Goal: Task Accomplishment & Management: Use online tool/utility

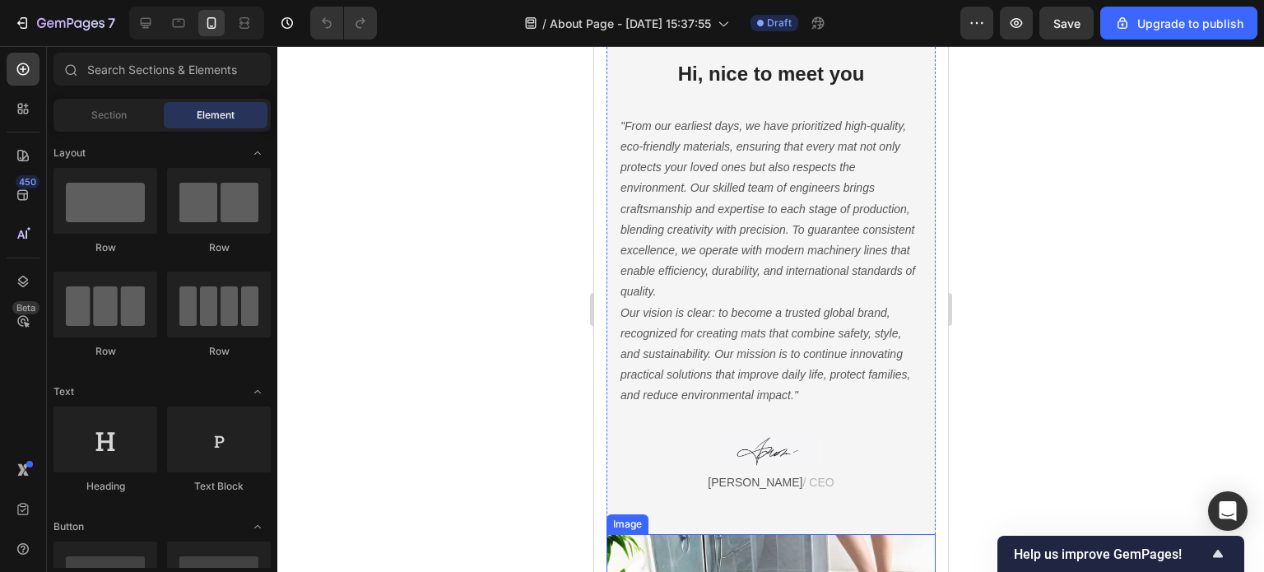
scroll to position [412, 0]
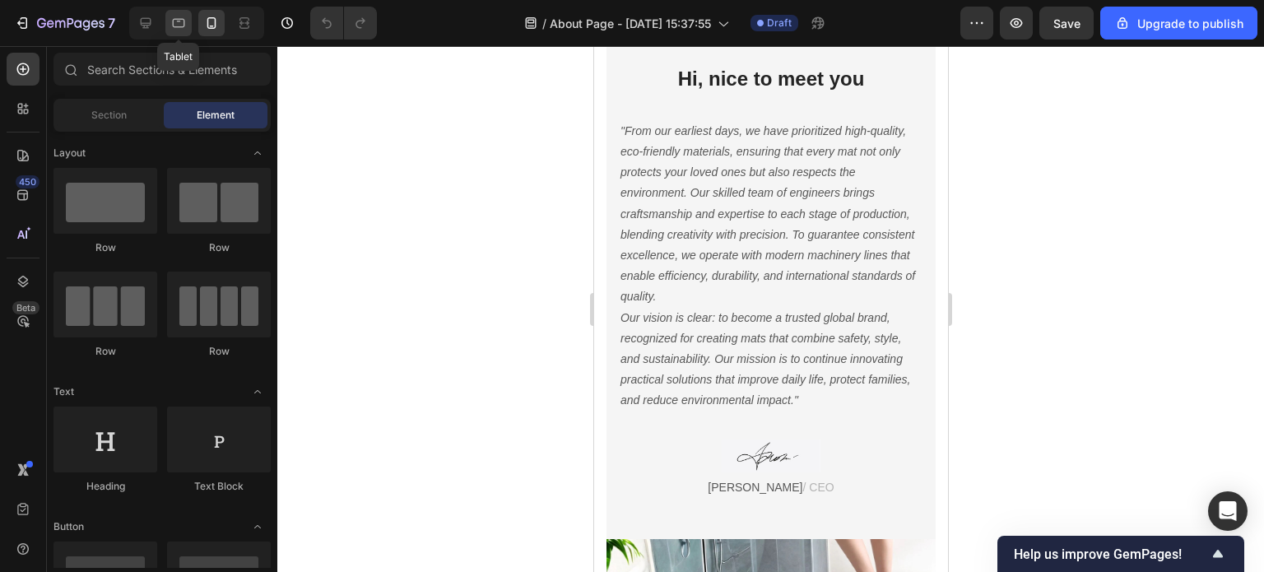
click at [176, 29] on icon at bounding box center [178, 23] width 16 height 16
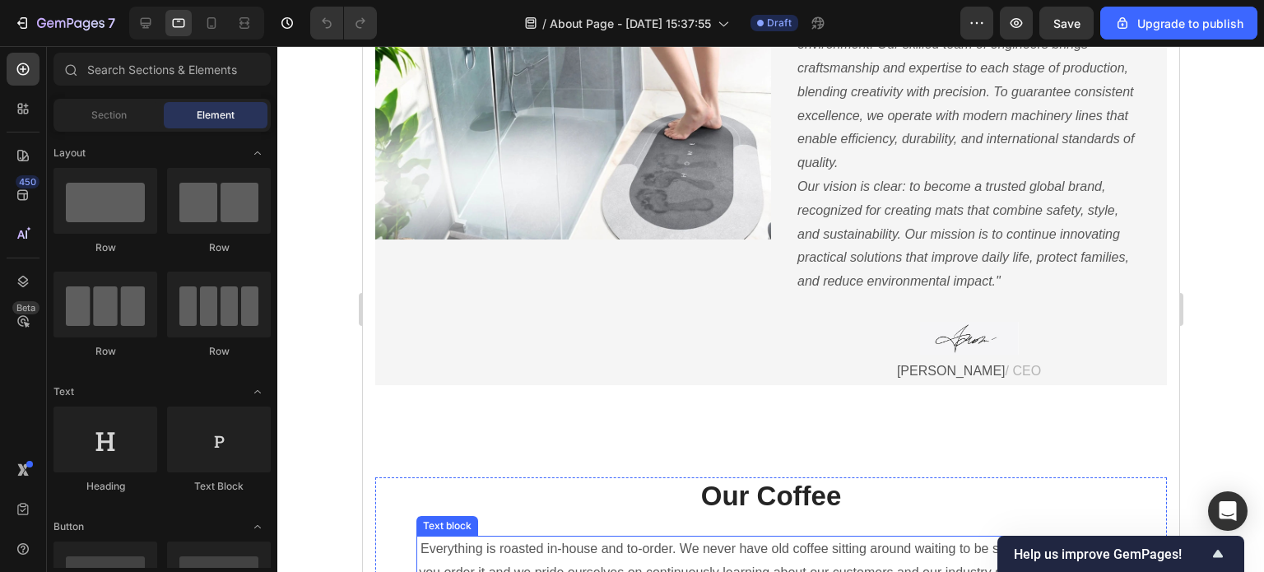
scroll to position [616, 0]
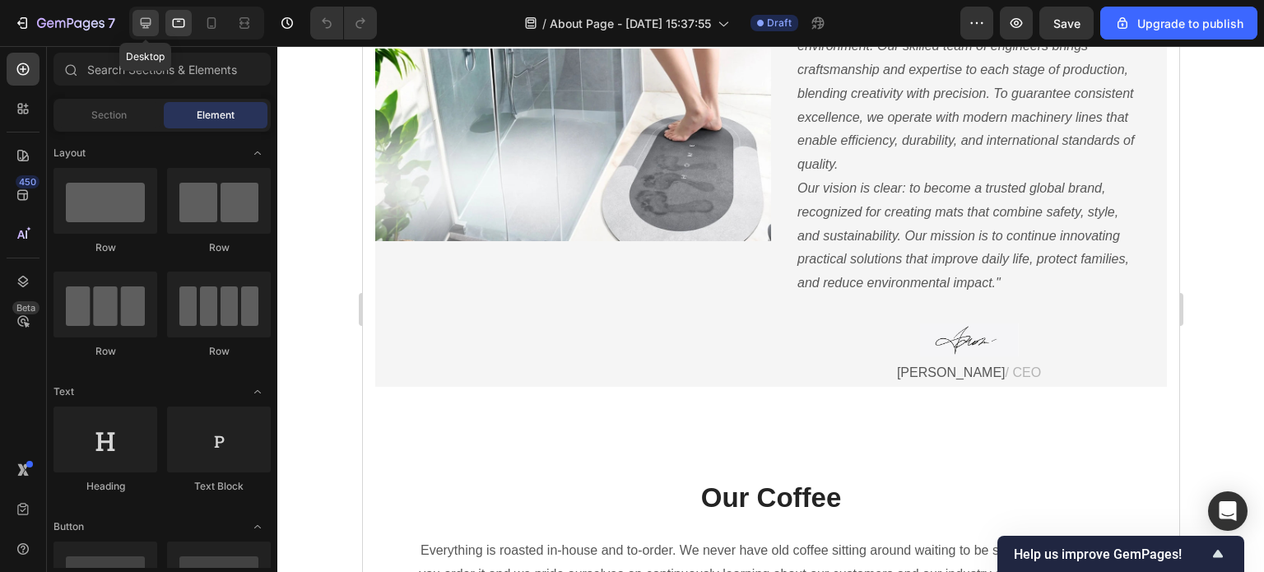
click at [139, 21] on icon at bounding box center [145, 23] width 16 height 16
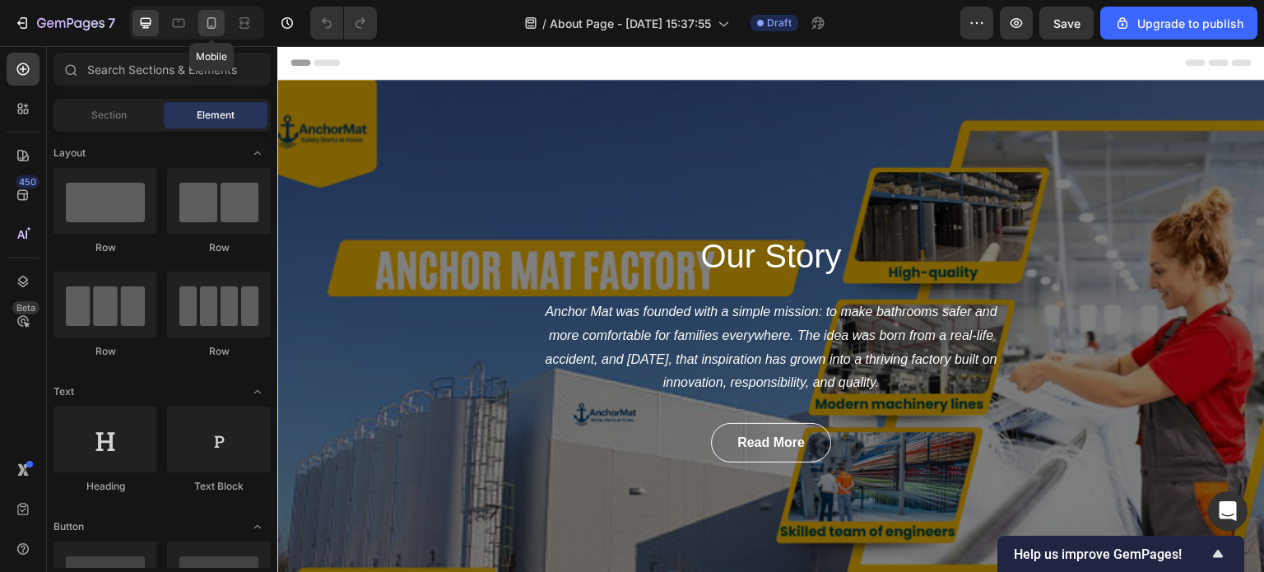
click at [217, 17] on icon at bounding box center [211, 23] width 16 height 16
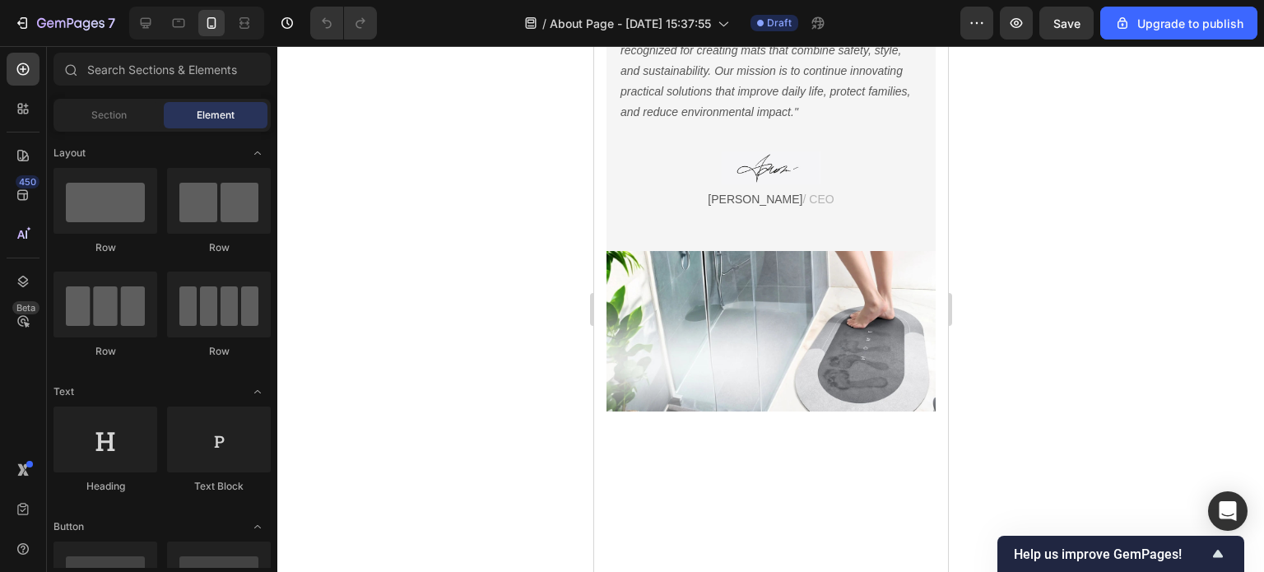
scroll to position [741, 0]
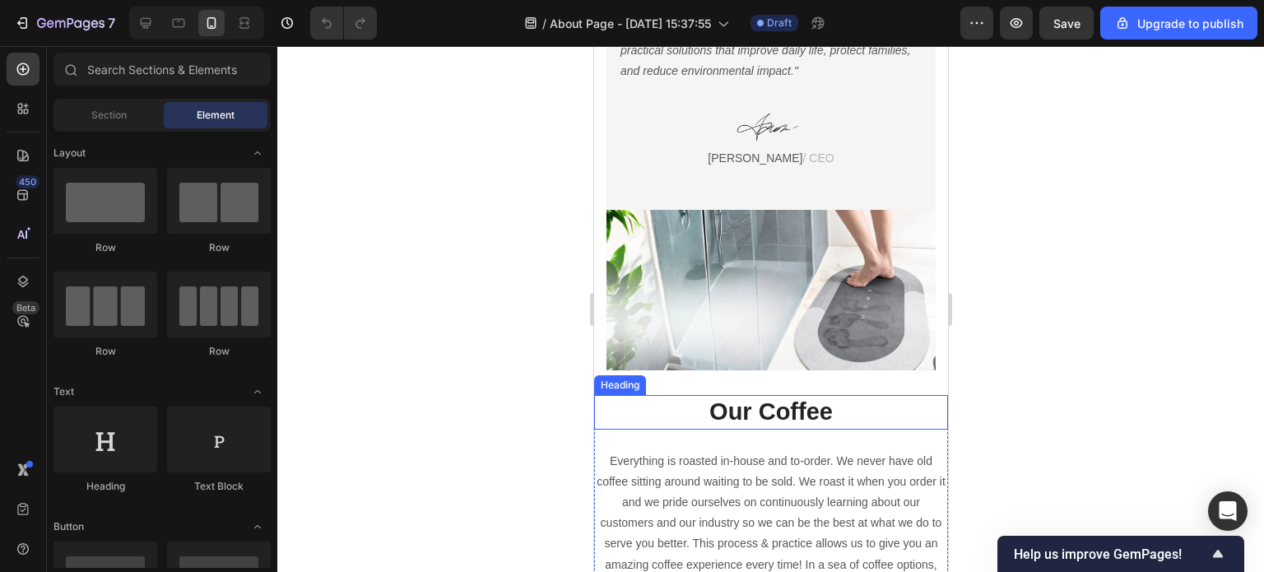
click at [825, 407] on p "Our Coffee" at bounding box center [770, 412] width 351 height 31
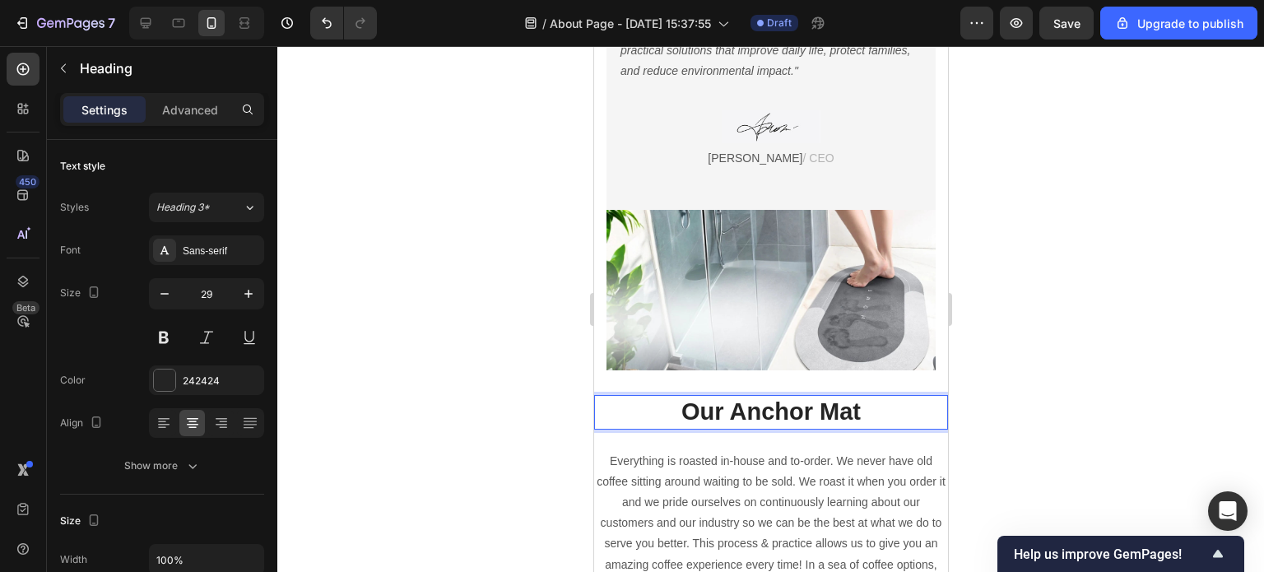
click at [722, 402] on p "Our Anchor Mat" at bounding box center [770, 412] width 351 height 31
drag, startPoint x: 827, startPoint y: 411, endPoint x: 877, endPoint y: 409, distance: 49.4
click at [829, 411] on p "Our Magic Anchor Mat" at bounding box center [770, 412] width 351 height 31
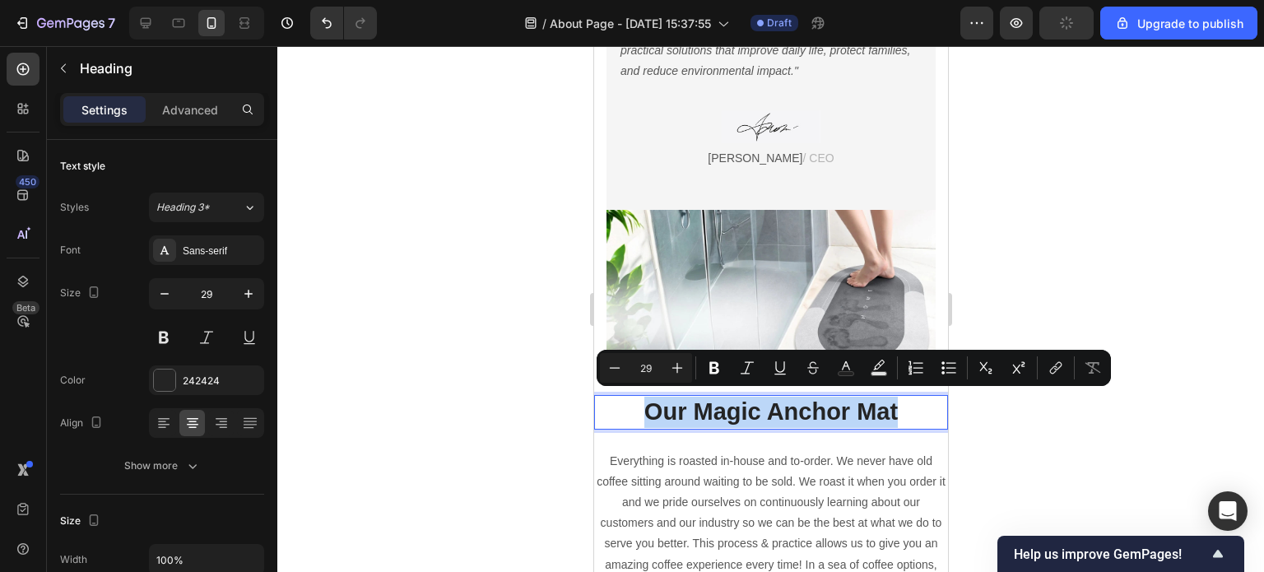
drag, startPoint x: 891, startPoint y: 407, endPoint x: 639, endPoint y: 401, distance: 251.9
click at [639, 401] on p "Our Magic Anchor Mat" at bounding box center [770, 412] width 351 height 31
copy p "Our Magic Anchor Mat"
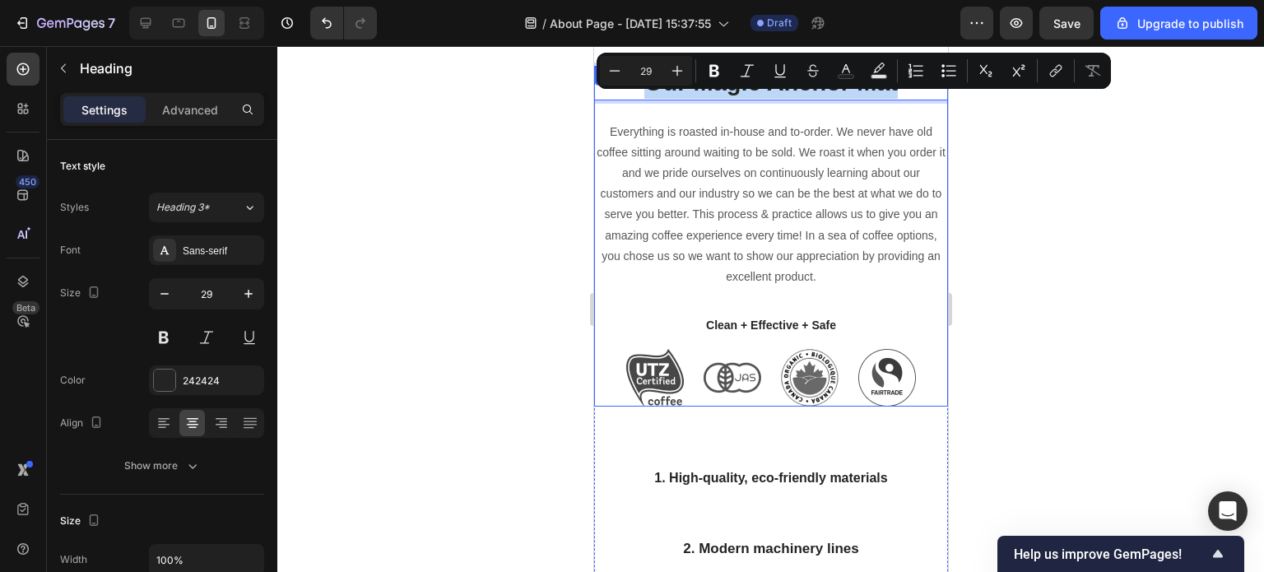
scroll to position [988, 0]
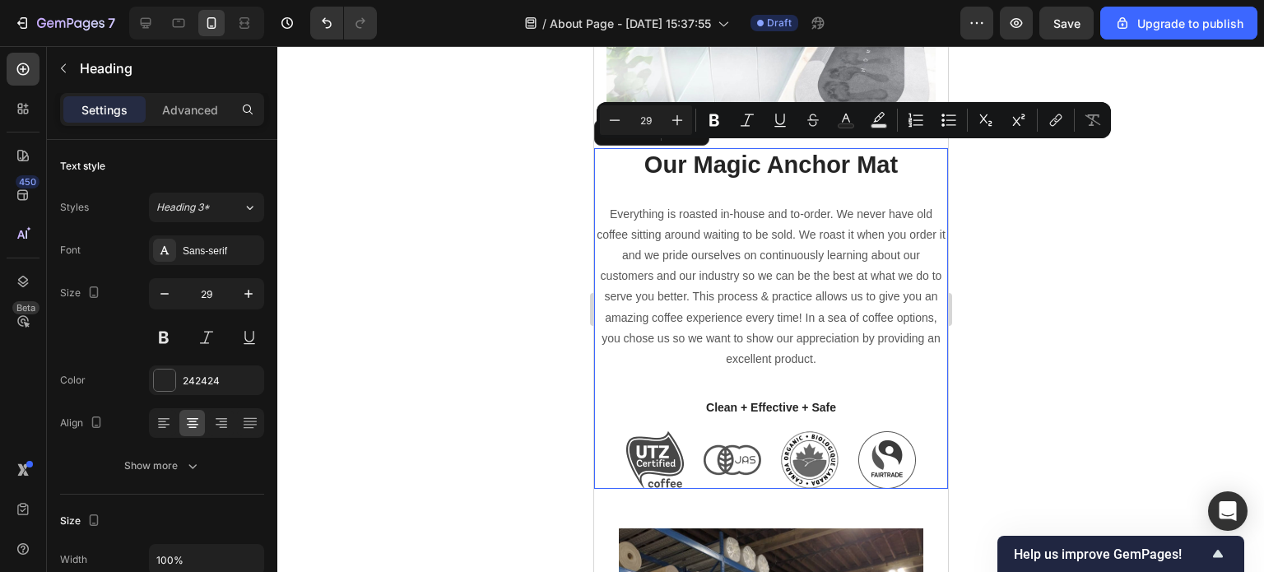
click at [735, 375] on div "Our Magic Anchor Mat Heading Everything is roasted in-house and to-order. We ne…" at bounding box center [770, 318] width 354 height 341
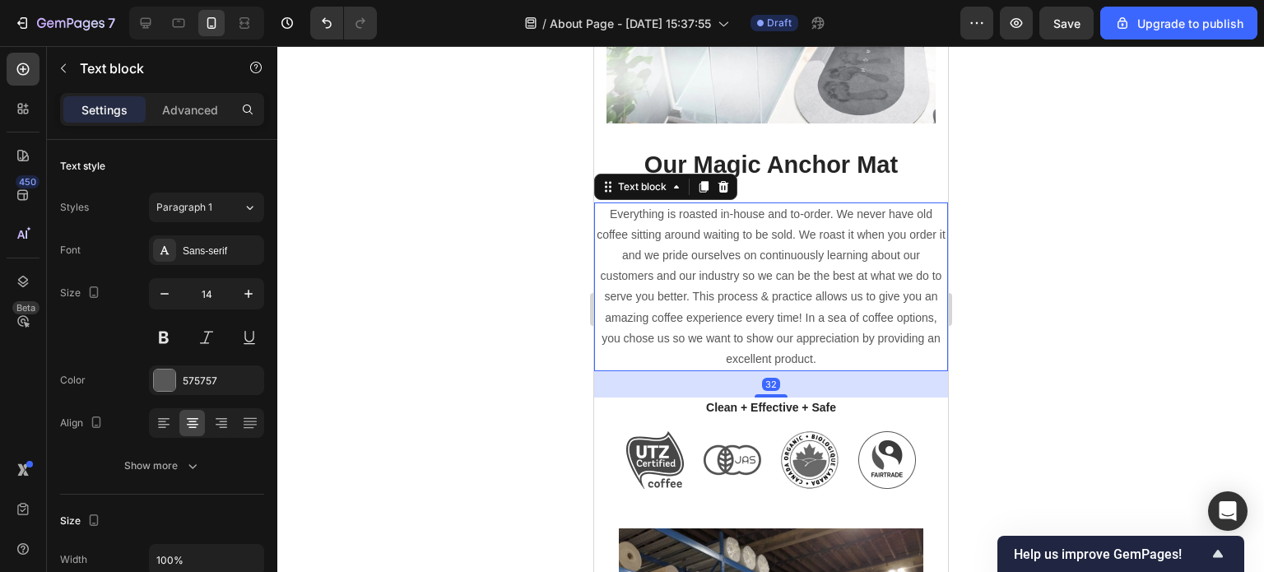
click at [798, 324] on p "Everything is roasted in-house and to-order. We never have old coffee sitting a…" at bounding box center [770, 287] width 351 height 166
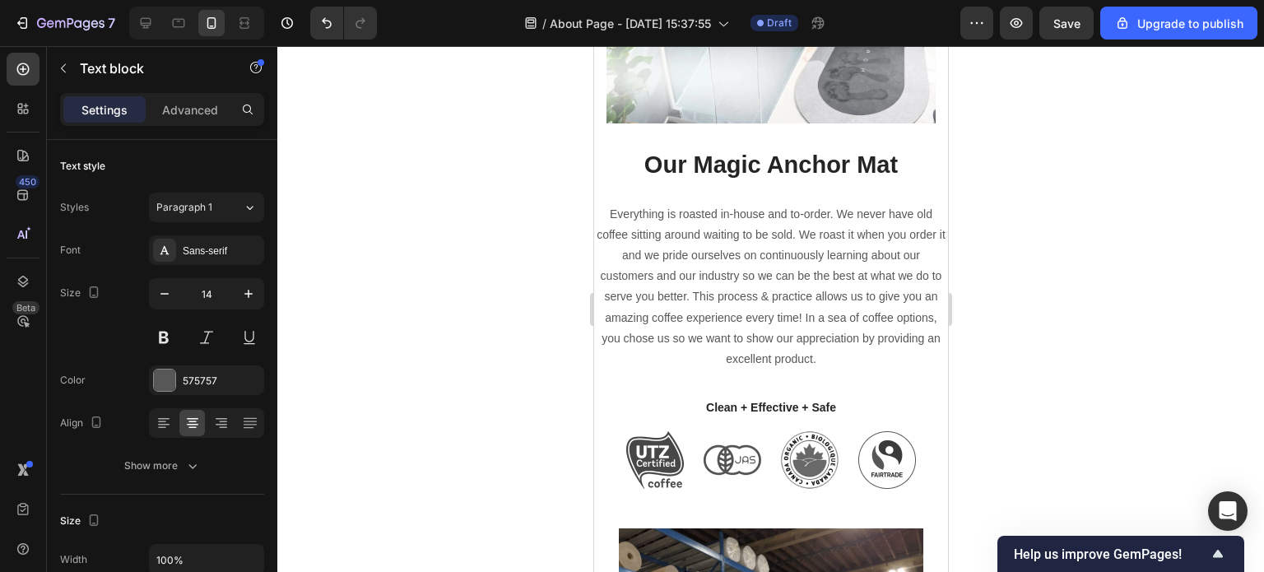
click at [743, 286] on p "Everything is roasted in-house and to-order. We never have old coffee sitting a…" at bounding box center [770, 287] width 351 height 166
click at [812, 234] on p "Everything is roasted in-house and to-order. We never have old coffee sitting a…" at bounding box center [770, 287] width 351 height 166
click at [686, 216] on p "Everything is roasted in-house and to-order. We never have old coffee sitting a…" at bounding box center [770, 287] width 351 height 166
click at [715, 240] on p "Everything is roasted in-house and to-order. We never have old coffee sitting a…" at bounding box center [770, 287] width 351 height 166
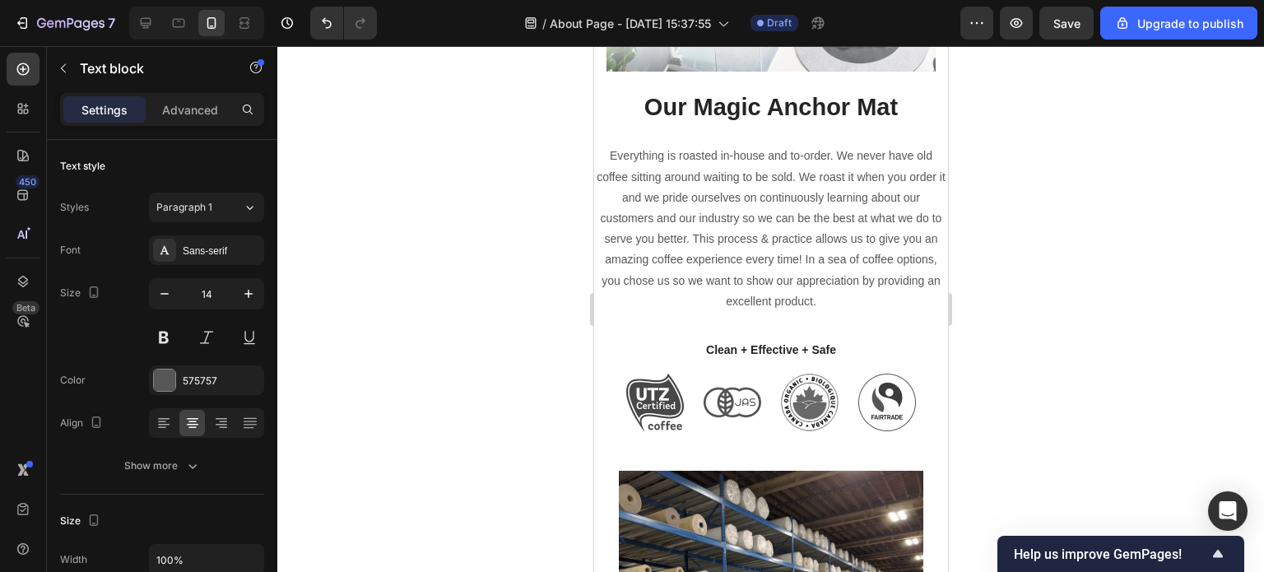
scroll to position [1068, 0]
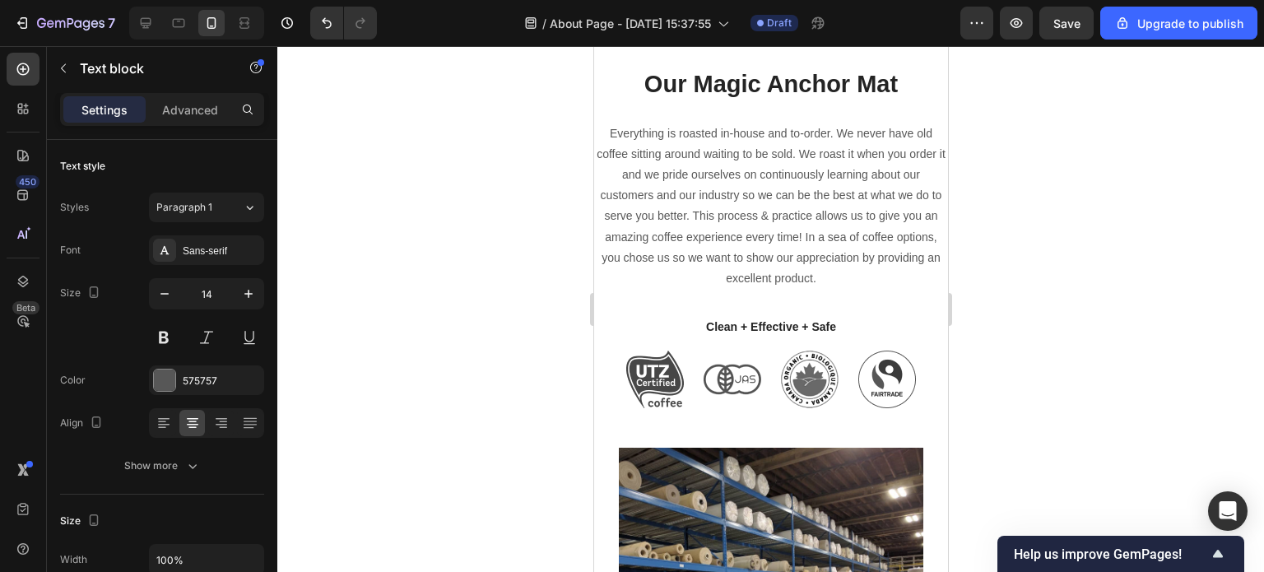
click at [788, 259] on p "Everything is roasted in-house and to-order. We never have old coffee sitting a…" at bounding box center [770, 206] width 351 height 166
click at [837, 269] on p "Everything is roasted in-house and to-order. We never have old coffee sitting a…" at bounding box center [770, 206] width 351 height 166
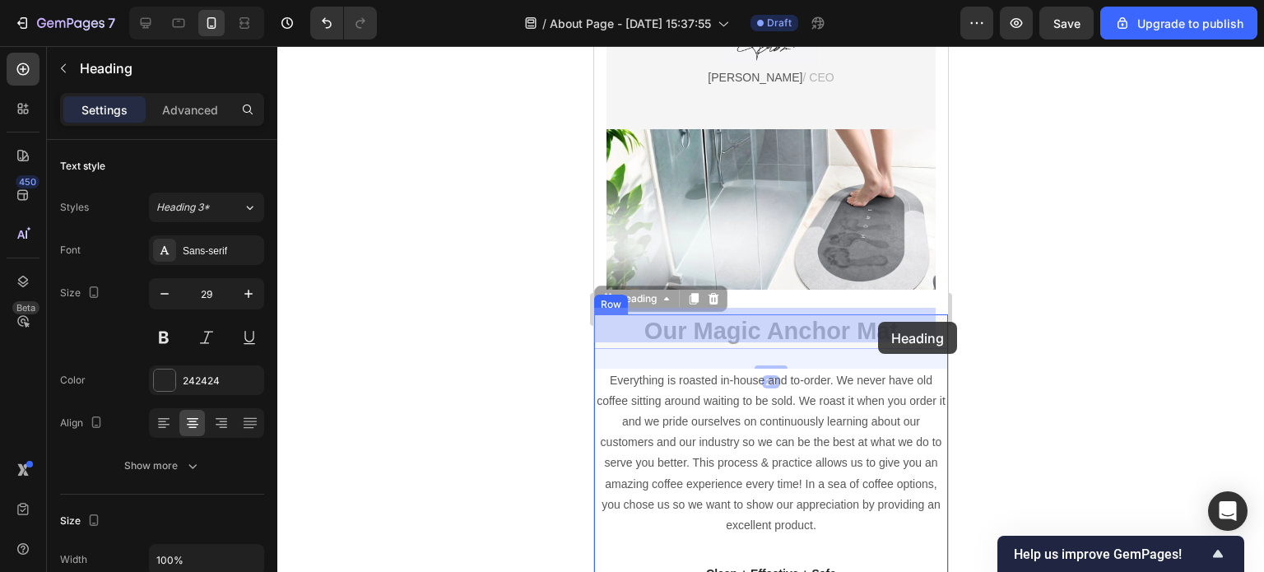
drag, startPoint x: 888, startPoint y: 321, endPoint x: 877, endPoint y: 322, distance: 10.7
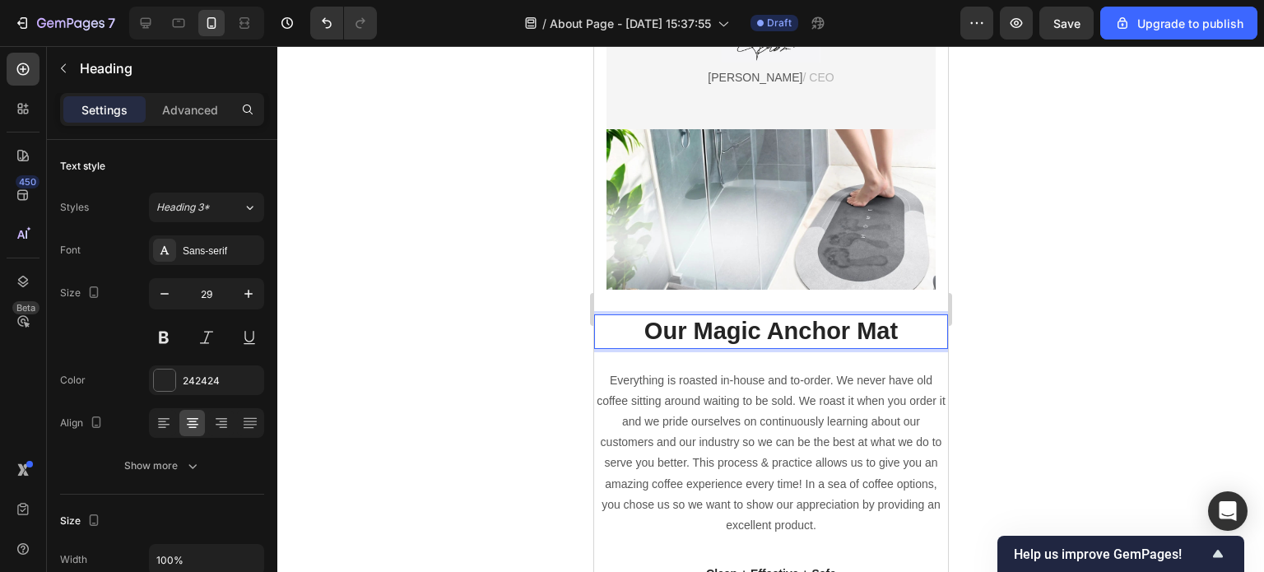
click at [886, 325] on h2 "Our Magic Anchor Mat" at bounding box center [770, 331] width 354 height 35
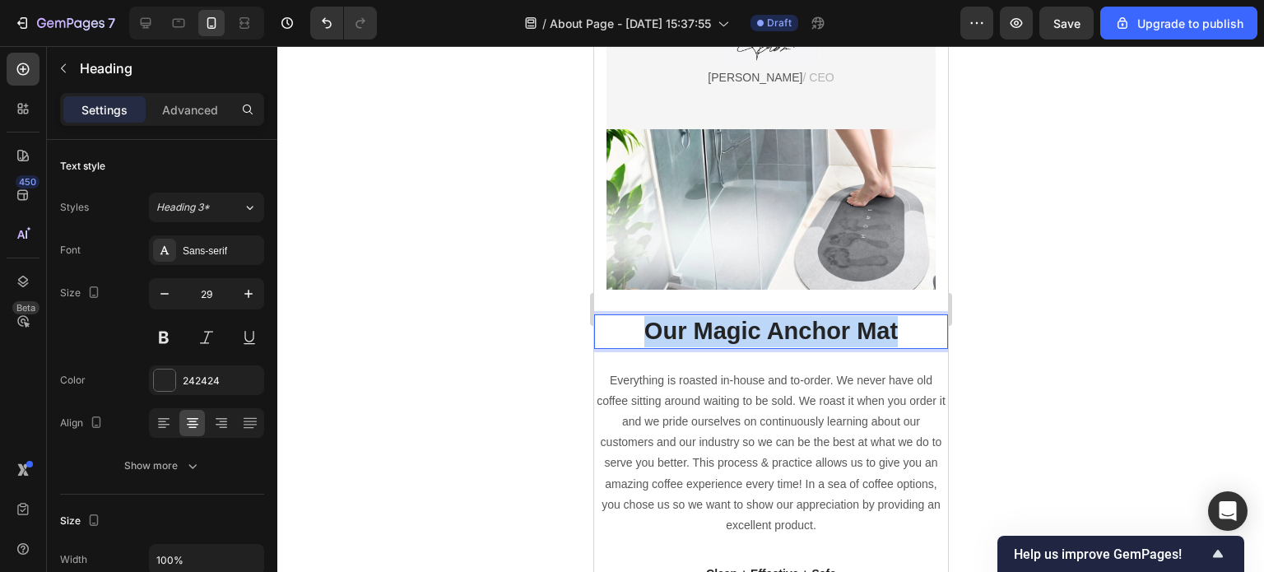
drag, startPoint x: 890, startPoint y: 325, endPoint x: 635, endPoint y: 325, distance: 254.3
click at [635, 325] on p "Our Magic Anchor Mat" at bounding box center [770, 331] width 351 height 31
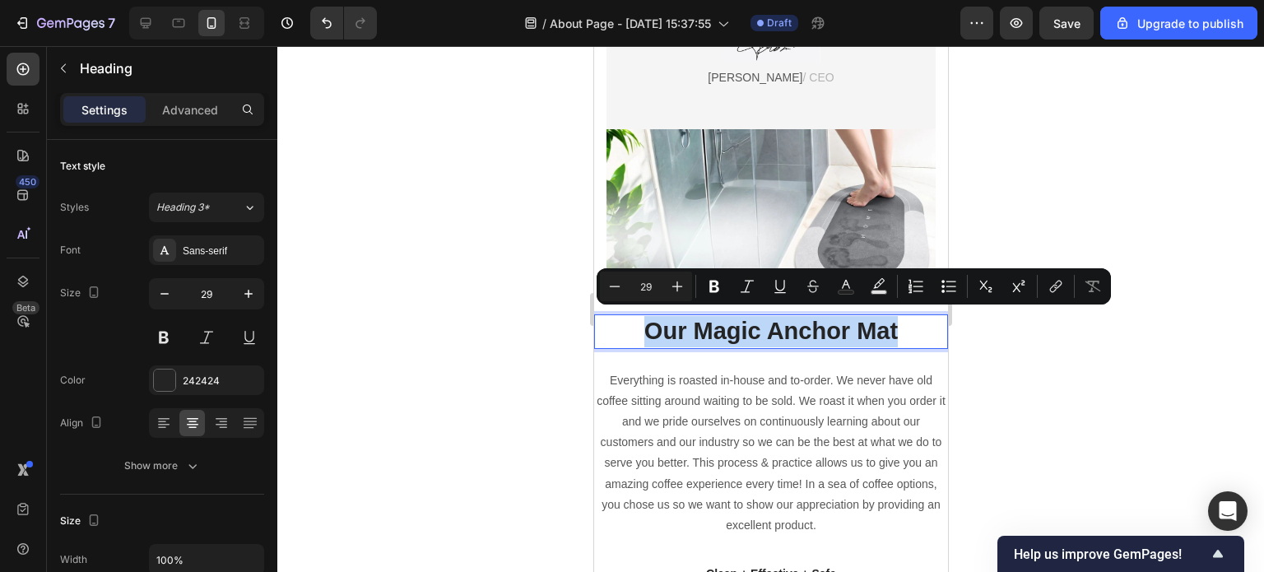
copy p "Our Magic Anchor Mat"
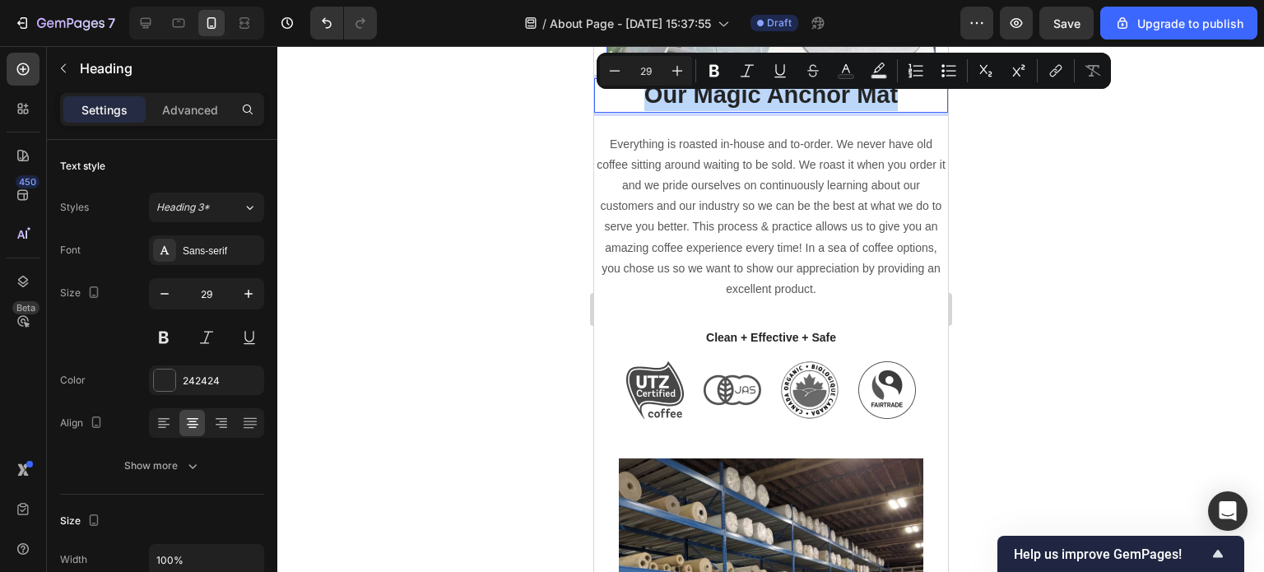
scroll to position [1068, 0]
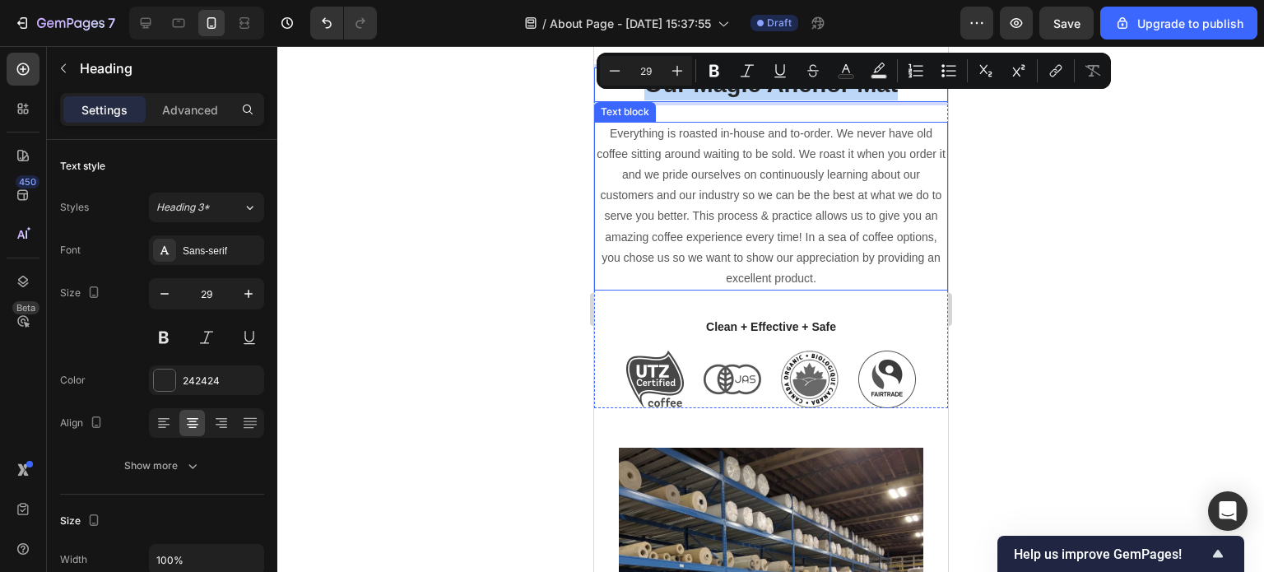
click at [856, 272] on p "Everything is roasted in-house and to-order. We never have old coffee sitting a…" at bounding box center [770, 206] width 351 height 166
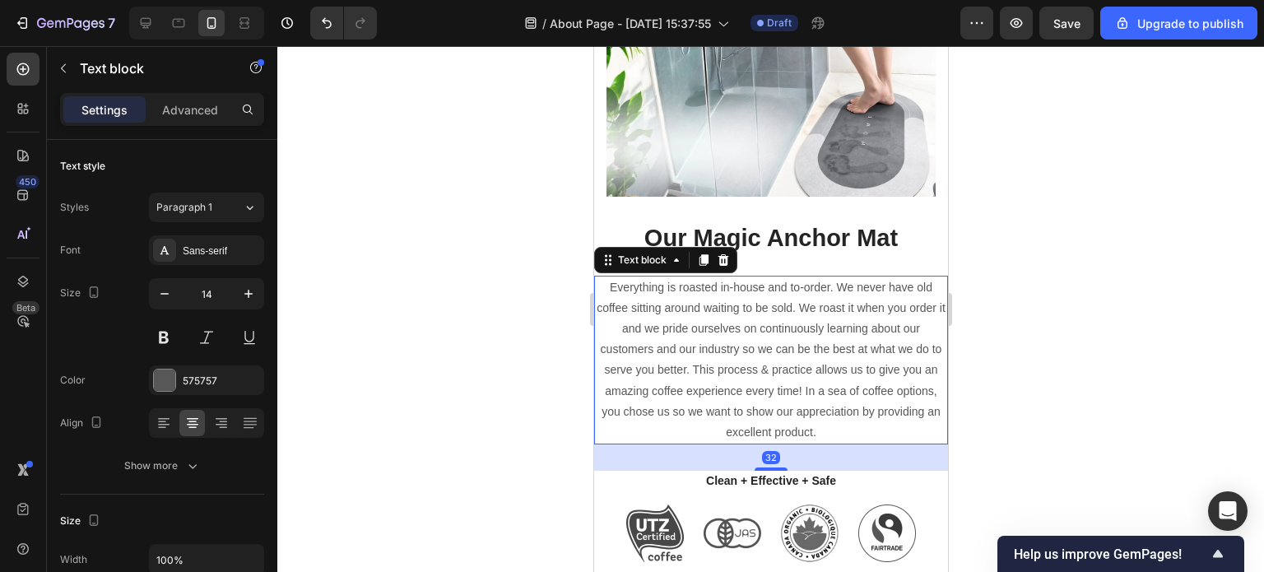
scroll to position [904, 0]
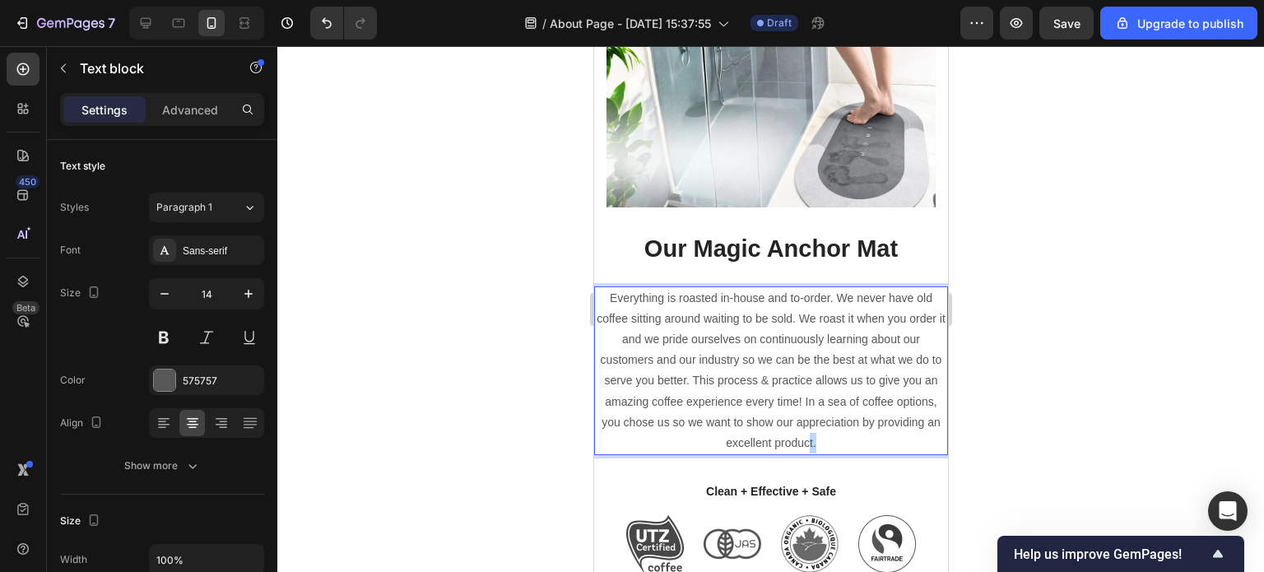
drag, startPoint x: 847, startPoint y: 435, endPoint x: 836, endPoint y: 435, distance: 10.7
click at [836, 435] on p "Everything is roasted in-house and to-order. We never have old coffee sitting a…" at bounding box center [770, 371] width 351 height 166
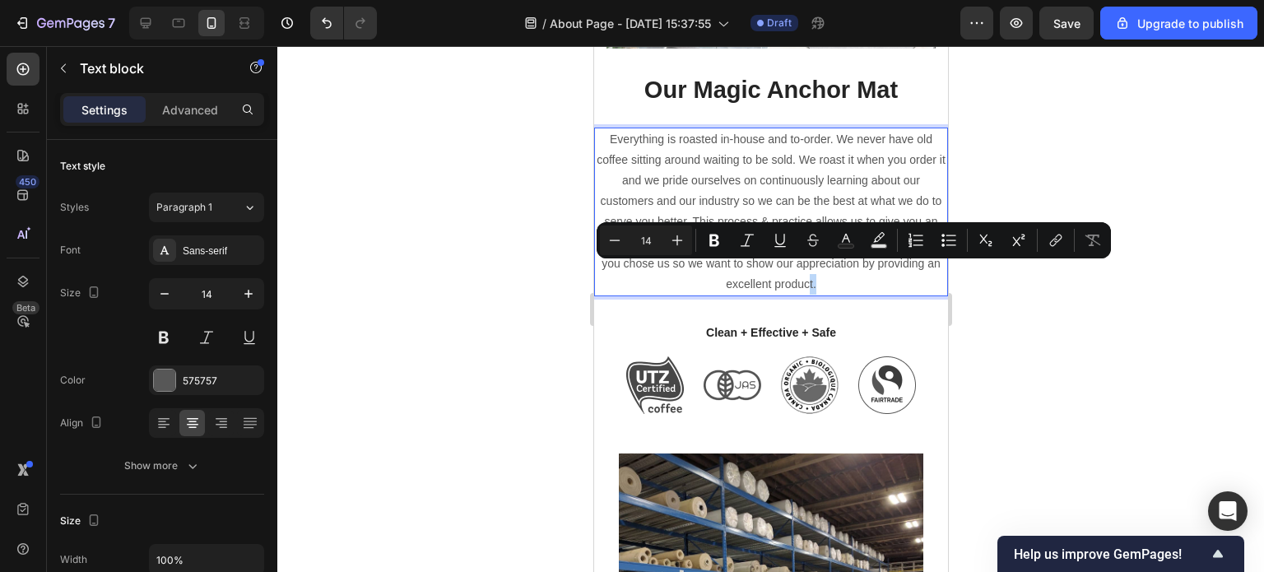
scroll to position [1068, 0]
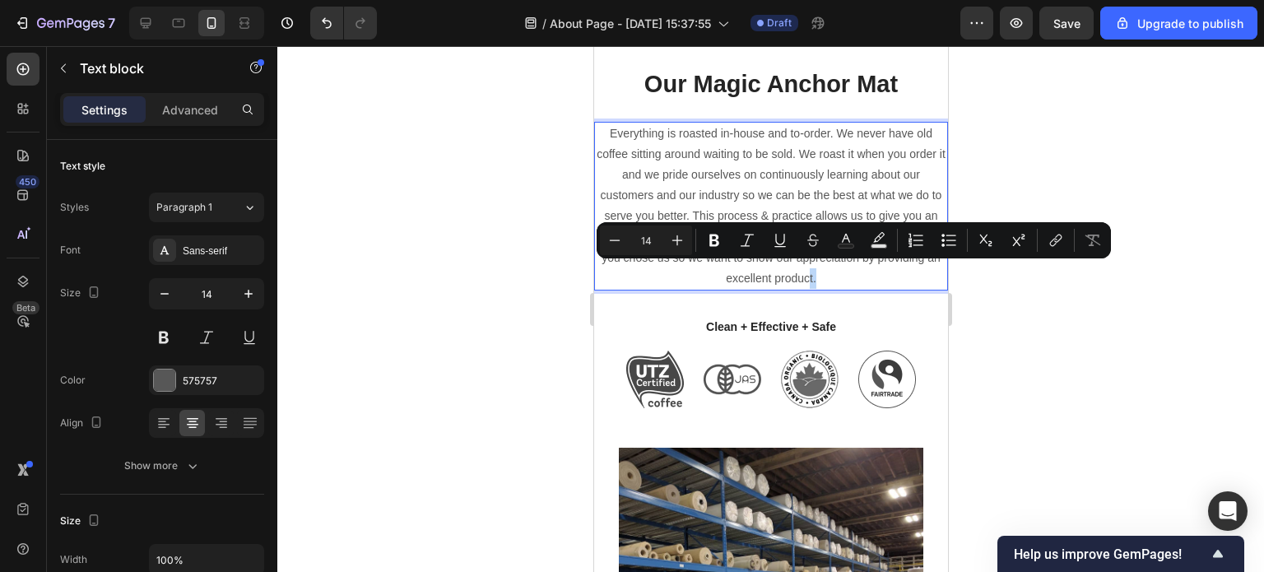
click at [848, 272] on p "Everything is roasted in-house and to-order. We never have old coffee sitting a…" at bounding box center [770, 206] width 351 height 166
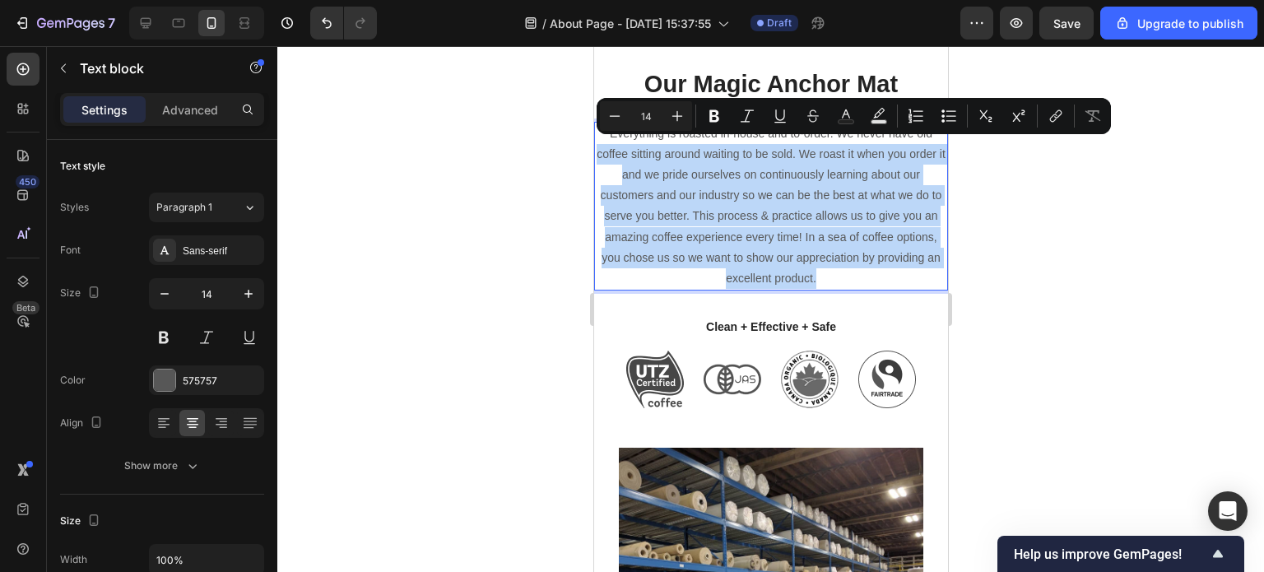
drag, startPoint x: 844, startPoint y: 274, endPoint x: 599, endPoint y: 142, distance: 278.4
click at [599, 142] on p "Everything is roasted in-house and to-order. We never have old coffee sitting a…" at bounding box center [770, 206] width 351 height 166
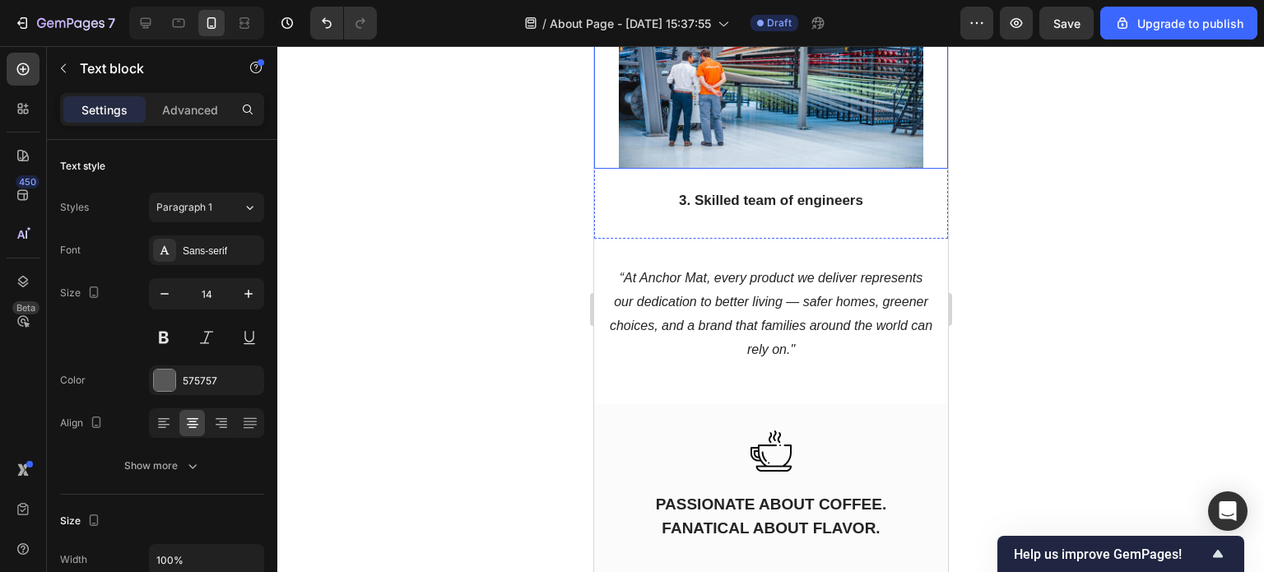
scroll to position [2221, 0]
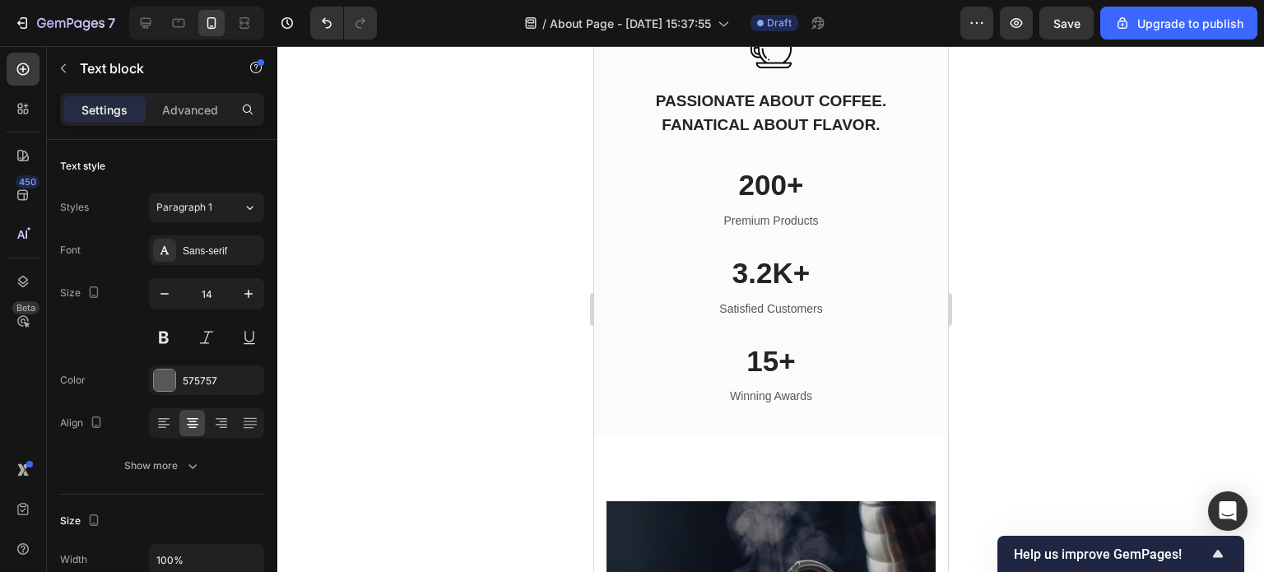
type input "16"
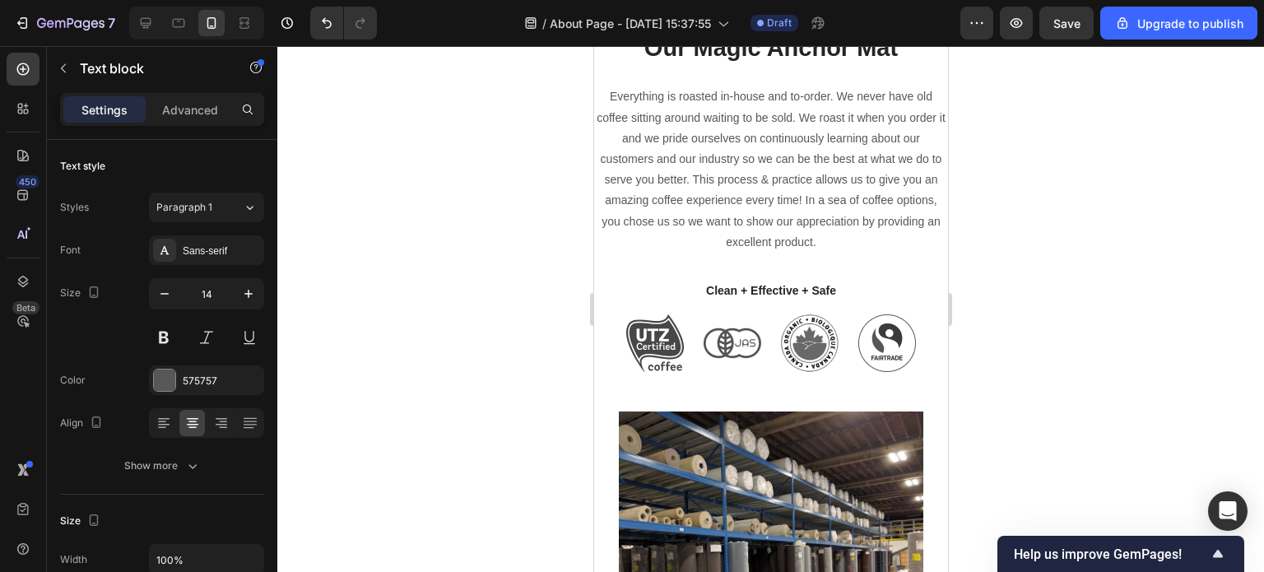
scroll to position [905, 0]
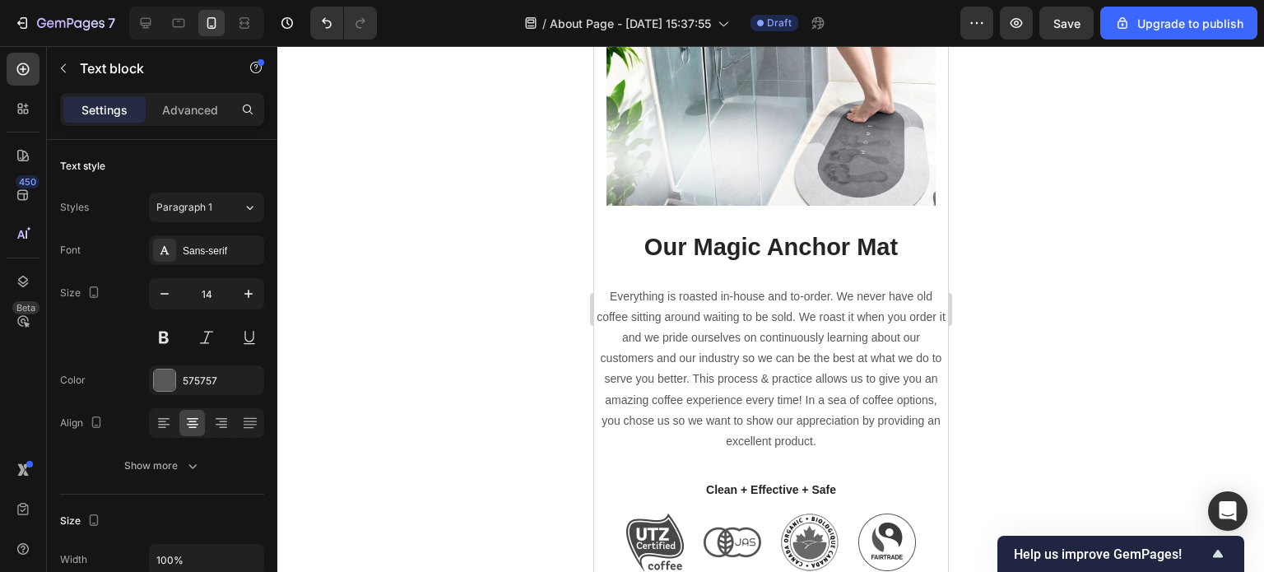
click at [828, 435] on p "Everything is roasted in-house and to-order. We never have old coffee sitting a…" at bounding box center [770, 369] width 351 height 166
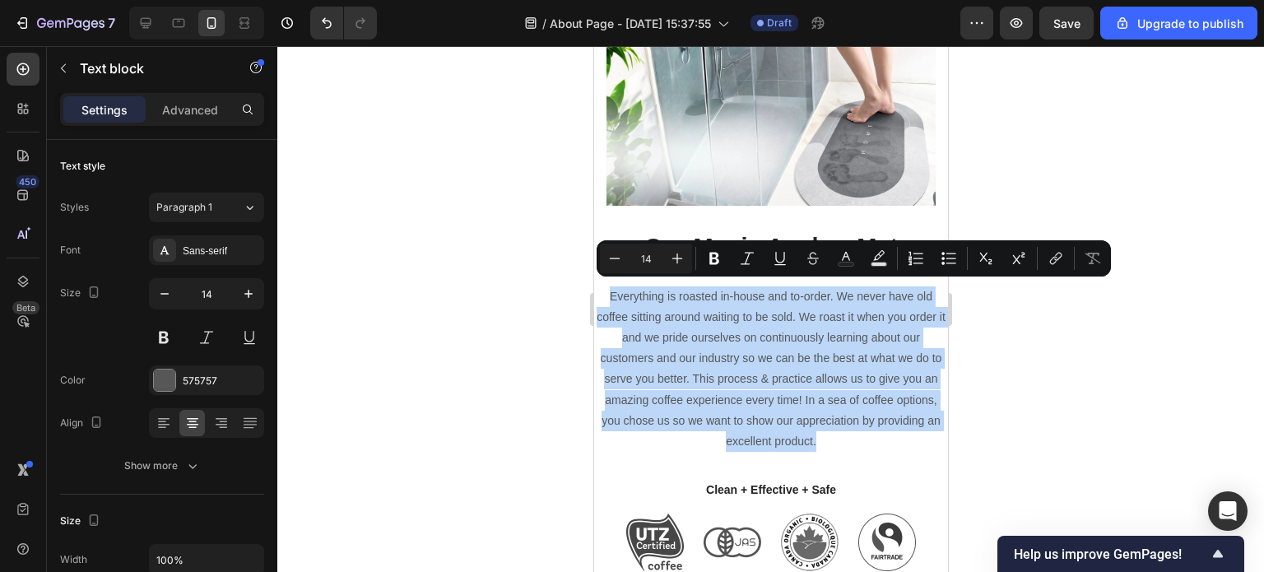
drag, startPoint x: 844, startPoint y: 435, endPoint x: 595, endPoint y: 298, distance: 283.6
click at [595, 298] on p "Everything is roasted in-house and to-order. We never have old coffee sitting a…" at bounding box center [770, 369] width 351 height 166
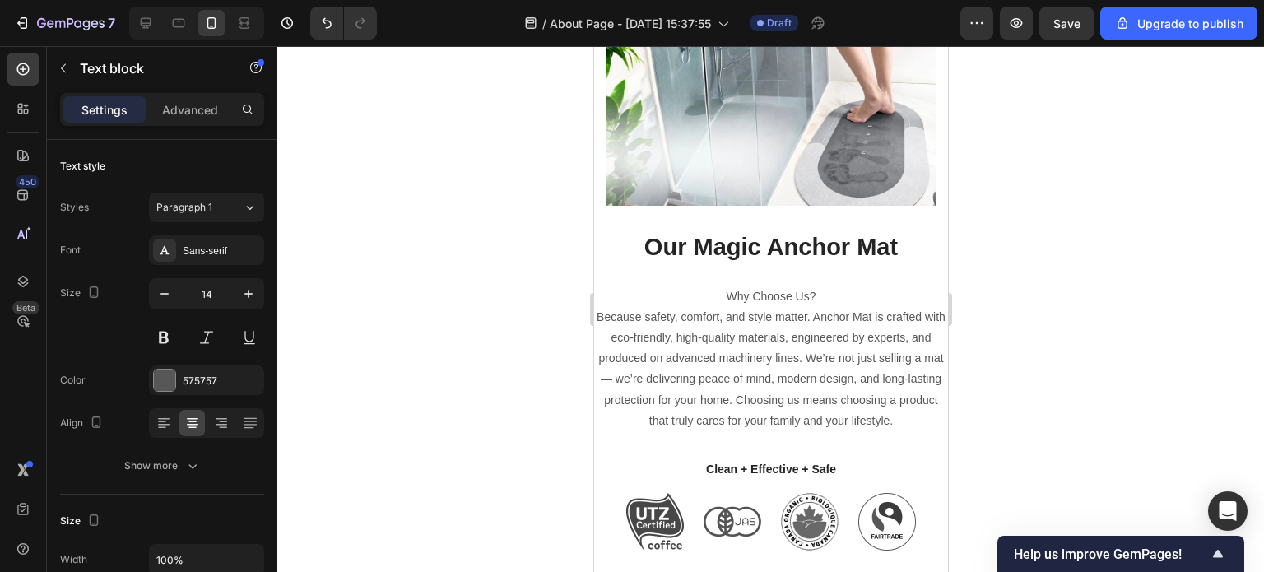
click at [718, 293] on p "Why Choose Us?" at bounding box center [770, 296] width 351 height 21
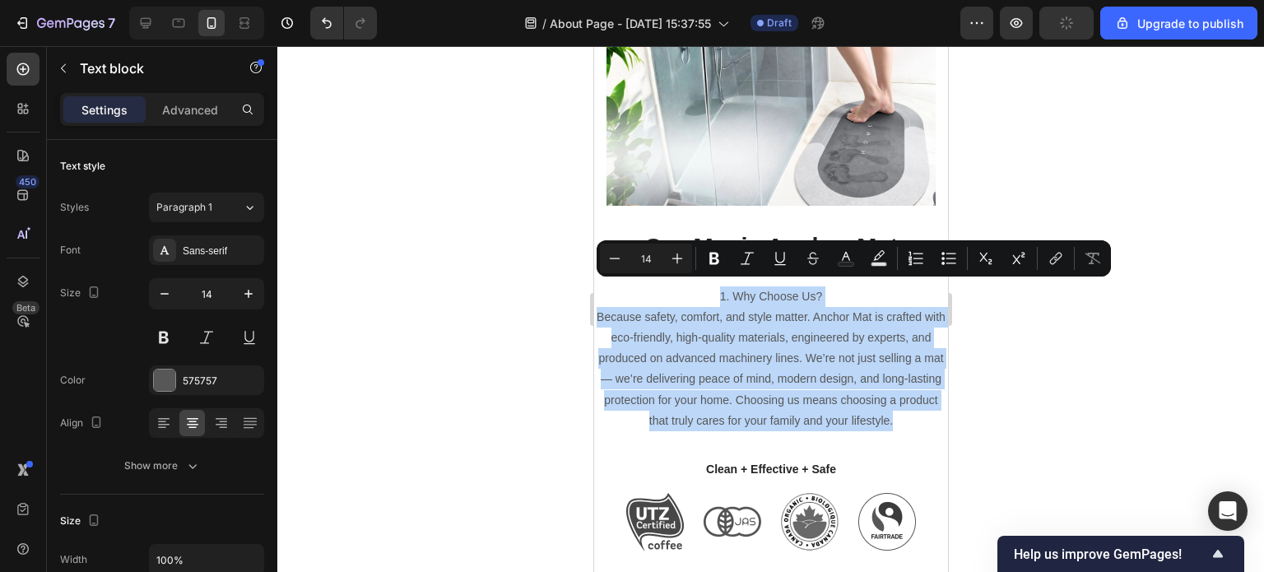
drag, startPoint x: 810, startPoint y: 443, endPoint x: 660, endPoint y: 297, distance: 208.9
click at [660, 297] on div "1. Why Choose Us? Because safety, comfort, and style matter. Anchor Mat is craf…" at bounding box center [770, 359] width 354 height 148
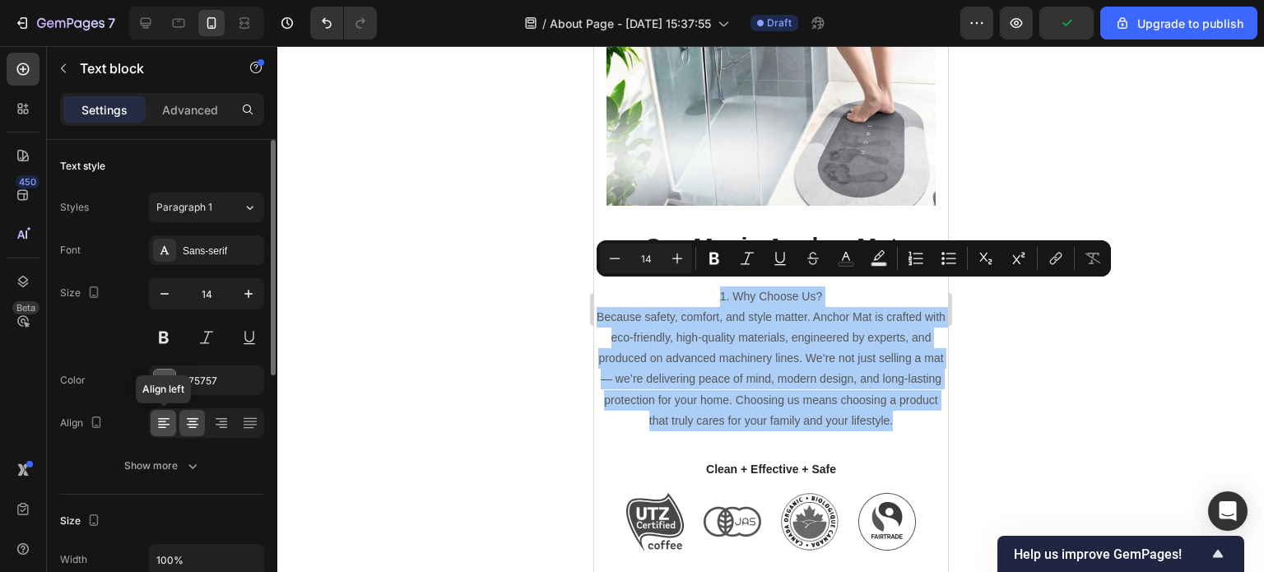
click at [160, 426] on icon at bounding box center [164, 423] width 16 height 16
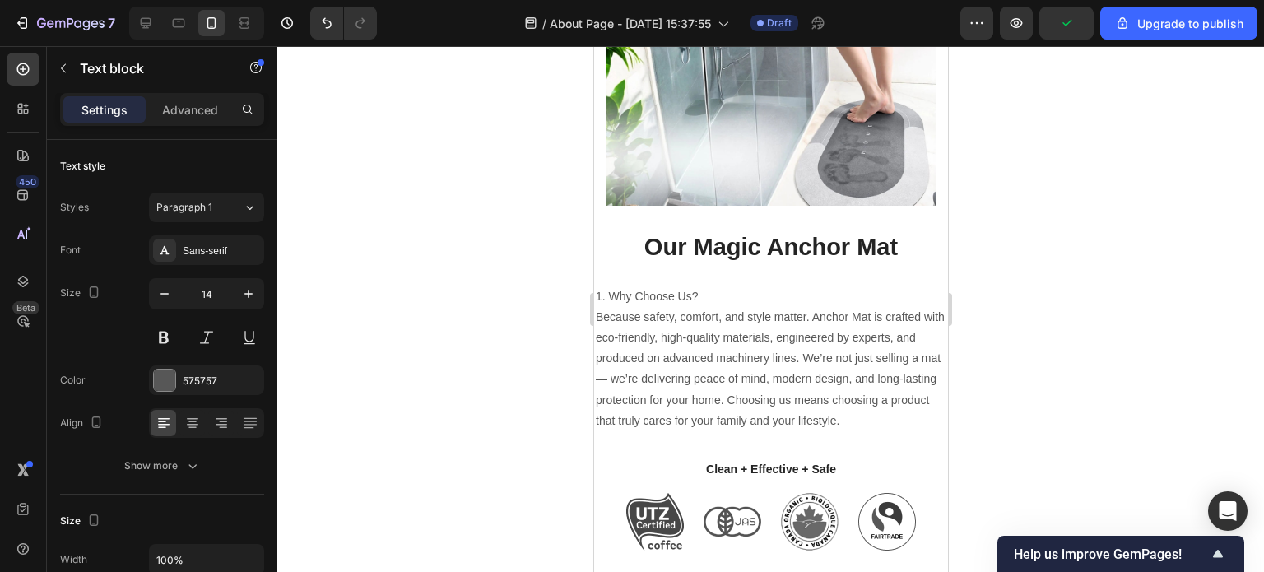
click at [656, 373] on p "Because safety, comfort, and style matter. Anchor Mat is crafted with eco-frien…" at bounding box center [770, 369] width 351 height 124
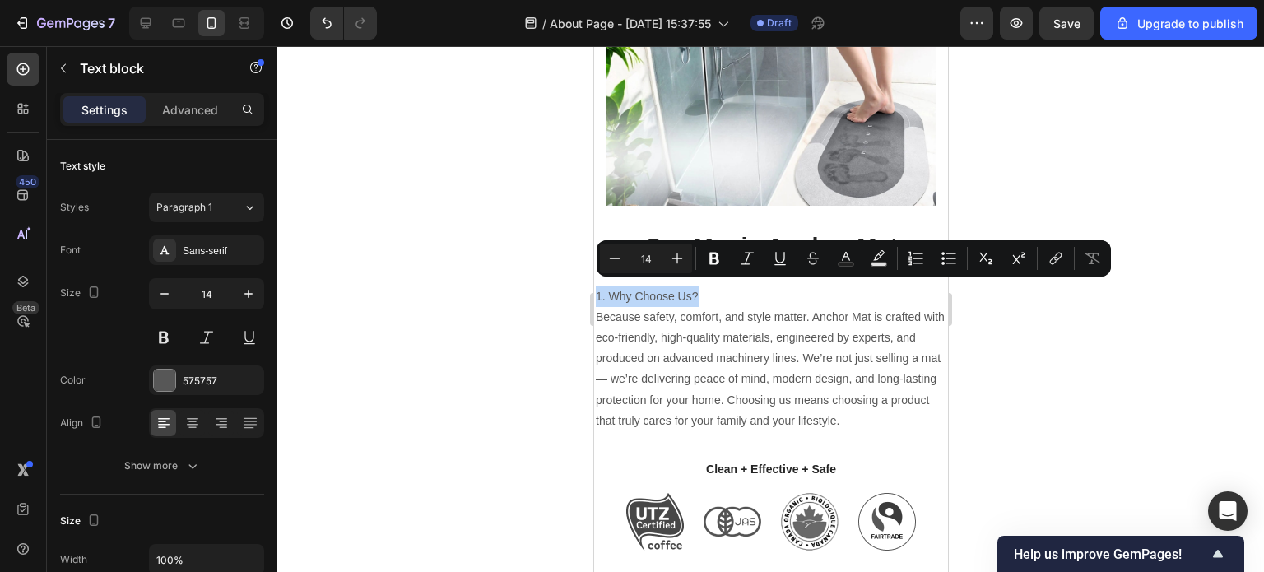
drag, startPoint x: 706, startPoint y: 287, endPoint x: 597, endPoint y: 284, distance: 109.5
click at [597, 286] on p "1. Why Choose Us?" at bounding box center [770, 296] width 351 height 21
click at [166, 332] on button at bounding box center [164, 338] width 30 height 30
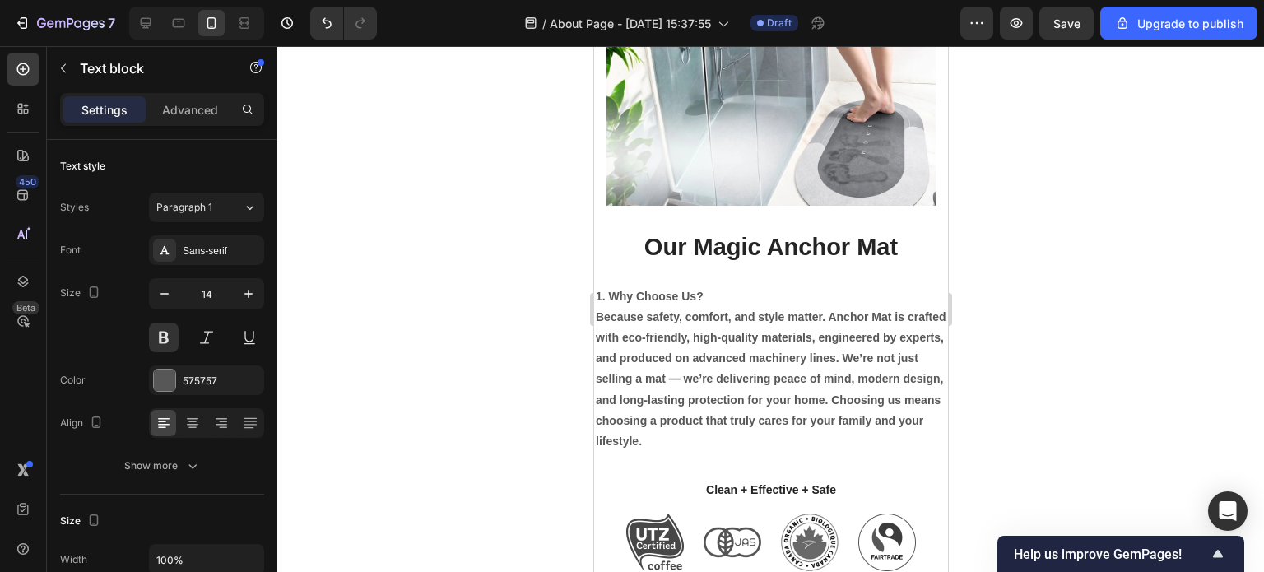
click at [656, 335] on p "Because safety, comfort, and style matter. Anchor Mat is crafted with eco-frien…" at bounding box center [770, 379] width 351 height 145
click at [732, 380] on p "Because safety, comfort, and style matter. Anchor Mat is crafted with eco-frien…" at bounding box center [770, 379] width 351 height 145
click at [771, 437] on p "Because safety, comfort, and style matter. Anchor Mat is crafted with eco-frien…" at bounding box center [770, 379] width 351 height 145
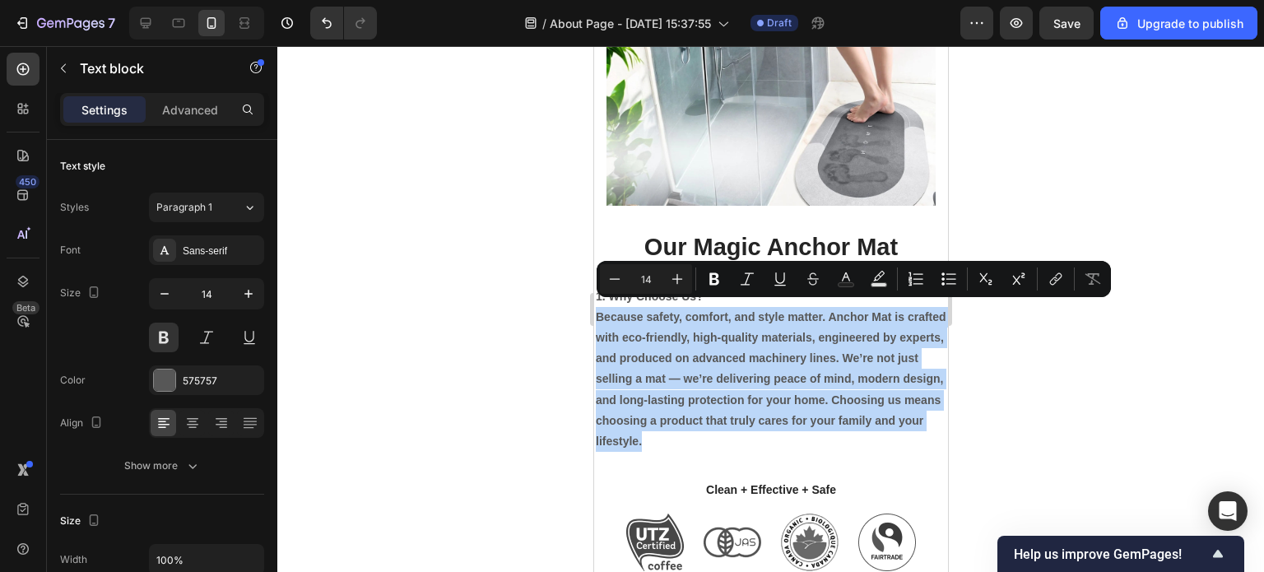
drag, startPoint x: 761, startPoint y: 435, endPoint x: 1184, endPoint y: 365, distance: 428.9
click at [699, 338] on p "Because safety, comfort, and style matter. Anchor Mat is crafted with eco-frien…" at bounding box center [770, 379] width 351 height 145
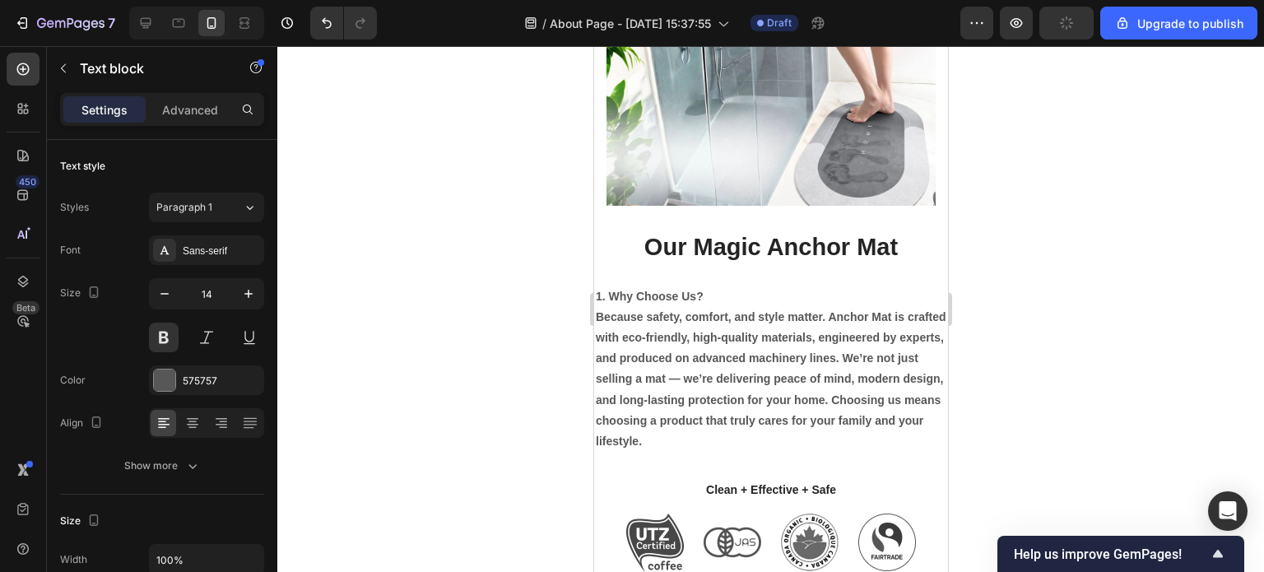
click at [705, 289] on p "1. Why Choose Us?" at bounding box center [770, 296] width 351 height 21
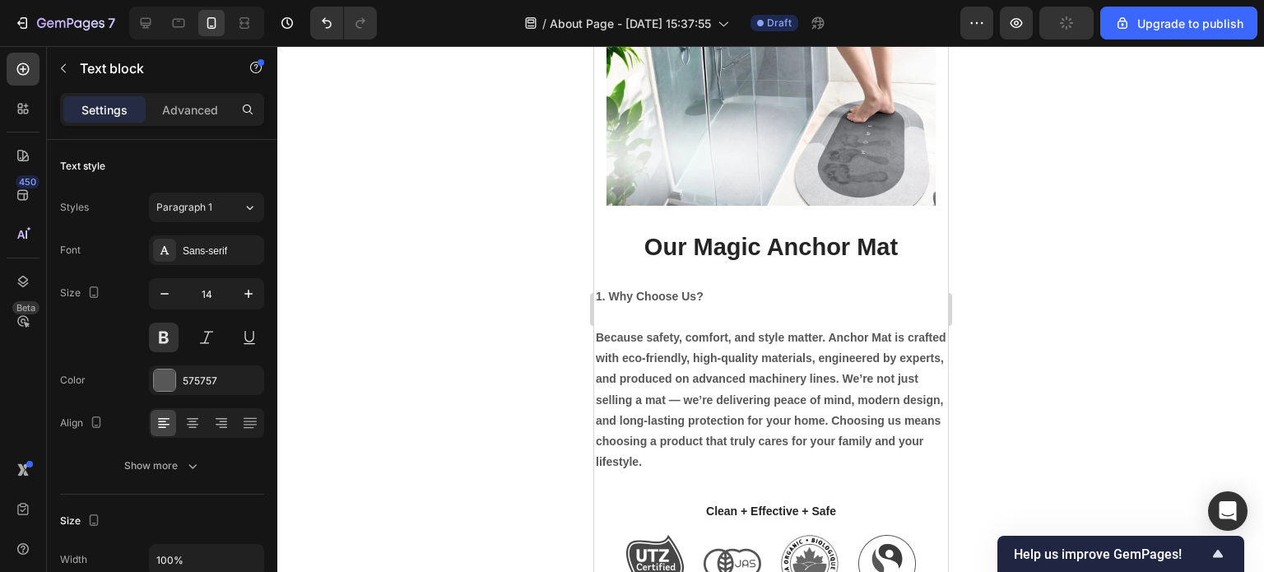
click at [718, 345] on p "Because safety, comfort, and style matter. Anchor Mat is crafted with eco-frien…" at bounding box center [770, 400] width 351 height 145
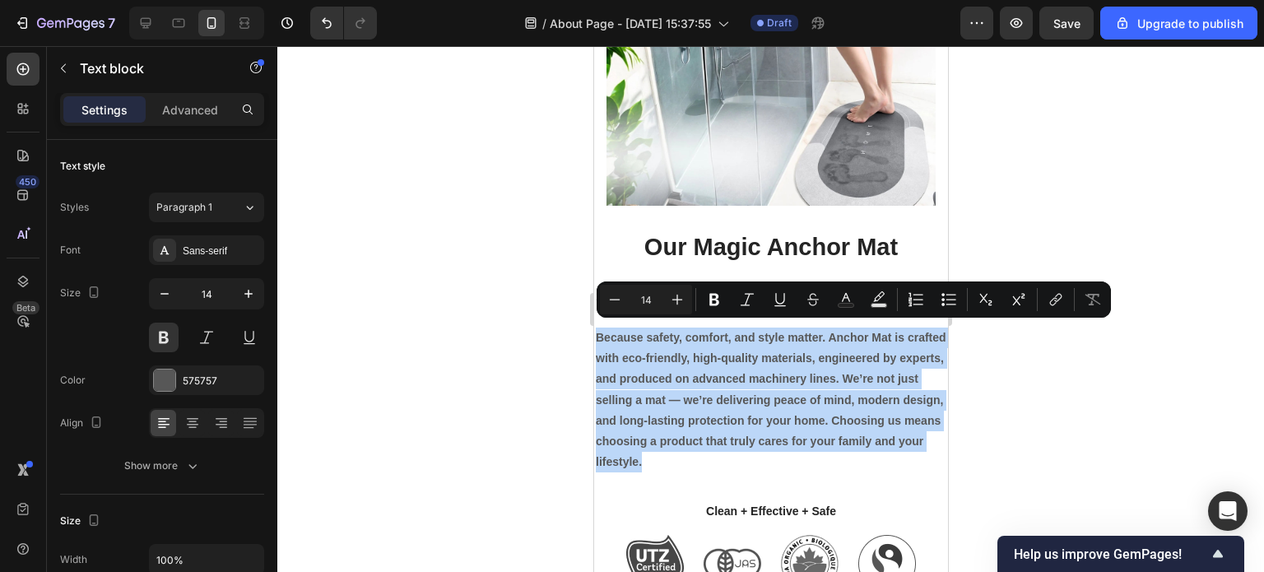
drag, startPoint x: 770, startPoint y: 458, endPoint x: 576, endPoint y: 335, distance: 229.5
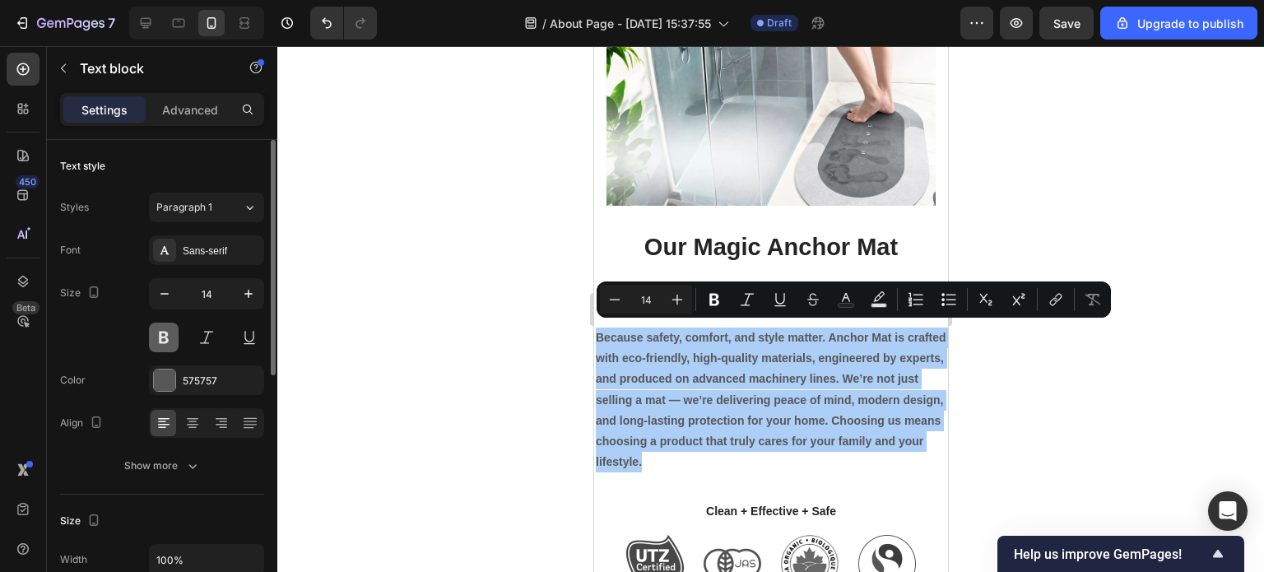
click at [170, 334] on button at bounding box center [164, 338] width 30 height 30
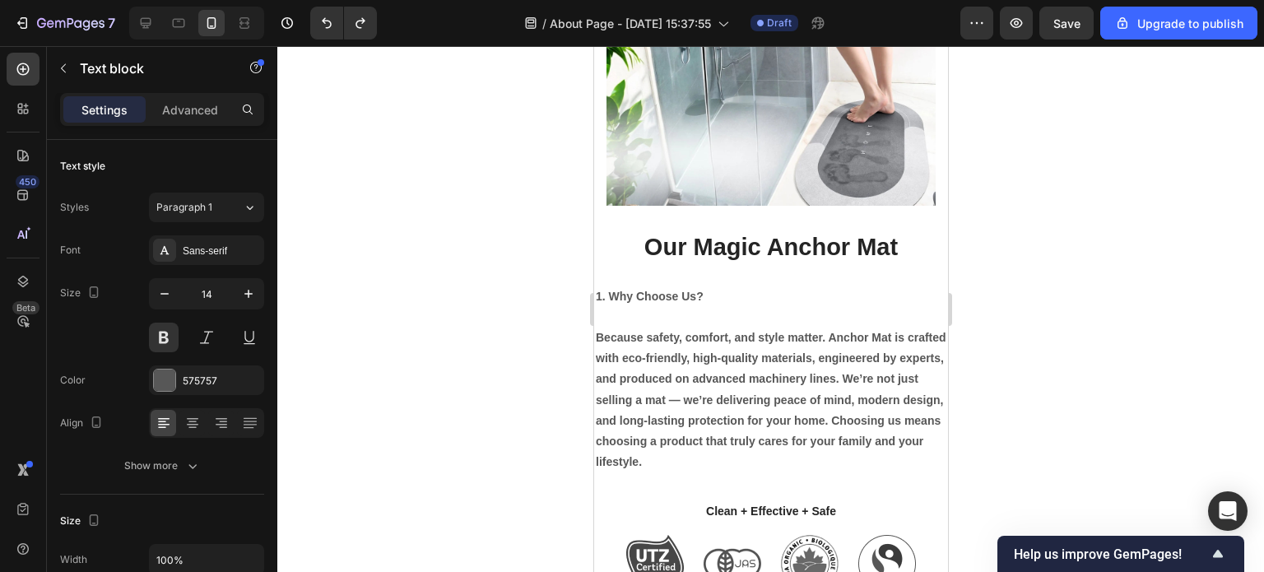
click at [616, 307] on p "Rich Text Editor. Editing area: main" at bounding box center [770, 317] width 351 height 21
click at [596, 332] on p "Because safety, comfort, and style matter. Anchor Mat is crafted with eco-frien…" at bounding box center [770, 400] width 351 height 145
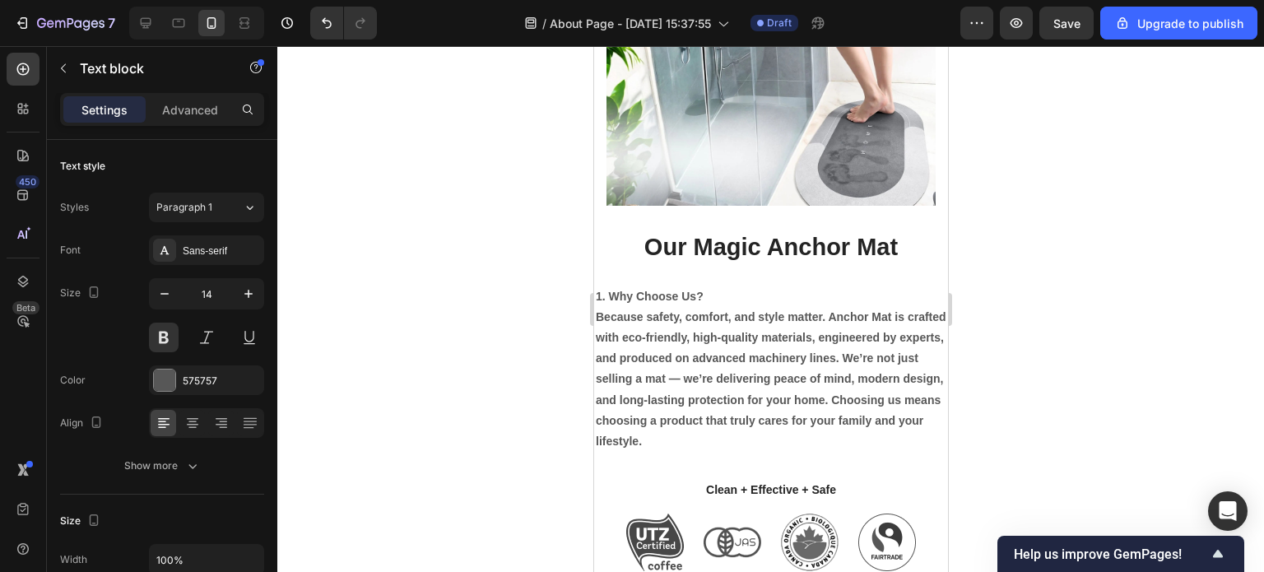
click at [718, 365] on p "Because safety, comfort, and style matter. Anchor Mat is crafted with eco-frien…" at bounding box center [770, 379] width 351 height 145
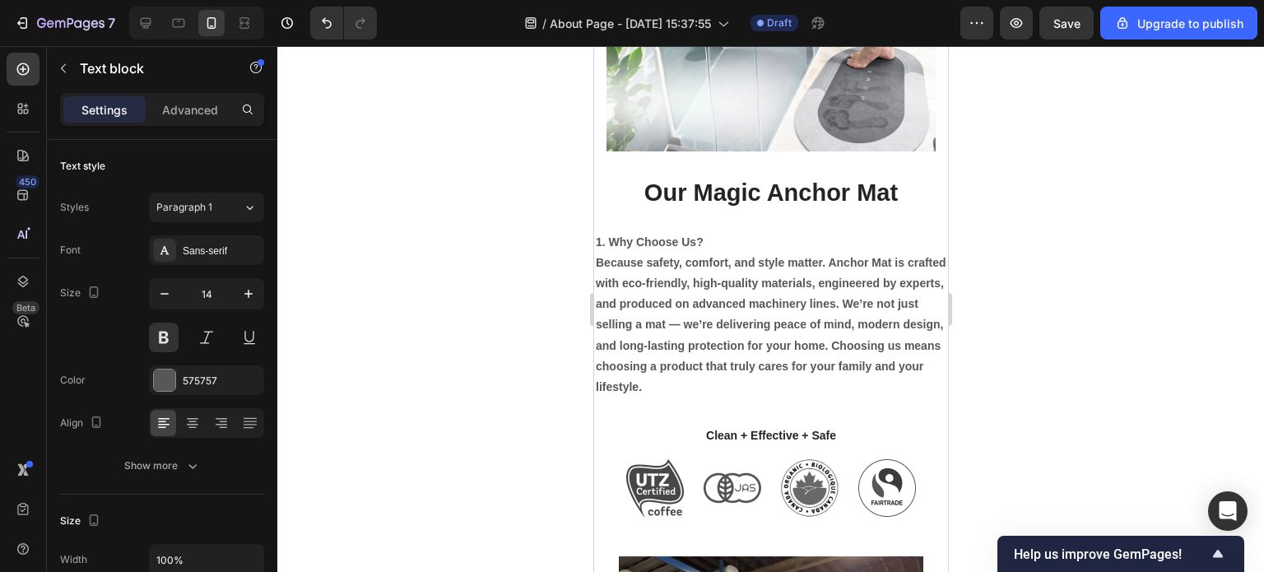
scroll to position [988, 0]
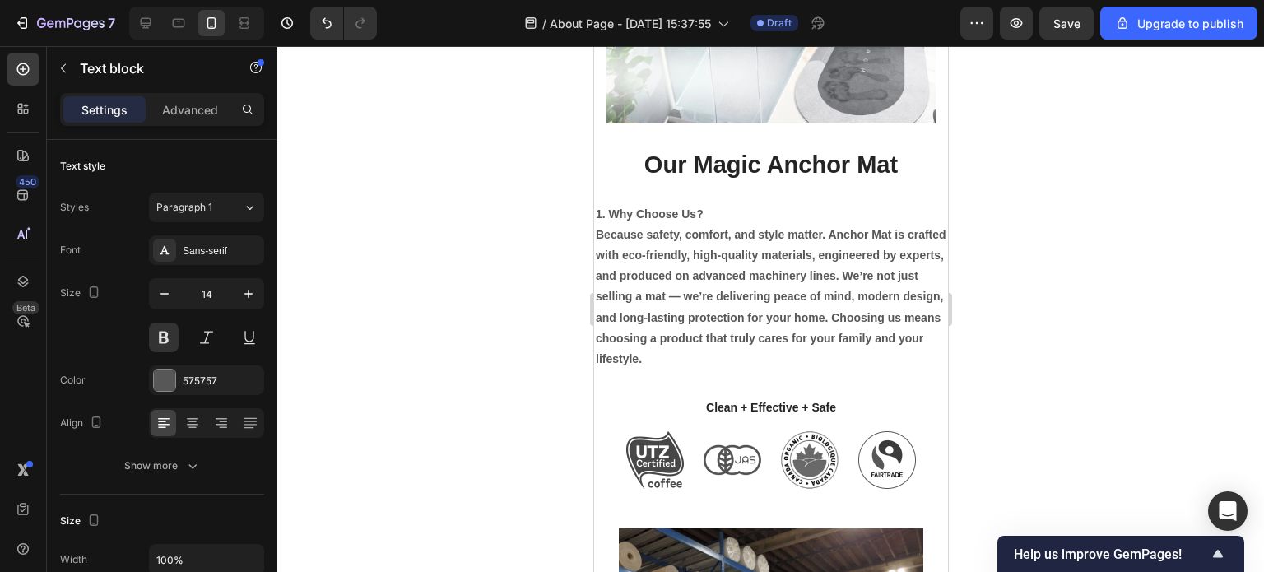
click at [596, 231] on p "Because safety, comfort, and style matter. Anchor Mat is crafted with eco-frien…" at bounding box center [770, 297] width 351 height 145
click at [697, 272] on p "Because safety, comfort, and style matter. Anchor Mat is crafted with eco-frien…" at bounding box center [770, 297] width 351 height 145
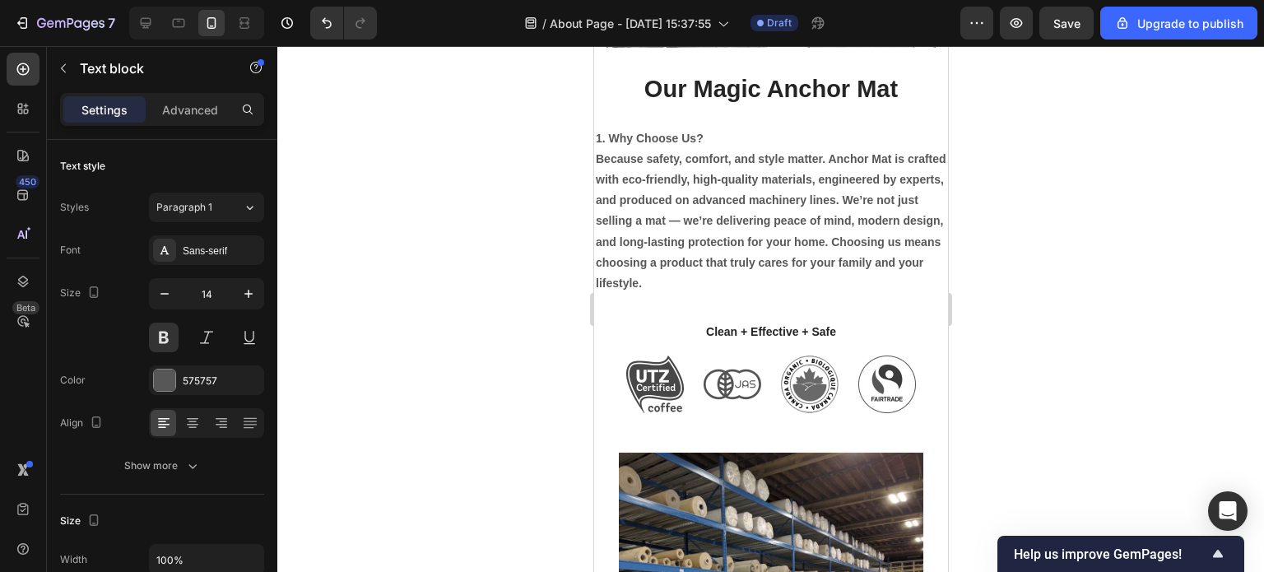
scroll to position [1070, 0]
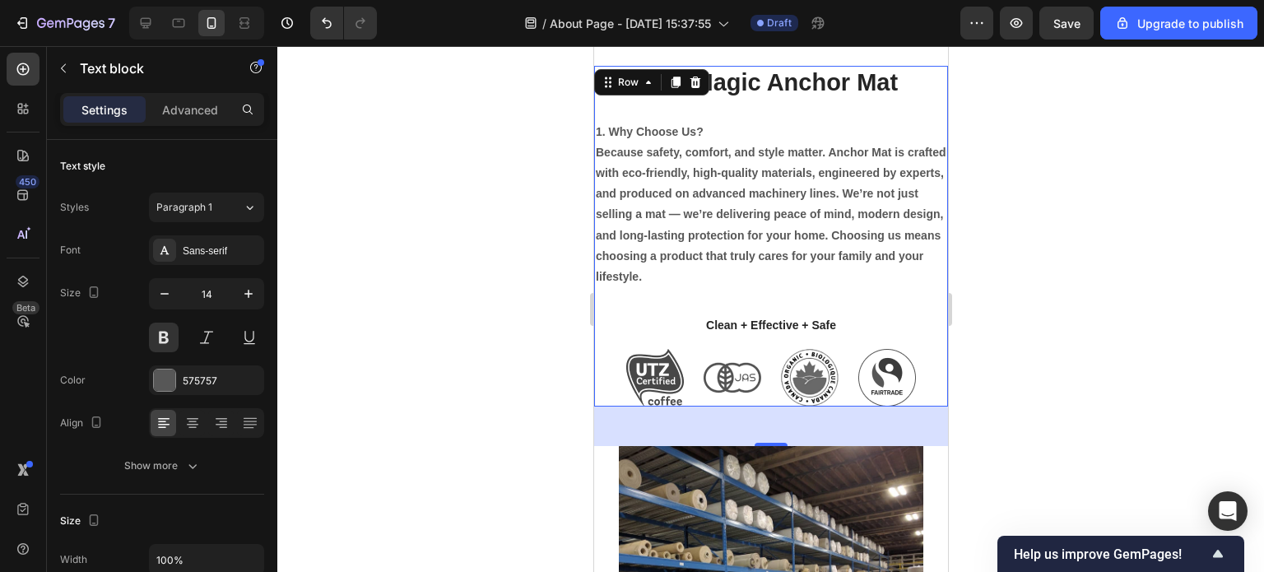
click at [718, 102] on div "Our Magic Anchor Mat Heading 1. Why Choose Us? Because safety, comfort, and sty…" at bounding box center [770, 236] width 354 height 341
click at [732, 186] on p "Because safety, comfort, and style matter. Anchor Mat is crafted with eco-frien…" at bounding box center [770, 214] width 351 height 145
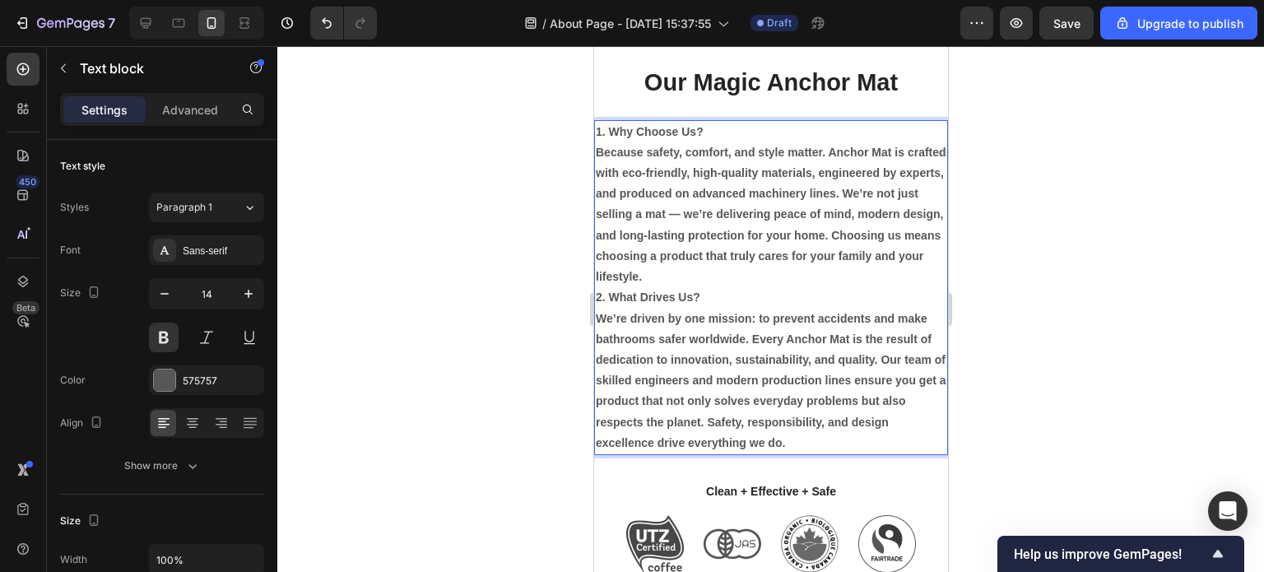
click at [700, 290] on p "2. What Drives Us?" at bounding box center [770, 297] width 351 height 21
click at [760, 272] on p "Because safety, comfort, and style matter. Anchor Mat is crafted with eco-frien…" at bounding box center [770, 214] width 351 height 145
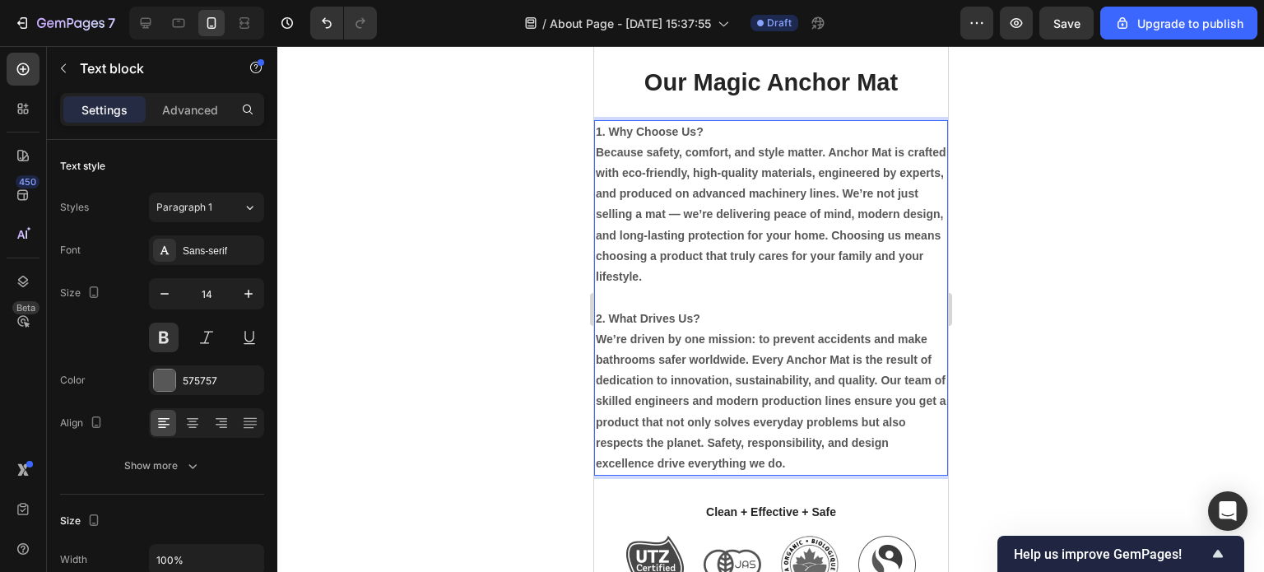
click at [597, 332] on p "We’re driven by one mission: to prevent accidents and make bathrooms safer worl…" at bounding box center [770, 401] width 351 height 145
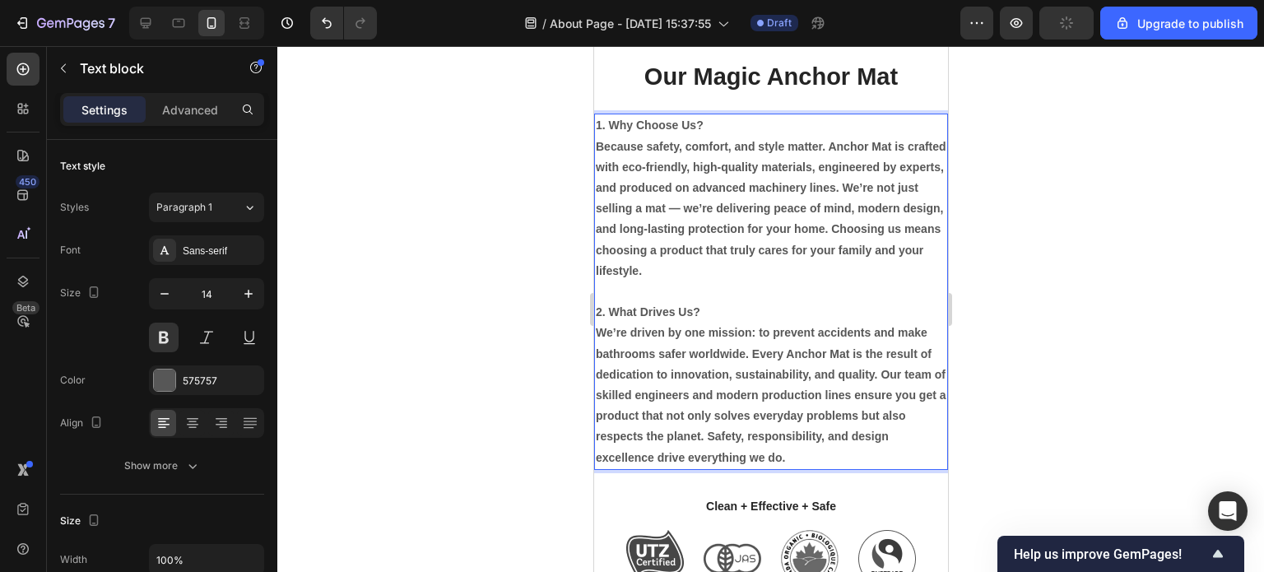
scroll to position [1152, 0]
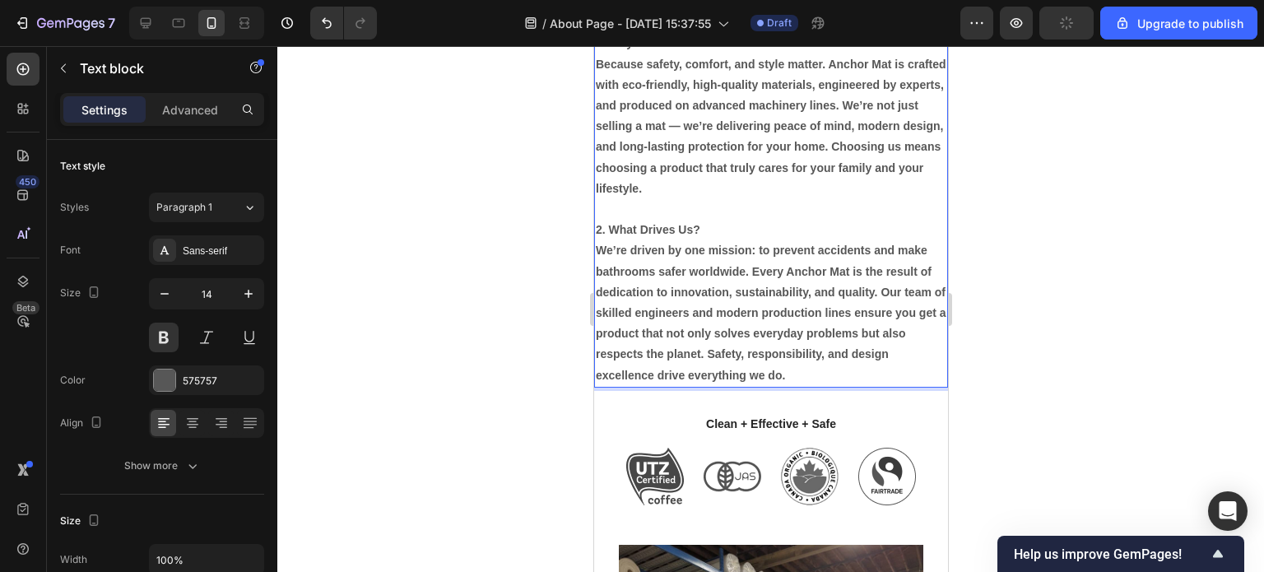
click at [865, 371] on p "We’re driven by one mission: to prevent accidents and make bathrooms safer worl…" at bounding box center [770, 312] width 351 height 145
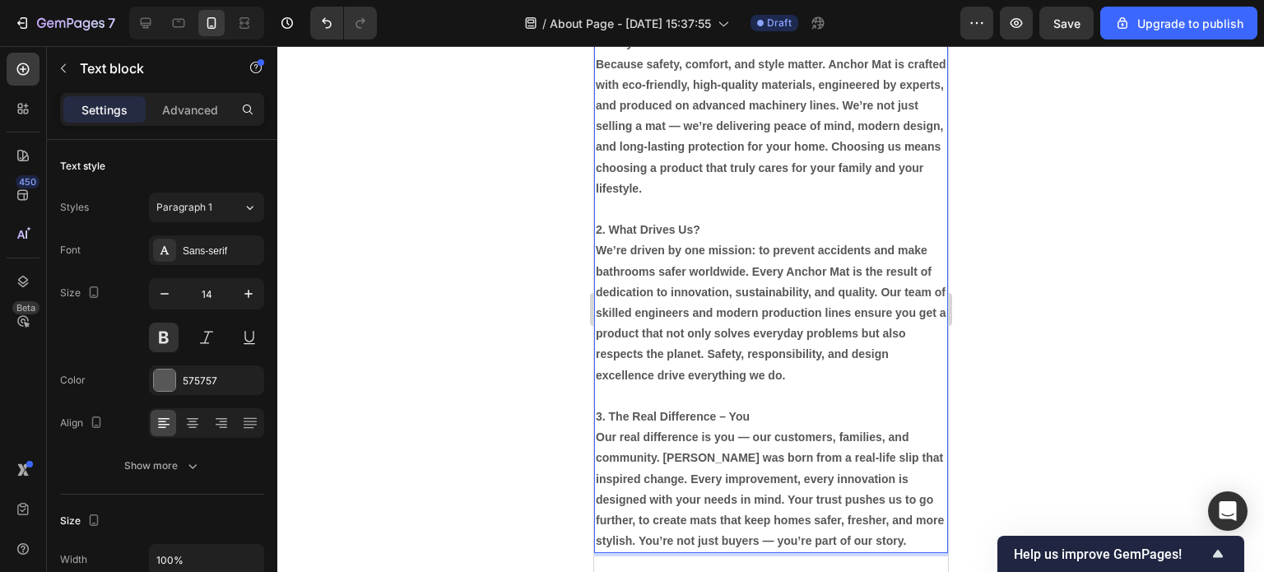
scroll to position [1165, 0]
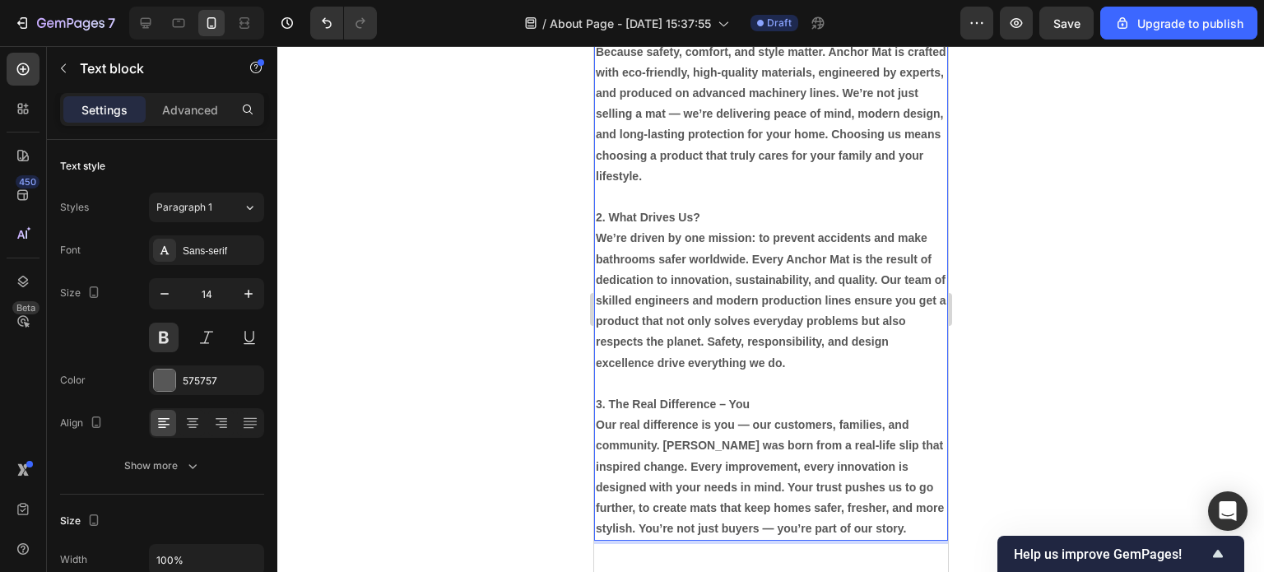
click at [595, 423] on p "Our real difference is you — our customers, families, and community. Anchor Mat…" at bounding box center [770, 477] width 351 height 124
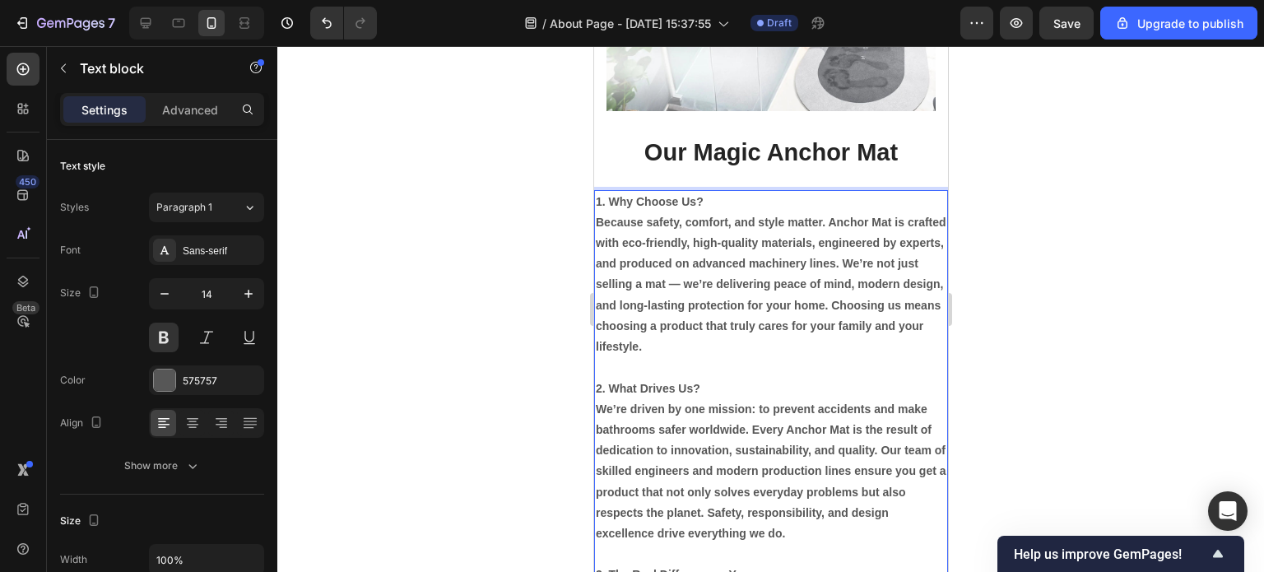
scroll to position [1329, 0]
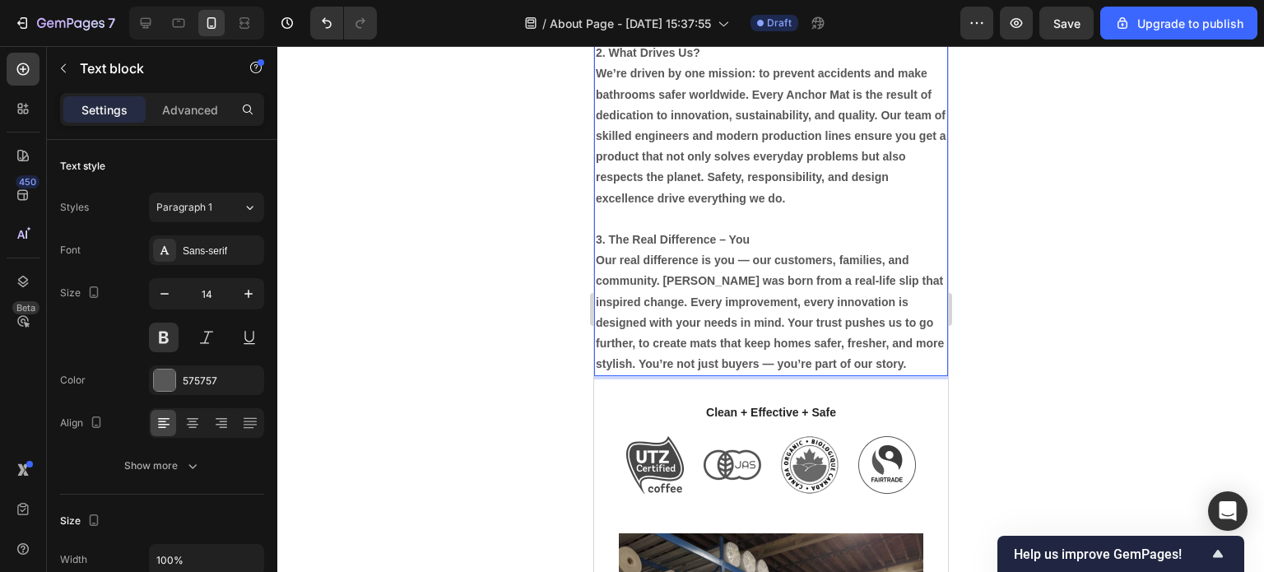
click at [646, 374] on p "Our real difference is you — our customers, families, and community. Anchor Mat…" at bounding box center [770, 312] width 351 height 124
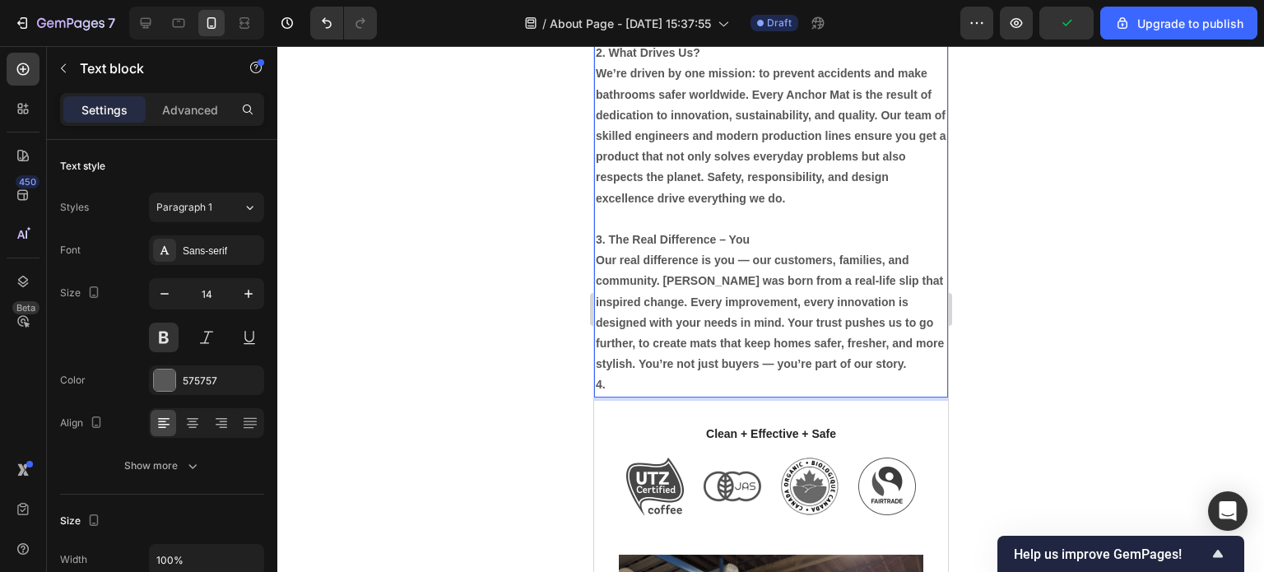
click at [625, 395] on p "4." at bounding box center [770, 384] width 351 height 21
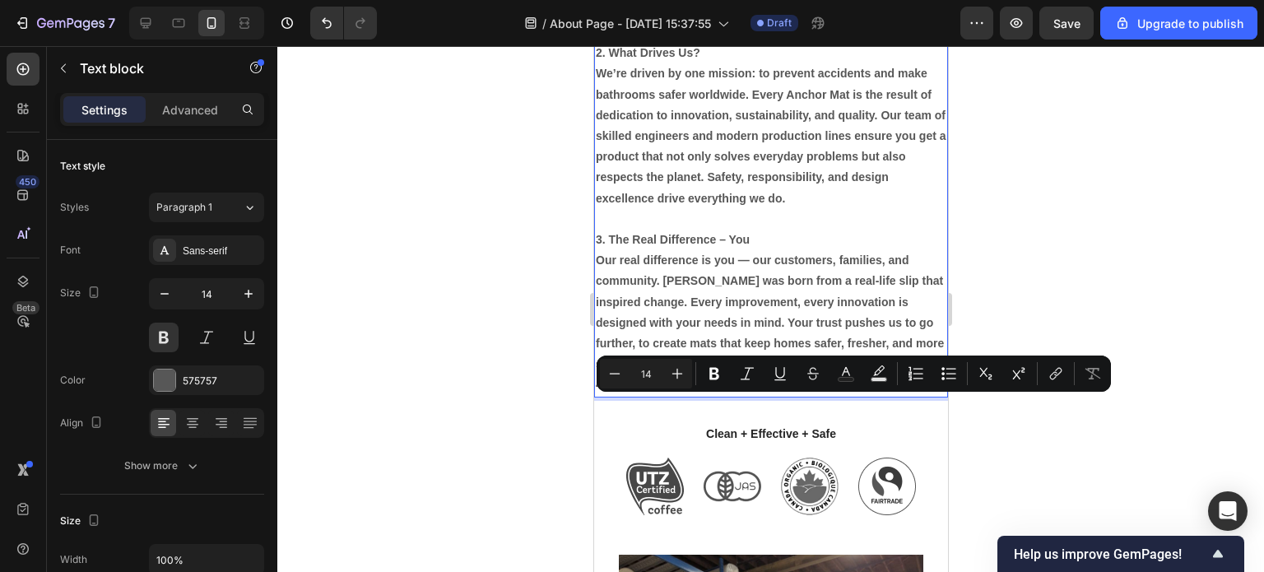
drag, startPoint x: 622, startPoint y: 405, endPoint x: 597, endPoint y: 405, distance: 25.5
click at [597, 395] on p "4." at bounding box center [770, 384] width 351 height 21
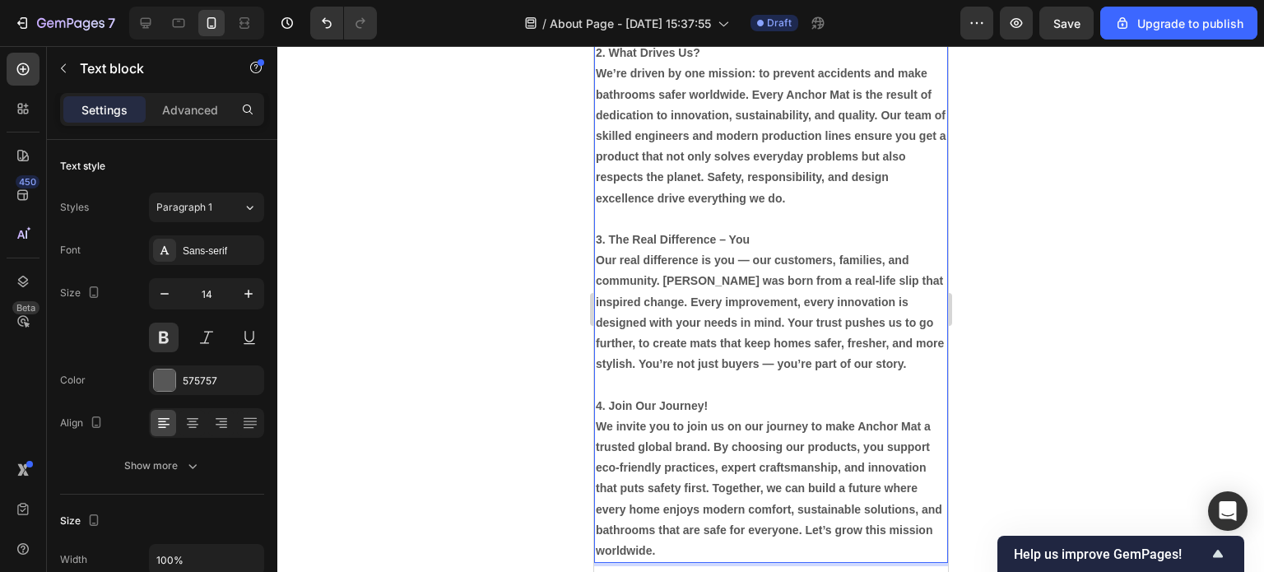
scroll to position [1351, 0]
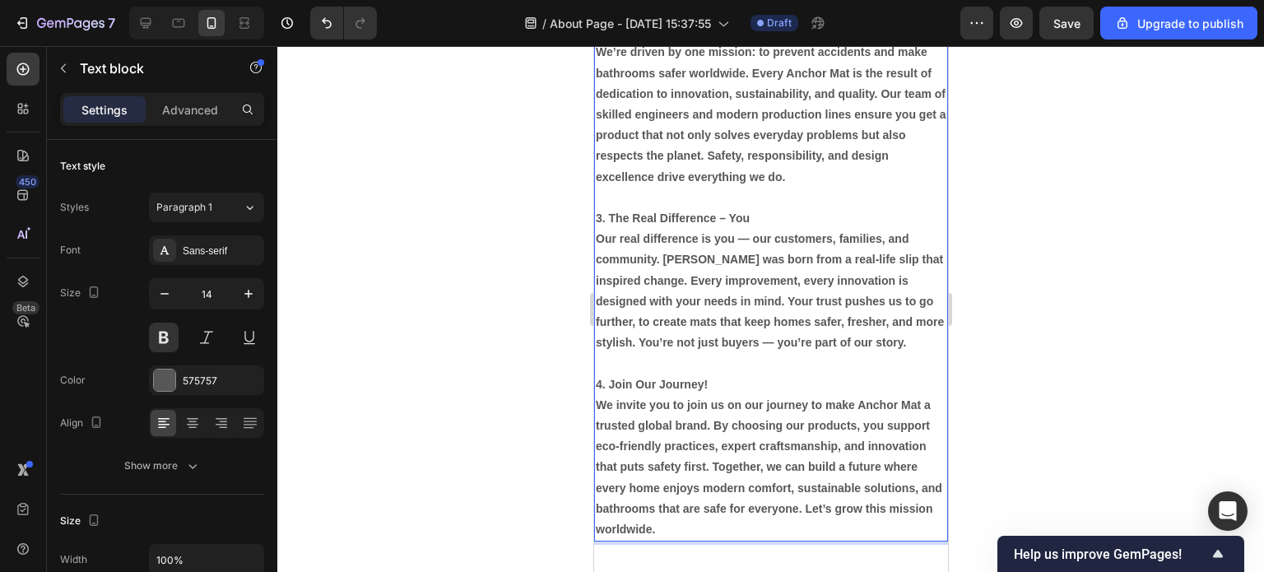
click at [596, 423] on p "We invite you to join us on our journey to make Anchor Mat a trusted global bra…" at bounding box center [770, 467] width 351 height 145
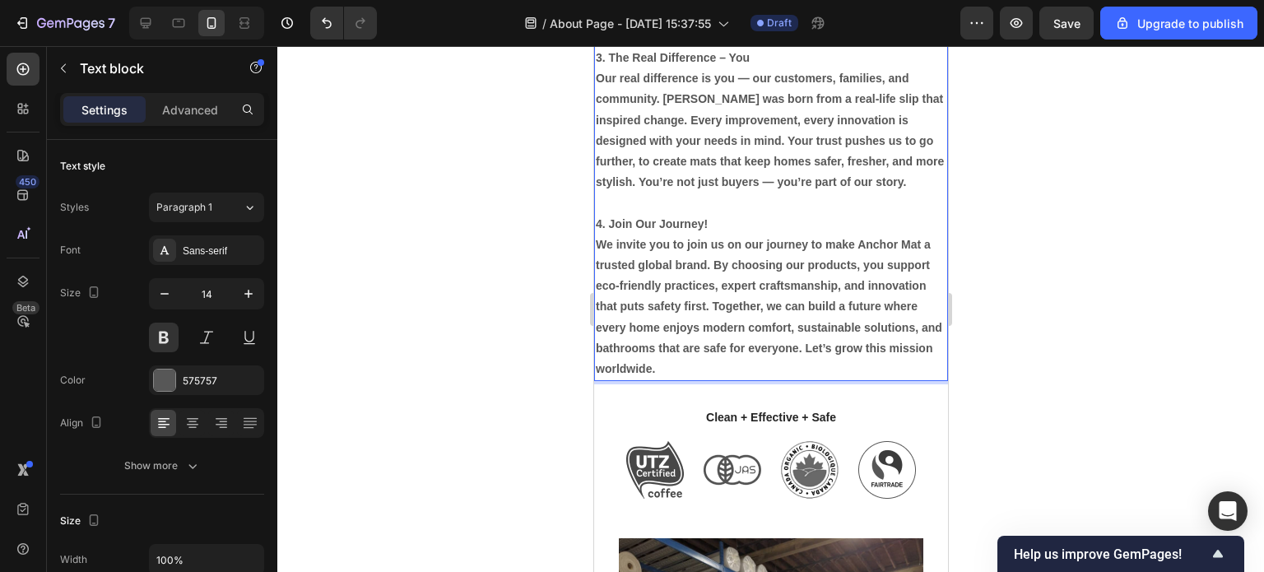
scroll to position [1515, 0]
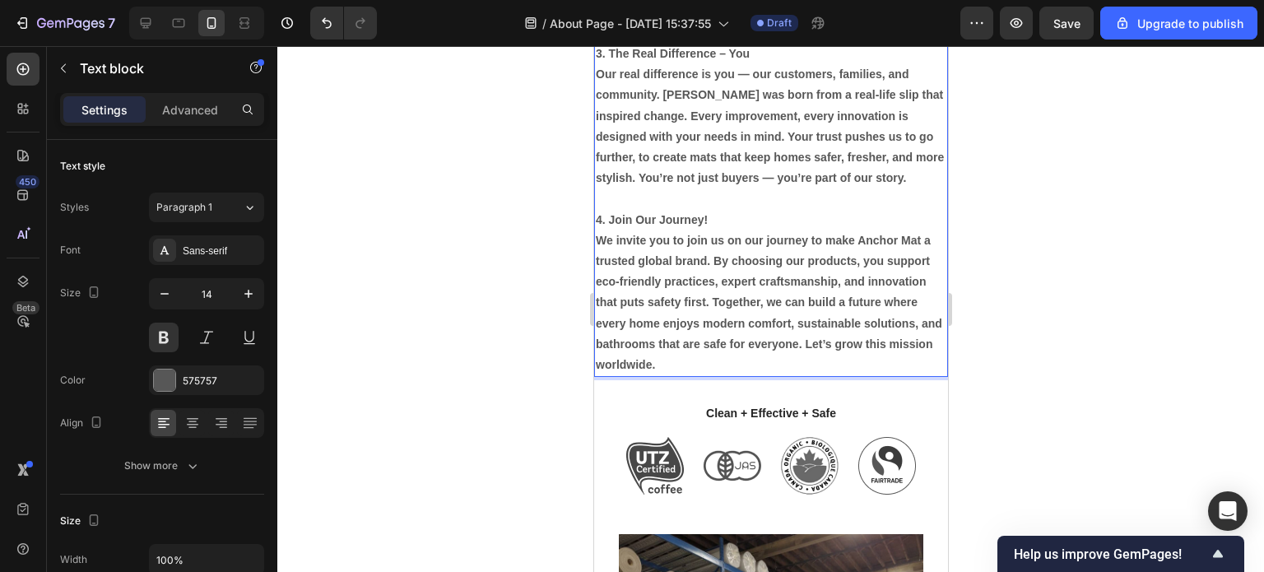
click at [774, 375] on p "We invite you to join us on our journey to make Anchor Mat a trusted global bra…" at bounding box center [770, 302] width 351 height 145
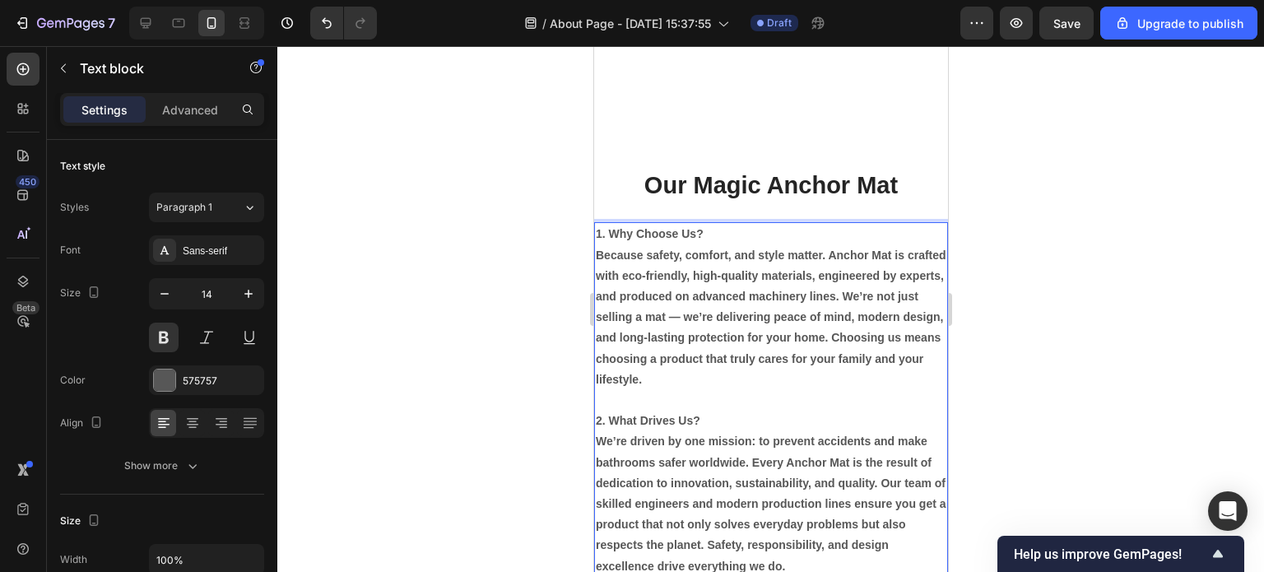
scroll to position [939, 0]
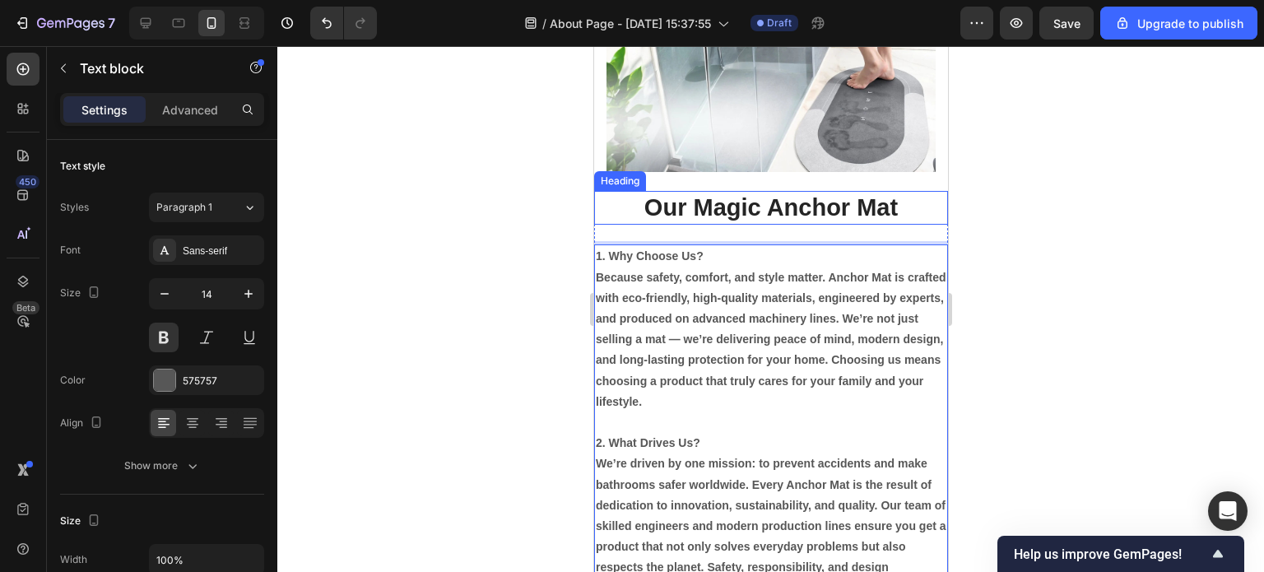
click at [755, 223] on h2 "Our Magic Anchor Mat" at bounding box center [770, 208] width 354 height 35
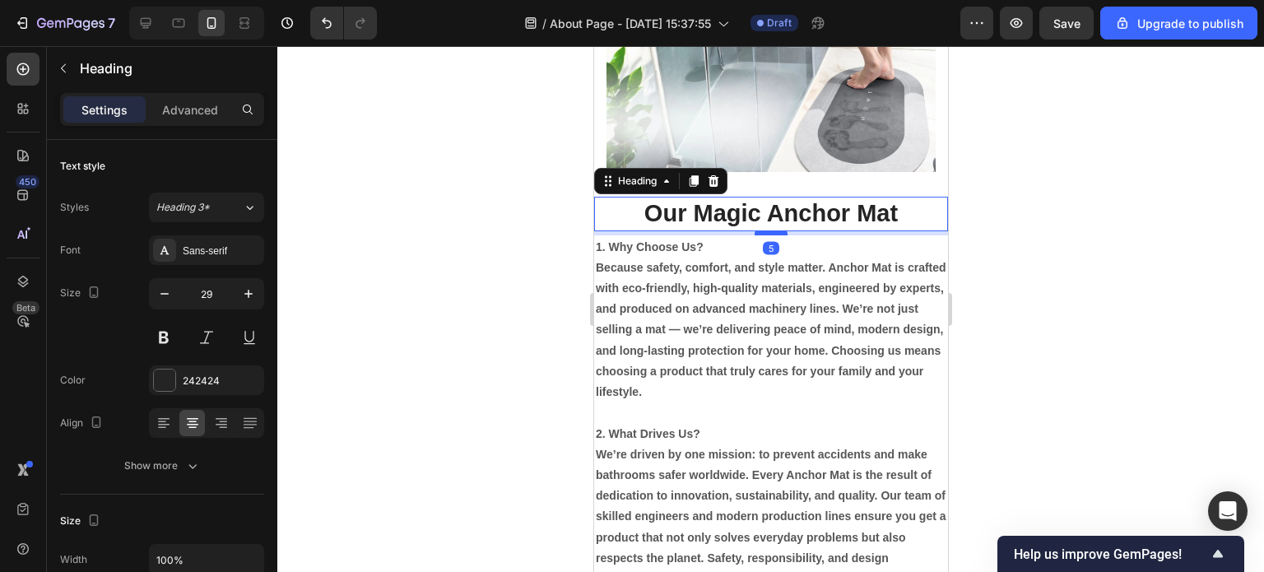
drag, startPoint x: 757, startPoint y: 242, endPoint x: 761, endPoint y: 226, distance: 16.2
click at [761, 230] on div at bounding box center [770, 232] width 33 height 5
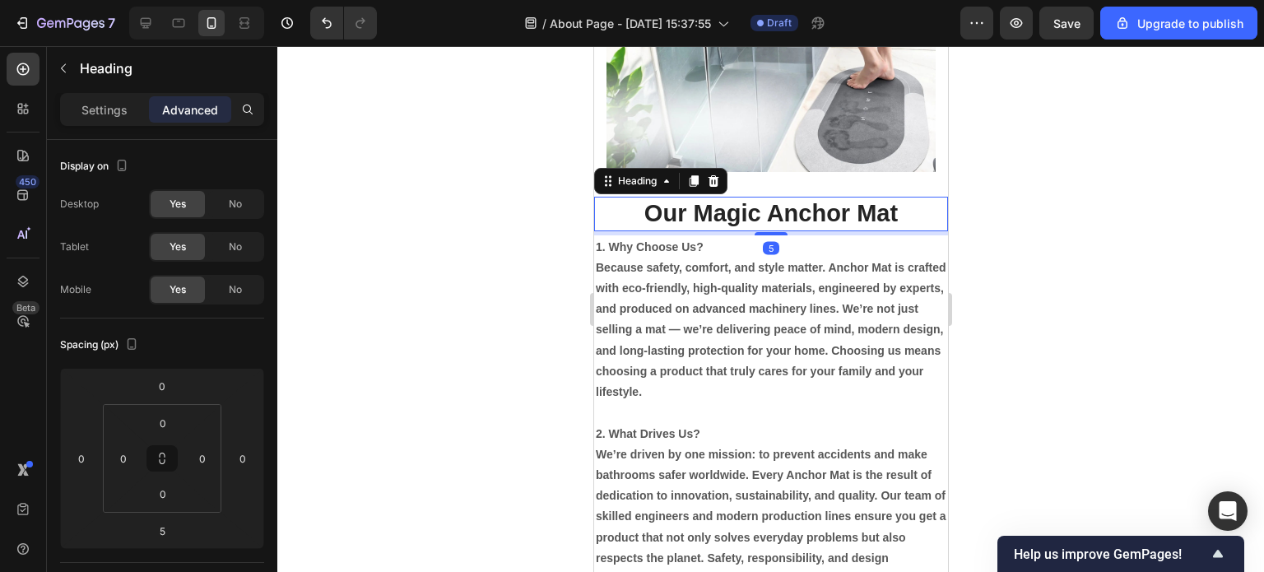
click at [1037, 311] on div at bounding box center [770, 309] width 987 height 526
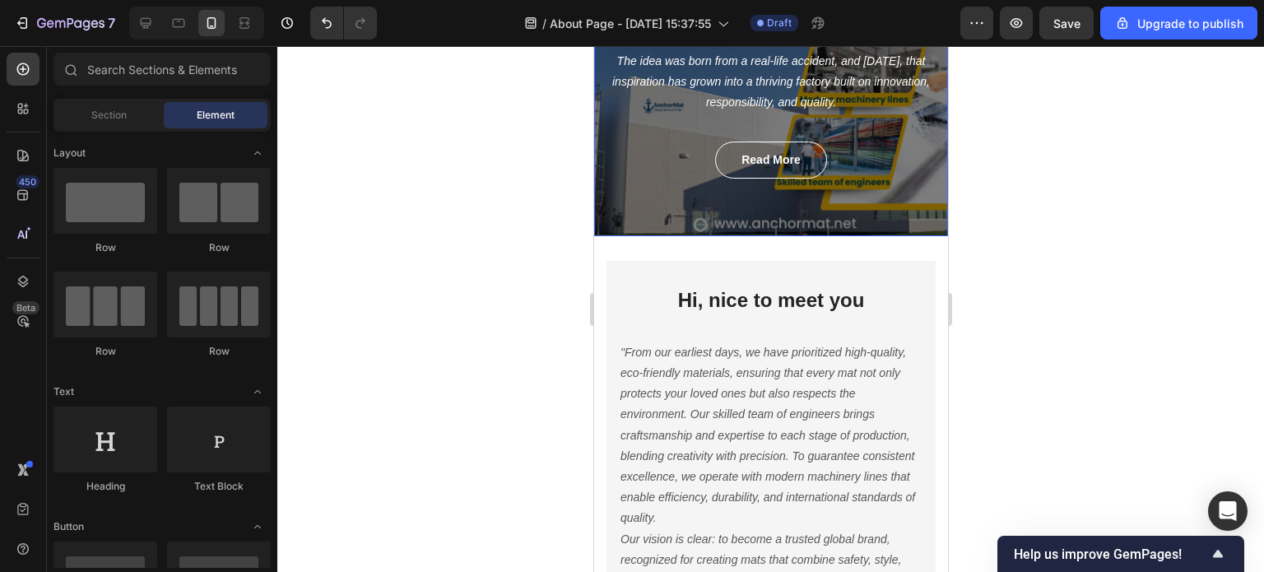
scroll to position [247, 0]
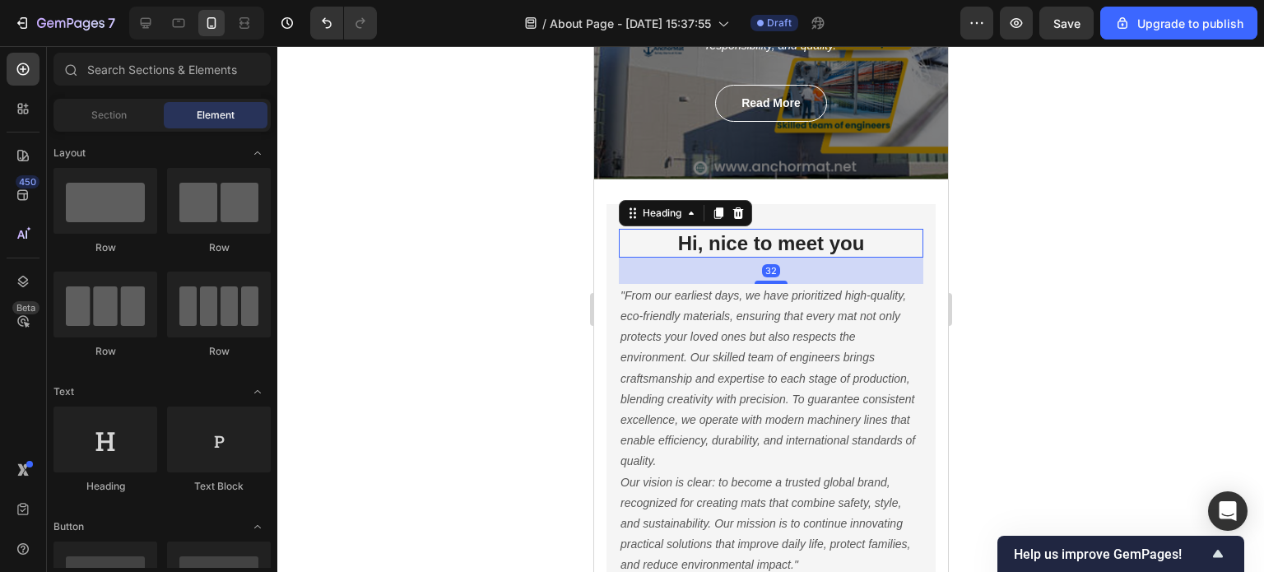
click at [771, 243] on p "Hi, nice to meet you" at bounding box center [770, 243] width 301 height 26
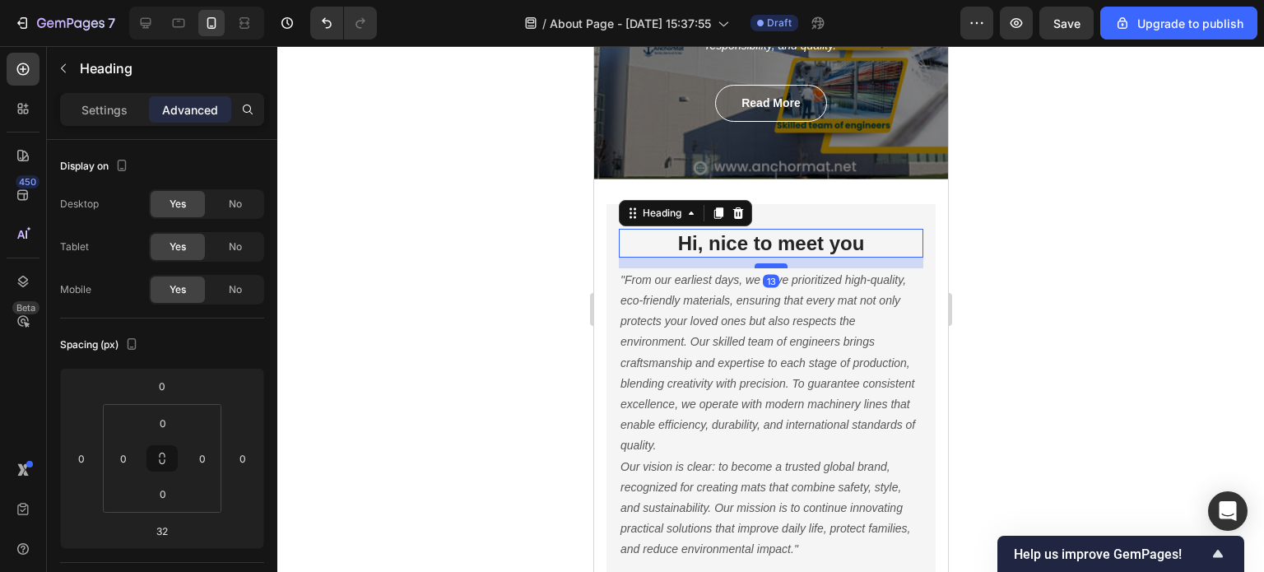
drag, startPoint x: 766, startPoint y: 282, endPoint x: 765, endPoint y: 267, distance: 15.7
click at [765, 267] on div at bounding box center [770, 265] width 33 height 5
type input "13"
click at [1023, 272] on div at bounding box center [770, 309] width 987 height 526
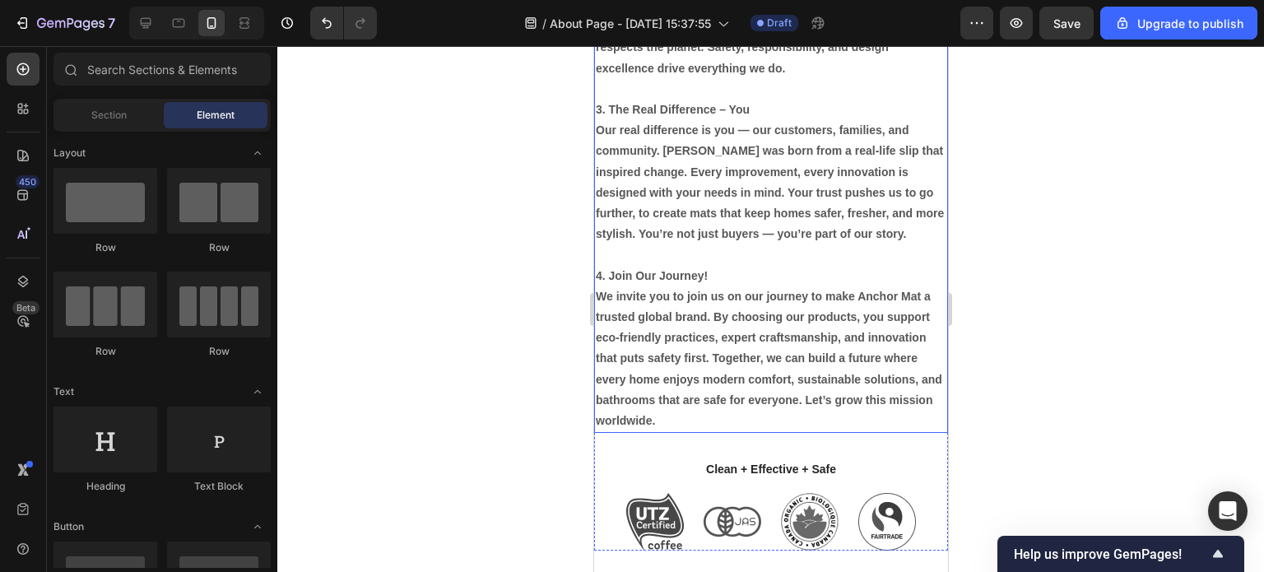
scroll to position [1481, 0]
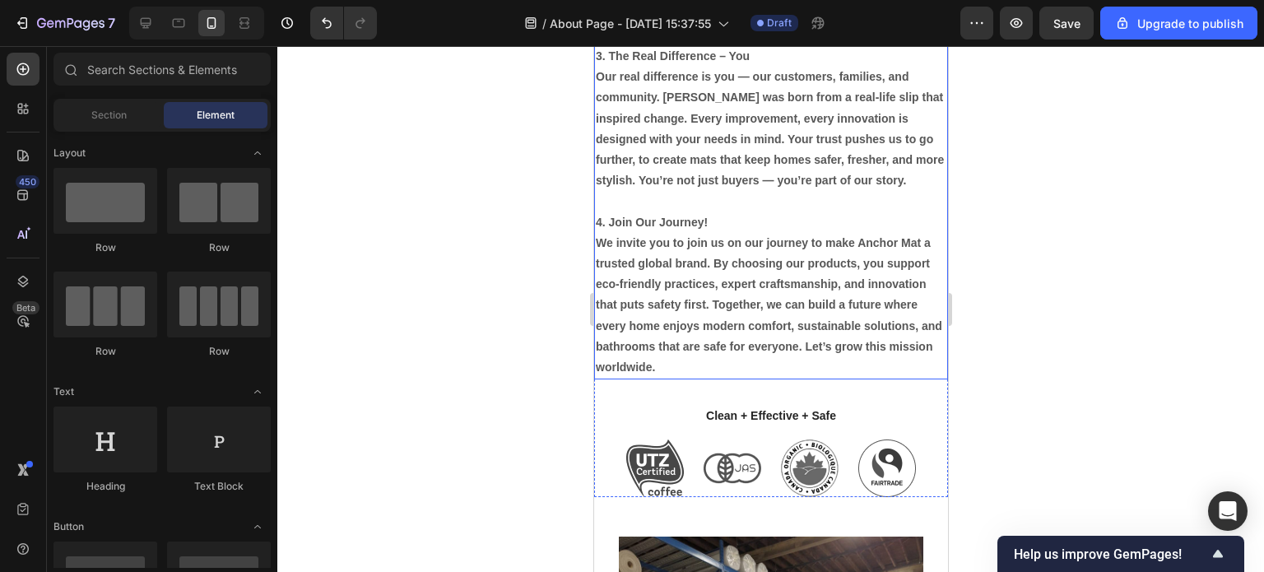
click at [757, 378] on p "We invite you to join us on our journey to make Anchor Mat a trusted global bra…" at bounding box center [770, 305] width 351 height 145
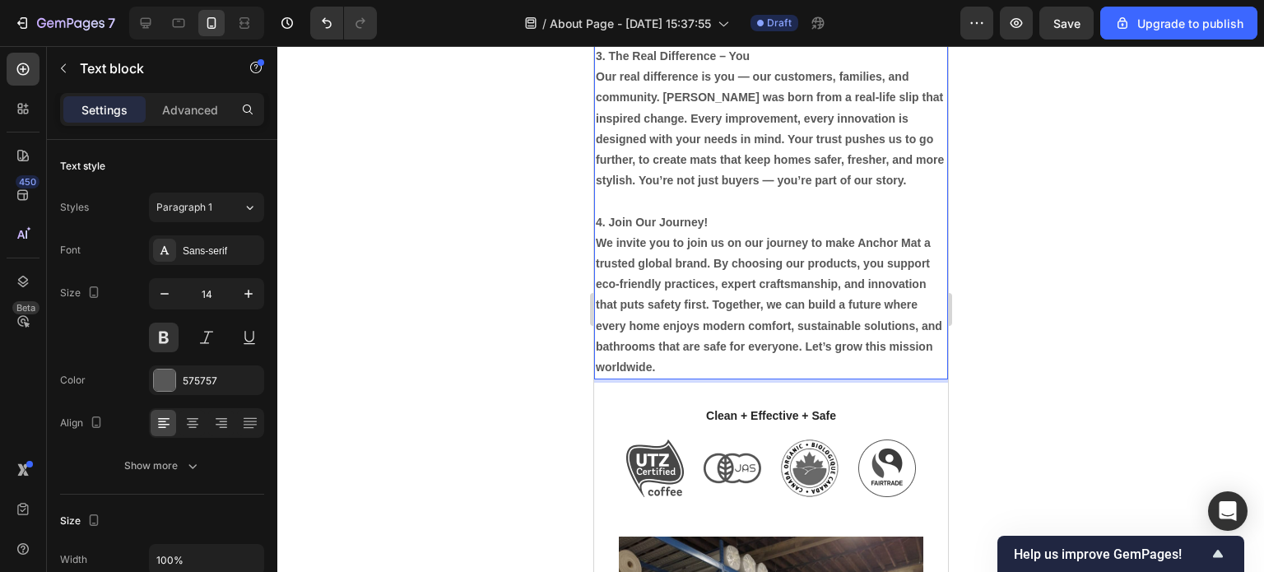
click at [757, 378] on p "We invite you to join us on our journey to make Anchor Mat a trusted global bra…" at bounding box center [770, 305] width 351 height 145
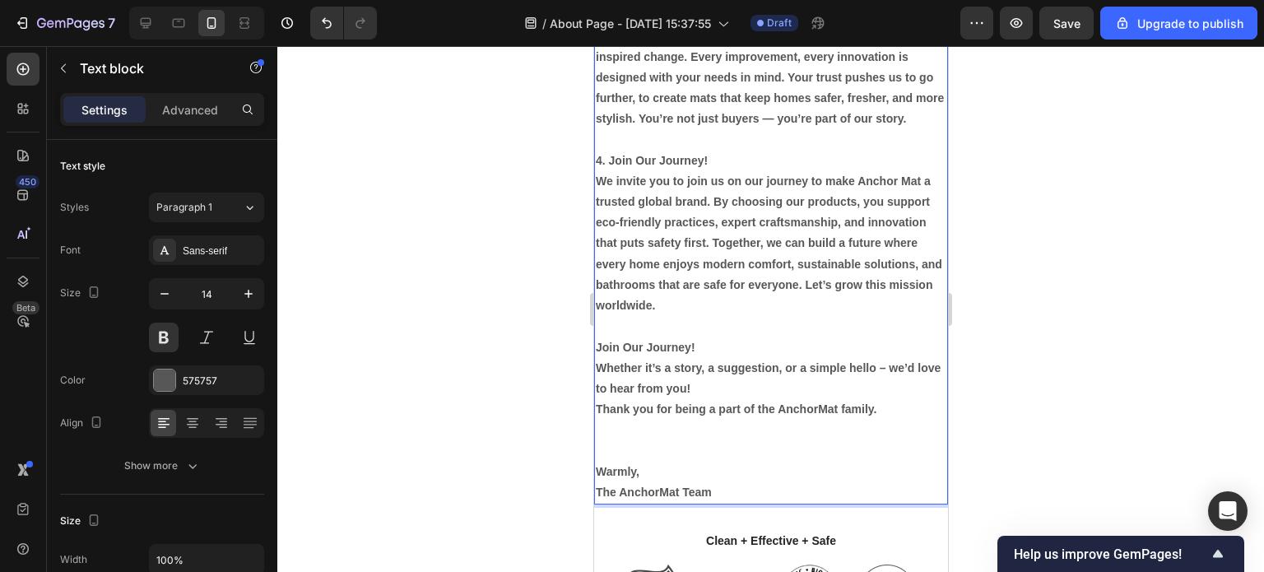
scroll to position [1671, 0]
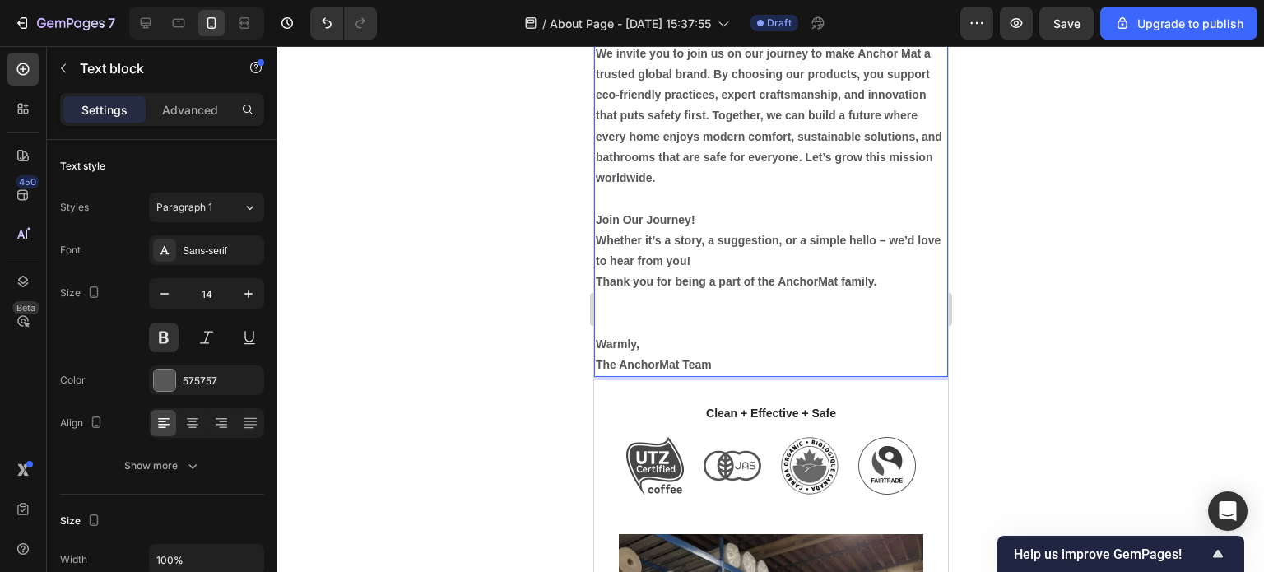
click at [621, 333] on p "Rich Text Editor. Editing area: main" at bounding box center [770, 312] width 351 height 41
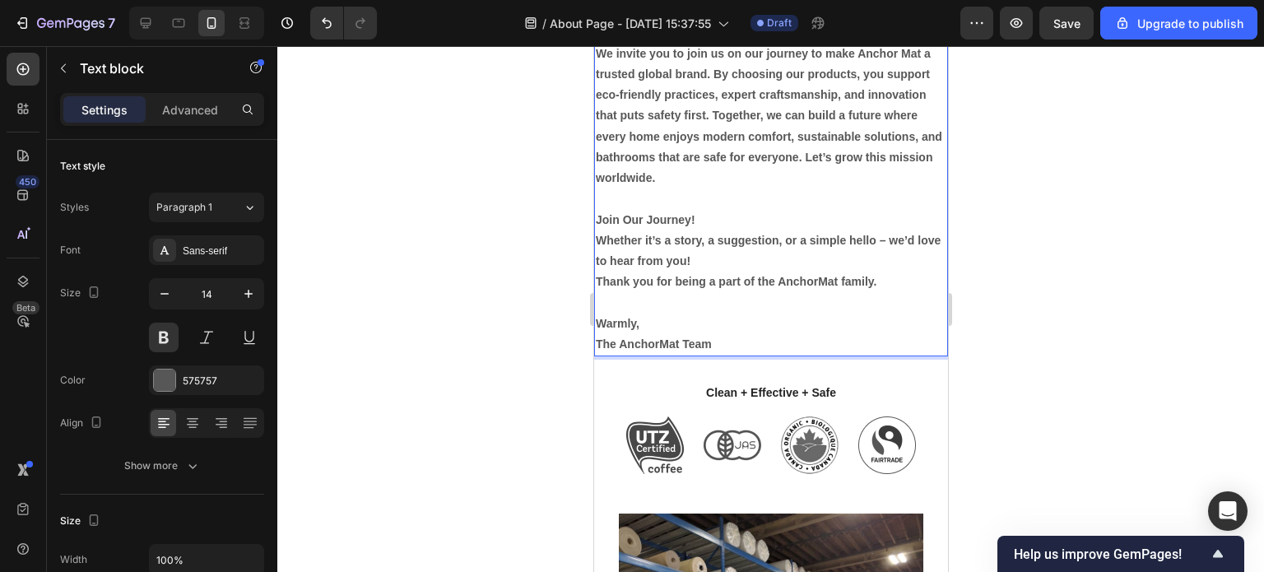
click at [1044, 386] on div at bounding box center [770, 309] width 987 height 526
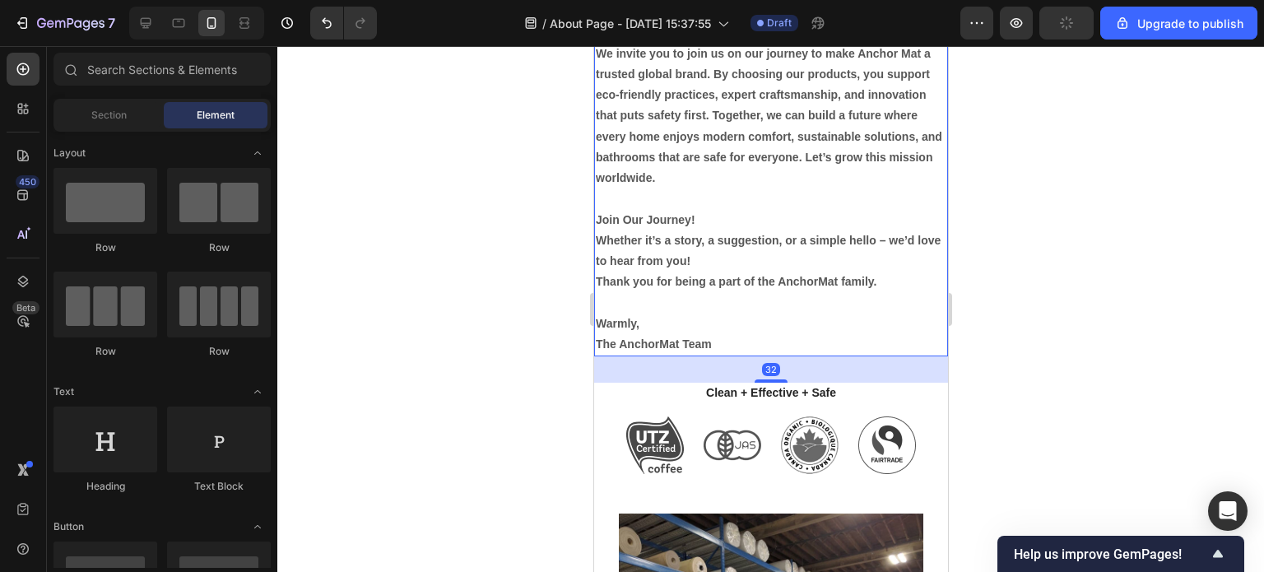
click at [725, 355] on p "The AnchorMat Team" at bounding box center [770, 344] width 351 height 21
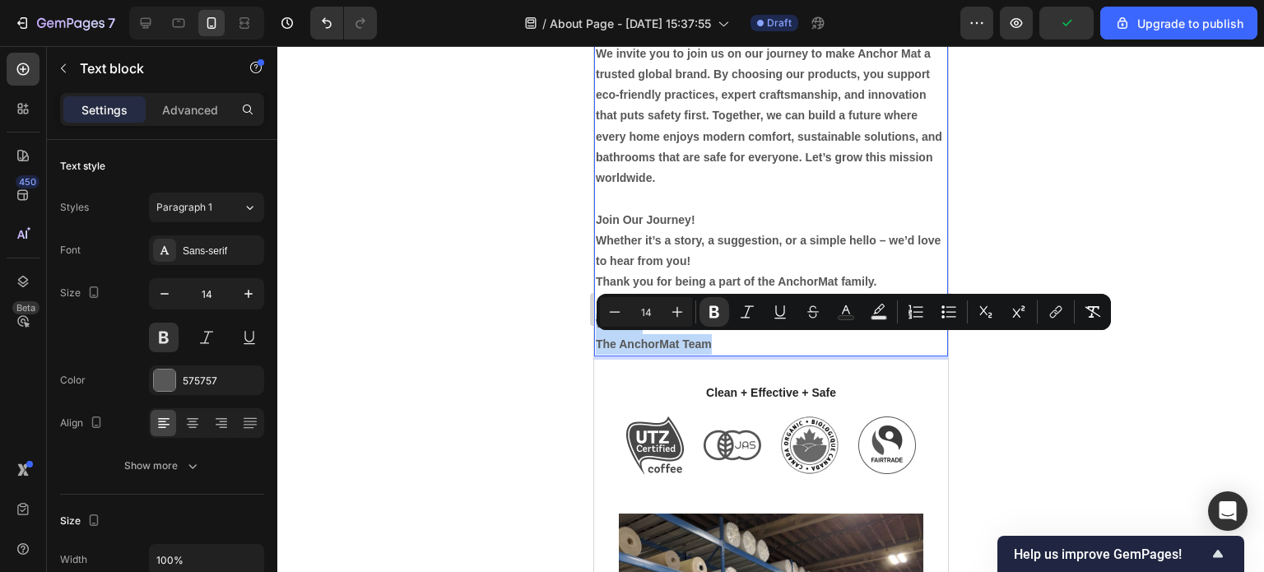
drag, startPoint x: 725, startPoint y: 357, endPoint x: 593, endPoint y: 336, distance: 133.4
copy div "Warmly, The AnchorMat Team"
click at [780, 416] on div "Image" at bounding box center [801, 407] width 42 height 20
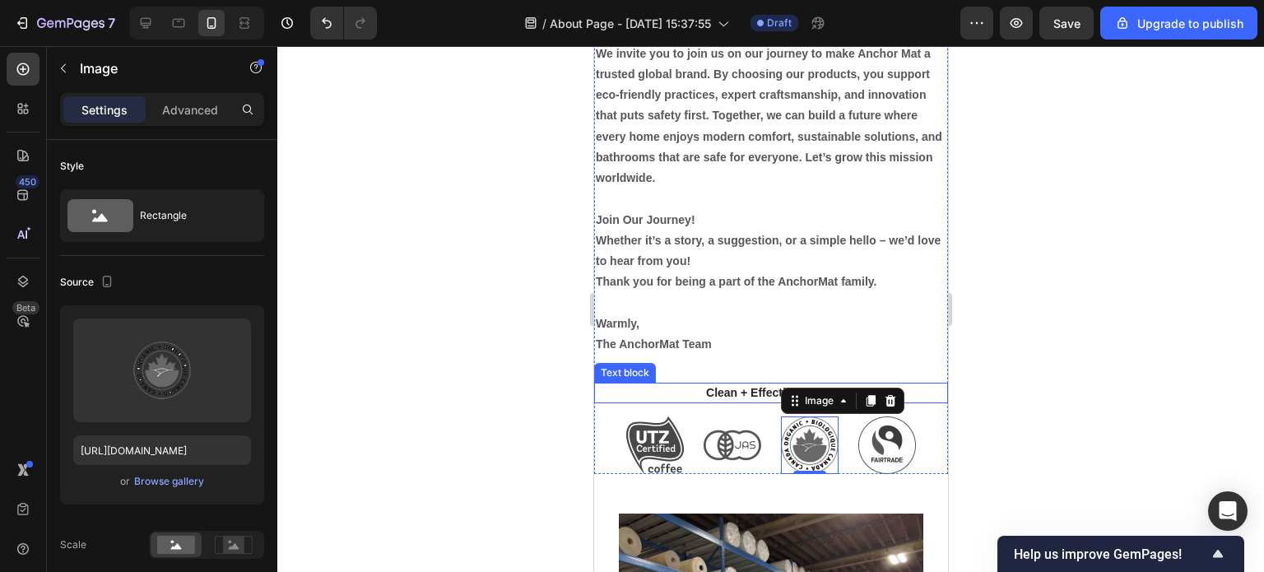
click at [749, 402] on p "Clean + Effective + Safe" at bounding box center [770, 392] width 351 height 17
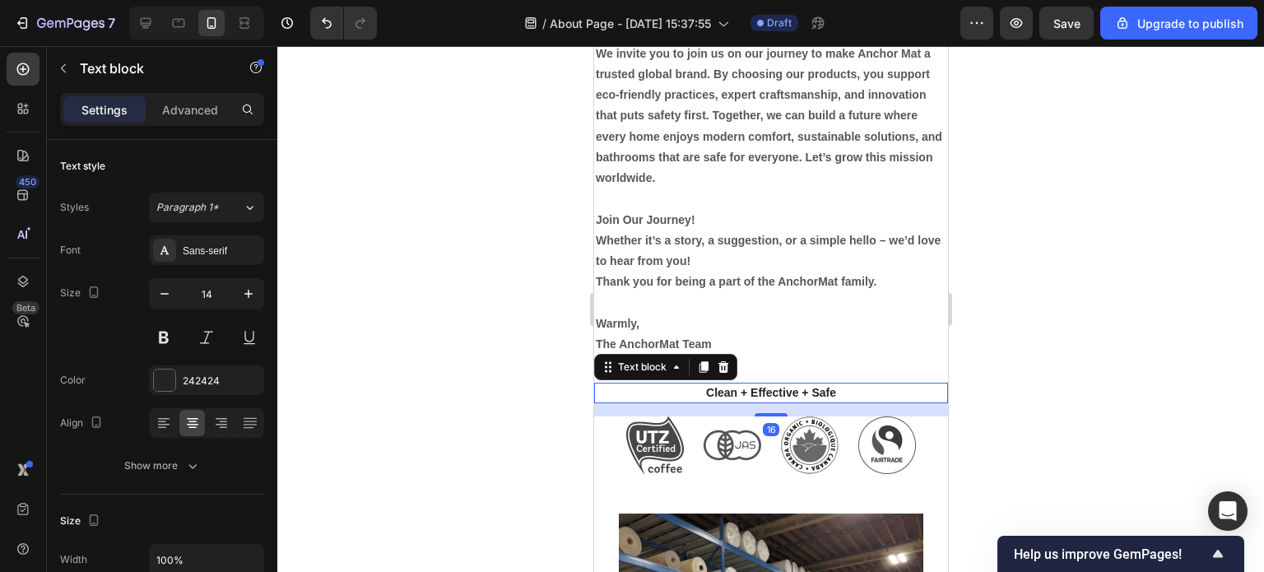
click at [825, 402] on p "Clean + Effective + Safe" at bounding box center [770, 392] width 351 height 17
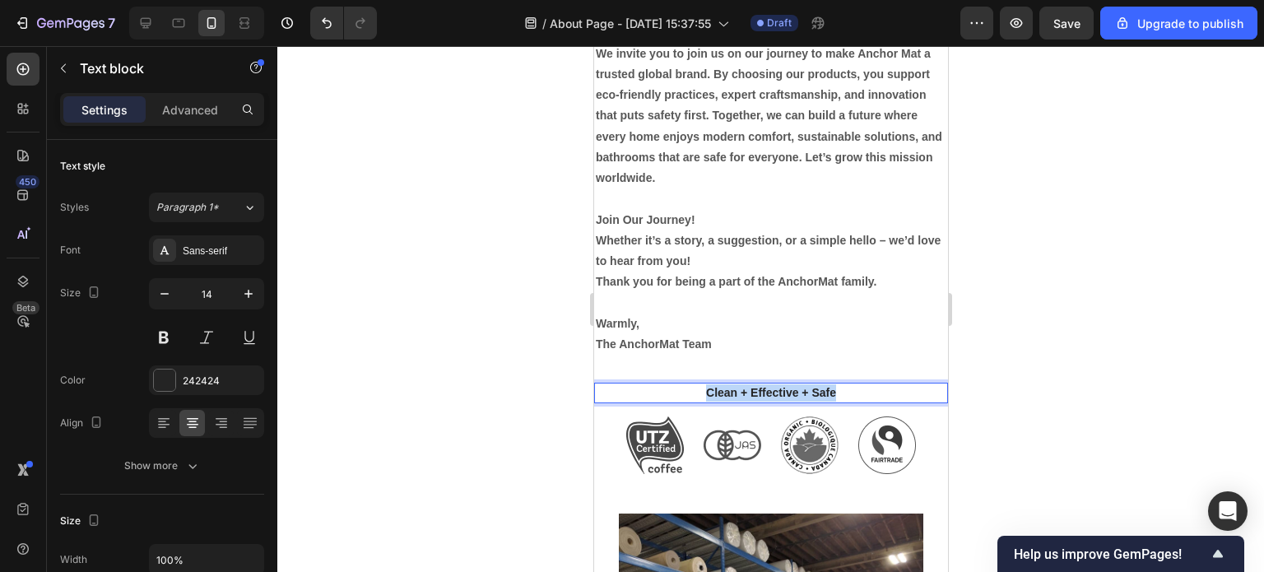
drag, startPoint x: 839, startPoint y: 412, endPoint x: 692, endPoint y: 404, distance: 146.7
click at [692, 402] on p "Clean + Effective + Safe" at bounding box center [770, 392] width 351 height 17
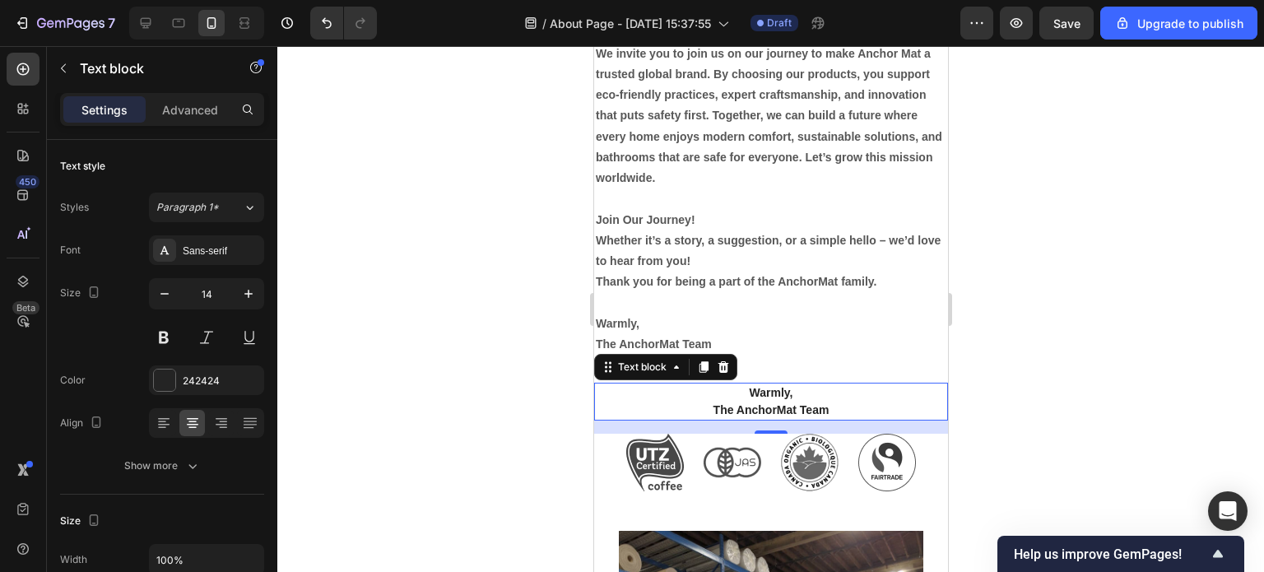
click at [1014, 427] on div at bounding box center [770, 309] width 987 height 526
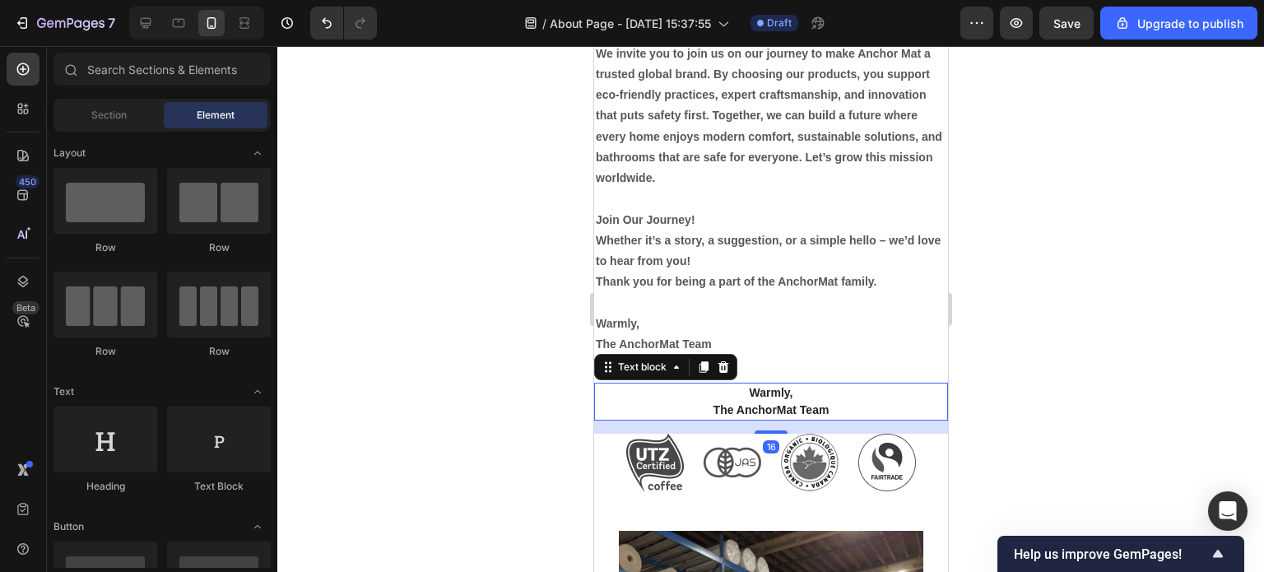
click at [735, 402] on p "Warmly," at bounding box center [770, 392] width 351 height 17
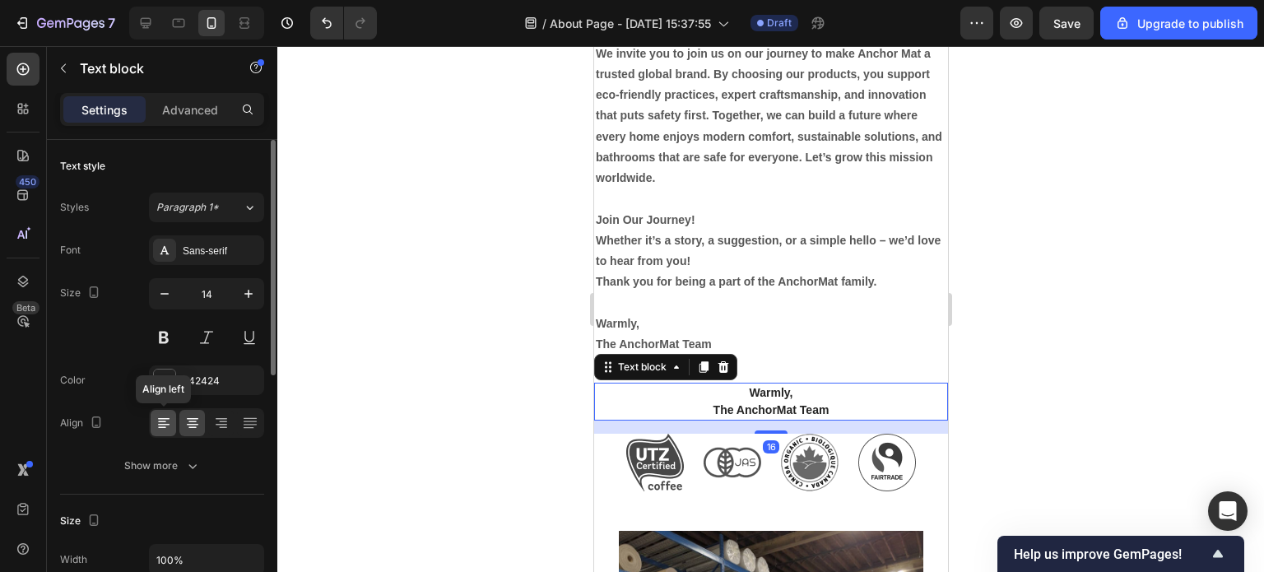
click at [162, 416] on icon at bounding box center [164, 423] width 16 height 16
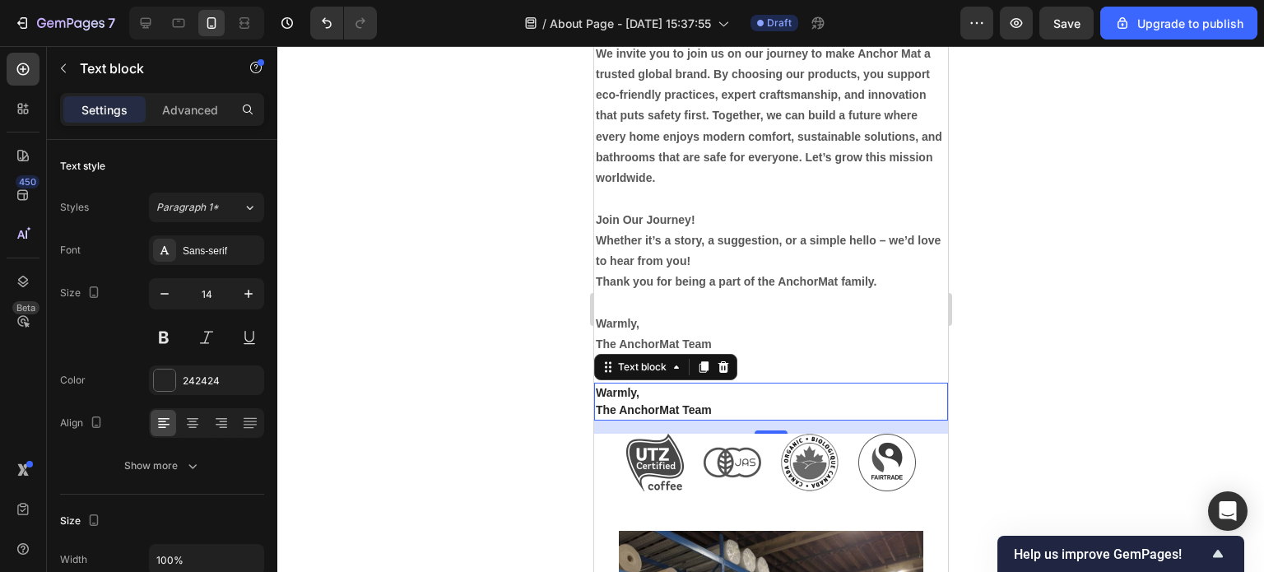
click at [1031, 407] on div at bounding box center [770, 309] width 987 height 526
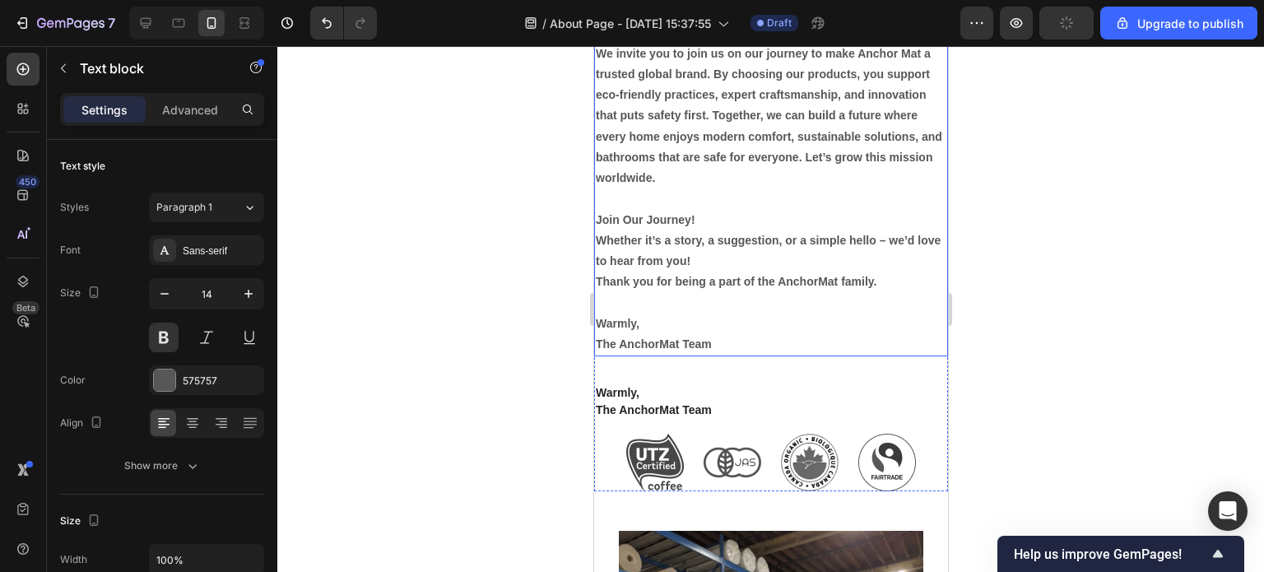
click at [712, 355] on p "The AnchorMat Team" at bounding box center [770, 344] width 351 height 21
click at [732, 355] on p "The AnchorMat Team" at bounding box center [770, 344] width 351 height 21
click at [740, 355] on p "The AnchorMat Team" at bounding box center [770, 344] width 351 height 21
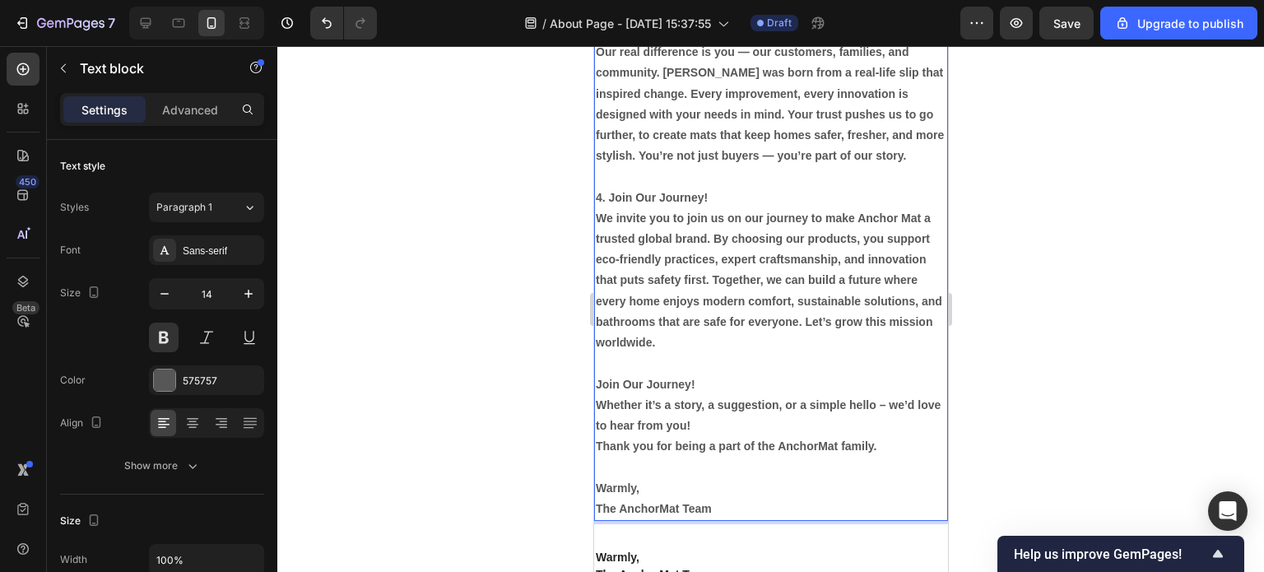
scroll to position [1588, 0]
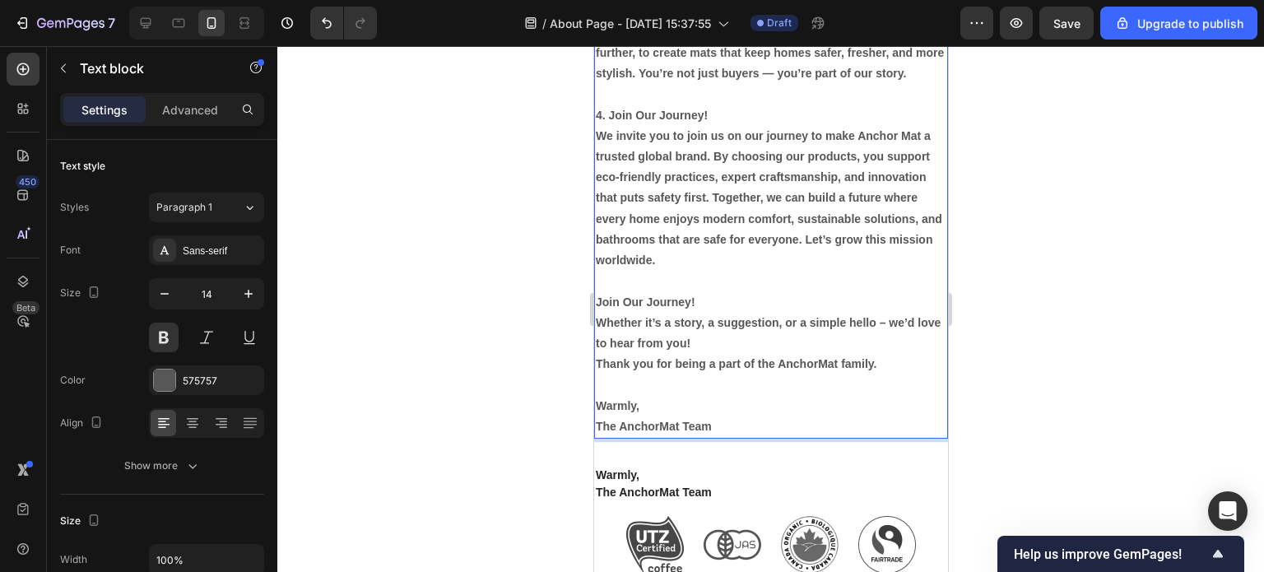
click at [597, 340] on p "Whether it’s a story, a suggestion, or a simple hello – we’d love to hear from …" at bounding box center [770, 333] width 351 height 41
click at [723, 354] on p "Whether it’s a story, a suggestion, or a simple hello – we’d love to hear from …" at bounding box center [770, 333] width 351 height 41
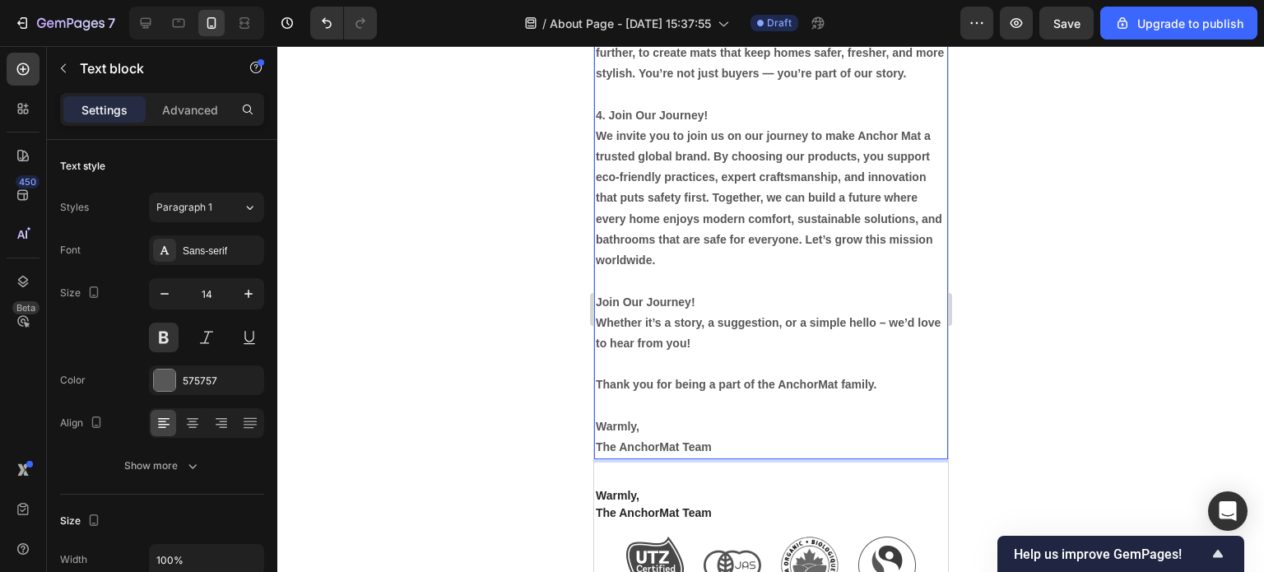
click at [806, 374] on p "Rich Text Editor. Editing area: main" at bounding box center [770, 364] width 351 height 21
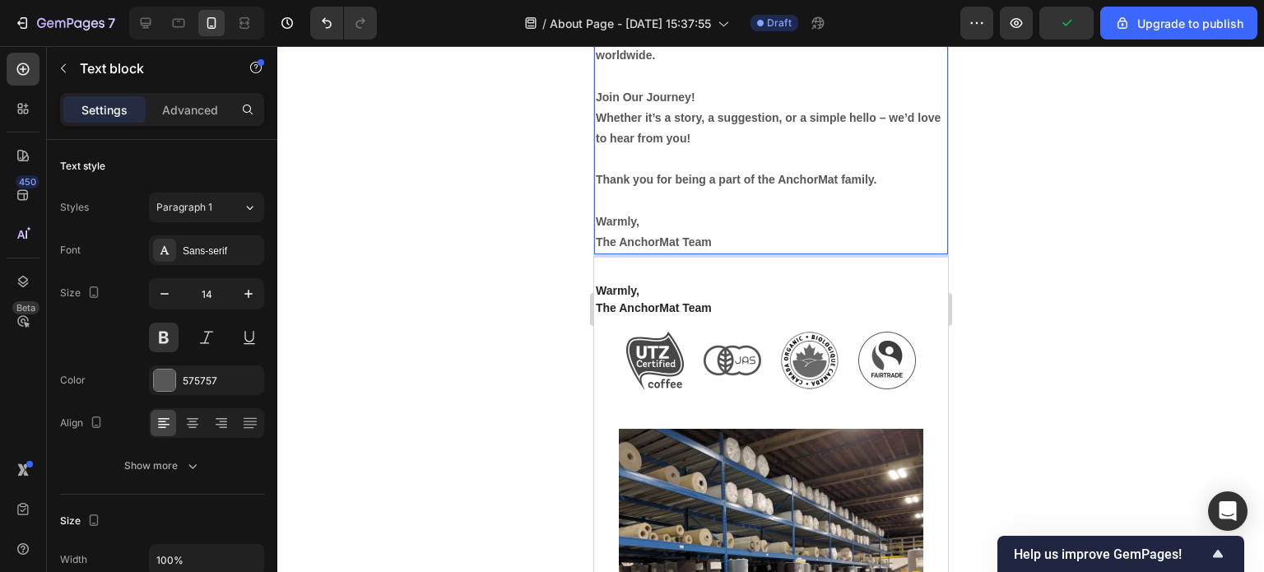
scroll to position [1835, 0]
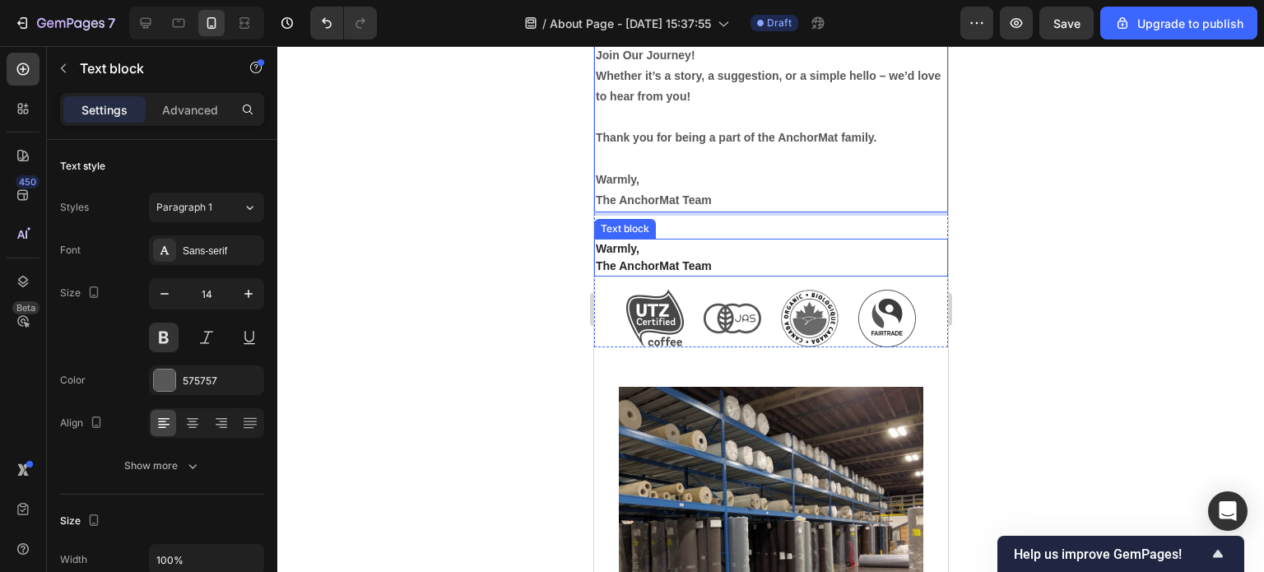
click at [630, 255] on strong "Warmly," at bounding box center [617, 248] width 44 height 13
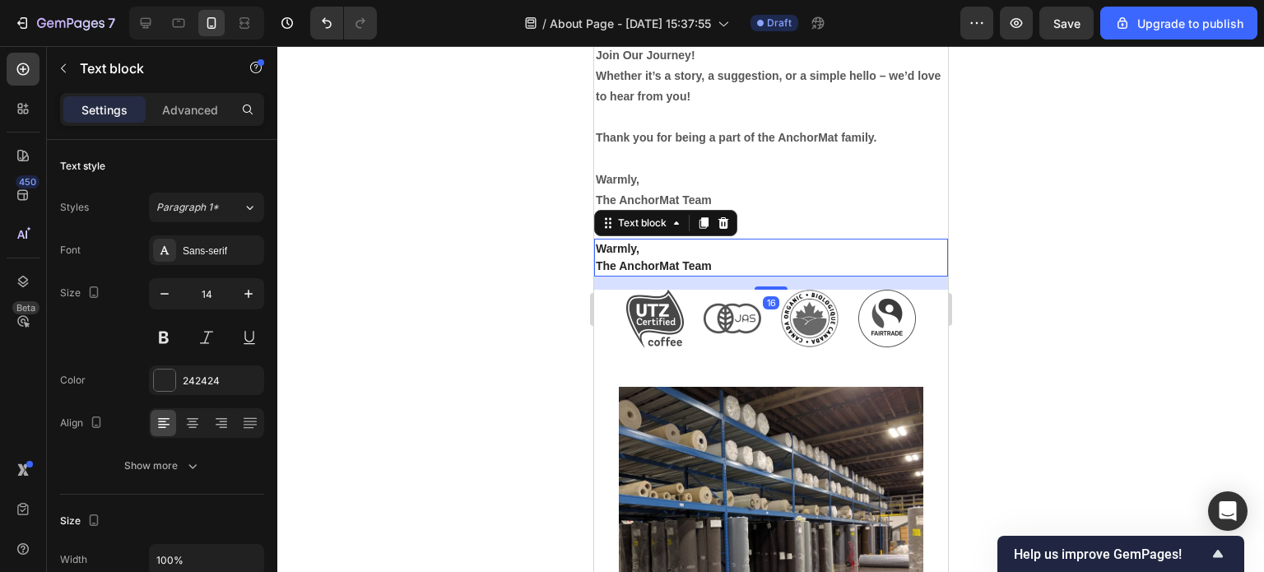
click at [1063, 331] on div at bounding box center [770, 309] width 987 height 526
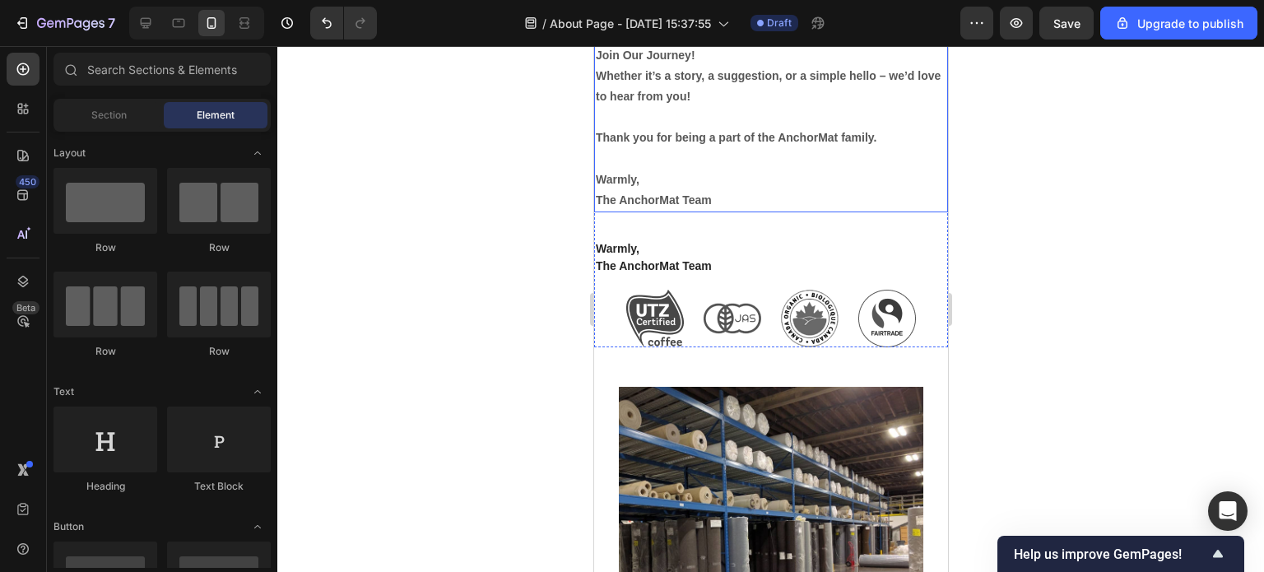
click at [701, 211] on p "The AnchorMat Team" at bounding box center [770, 200] width 351 height 21
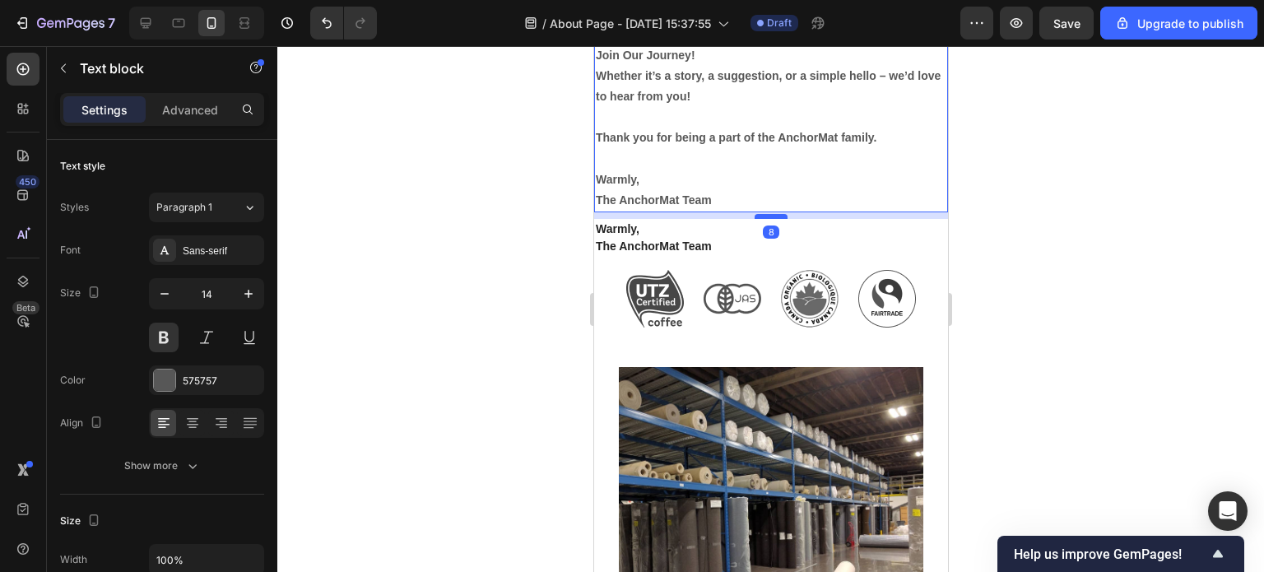
drag, startPoint x: 753, startPoint y: 255, endPoint x: 760, endPoint y: 235, distance: 20.8
click at [760, 219] on div at bounding box center [770, 216] width 33 height 5
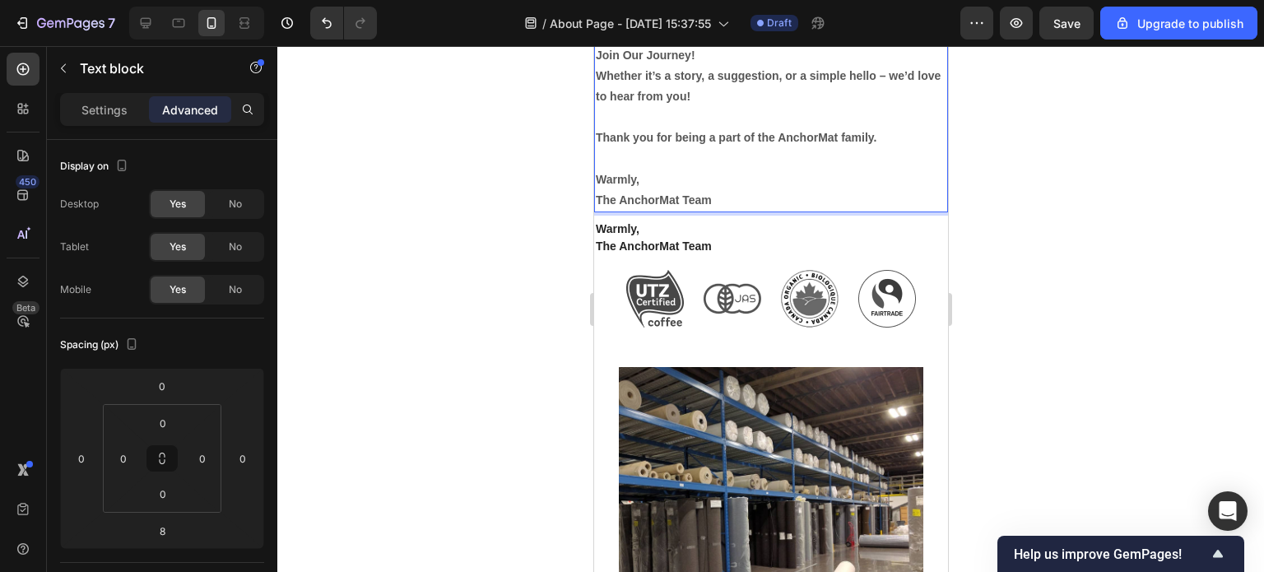
click at [1098, 235] on div at bounding box center [770, 309] width 987 height 526
click at [717, 211] on p "The AnchorMat Team" at bounding box center [770, 200] width 351 height 21
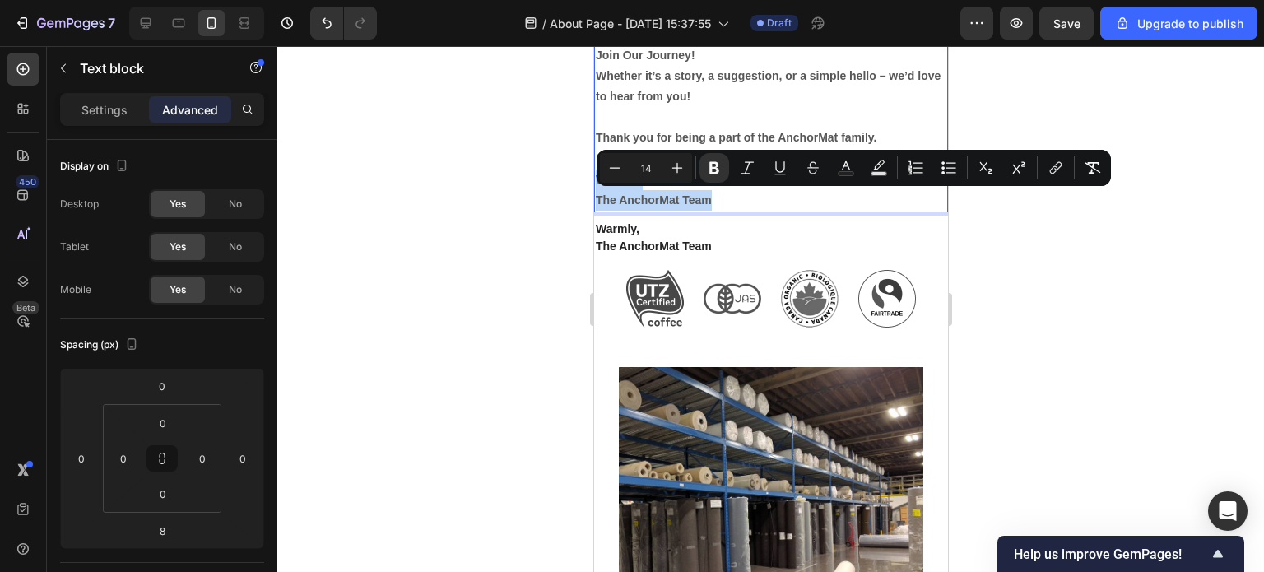
drag, startPoint x: 727, startPoint y: 217, endPoint x: 600, endPoint y: 191, distance: 129.5
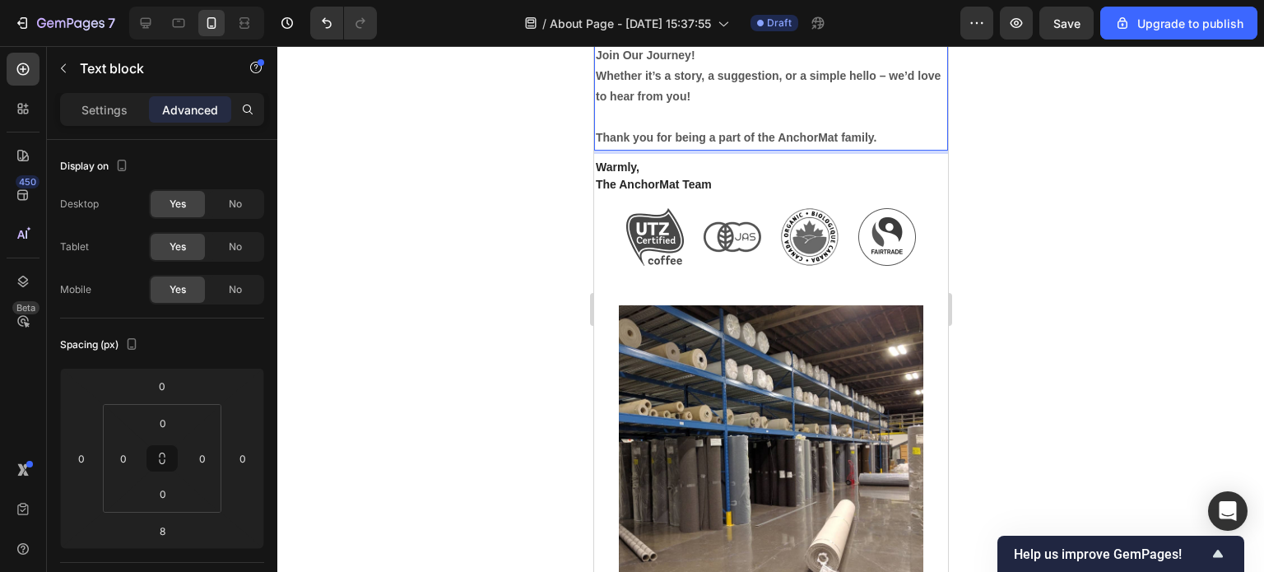
click at [1106, 318] on div at bounding box center [770, 309] width 987 height 526
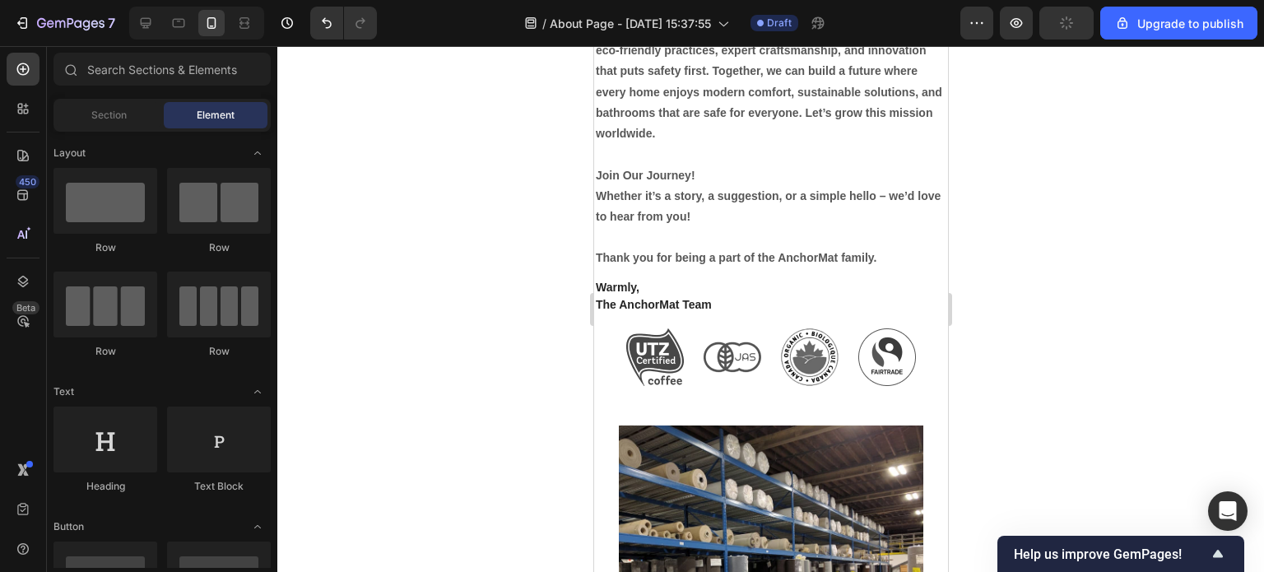
scroll to position [1671, 0]
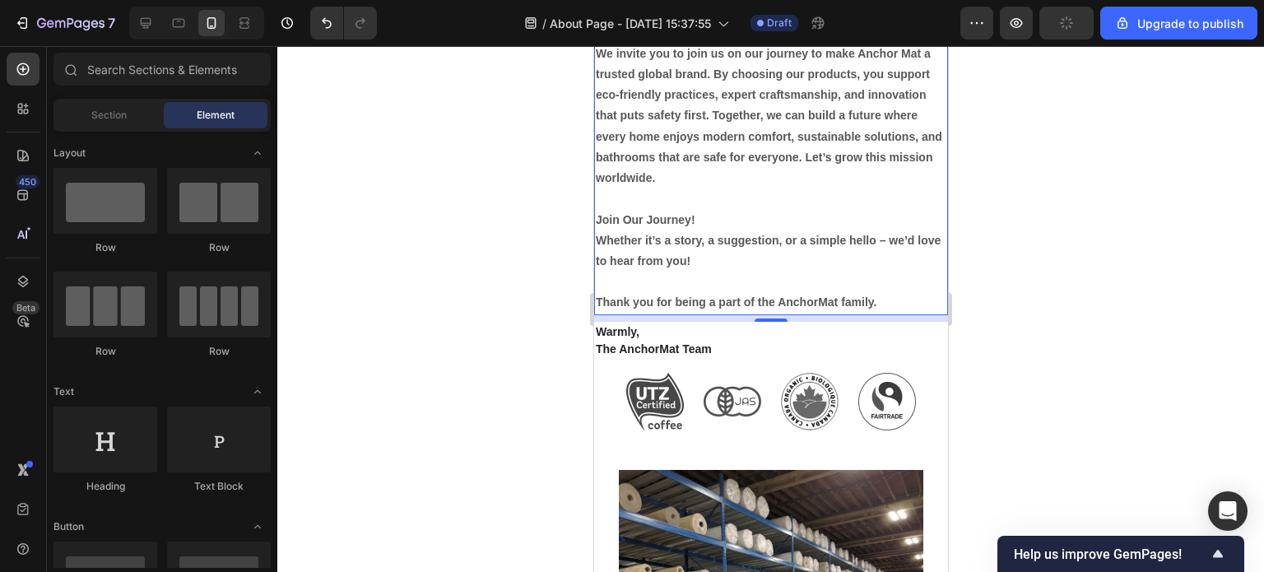
click at [779, 313] on p "Thank you for being a part of the AnchorMat family." at bounding box center [770, 302] width 351 height 21
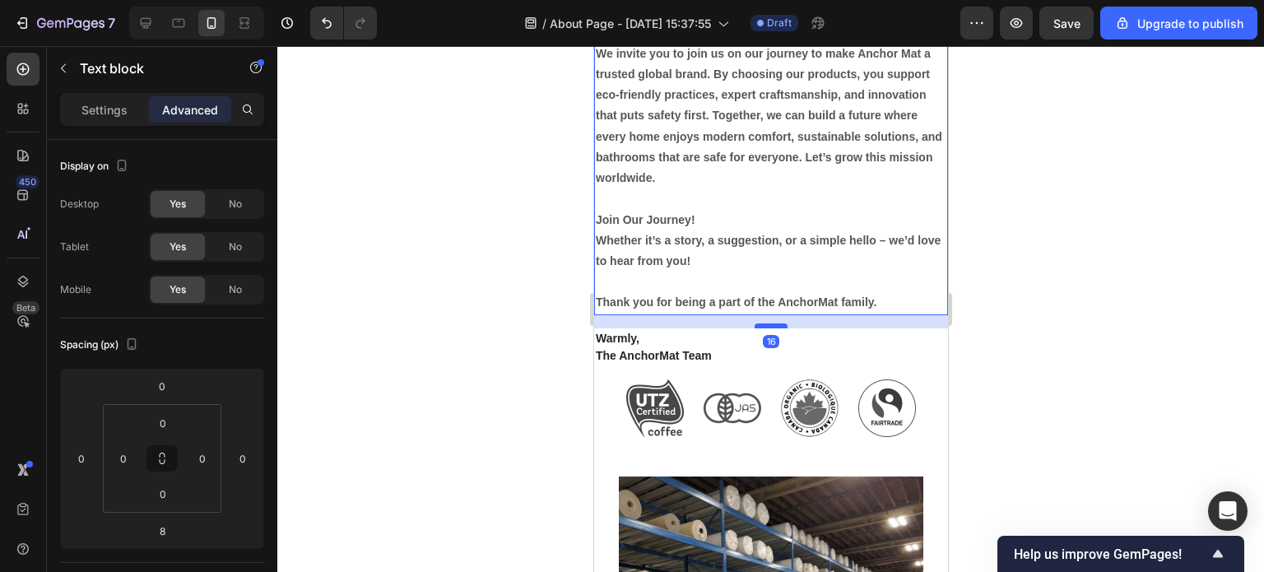
click at [770, 328] on div at bounding box center [770, 325] width 33 height 5
type input "16"
click at [1058, 351] on div at bounding box center [770, 309] width 987 height 526
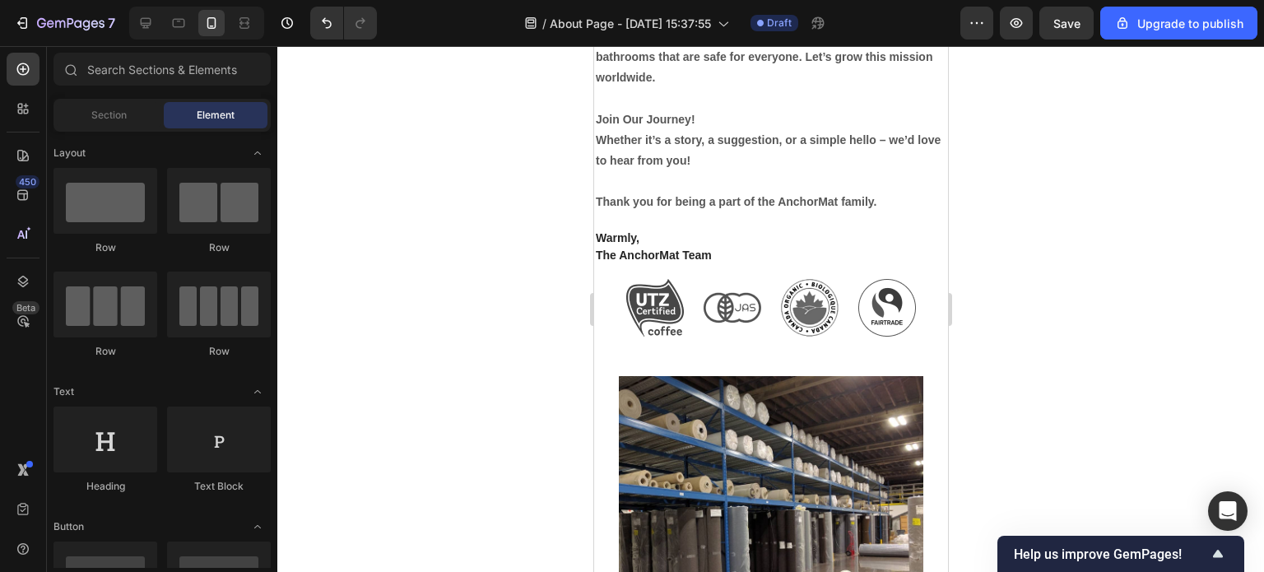
scroll to position [1893, 0]
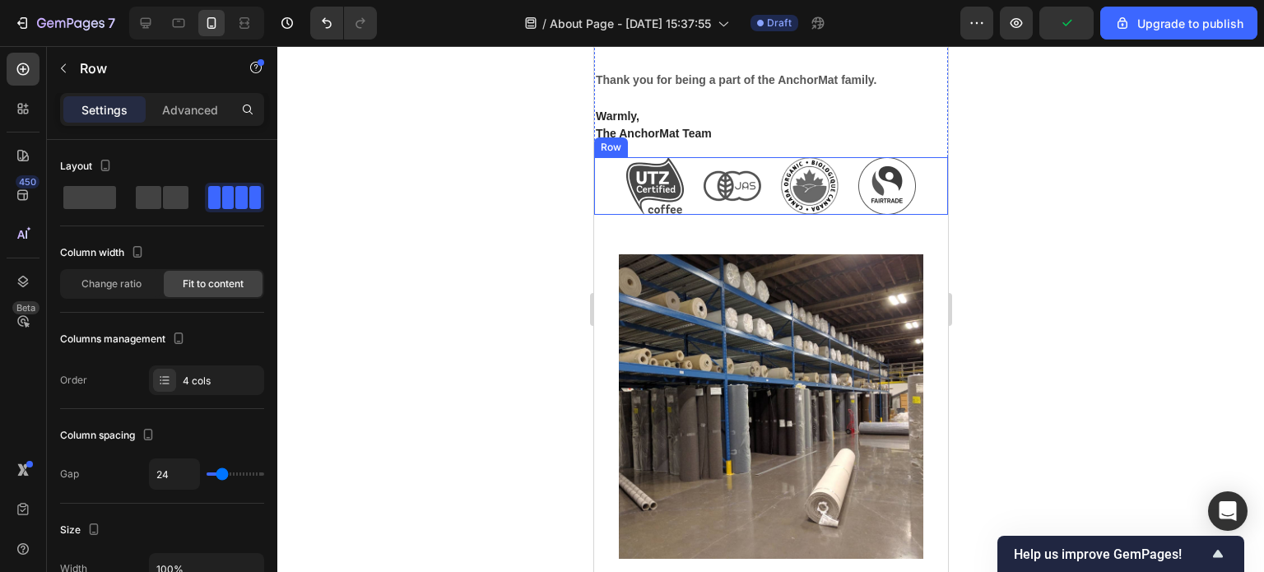
click at [609, 195] on div "Image Image Image Image Row" at bounding box center [770, 186] width 354 height 58
click at [697, 146] on icon at bounding box center [695, 141] width 11 height 12
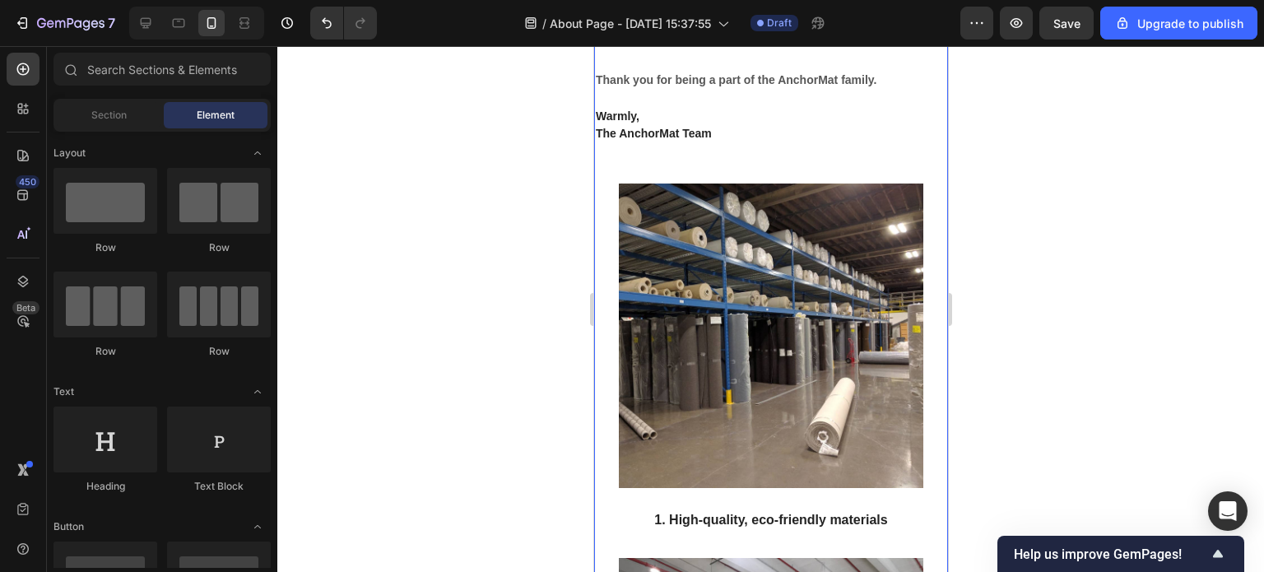
click at [701, 188] on div "Our Magic Anchor Mat Heading 1. Why Choose Us? Because safety, comfort, and sty…" at bounding box center [770, 210] width 354 height 1978
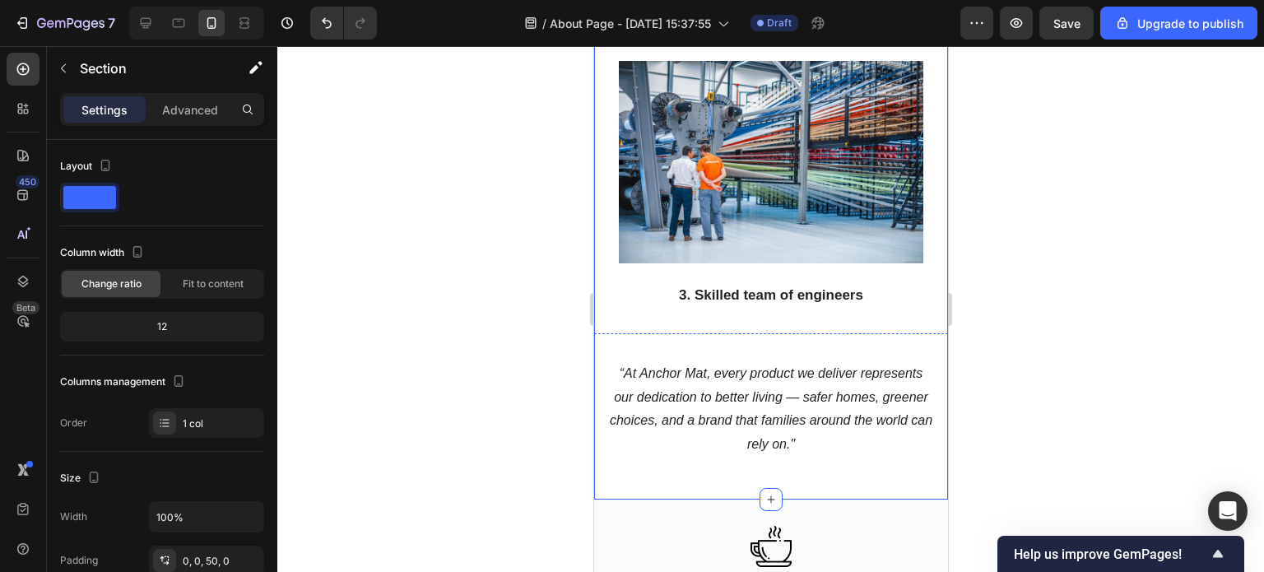
scroll to position [2716, 0]
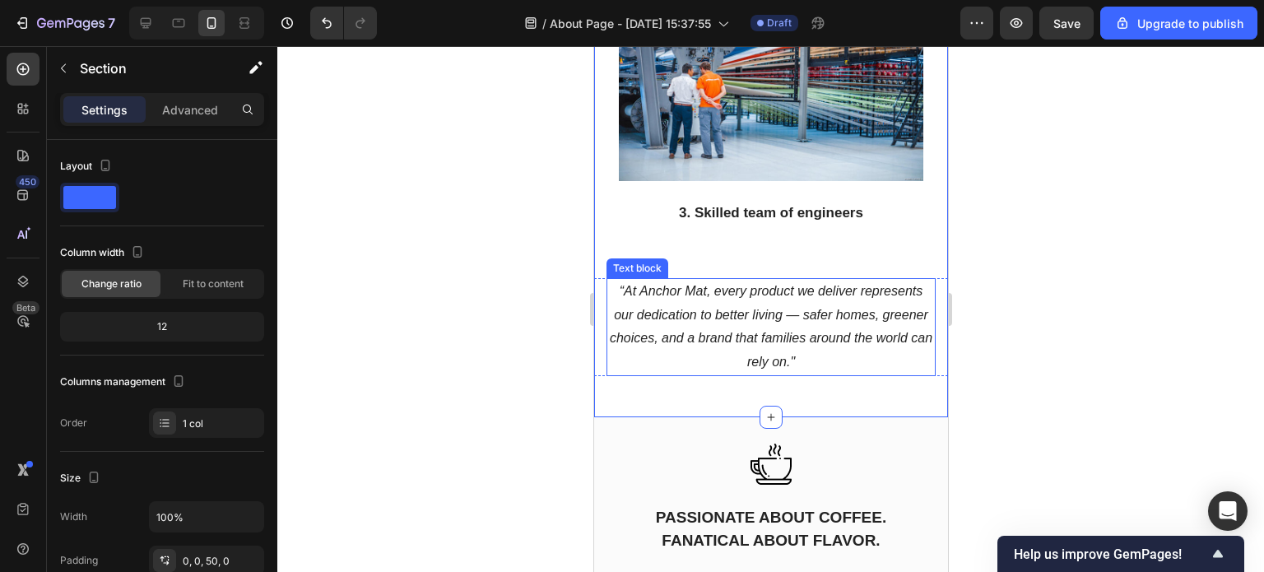
click at [766, 345] on p "“At Anchor Mat, every product we deliver represents our dedication to better li…" at bounding box center [770, 327] width 326 height 95
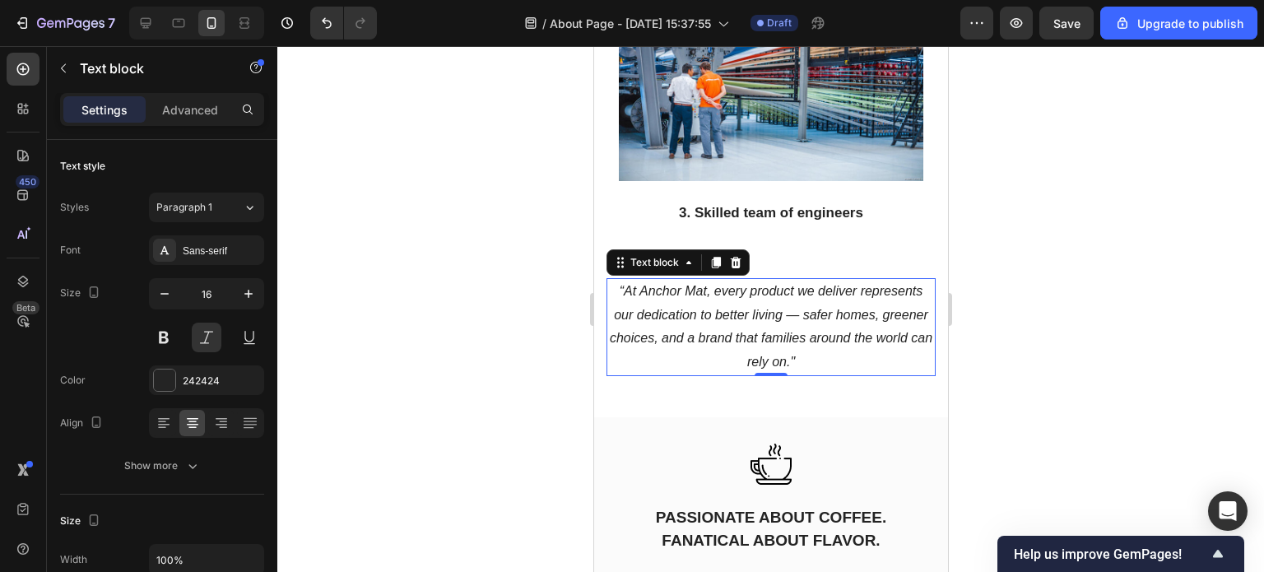
click at [814, 369] on icon "“At Anchor Mat, every product we deliver represents our dedication to better li…" at bounding box center [770, 326] width 323 height 85
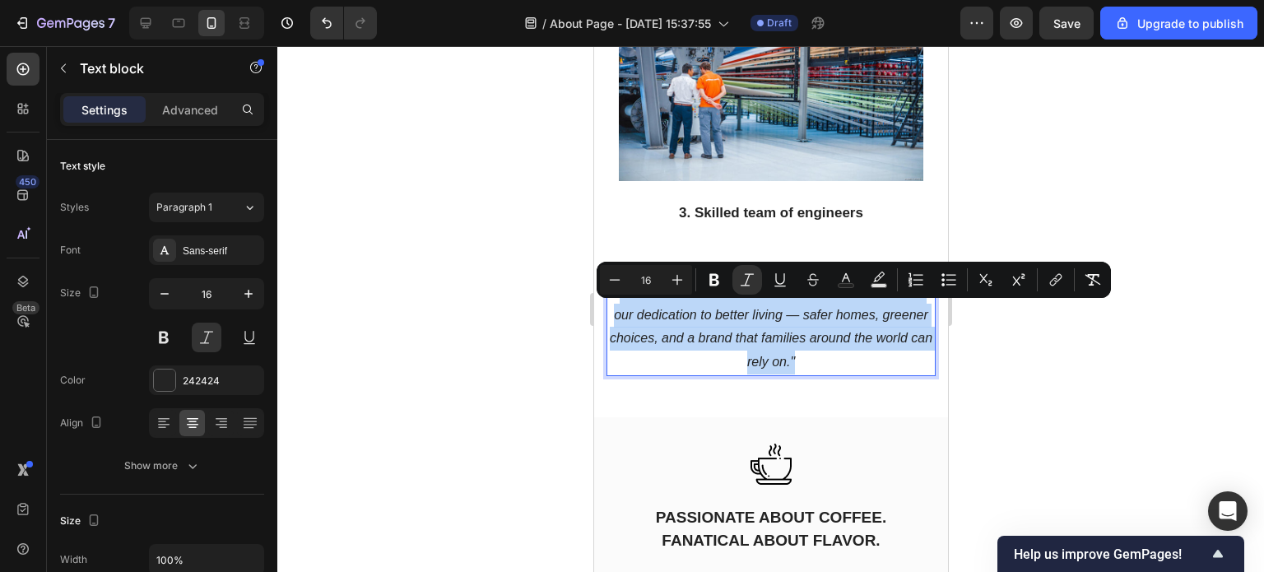
drag, startPoint x: 827, startPoint y: 384, endPoint x: 612, endPoint y: 316, distance: 226.2
click at [612, 316] on p "“At Anchor Mat, every product we deliver represents our dedication to better li…" at bounding box center [770, 327] width 326 height 95
copy icon "“At Anchor Mat, every product we deliver represents our dedication to better li…"
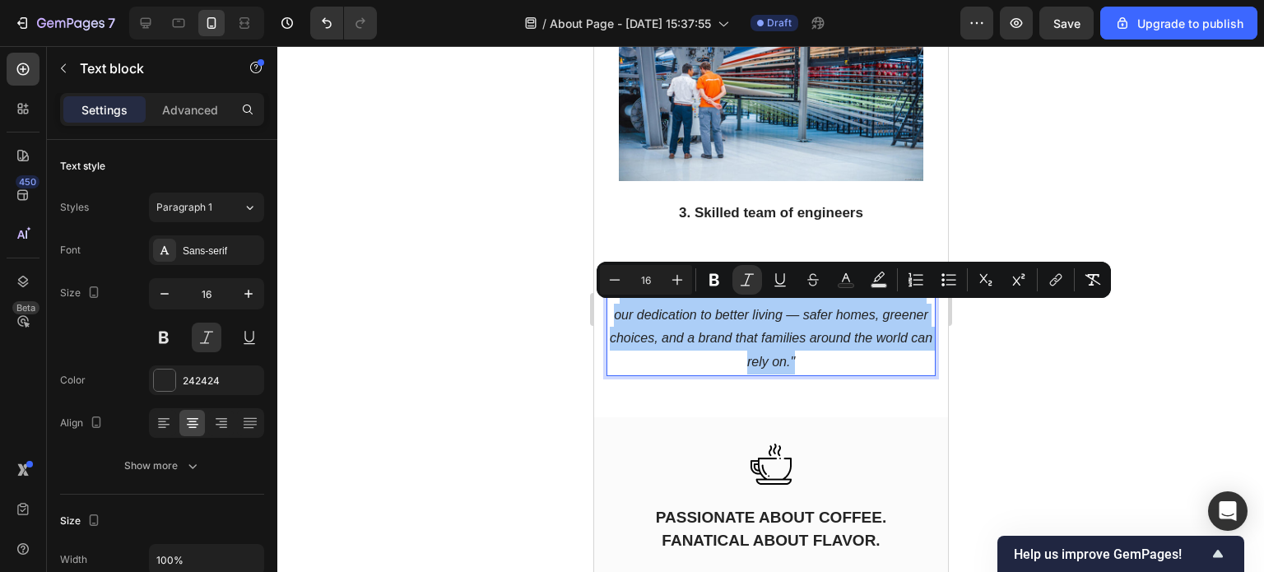
click at [1028, 366] on div at bounding box center [770, 309] width 987 height 526
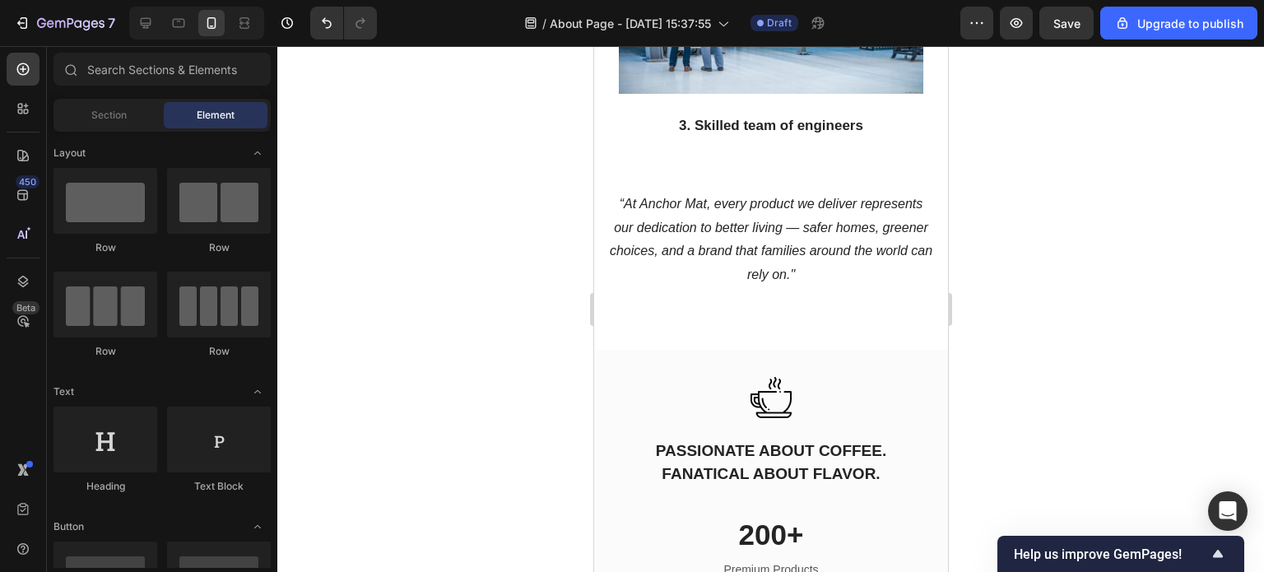
scroll to position [2798, 0]
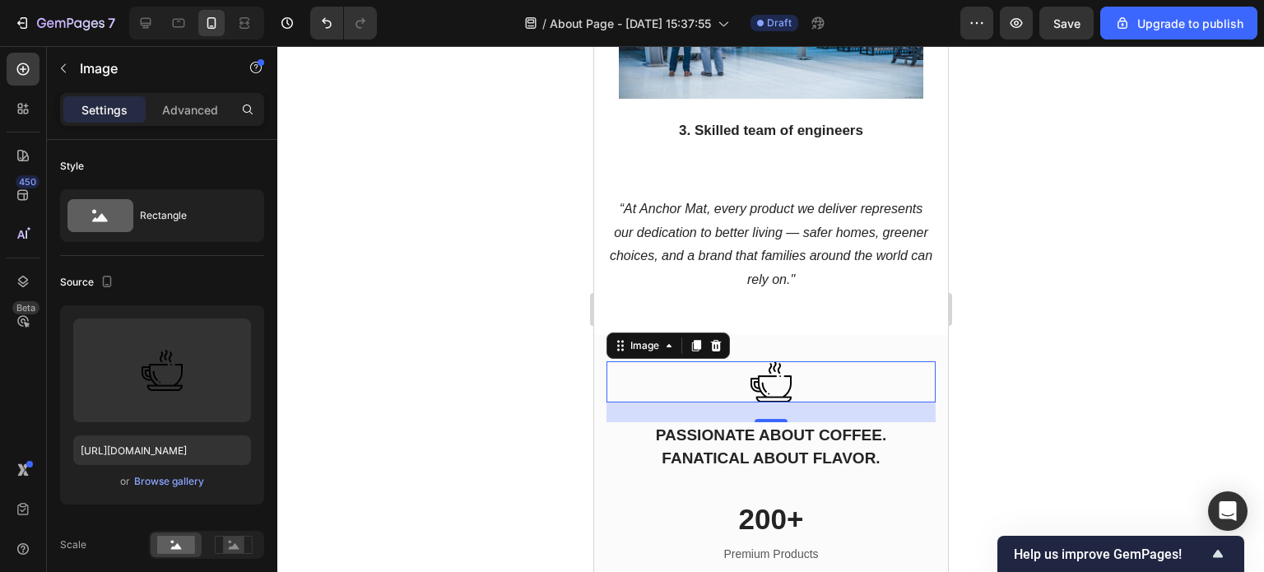
click at [779, 402] on img at bounding box center [770, 381] width 41 height 41
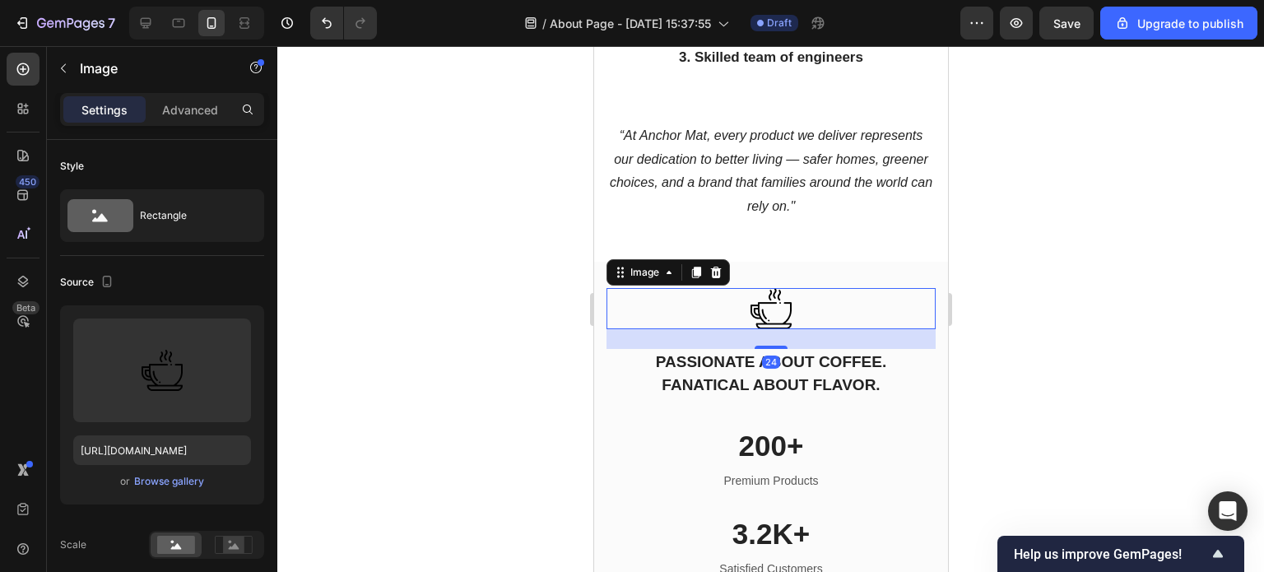
scroll to position [3045, 0]
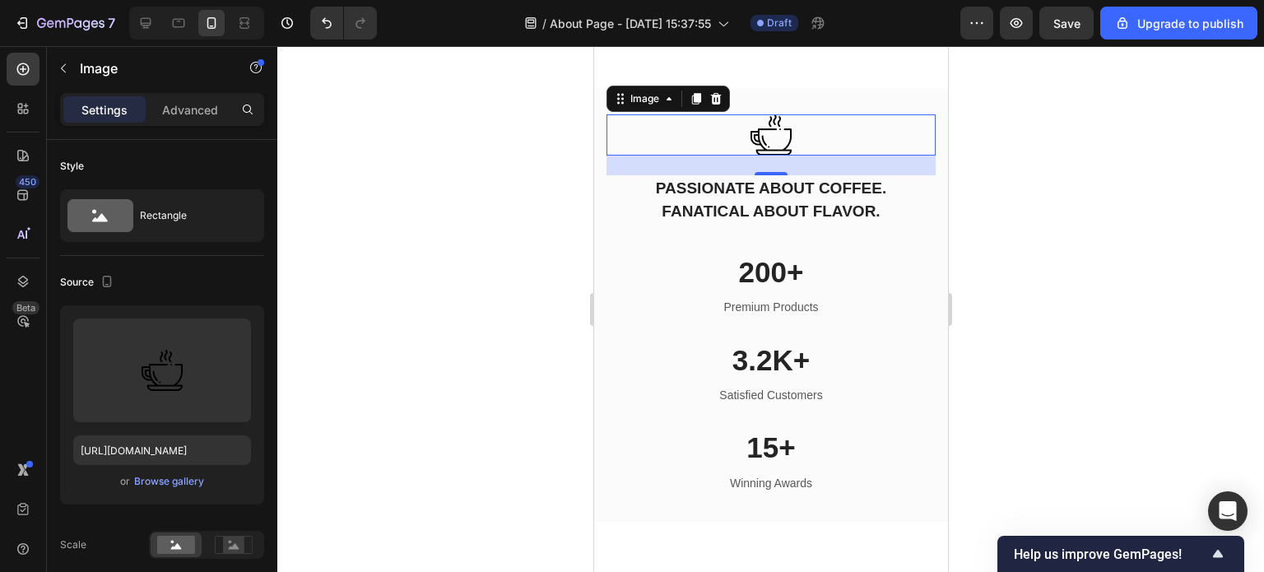
click at [776, 156] on img at bounding box center [770, 134] width 41 height 41
click at [174, 480] on div "Browse gallery" at bounding box center [169, 481] width 70 height 15
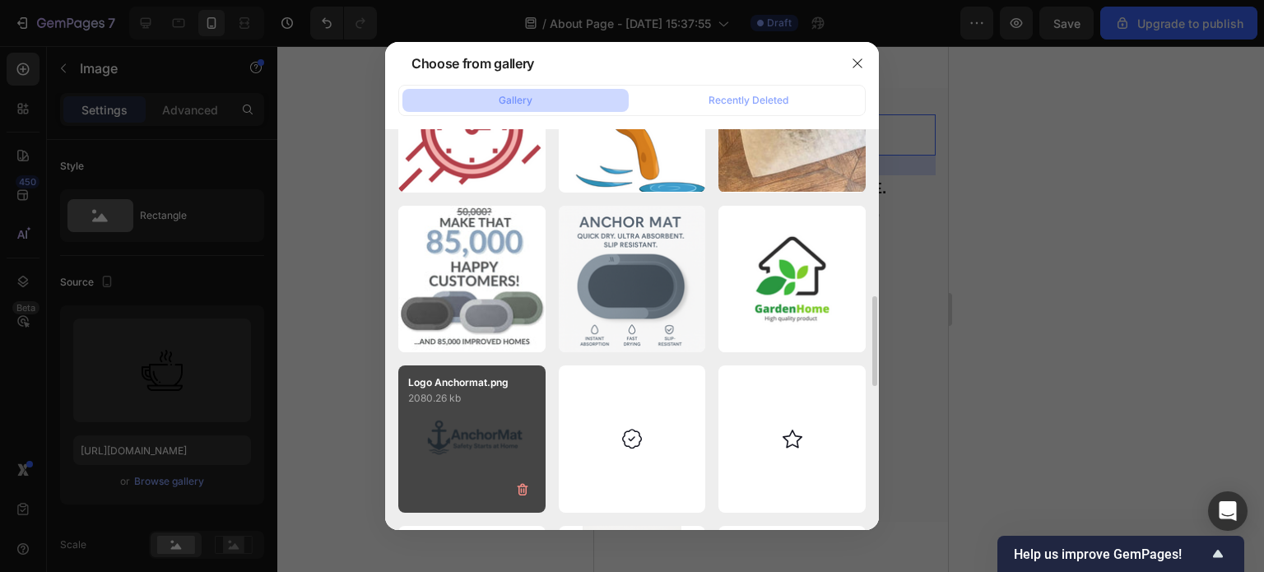
scroll to position [821, 0]
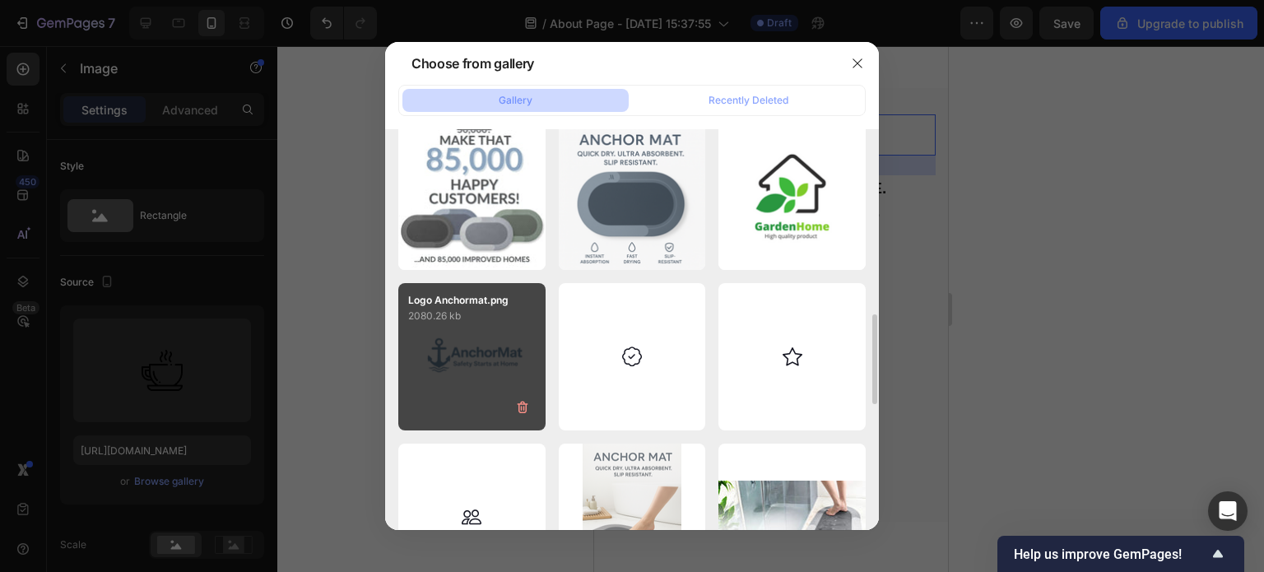
click at [477, 350] on div "Logo Anchormat.png 2080.26 kb" at bounding box center [471, 356] width 147 height 147
type input "https://cdn.shopify.com/s/files/1/0928/0408/8175/files/gempages_581590334857806…"
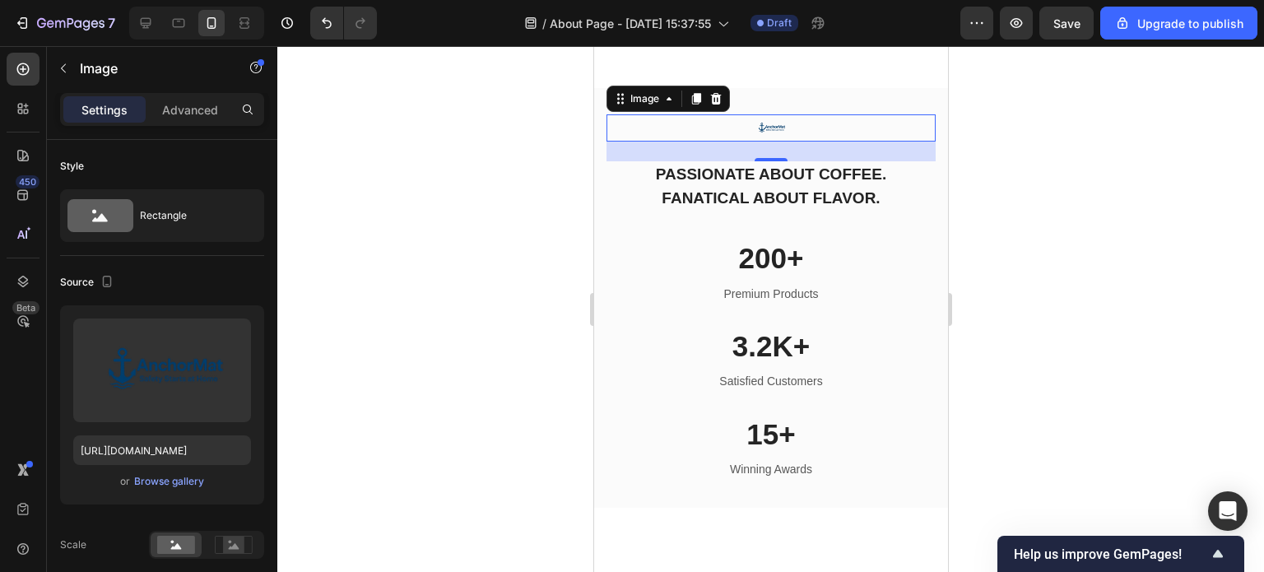
click at [773, 142] on img at bounding box center [770, 127] width 41 height 27
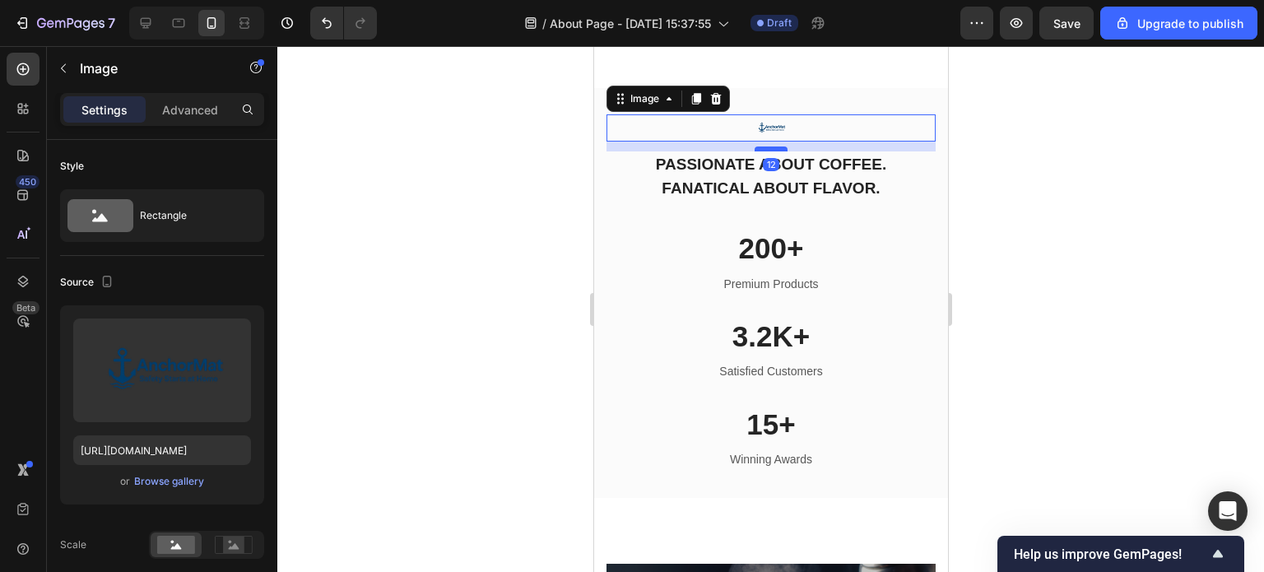
drag, startPoint x: 765, startPoint y: 181, endPoint x: 768, endPoint y: 171, distance: 10.4
click at [768, 151] on div at bounding box center [770, 148] width 33 height 5
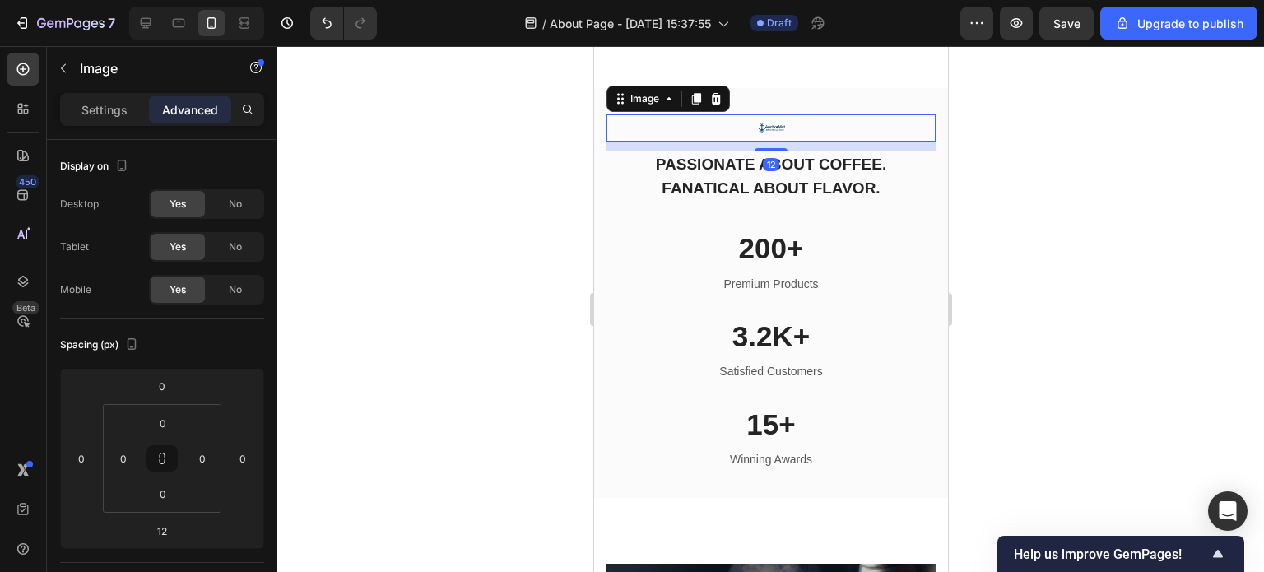
click at [793, 142] on div at bounding box center [770, 127] width 329 height 27
click at [716, 105] on icon at bounding box center [715, 99] width 11 height 12
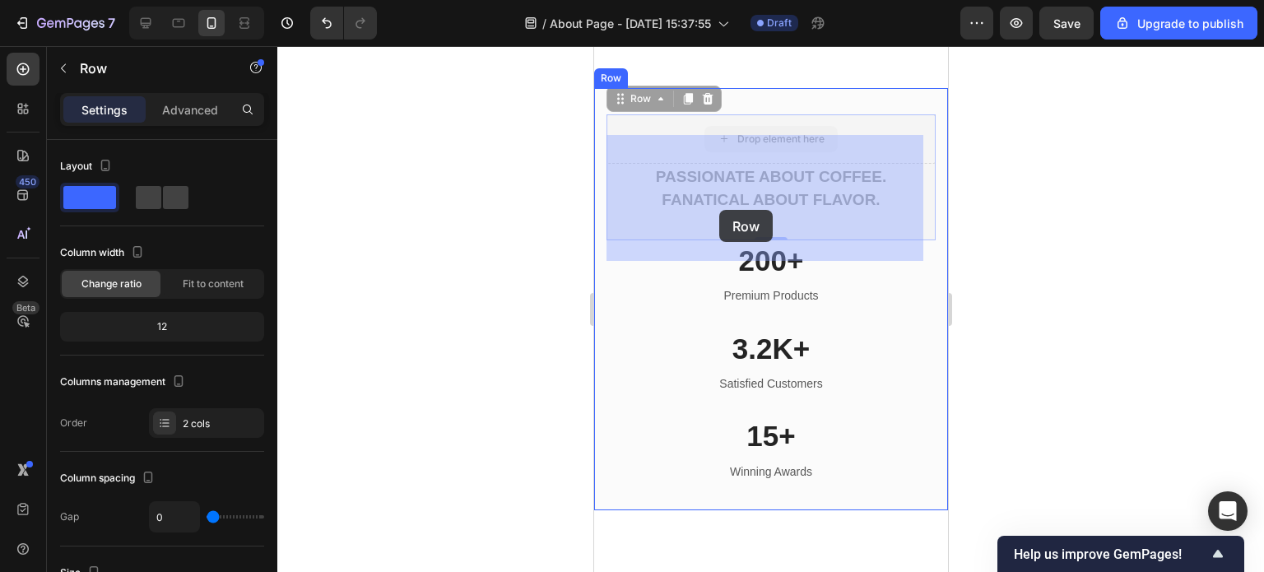
drag, startPoint x: 678, startPoint y: 153, endPoint x: 691, endPoint y: 164, distance: 16.3
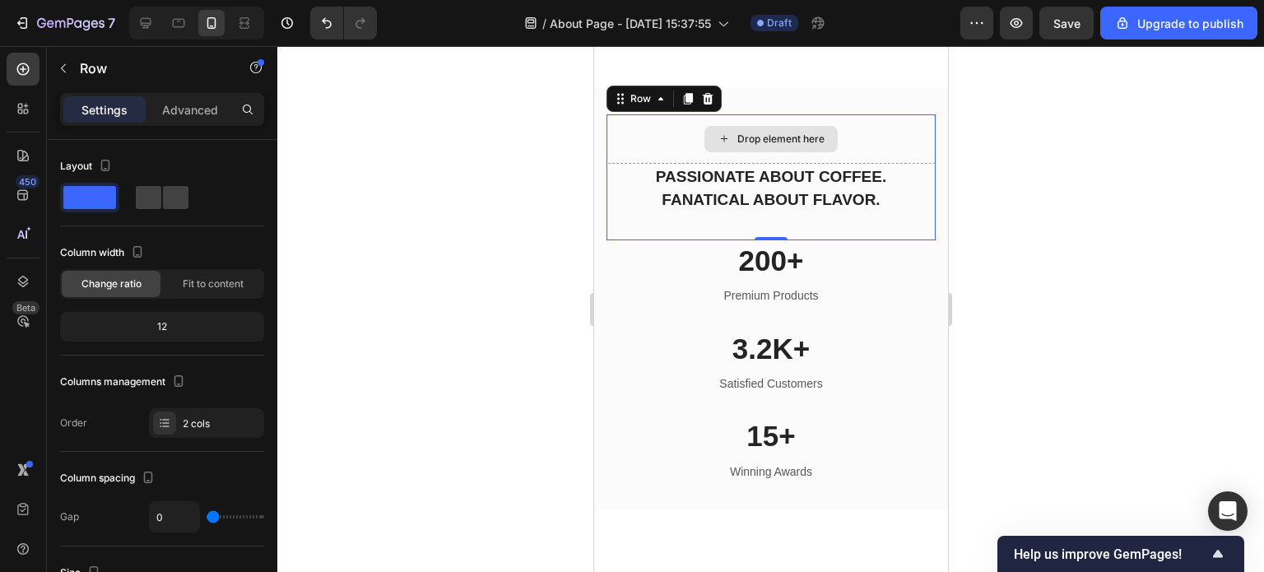
click at [676, 160] on div "Drop element here" at bounding box center [770, 138] width 329 height 49
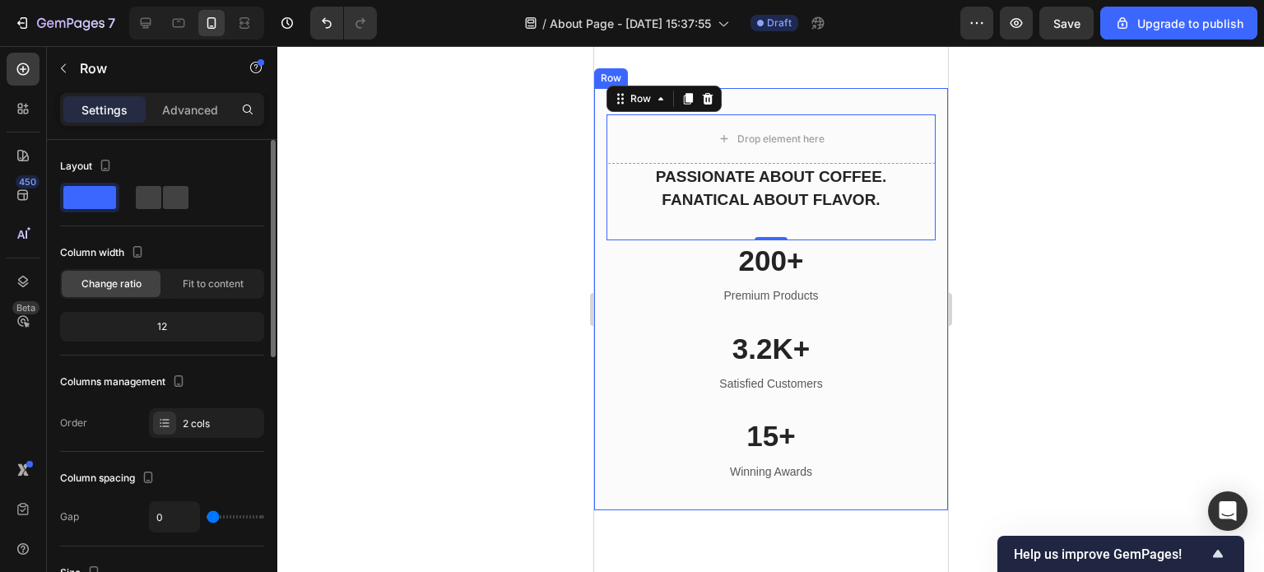
click at [89, 202] on span at bounding box center [89, 197] width 53 height 23
click at [161, 424] on icon at bounding box center [164, 422] width 13 height 13
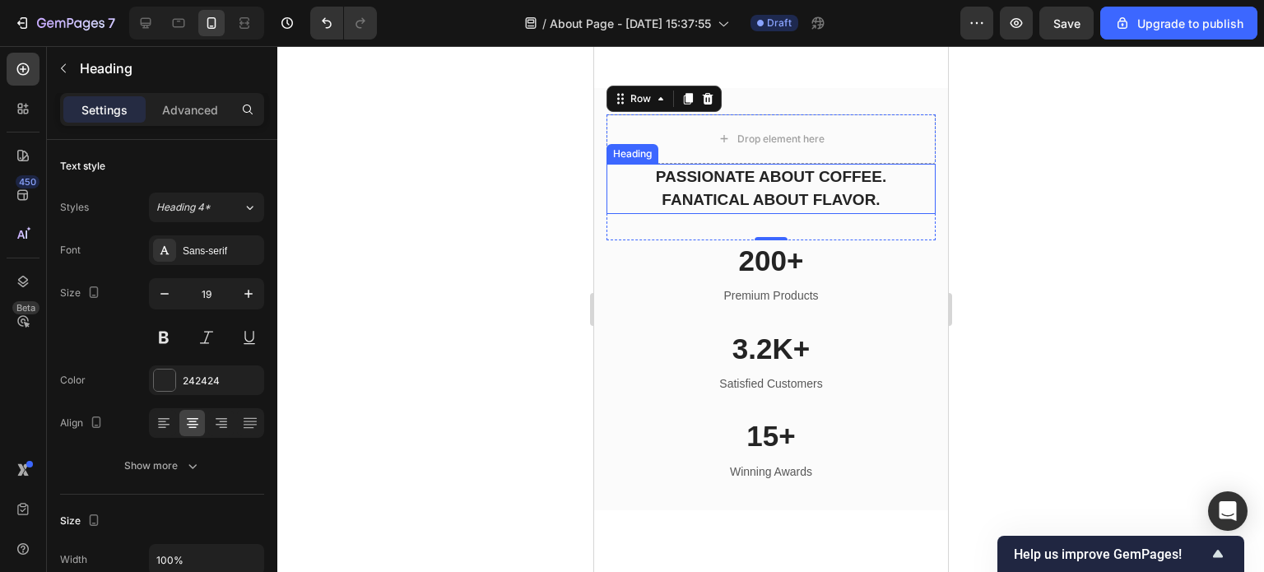
click at [700, 212] on p "PASSIONATE ABOUT COFFEE. FANATICAL ABOUT FLAVOR." at bounding box center [770, 188] width 326 height 47
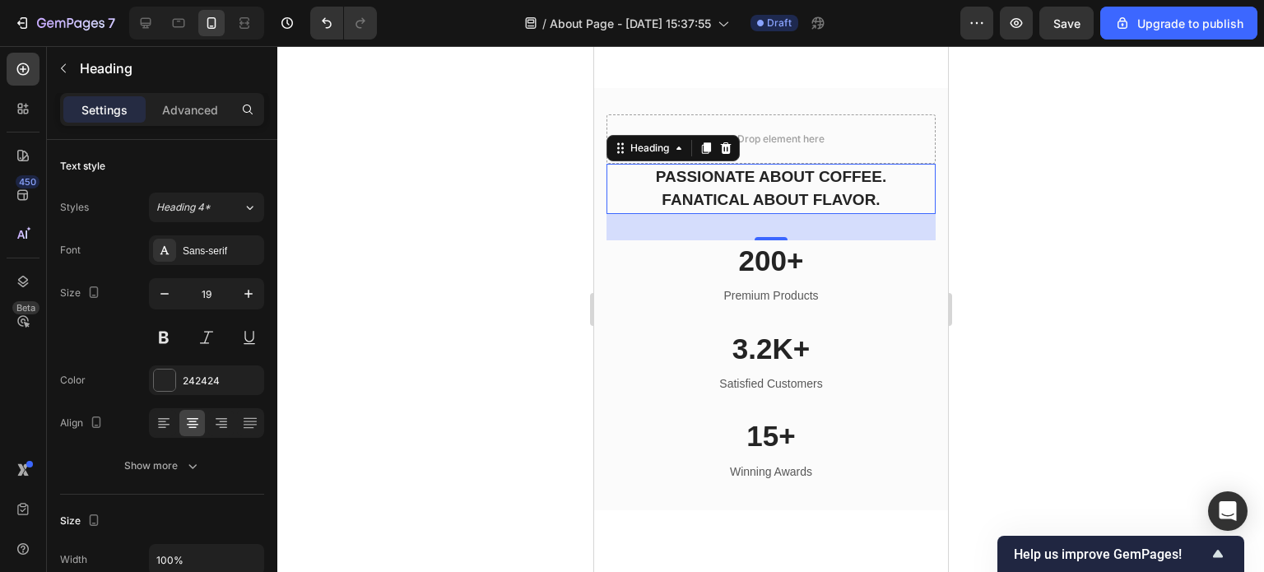
click at [714, 194] on p "PASSIONATE ABOUT COFFEE. FANATICAL ABOUT FLAVOR." at bounding box center [770, 188] width 326 height 47
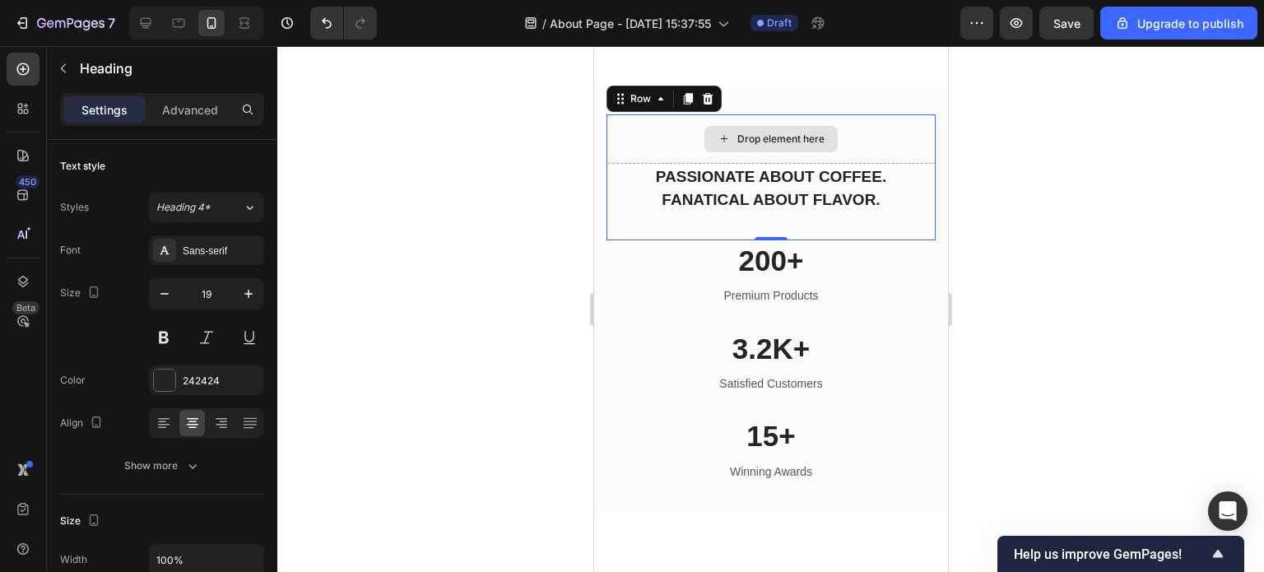
click at [667, 147] on div "Drop element here" at bounding box center [770, 138] width 329 height 49
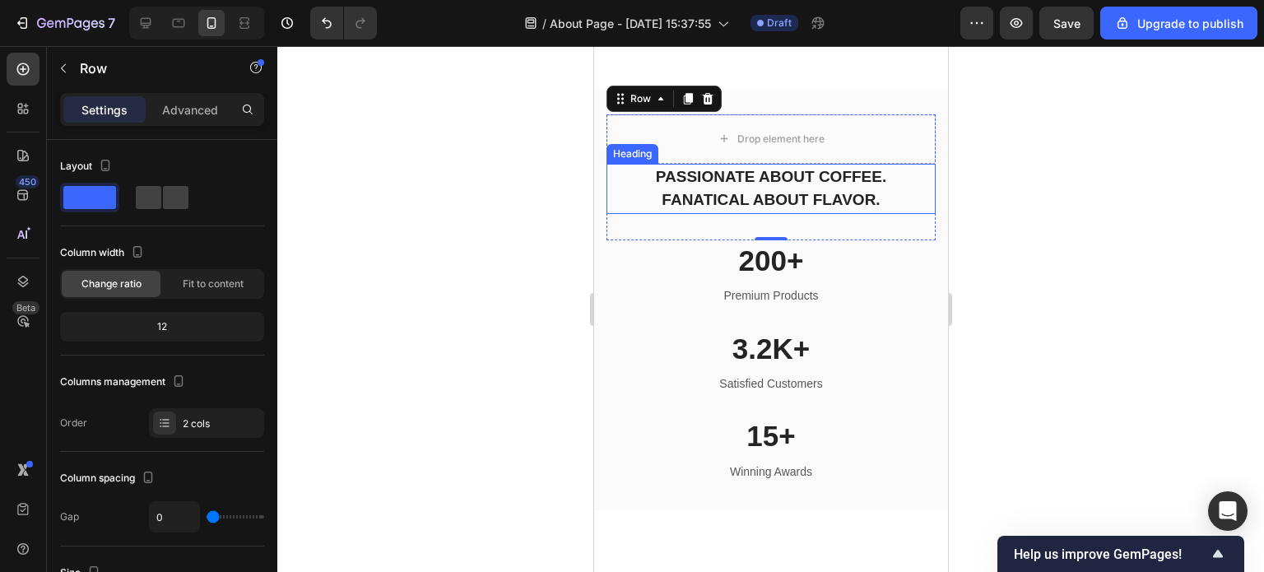
click at [649, 207] on p "PASSIONATE ABOUT COFFEE. FANATICAL ABOUT FLAVOR." at bounding box center [770, 188] width 326 height 47
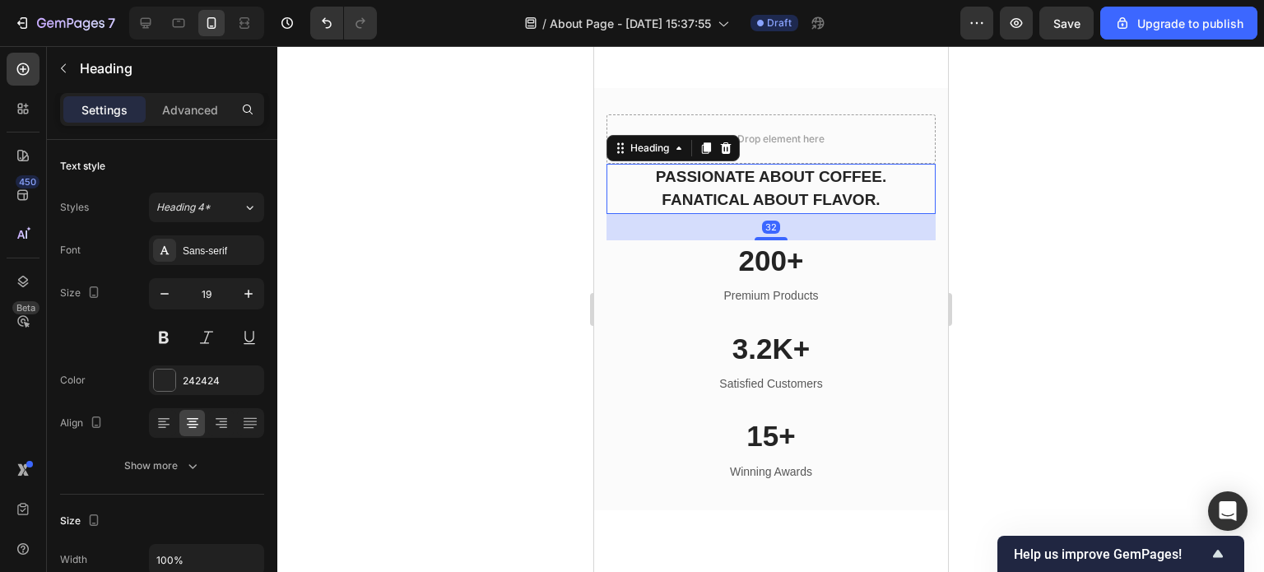
click at [656, 240] on div "32" at bounding box center [770, 227] width 329 height 26
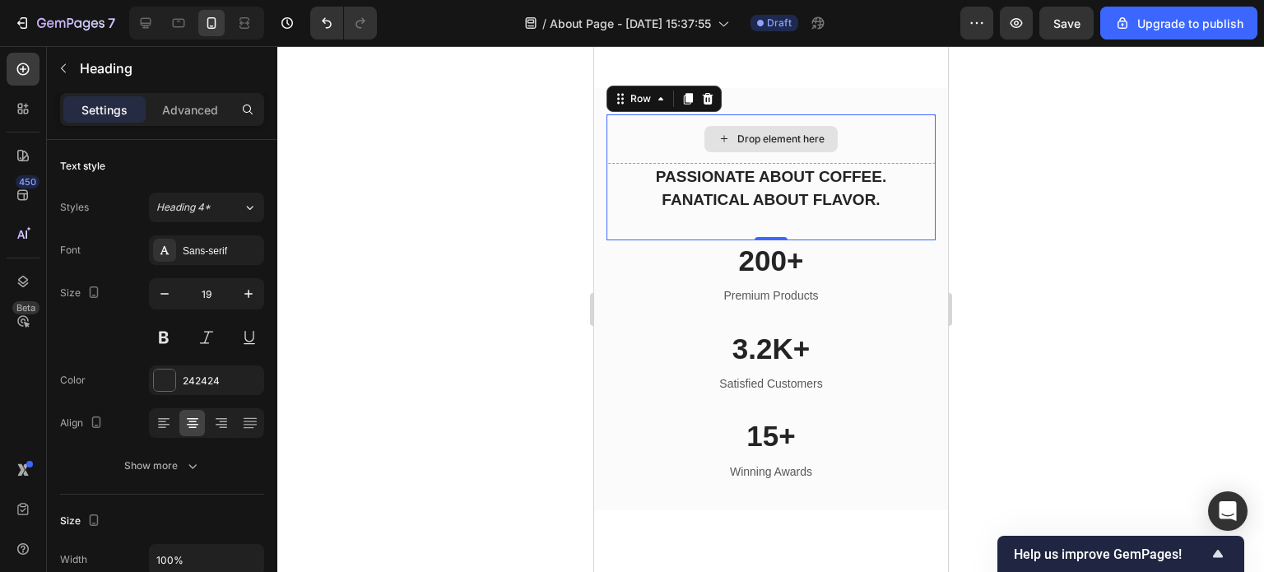
click at [849, 157] on div "Drop element here" at bounding box center [770, 138] width 329 height 49
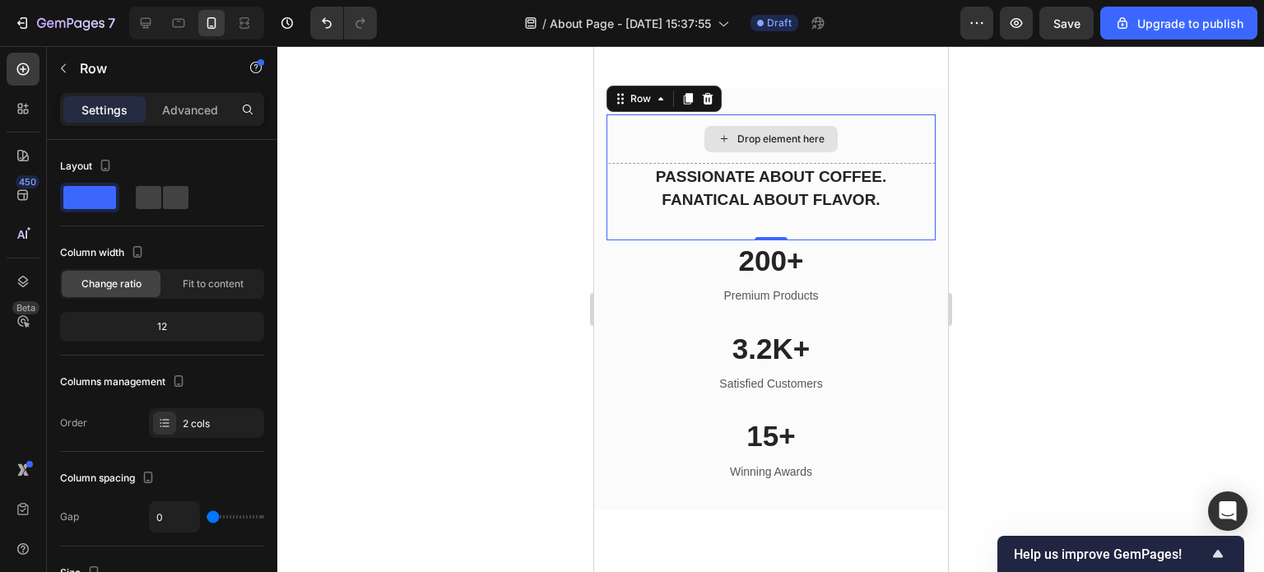
click at [853, 157] on div "Drop element here" at bounding box center [770, 138] width 329 height 49
click at [661, 105] on icon at bounding box center [659, 98] width 13 height 13
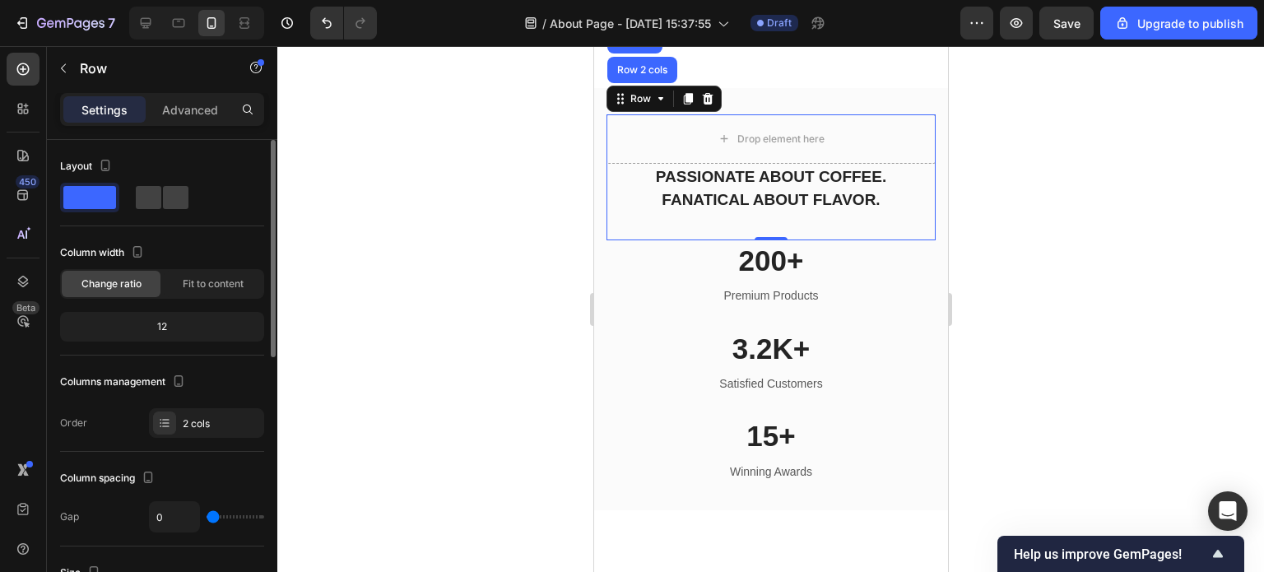
scroll to position [165, 0]
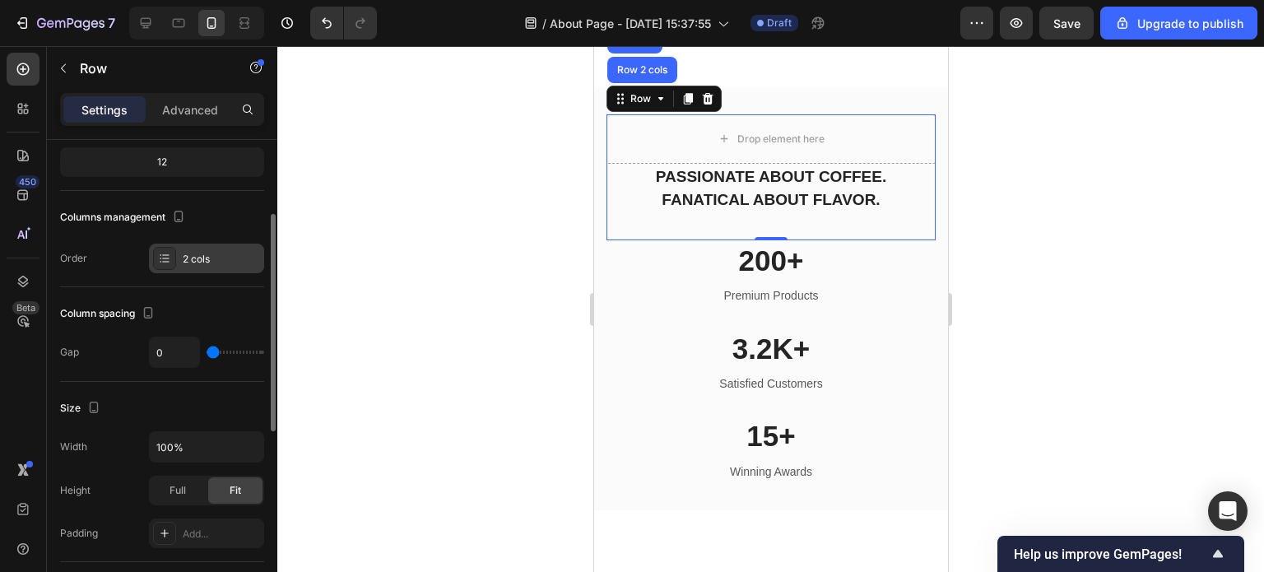
click at [168, 258] on icon at bounding box center [165, 258] width 7 height 1
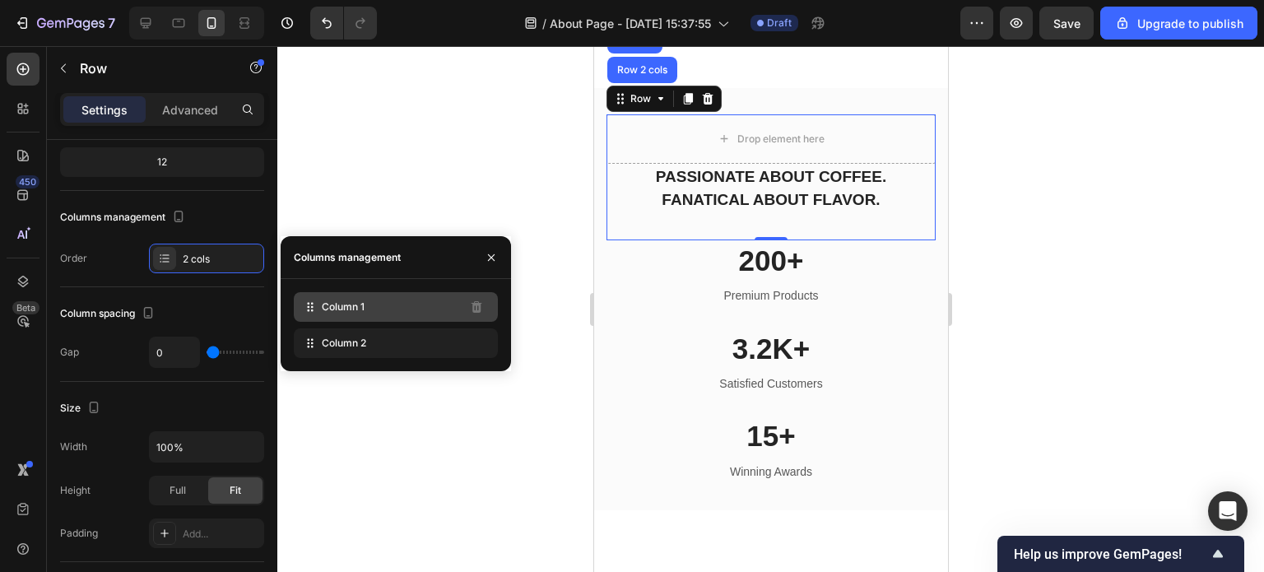
click at [306, 305] on icon at bounding box center [310, 307] width 16 height 16
click at [487, 256] on icon "button" at bounding box center [491, 257] width 13 height 13
click at [706, 105] on icon at bounding box center [707, 99] width 11 height 12
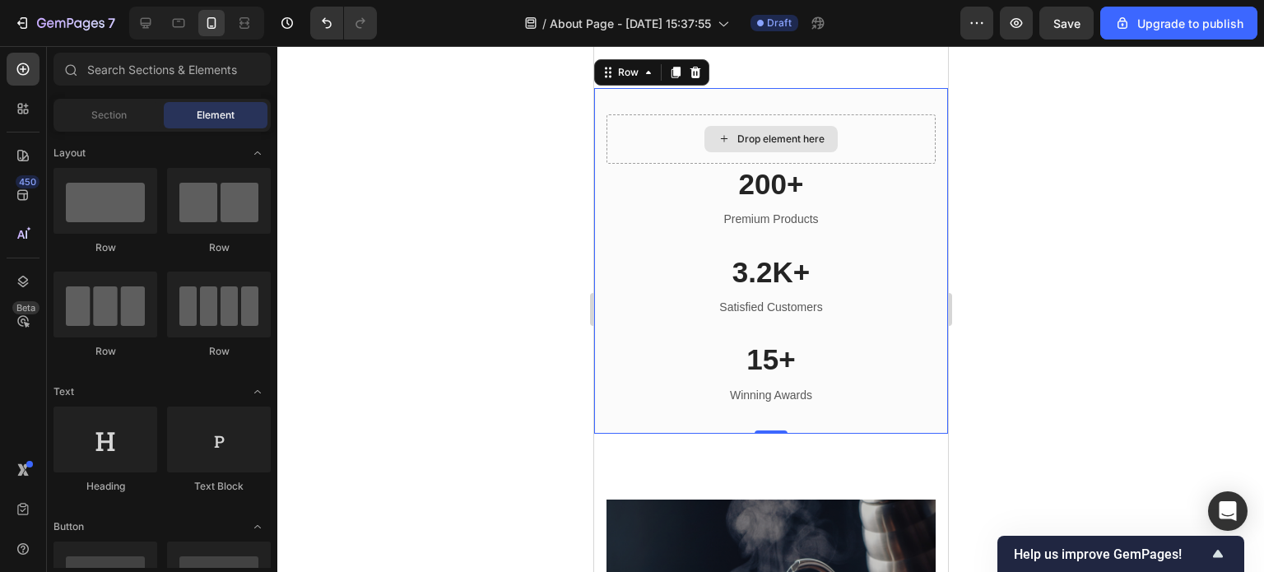
click at [676, 151] on div "Drop element here" at bounding box center [770, 138] width 329 height 49
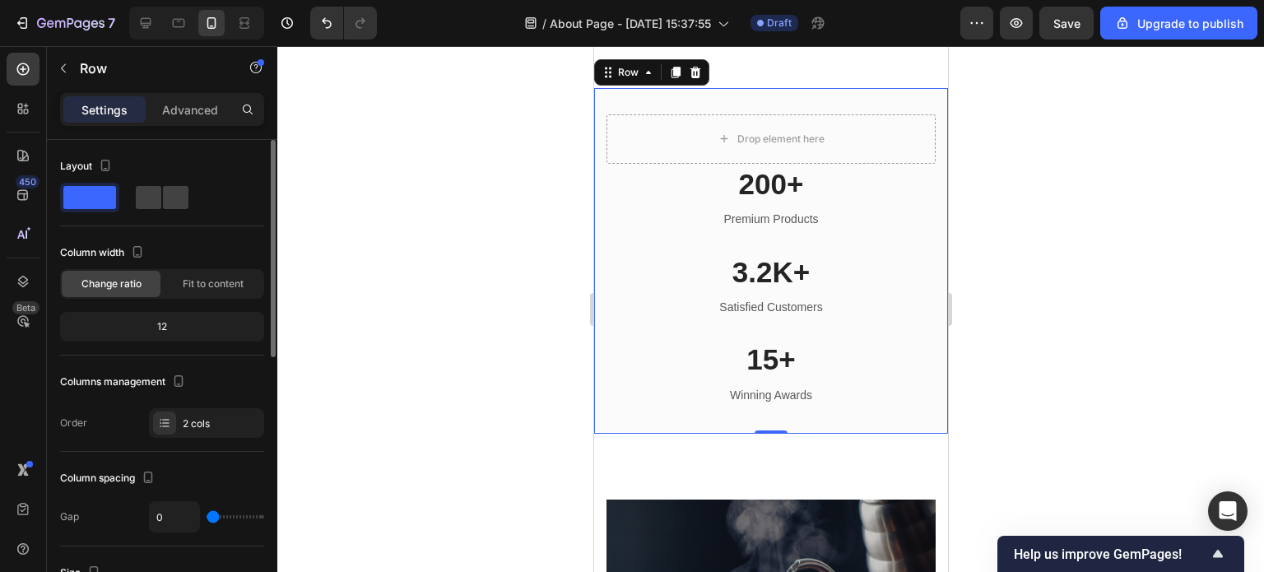
click at [91, 198] on span at bounding box center [89, 197] width 53 height 23
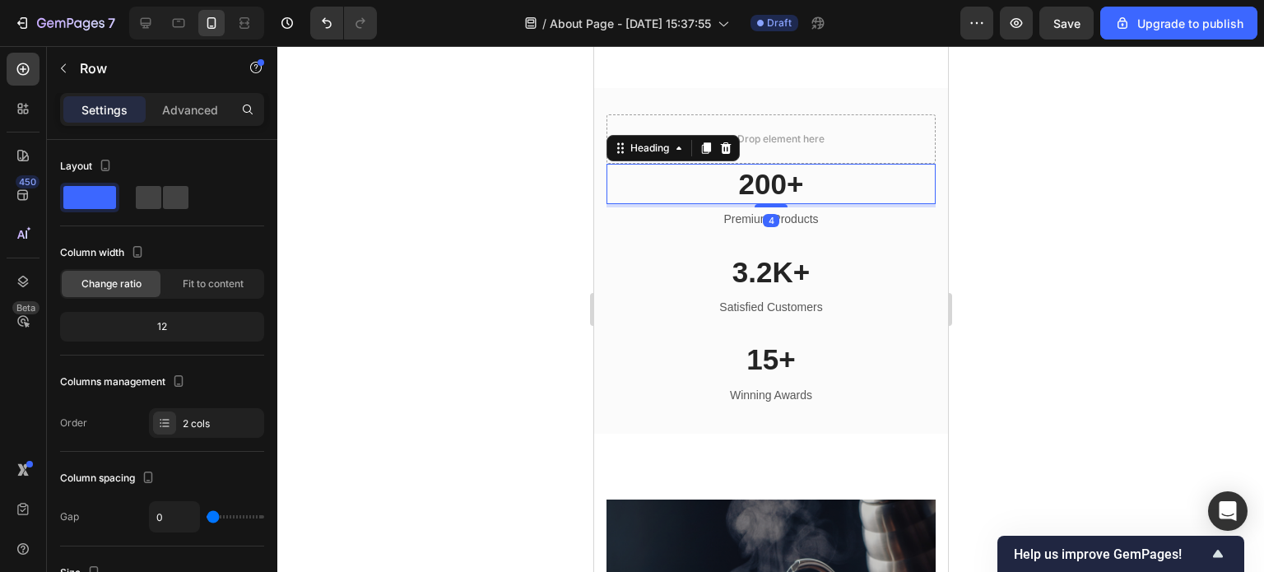
click at [689, 185] on p "200+" at bounding box center [770, 184] width 326 height 38
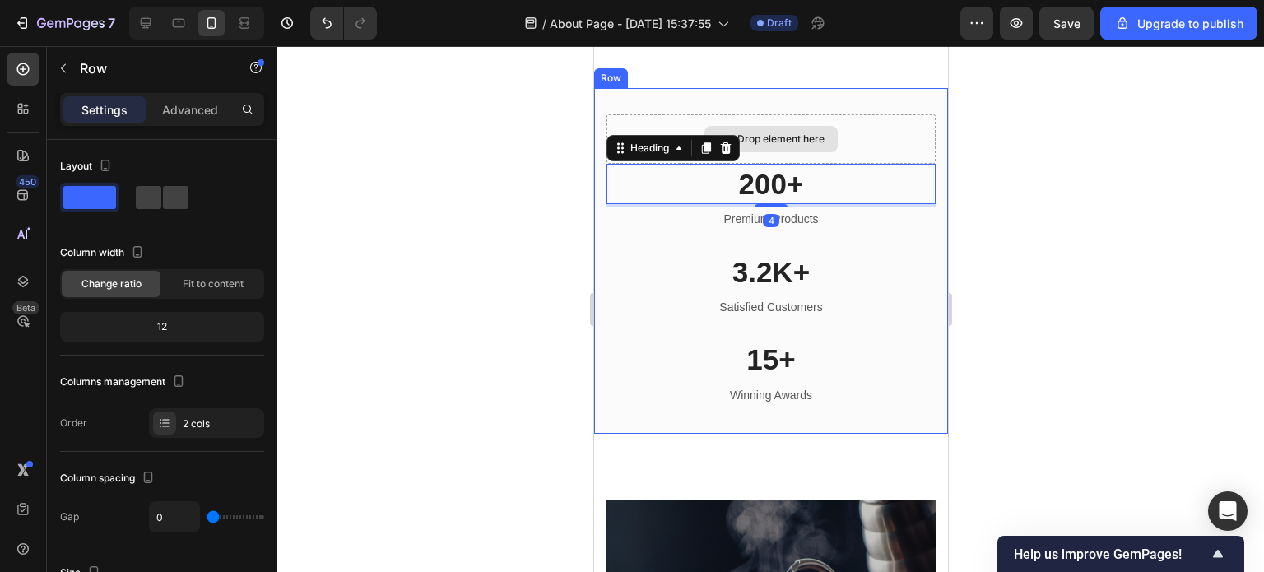
click at [669, 151] on div "Drop element here" at bounding box center [770, 138] width 329 height 49
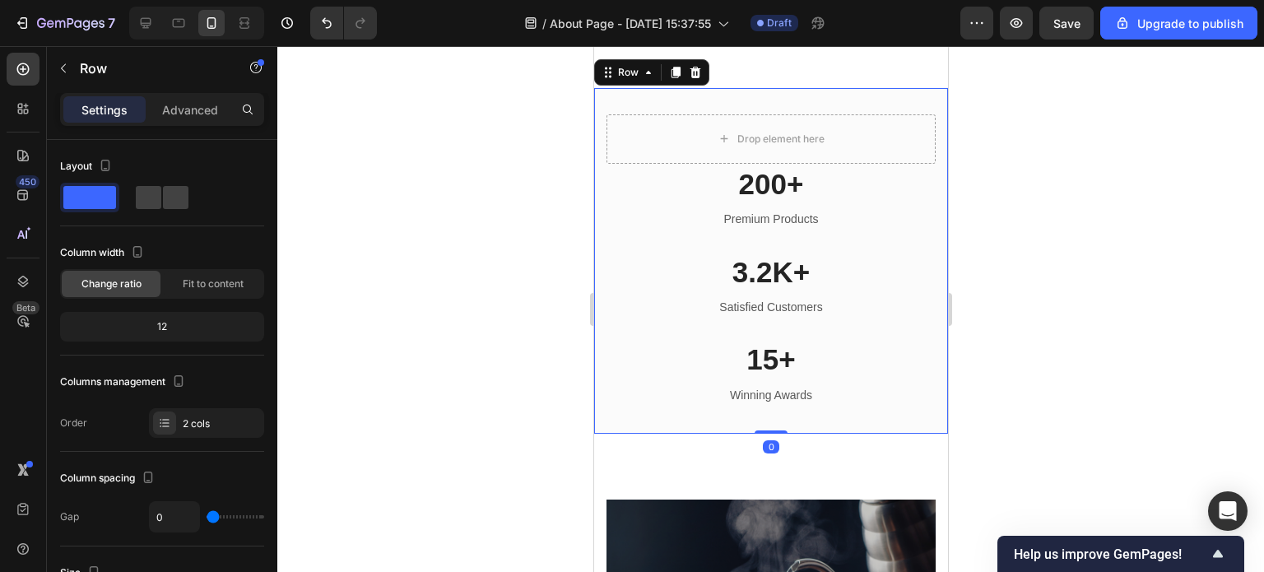
click at [1012, 266] on div at bounding box center [770, 309] width 987 height 526
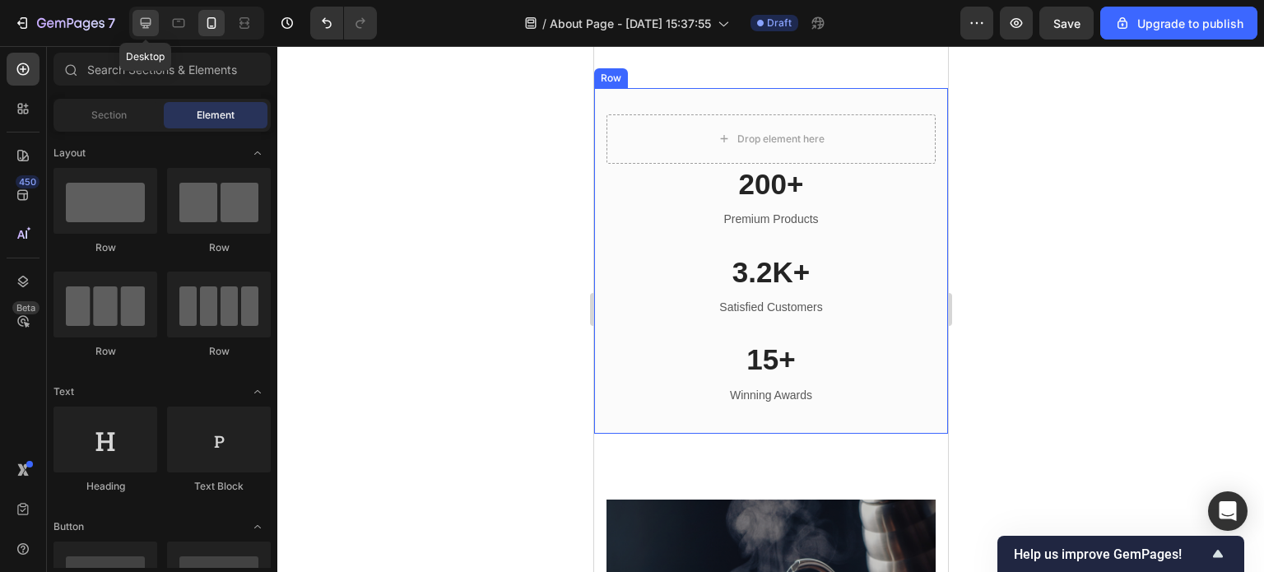
click at [146, 26] on icon at bounding box center [145, 23] width 16 height 16
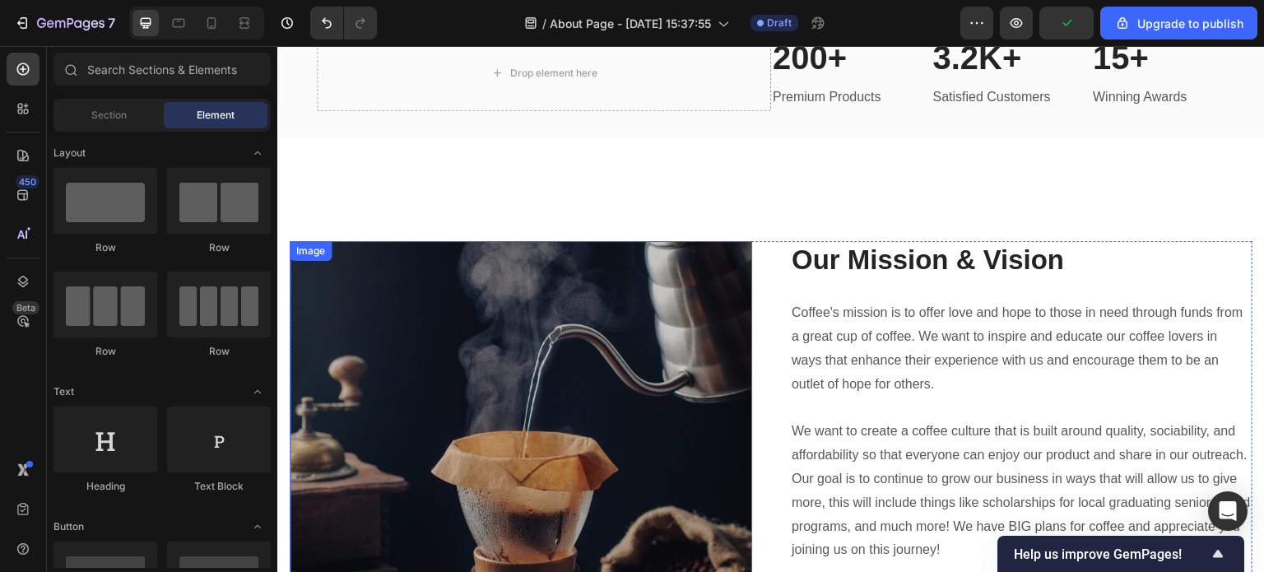
scroll to position [2077, 0]
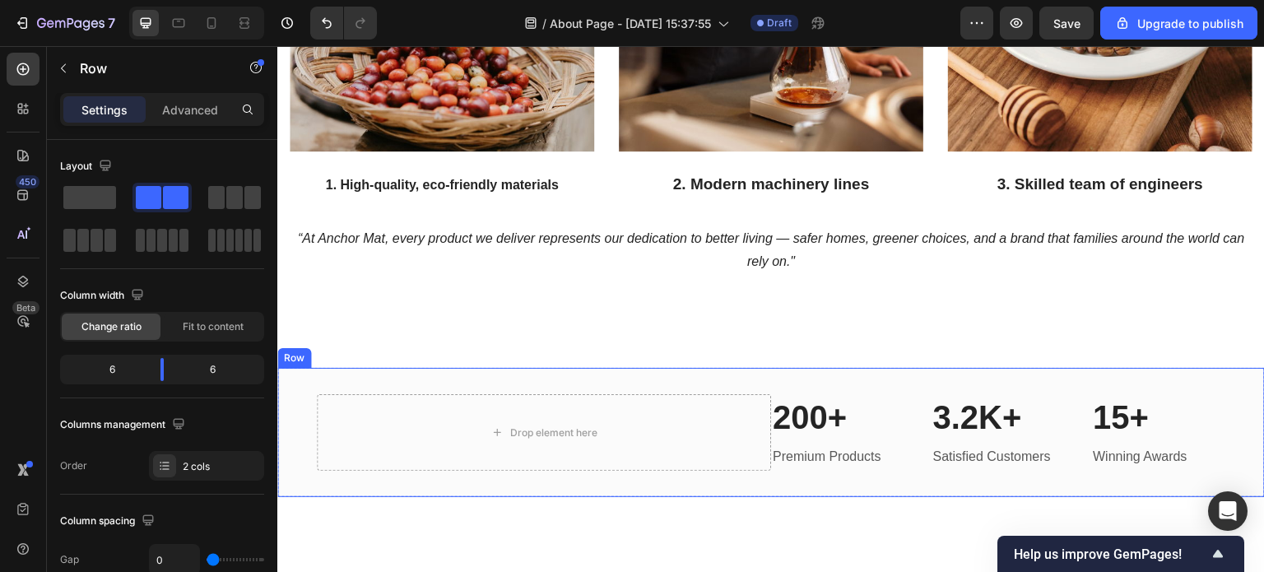
click at [802, 385] on div "Drop element here 200+ Heading Premium Products Text block 3.2K+ Heading Satisf…" at bounding box center [771, 432] width 988 height 129
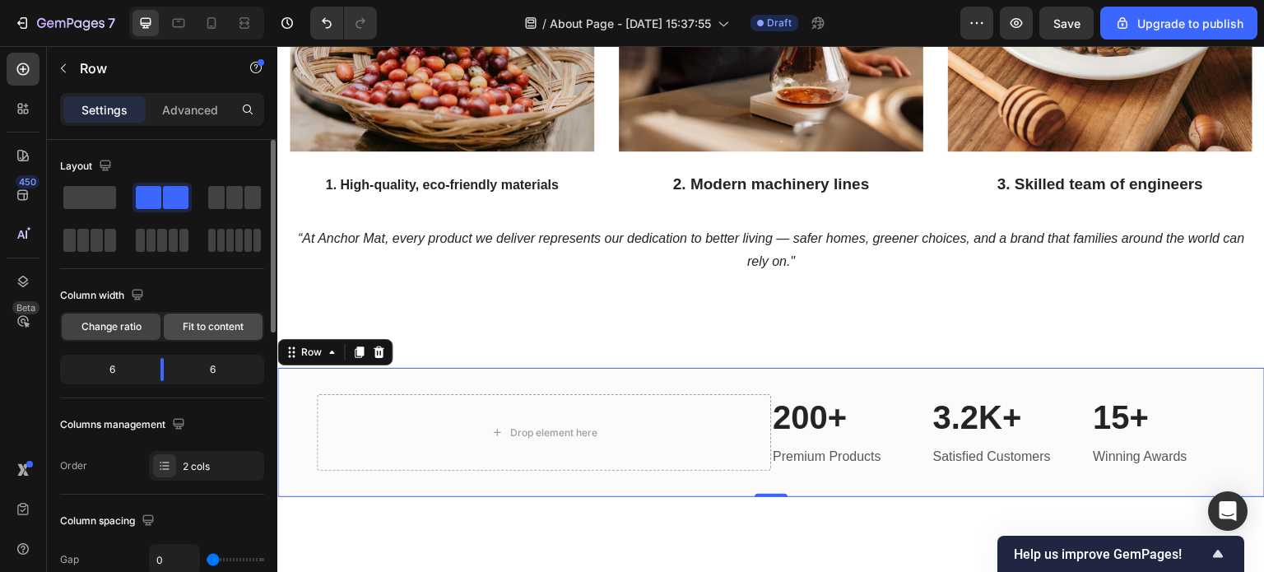
click at [206, 325] on span "Fit to content" at bounding box center [213, 326] width 61 height 15
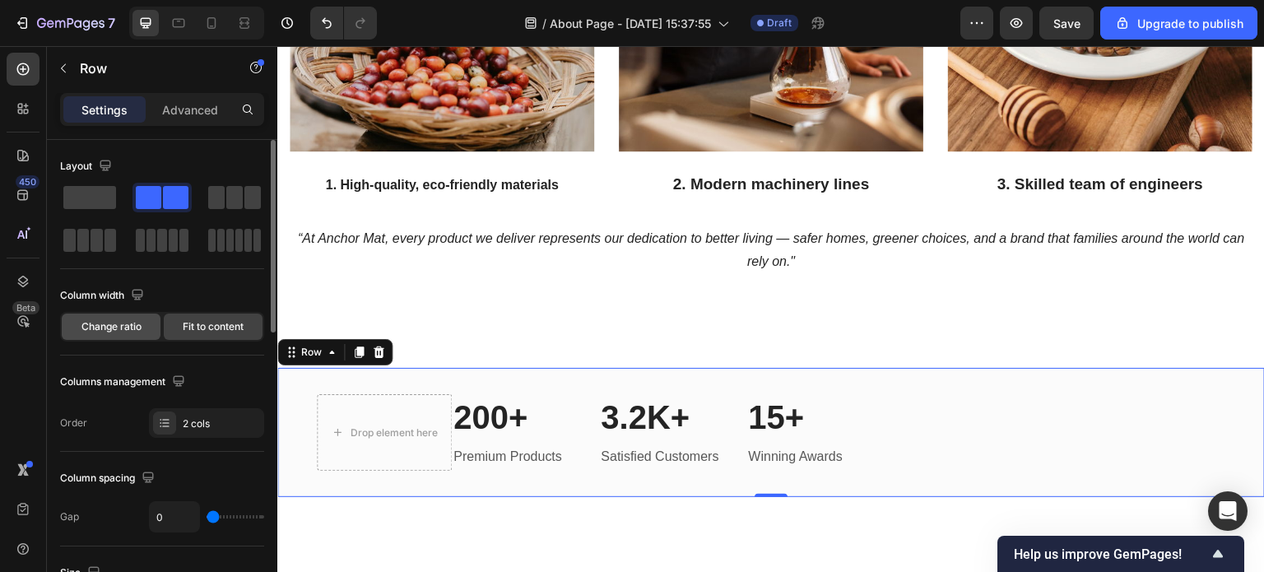
click at [122, 328] on span "Change ratio" at bounding box center [111, 326] width 60 height 15
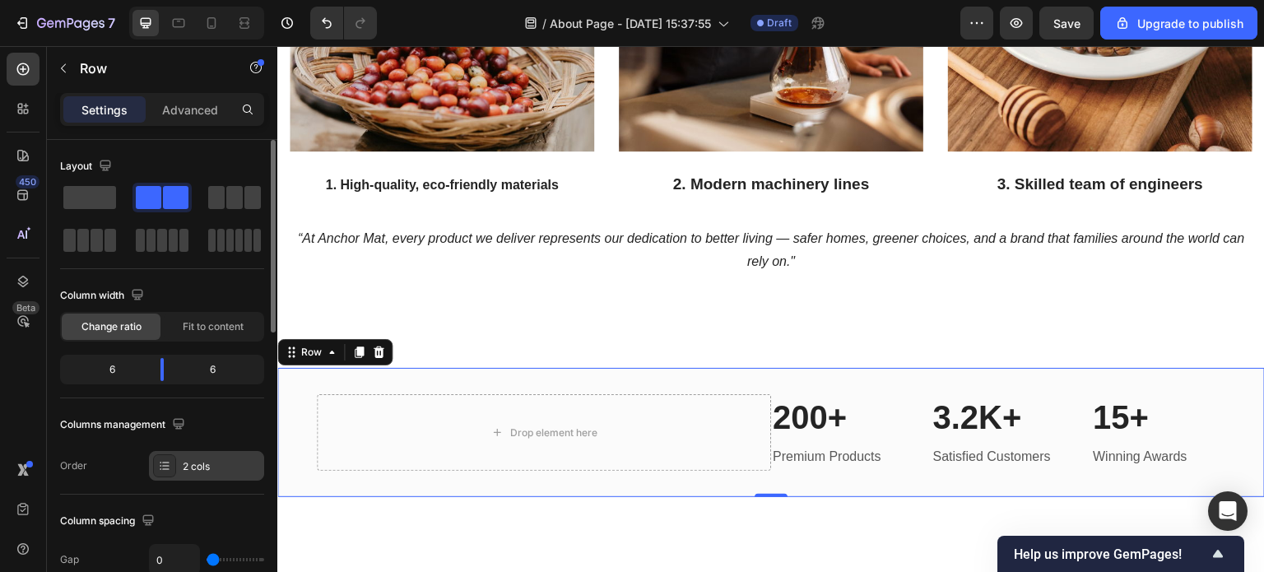
click at [161, 463] on icon at bounding box center [164, 465] width 13 height 13
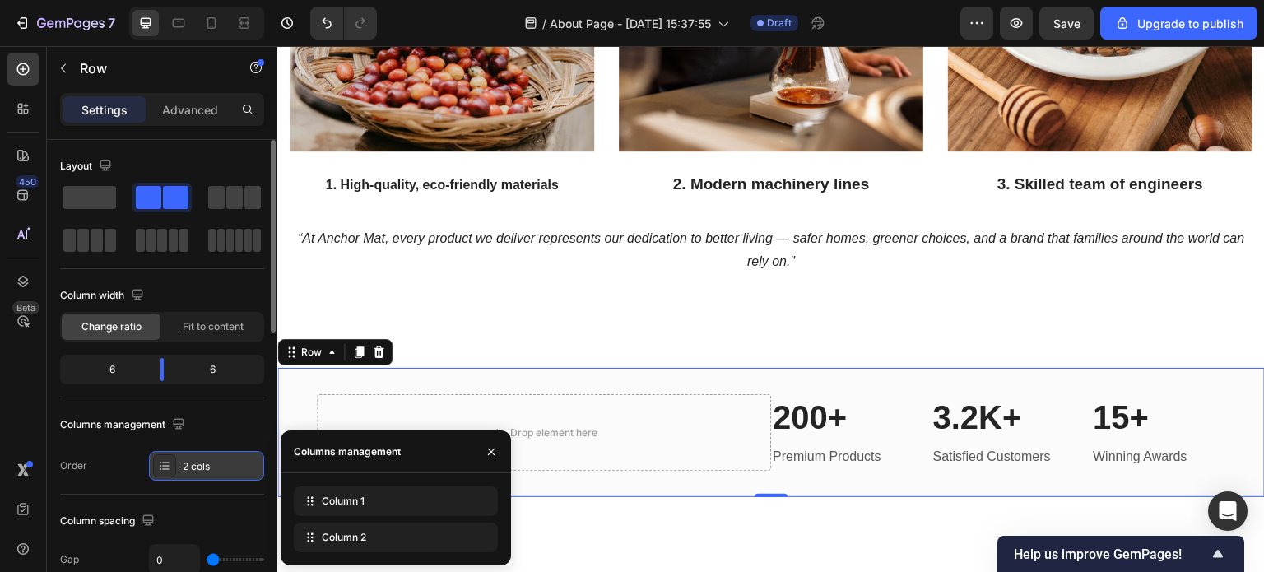
click at [161, 463] on icon at bounding box center [164, 465] width 13 height 13
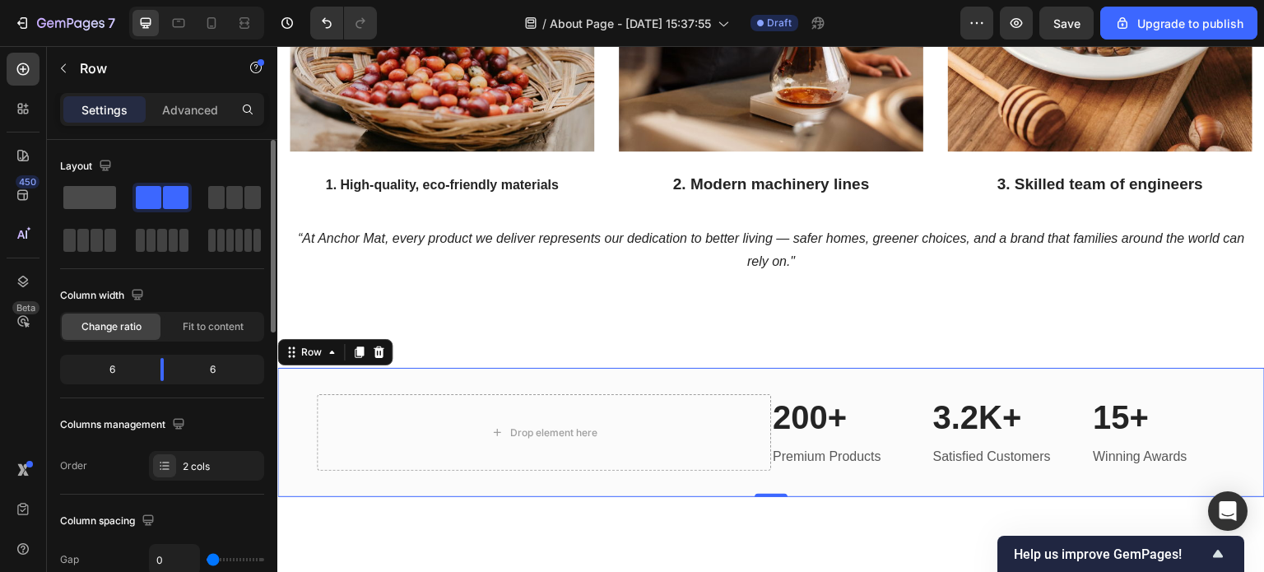
click at [88, 194] on span at bounding box center [89, 197] width 53 height 23
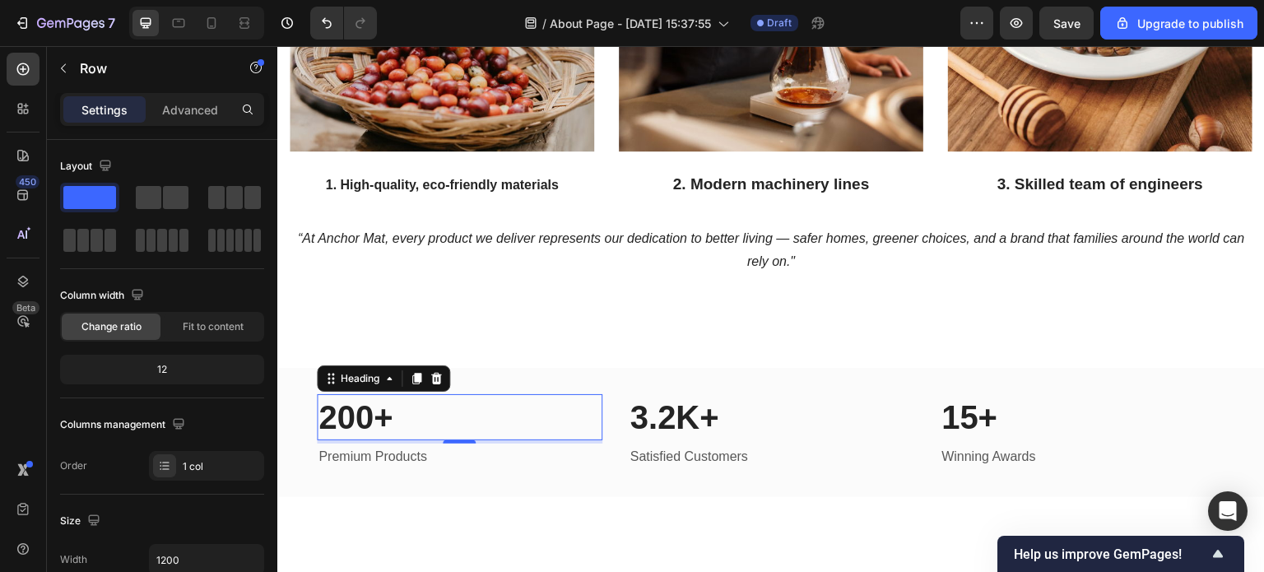
click at [544, 435] on p "200+" at bounding box center [460, 417] width 282 height 43
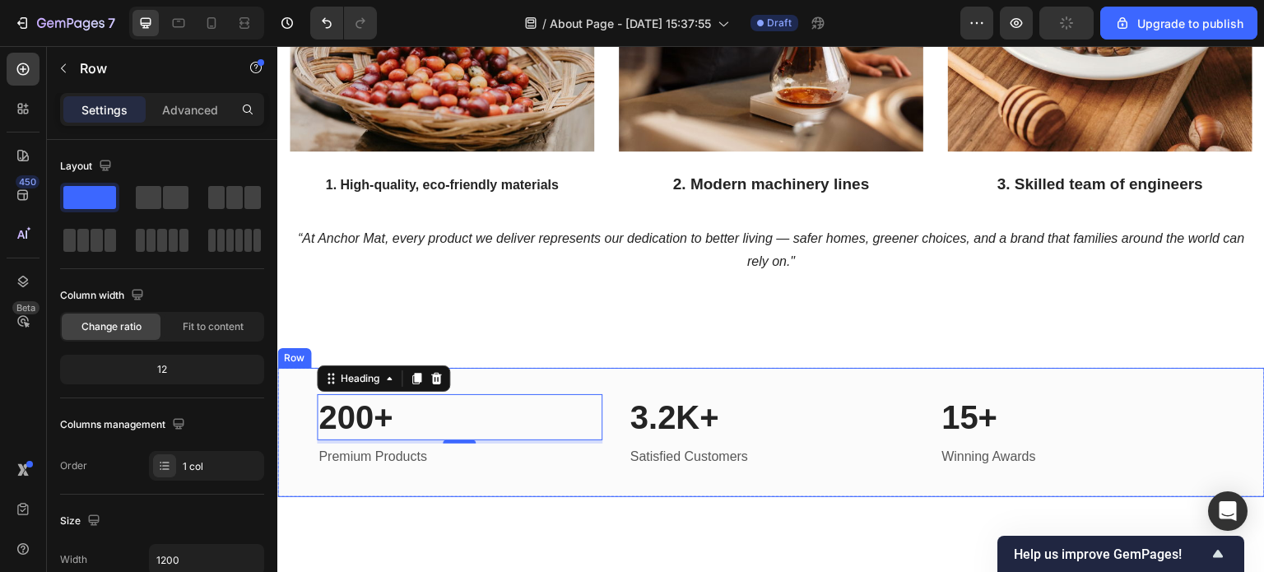
click at [292, 425] on div "200+ Heading 4 Premium Products Text block 3.2K+ Heading Satisfied Customers Te…" at bounding box center [771, 432] width 988 height 129
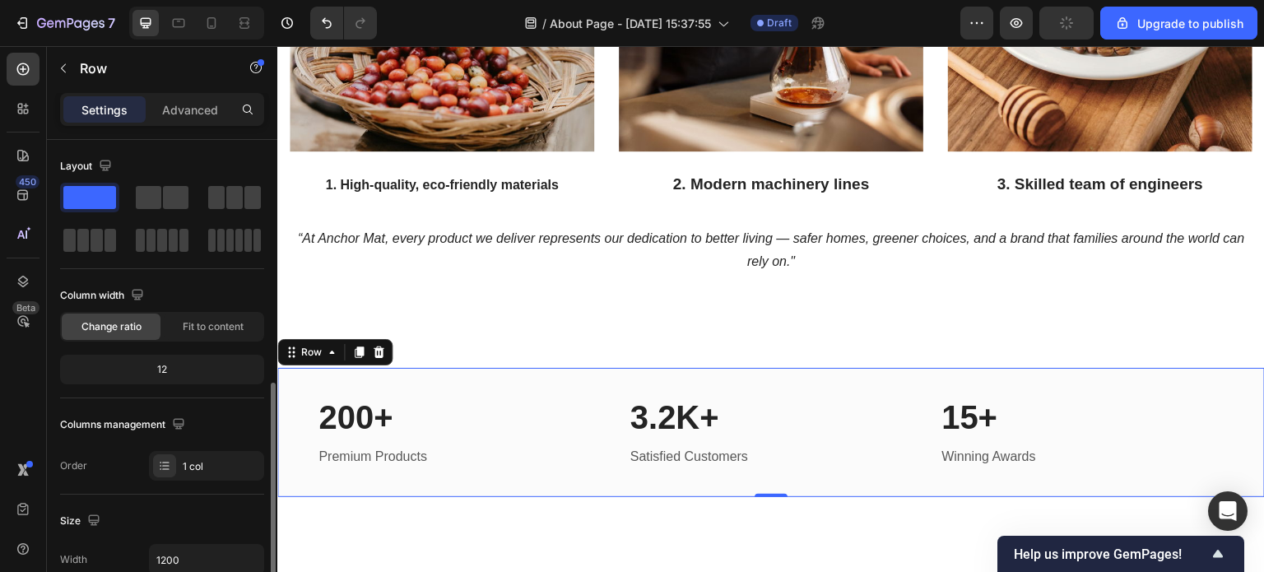
scroll to position [165, 0]
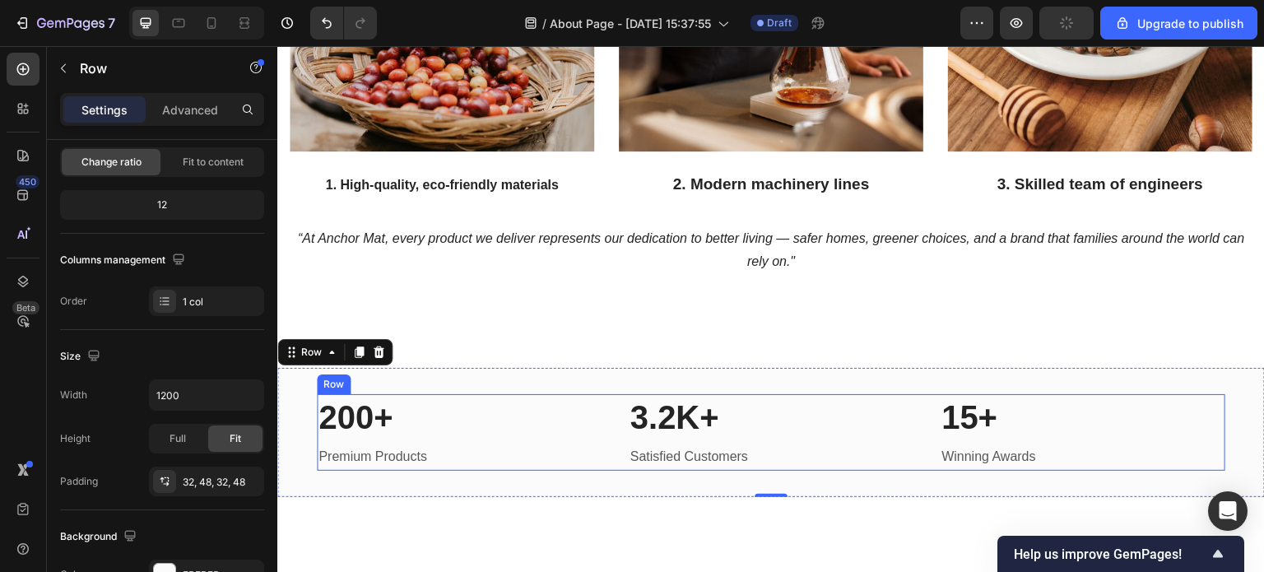
click at [1119, 439] on div "15+ Heading Winning Awards Text block" at bounding box center [1083, 432] width 286 height 77
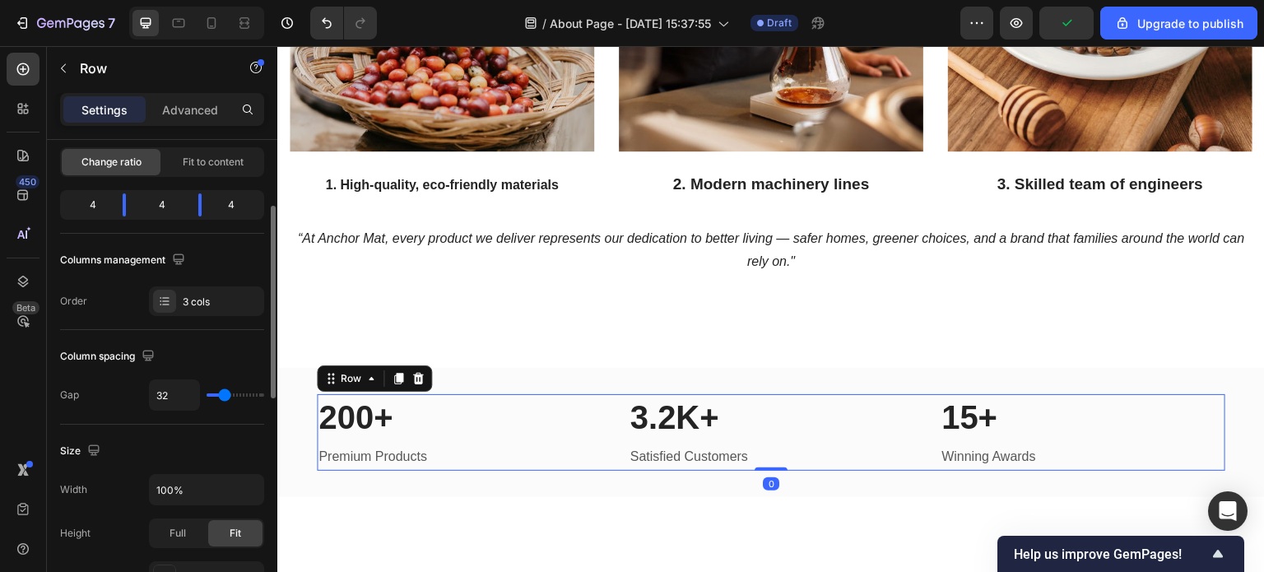
type input "18"
type input "24"
type input "27"
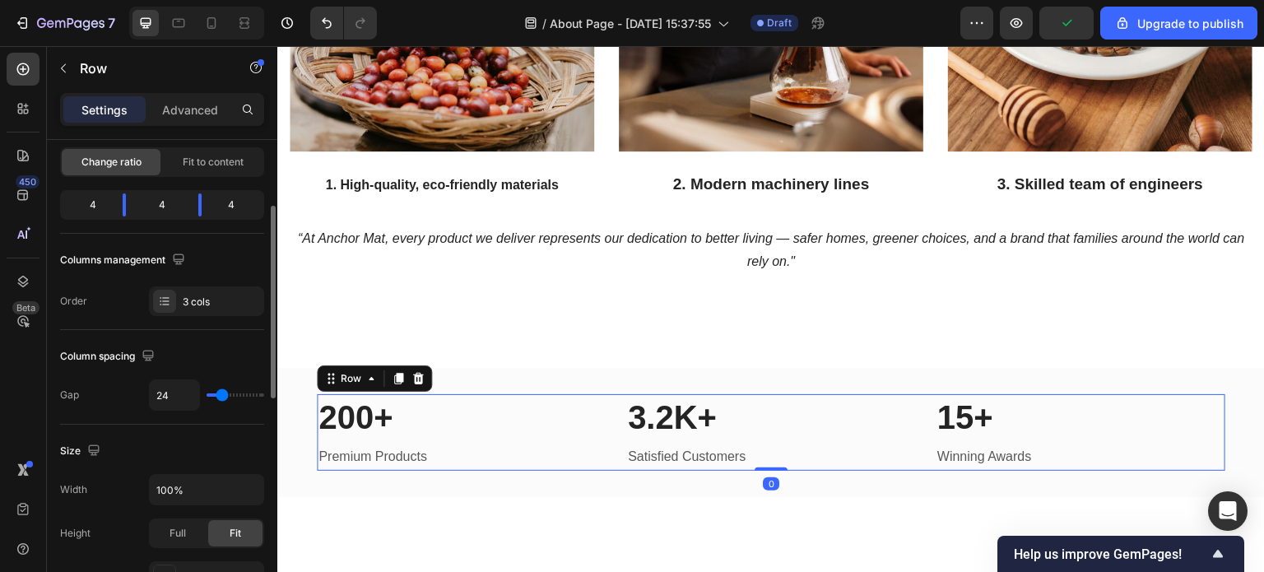
type input "27"
type input "31"
type input "32"
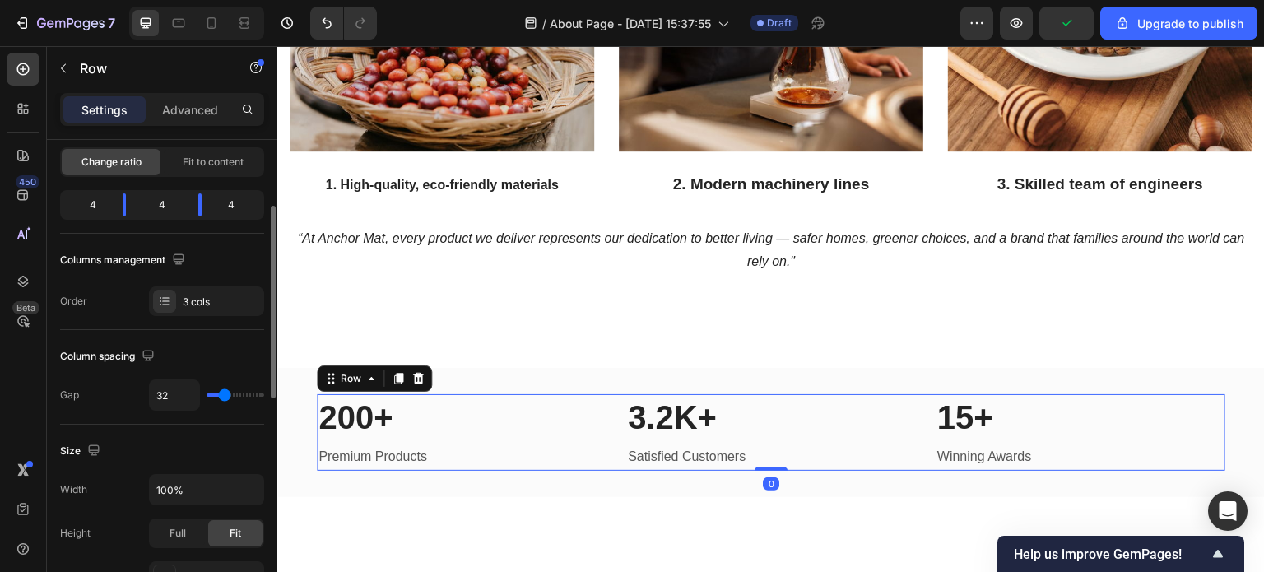
type input "34"
type input "36"
type input "41"
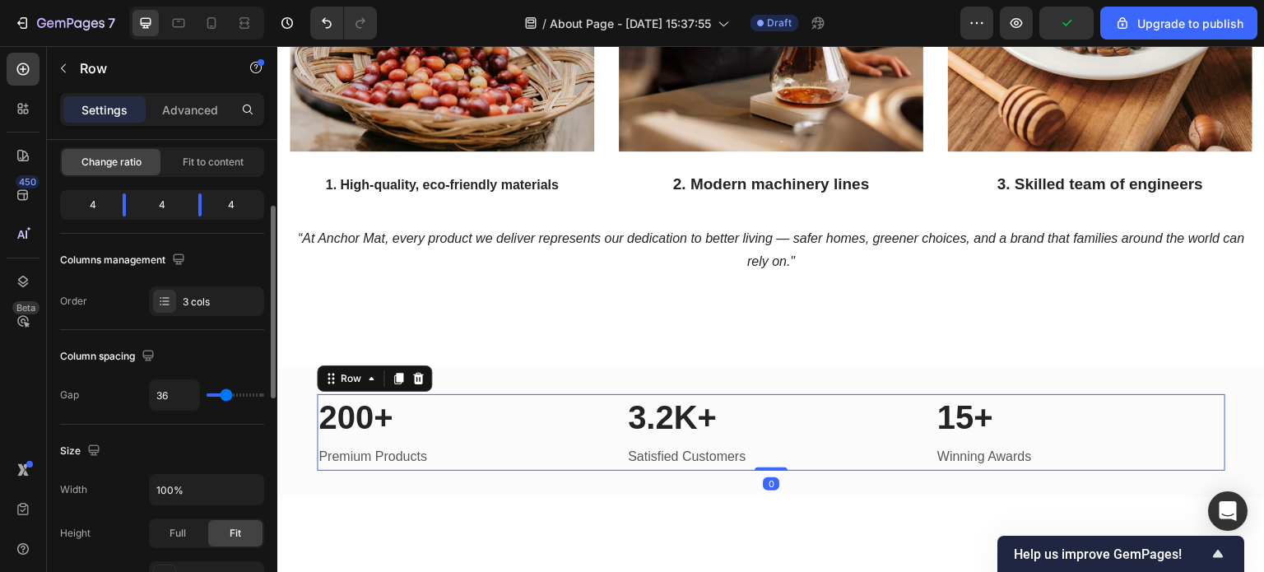
type input "41"
type input "43"
type input "45"
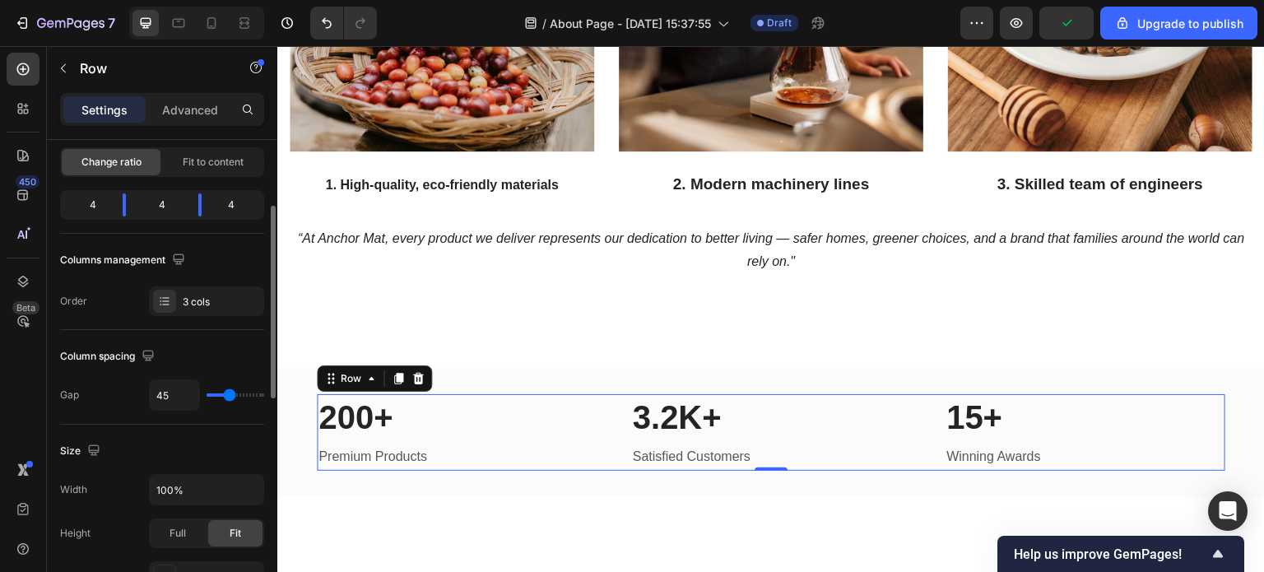
type input "47"
type input "48"
type input "50"
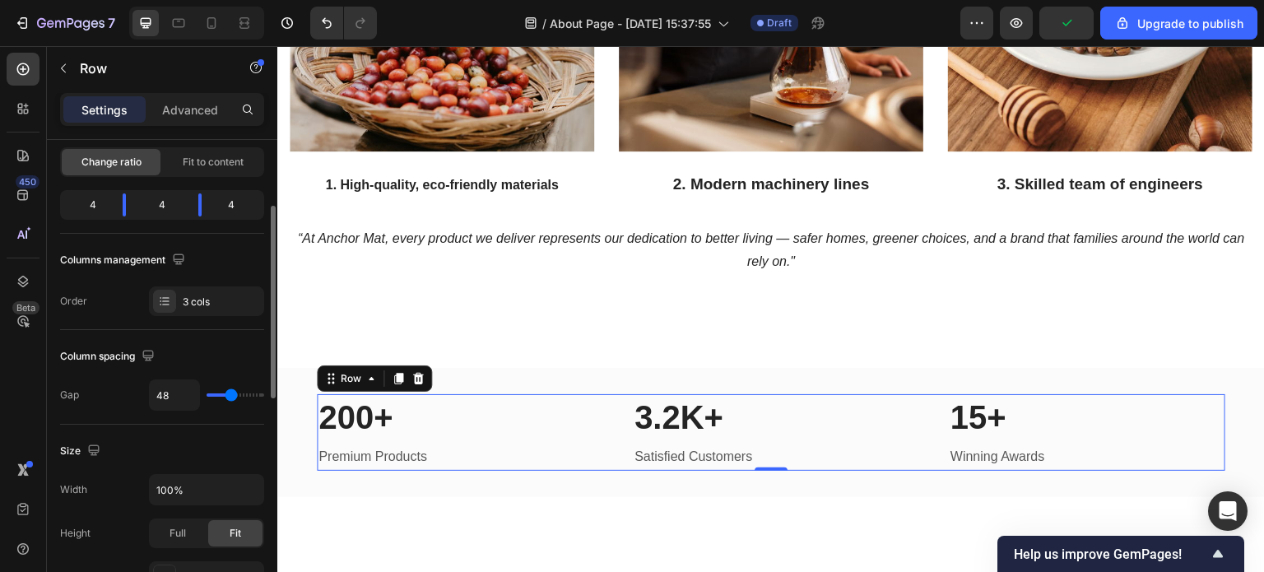
type input "50"
type input "54"
type input "56"
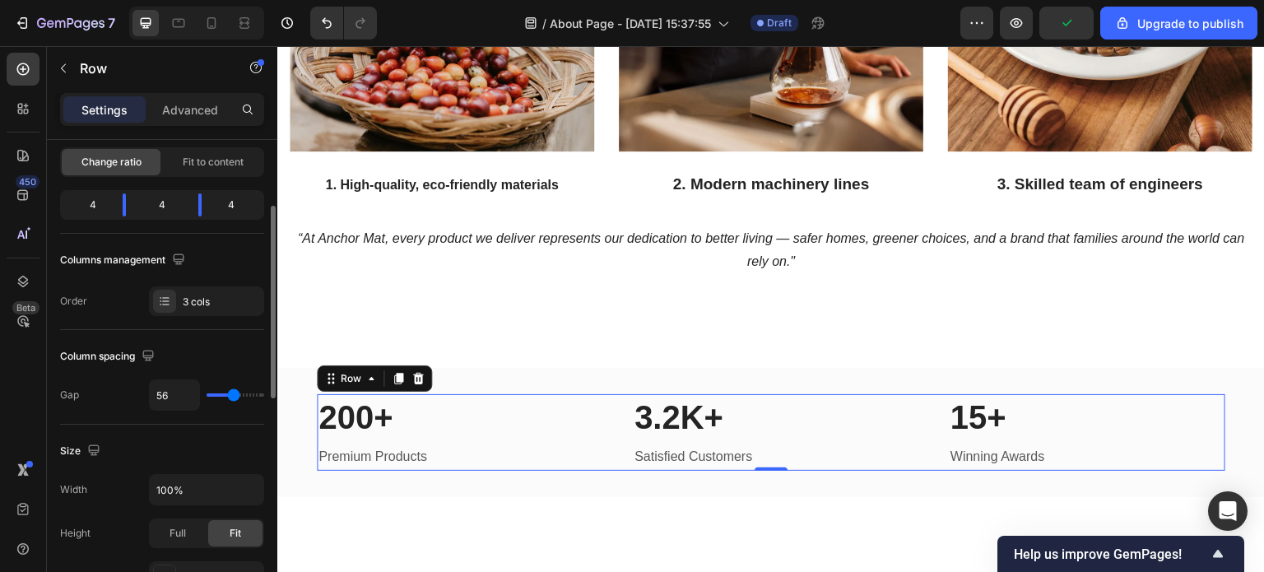
type input "57"
type input "59"
type input "61"
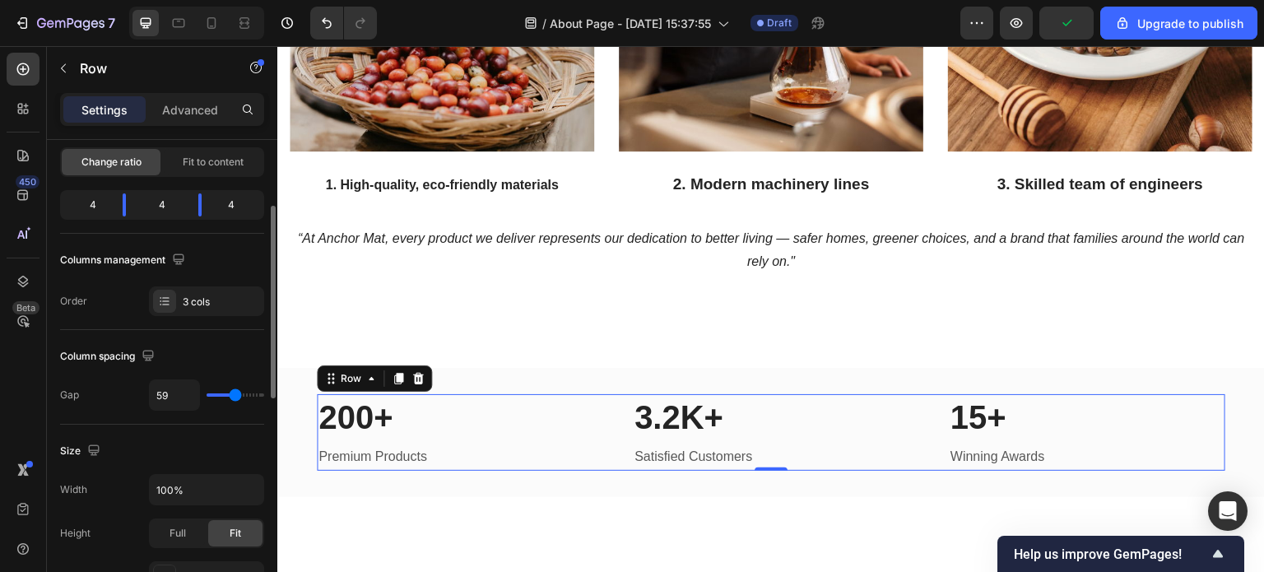
type input "61"
type input "63"
type input "64"
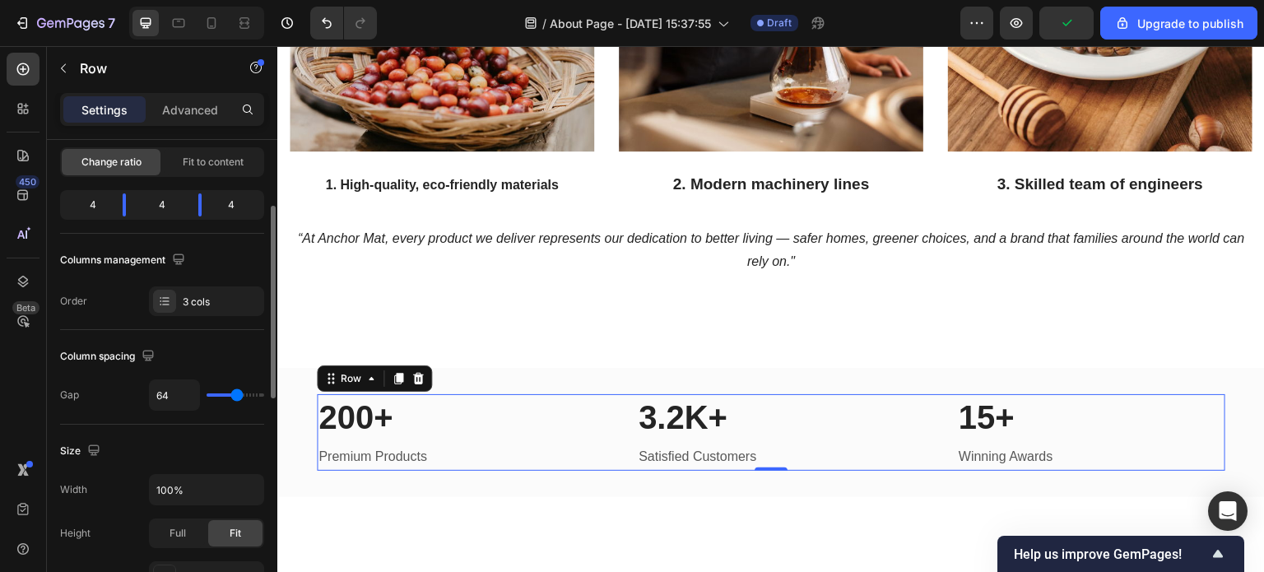
type input "66"
type input "68"
type input "70"
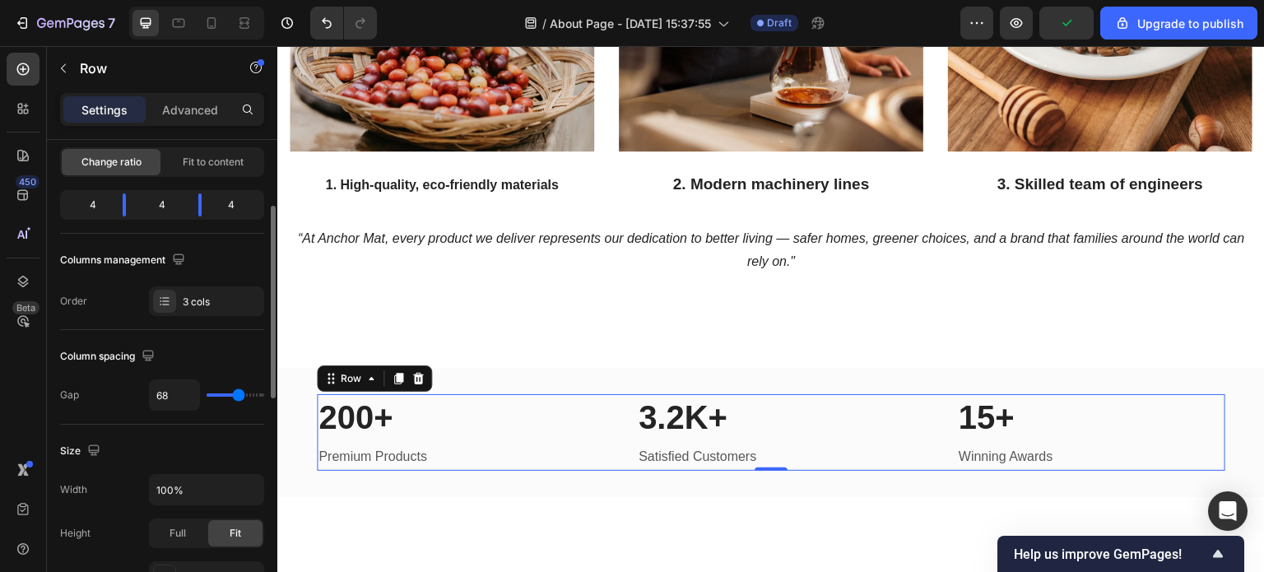
type input "70"
type input "72"
type input "73"
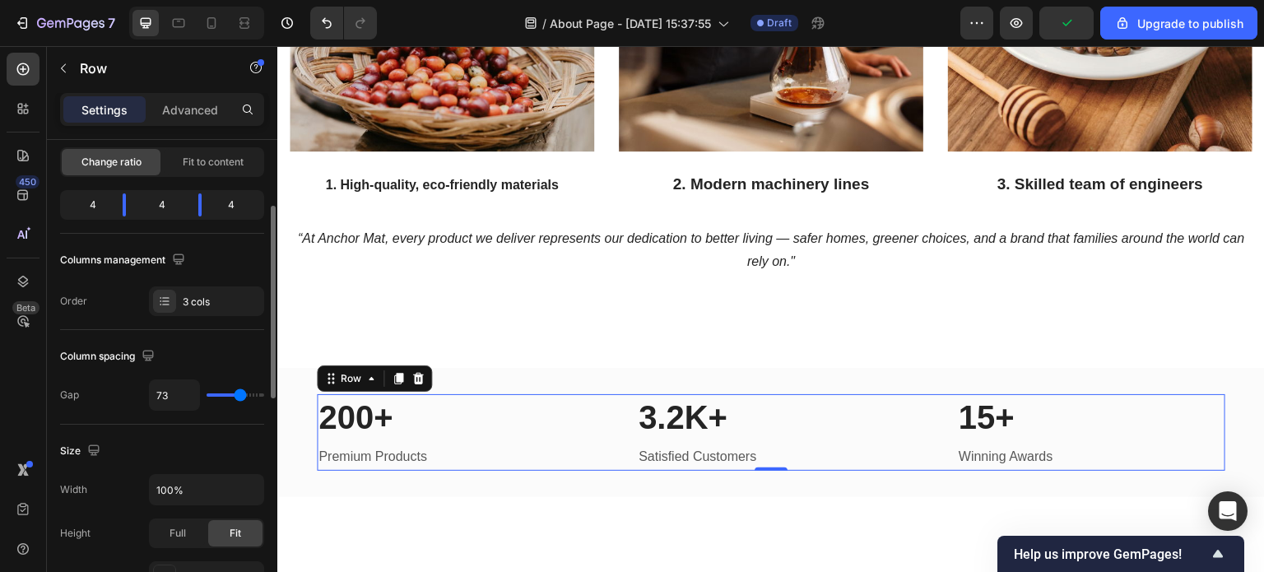
type input "75"
type input "77"
type input "79"
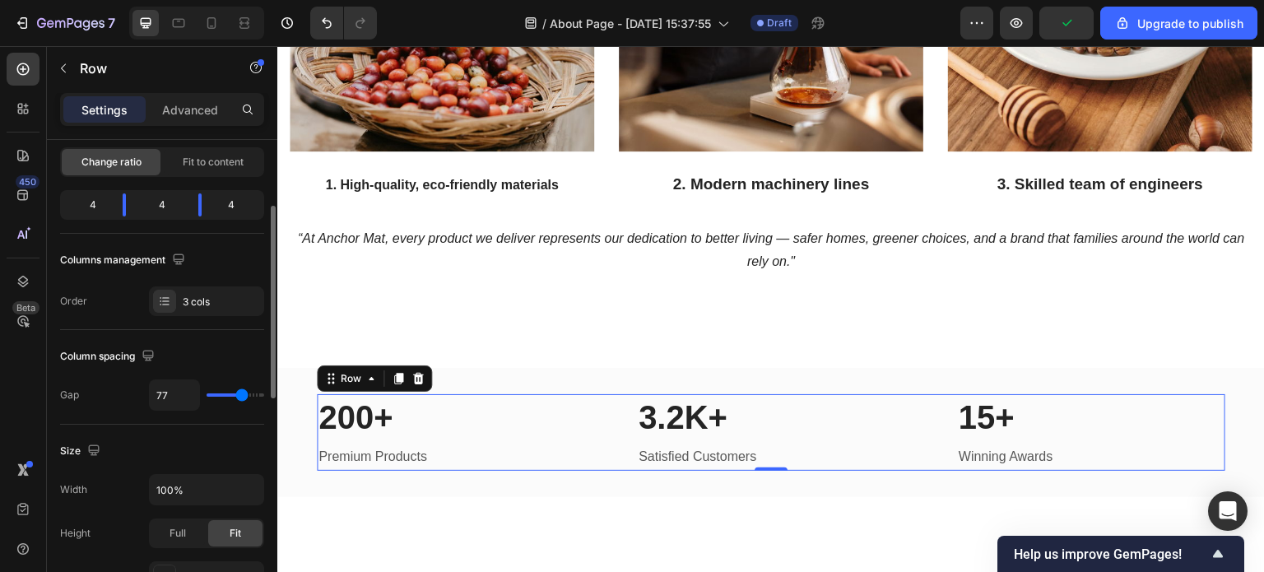
type input "79"
type input "80"
type input "82"
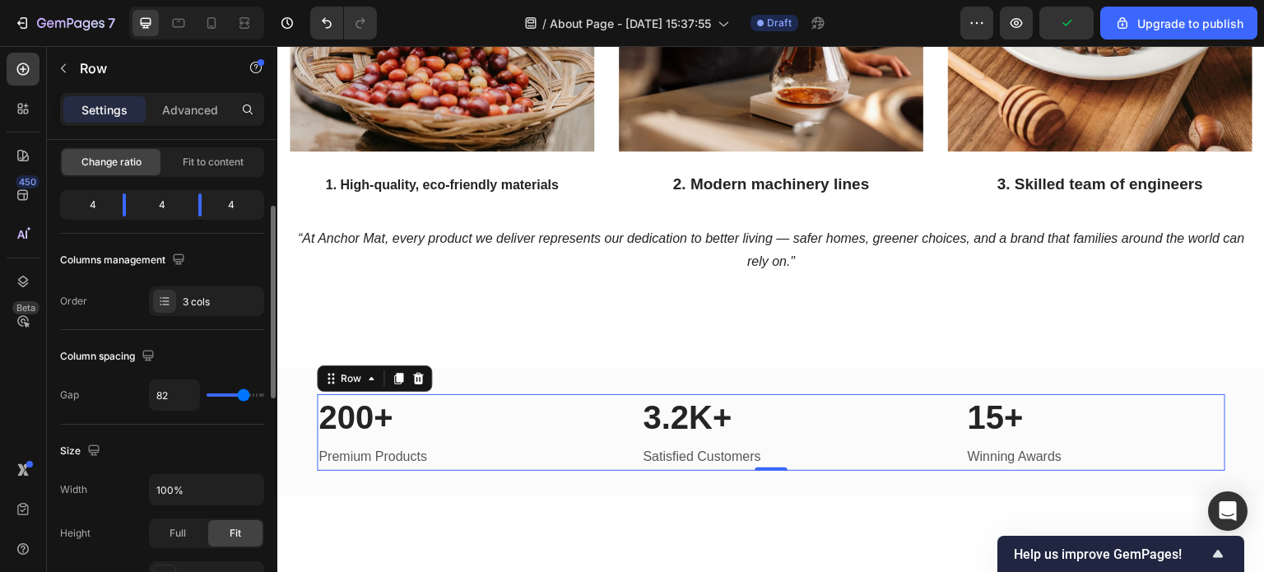
type input "86"
type input "88"
type input "89"
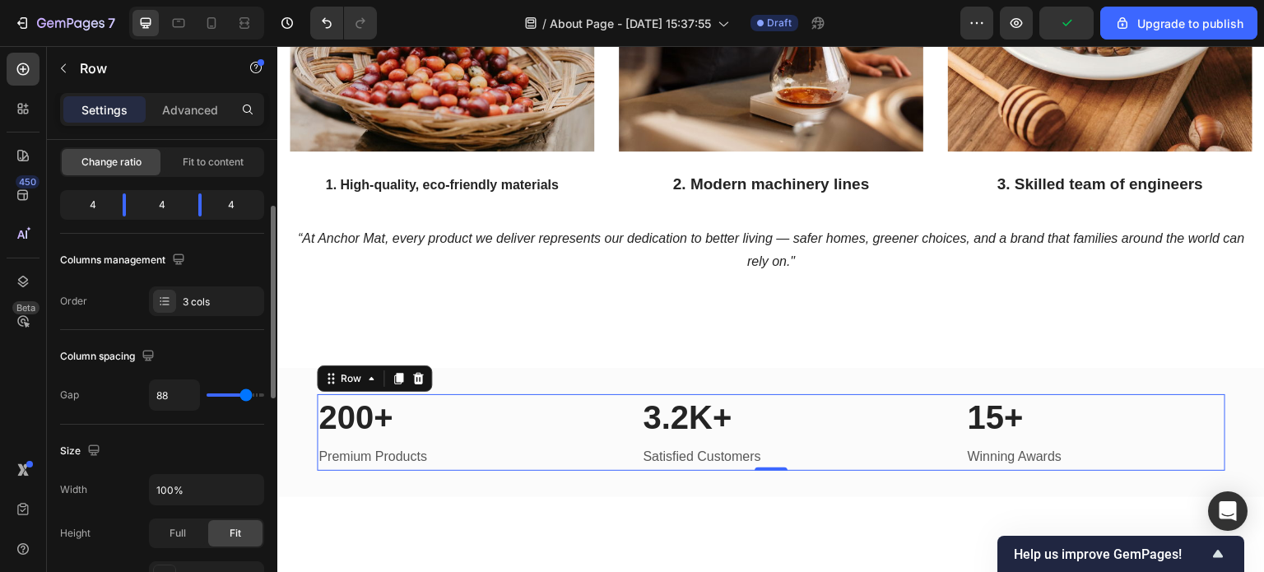
type input "89"
type input "91"
type input "93"
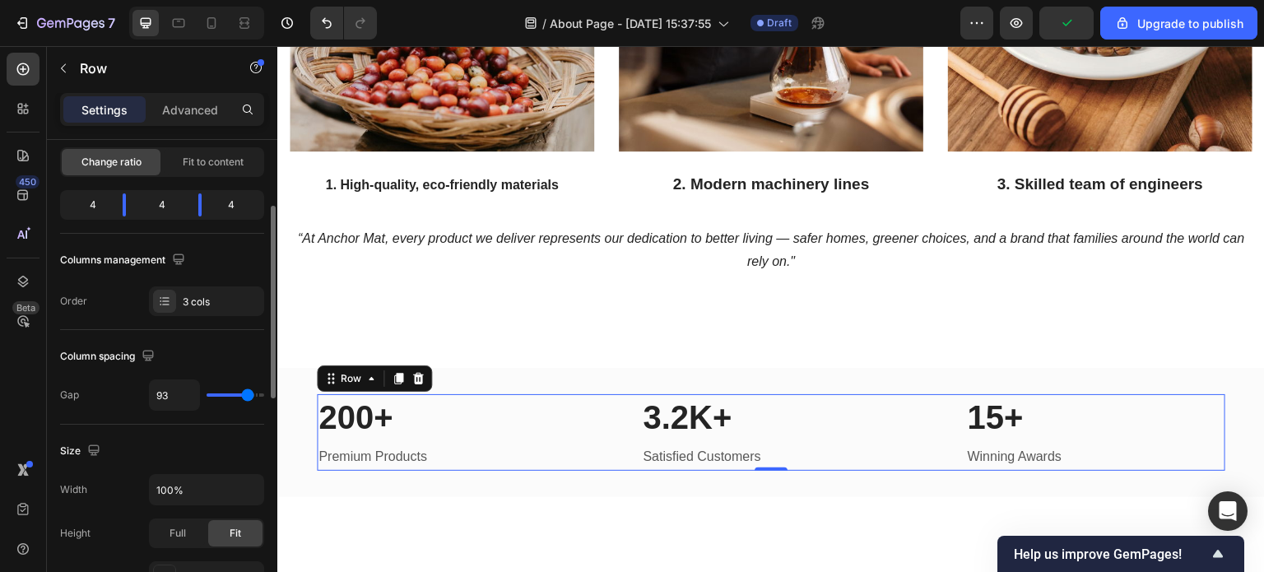
type input "98"
type input "104"
type input "114"
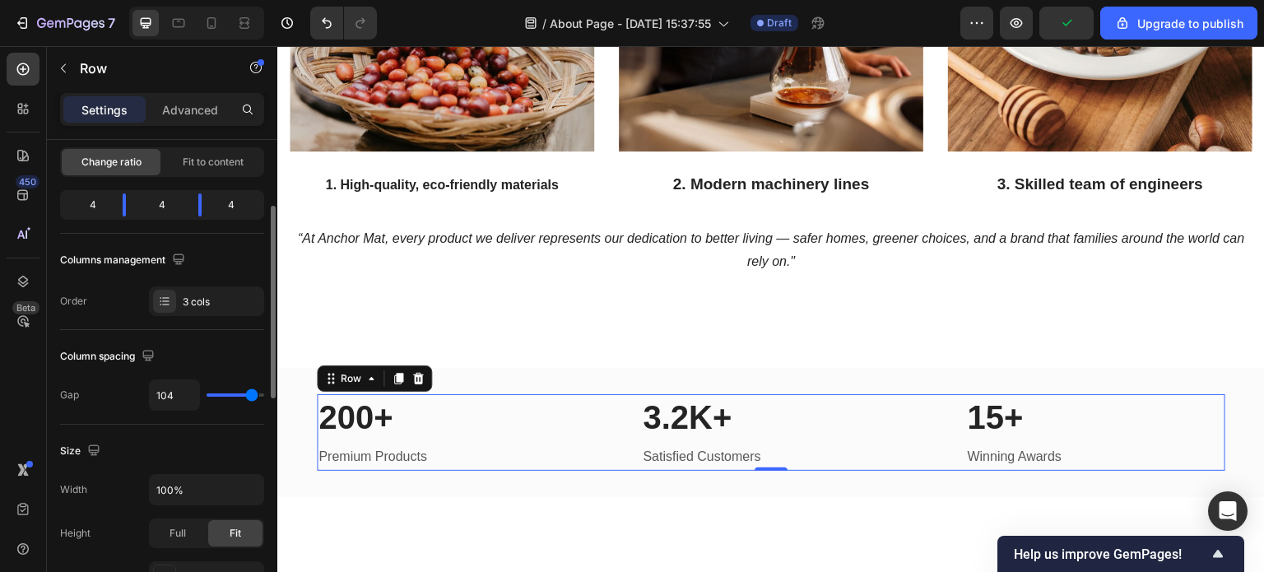
type input "114"
type input "116"
type input "120"
drag, startPoint x: 219, startPoint y: 393, endPoint x: 55, endPoint y: 347, distance: 170.1
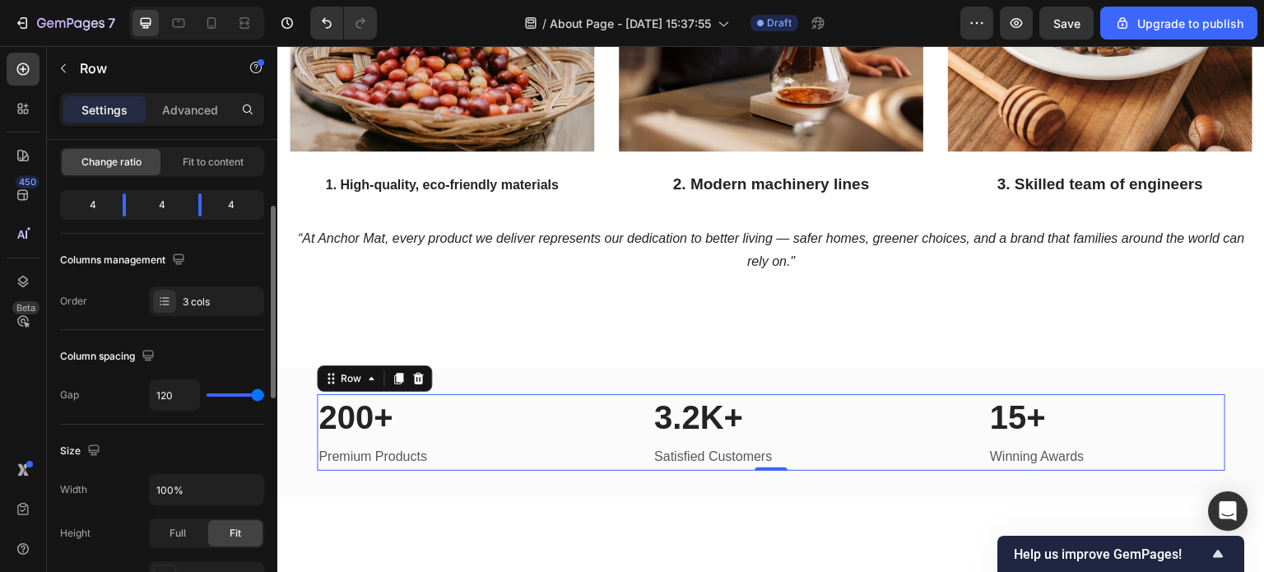
type input "120"
click at [264, 393] on input "range" at bounding box center [236, 394] width 58 height 3
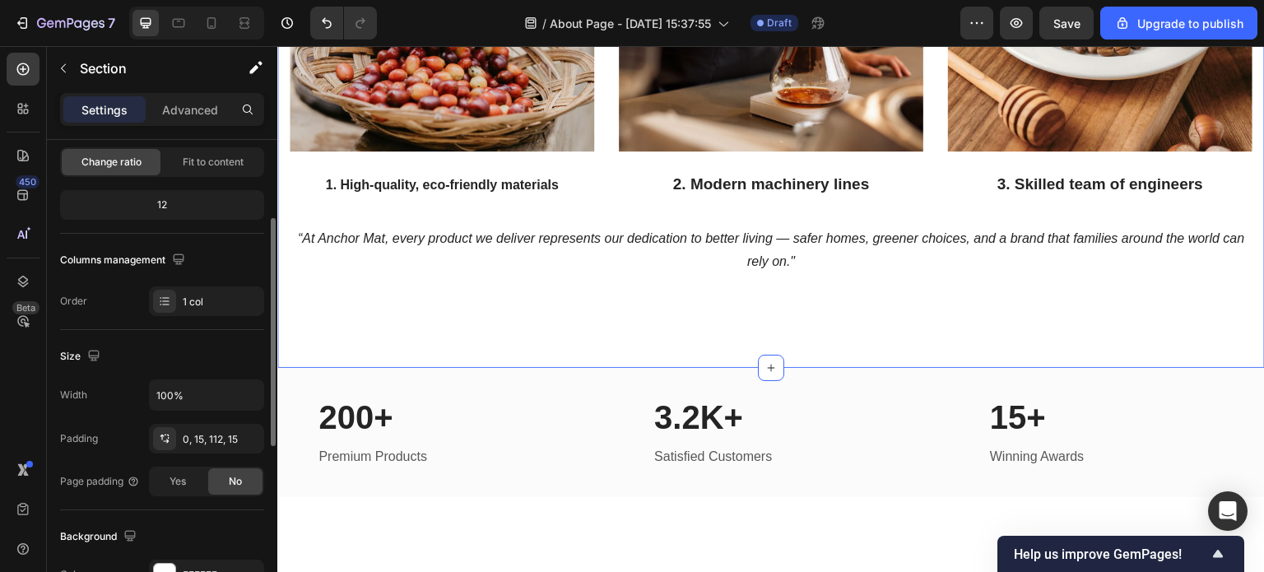
scroll to position [0, 0]
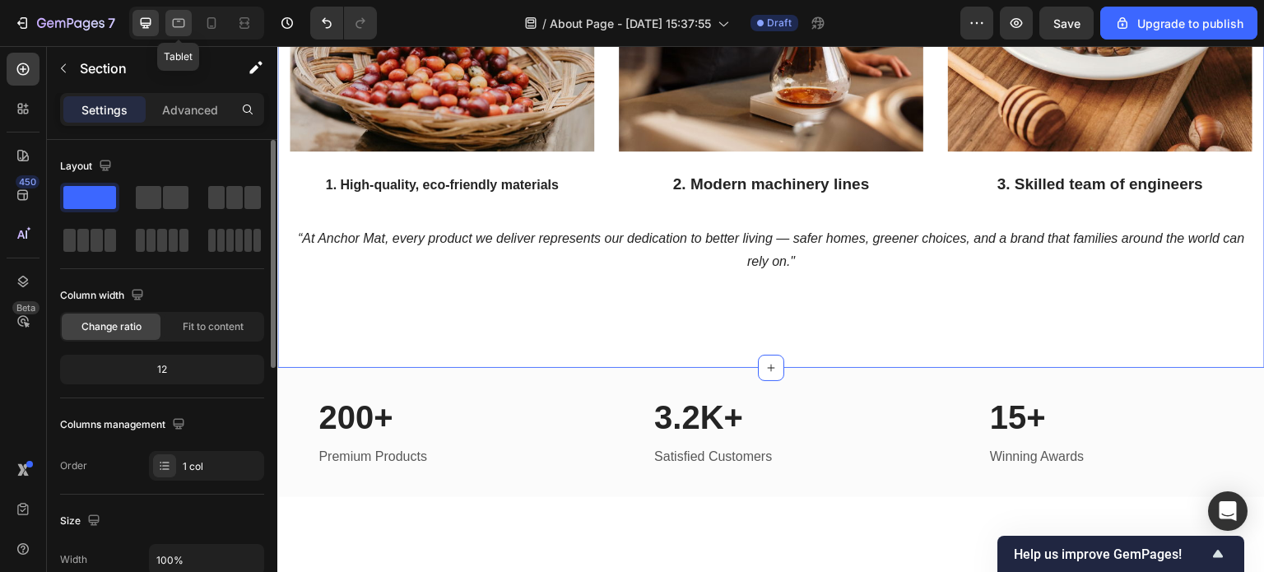
click at [181, 26] on icon at bounding box center [178, 23] width 16 height 16
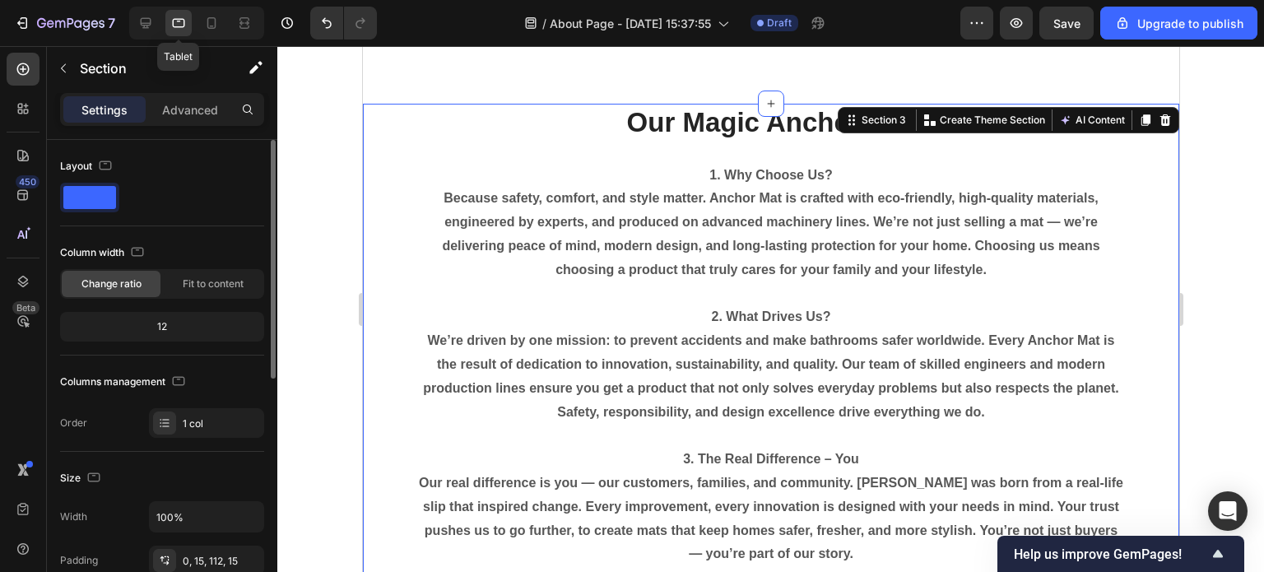
scroll to position [1010, 0]
click at [207, 28] on icon at bounding box center [211, 23] width 16 height 16
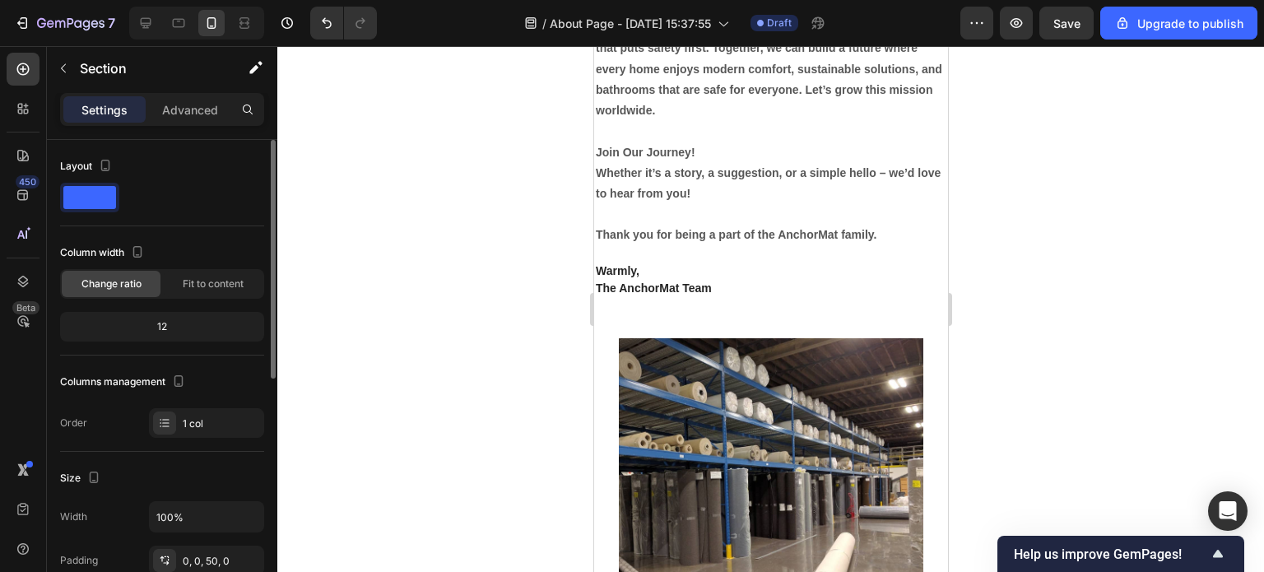
scroll to position [1728, 0]
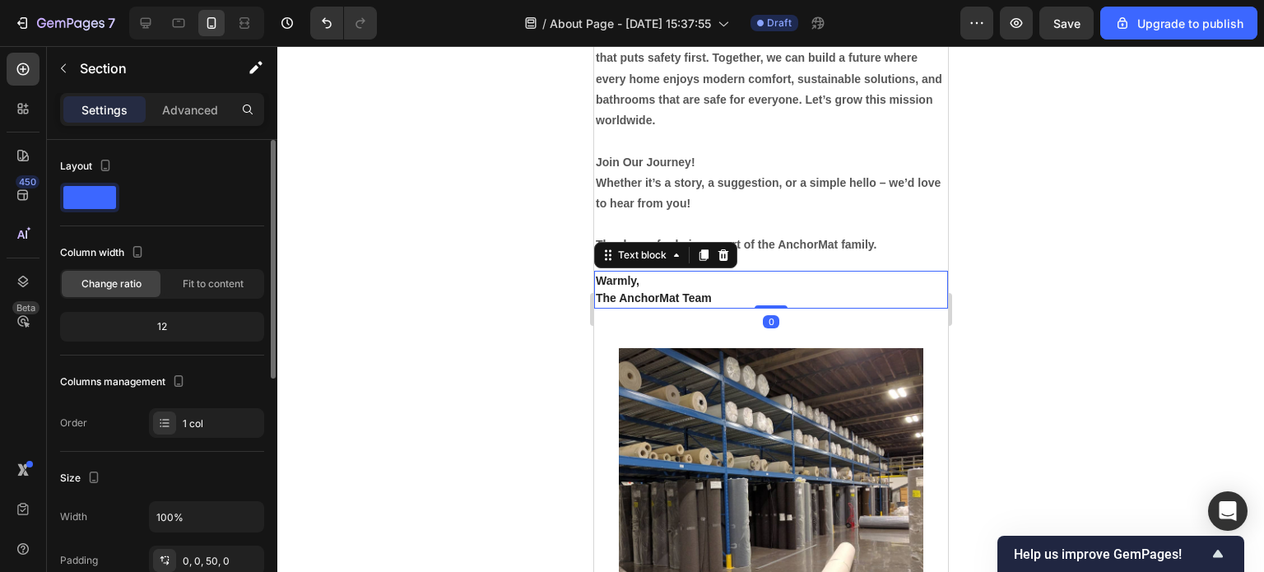
click at [703, 307] on p "The AnchorMat Team" at bounding box center [770, 298] width 351 height 17
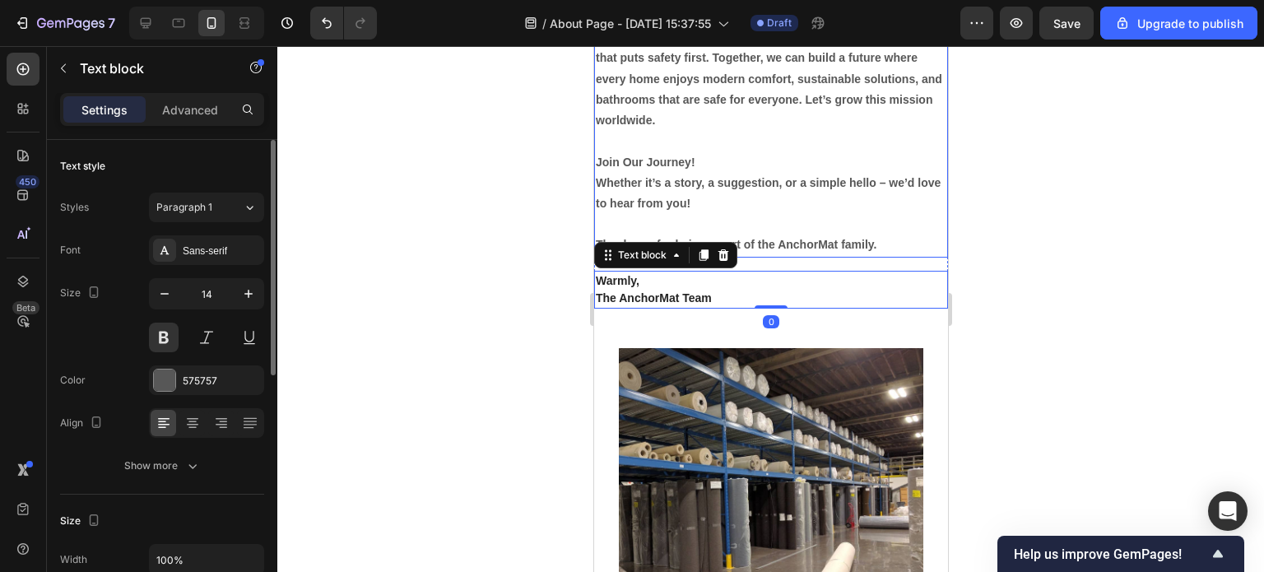
click at [731, 173] on p "Join Our Journey!" at bounding box center [770, 162] width 351 height 21
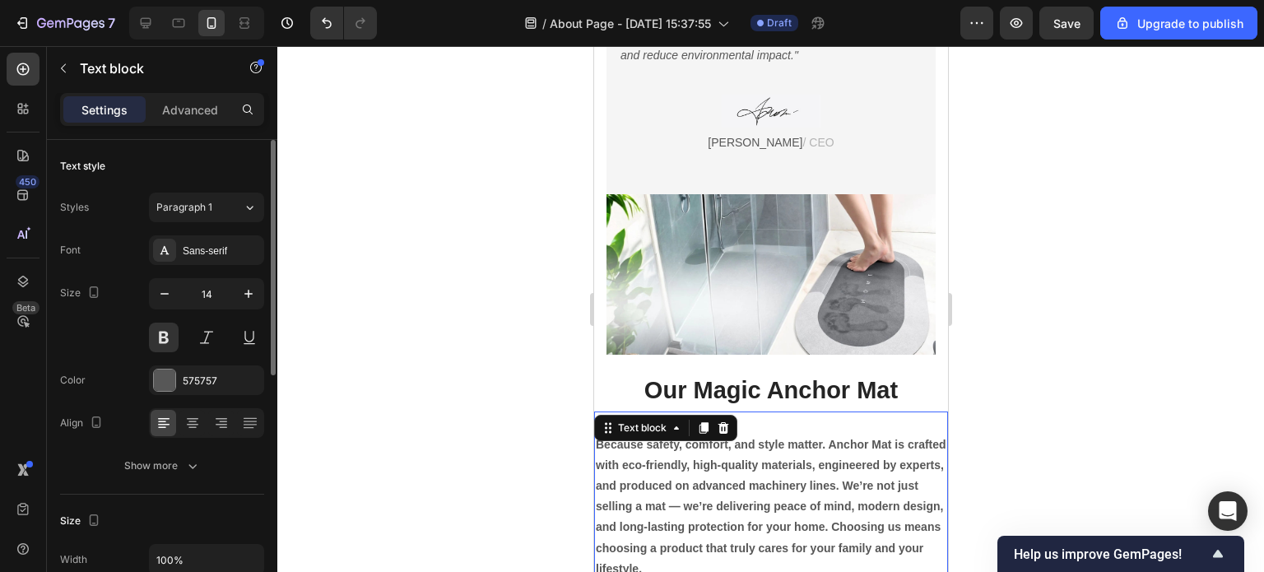
scroll to position [494, 0]
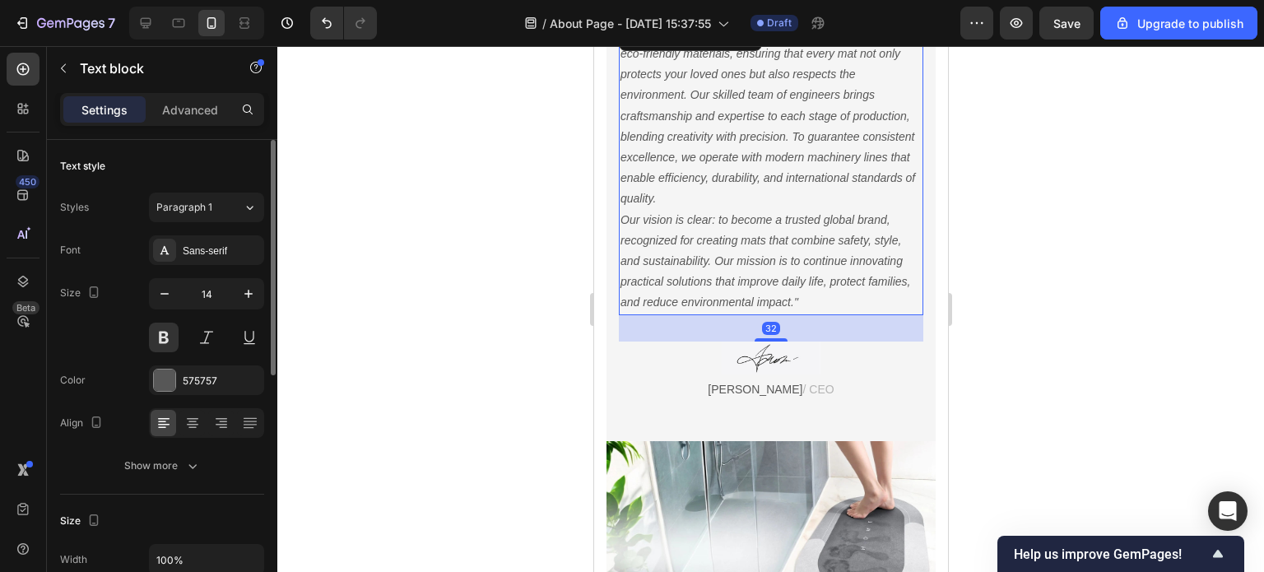
click at [731, 187] on p ""From our earliest days, we have prioritized high-quality, eco-friendly materia…" at bounding box center [770, 116] width 301 height 187
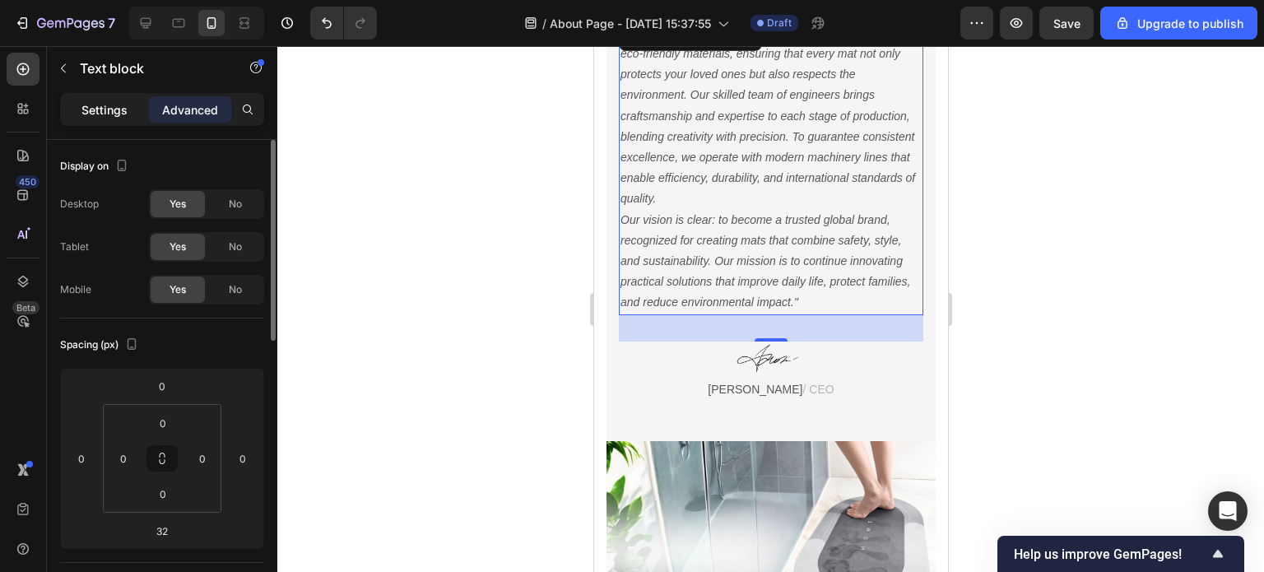
click at [95, 117] on p "Settings" at bounding box center [104, 109] width 46 height 17
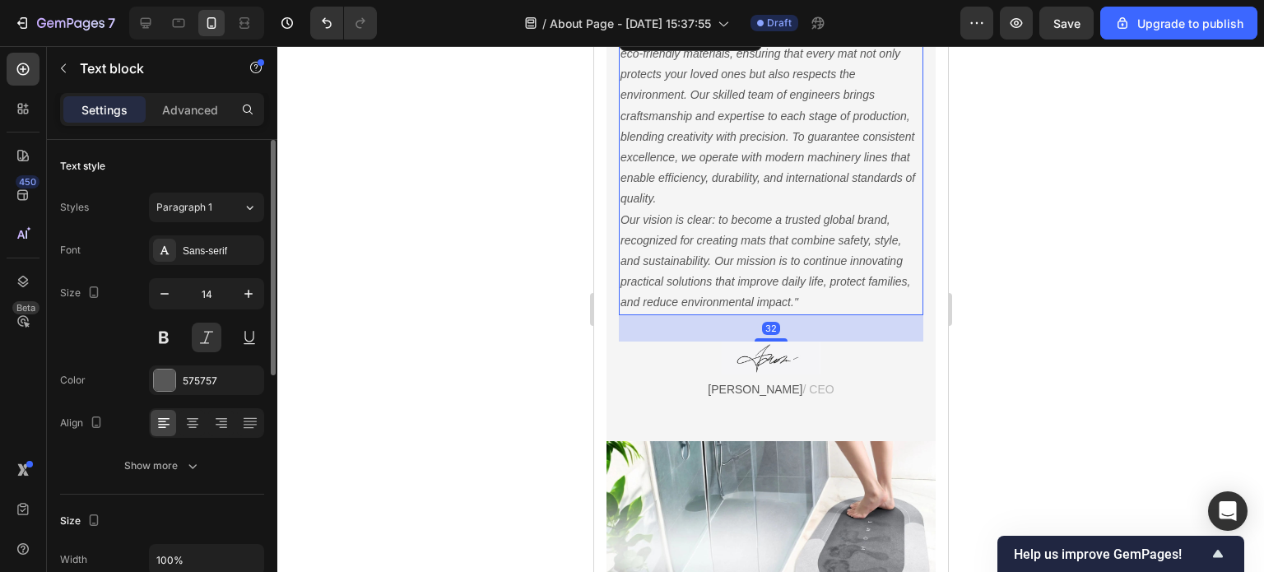
click at [786, 217] on p "Our vision is clear: to become a trusted global brand, recognized for creating …" at bounding box center [770, 262] width 301 height 104
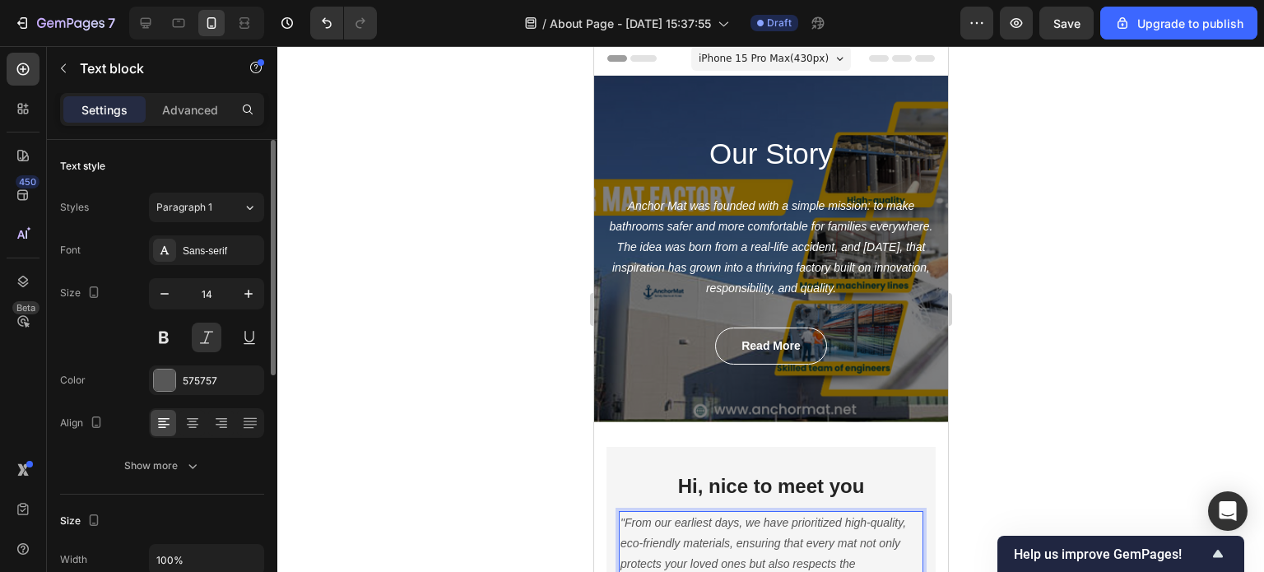
scroll to position [0, 0]
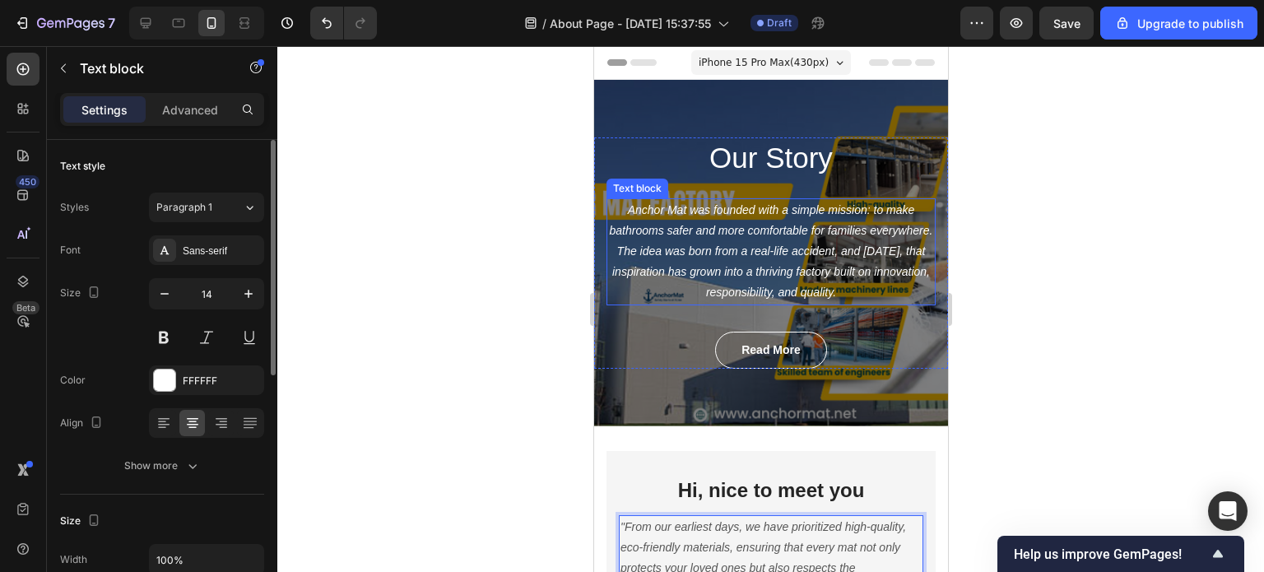
click at [779, 256] on icon "Anchor Mat was founded with a simple mission: to make bathrooms safer and more …" at bounding box center [770, 251] width 323 height 96
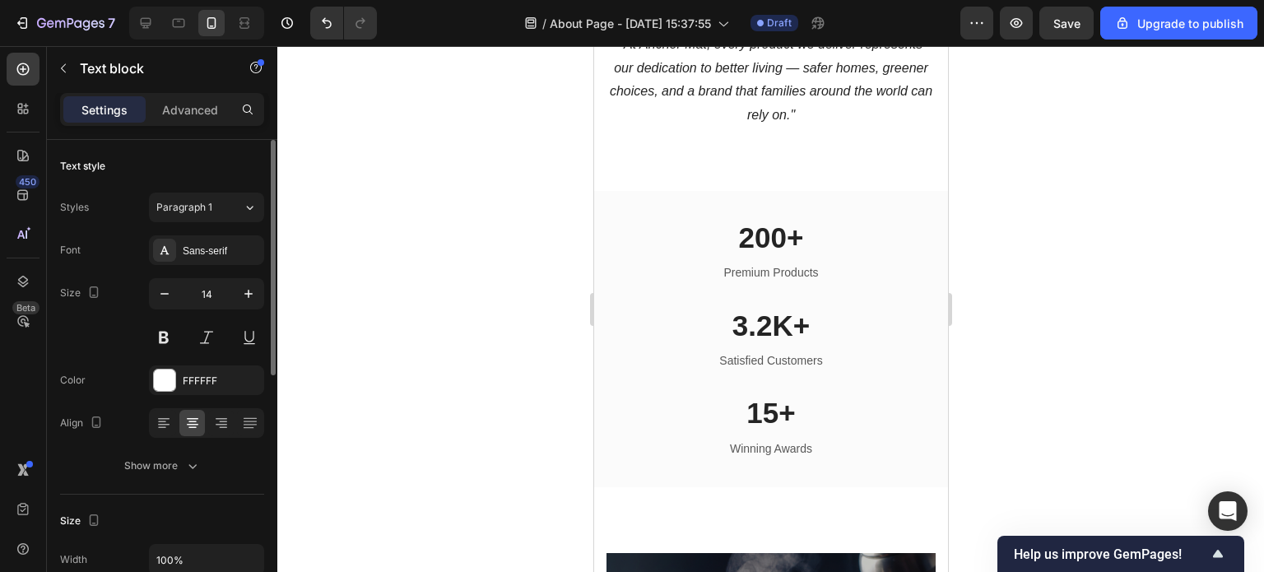
scroll to position [2963, 0]
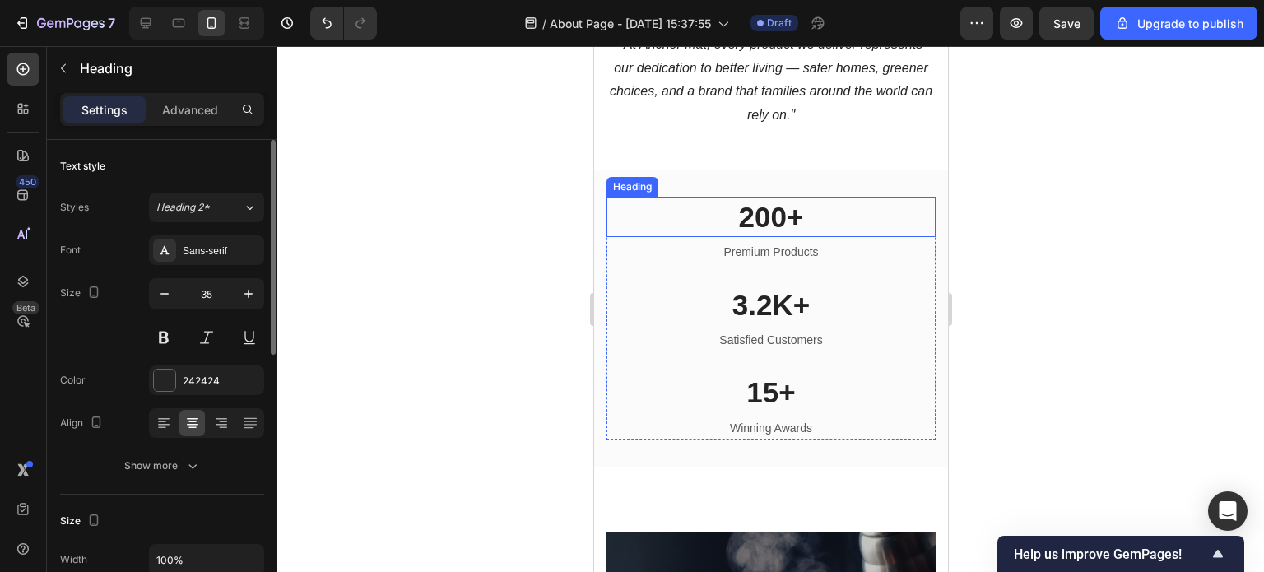
click at [756, 236] on p "200+" at bounding box center [770, 217] width 326 height 38
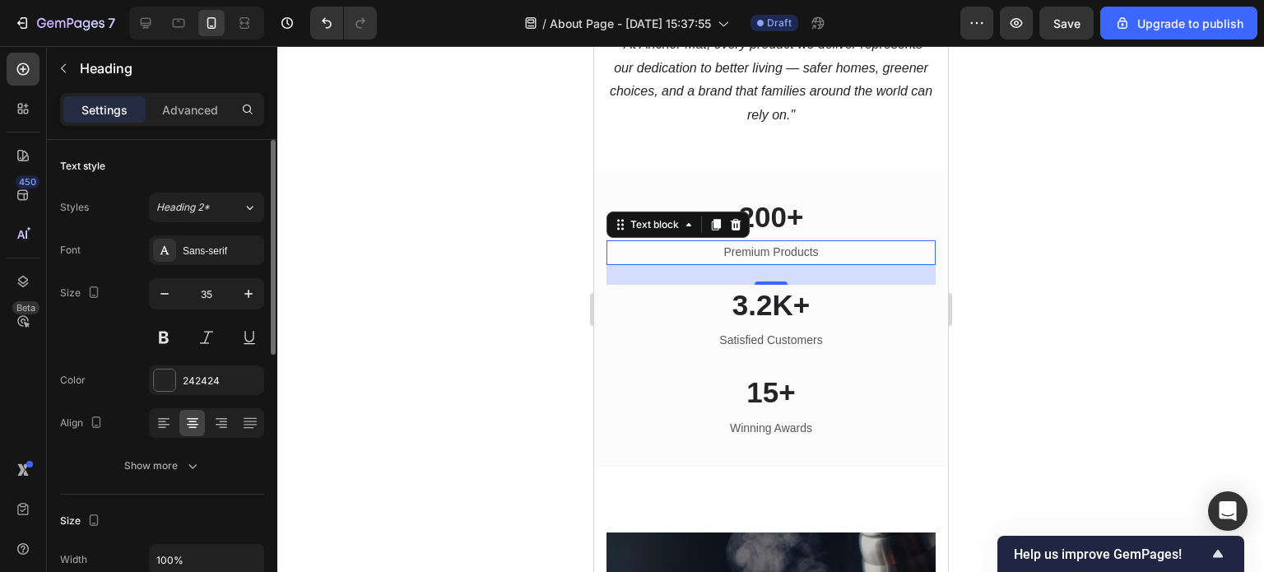
click at [776, 263] on p "Premium Products" at bounding box center [770, 252] width 326 height 21
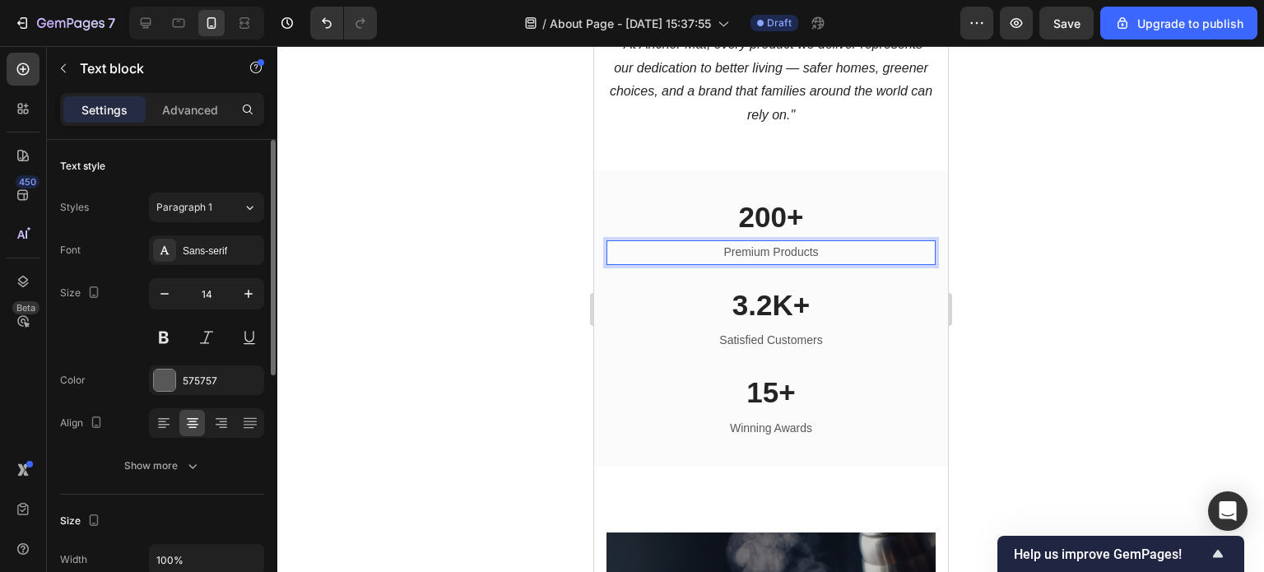
click at [804, 263] on p "Premium Products" at bounding box center [770, 252] width 326 height 21
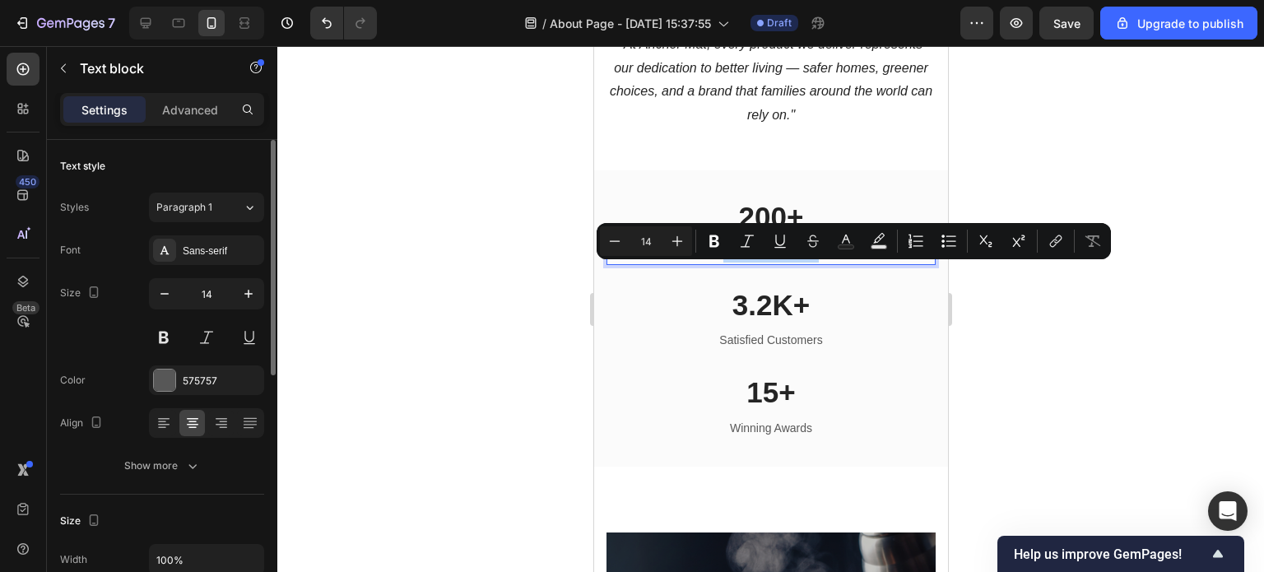
drag, startPoint x: 816, startPoint y: 269, endPoint x: 713, endPoint y: 266, distance: 102.9
click at [713, 263] on p "Premium Products" at bounding box center [770, 252] width 326 height 21
copy p "Premium Products"
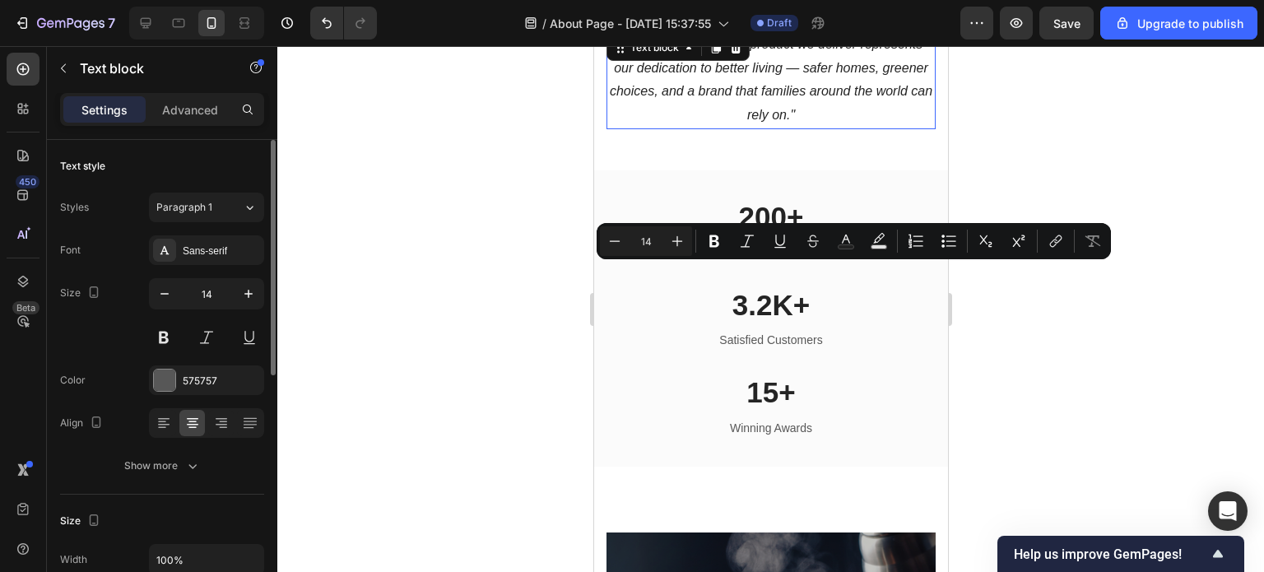
click at [817, 128] on p "“At Anchor Mat, every product we deliver represents our dedication to better li…" at bounding box center [770, 80] width 326 height 95
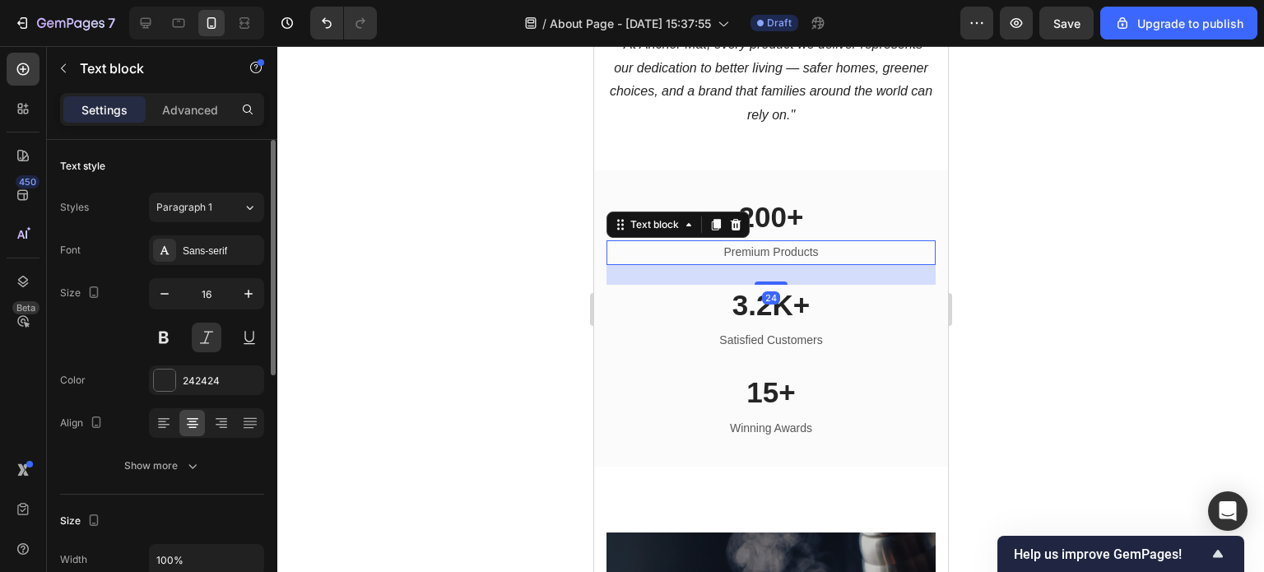
click at [817, 263] on p "Premium Products" at bounding box center [770, 252] width 326 height 21
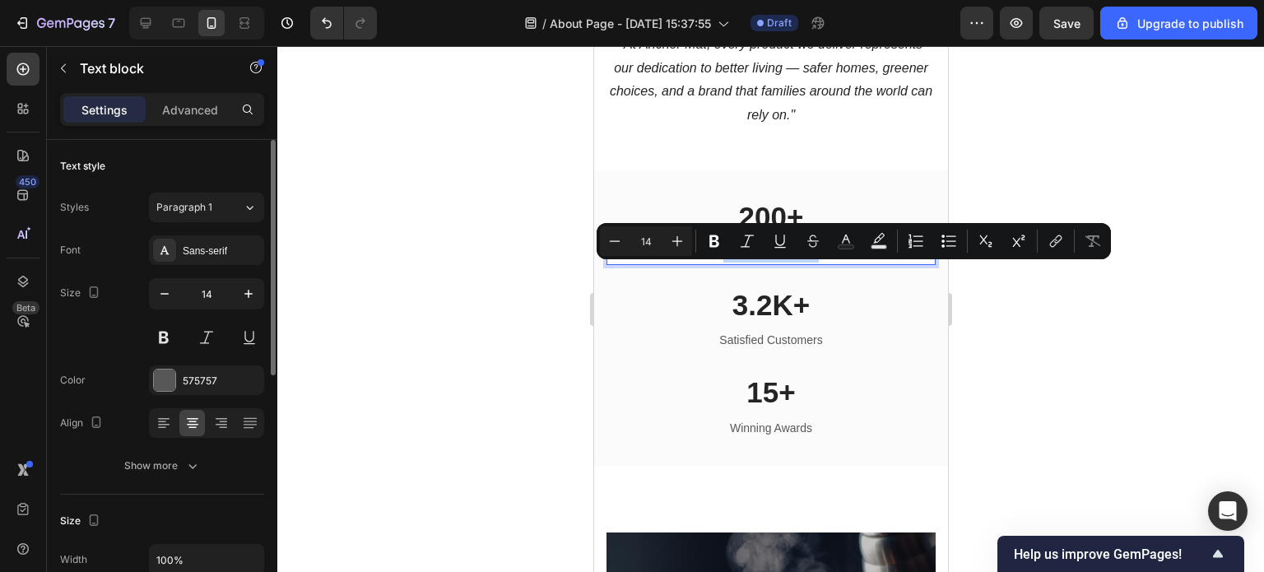
drag, startPoint x: 817, startPoint y: 272, endPoint x: 798, endPoint y: 272, distance: 19.8
click at [798, 263] on p "Premium Products" at bounding box center [770, 252] width 326 height 21
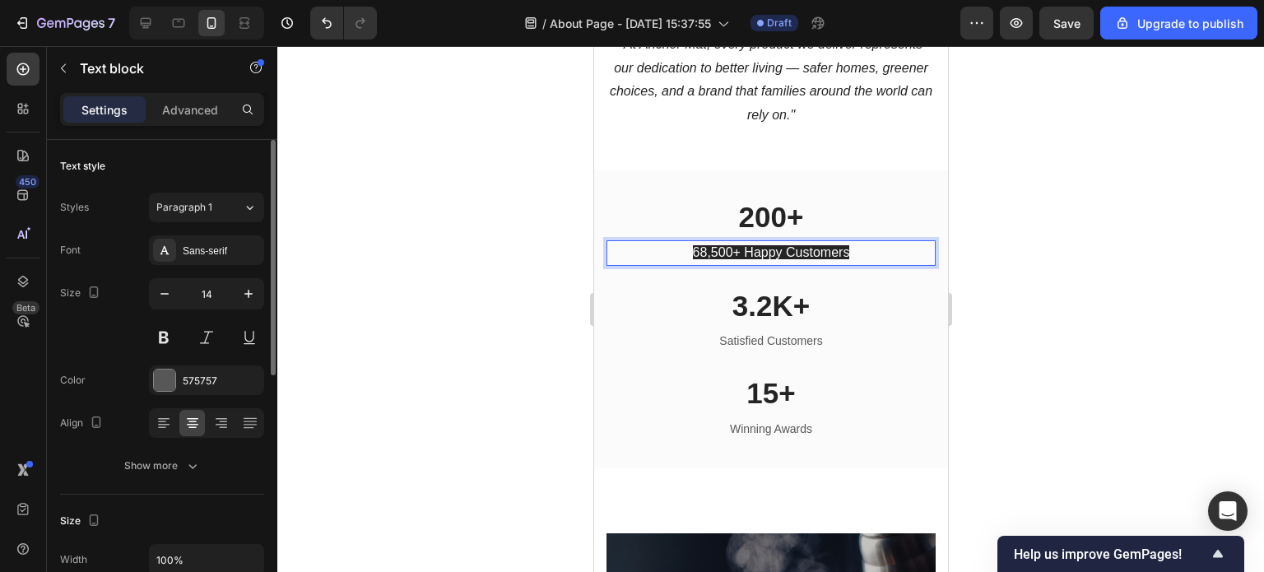
click at [733, 259] on span "68,500+ Happy Customers" at bounding box center [770, 252] width 157 height 14
click at [738, 259] on span "68,500+ Happy Customers" at bounding box center [770, 252] width 157 height 14
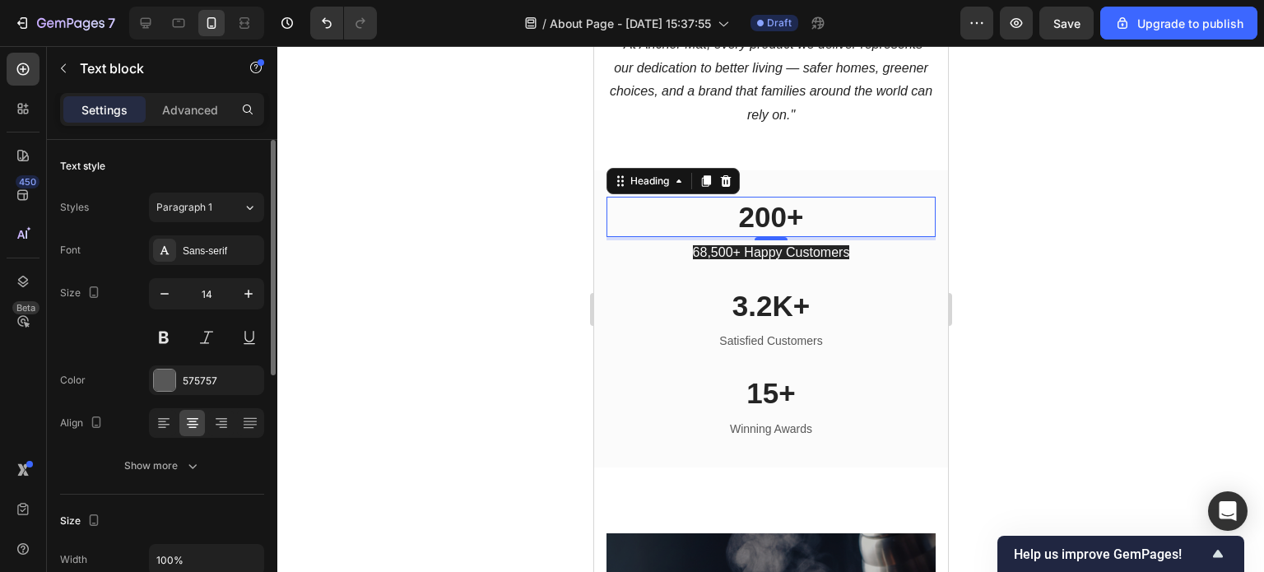
click at [776, 232] on p "200+" at bounding box center [770, 217] width 326 height 38
click at [781, 236] on p "200+" at bounding box center [770, 217] width 326 height 38
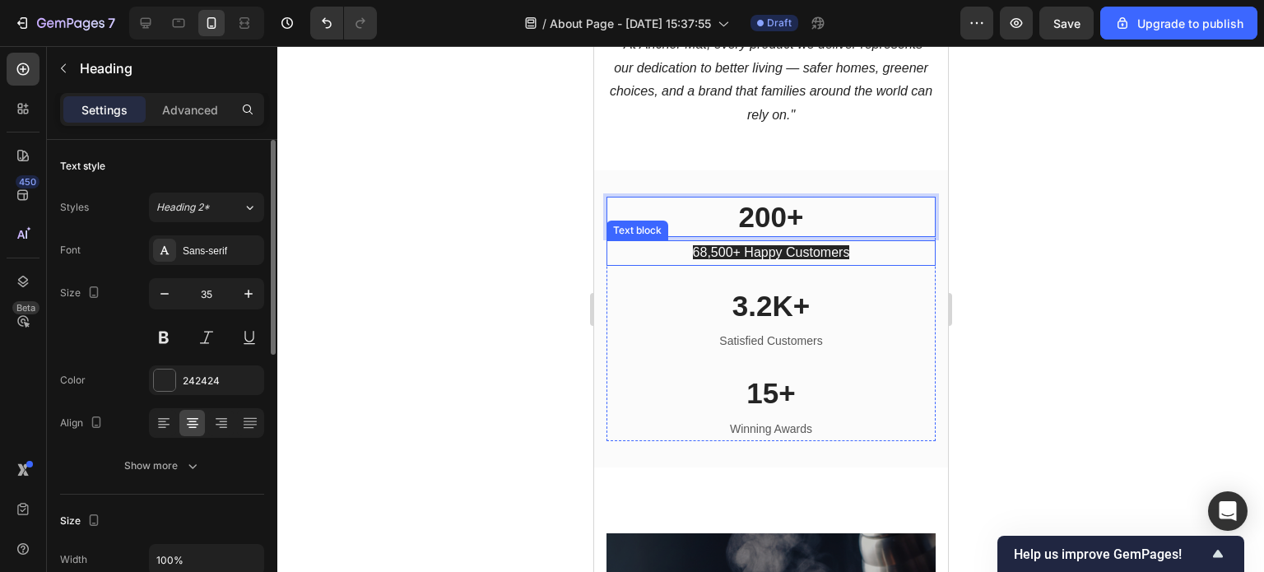
click at [847, 263] on p "68,500+ Happy Customers" at bounding box center [770, 252] width 326 height 21
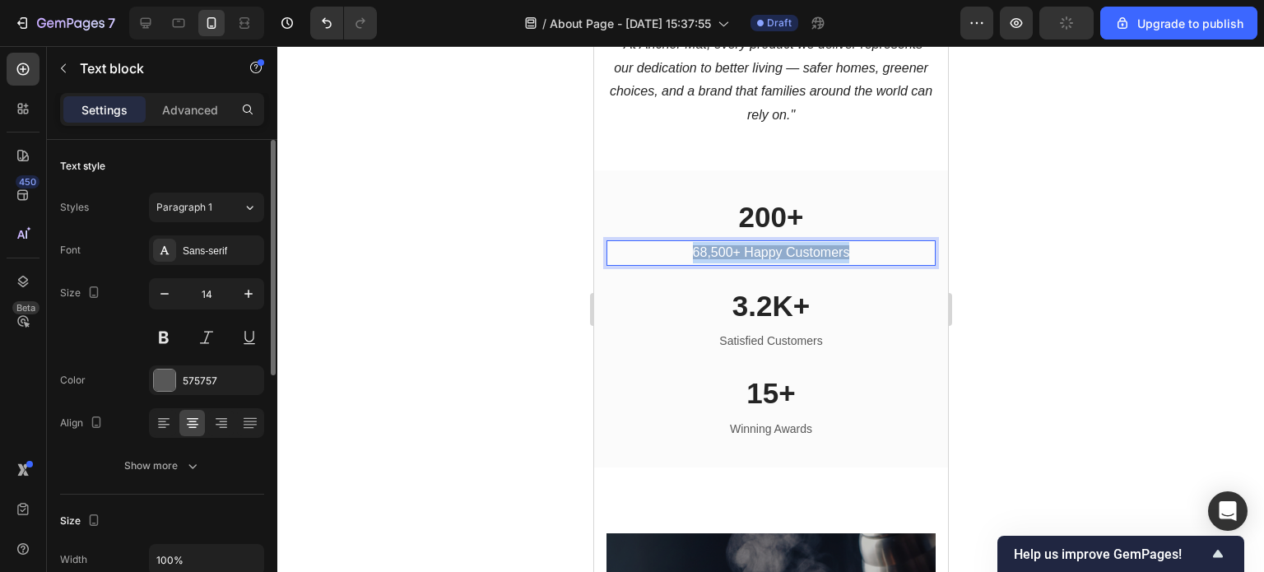
drag, startPoint x: 860, startPoint y: 272, endPoint x: 681, endPoint y: 263, distance: 178.9
click at [681, 263] on p "68,500+ Happy Customers" at bounding box center [770, 252] width 326 height 21
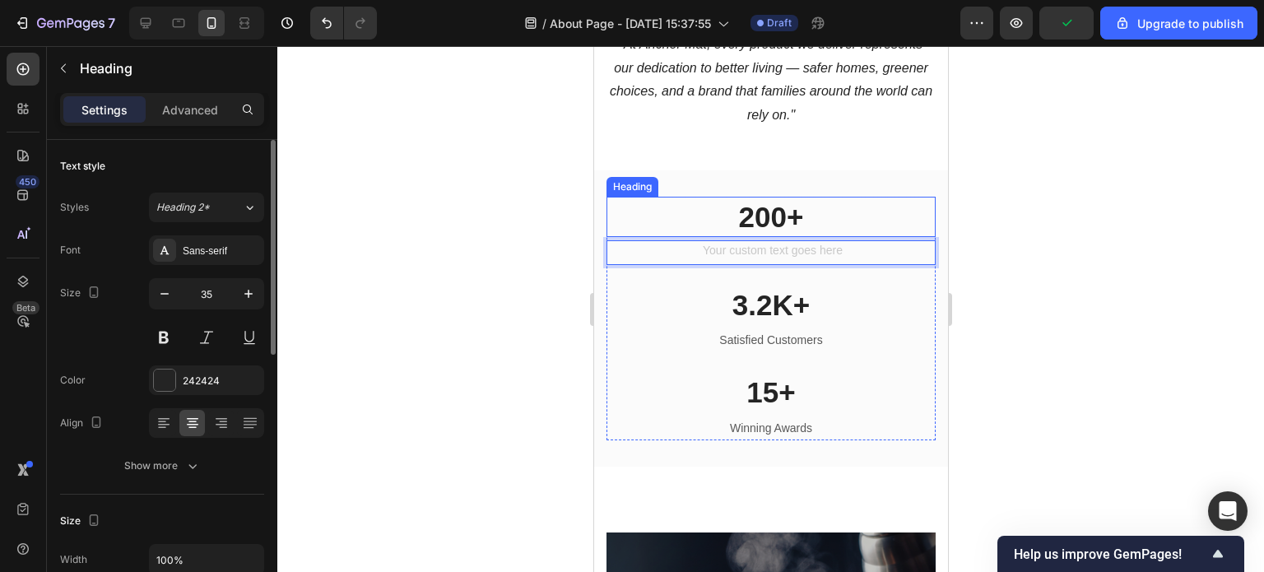
click at [788, 236] on p "200+" at bounding box center [770, 217] width 326 height 38
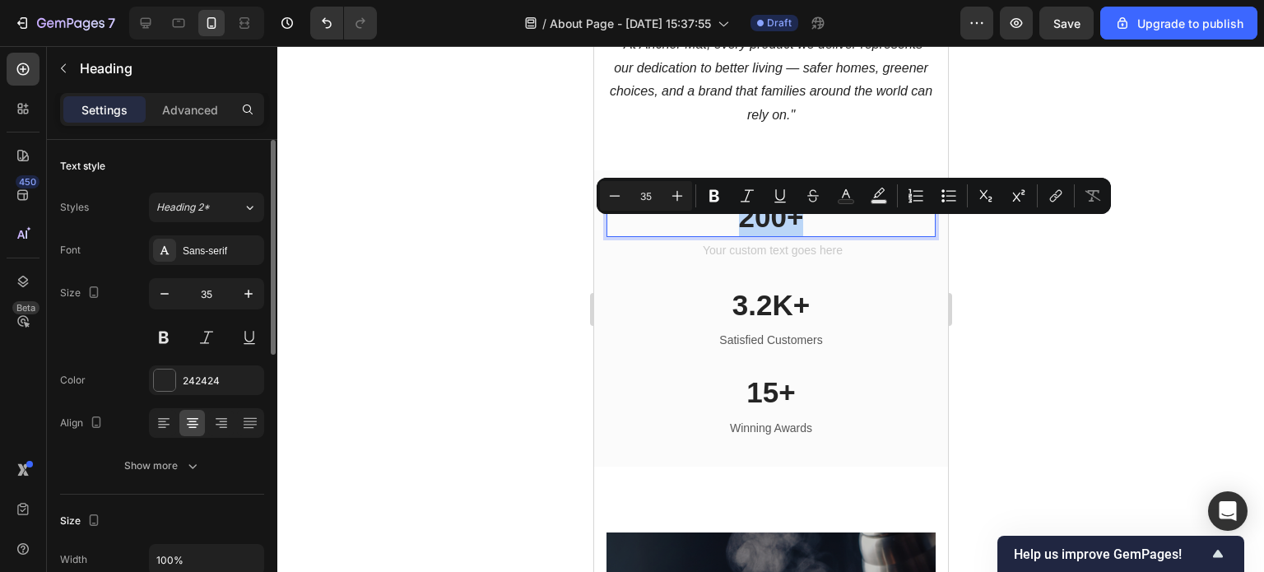
drag, startPoint x: 799, startPoint y: 239, endPoint x: 735, endPoint y: 236, distance: 64.2
click at [735, 236] on p "200+" at bounding box center [770, 217] width 326 height 38
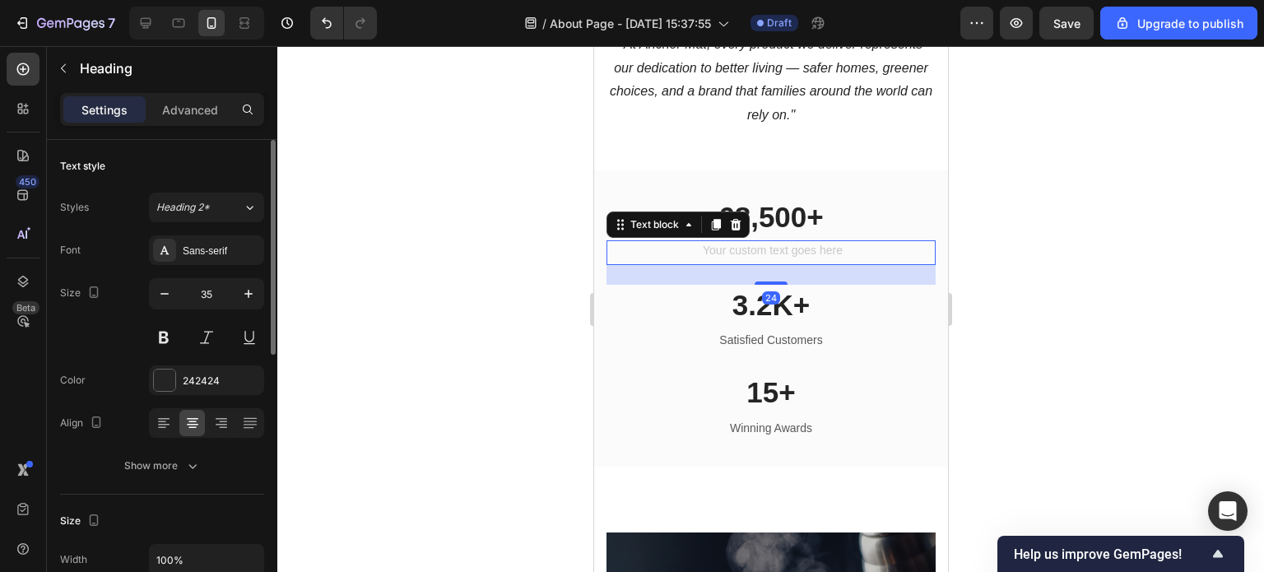
click at [755, 264] on div "Rich Text Editor. Editing area: main" at bounding box center [770, 252] width 329 height 24
click at [754, 264] on div "Rich Text Editor. Editing area: main" at bounding box center [770, 252] width 329 height 24
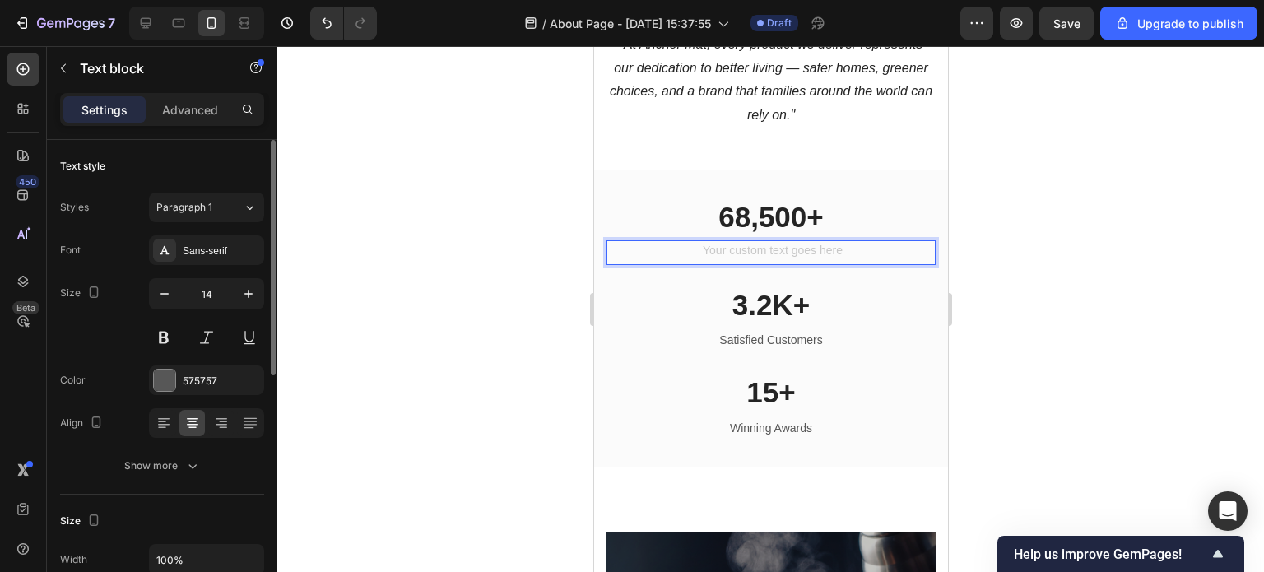
click at [766, 264] on div "Rich Text Editor. Editing area: main" at bounding box center [770, 252] width 329 height 24
click at [1002, 337] on div at bounding box center [770, 309] width 987 height 526
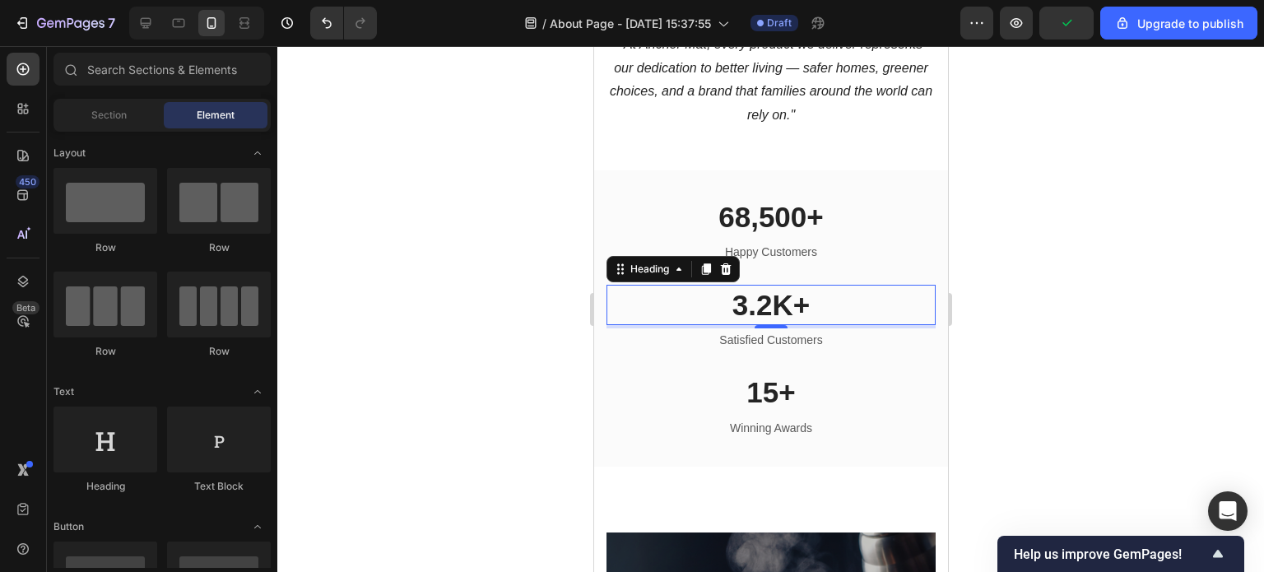
click at [793, 324] on p "3.2K+" at bounding box center [770, 305] width 326 height 38
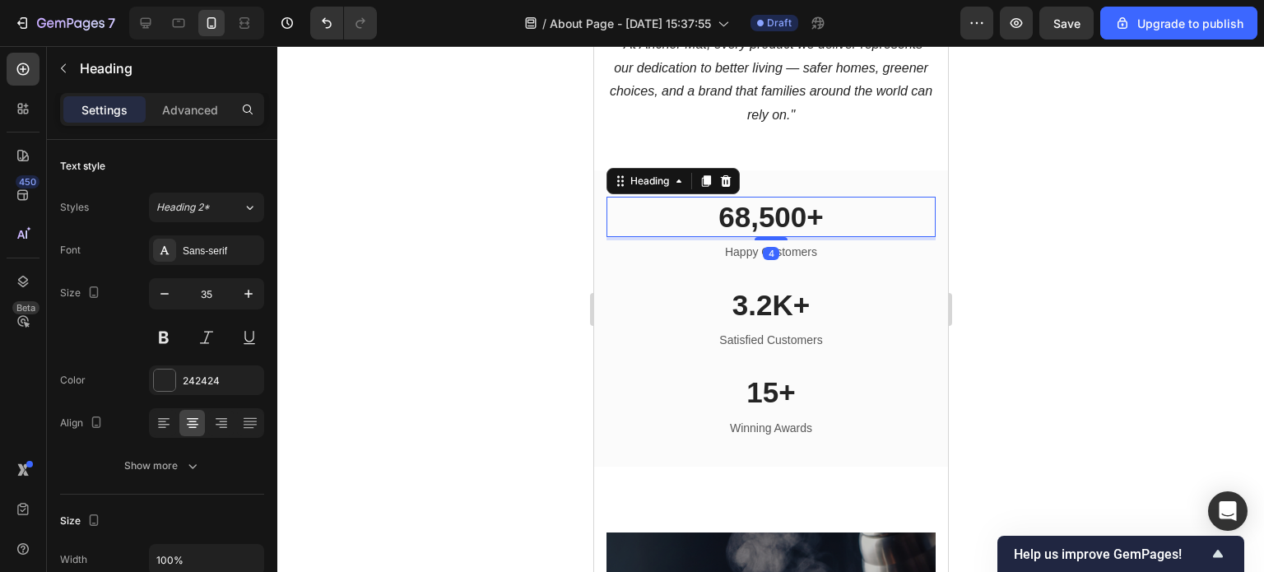
click at [807, 236] on p "68,500+" at bounding box center [770, 217] width 326 height 38
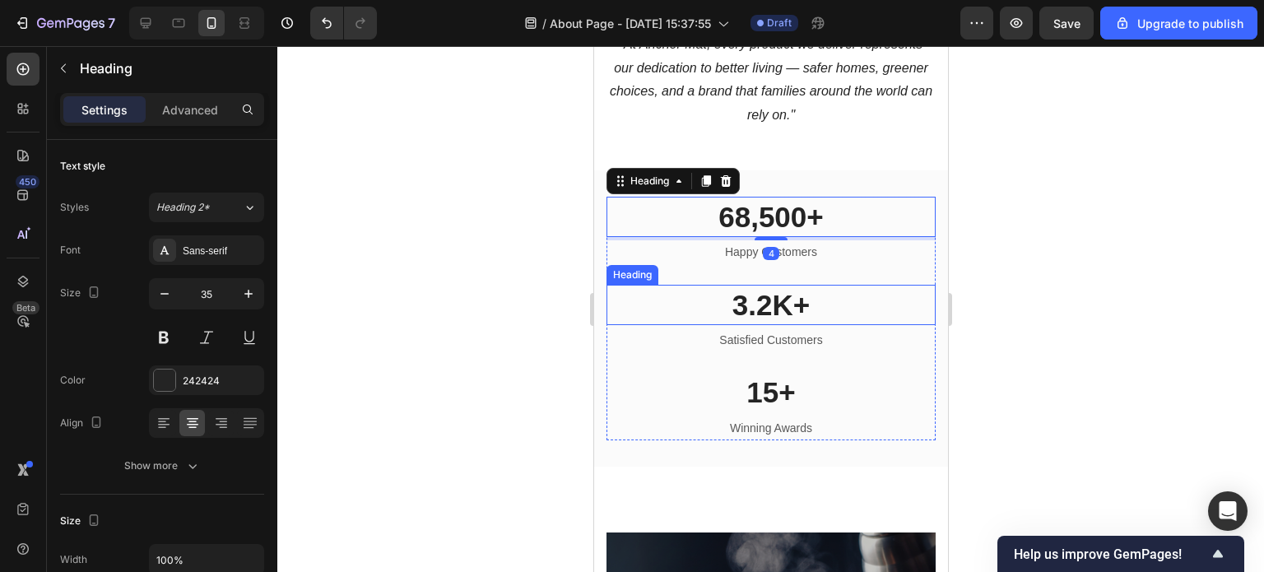
click at [813, 322] on p "3.2K+" at bounding box center [770, 305] width 326 height 38
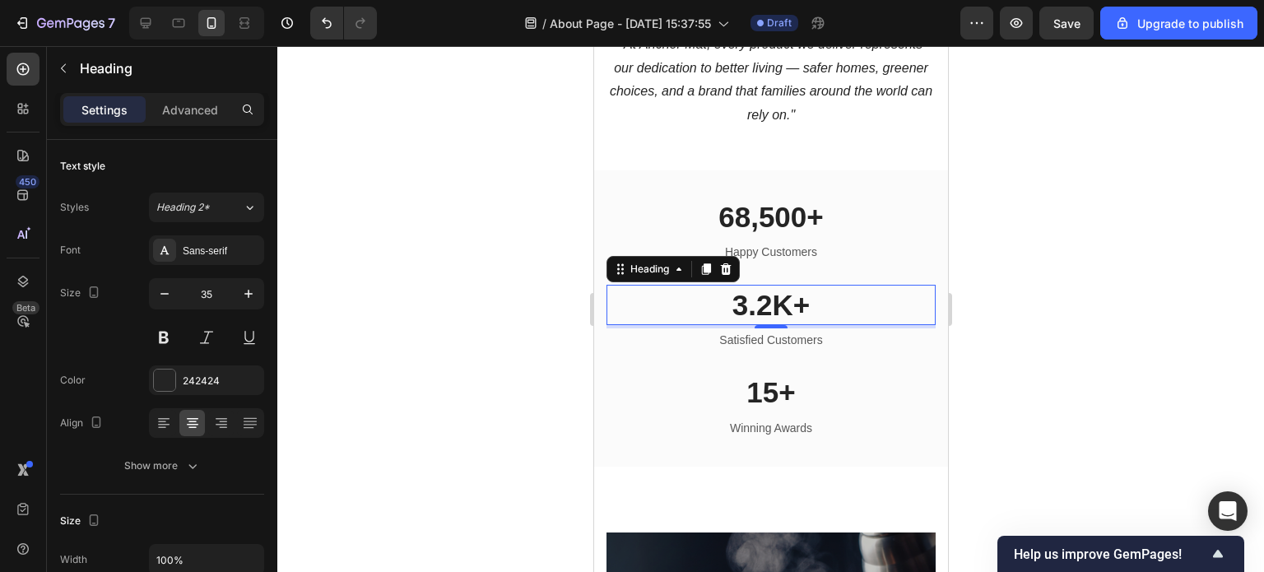
click at [803, 319] on p "3.2K+" at bounding box center [770, 305] width 326 height 38
click at [805, 324] on p "3.2K+" at bounding box center [770, 305] width 326 height 38
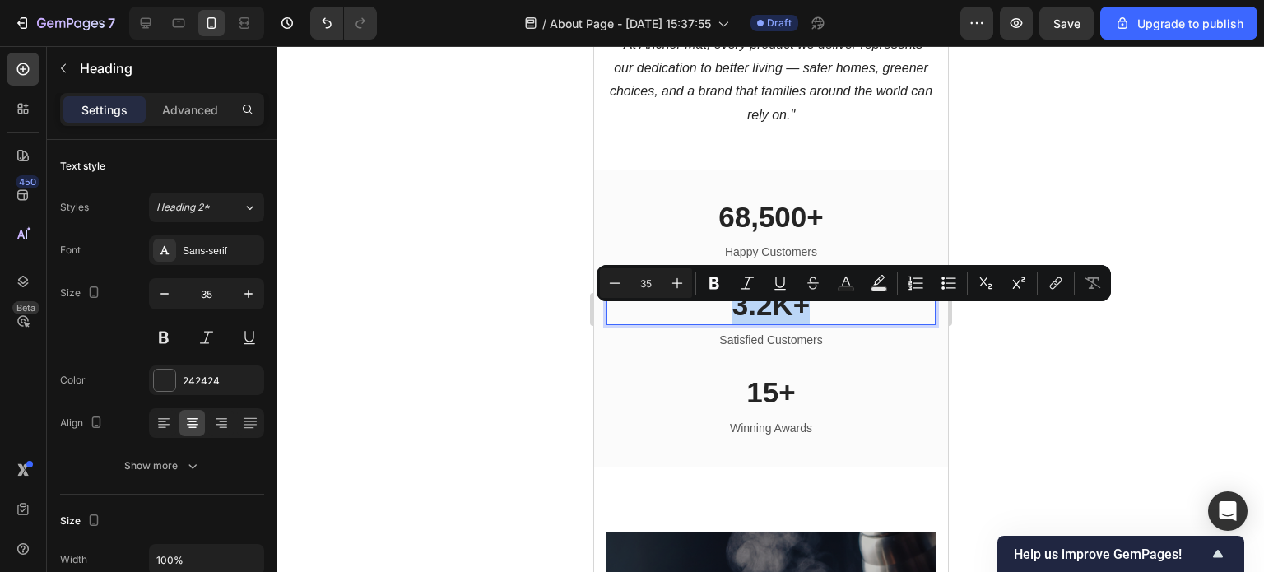
drag, startPoint x: 807, startPoint y: 326, endPoint x: 723, endPoint y: 326, distance: 83.9
click at [723, 324] on p "3.2K+" at bounding box center [770, 305] width 326 height 38
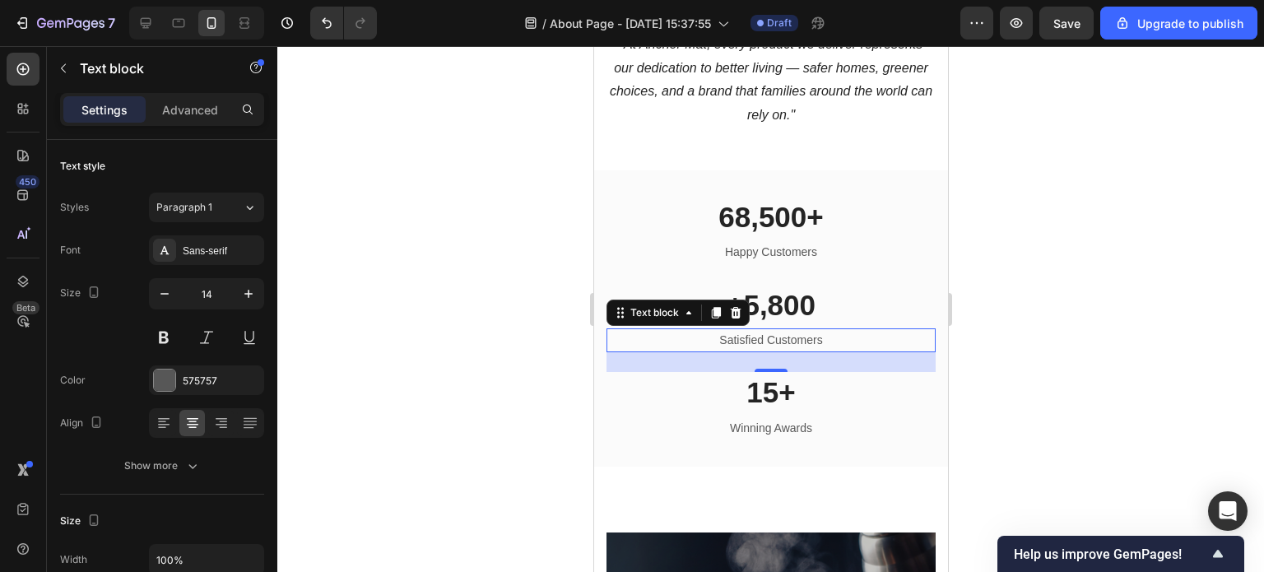
click at [768, 351] on p "Satisfied Customers" at bounding box center [770, 340] width 326 height 21
click at [742, 351] on p "Satisfied Customers" at bounding box center [770, 340] width 326 height 21
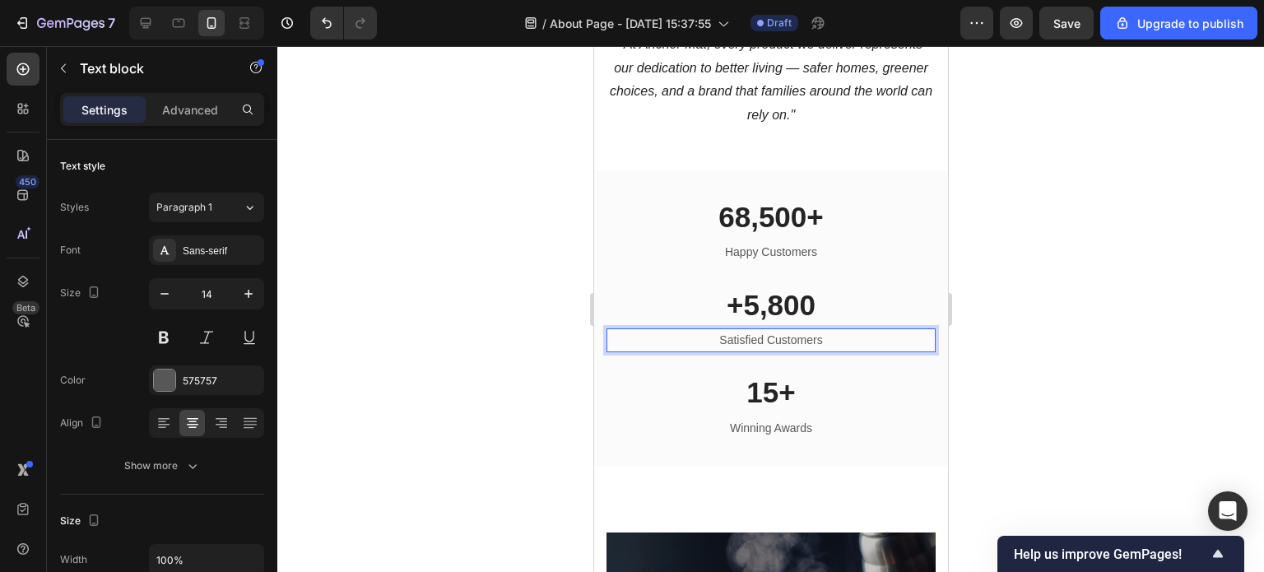
click at [819, 351] on p "Satisfied Customers" at bounding box center [770, 340] width 326 height 21
drag, startPoint x: 819, startPoint y: 362, endPoint x: 714, endPoint y: 362, distance: 104.5
click at [714, 351] on p "Satisfied Customers" at bounding box center [770, 340] width 326 height 21
click at [1023, 424] on div at bounding box center [770, 309] width 987 height 526
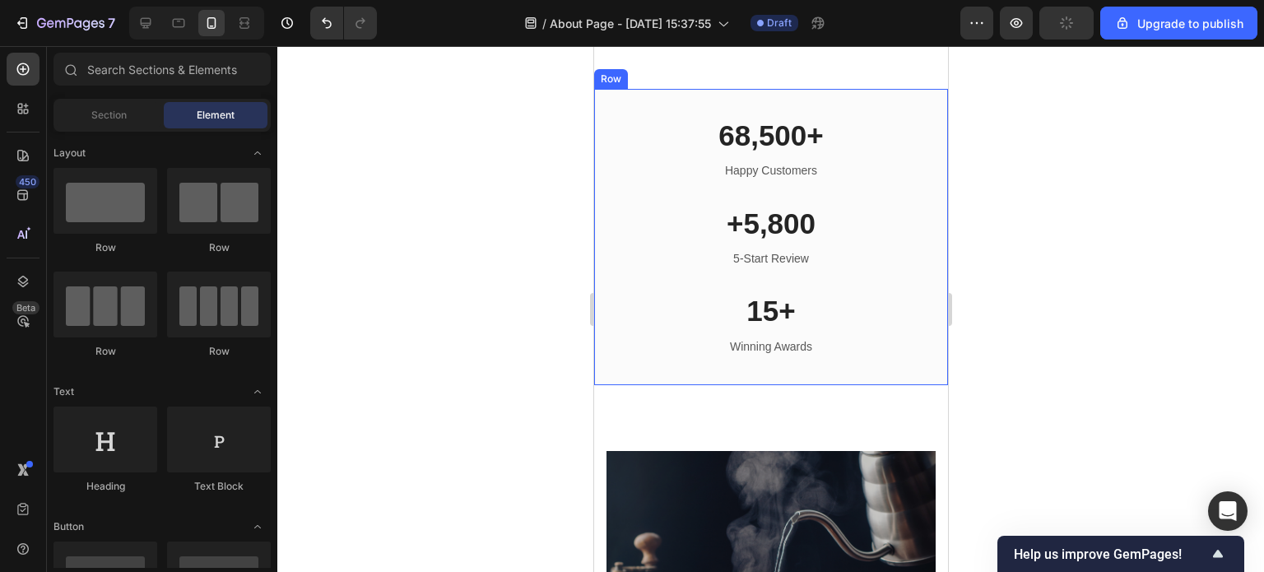
scroll to position [3045, 0]
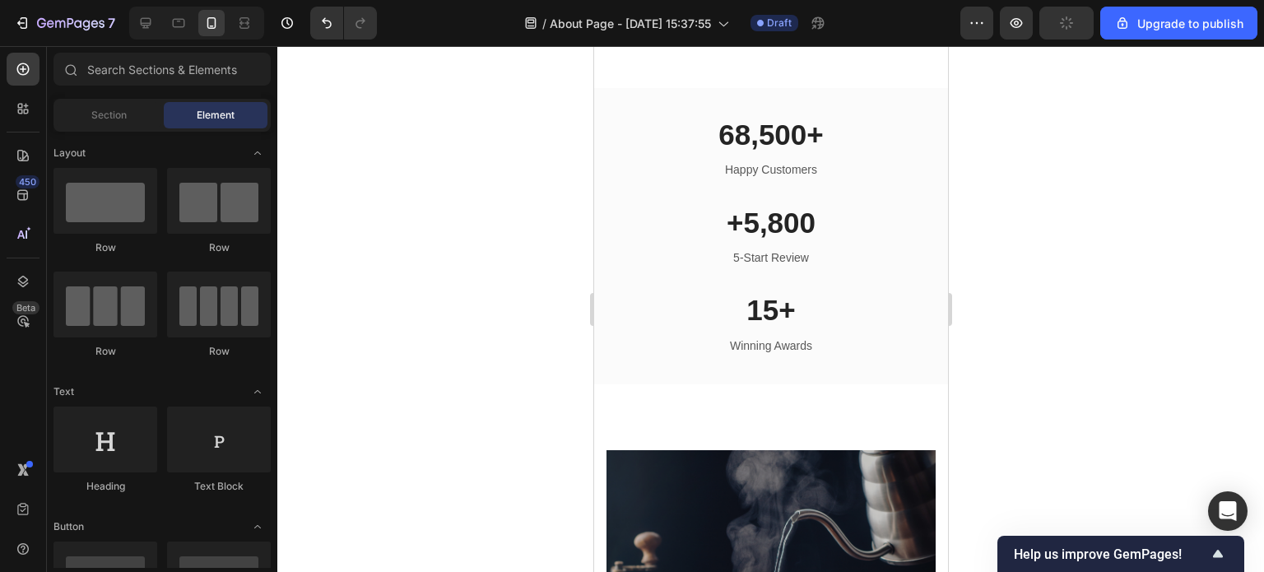
click at [1027, 384] on div at bounding box center [770, 309] width 987 height 526
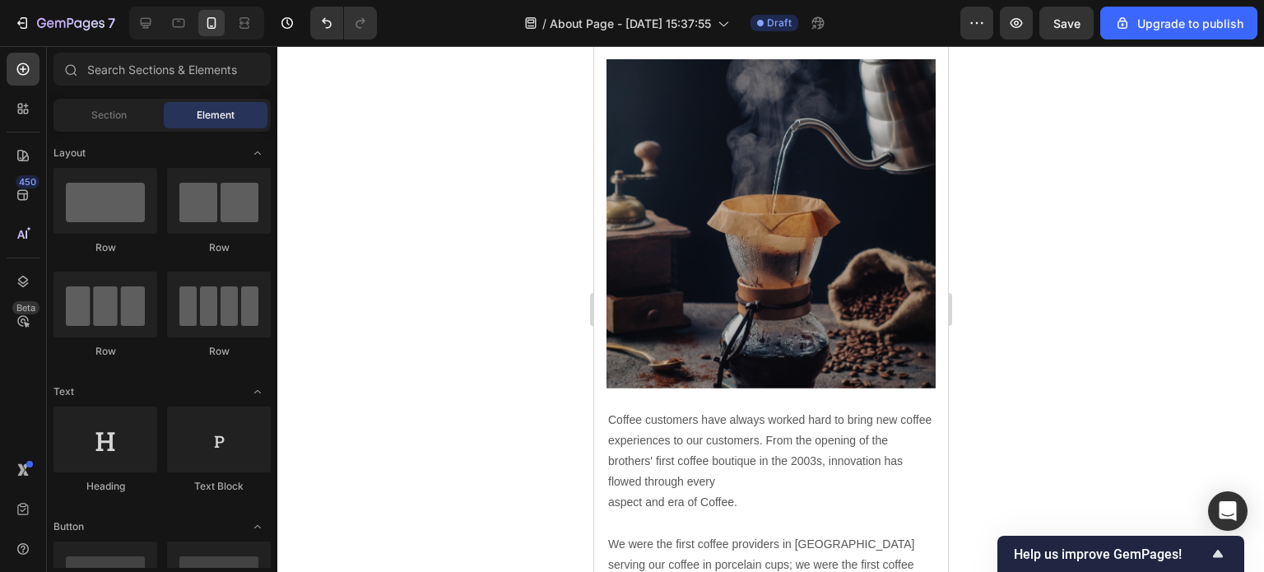
scroll to position [3210, 0]
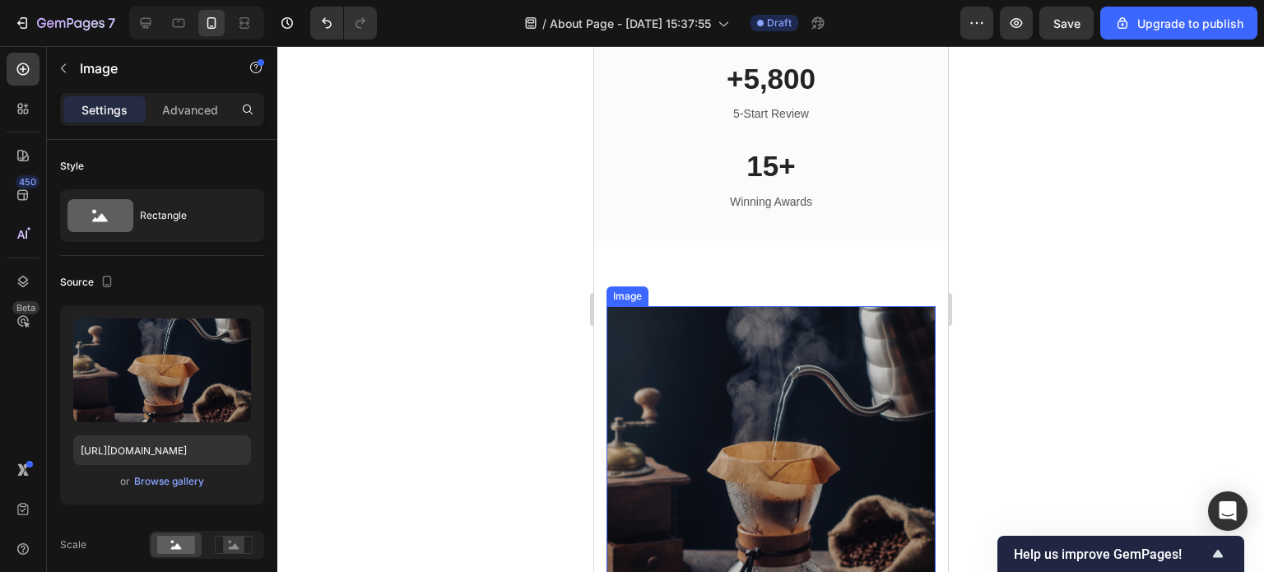
click at [722, 444] on img at bounding box center [770, 470] width 329 height 329
click at [717, 289] on icon at bounding box center [715, 290] width 13 height 13
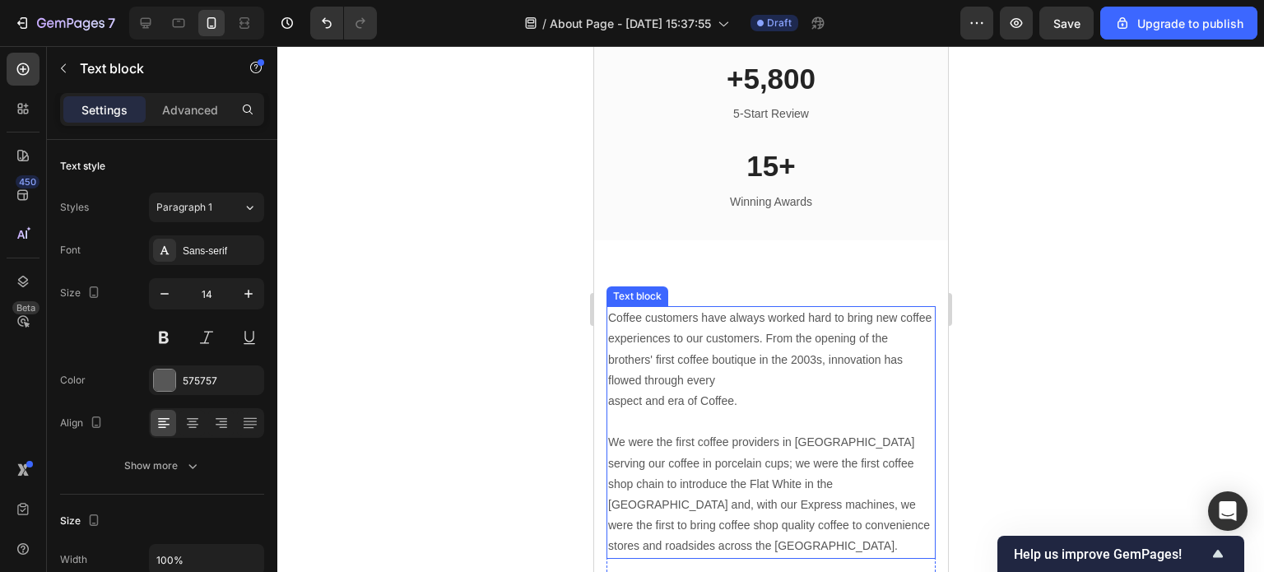
click at [724, 323] on p "Coffee customers have always worked hard to bring new coffee experiences to our…" at bounding box center [770, 432] width 326 height 249
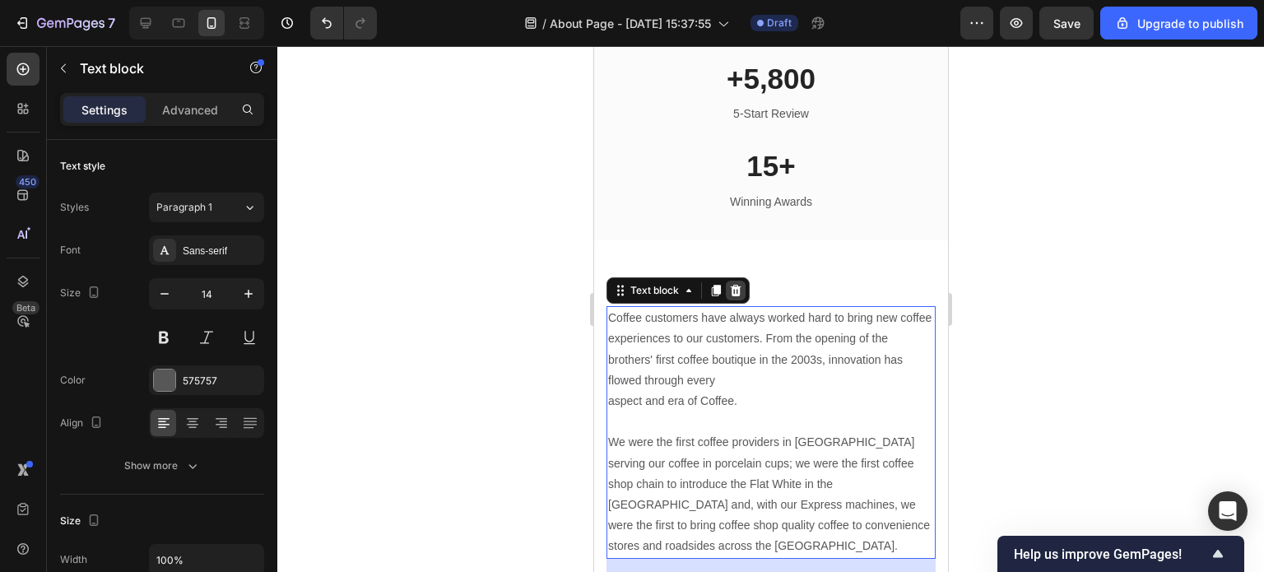
click at [729, 286] on icon at bounding box center [734, 290] width 13 height 13
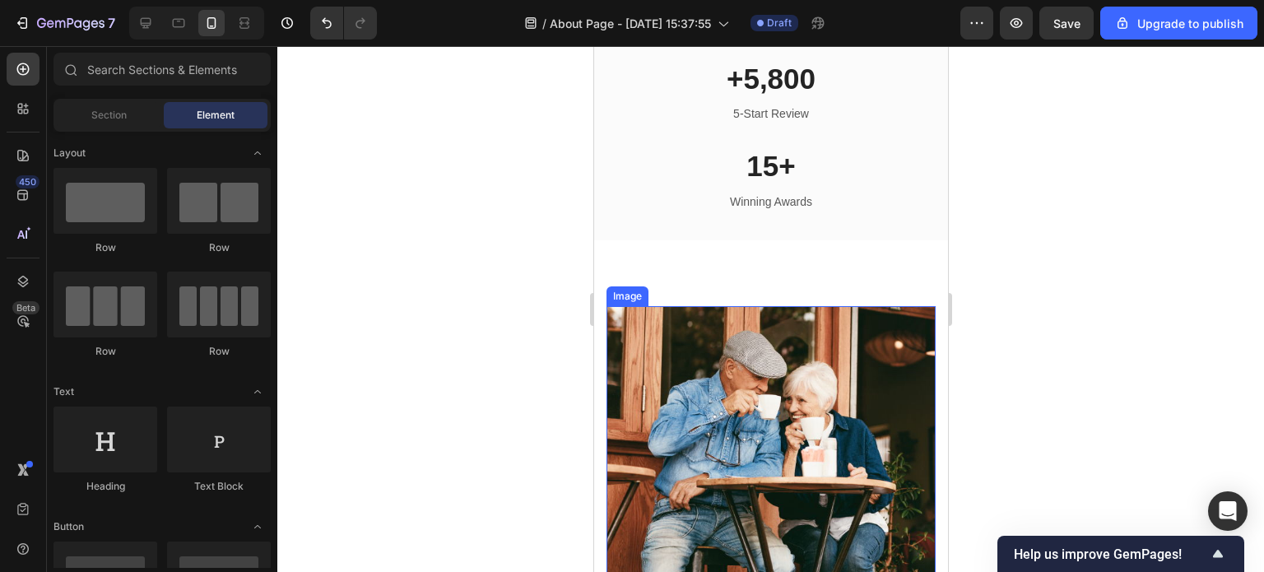
click at [734, 334] on img at bounding box center [770, 470] width 329 height 328
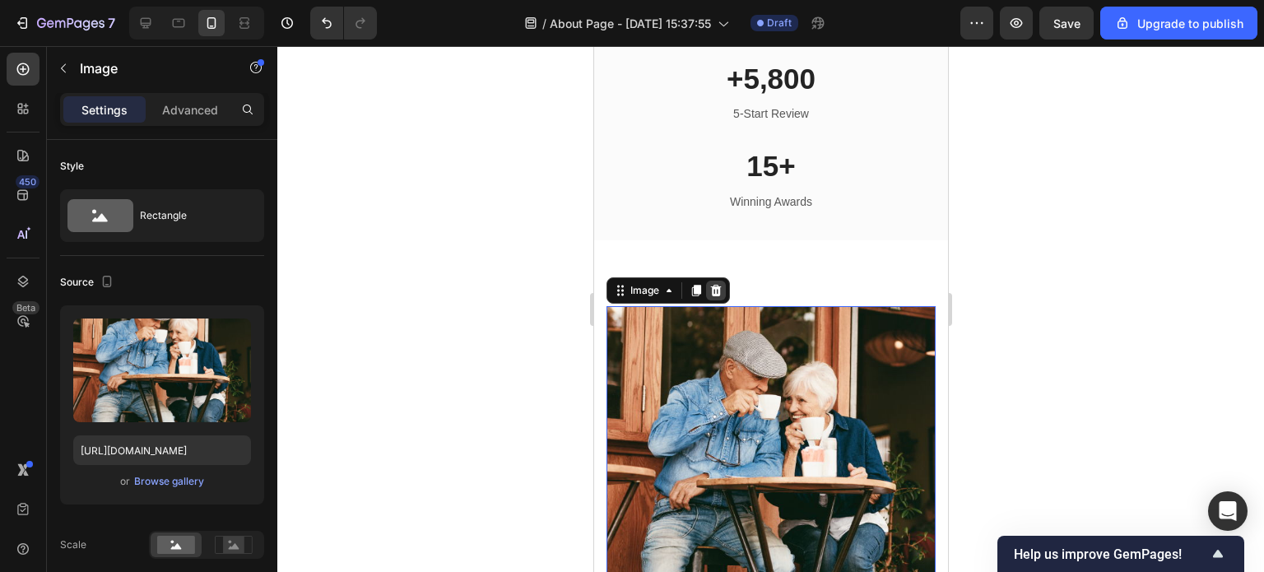
click at [710, 281] on div at bounding box center [715, 291] width 20 height 20
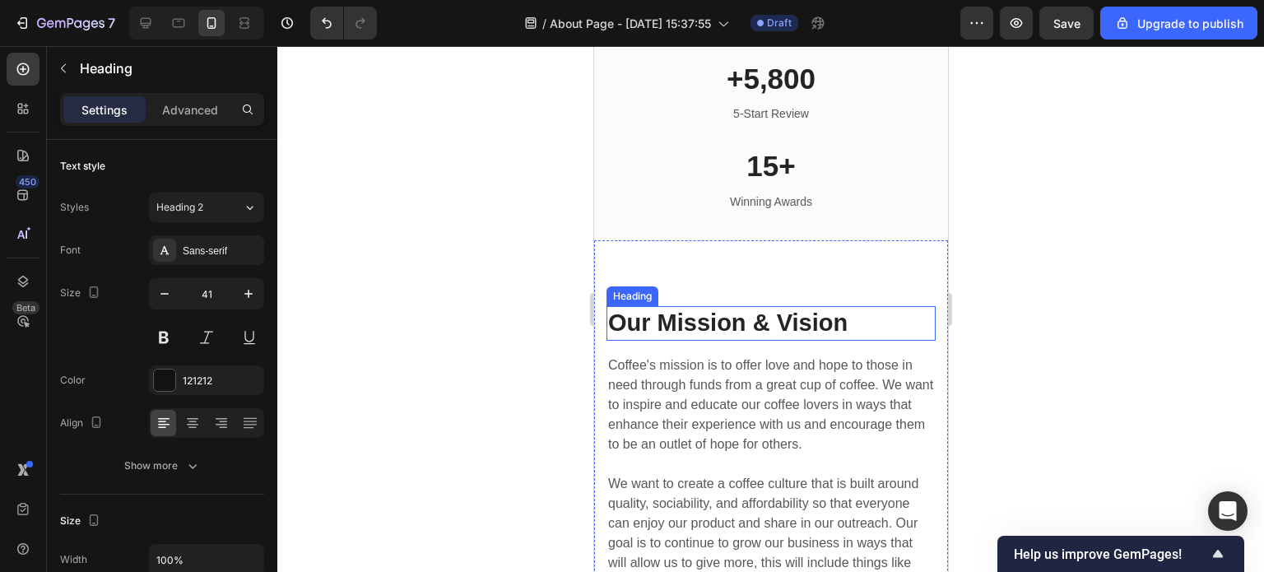
click at [728, 327] on p "Our Mission & Vision" at bounding box center [770, 323] width 326 height 31
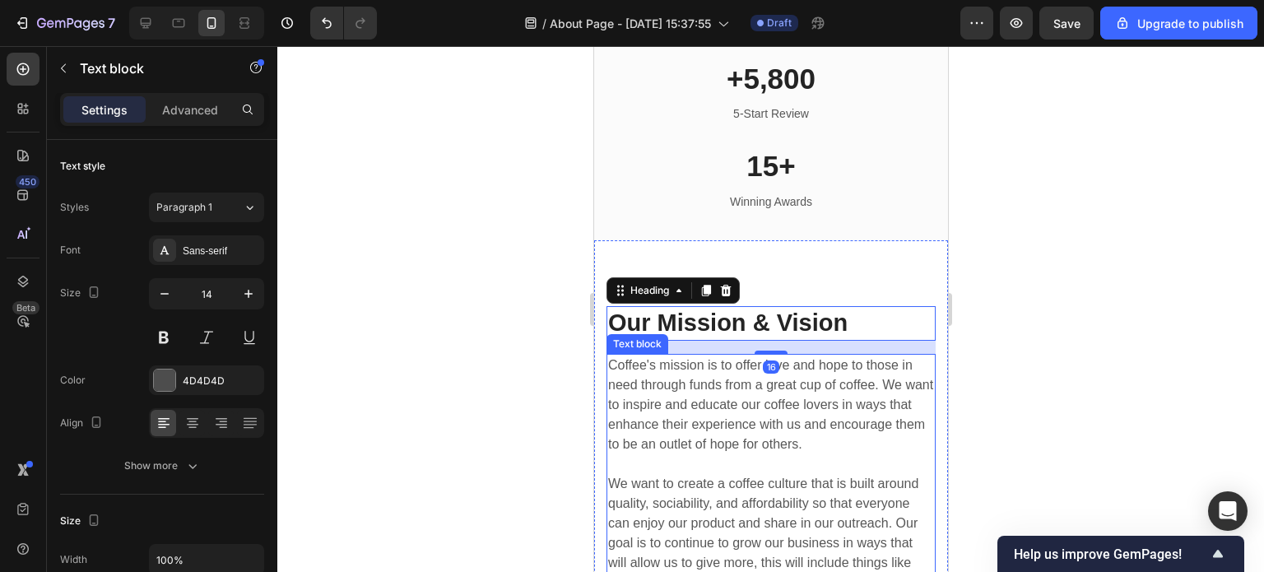
click at [745, 402] on p "Coffee's mission is to offer love and hope to those in need through funds from …" at bounding box center [770, 494] width 326 height 277
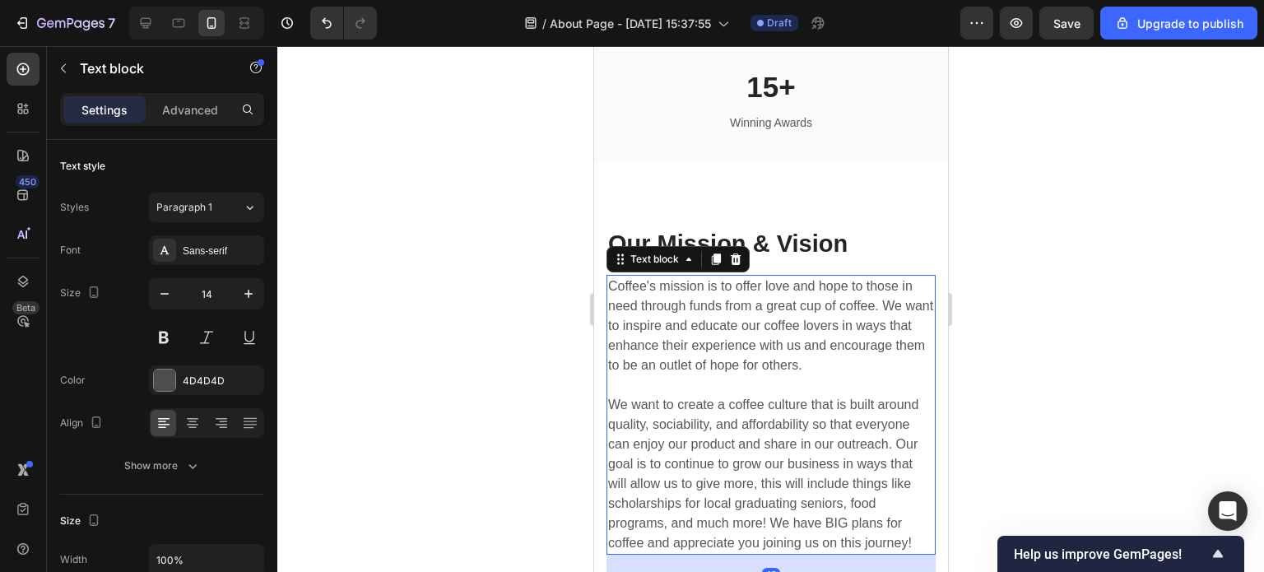
scroll to position [3292, 0]
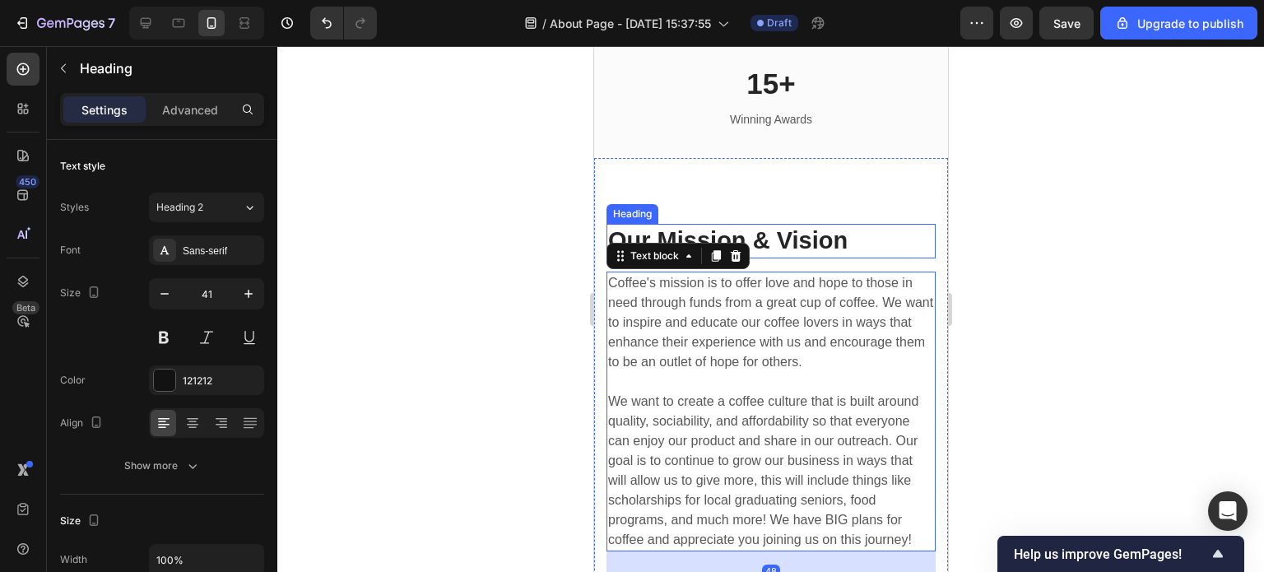
click at [853, 233] on p "Our Mission & Vision" at bounding box center [770, 241] width 326 height 31
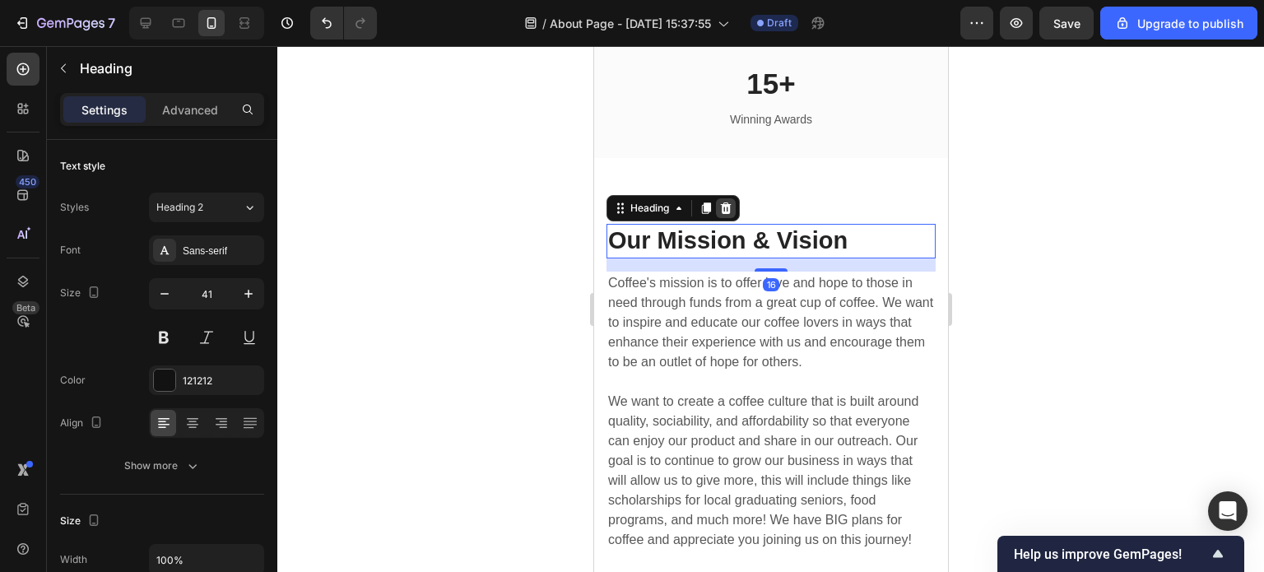
click at [725, 210] on icon at bounding box center [725, 208] width 11 height 12
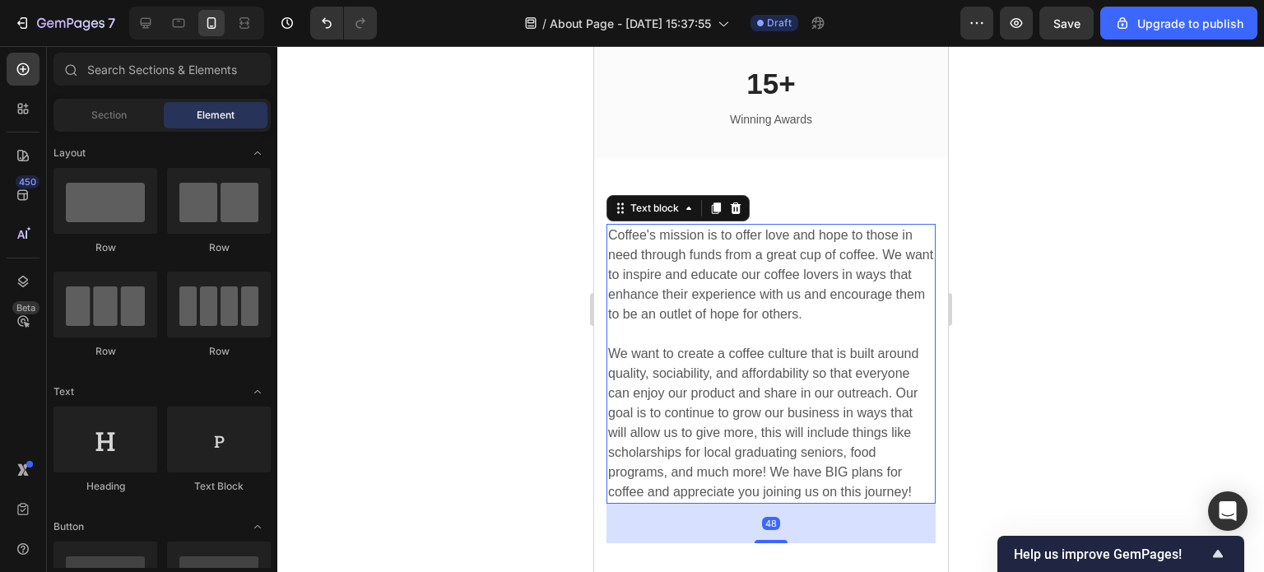
click at [715, 260] on p "Coffee's mission is to offer love and hope to those in need through funds from …" at bounding box center [770, 364] width 326 height 277
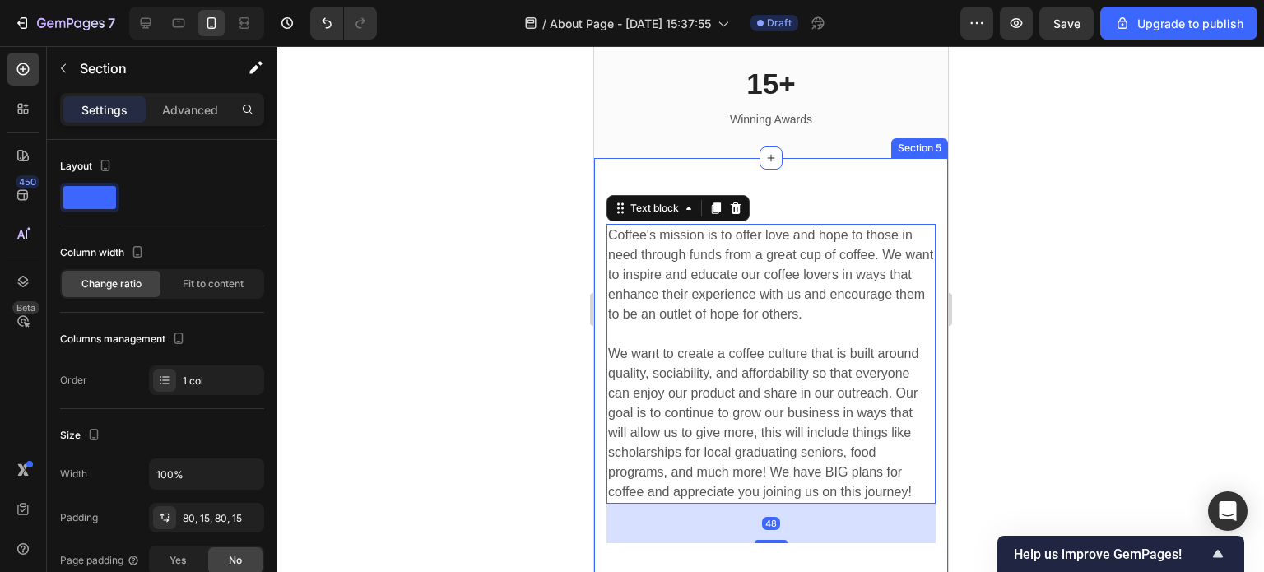
click at [782, 179] on div "Inspiring The World Heading Our Mission & Vision Heading Coffee's mission is to…" at bounding box center [770, 383] width 354 height 451
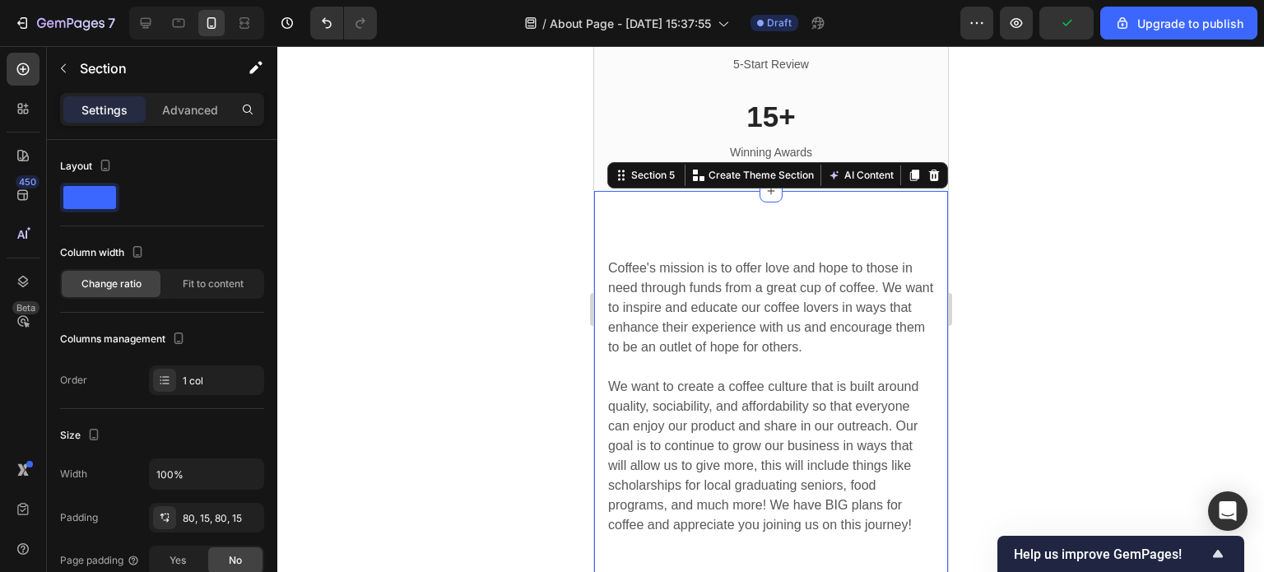
scroll to position [3210, 0]
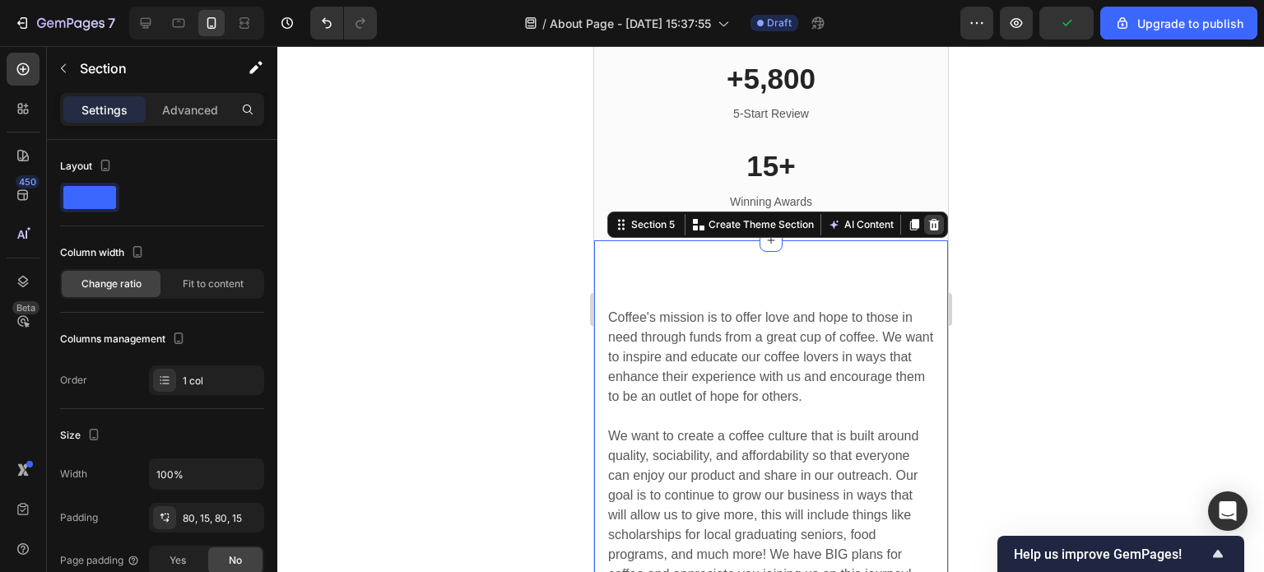
click at [928, 221] on icon at bounding box center [933, 225] width 11 height 12
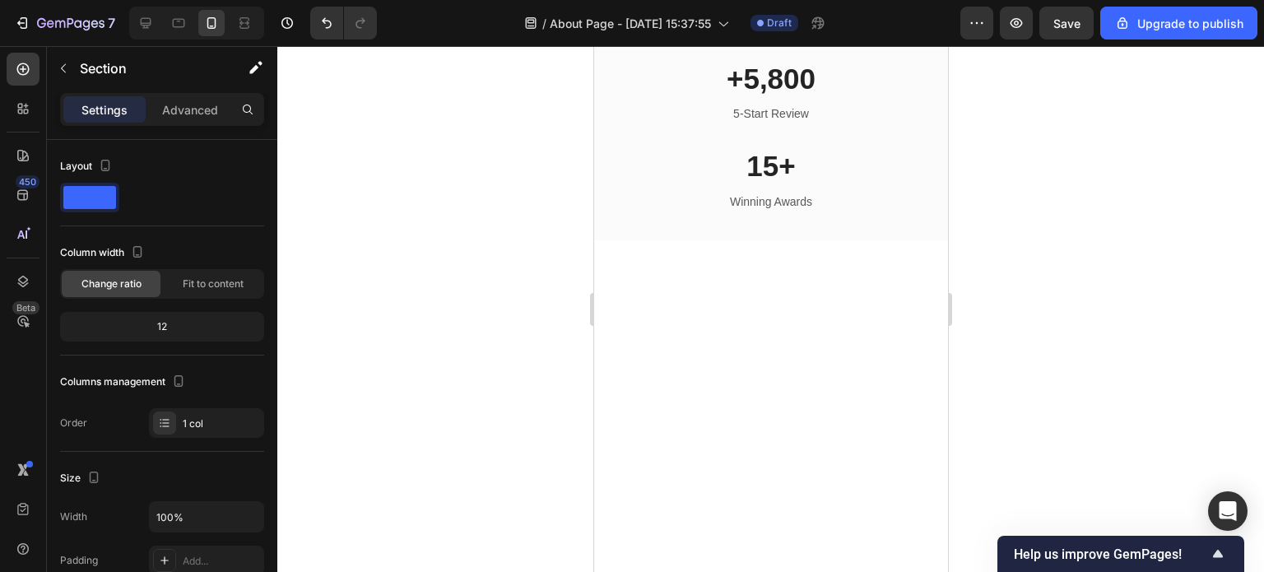
click at [794, 300] on div at bounding box center [770, 393] width 354 height 306
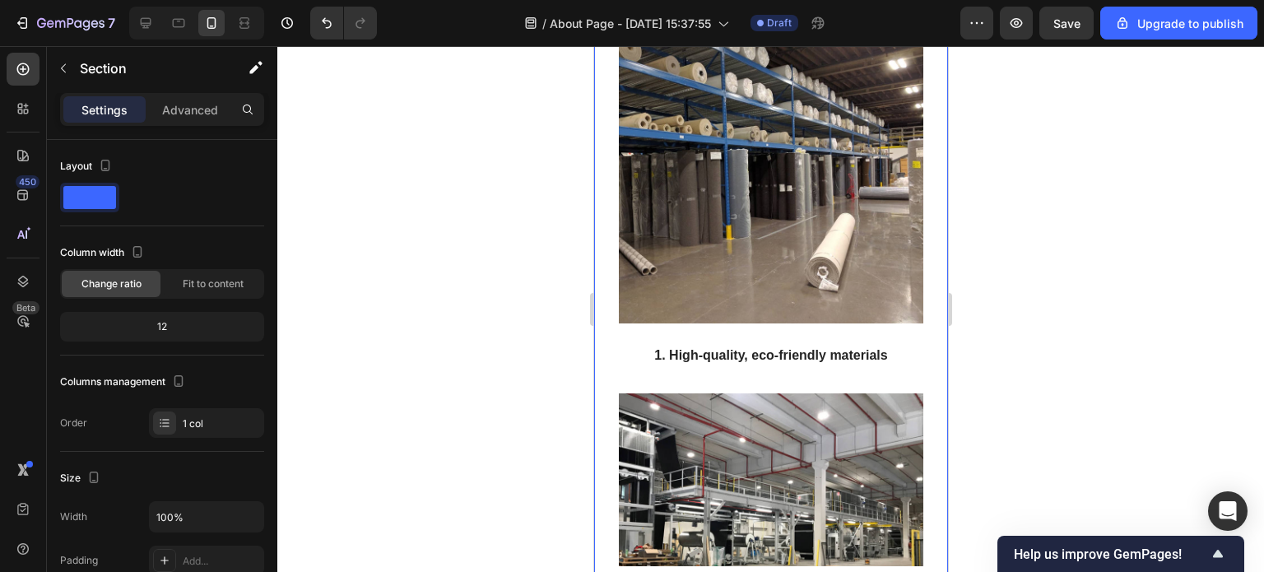
scroll to position [2304, 0]
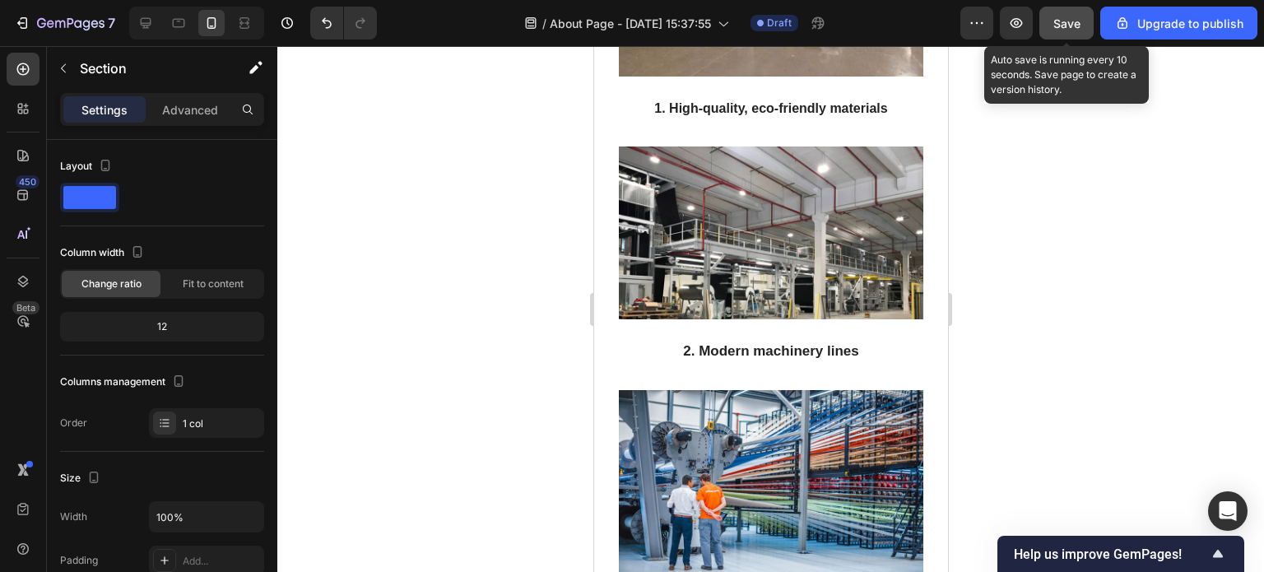
click at [1068, 18] on span "Save" at bounding box center [1066, 23] width 27 height 14
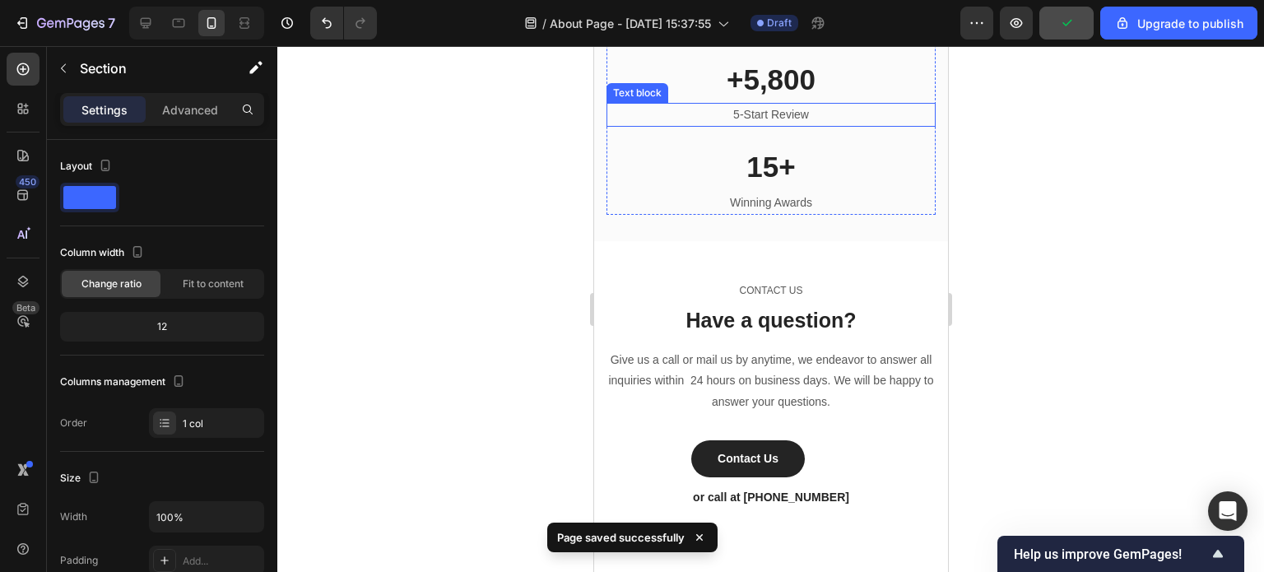
scroll to position [3210, 0]
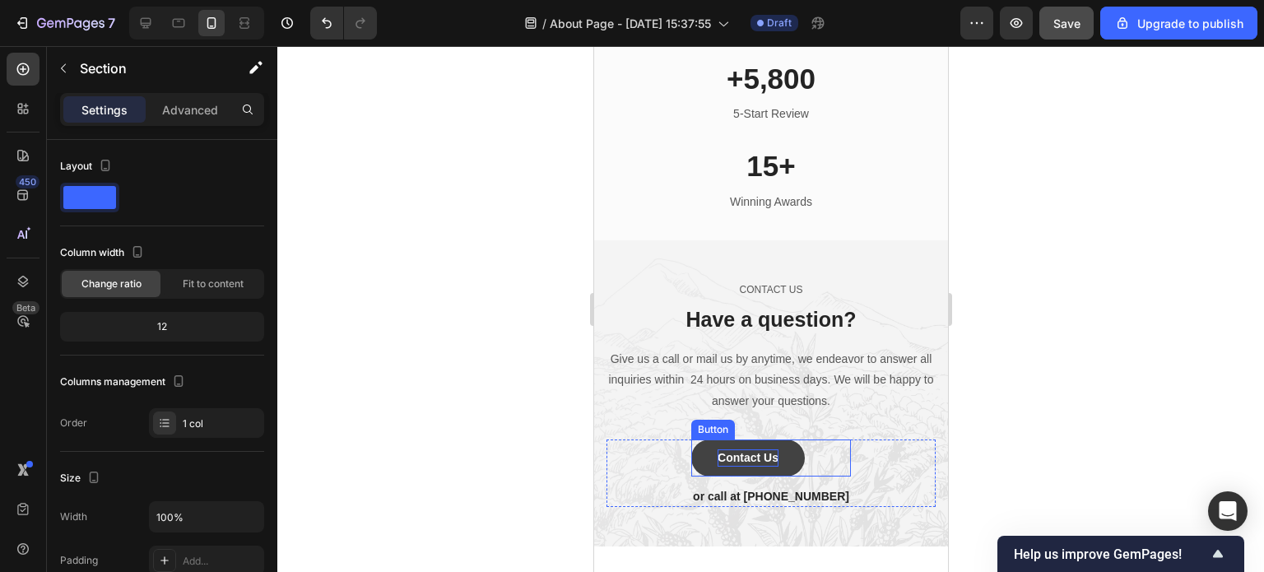
click at [768, 458] on div "Contact Us" at bounding box center [747, 457] width 61 height 17
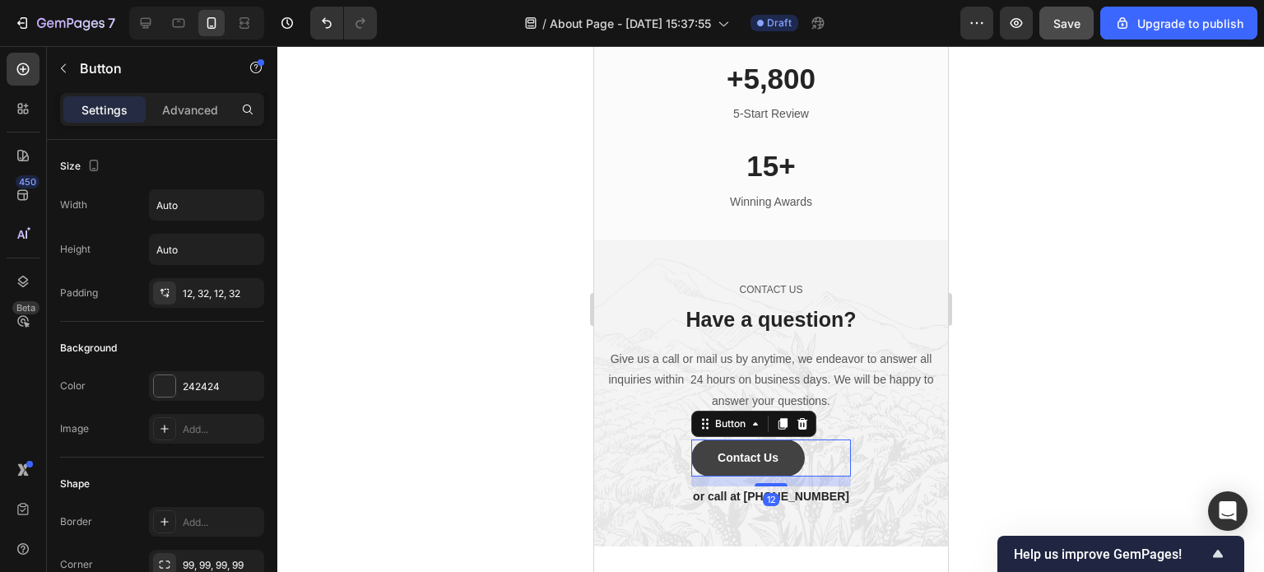
click at [708, 458] on button "Contact Us" at bounding box center [748, 457] width 114 height 37
click at [747, 461] on div "Contact Us" at bounding box center [747, 457] width 61 height 17
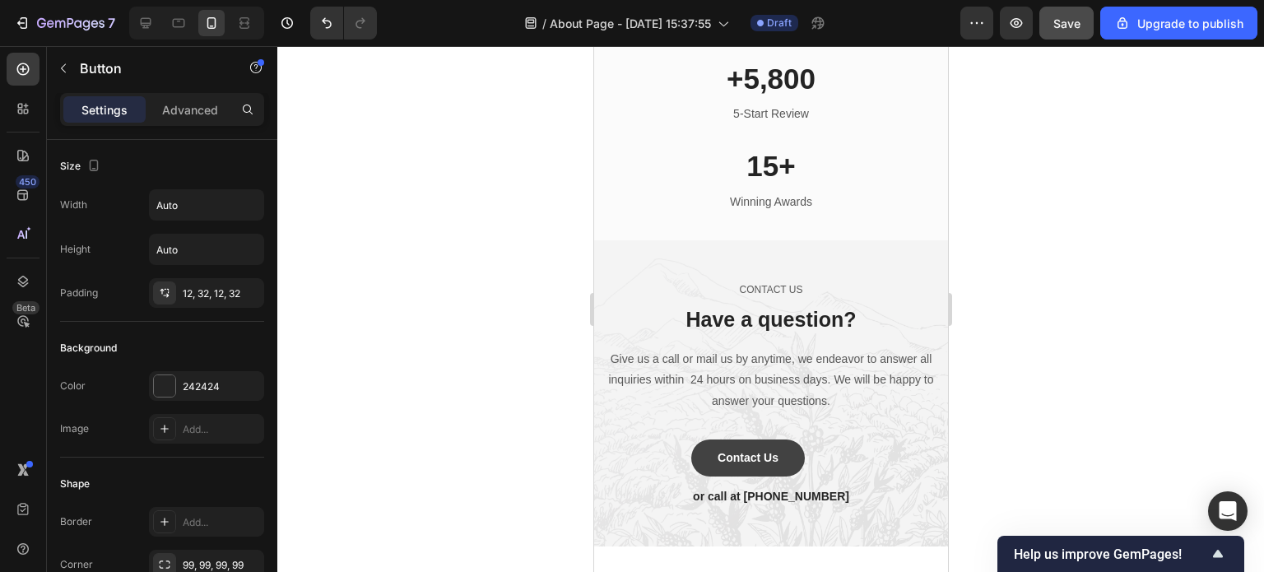
click at [709, 461] on button "Contact Us" at bounding box center [748, 457] width 114 height 37
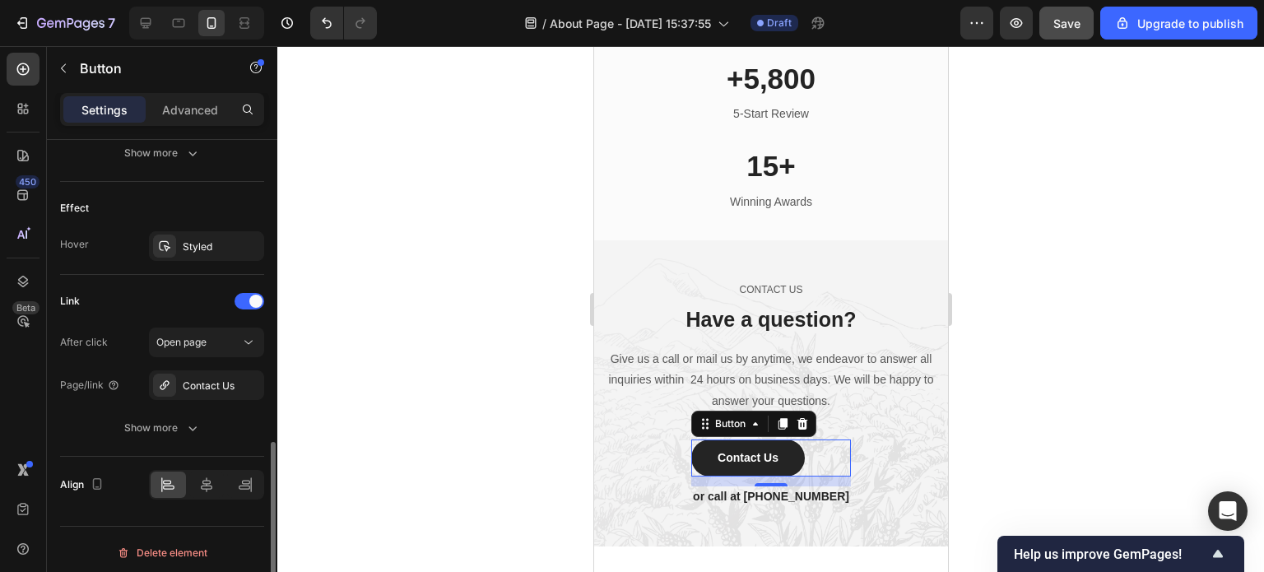
scroll to position [826, 0]
click at [216, 379] on div "Contact Us" at bounding box center [207, 382] width 48 height 15
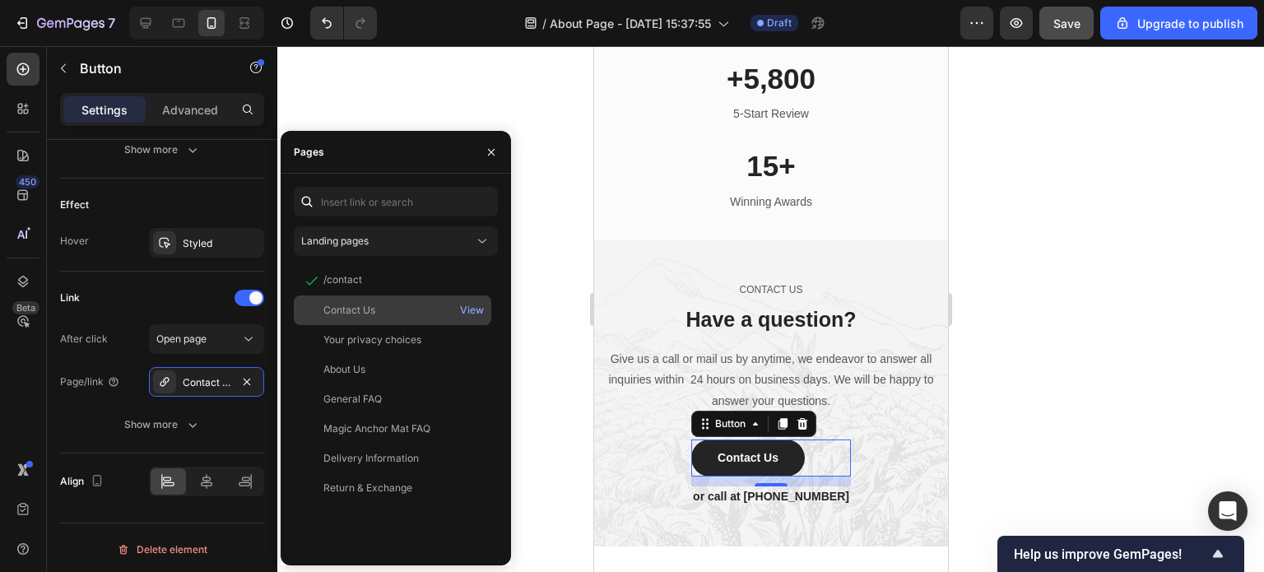
click at [347, 314] on div "Contact Us" at bounding box center [349, 310] width 52 height 15
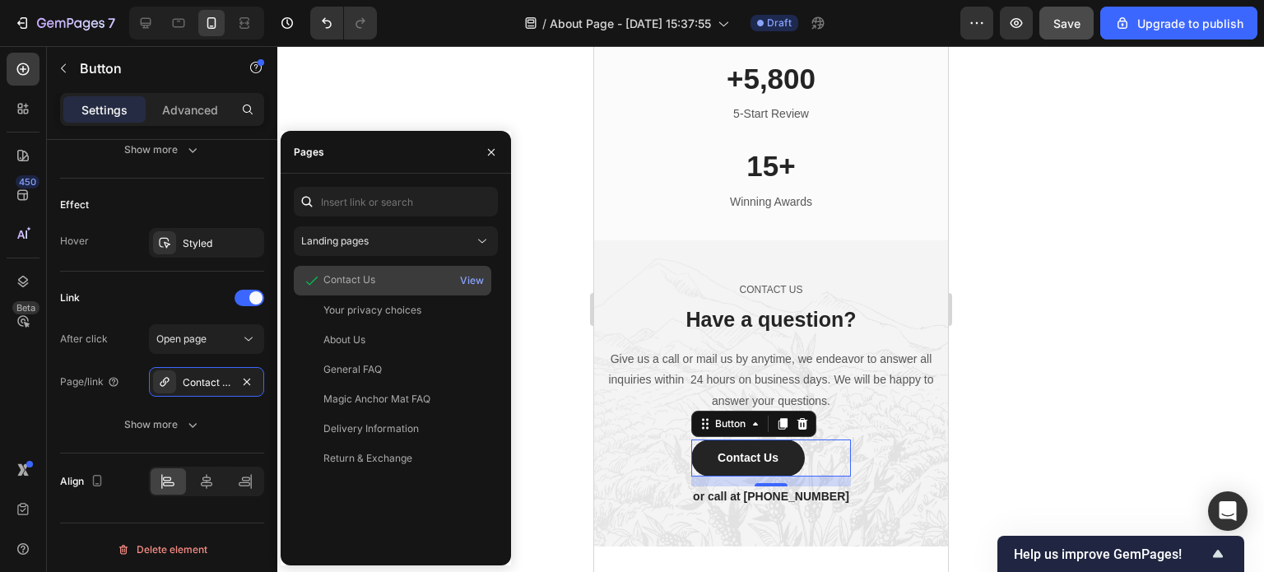
click at [337, 276] on div "Contact Us" at bounding box center [349, 279] width 52 height 15
click at [490, 144] on button "button" at bounding box center [491, 152] width 26 height 26
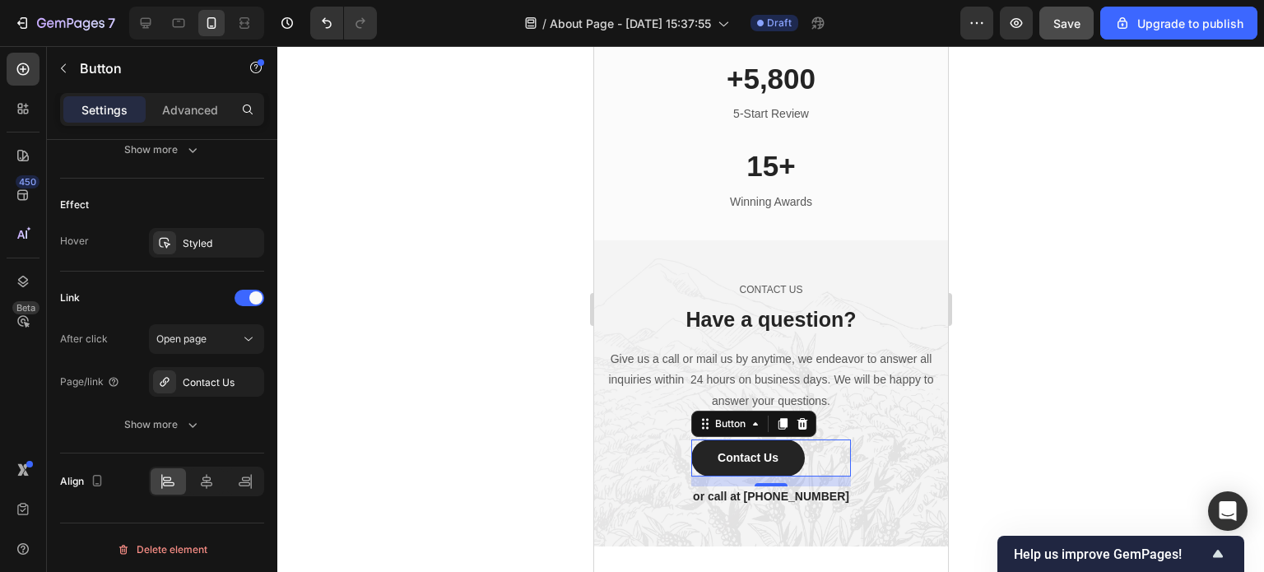
click at [971, 444] on div at bounding box center [770, 309] width 987 height 526
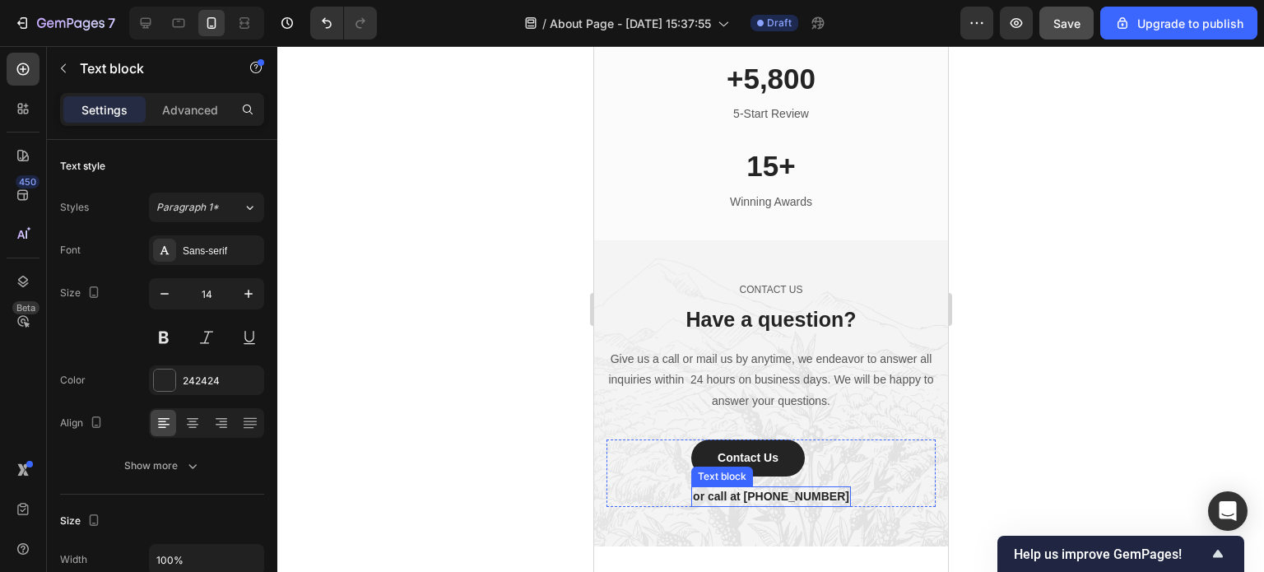
click at [821, 494] on p "or call at 0917788999" at bounding box center [770, 496] width 156 height 17
click at [825, 472] on icon at bounding box center [820, 471] width 11 height 12
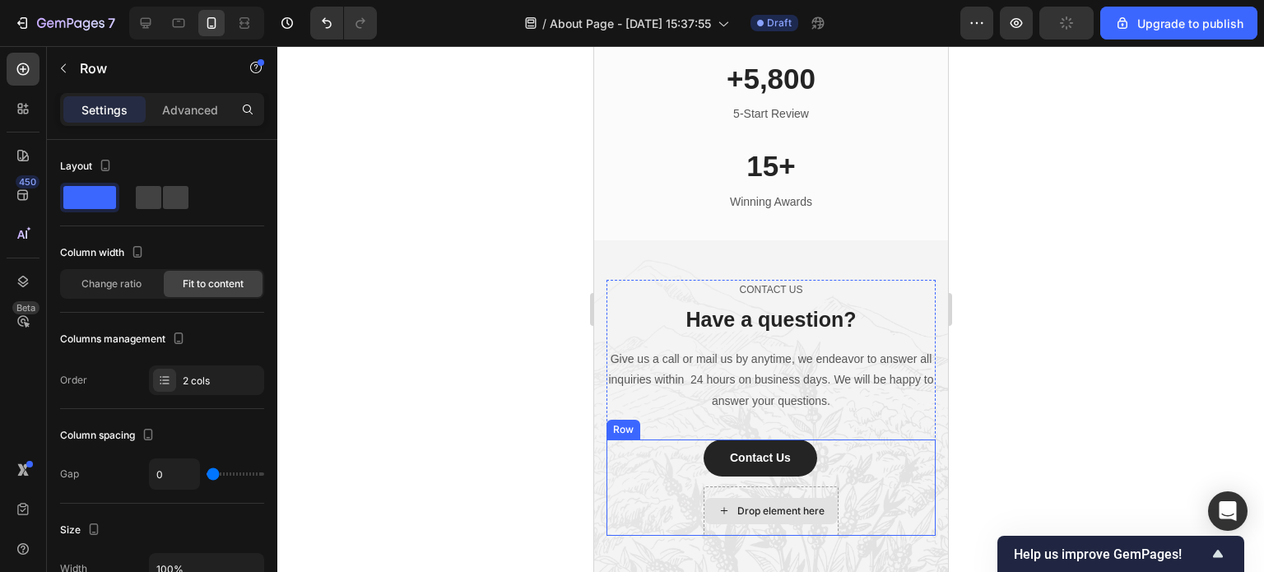
click at [719, 491] on div "Drop element here" at bounding box center [770, 510] width 135 height 49
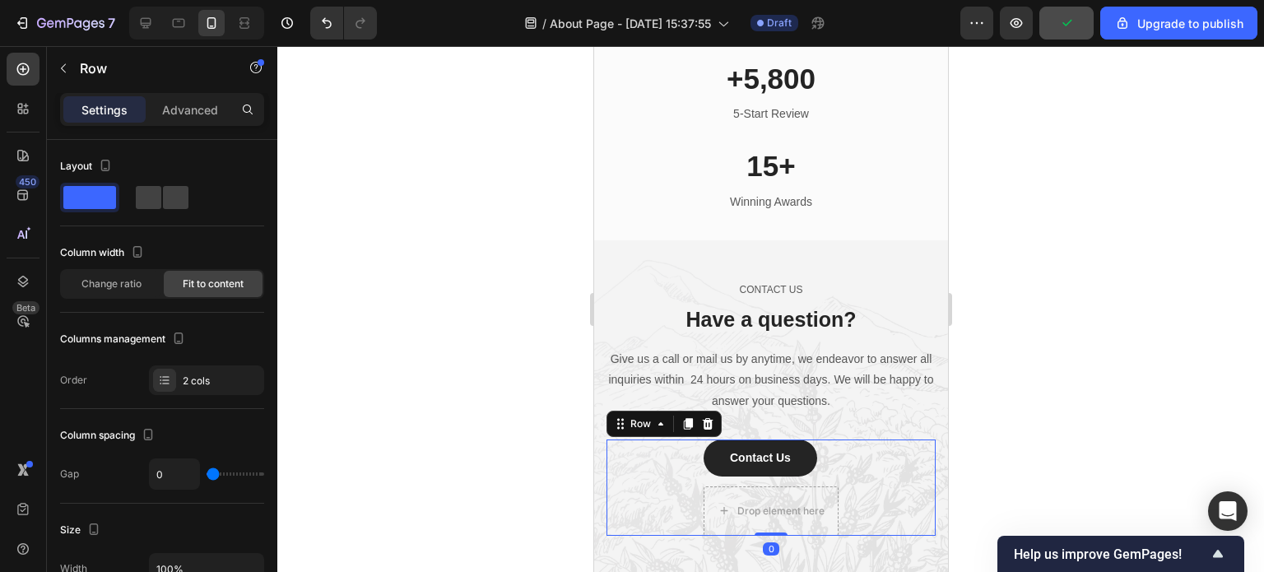
click at [662, 462] on div "Contact Us Button Drop element here Row 0" at bounding box center [770, 487] width 329 height 96
click at [708, 492] on div "Drop element here" at bounding box center [770, 510] width 135 height 49
click at [204, 380] on div "2 cols" at bounding box center [221, 381] width 77 height 15
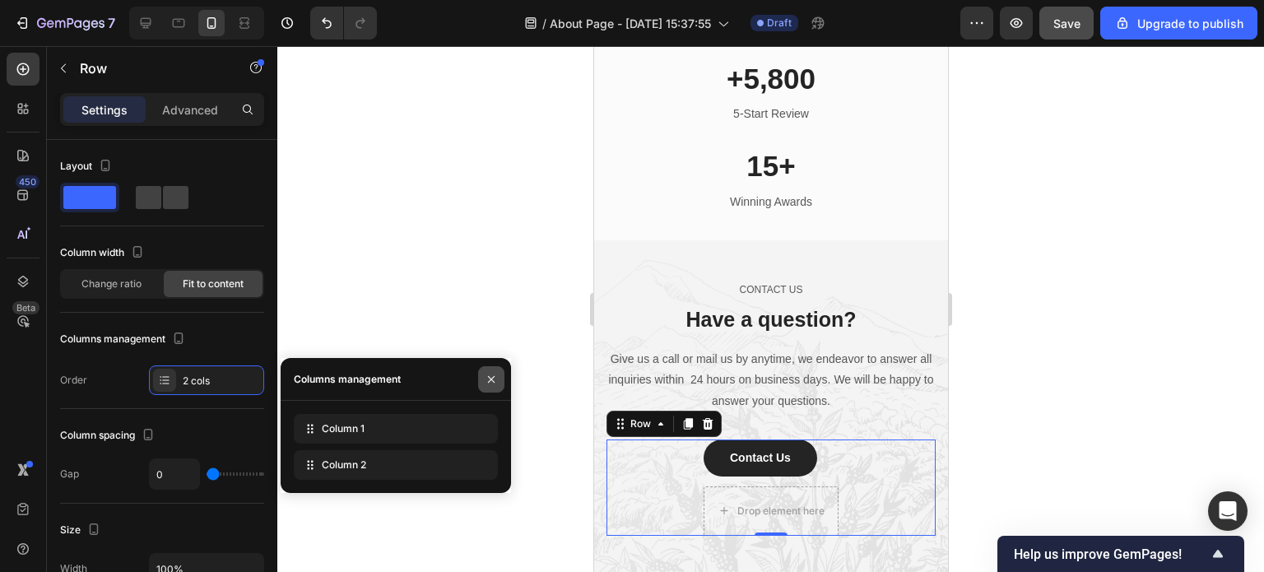
click at [495, 379] on icon "button" at bounding box center [491, 379] width 13 height 13
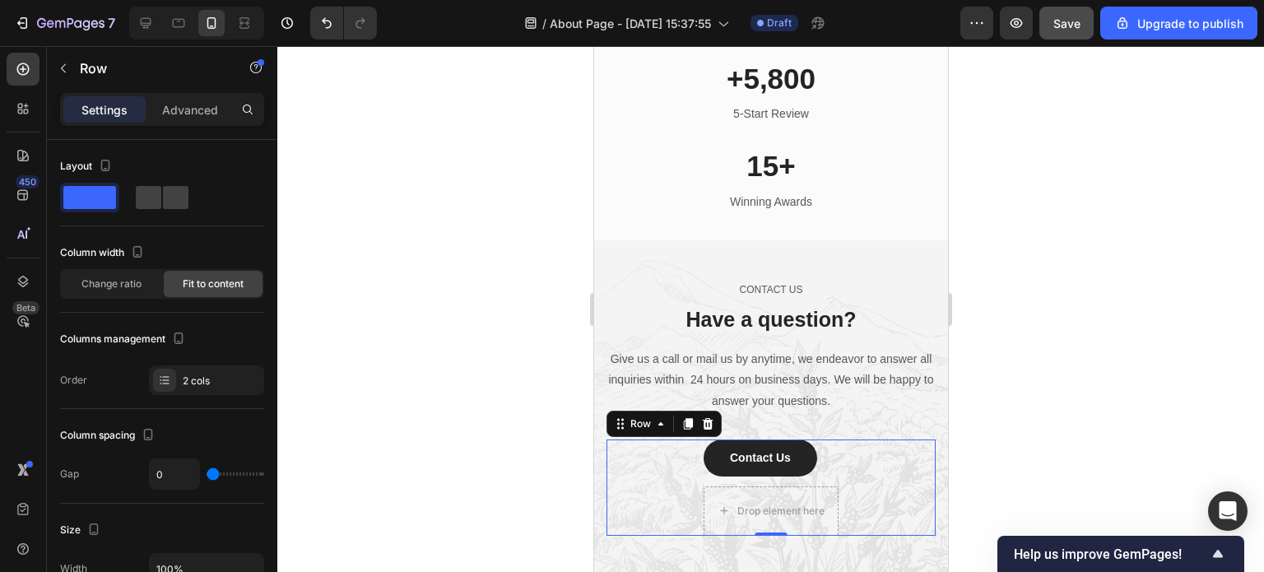
click at [678, 481] on div "Contact Us Button Drop element here Row 0" at bounding box center [770, 487] width 329 height 96
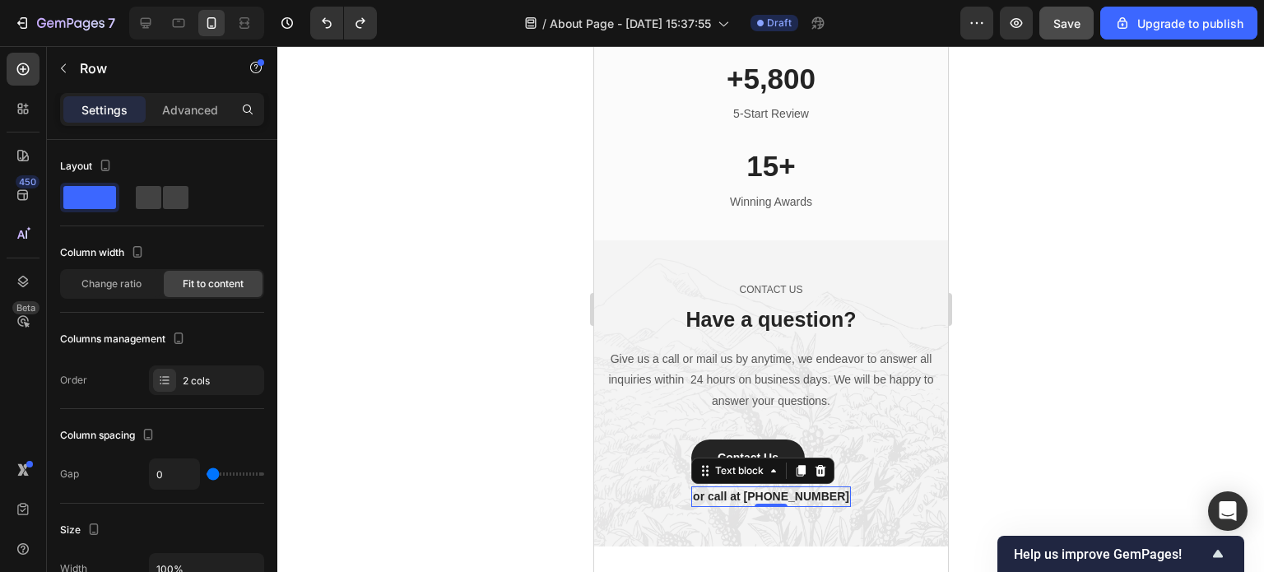
click at [818, 498] on p "or call at 0917788999" at bounding box center [770, 496] width 156 height 17
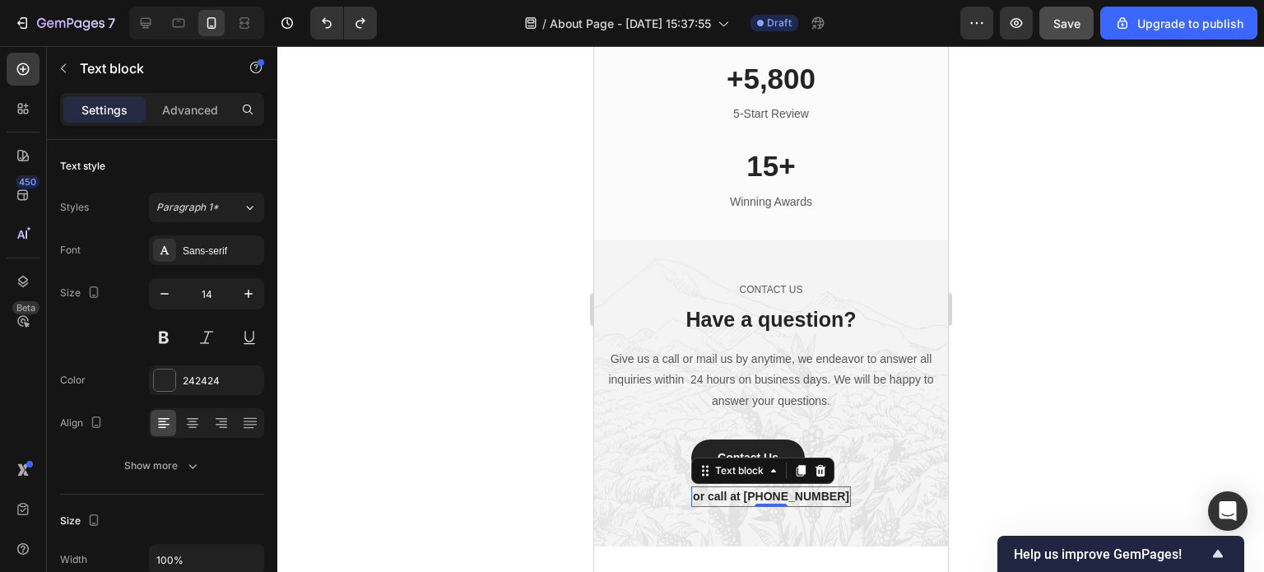
click at [818, 498] on p "or call at 0917788999" at bounding box center [770, 496] width 156 height 17
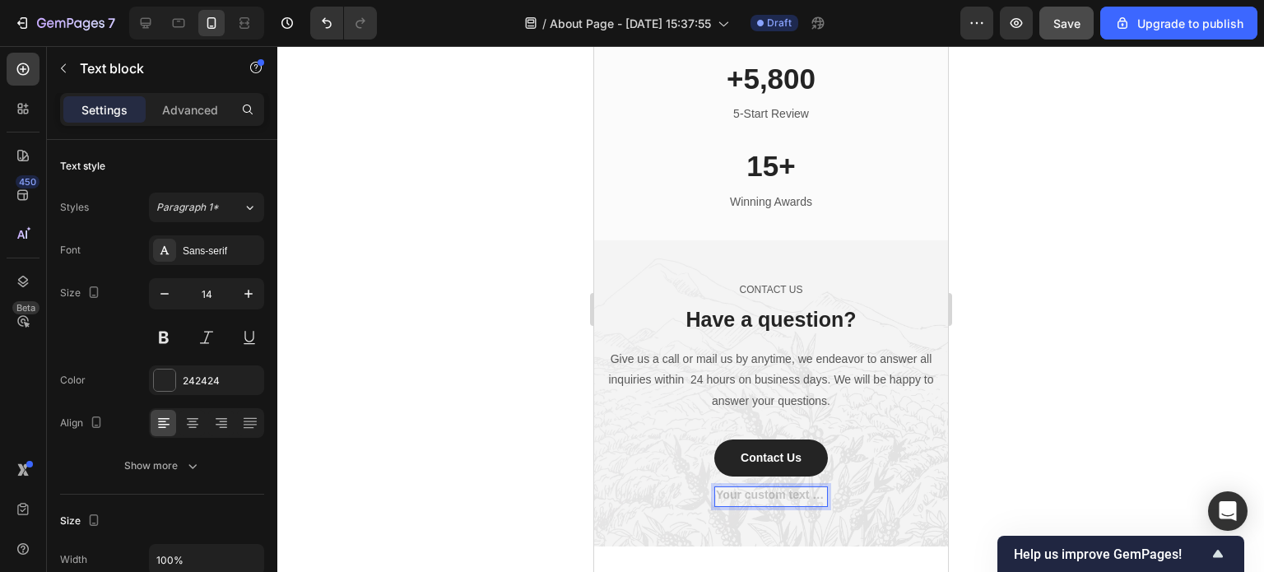
click at [722, 494] on div "Rich Text Editor. Editing area: main" at bounding box center [771, 496] width 114 height 21
click at [757, 495] on div "Rich Text Editor. Editing area: main" at bounding box center [771, 496] width 114 height 21
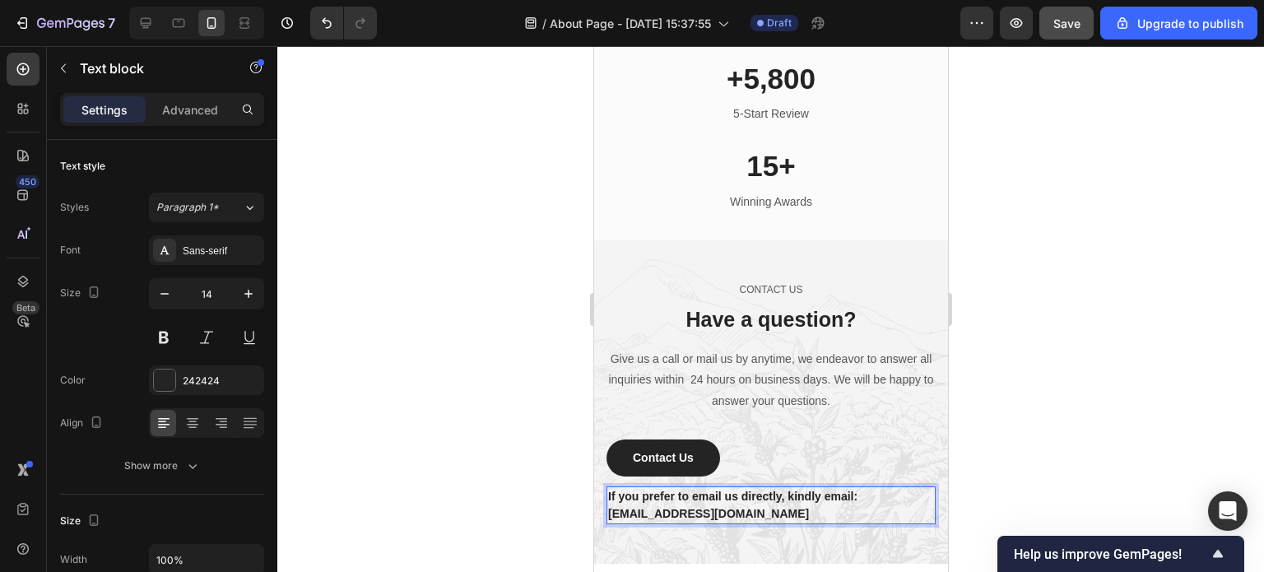
click at [1100, 479] on div at bounding box center [770, 309] width 987 height 526
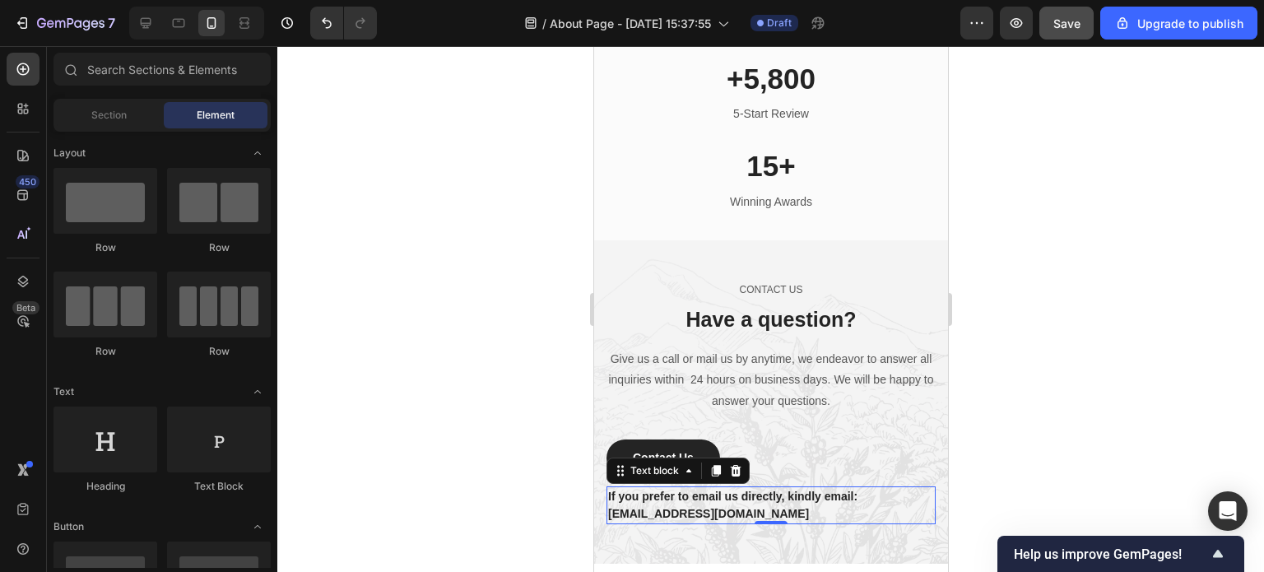
click at [789, 514] on p "If you prefer to email us directly, kindly email: Anchormatstore@gmail.com" at bounding box center [770, 505] width 326 height 35
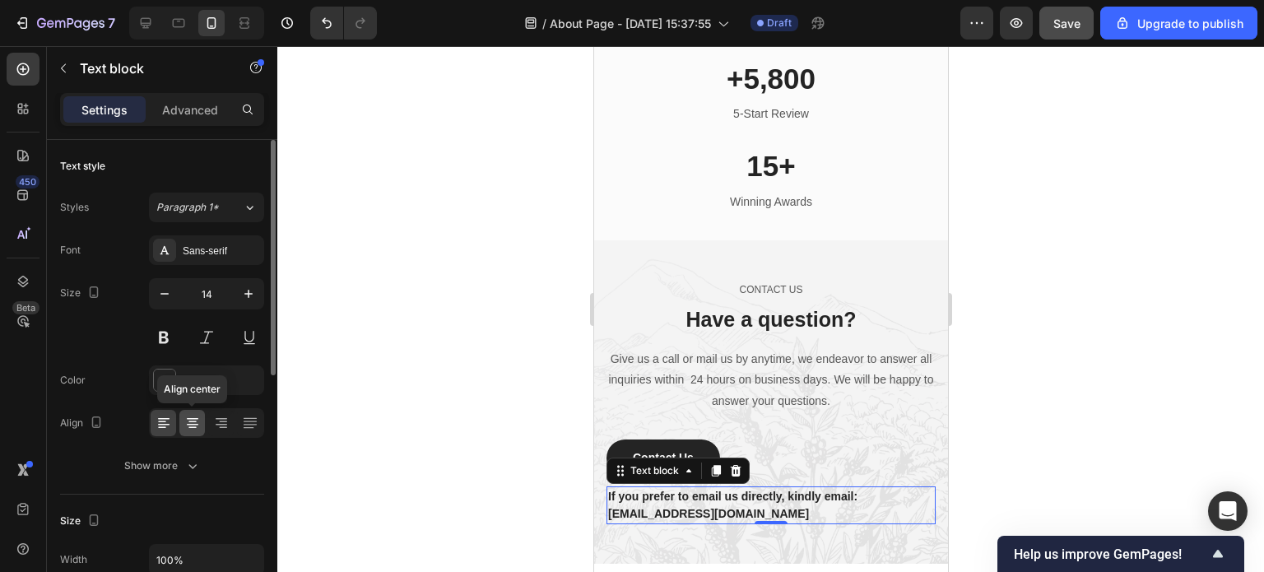
click at [194, 421] on icon at bounding box center [192, 422] width 8 height 2
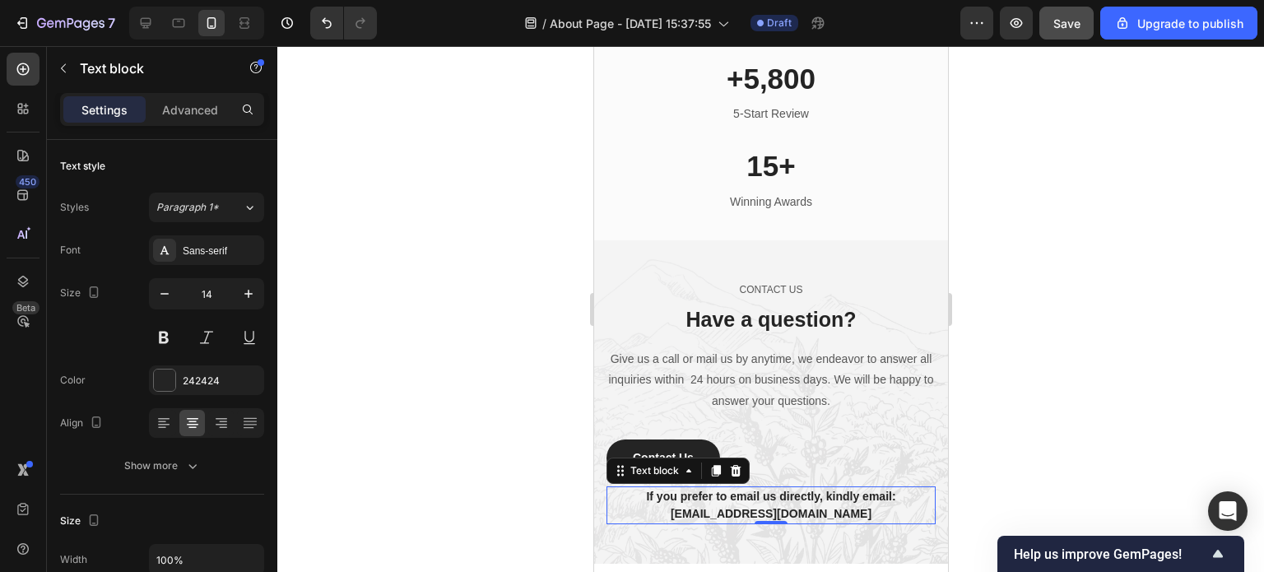
click at [1081, 442] on div at bounding box center [770, 309] width 987 height 526
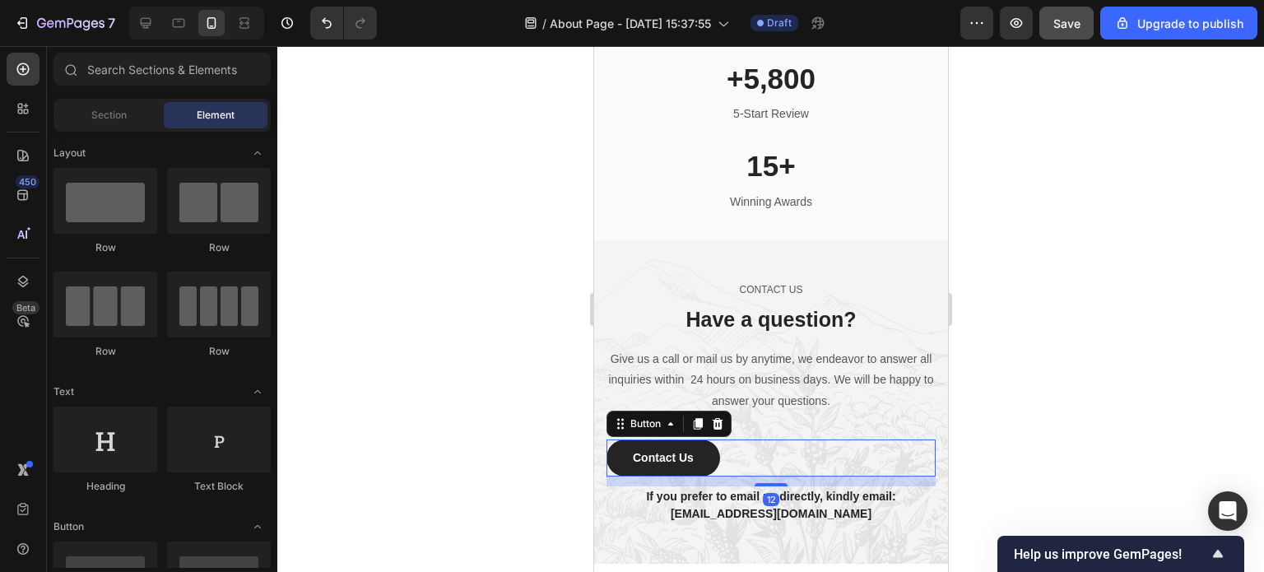
click at [798, 458] on div "Contact Us Button 12" at bounding box center [770, 457] width 329 height 37
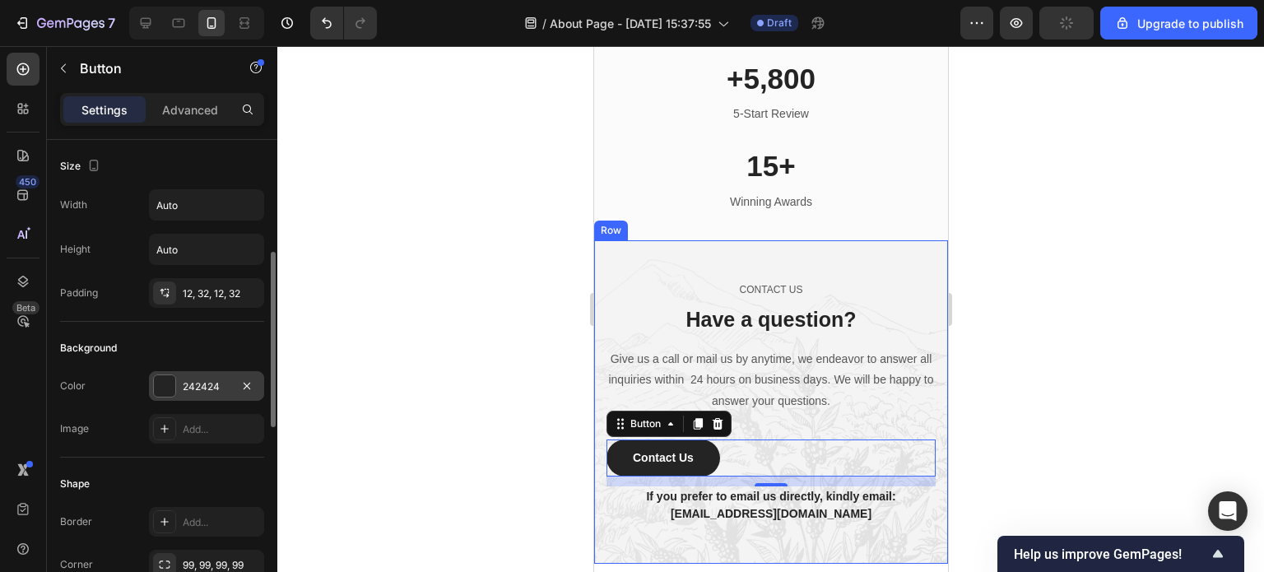
scroll to position [82, 0]
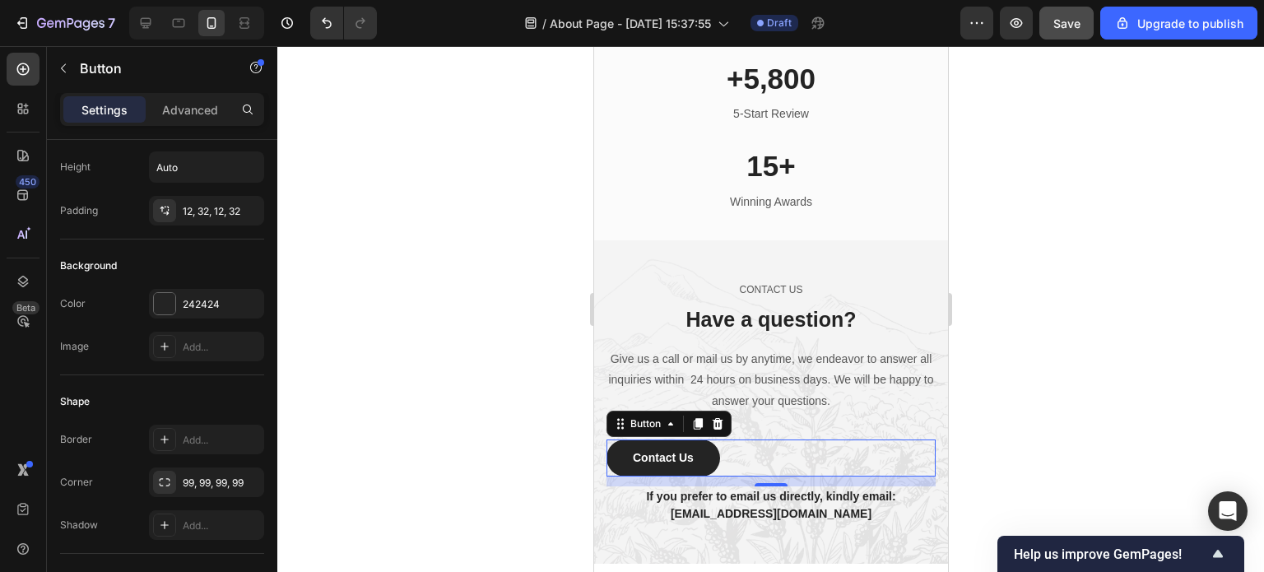
click at [762, 460] on div "Contact Us Button 12" at bounding box center [770, 457] width 329 height 37
click at [190, 103] on p "Advanced" at bounding box center [190, 109] width 56 height 17
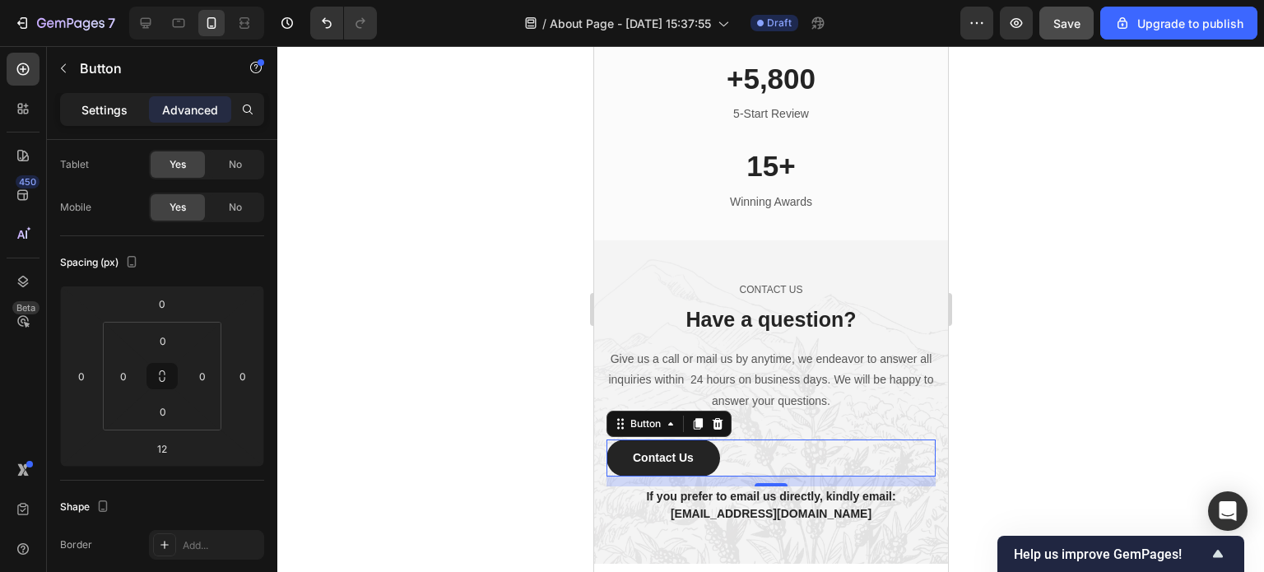
click at [86, 103] on p "Settings" at bounding box center [104, 109] width 46 height 17
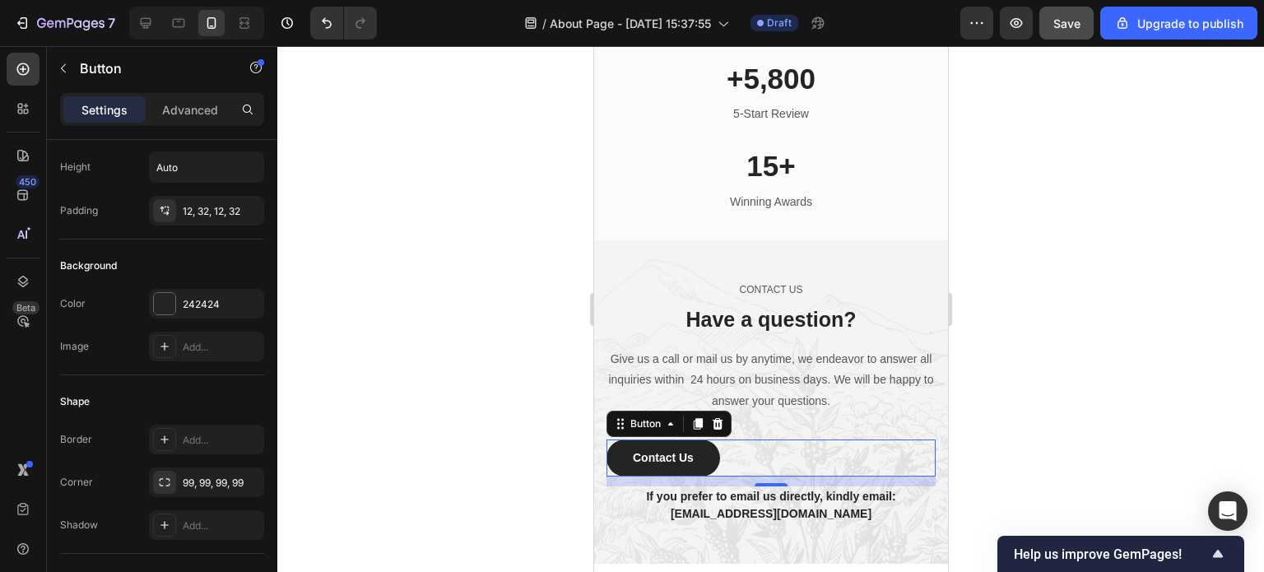
click at [988, 444] on div at bounding box center [770, 309] width 987 height 526
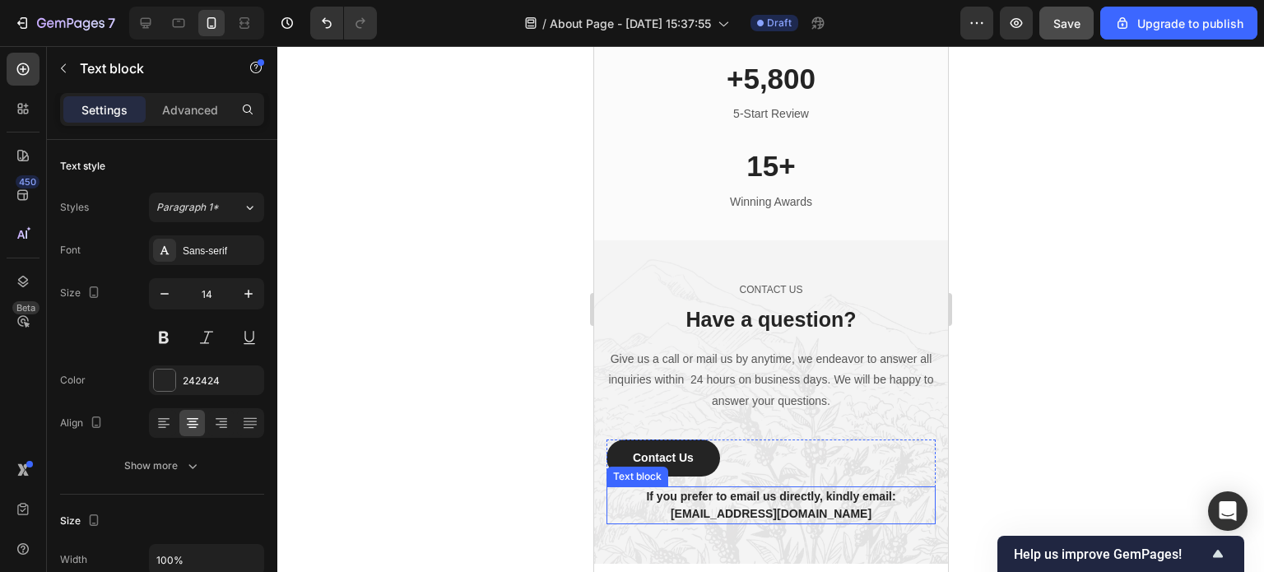
click at [821, 496] on p "If you prefer to email us directly, kindly email: Anchormatstore@gmail.com" at bounding box center [770, 505] width 326 height 35
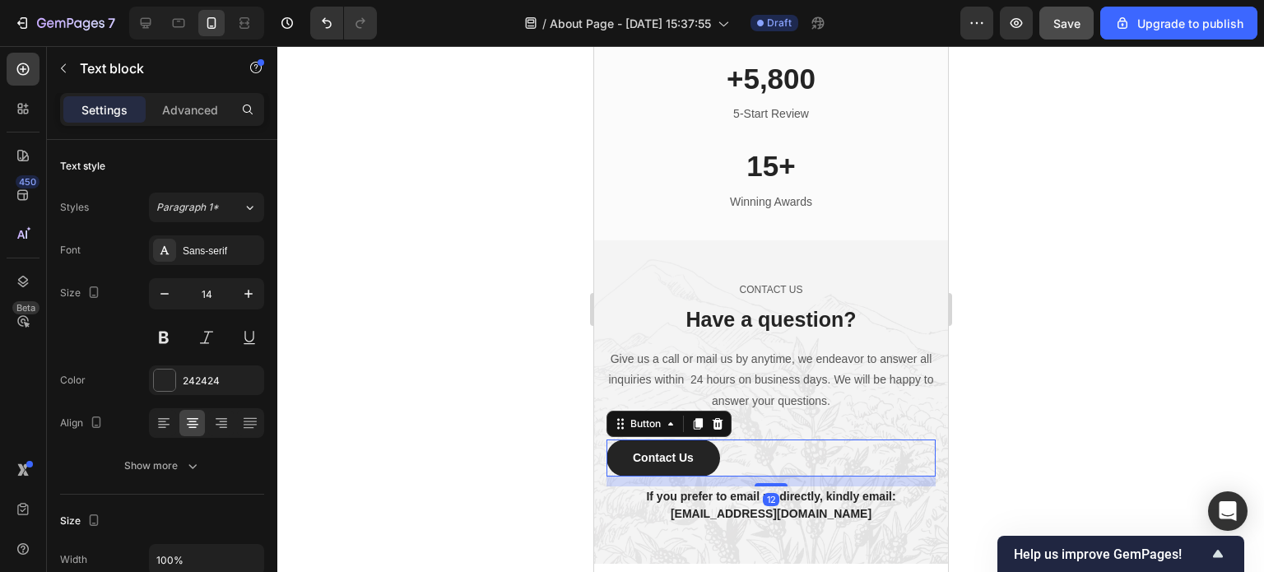
click at [756, 460] on div "Contact Us Button 12" at bounding box center [770, 457] width 329 height 37
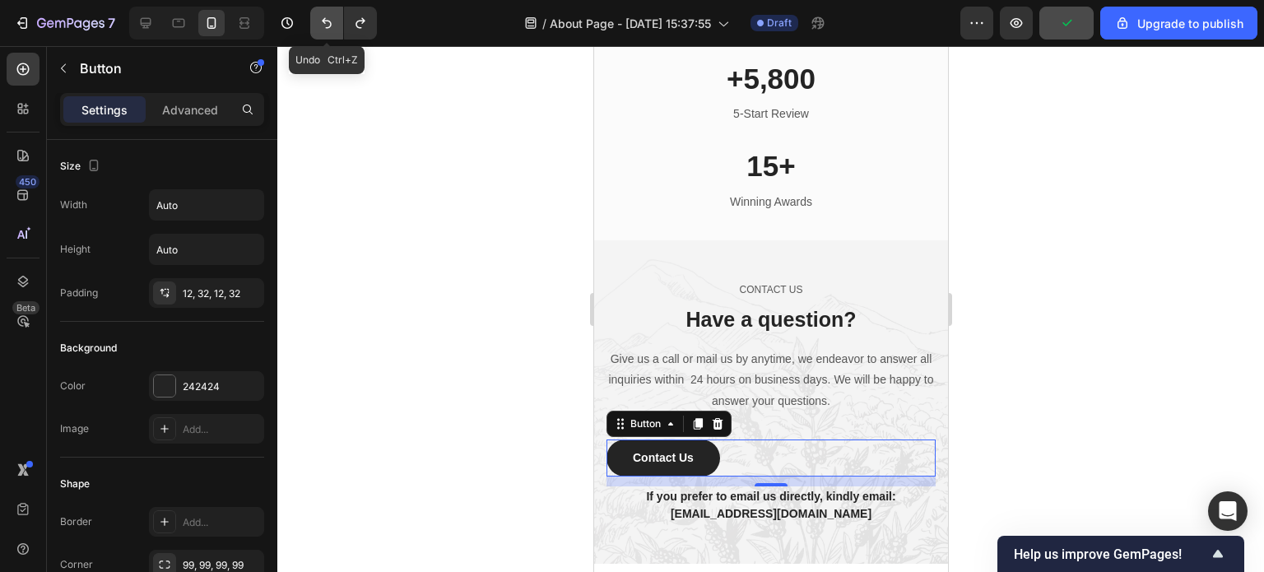
click at [321, 23] on icon "Undo/Redo" at bounding box center [327, 23] width 16 height 16
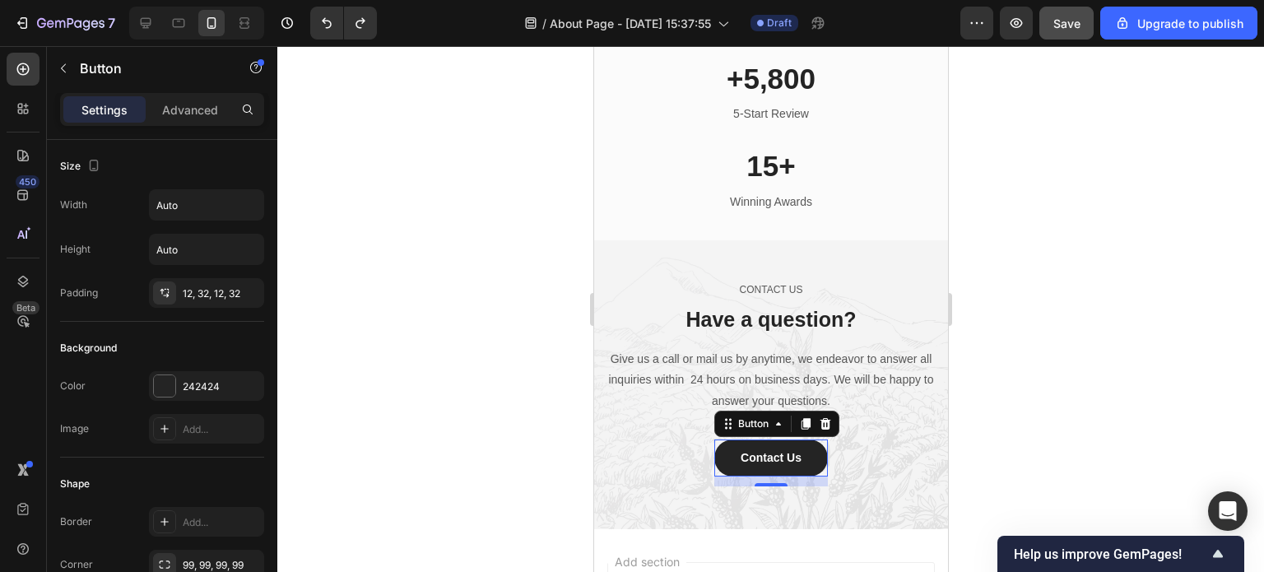
click at [1040, 426] on div at bounding box center [770, 309] width 987 height 526
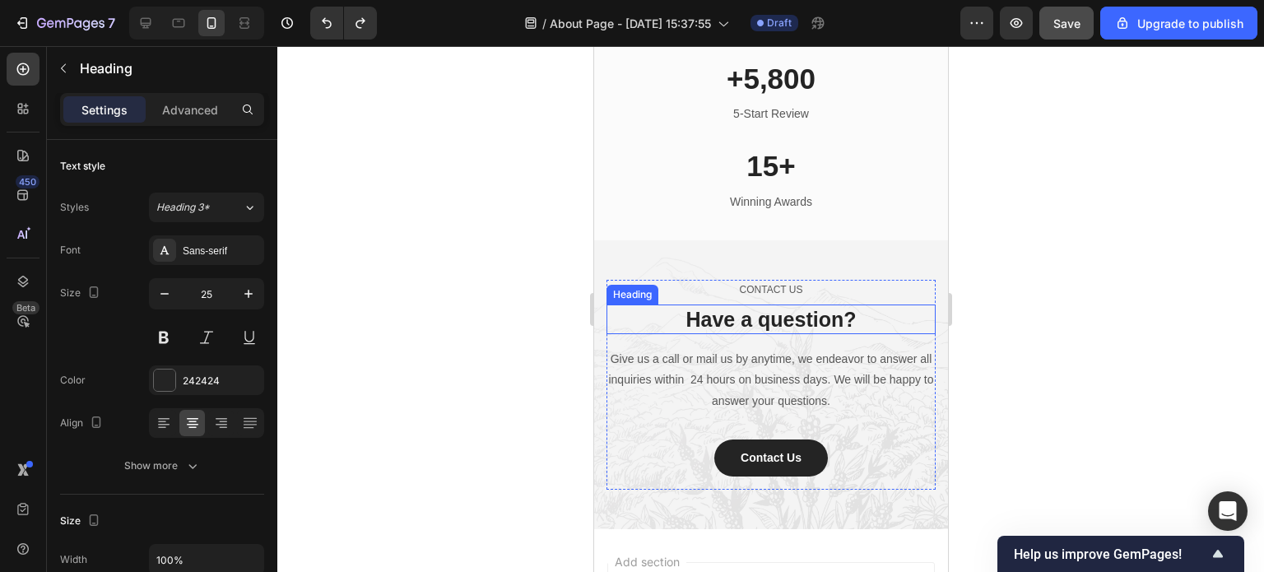
click at [811, 323] on p "Have a question?" at bounding box center [770, 319] width 326 height 27
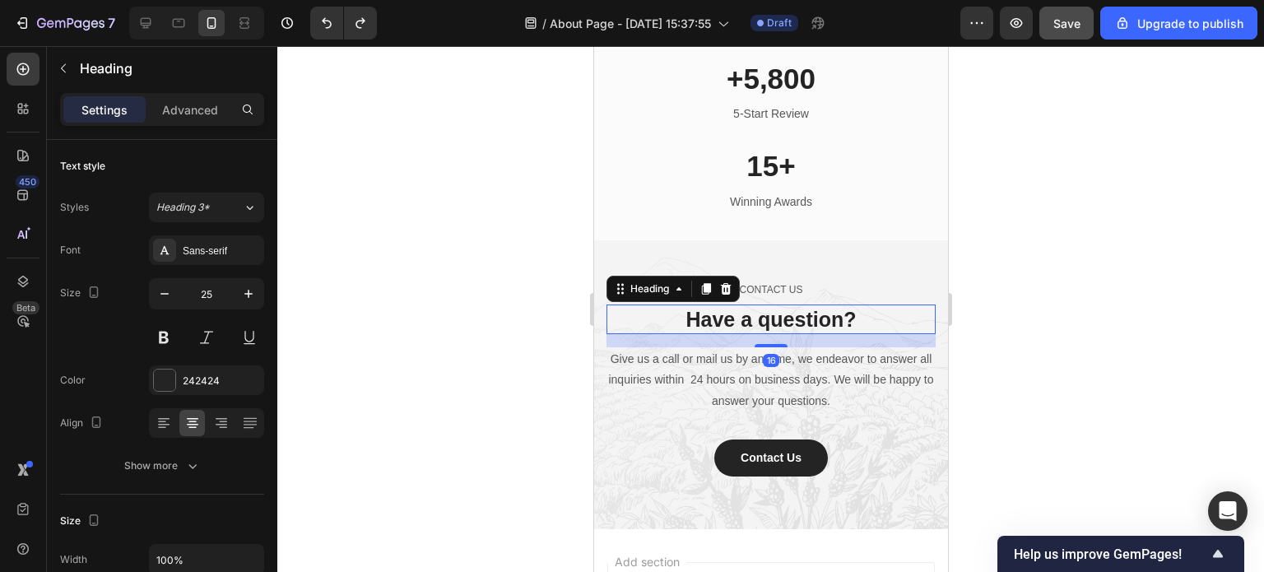
click at [853, 319] on p "Have a question?" at bounding box center [770, 319] width 326 height 27
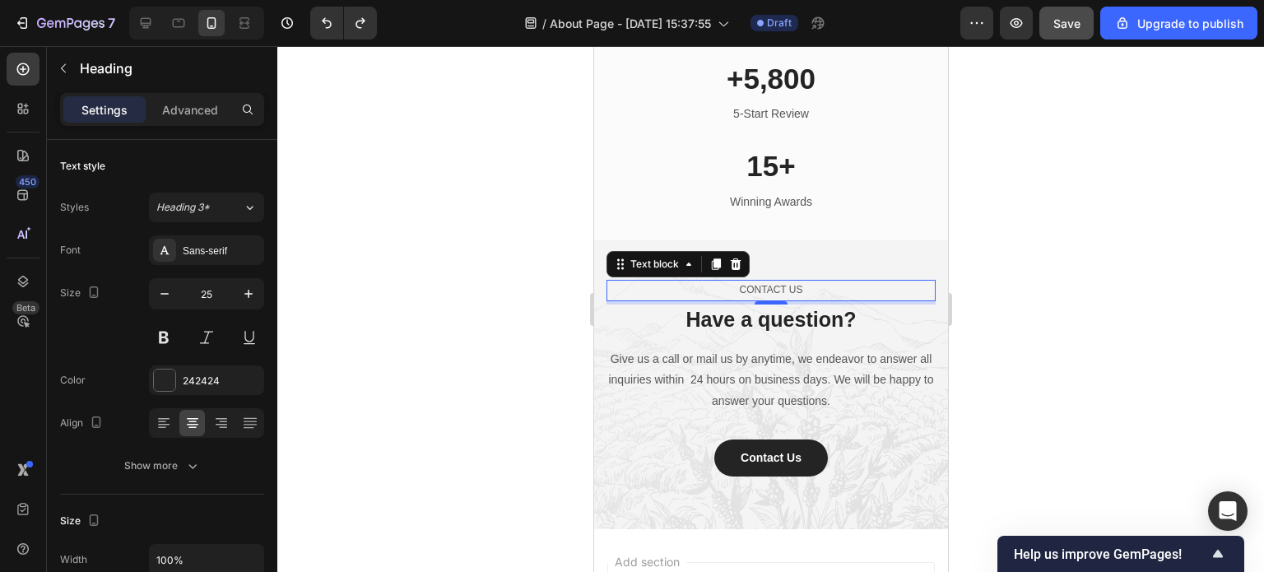
click at [781, 288] on p "CONTACT US" at bounding box center [770, 290] width 326 height 18
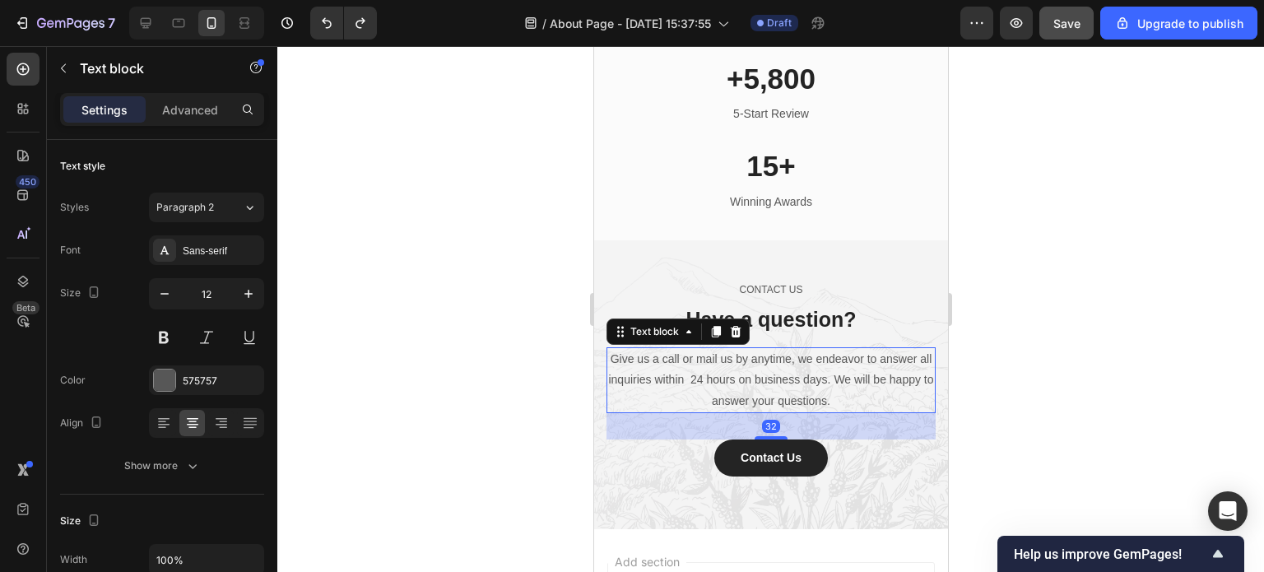
click at [839, 378] on p "Give us a call or mail us by anytime, we endeavor to answer all inquiries withi…" at bounding box center [770, 380] width 326 height 63
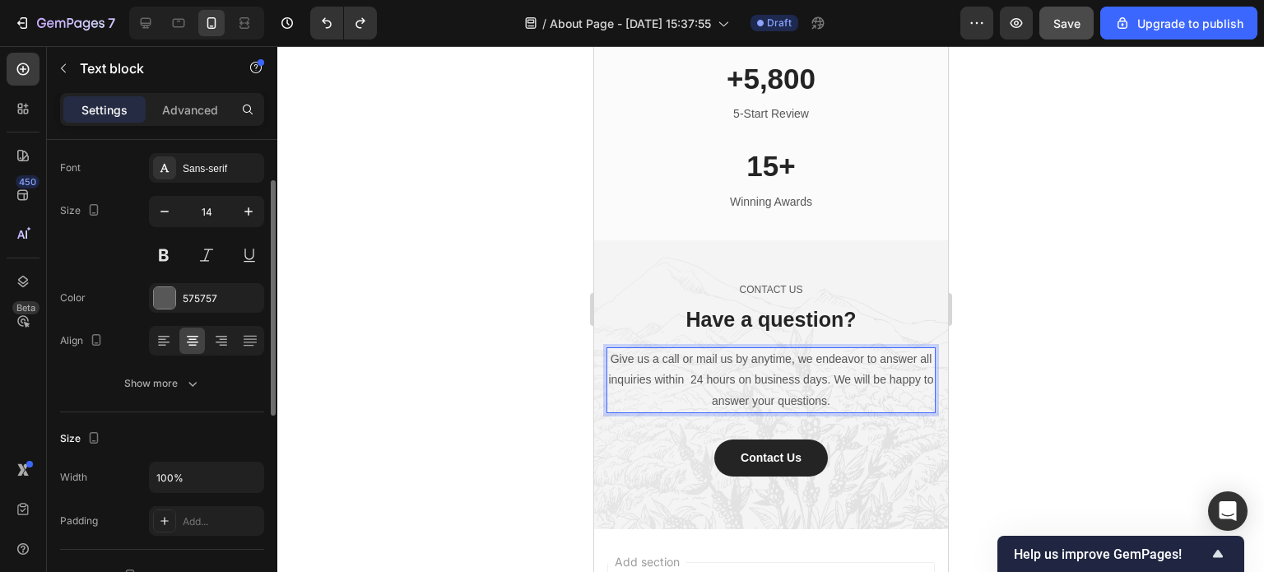
click at [863, 402] on p "Give us a call or mail us by anytime, we endeavor to answer all inquiries withi…" at bounding box center [770, 380] width 326 height 63
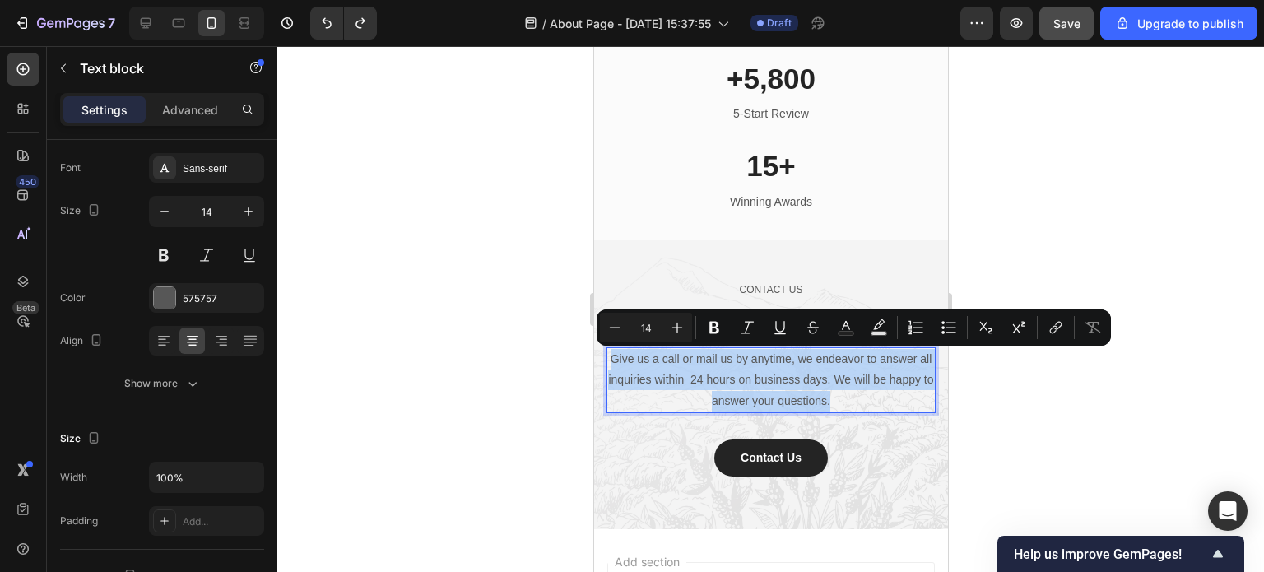
drag, startPoint x: 863, startPoint y: 402, endPoint x: 607, endPoint y: 361, distance: 259.1
click at [607, 361] on p "Give us a call or mail us by anytime, we endeavor to answer all inquiries withi…" at bounding box center [770, 380] width 326 height 63
copy p "Give us a call or mail us by anytime, we endeavor to answer all inquiries withi…"
click at [694, 361] on p "Give us a call or mail us by anytime, we endeavor to answer all inquiries withi…" at bounding box center [770, 380] width 326 height 63
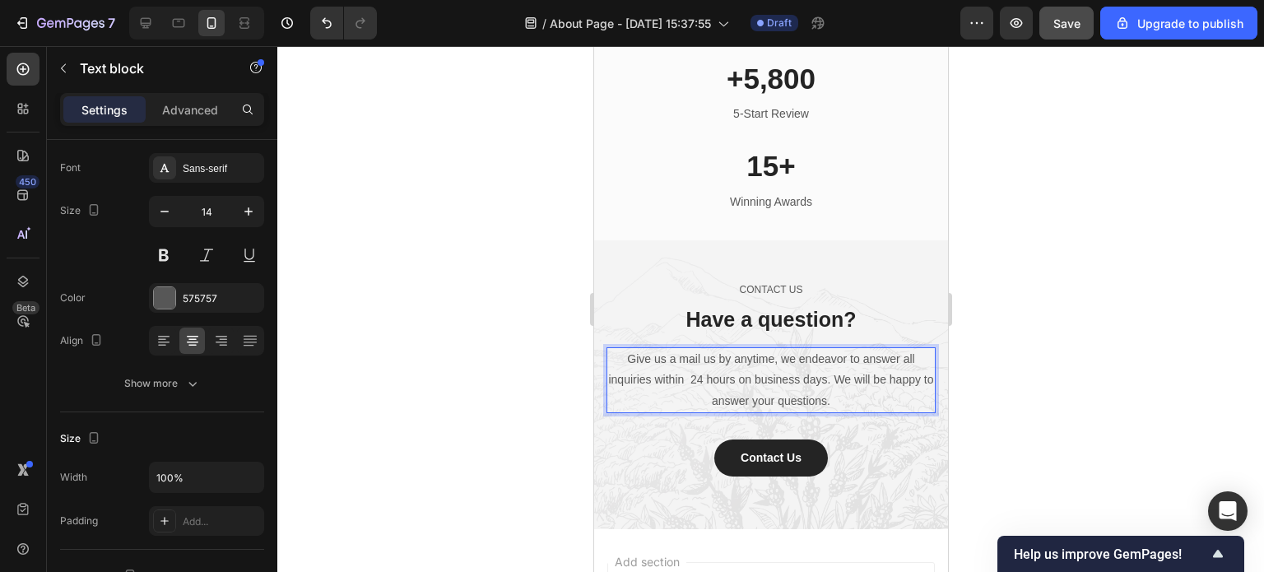
click at [758, 368] on p "Give us a mail us by anytime, we endeavor to answer all inquiries within 24 hou…" at bounding box center [770, 380] width 326 height 63
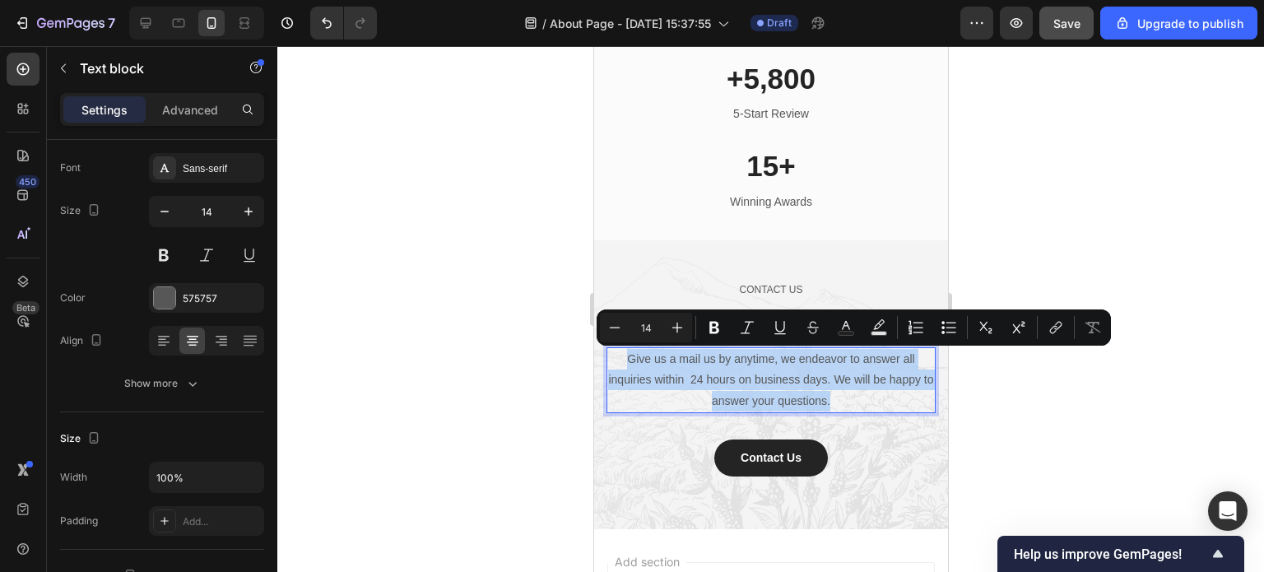
drag, startPoint x: 847, startPoint y: 398, endPoint x: 610, endPoint y: 354, distance: 241.0
click at [610, 354] on p "Give us a mail us by anytime, we endeavor to answer all inquiries within 24 hou…" at bounding box center [770, 380] width 326 height 63
copy p "Give us a mail us by anytime, we endeavor to answer all inquiries within 24 hou…"
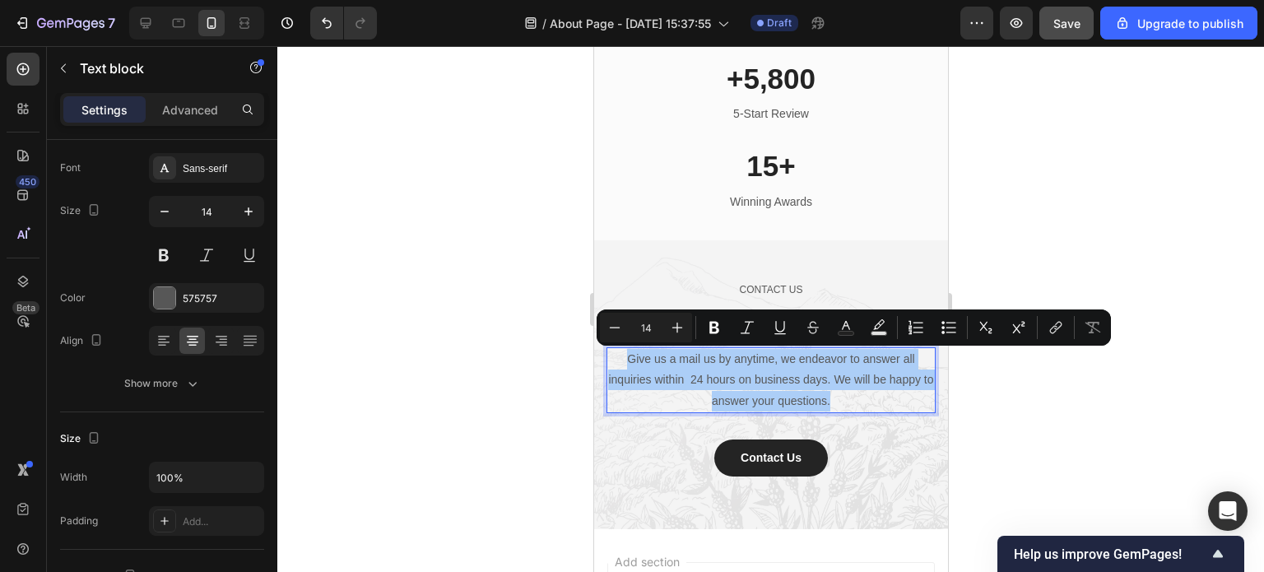
click at [1016, 435] on div at bounding box center [770, 309] width 987 height 526
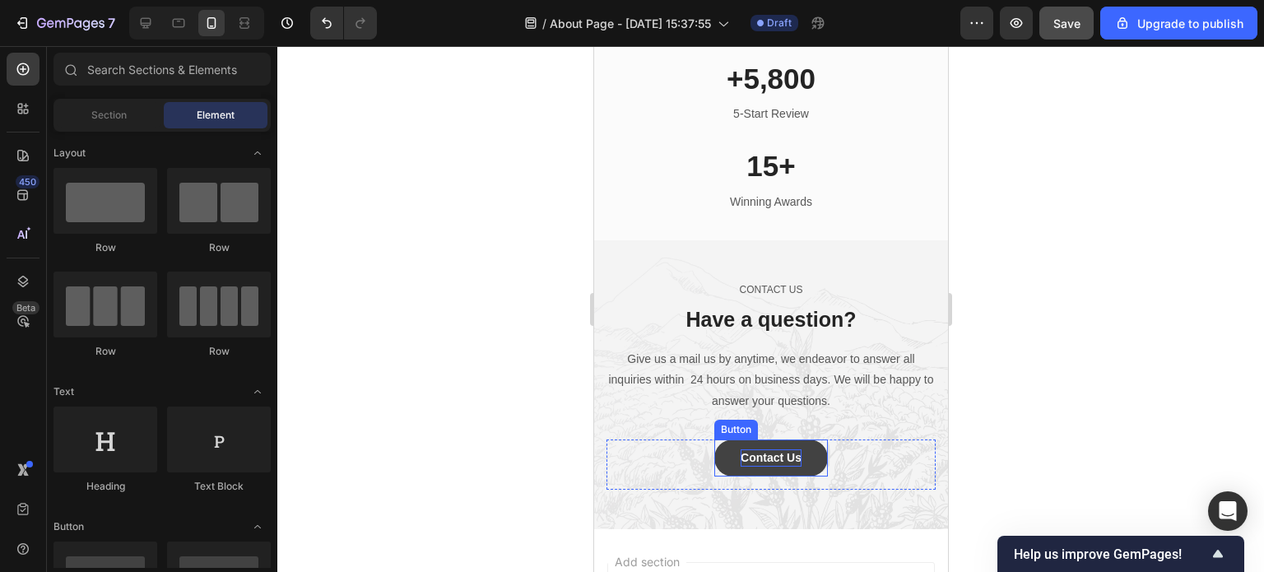
click at [774, 460] on div "Contact Us" at bounding box center [770, 457] width 61 height 17
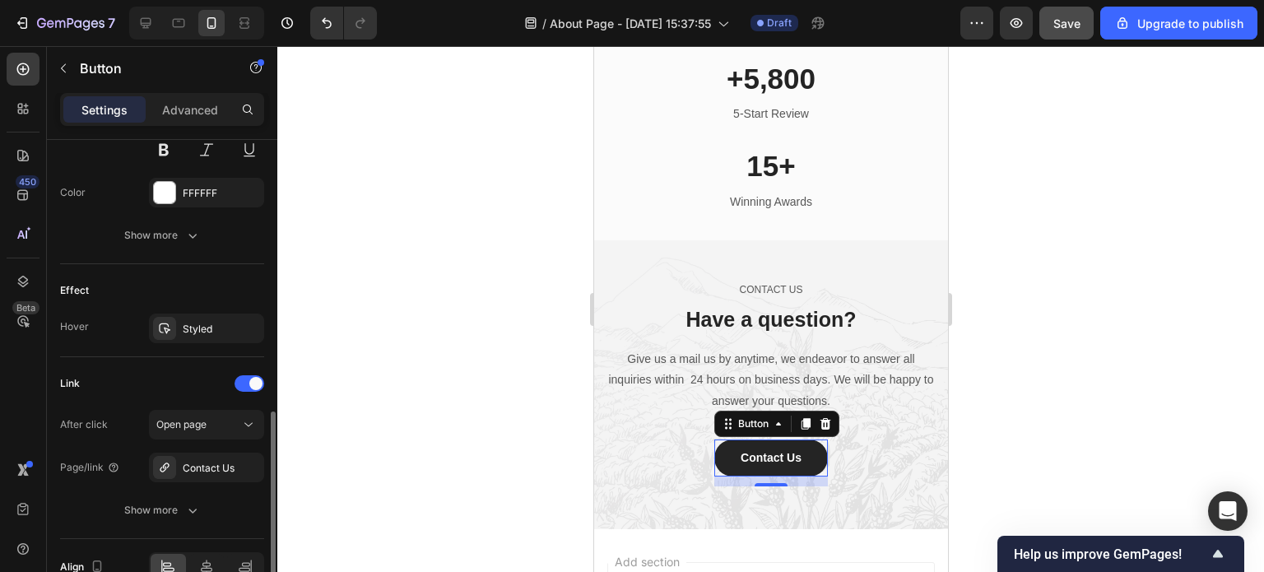
scroll to position [826, 0]
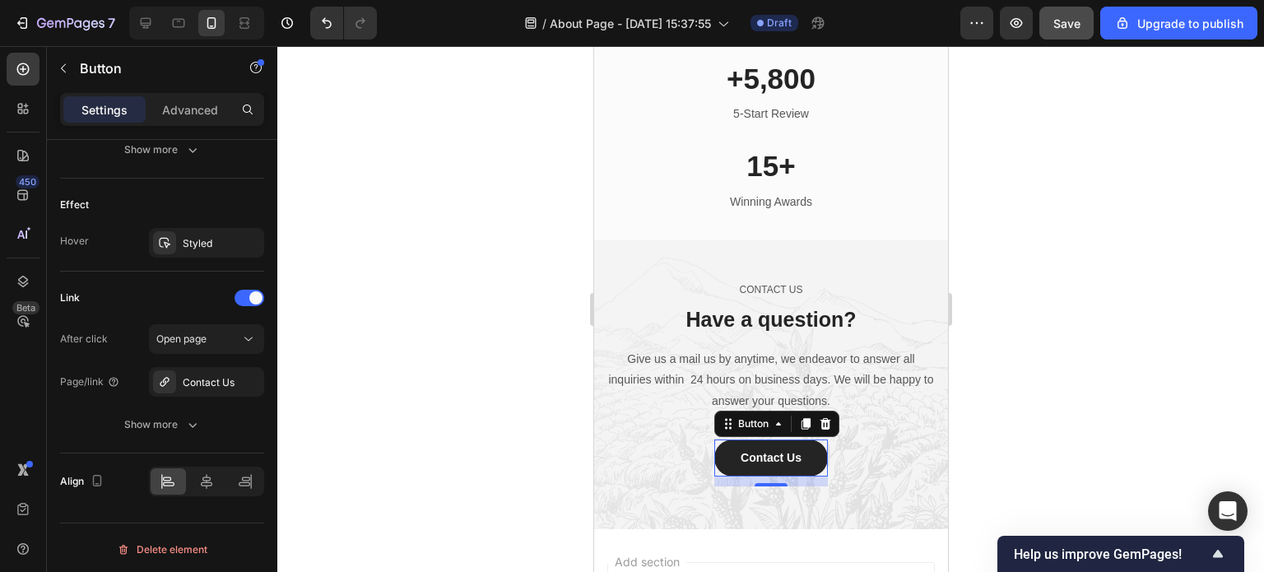
click at [1001, 444] on div at bounding box center [770, 309] width 987 height 526
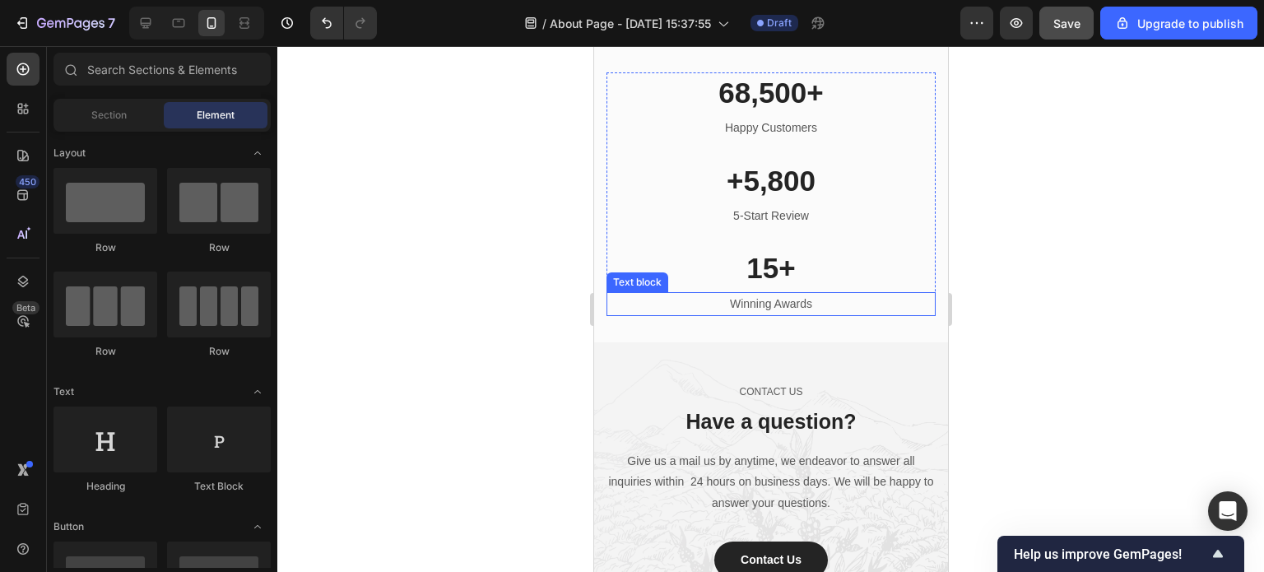
scroll to position [3103, 0]
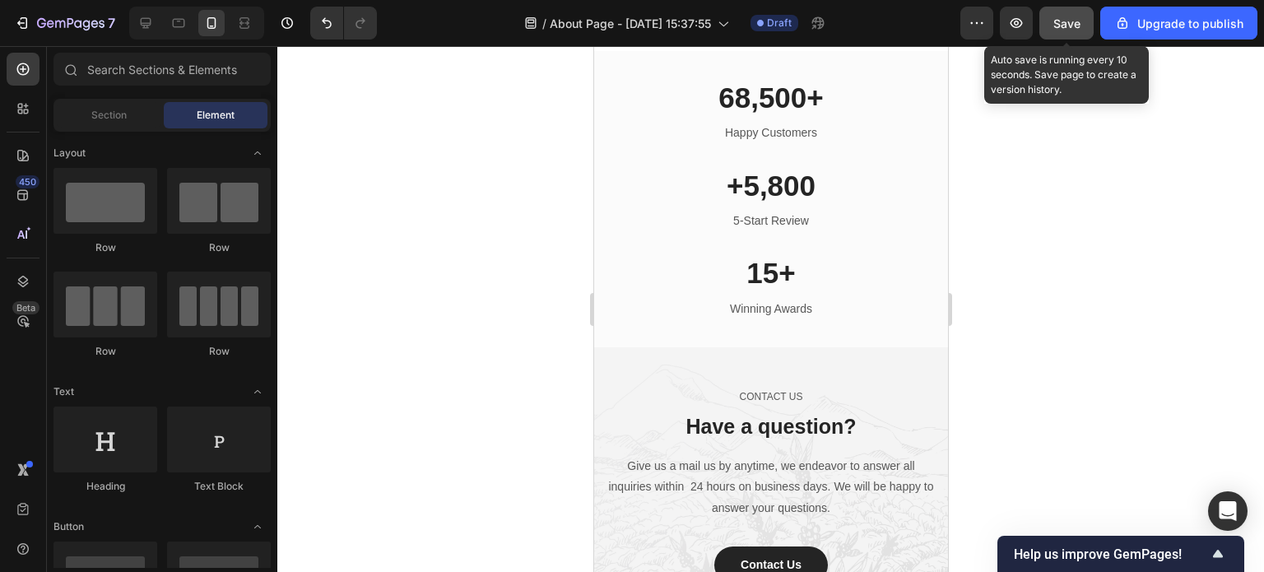
click at [1063, 22] on span "Save" at bounding box center [1066, 23] width 27 height 14
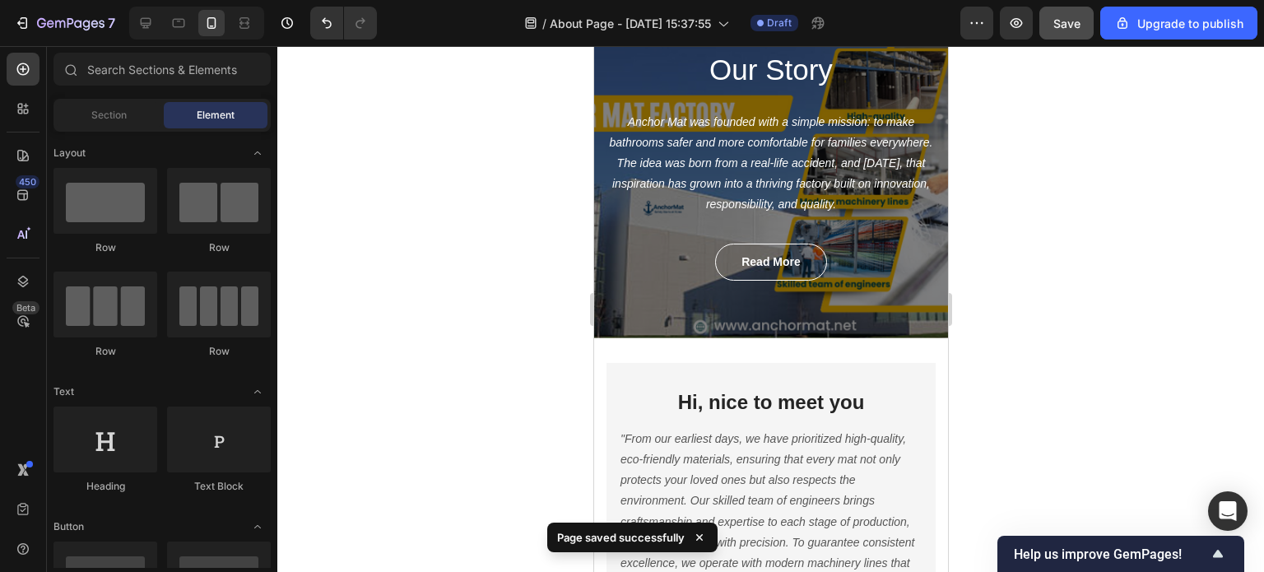
scroll to position [0, 0]
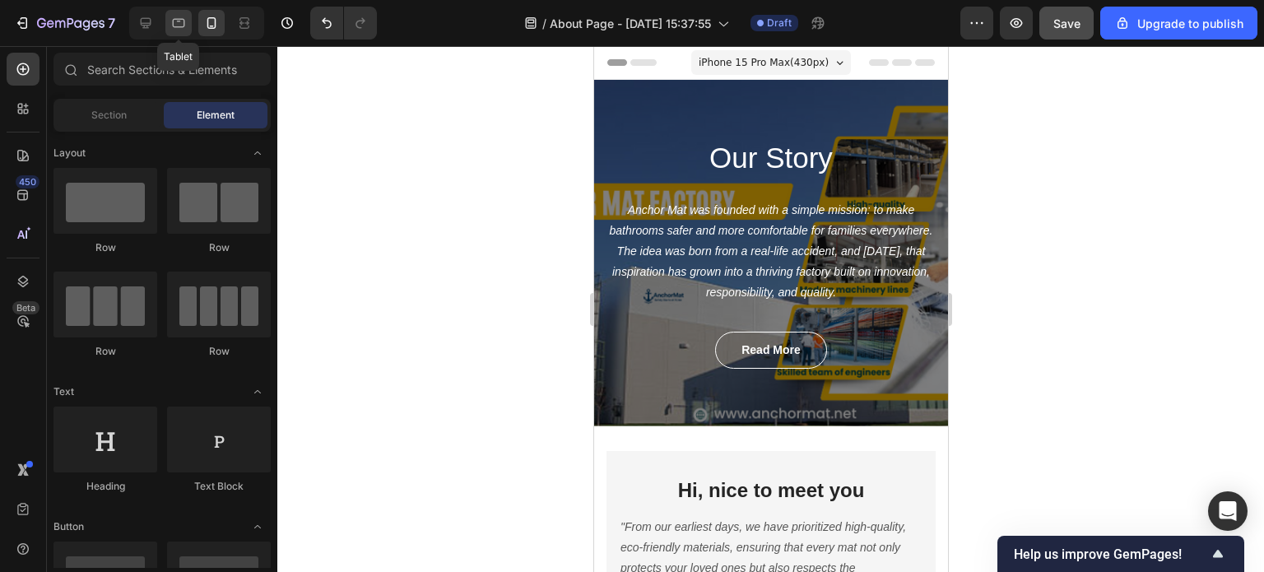
click at [178, 19] on icon at bounding box center [179, 23] width 12 height 9
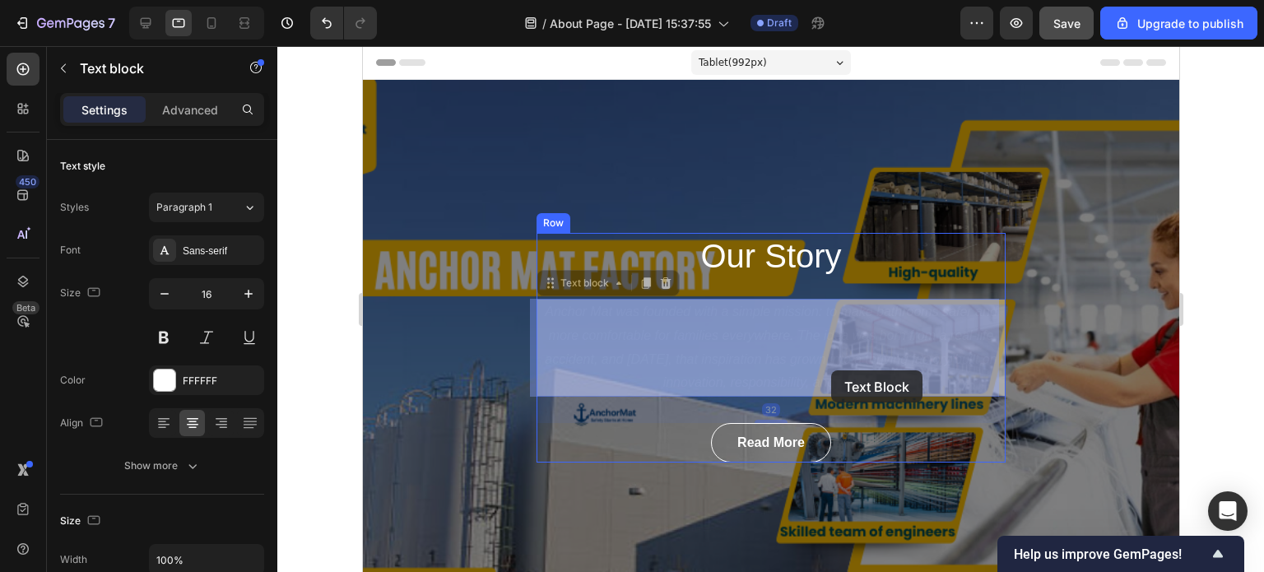
drag, startPoint x: 877, startPoint y: 383, endPoint x: 830, endPoint y: 370, distance: 48.5
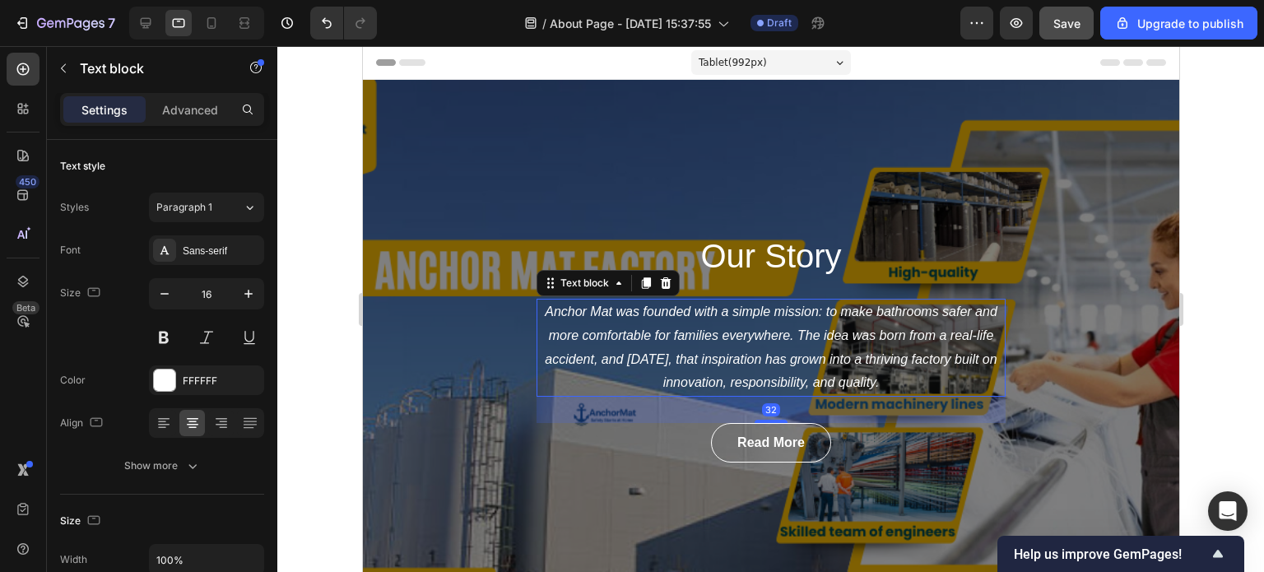
click at [873, 381] on p "Anchor Mat was founded with a simple mission: to make bathrooms safer and more …" at bounding box center [770, 347] width 466 height 95
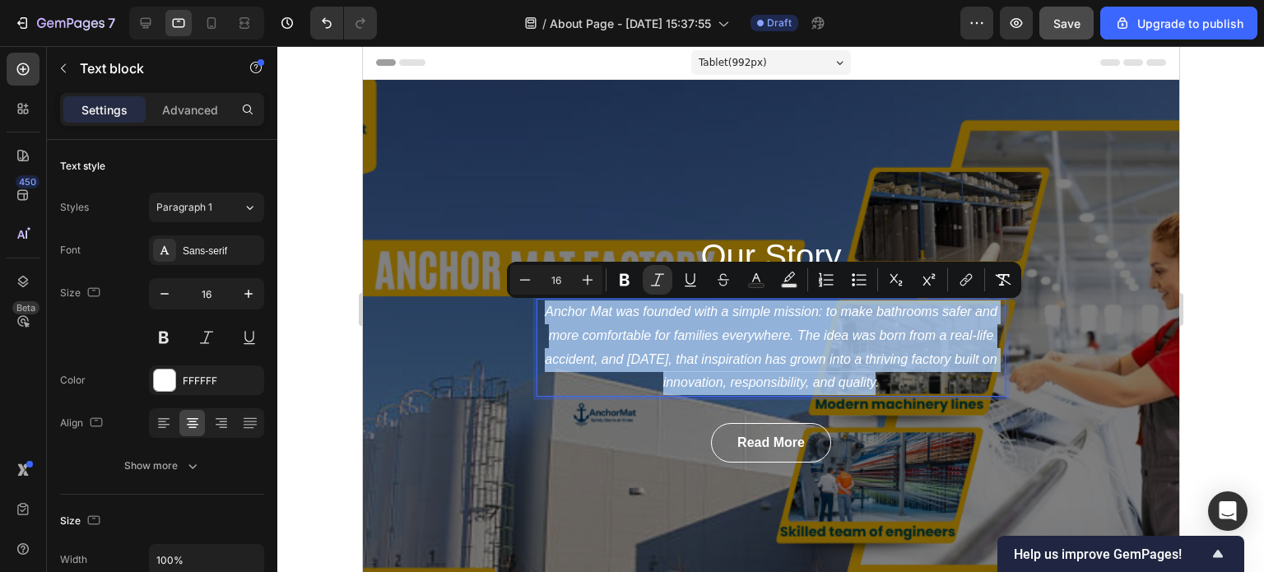
drag, startPoint x: 873, startPoint y: 385, endPoint x: 537, endPoint y: 311, distance: 344.7
click at [537, 311] on p "Anchor Mat was founded with a simple mission: to make bathrooms safer and more …" at bounding box center [770, 347] width 466 height 95
copy icon "Anchor Mat was founded with a simple mission: to make bathrooms safer and more …"
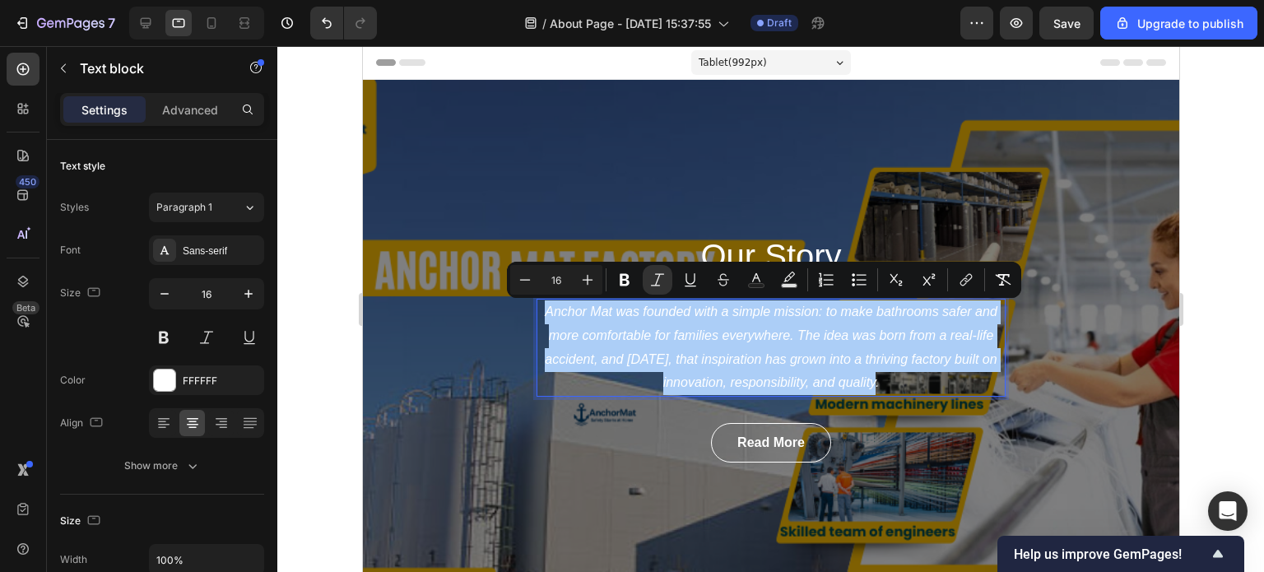
click at [1203, 312] on div at bounding box center [770, 309] width 987 height 526
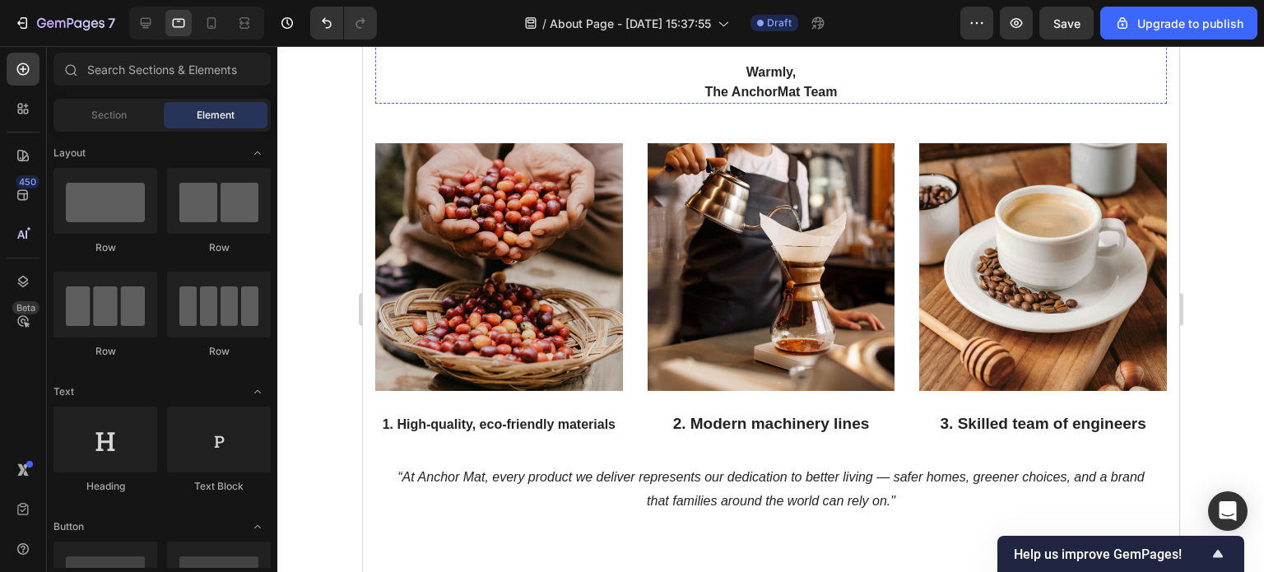
scroll to position [1975, 0]
click at [502, 261] on img at bounding box center [498, 267] width 248 height 248
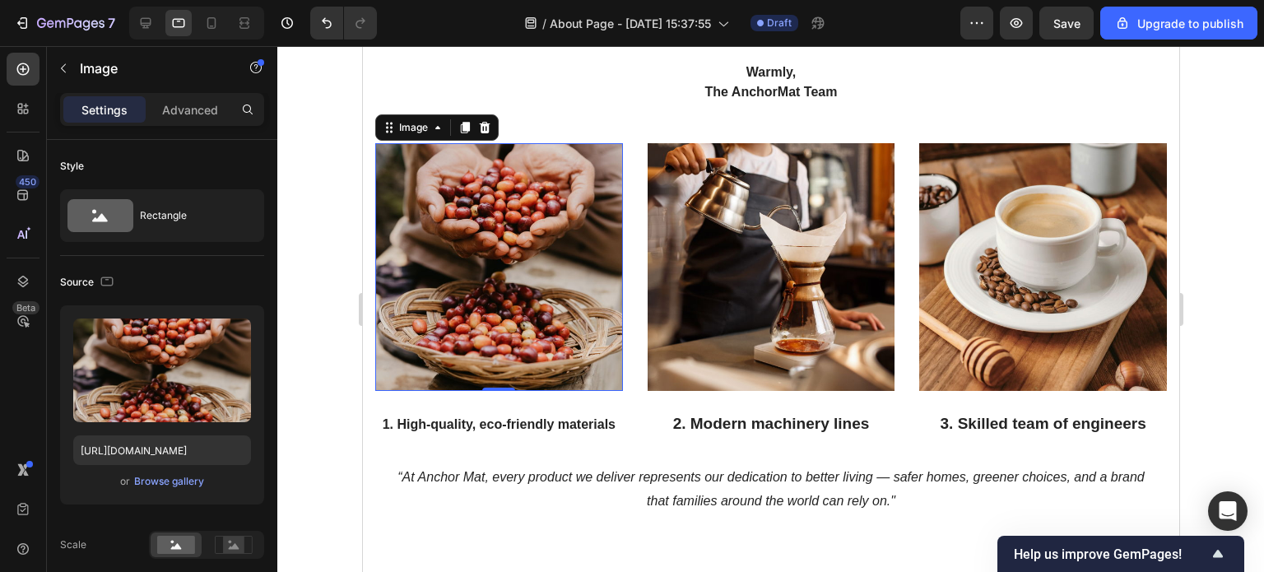
click at [598, 230] on img at bounding box center [498, 267] width 248 height 248
click at [179, 481] on div "Browse gallery" at bounding box center [169, 481] width 70 height 15
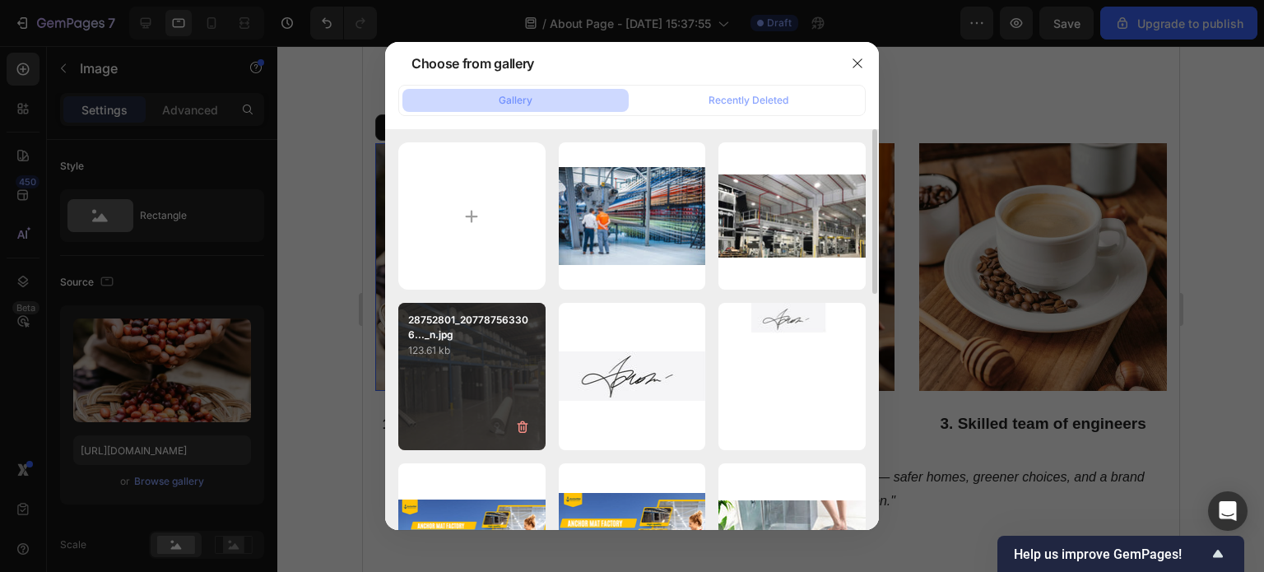
click at [467, 378] on div "28752801_207787563306..._n.jpg 123.61 kb" at bounding box center [471, 376] width 147 height 147
type input "https://cdn.shopify.com/s/files/1/0928/0408/8175/files/gempages_581590334857806…"
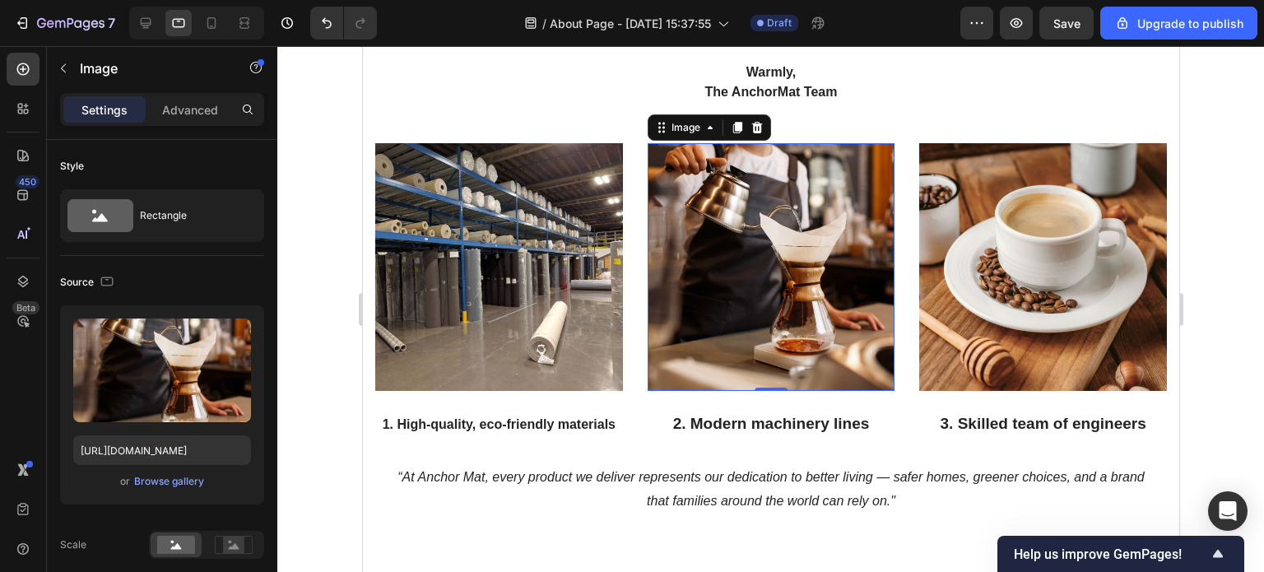
scroll to position [688, 0]
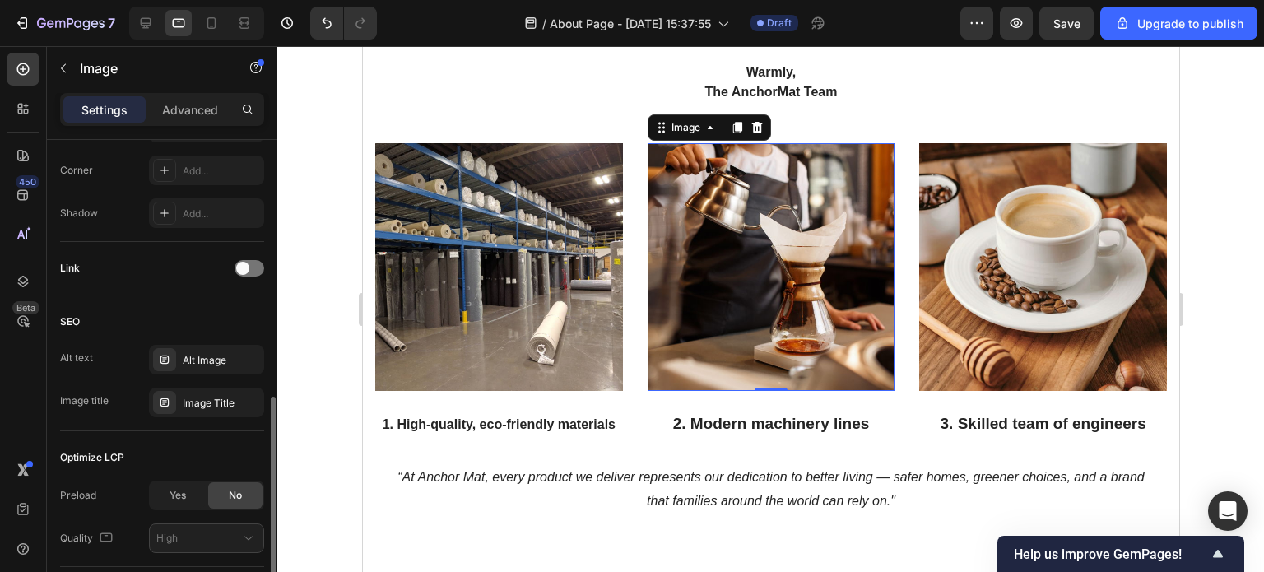
click at [763, 275] on img at bounding box center [771, 267] width 248 height 248
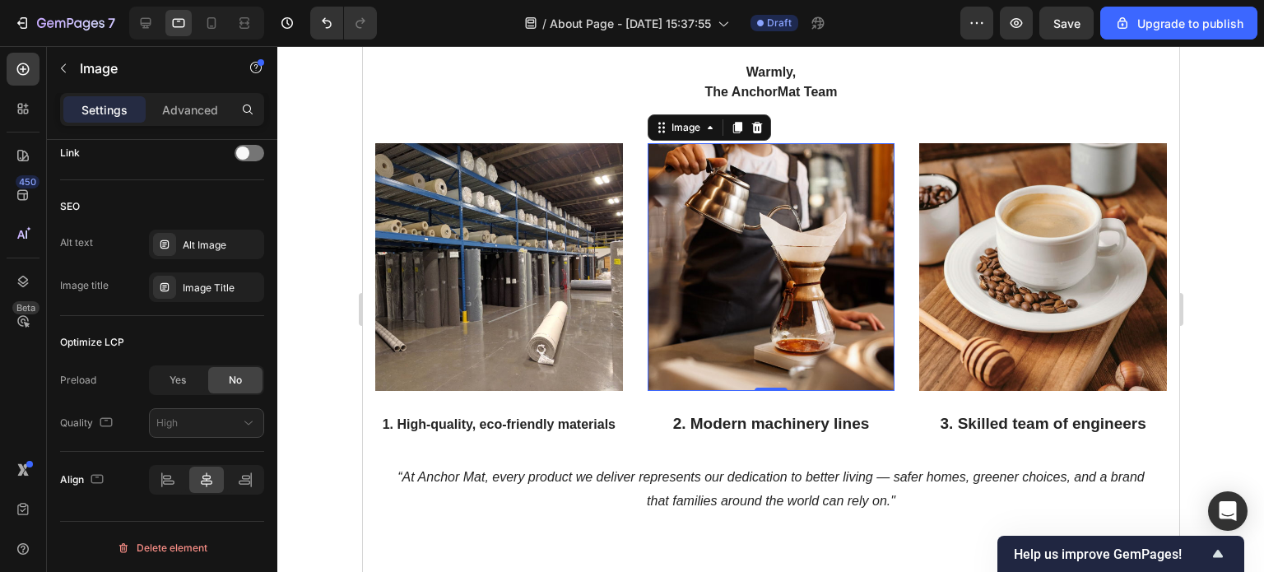
click at [745, 328] on img at bounding box center [771, 267] width 248 height 248
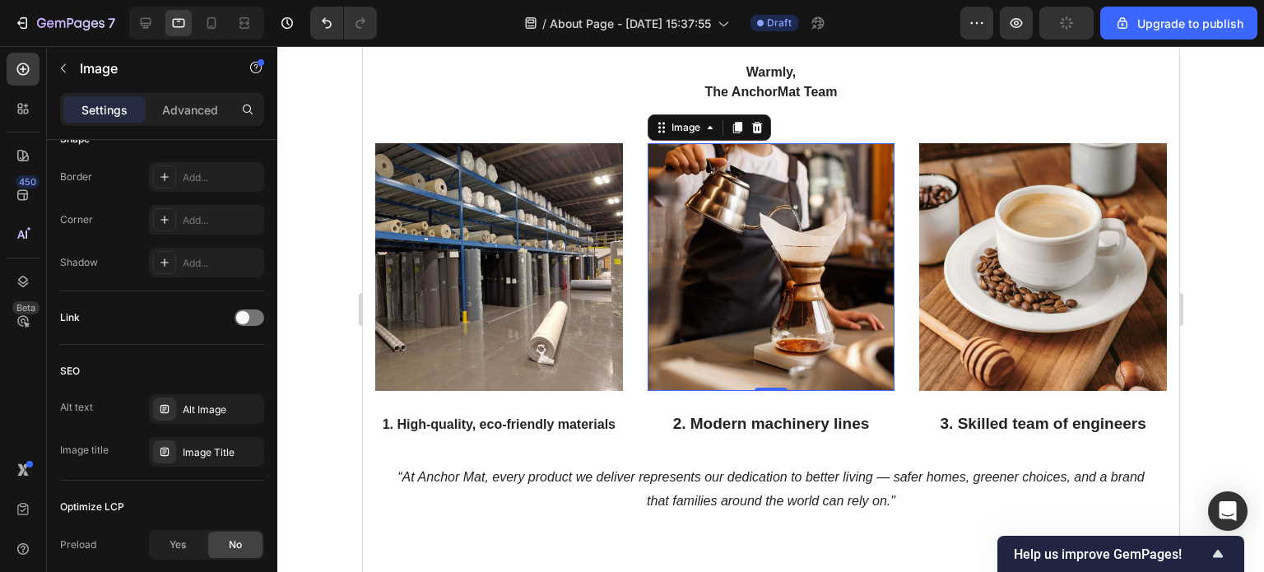
click at [705, 249] on img at bounding box center [771, 267] width 248 height 248
click at [707, 250] on img at bounding box center [771, 267] width 248 height 248
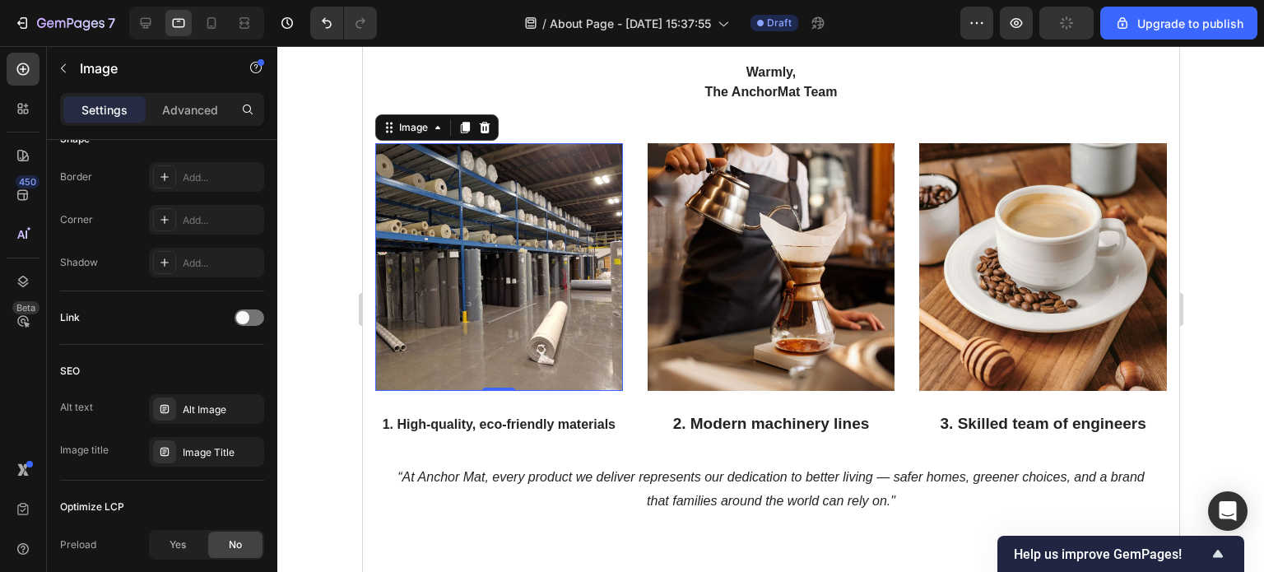
click at [513, 276] on img at bounding box center [498, 267] width 248 height 248
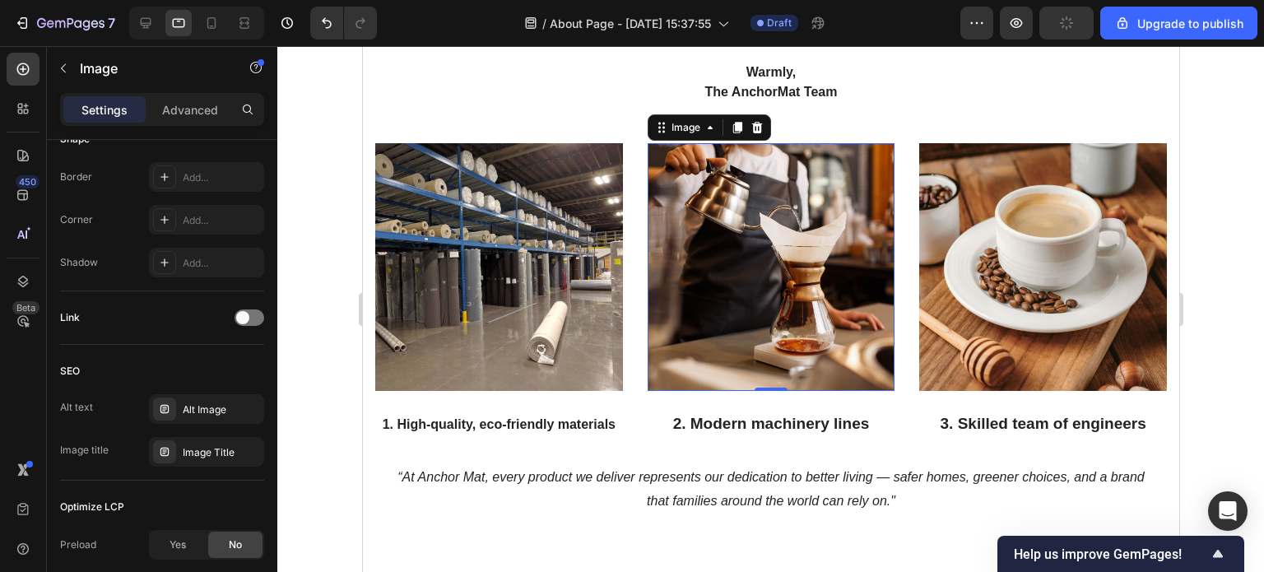
click at [723, 257] on img at bounding box center [771, 267] width 248 height 248
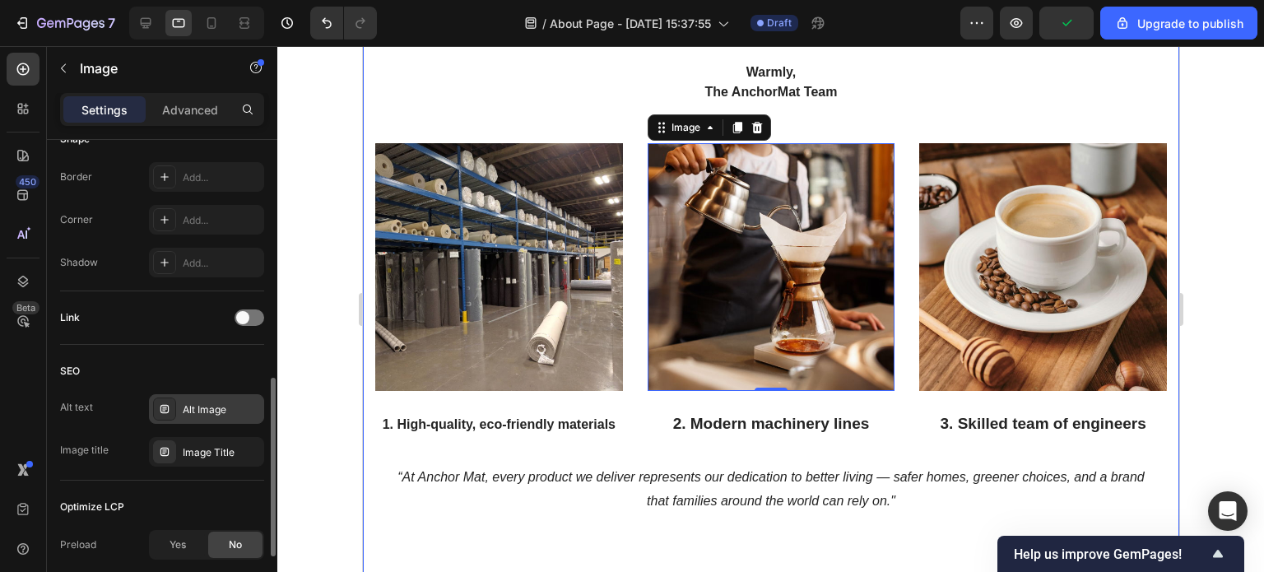
click at [214, 407] on div "Alt Image" at bounding box center [221, 409] width 77 height 15
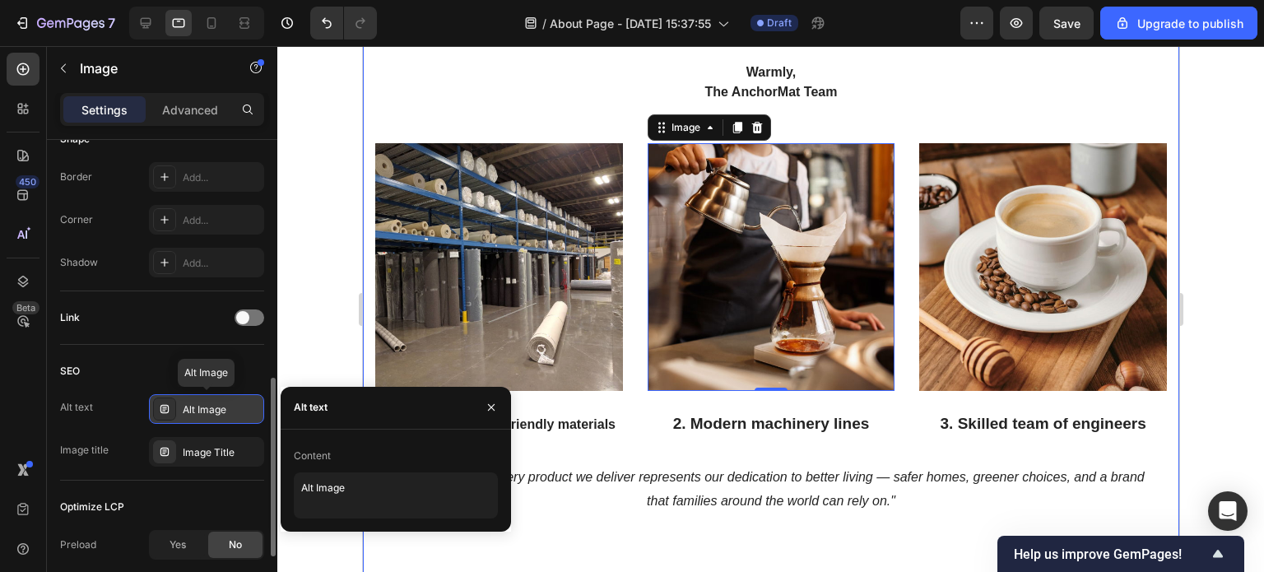
click at [214, 407] on div "Alt Image" at bounding box center [221, 409] width 77 height 15
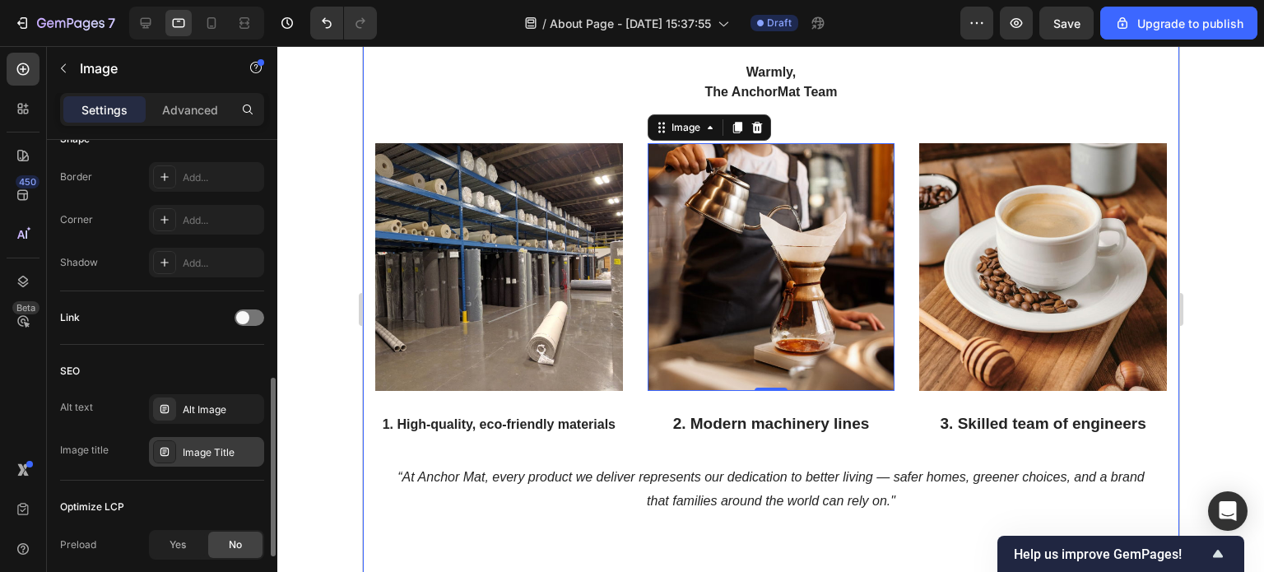
click at [216, 449] on div "Image Title" at bounding box center [221, 452] width 77 height 15
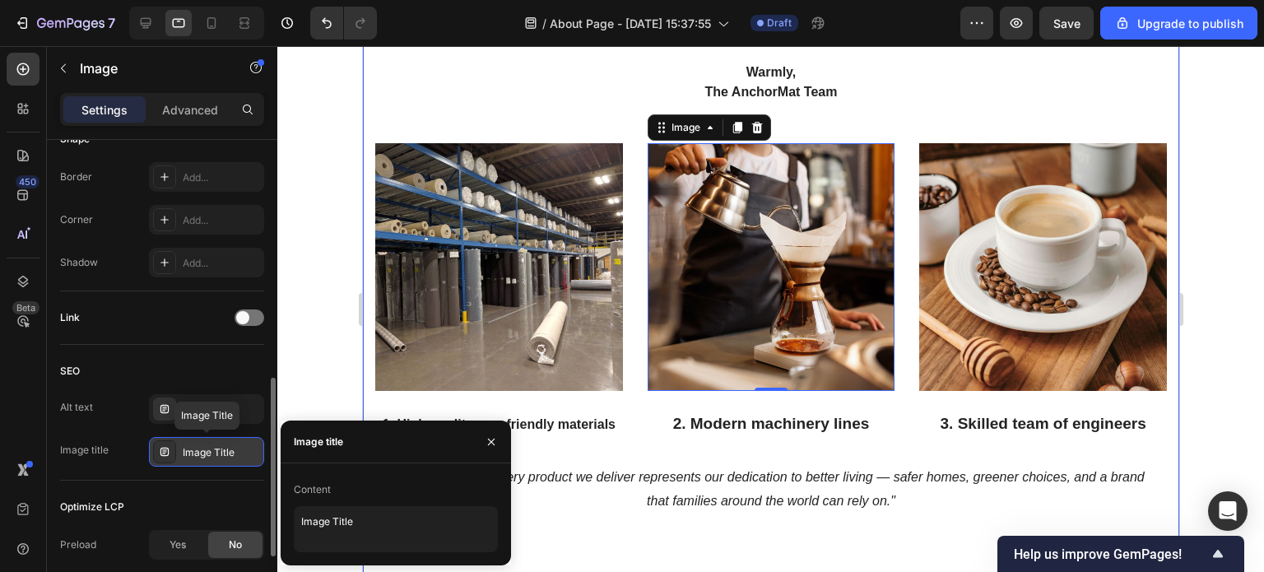
click at [216, 449] on div "Image Title" at bounding box center [221, 452] width 77 height 15
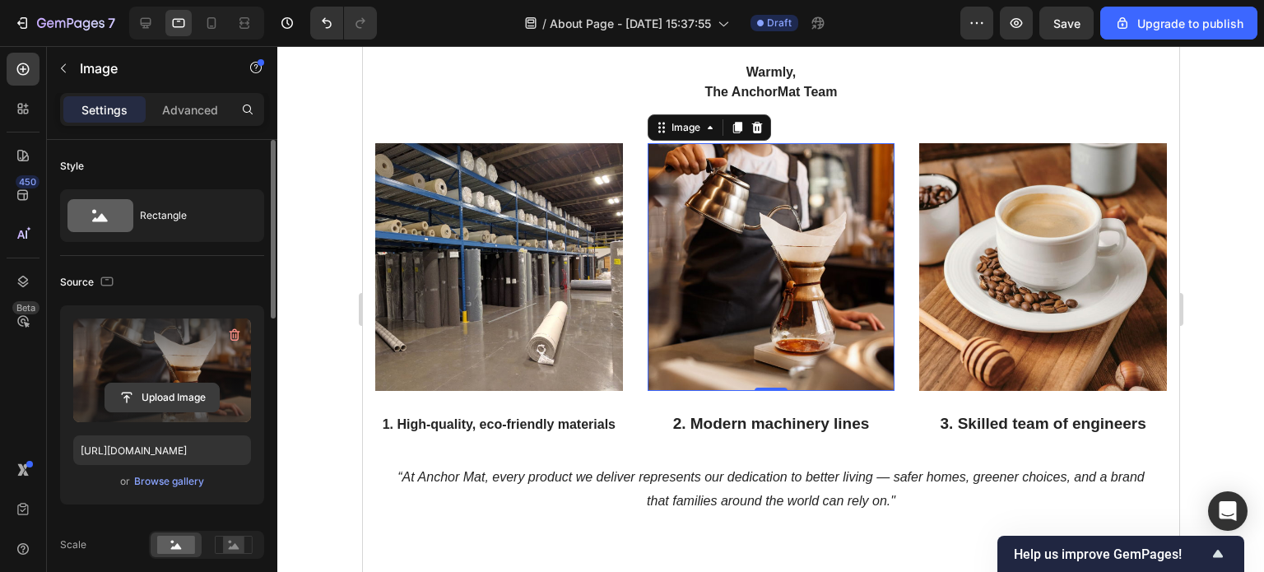
scroll to position [82, 0]
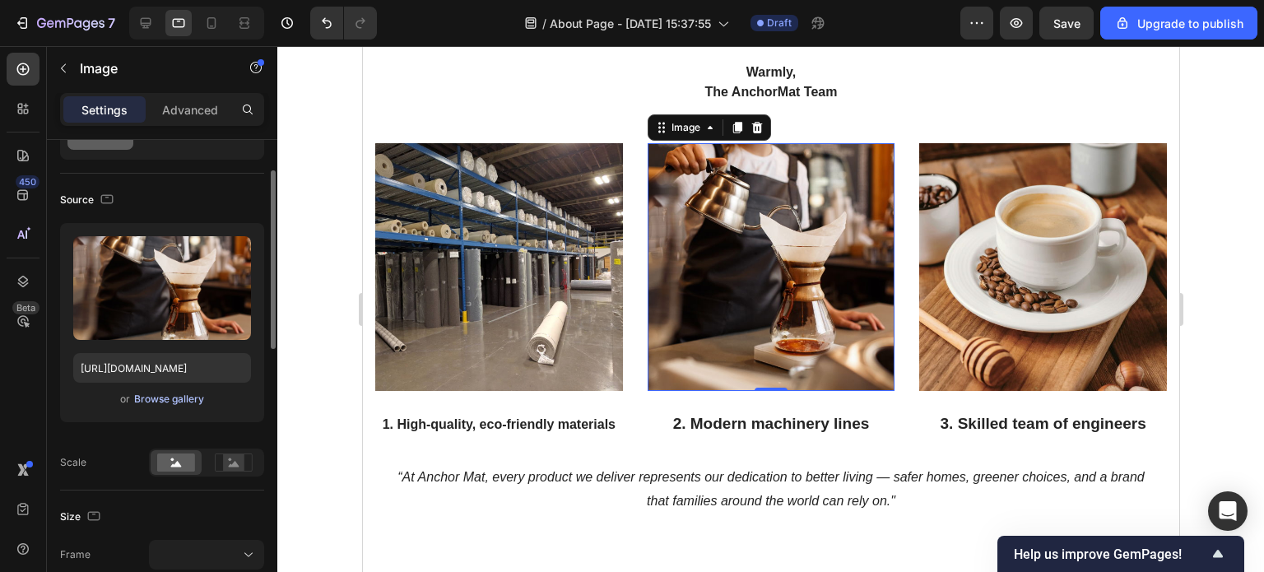
click at [170, 396] on div "Browse gallery" at bounding box center [169, 399] width 70 height 15
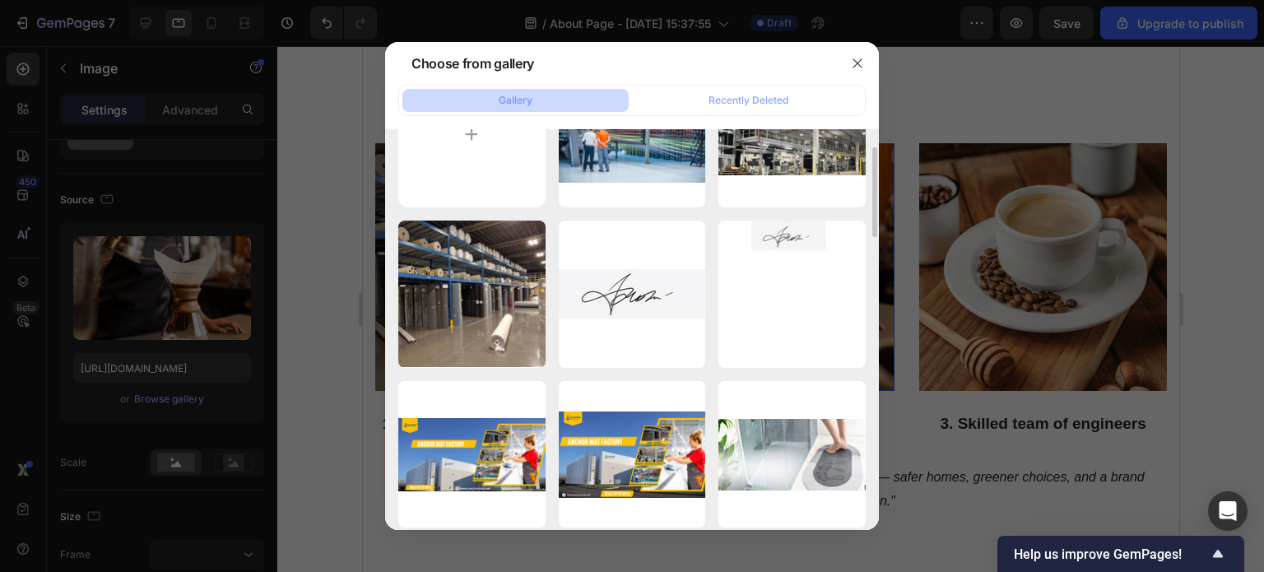
scroll to position [0, 0]
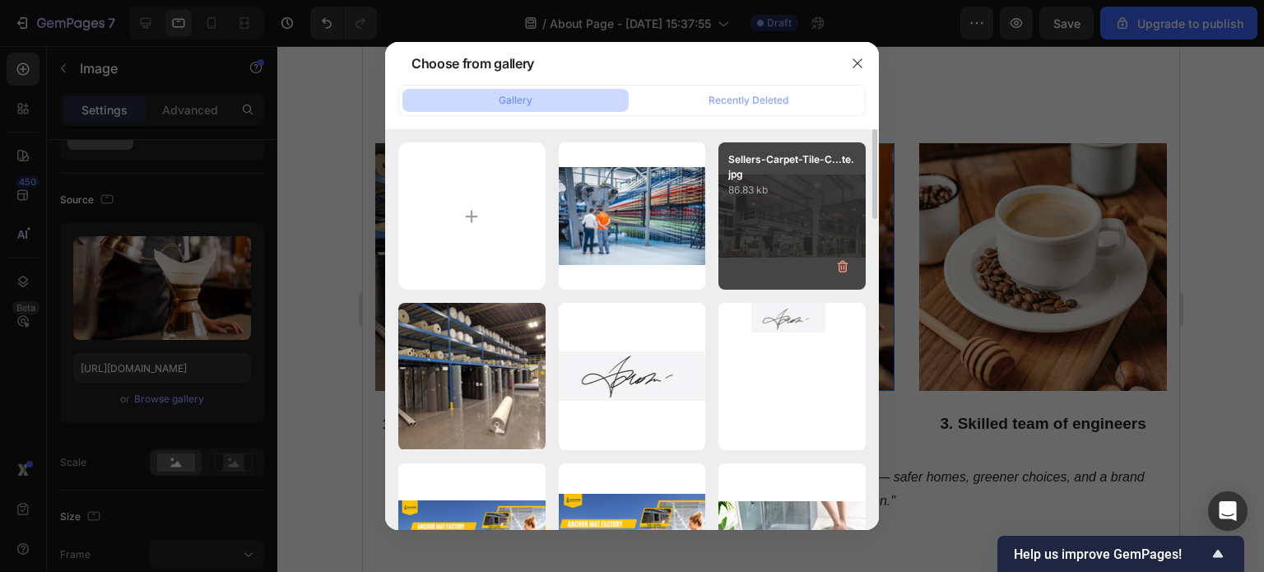
click at [787, 226] on div "Sellers-Carpet-Tile-C...te.jpg 86.83 kb" at bounding box center [791, 215] width 147 height 147
type input "https://cdn.shopify.com/s/files/1/0928/0408/8175/files/gempages_581590334857806…"
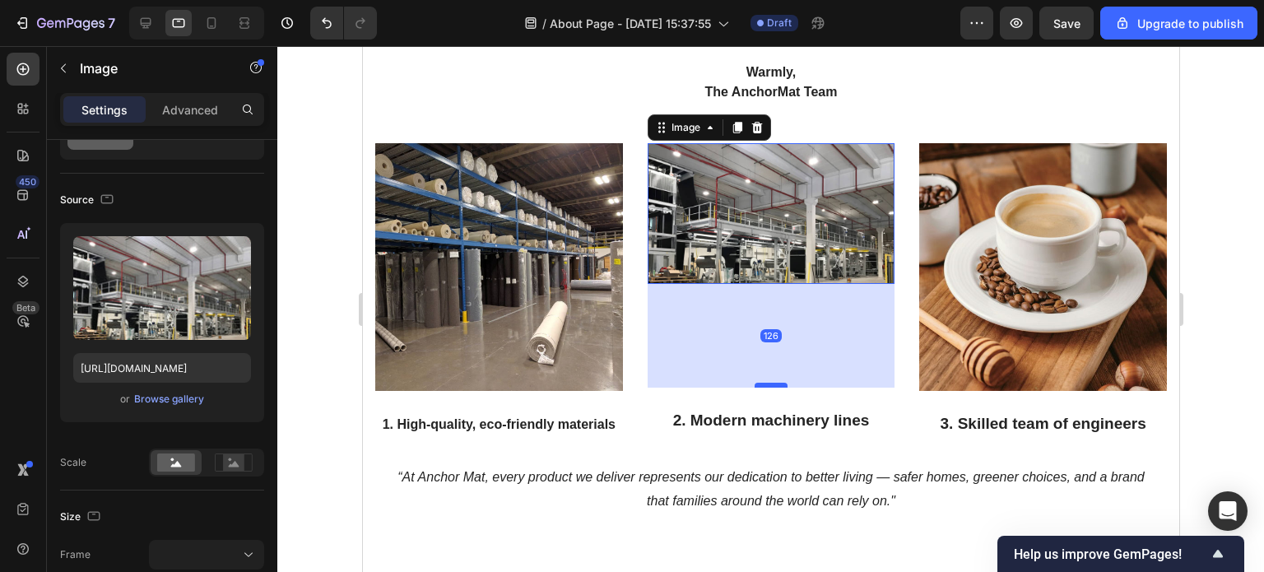
drag, startPoint x: 765, startPoint y: 279, endPoint x: 763, endPoint y: 383, distance: 103.7
click at [763, 383] on div at bounding box center [770, 385] width 33 height 5
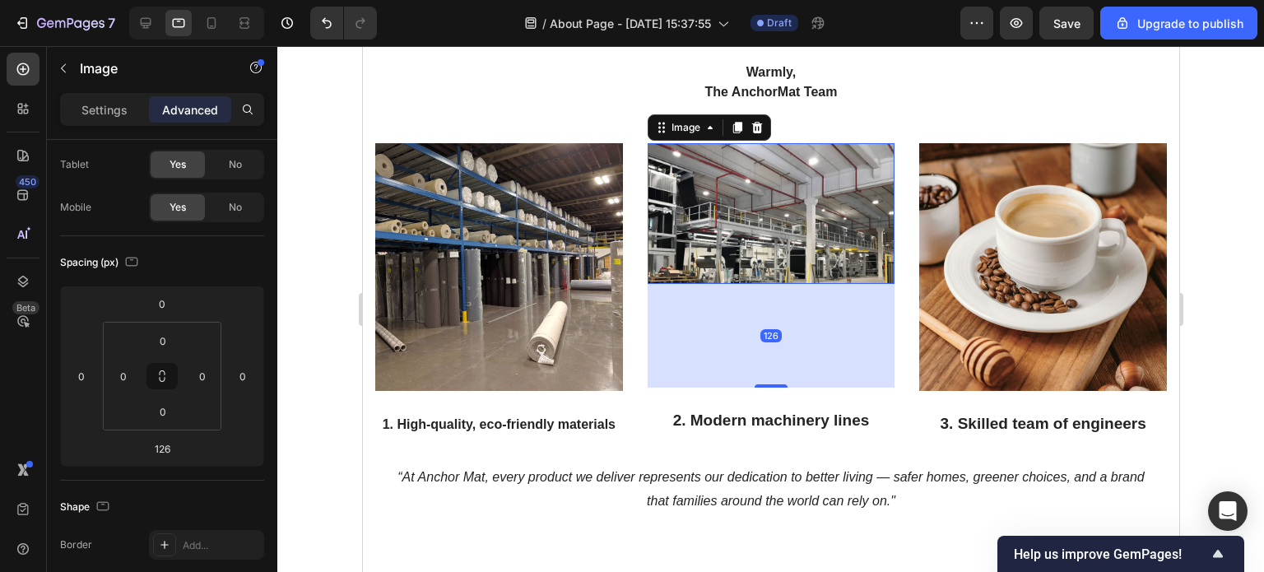
click at [795, 249] on img at bounding box center [771, 213] width 248 height 141
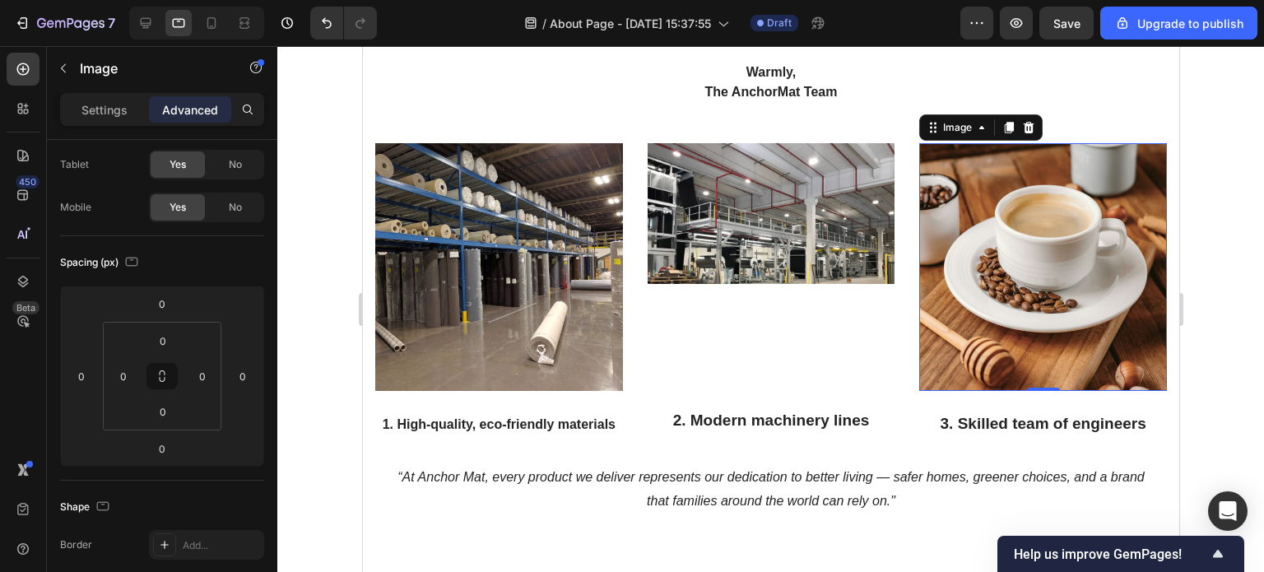
click at [1000, 267] on img at bounding box center [1042, 267] width 248 height 248
click at [745, 229] on img at bounding box center [771, 213] width 248 height 141
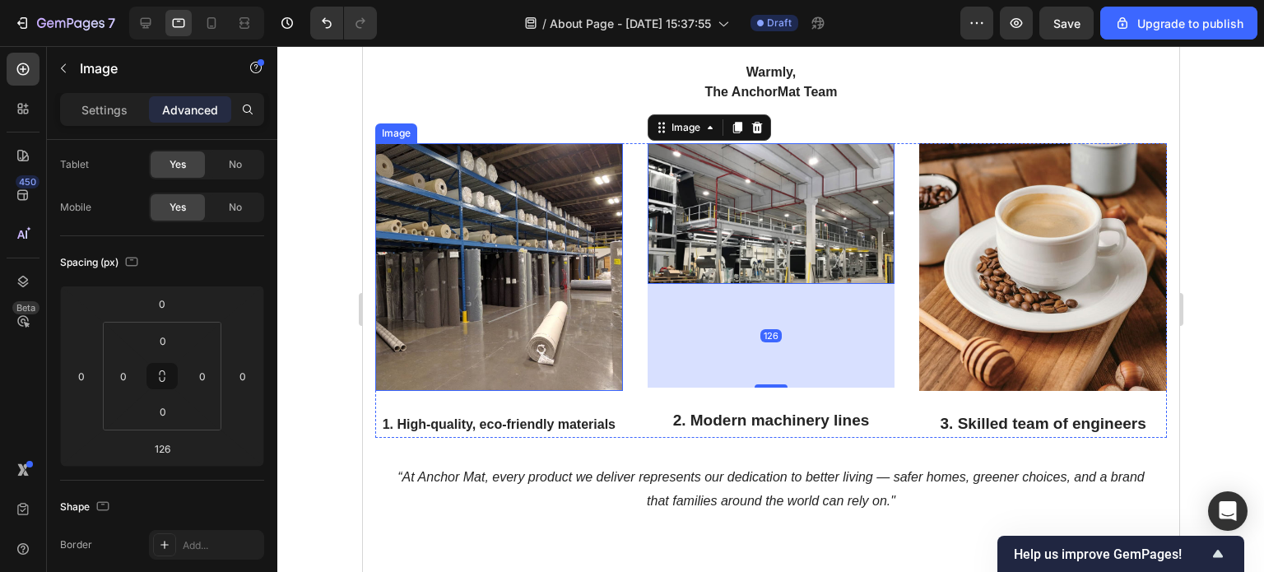
click at [515, 246] on img at bounding box center [498, 267] width 248 height 248
click at [700, 233] on img at bounding box center [771, 213] width 248 height 141
click at [732, 307] on div "126" at bounding box center [771, 336] width 248 height 104
click at [751, 240] on img at bounding box center [771, 213] width 248 height 141
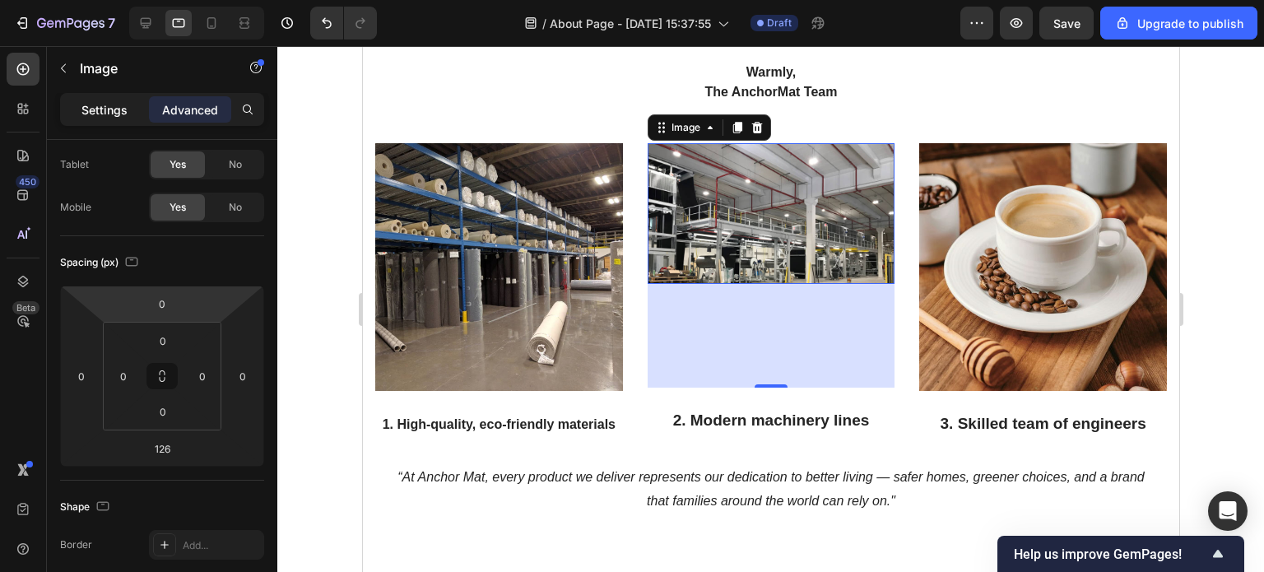
click at [105, 114] on p "Settings" at bounding box center [104, 109] width 46 height 17
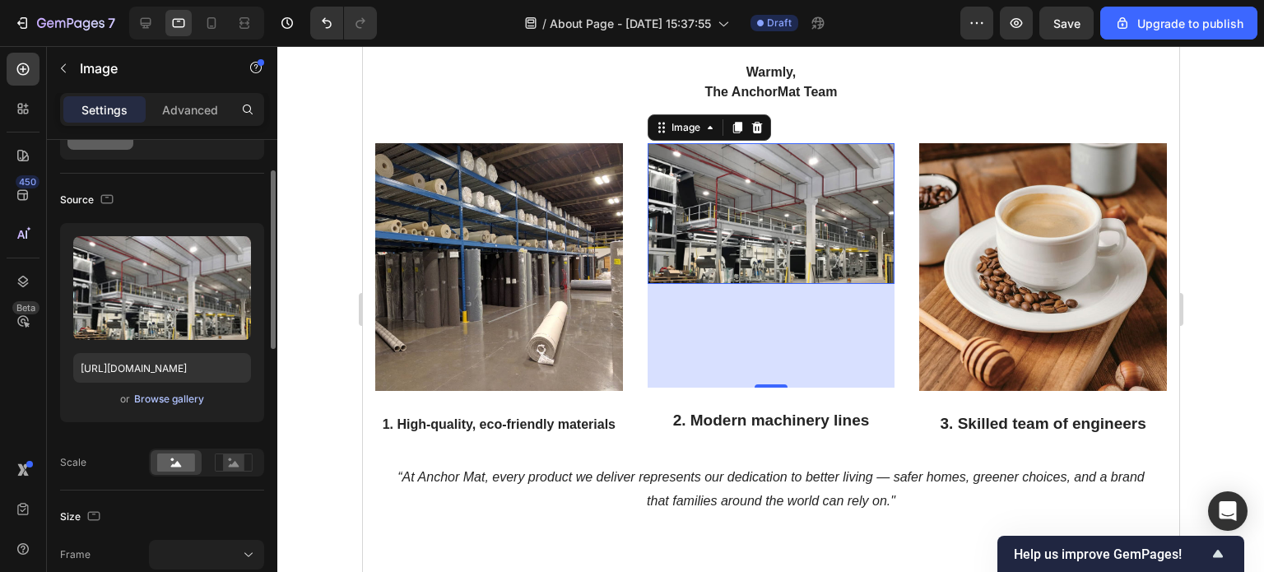
click at [179, 398] on div "Browse gallery" at bounding box center [169, 399] width 70 height 15
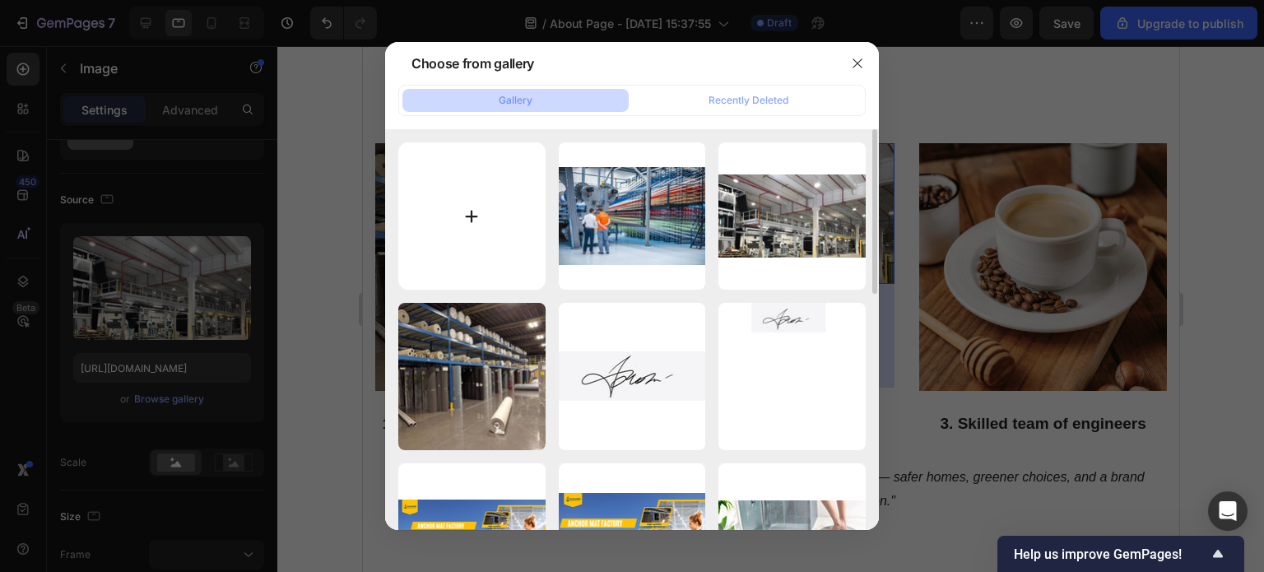
click at [470, 206] on input "file" at bounding box center [471, 215] width 147 height 147
type input "C:\fakepath\💦 (1000 x 500 px) (1).png"
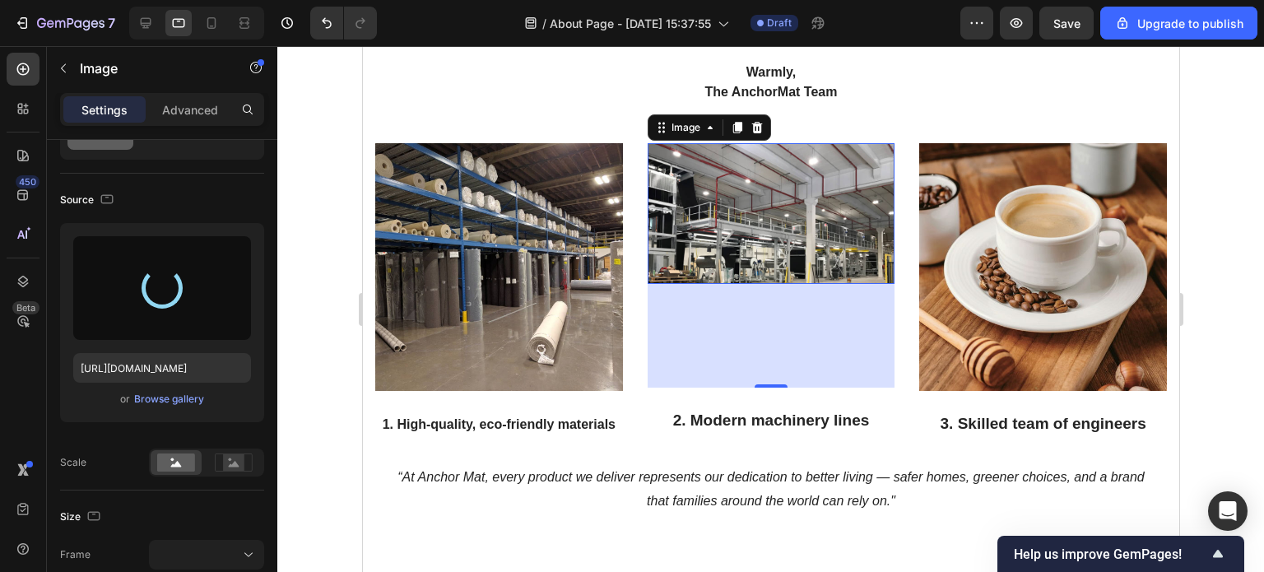
type input "https://cdn.shopify.com/s/files/1/0928/0408/8175/files/gempages_581590334857806…"
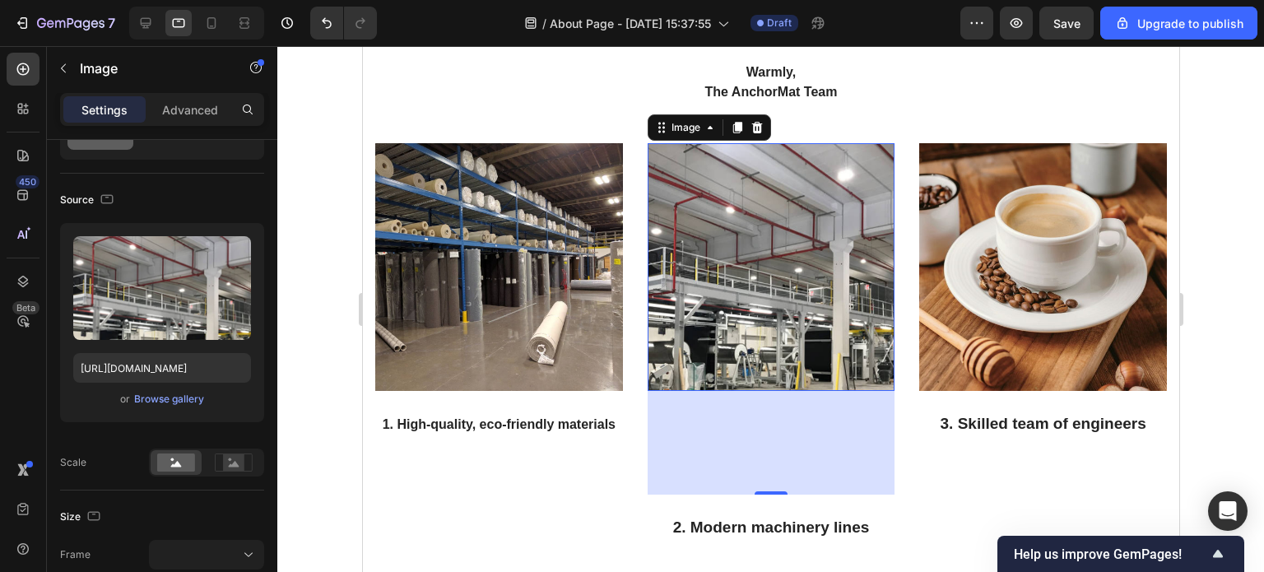
click at [745, 429] on div "126" at bounding box center [771, 443] width 248 height 104
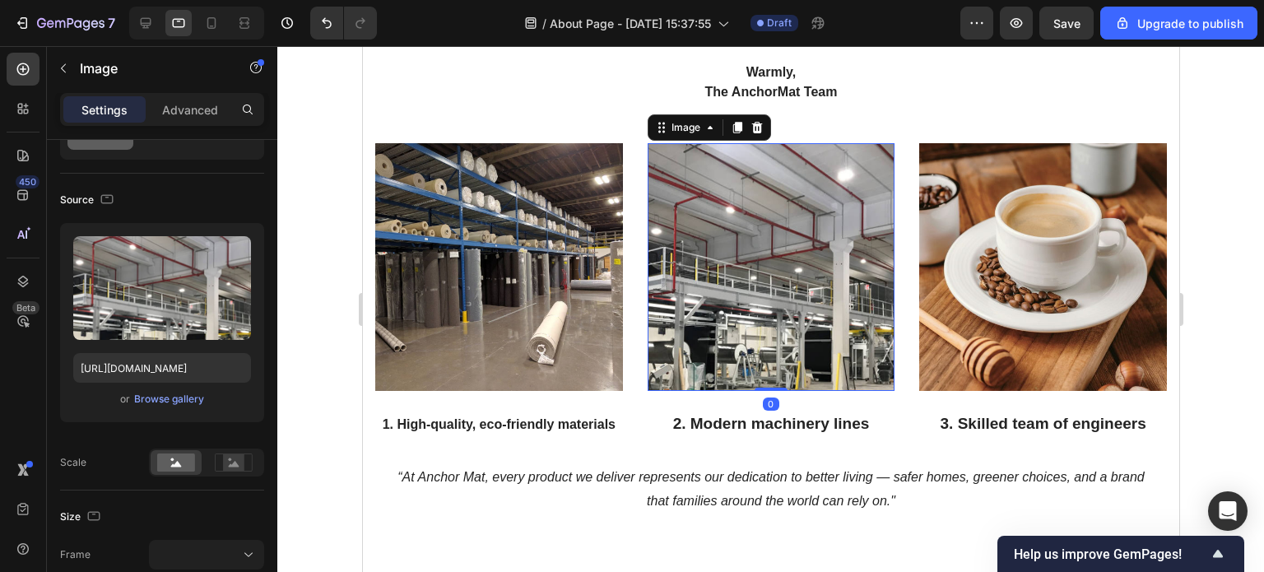
drag, startPoint x: 759, startPoint y: 486, endPoint x: 773, endPoint y: 375, distance: 112.0
click at [773, 375] on div "Image 0" at bounding box center [771, 267] width 248 height 248
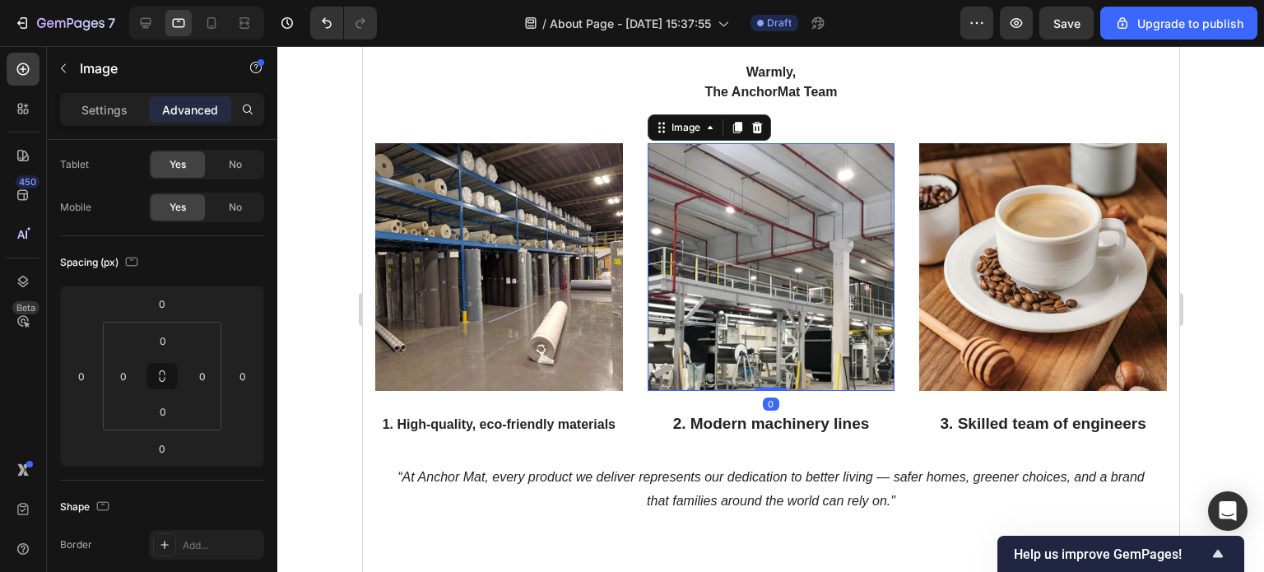
click at [1225, 280] on div at bounding box center [770, 309] width 987 height 526
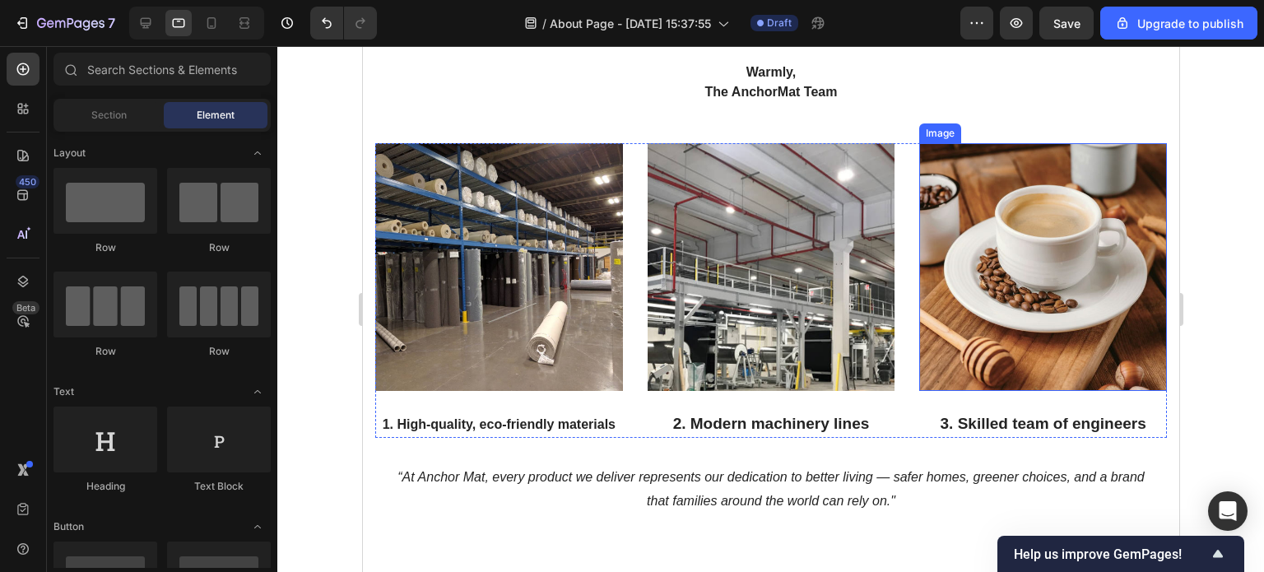
click at [1041, 292] on img at bounding box center [1042, 267] width 248 height 248
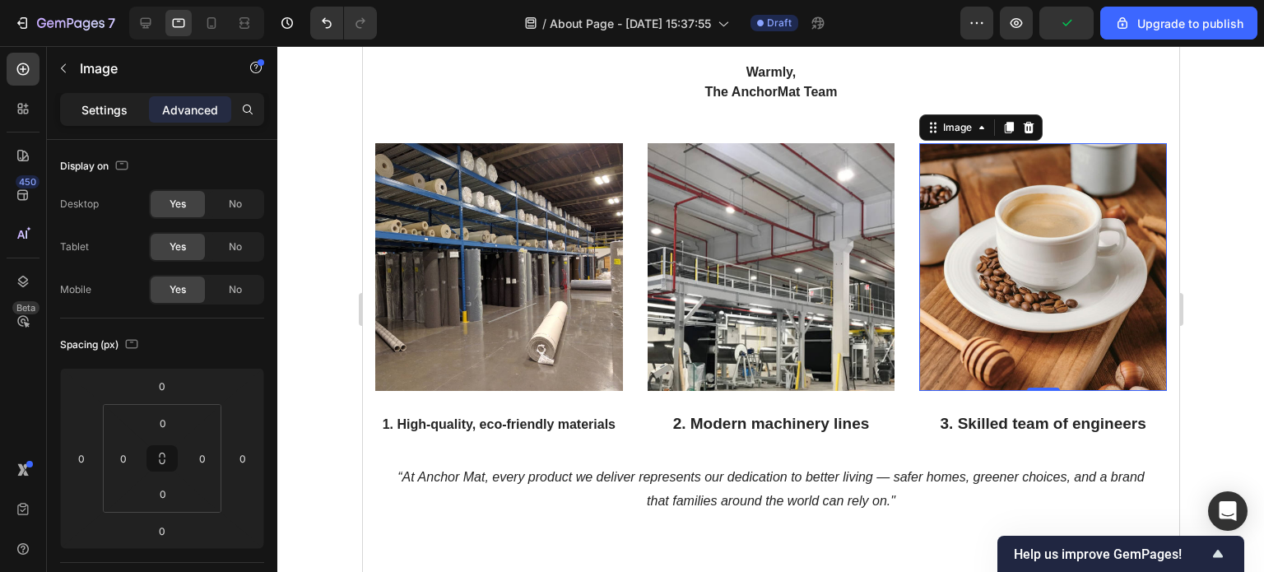
click at [106, 108] on p "Settings" at bounding box center [104, 109] width 46 height 17
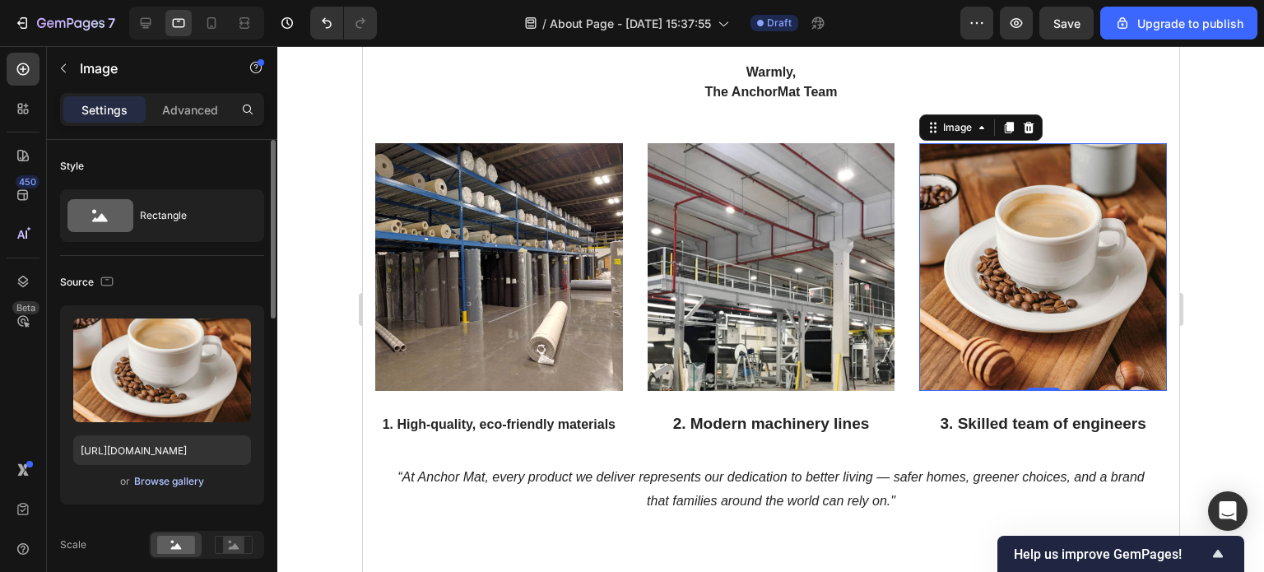
click at [184, 481] on div "Browse gallery" at bounding box center [169, 481] width 70 height 15
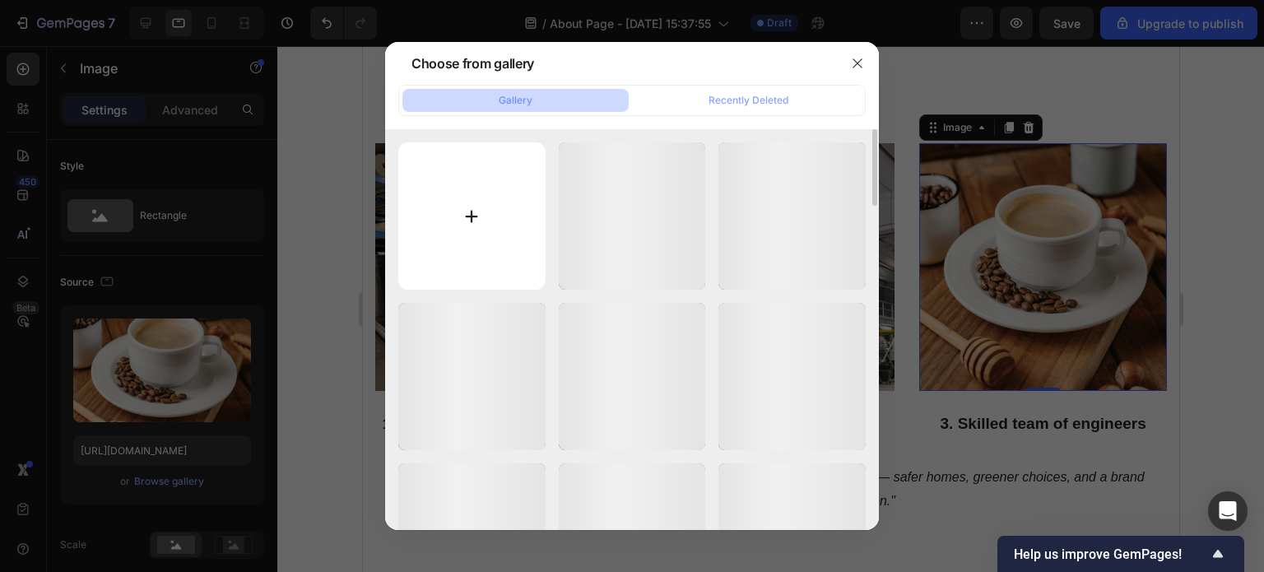
click at [474, 216] on input "file" at bounding box center [471, 215] width 147 height 147
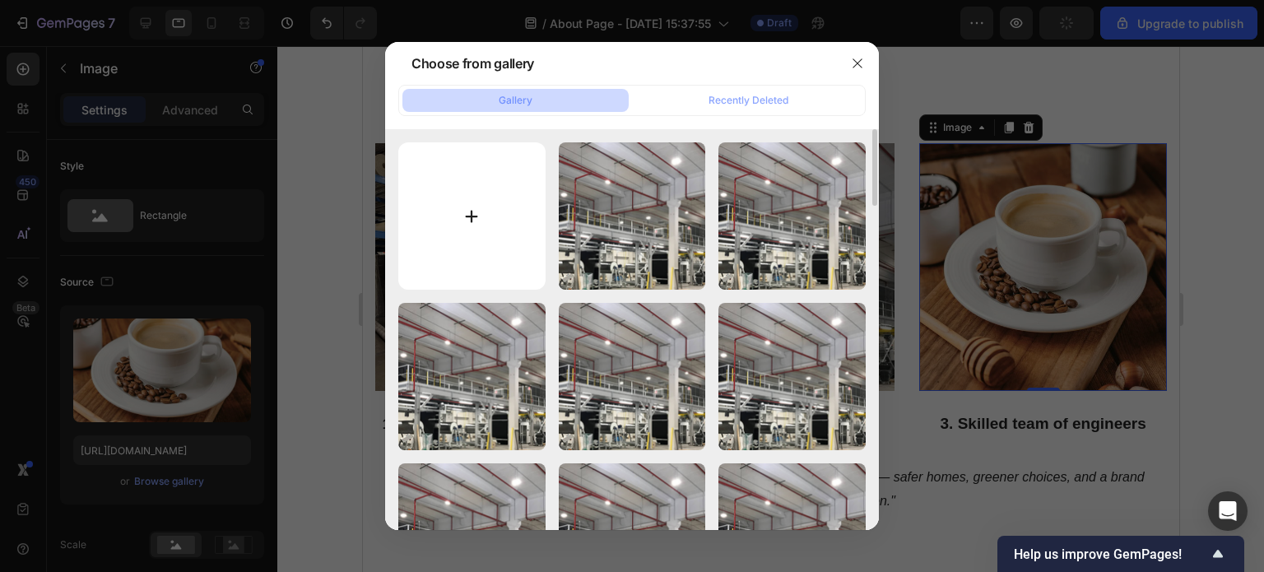
type input "C:\fakepath\💦 (1000 x 500 px) (2).png"
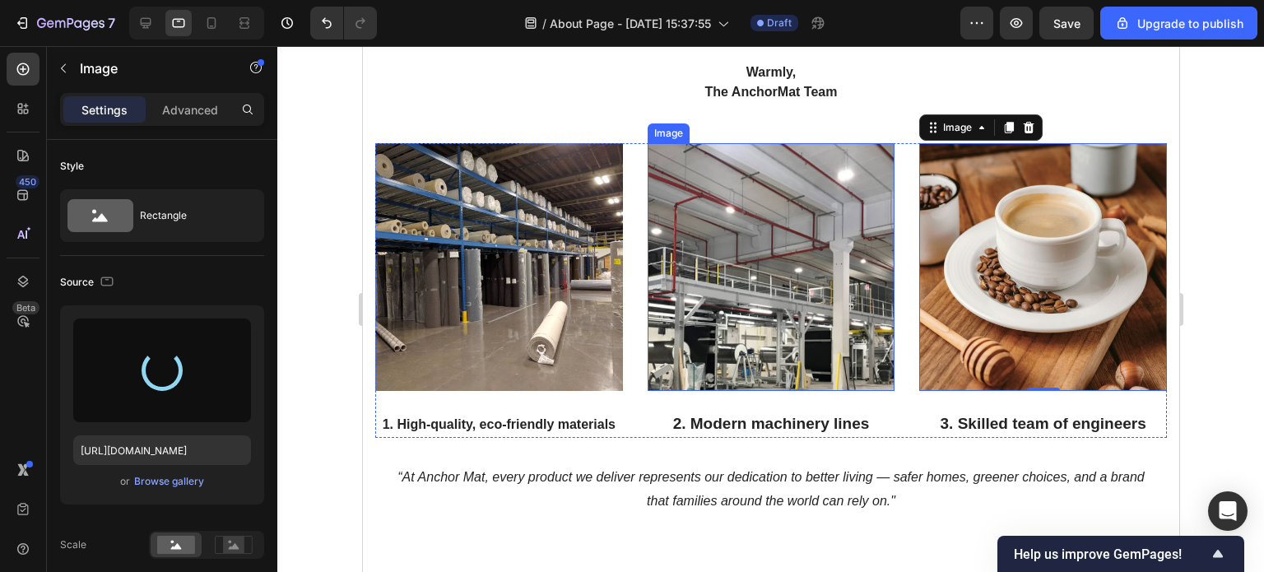
type input "https://cdn.shopify.com/s/files/1/0928/0408/8175/files/gempages_581590334857806…"
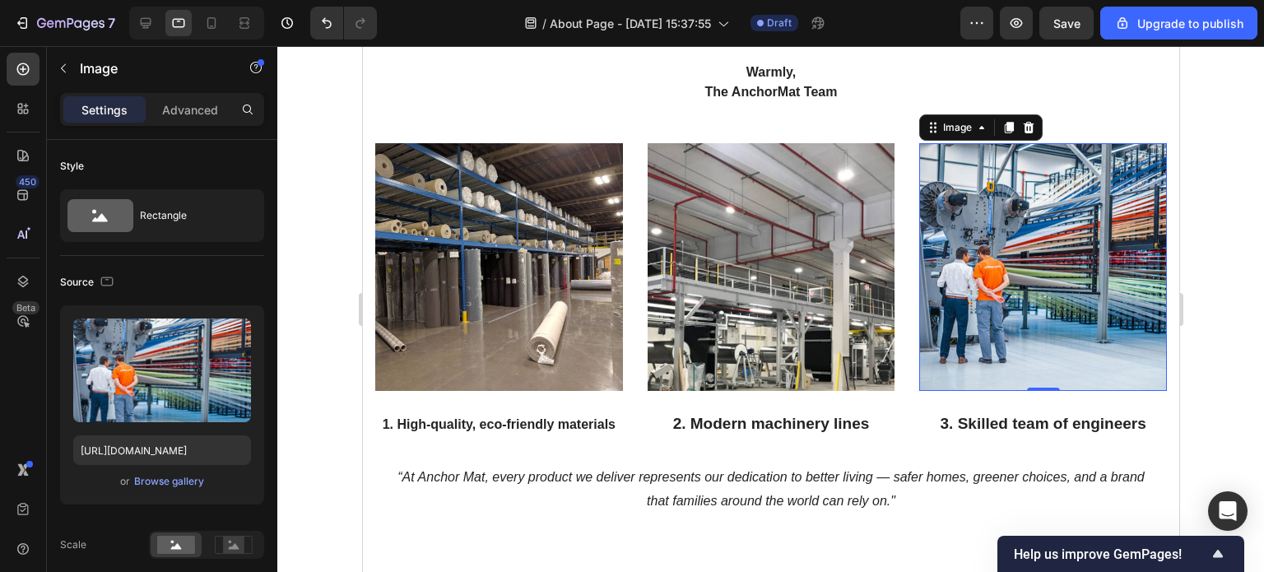
click at [1226, 324] on div at bounding box center [770, 309] width 987 height 526
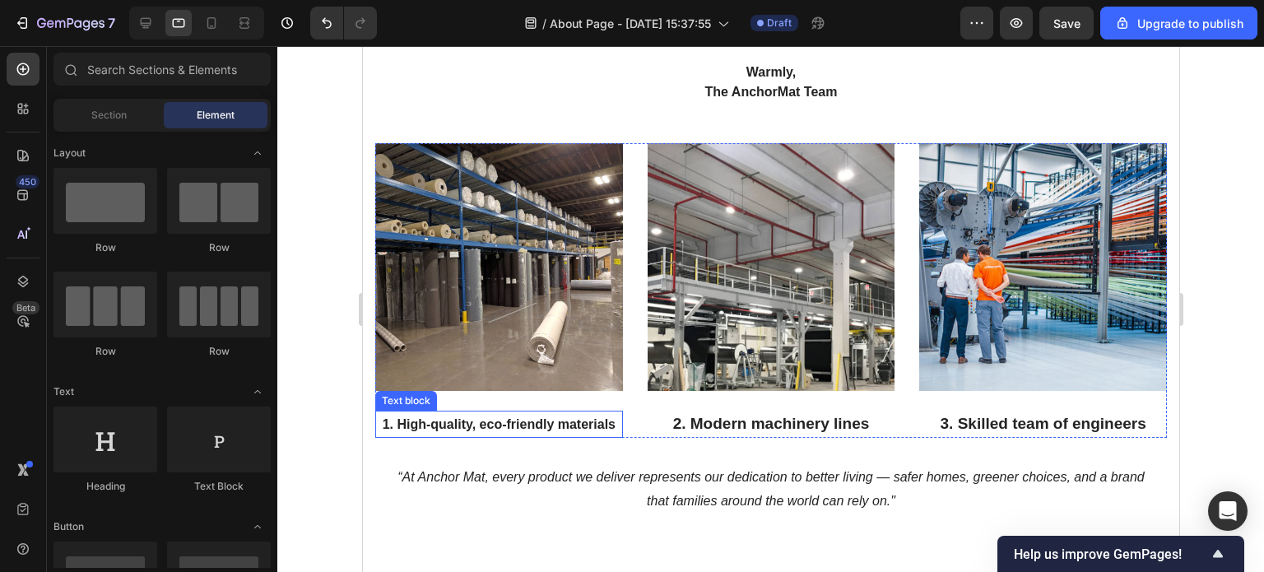
click at [567, 419] on strong "1. High-quality, eco-friendly materials" at bounding box center [498, 424] width 233 height 14
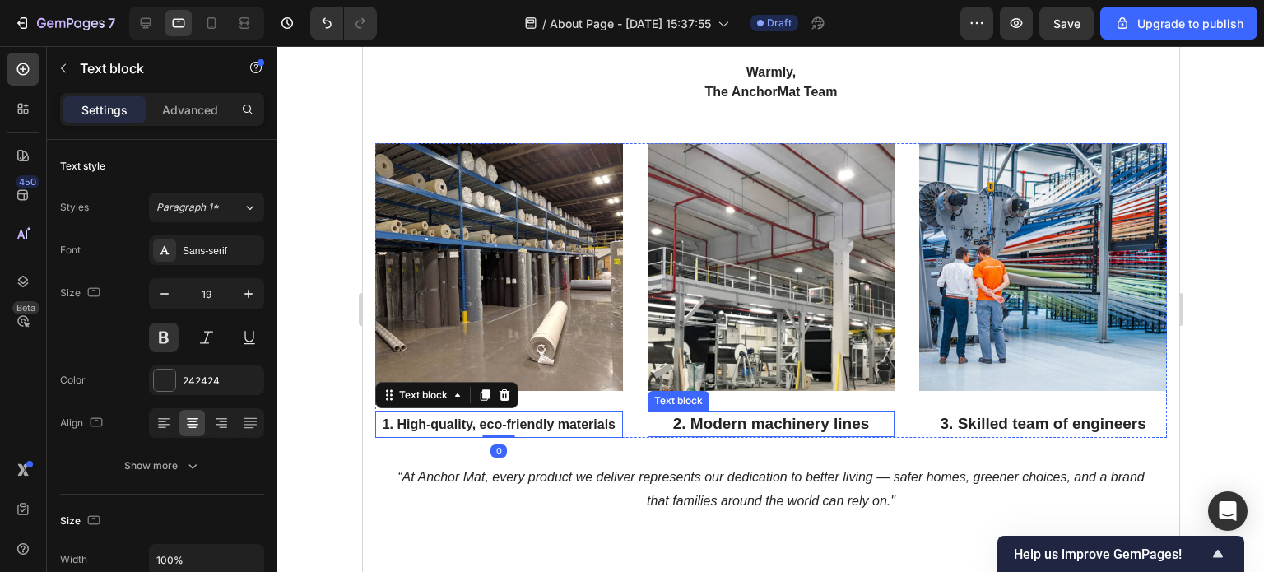
scroll to position [82, 0]
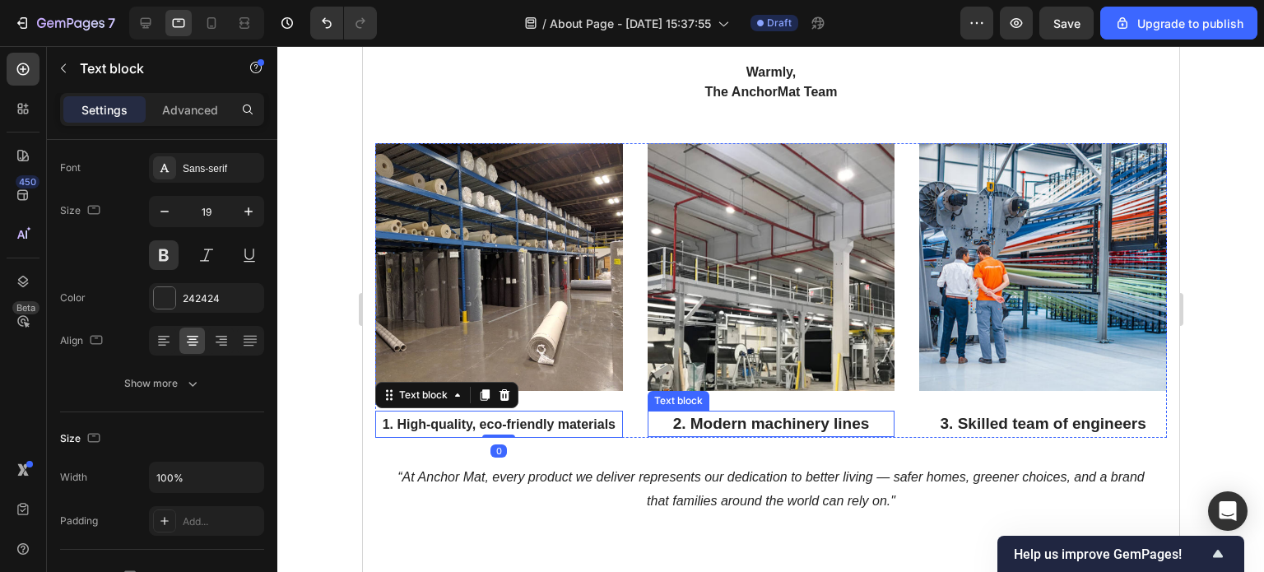
click at [779, 414] on p "2. Modern machinery lines" at bounding box center [771, 424] width 244 height 24
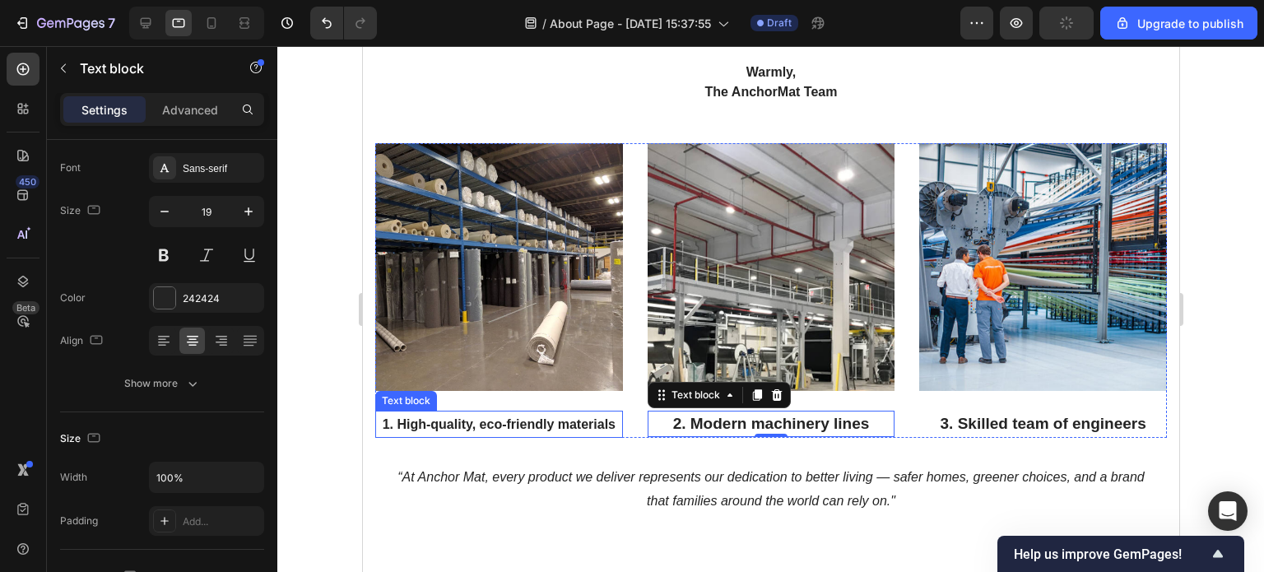
click at [573, 423] on strong "1. High-quality, eco-friendly materials" at bounding box center [498, 424] width 233 height 14
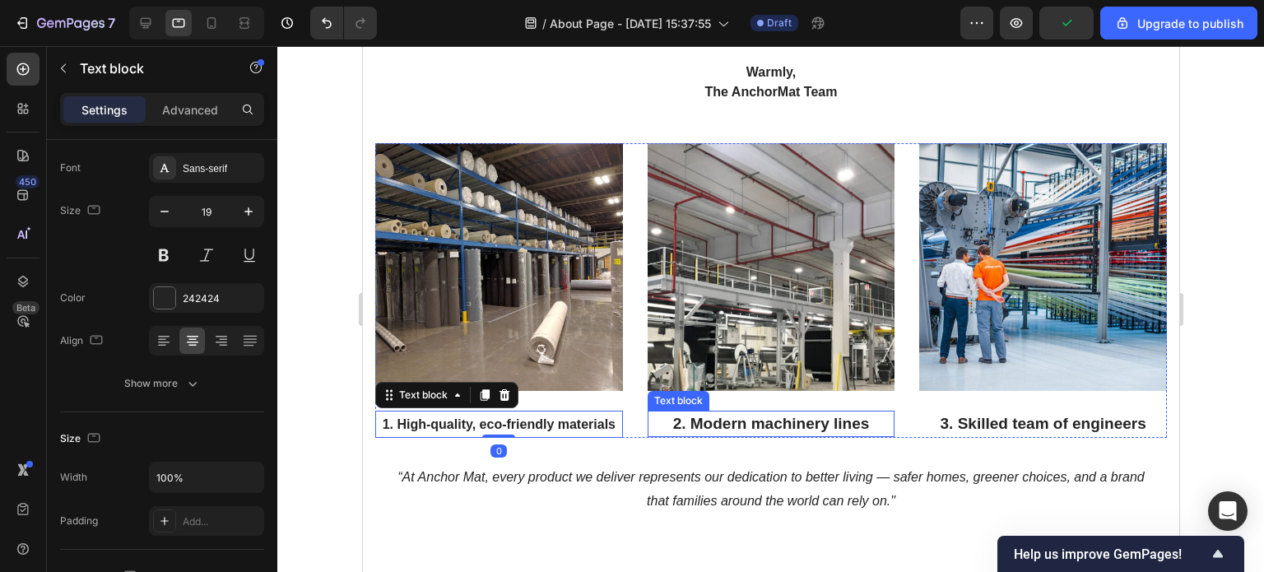
click at [726, 419] on p "2. Modern machinery lines" at bounding box center [771, 424] width 244 height 24
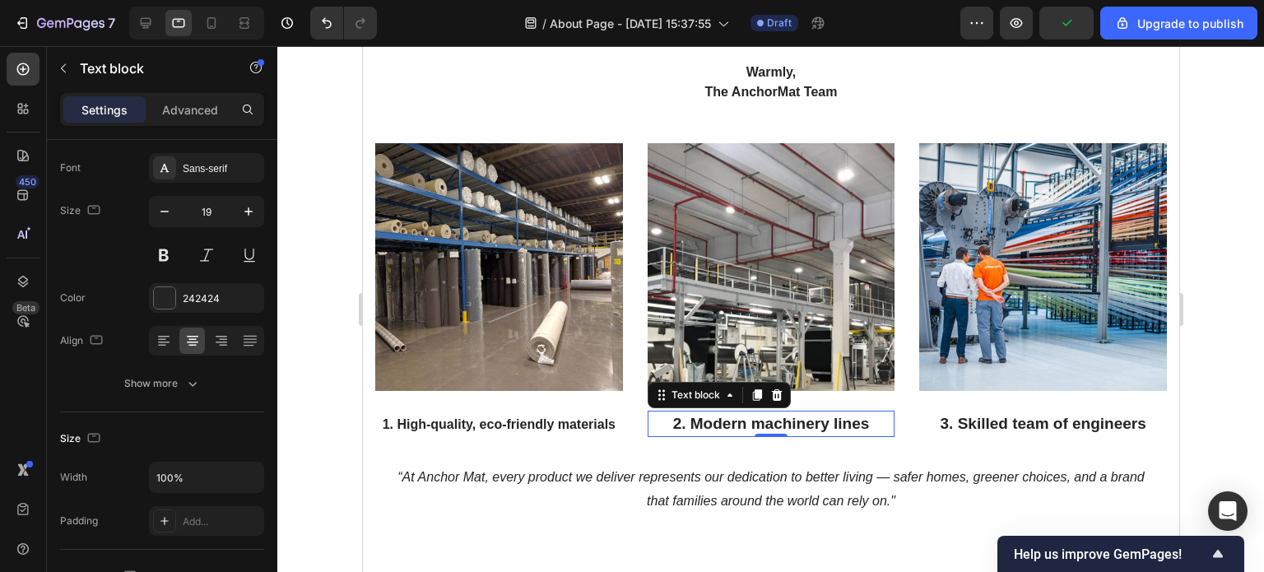
click at [837, 417] on p "2. Modern machinery lines" at bounding box center [771, 424] width 244 height 24
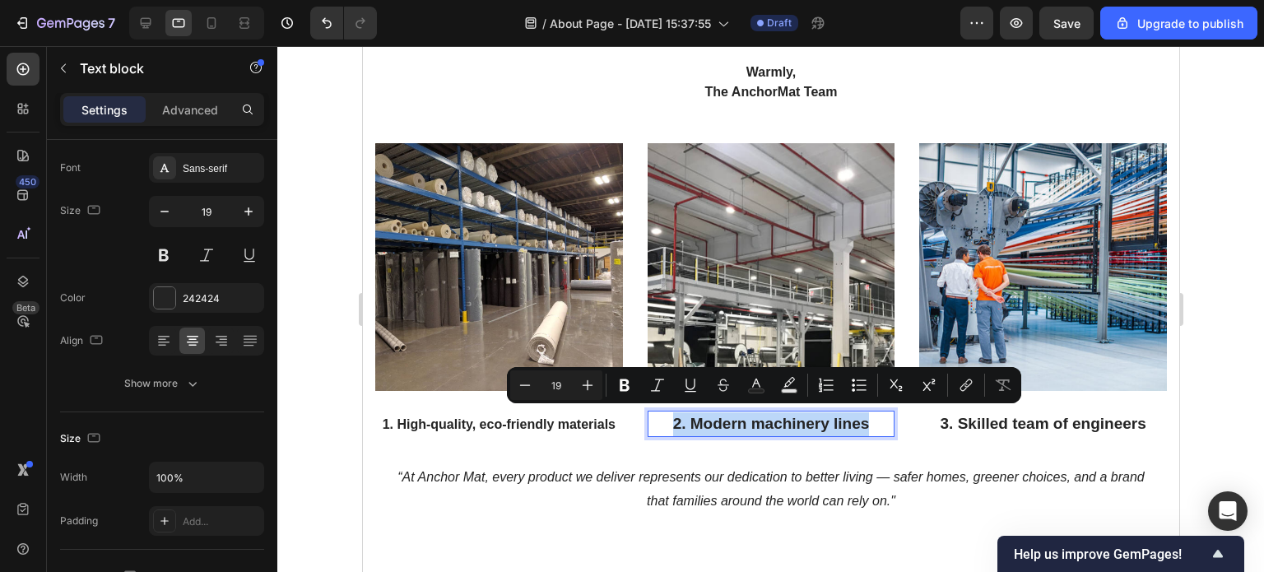
drag, startPoint x: 867, startPoint y: 417, endPoint x: 667, endPoint y: 417, distance: 200.8
click at [667, 417] on p "2. Modern machinery lines" at bounding box center [771, 424] width 244 height 24
click at [166, 220] on button "button" at bounding box center [165, 212] width 30 height 30
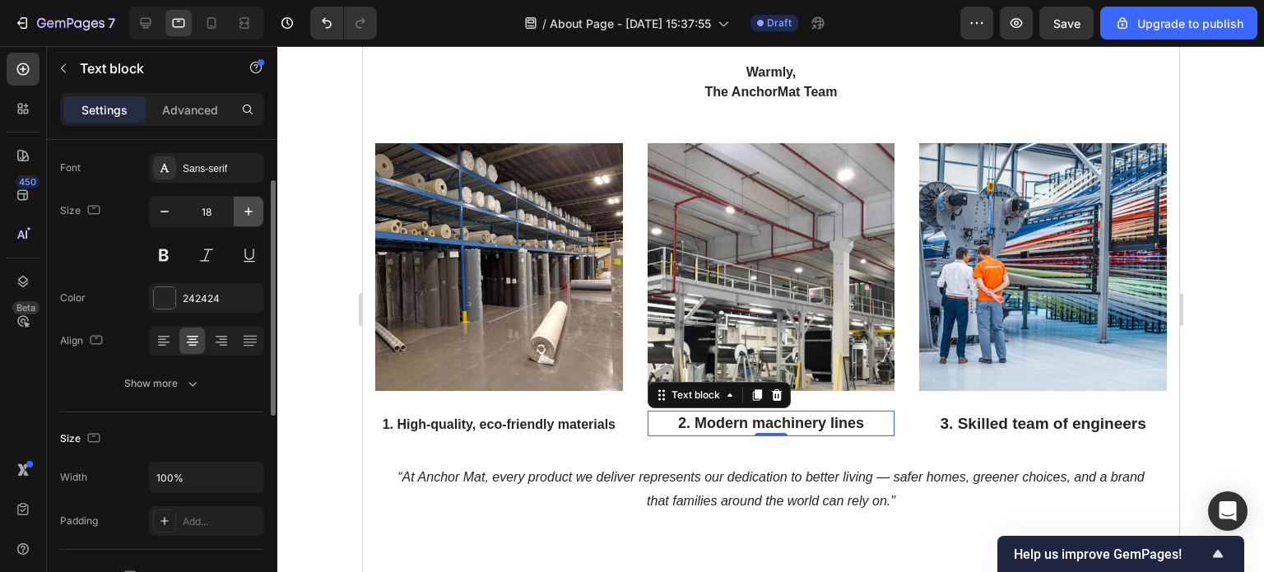
click at [234, 215] on button "button" at bounding box center [249, 212] width 30 height 30
type input "19"
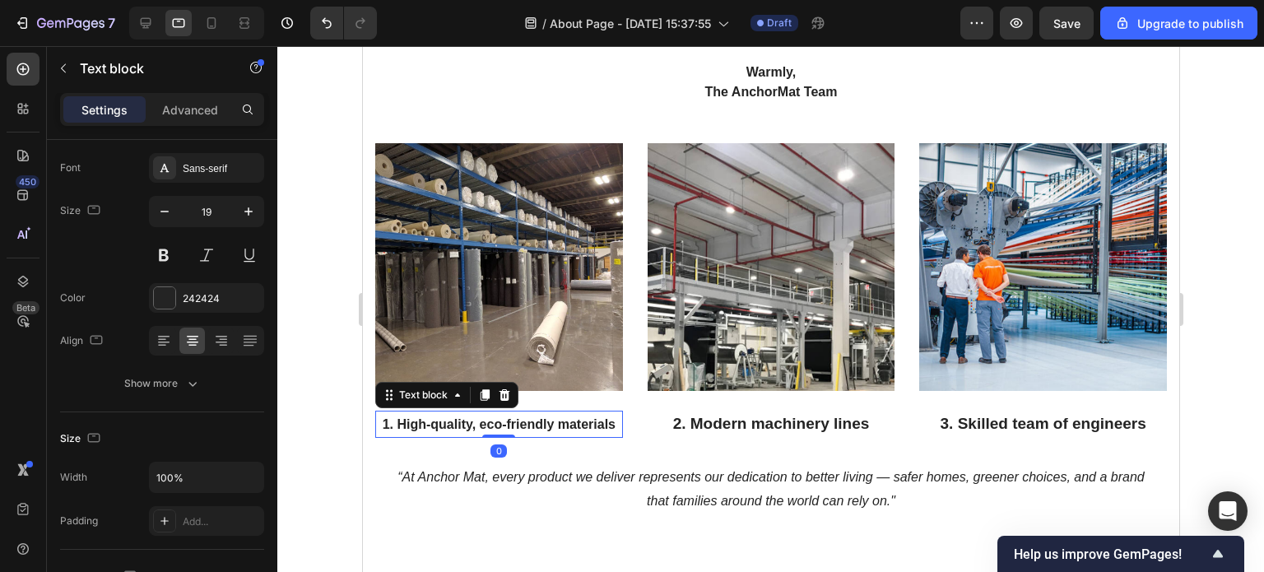
click at [426, 417] on strong "1. High-quality, eco-friendly materials" at bounding box center [498, 424] width 233 height 14
click at [611, 426] on strong "1. High-quality, eco-friendly materials" at bounding box center [498, 424] width 233 height 14
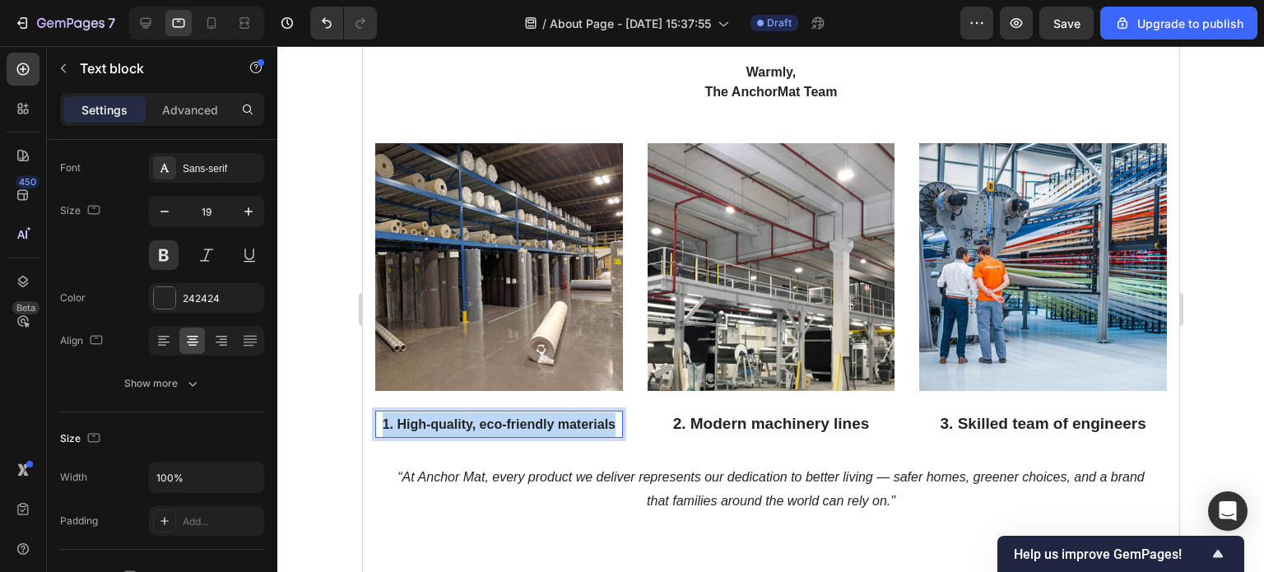
drag, startPoint x: 611, startPoint y: 421, endPoint x: 381, endPoint y: 420, distance: 229.6
click at [382, 420] on strong "1. High-quality, eco-friendly materials" at bounding box center [498, 424] width 233 height 14
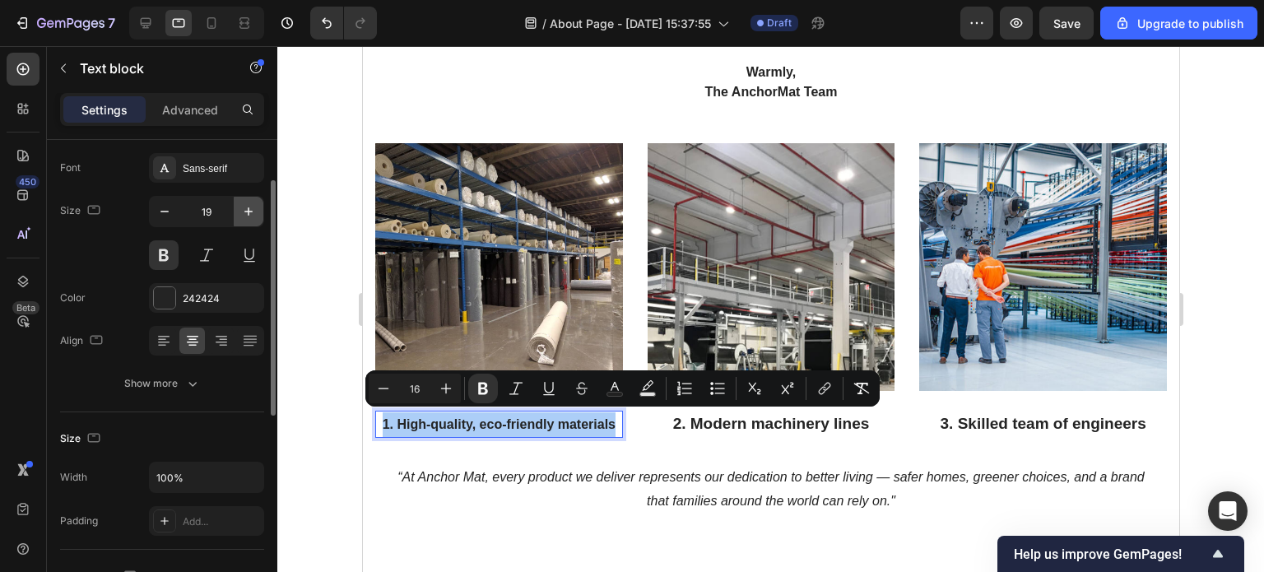
click at [244, 212] on icon "button" at bounding box center [248, 211] width 16 height 16
type input "20"
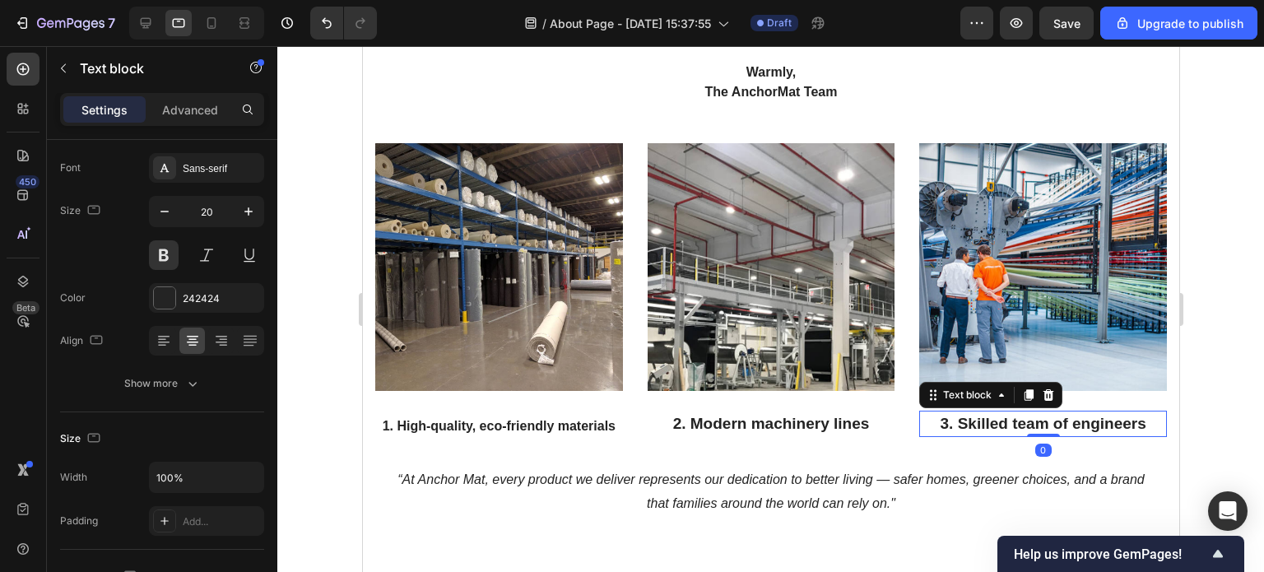
click at [958, 425] on p "3. Skilled team of engineers" at bounding box center [1042, 424] width 244 height 24
click at [964, 416] on p "3. Skilled team of engineers" at bounding box center [1042, 424] width 244 height 24
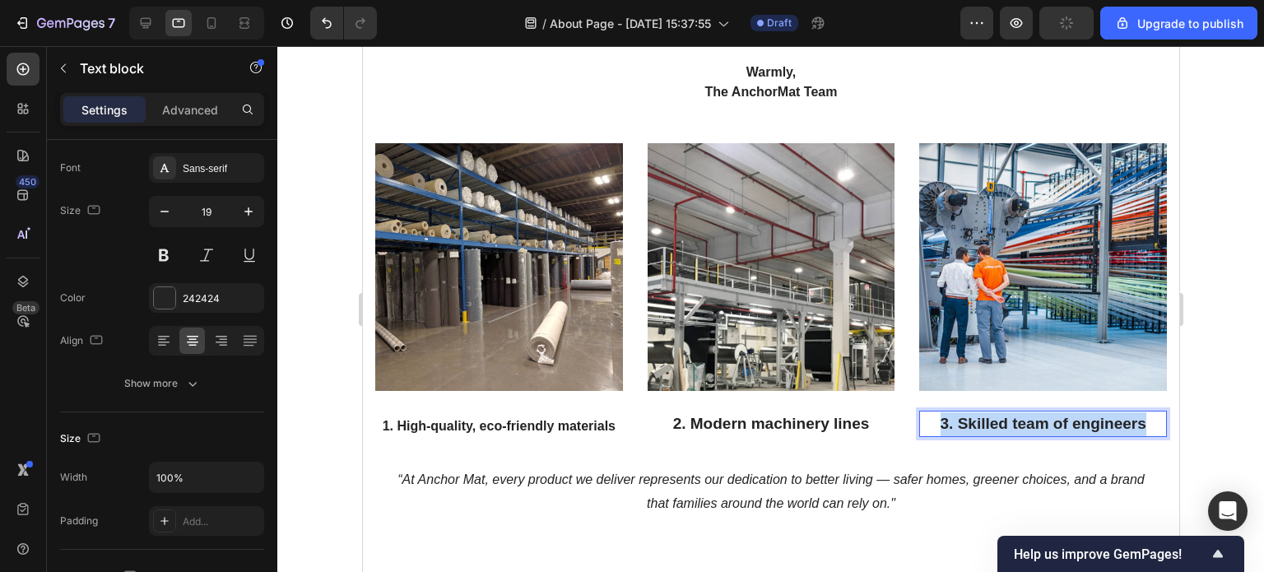
drag, startPoint x: 1142, startPoint y: 417, endPoint x: 924, endPoint y: 419, distance: 218.1
click at [924, 419] on p "3. Skilled team of engineers" at bounding box center [1042, 424] width 244 height 24
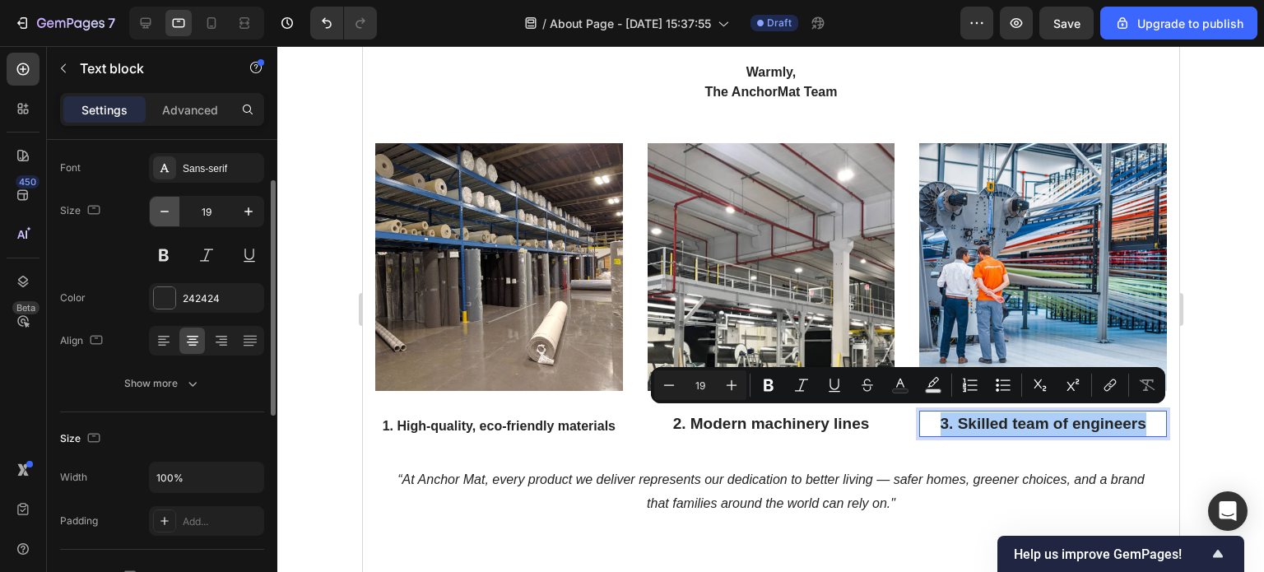
click at [160, 211] on icon "button" at bounding box center [164, 212] width 8 height 2
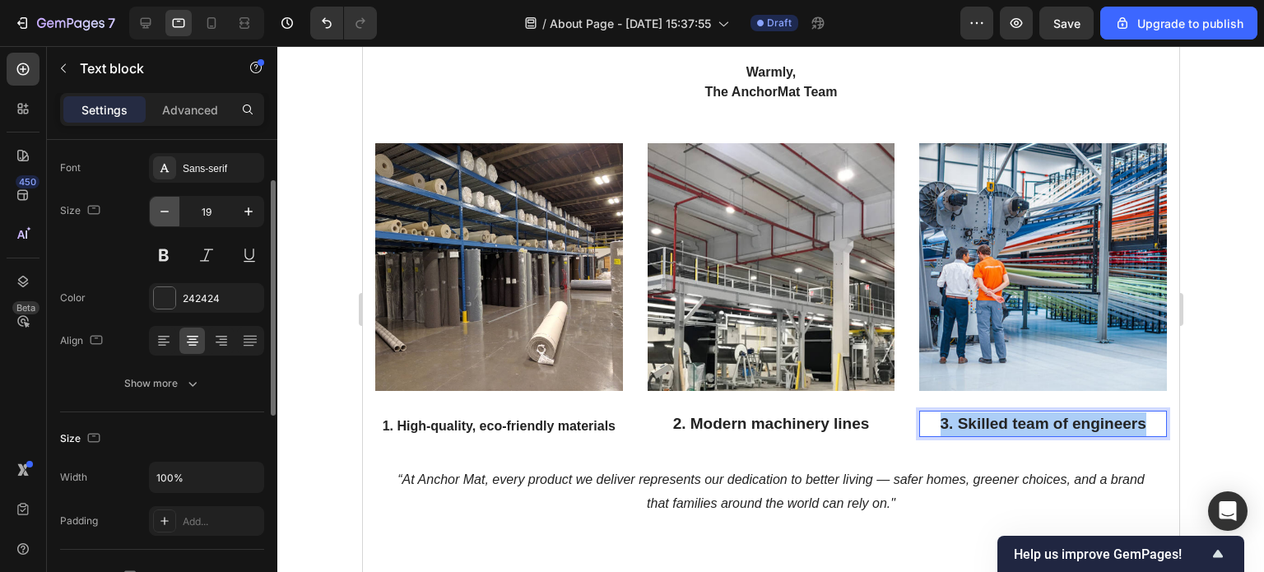
type input "18"
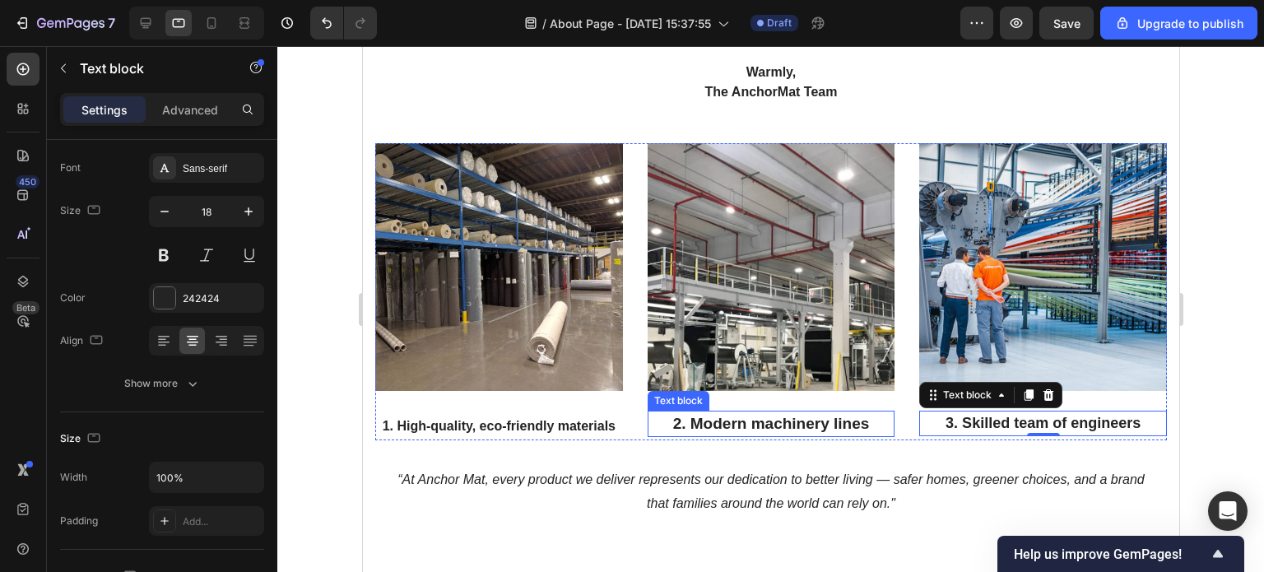
click at [721, 427] on p "2. Modern machinery lines" at bounding box center [771, 424] width 244 height 24
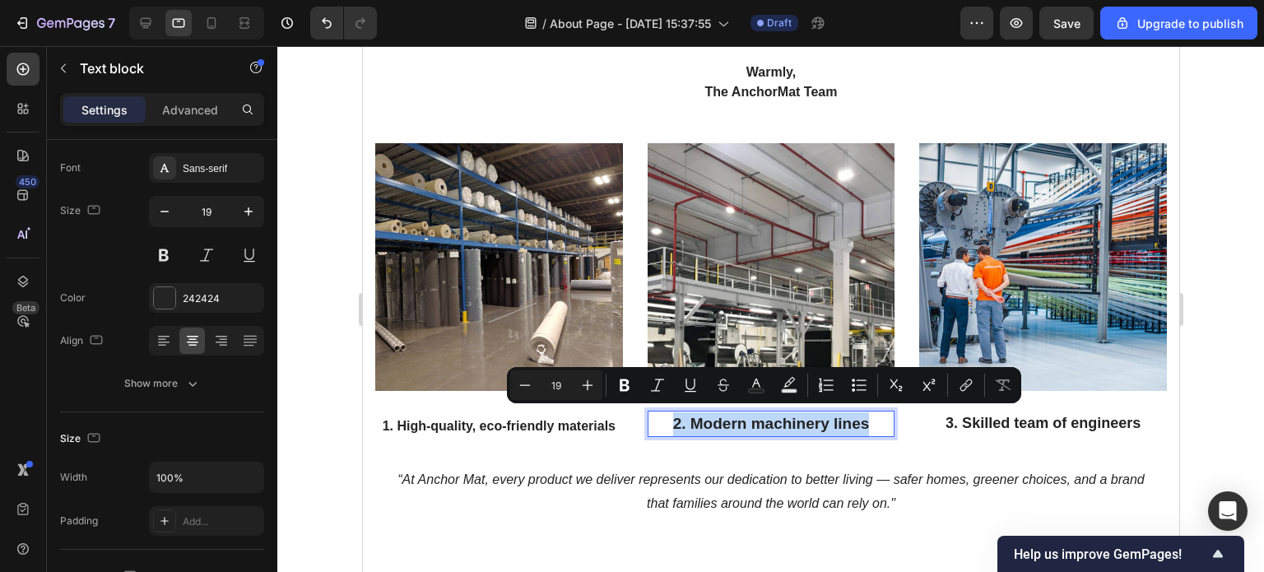
drag, startPoint x: 862, startPoint y: 422, endPoint x: 943, endPoint y: 419, distance: 81.5
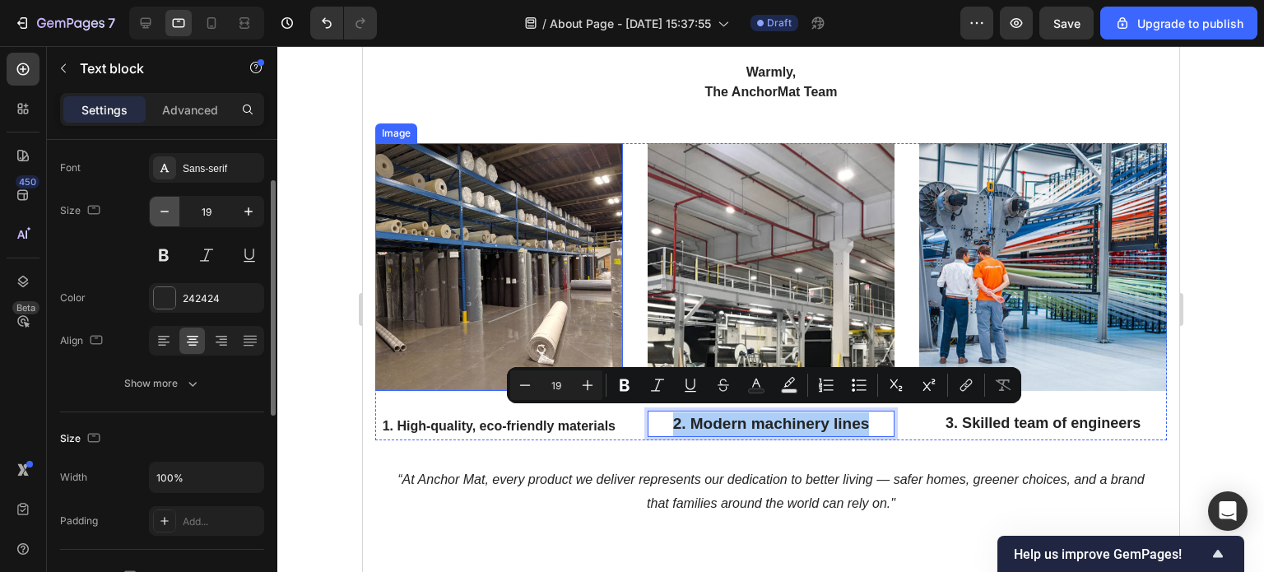
click at [168, 216] on icon "button" at bounding box center [164, 211] width 16 height 16
type input "18"
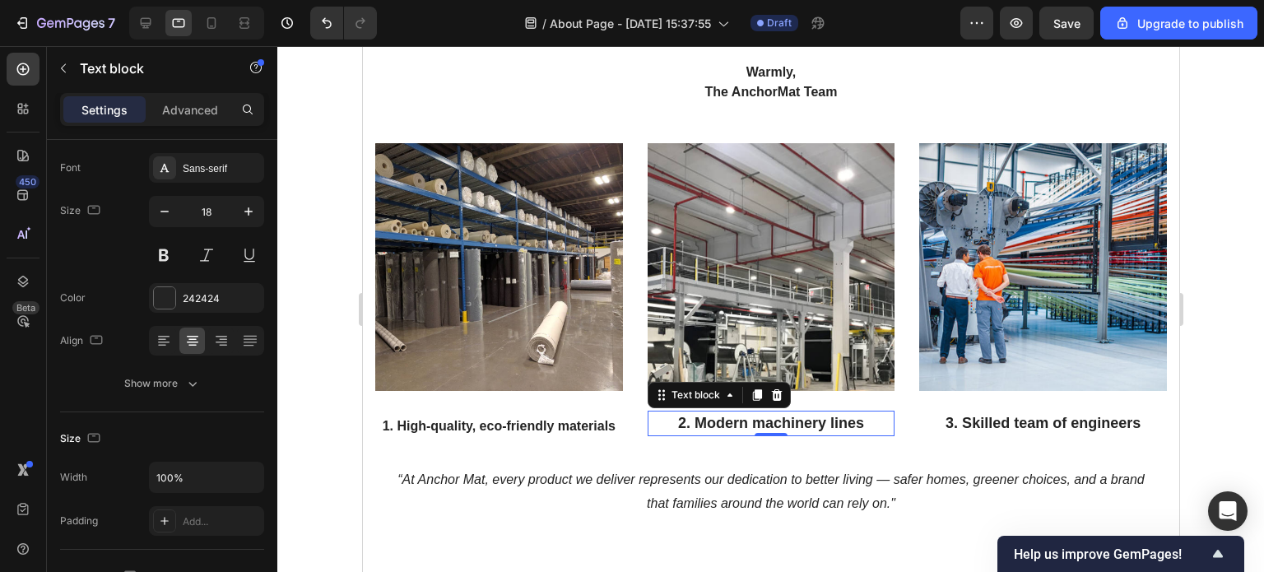
click at [1214, 325] on div at bounding box center [770, 309] width 987 height 526
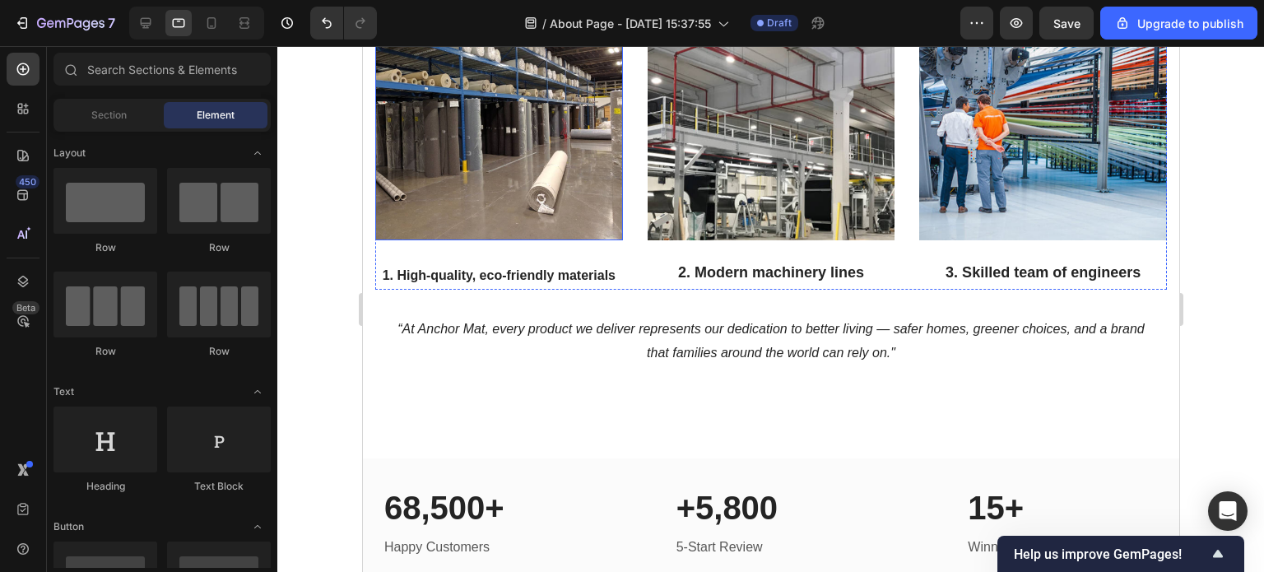
scroll to position [2140, 0]
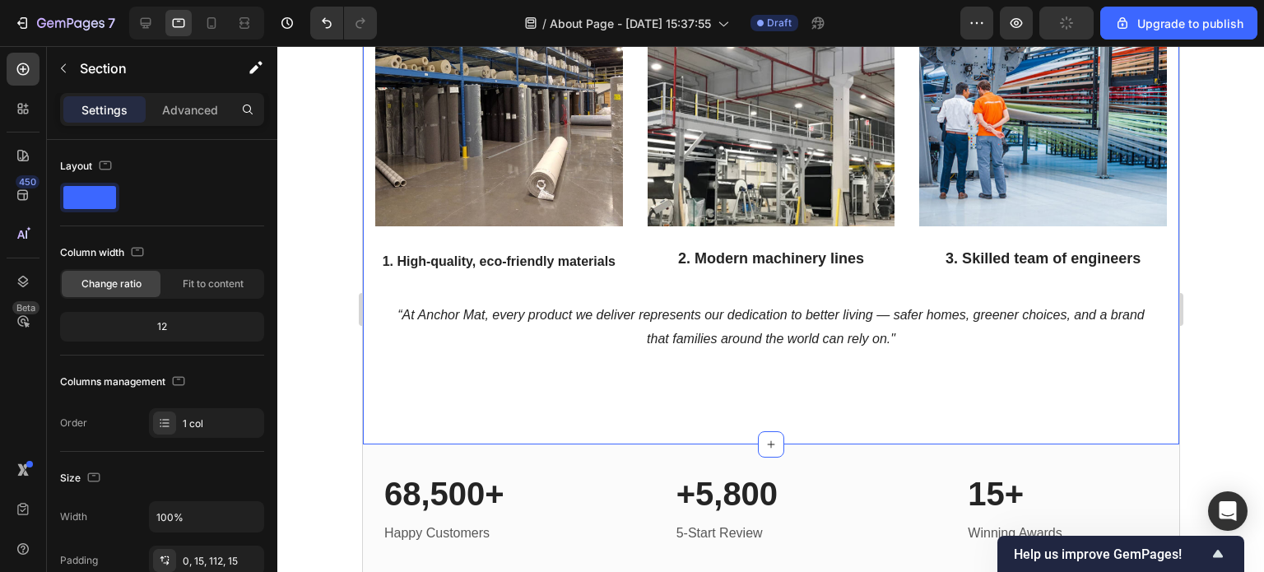
click at [186, 111] on p "Advanced" at bounding box center [190, 109] width 56 height 17
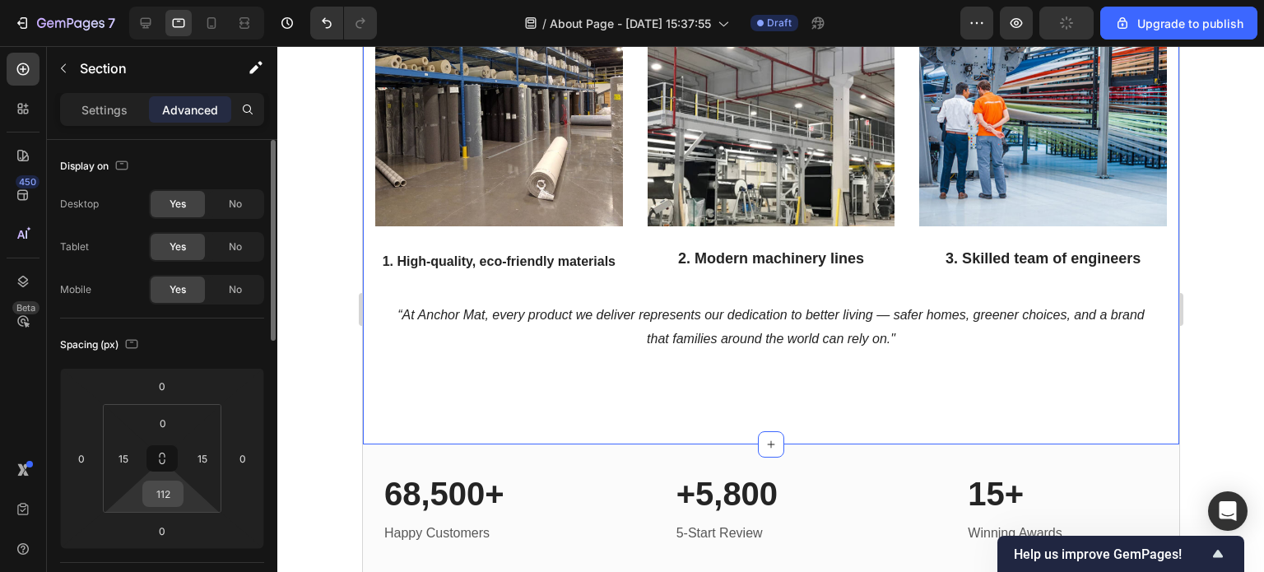
click at [172, 492] on input "112" at bounding box center [162, 493] width 33 height 25
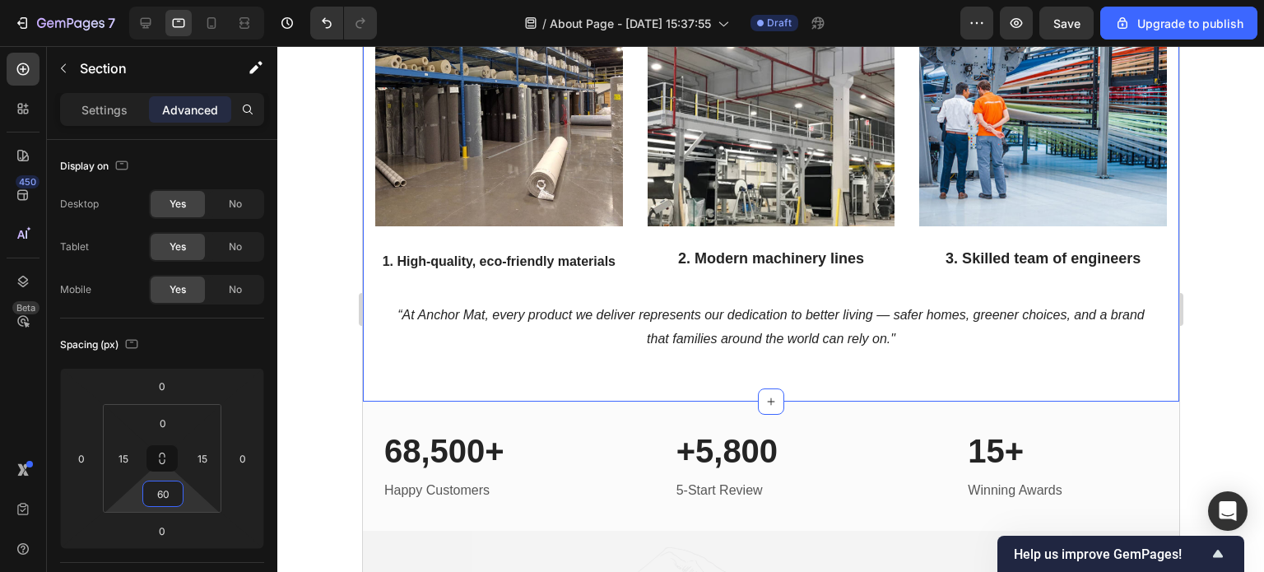
type input "60"
click at [1240, 347] on div at bounding box center [770, 309] width 987 height 526
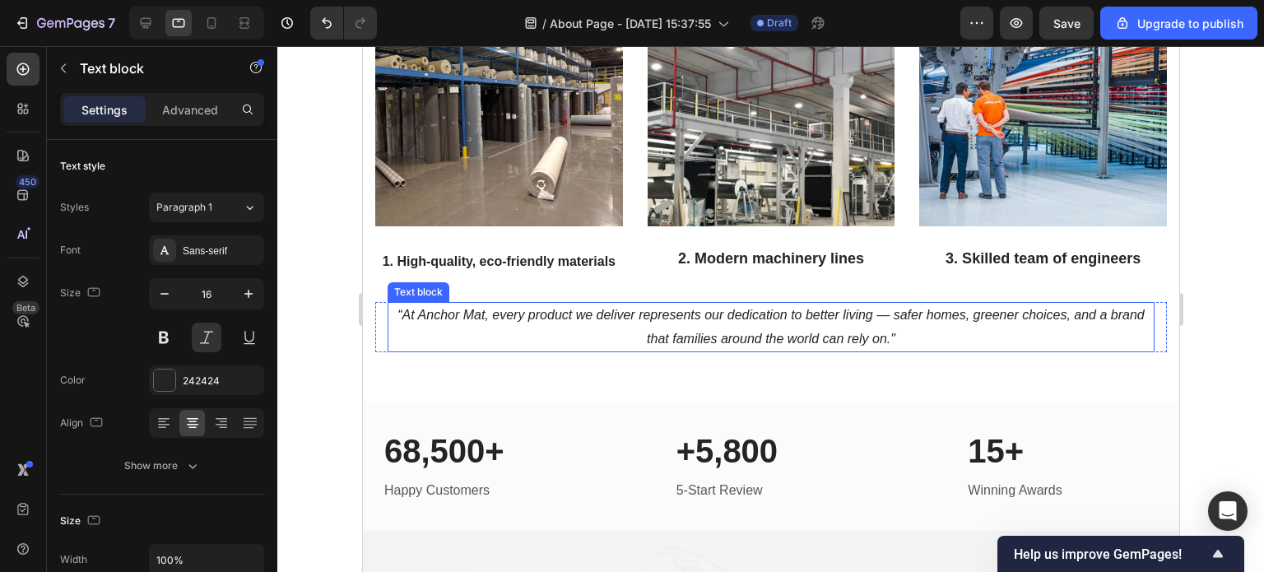
click at [813, 333] on icon "“At Anchor Mat, every product we deliver represents our dedication to better li…" at bounding box center [770, 327] width 746 height 38
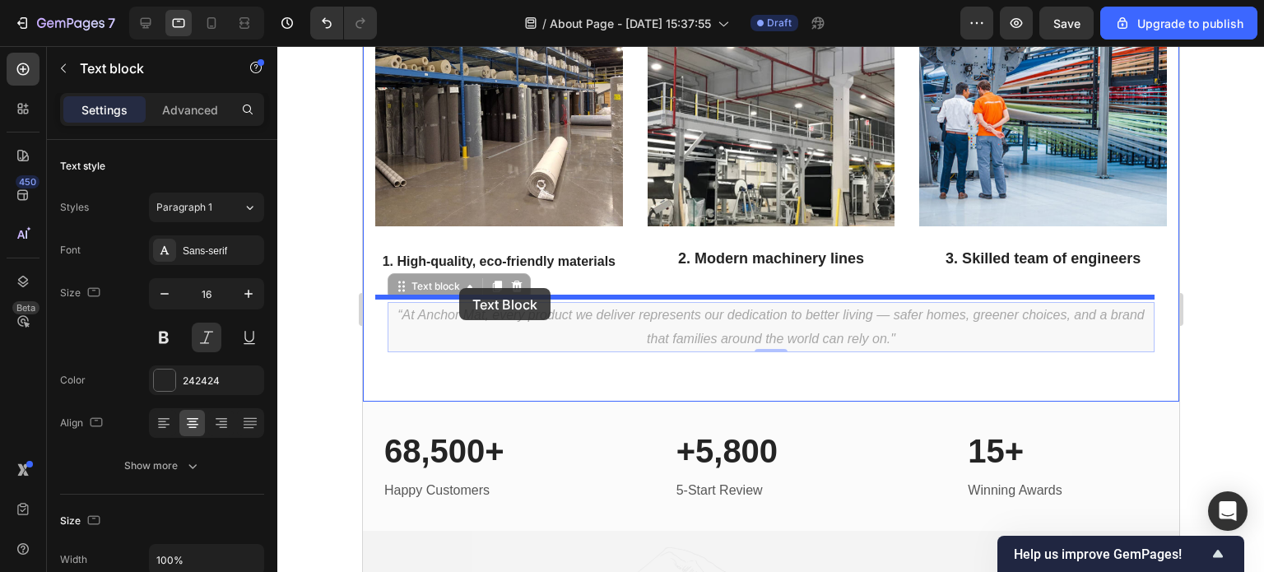
drag, startPoint x: 896, startPoint y: 335, endPoint x: 458, endPoint y: 288, distance: 441.2
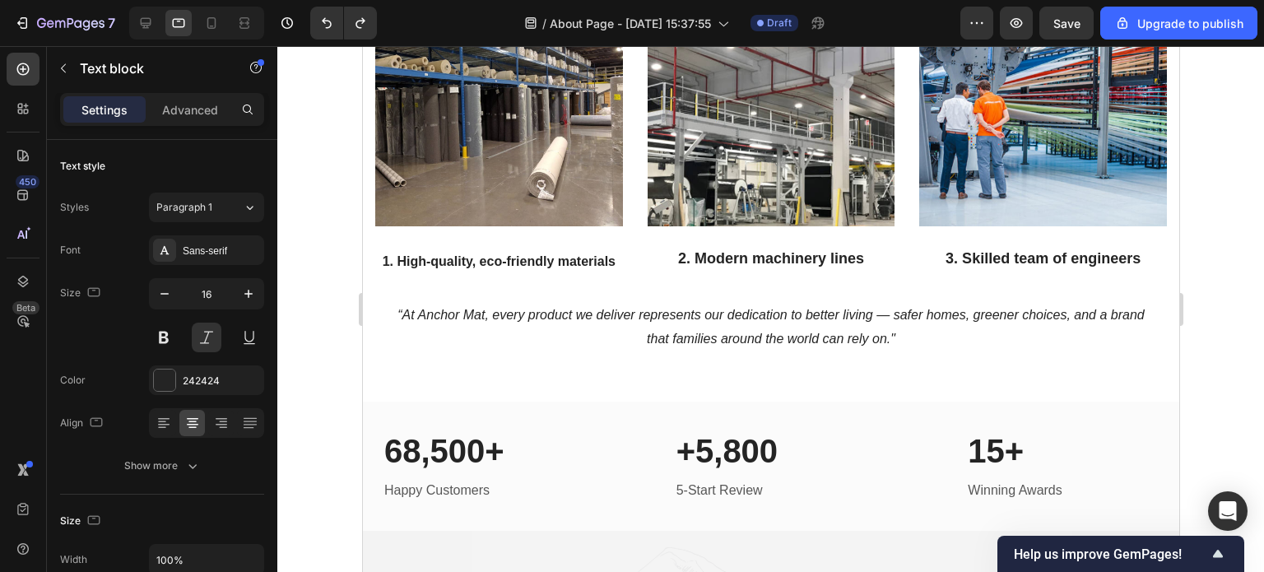
click at [891, 325] on p "“At Anchor Mat, every product we deliver represents our dedication to better li…" at bounding box center [770, 328] width 764 height 48
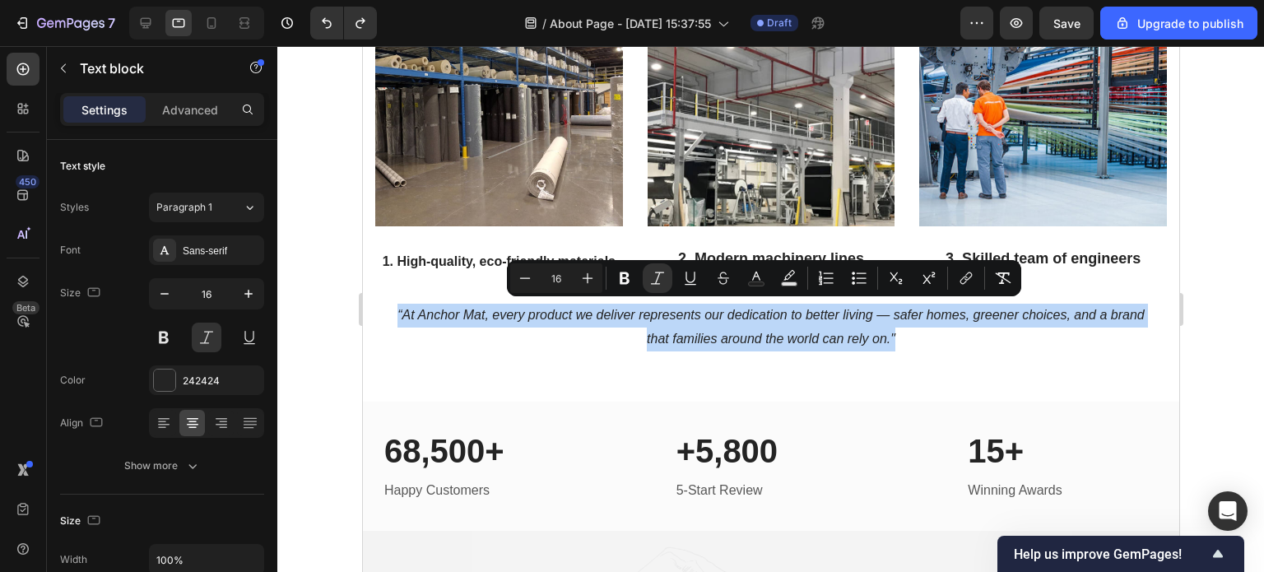
drag, startPoint x: 891, startPoint y: 333, endPoint x: 389, endPoint y: 312, distance: 502.5
click at [389, 312] on p "“At Anchor Mat, every product we deliver represents our dedication to better li…" at bounding box center [770, 328] width 764 height 48
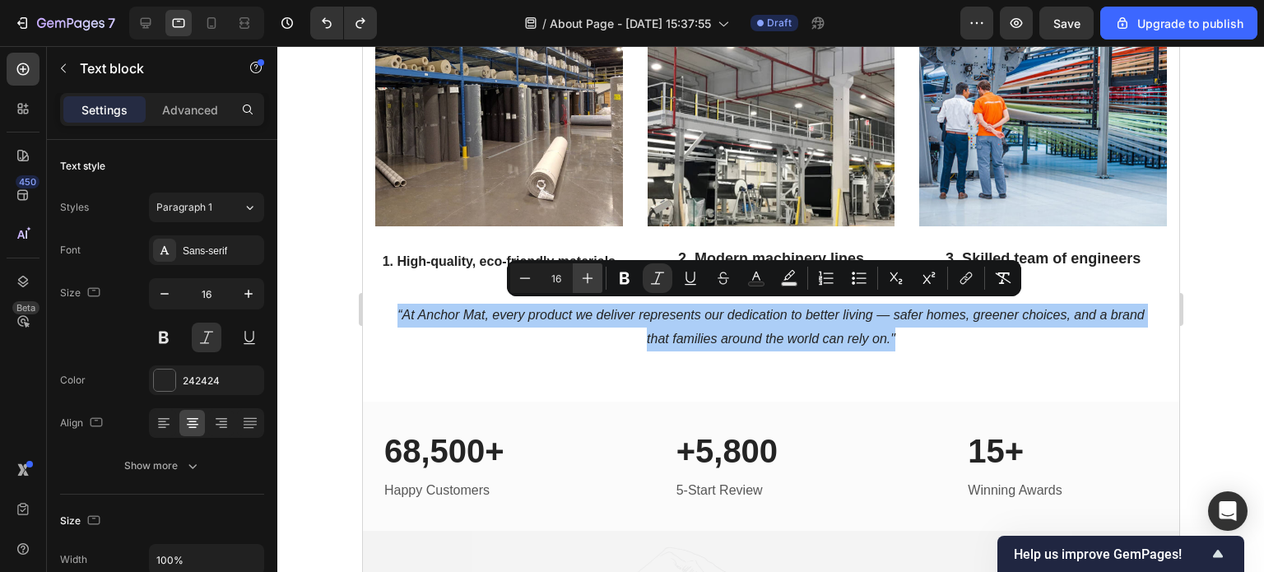
click at [582, 274] on icon "Editor contextual toolbar" at bounding box center [587, 278] width 16 height 16
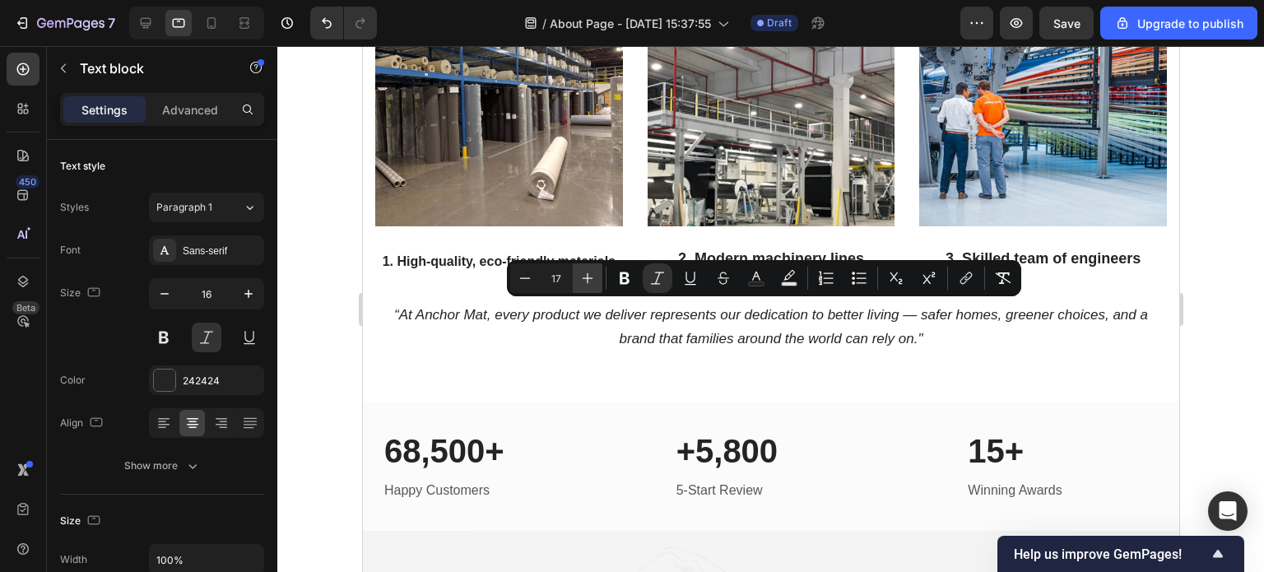
click at [587, 274] on icon "Editor contextual toolbar" at bounding box center [588, 278] width 11 height 11
type input "18"
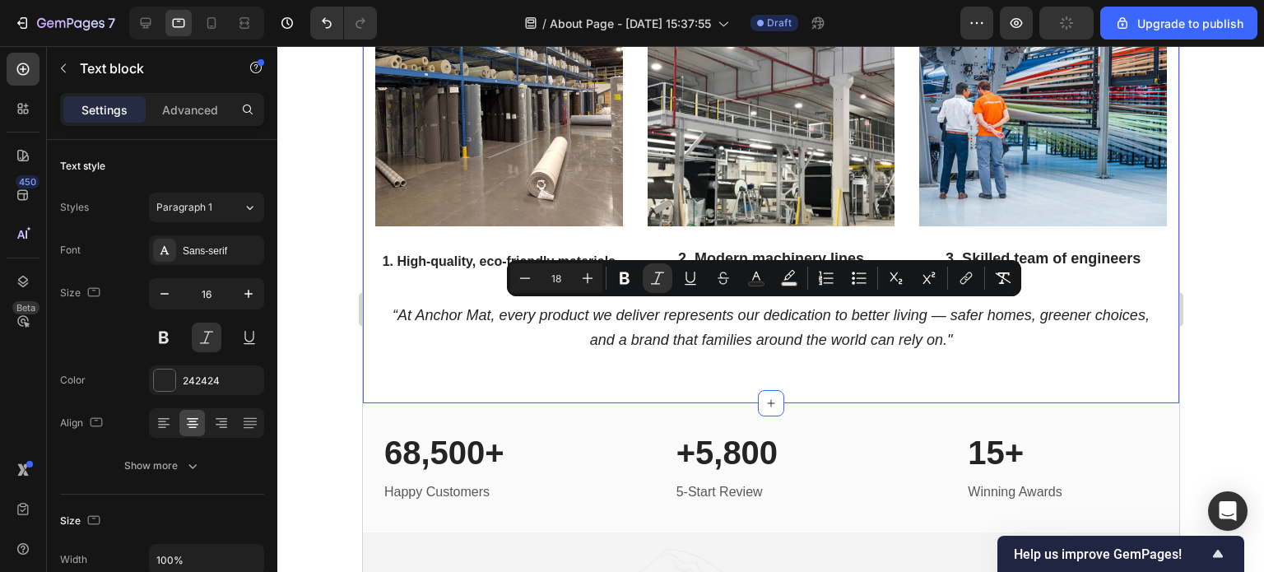
click at [1225, 368] on div at bounding box center [770, 309] width 987 height 526
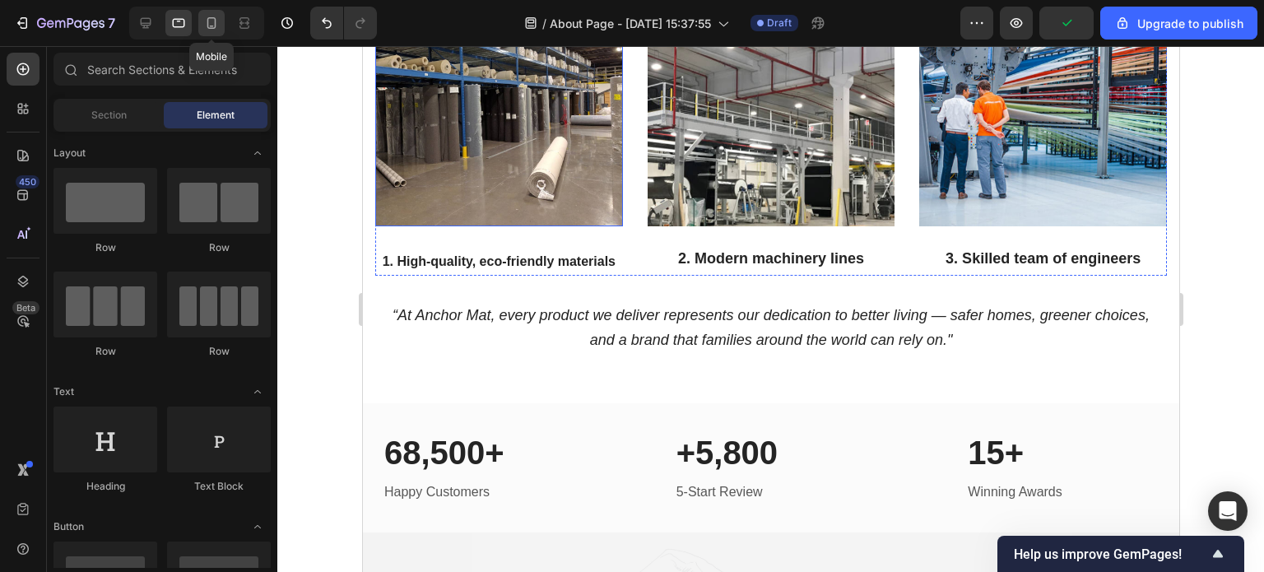
click at [207, 28] on icon at bounding box center [211, 23] width 9 height 12
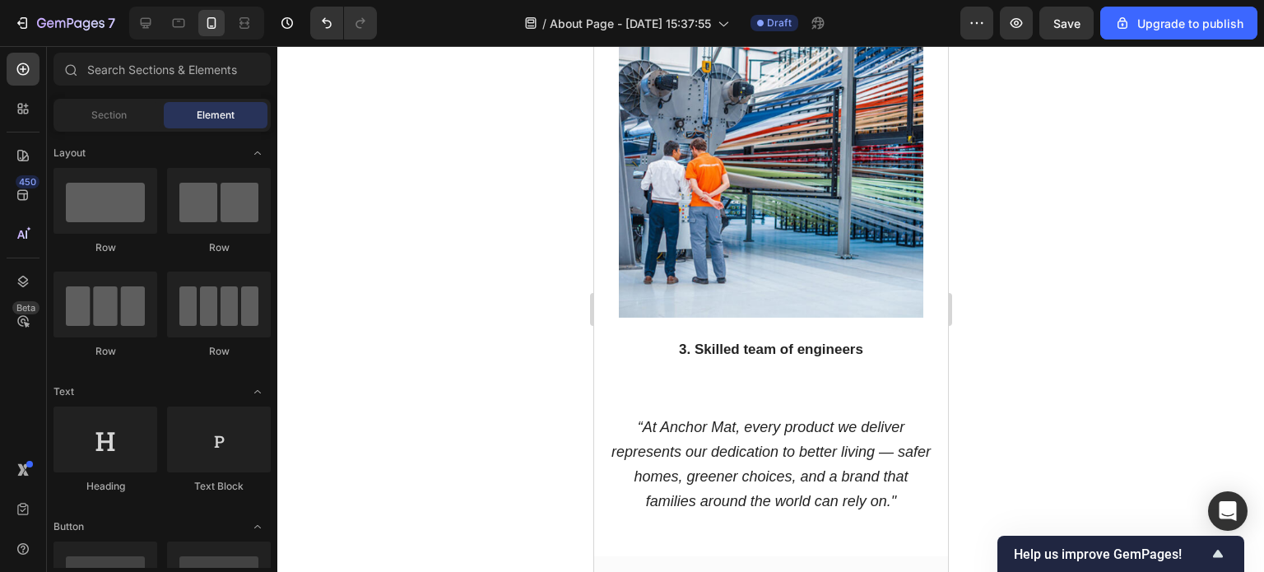
scroll to position [2974, 0]
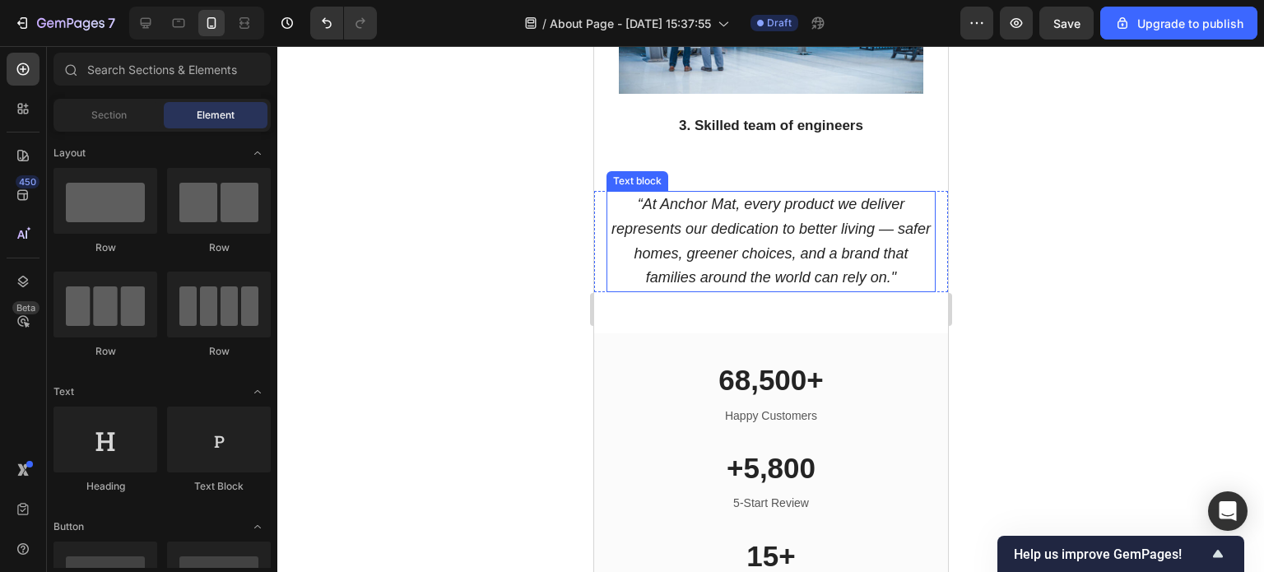
click at [751, 272] on icon "“At Anchor Mat, every product we deliver represents our dedication to better li…" at bounding box center [770, 241] width 319 height 90
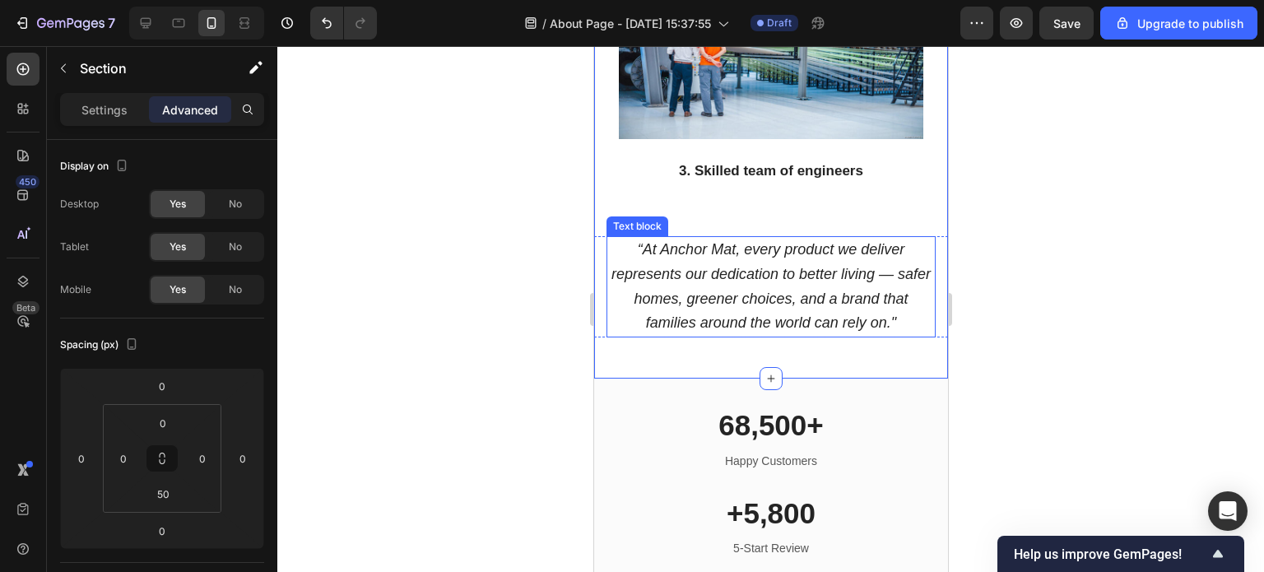
scroll to position [2809, 0]
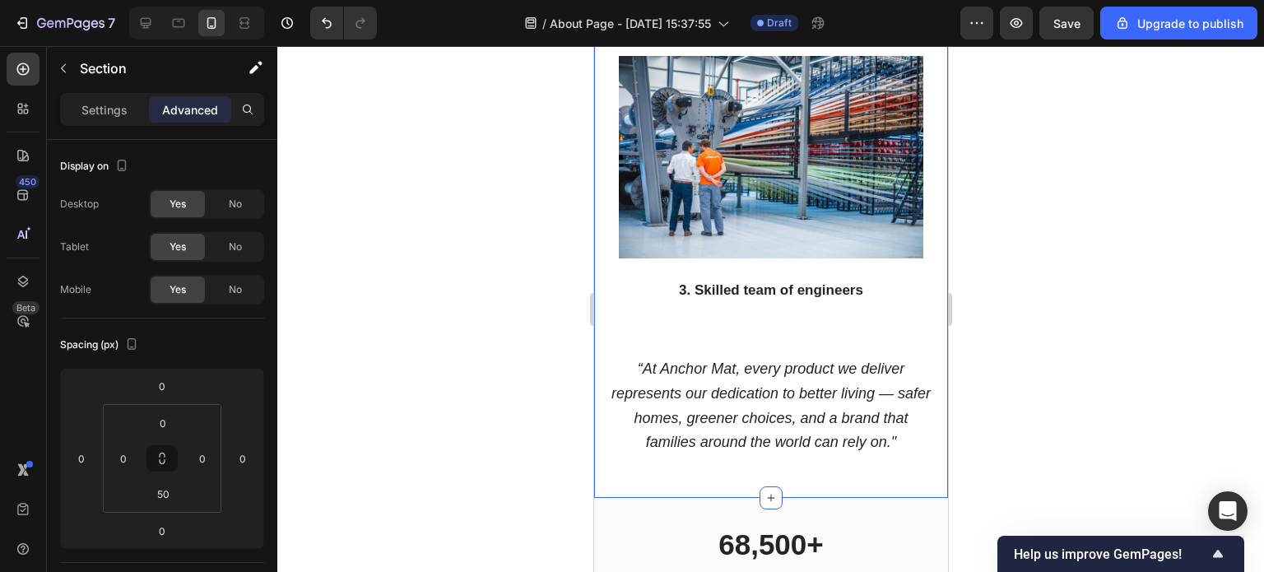
click at [1010, 342] on div at bounding box center [770, 309] width 987 height 526
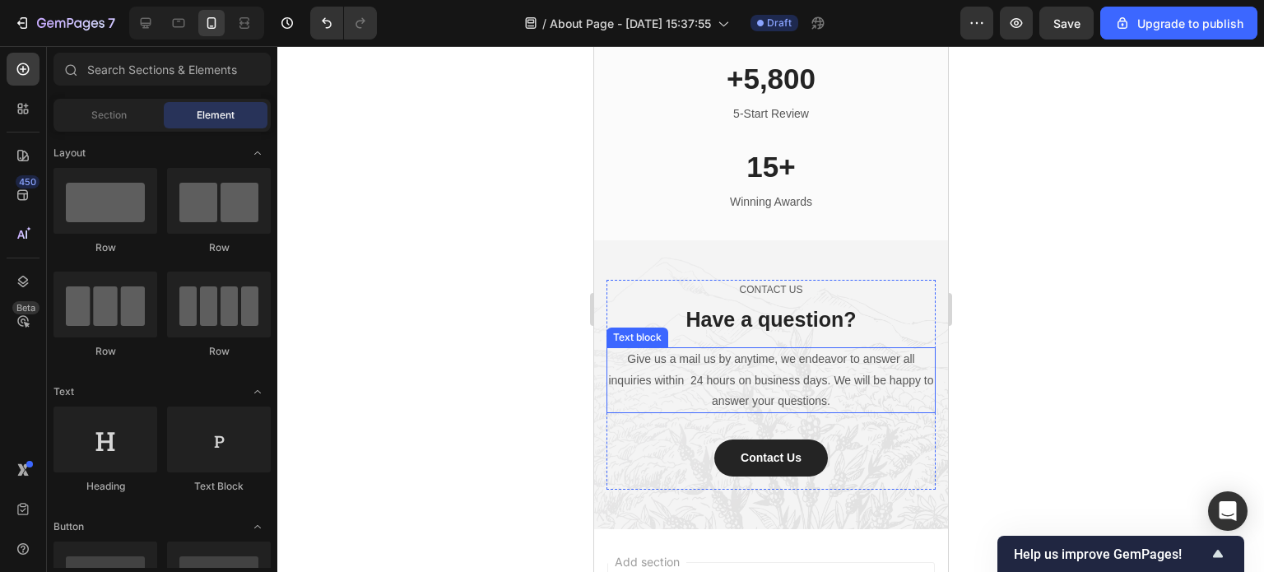
scroll to position [3273, 0]
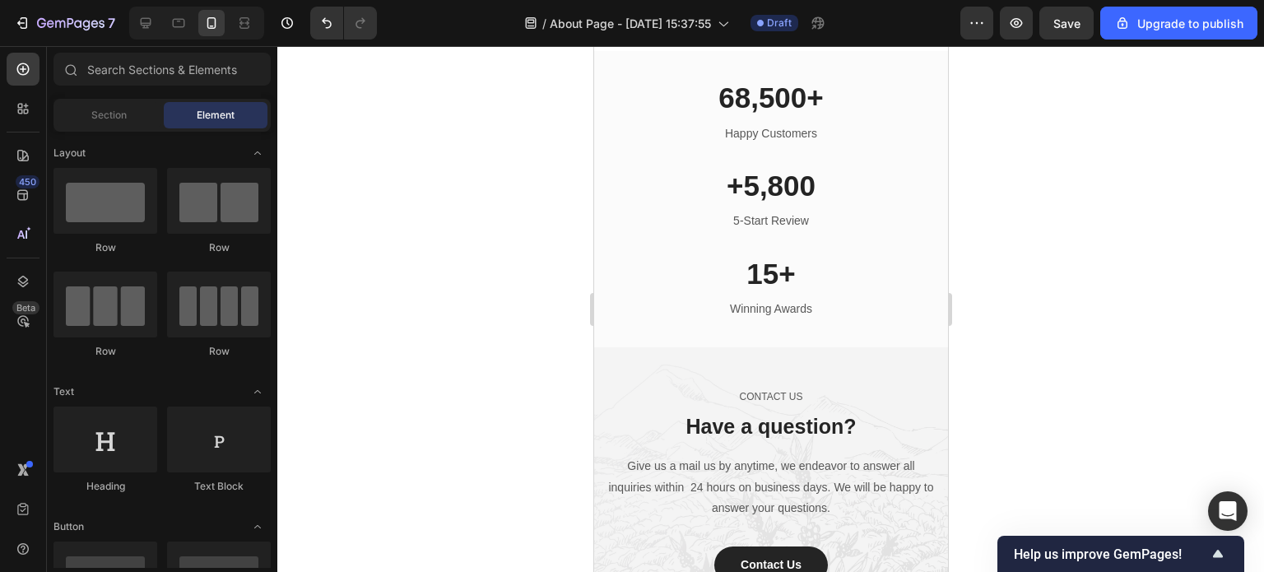
click at [1017, 389] on div at bounding box center [770, 309] width 987 height 526
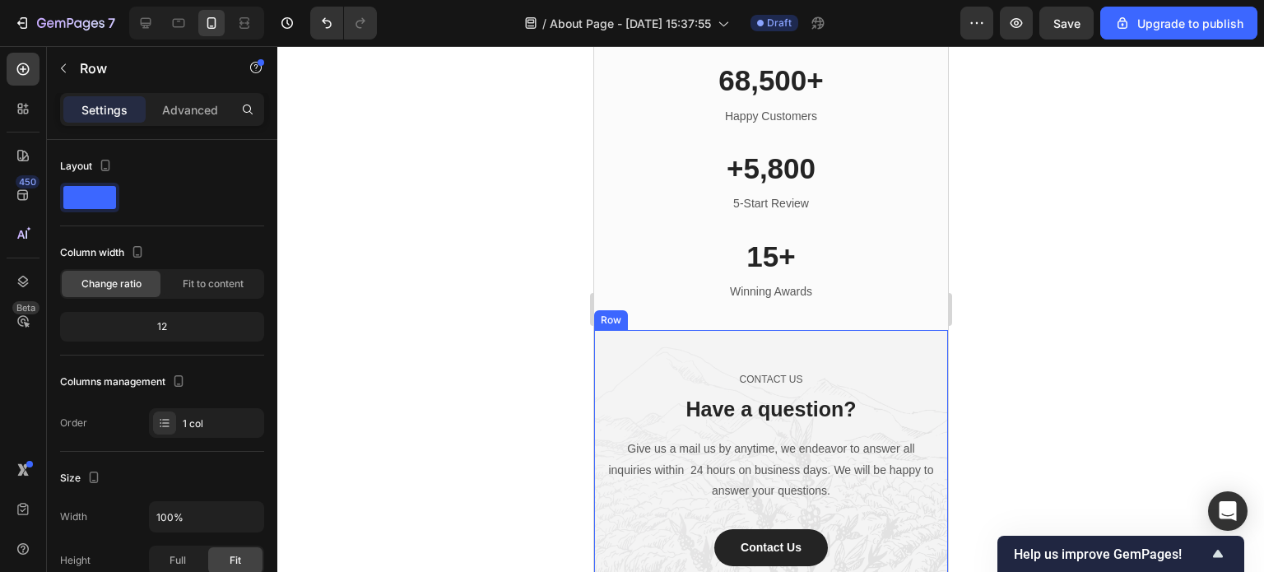
click at [720, 370] on div "CONTACT US Text block Have a question? Heading Give us a mail us by anytime, we…" at bounding box center [770, 474] width 354 height 289
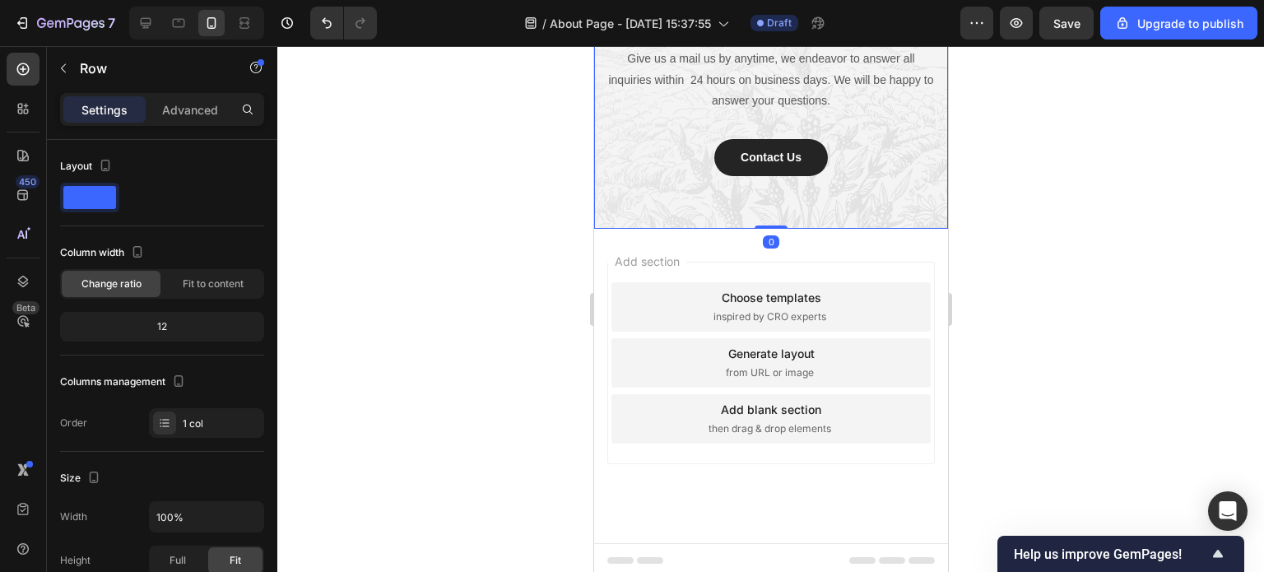
scroll to position [3685, 0]
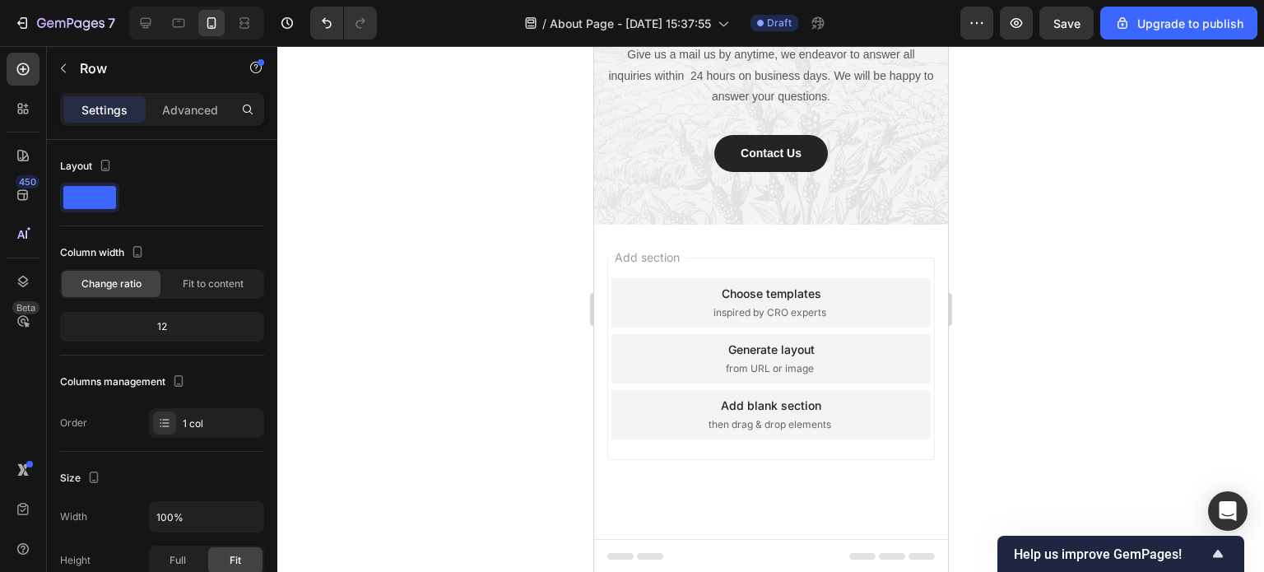
click at [837, 456] on div "Add section Choose templates inspired by CRO experts Generate layout from URL o…" at bounding box center [771, 359] width 328 height 202
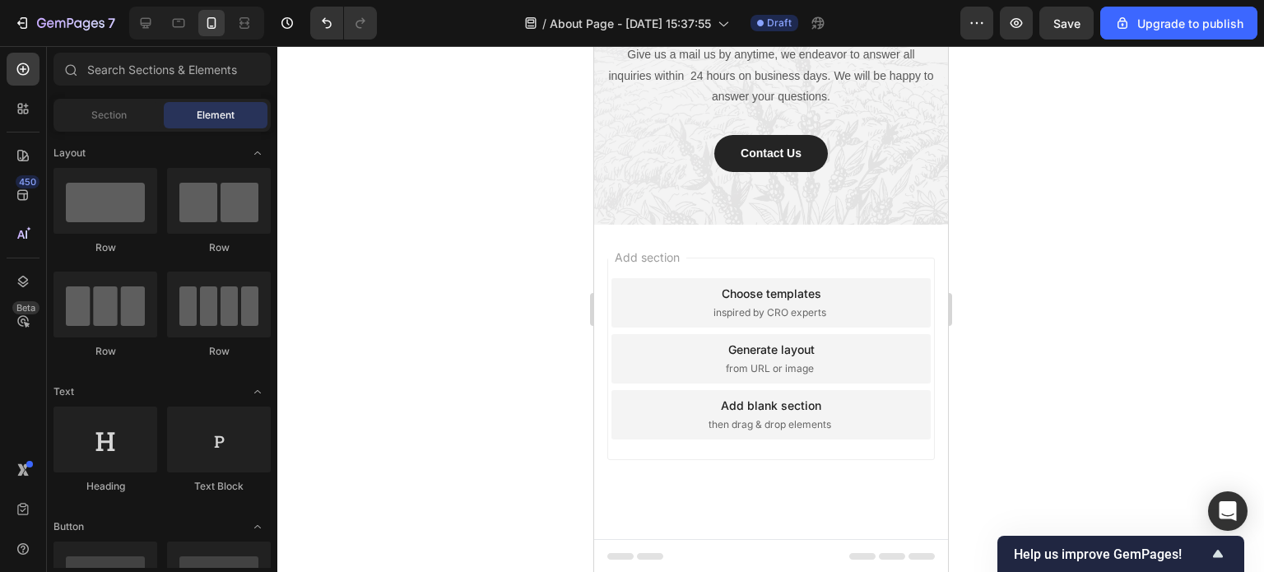
click at [615, 258] on span "Add section" at bounding box center [646, 257] width 78 height 17
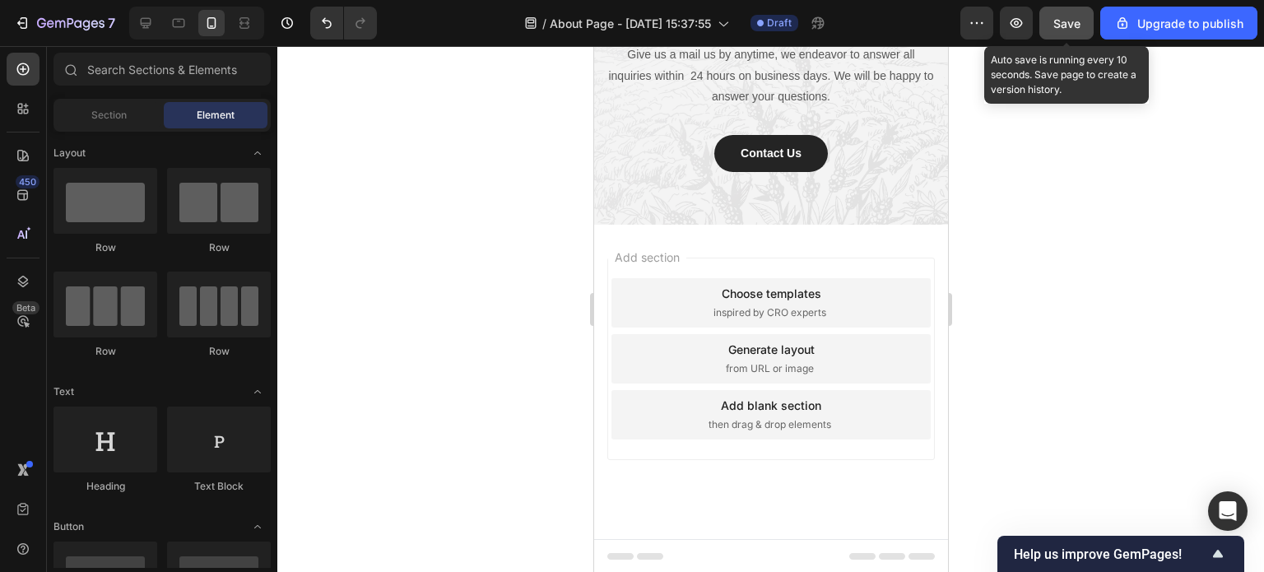
click at [1063, 22] on span "Save" at bounding box center [1066, 23] width 27 height 14
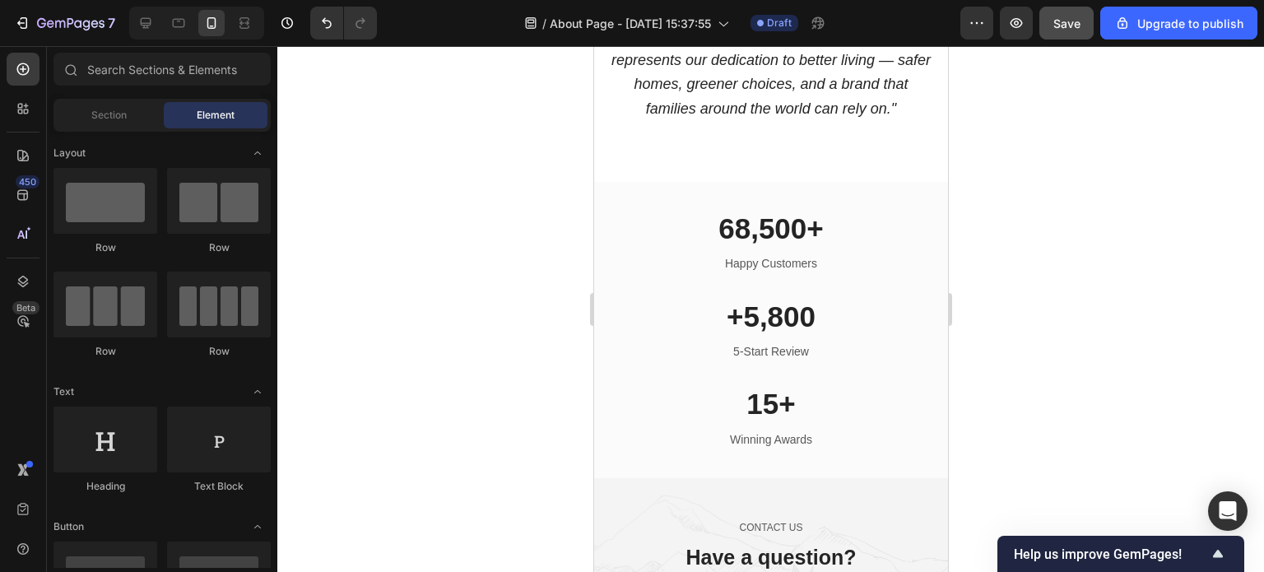
scroll to position [2881, 0]
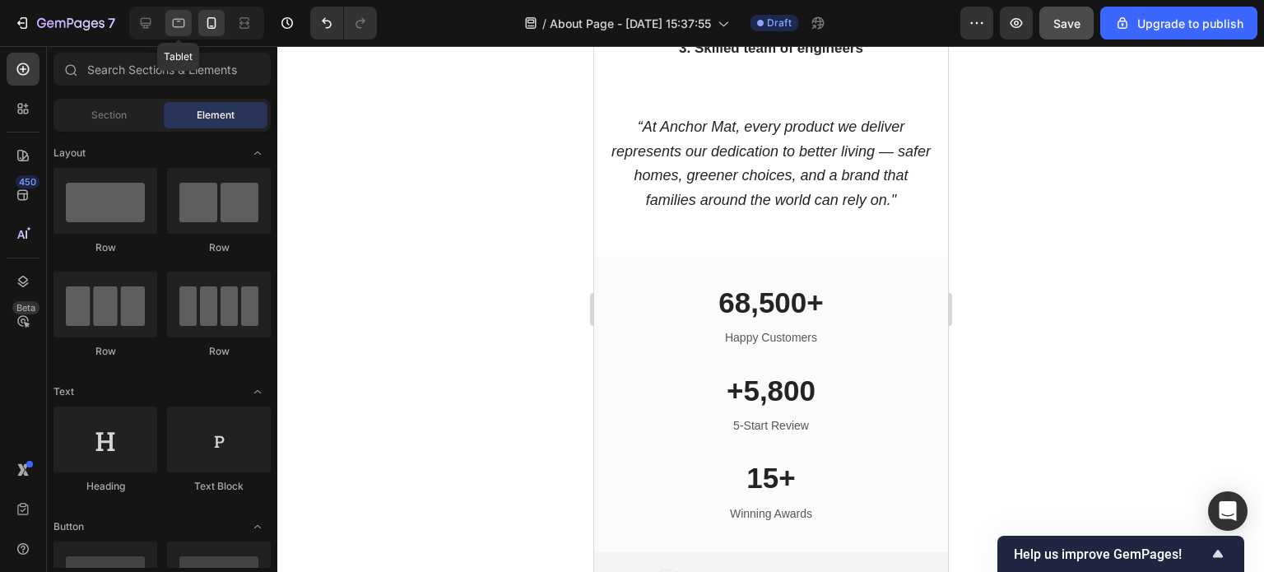
click at [178, 20] on icon at bounding box center [178, 23] width 16 height 16
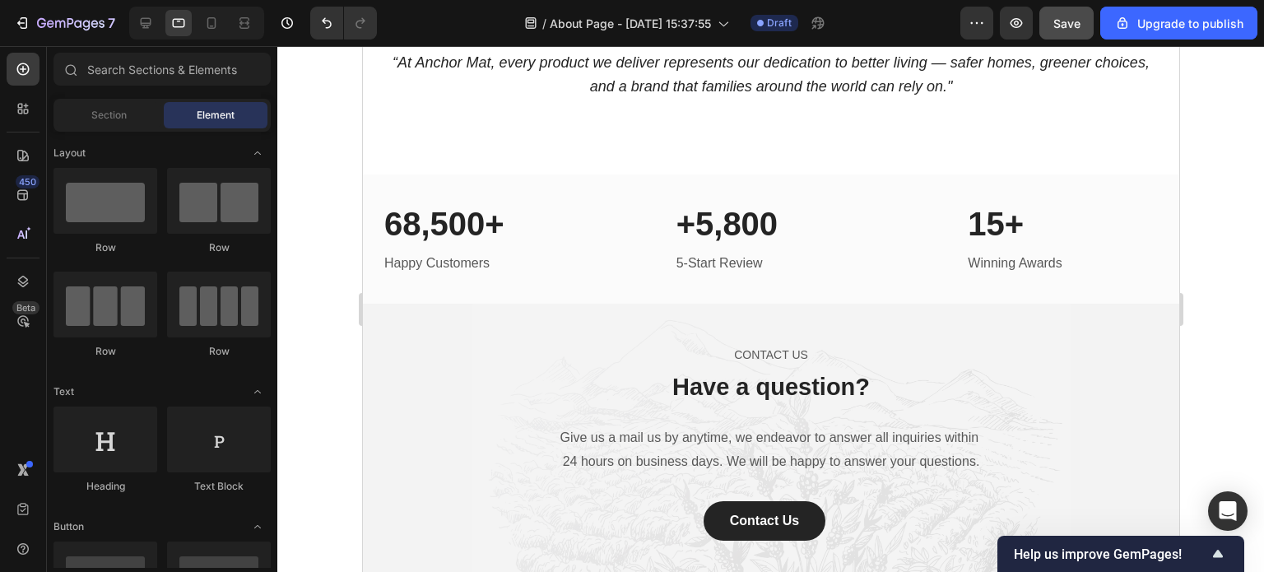
scroll to position [2220, 0]
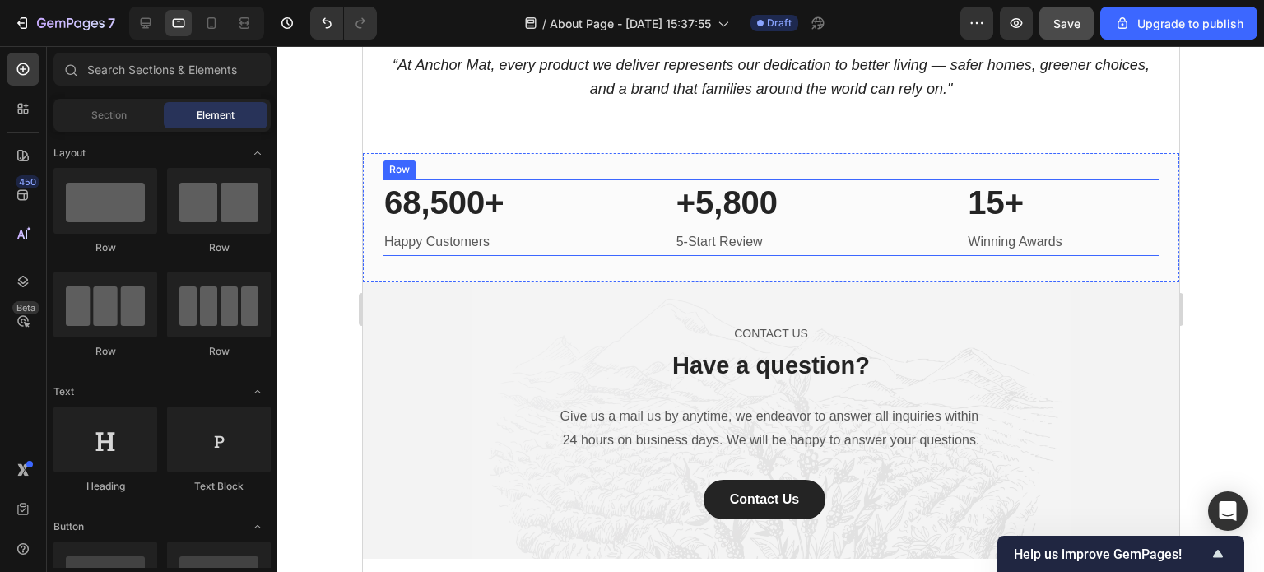
click at [901, 229] on div "68,500+ Heading Happy Customers Text block +5,800 Heading 5-Start Review Text b…" at bounding box center [770, 217] width 777 height 77
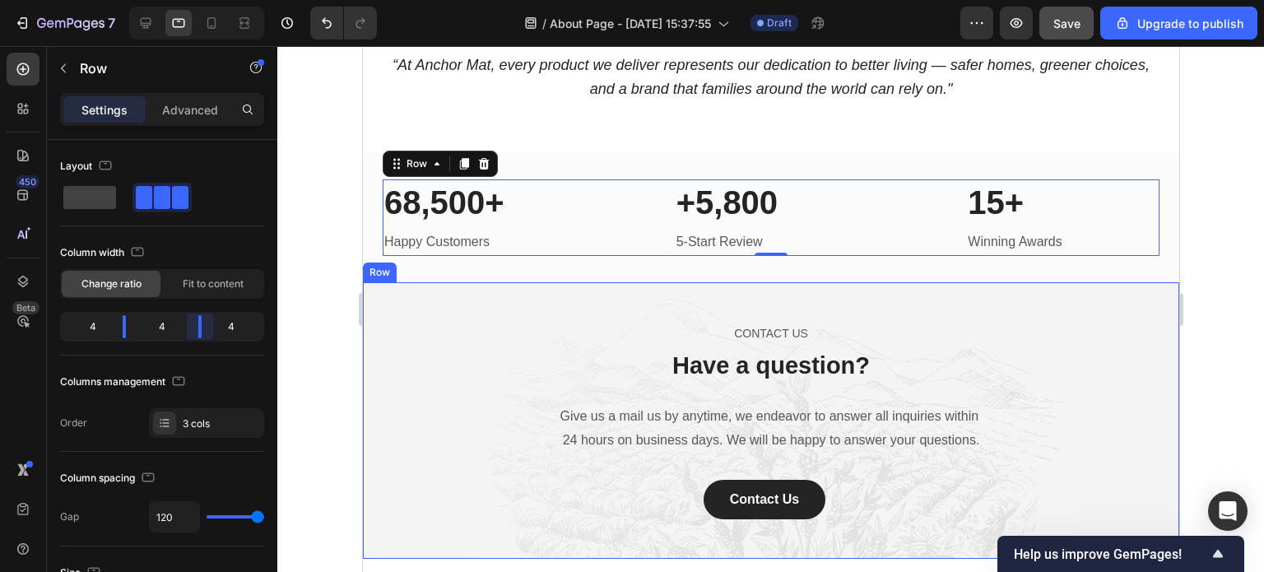
click at [202, 0] on body "7 / About Page - Sep 27, 15:37:55 Draft Preview Save Upgrade to publish 450 Bet…" at bounding box center [632, 0] width 1264 height 0
click at [203, 0] on body "7 / About Page - Sep 27, 15:37:55 Draft Preview Save Upgrade to publish 450 Bet…" at bounding box center [632, 0] width 1264 height 0
drag, startPoint x: 123, startPoint y: 324, endPoint x: 133, endPoint y: 324, distance: 9.9
click at [133, 0] on body "7 / About Page - Sep 27, 15:37:55 Draft Preview Save Upgrade to publish 450 Bet…" at bounding box center [632, 0] width 1264 height 0
click at [229, 321] on div "4" at bounding box center [238, 326] width 46 height 23
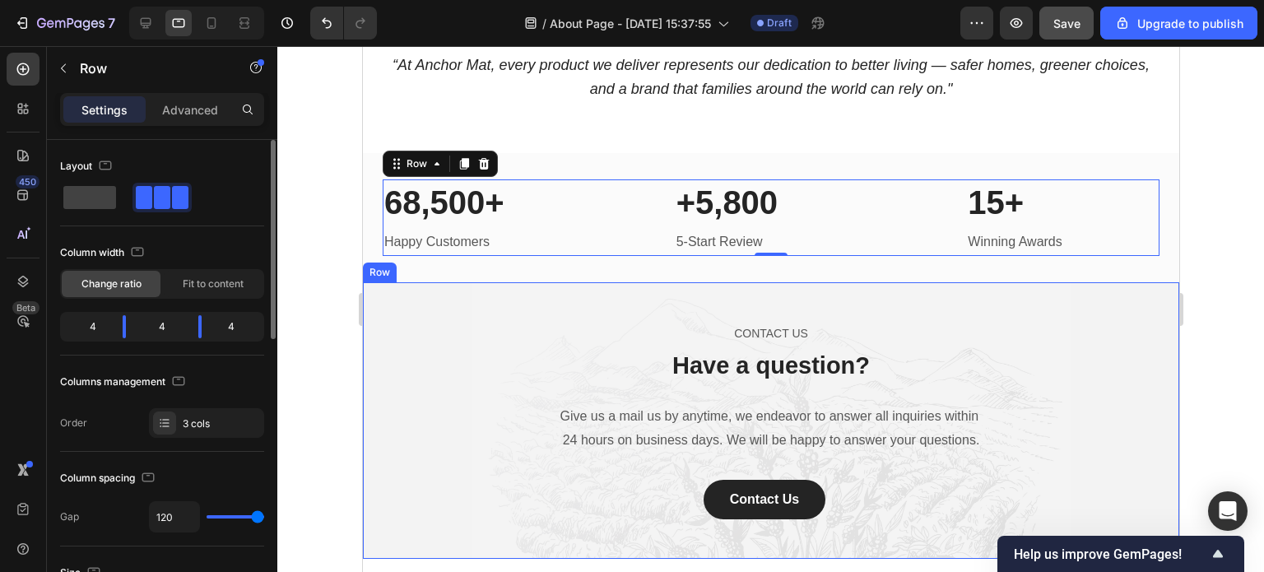
click at [233, 323] on div "4" at bounding box center [238, 326] width 46 height 23
click at [234, 325] on div "4" at bounding box center [238, 326] width 46 height 23
click at [223, 319] on div "4" at bounding box center [238, 326] width 46 height 23
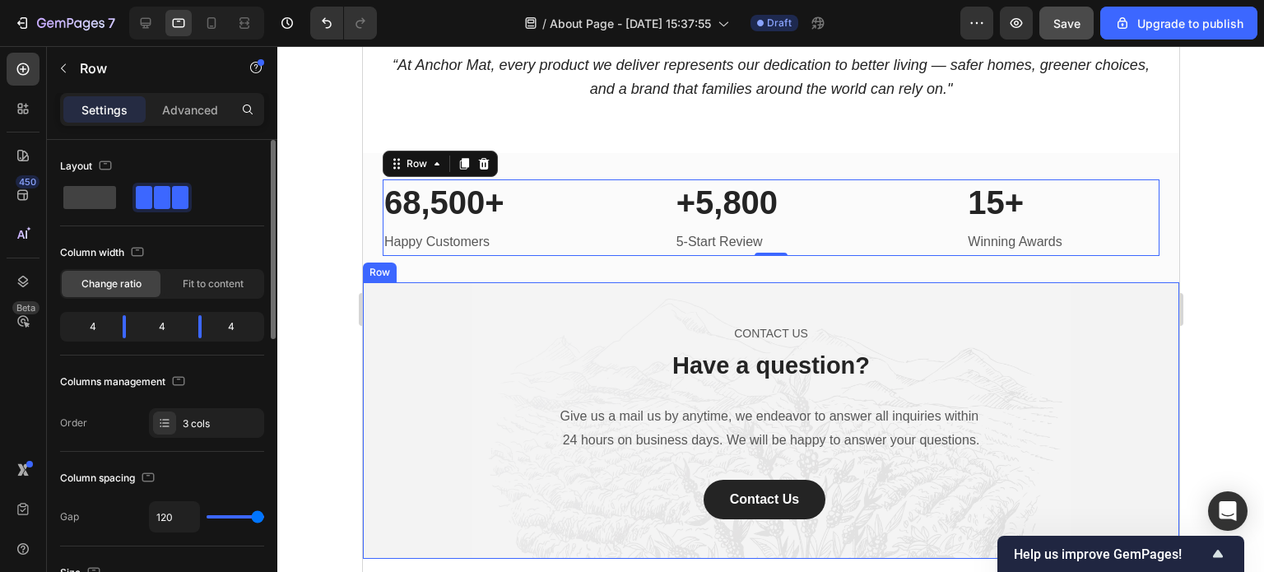
click at [227, 323] on div "4" at bounding box center [238, 326] width 46 height 23
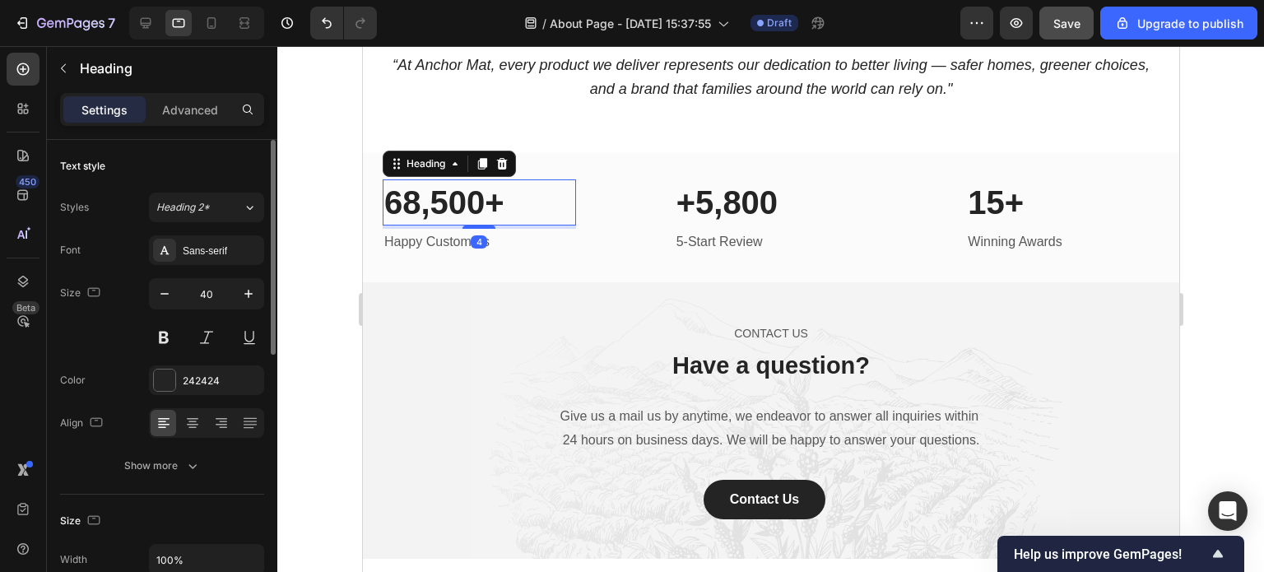
click at [514, 205] on h2 "68,500+" at bounding box center [478, 202] width 193 height 46
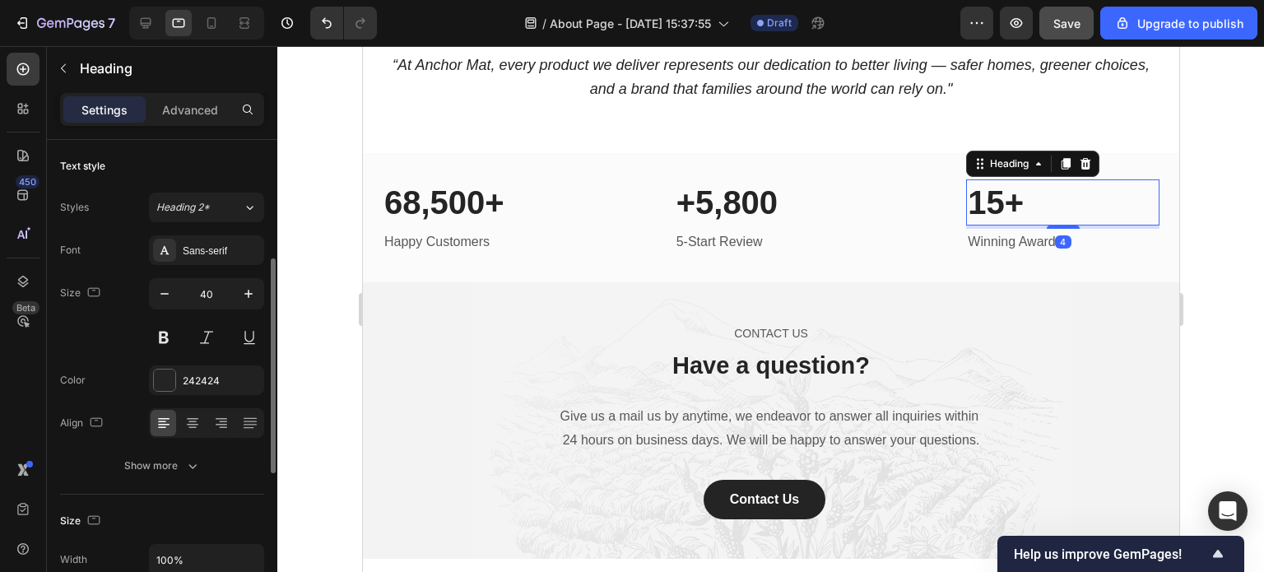
click at [1074, 215] on p "15+" at bounding box center [1062, 202] width 190 height 43
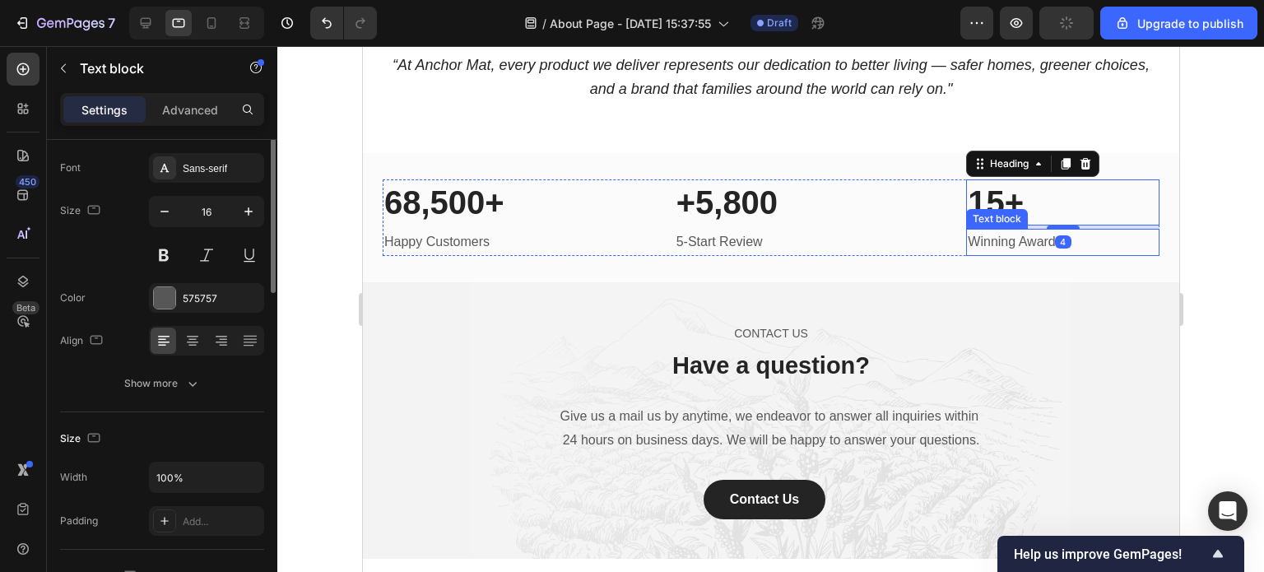
scroll to position [0, 0]
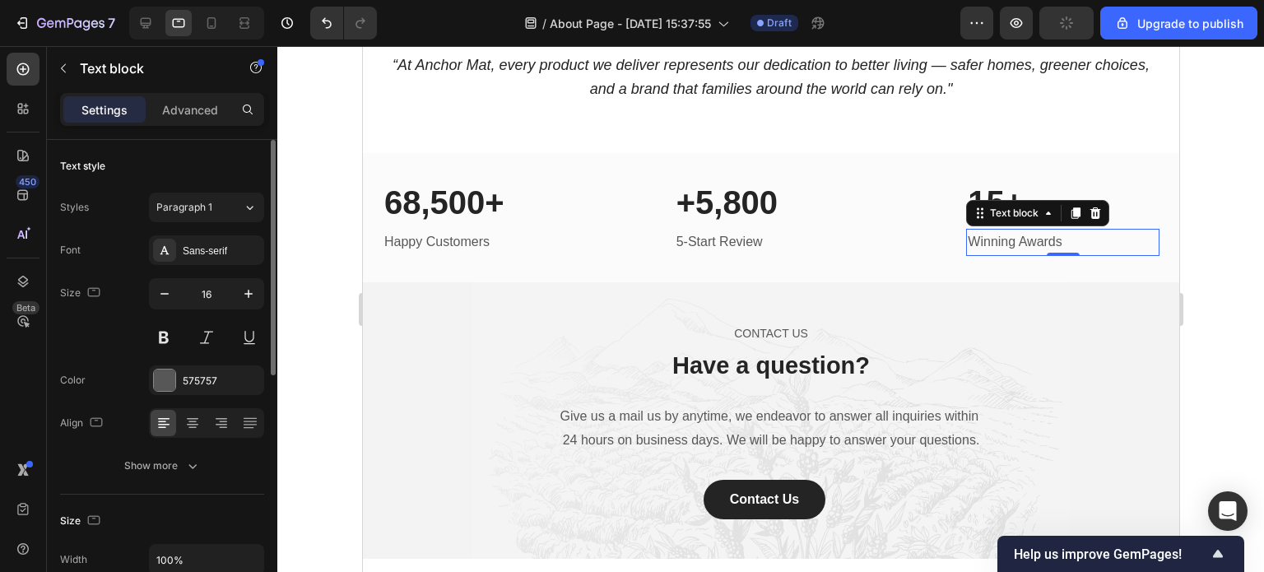
click at [1076, 200] on div "Text block" at bounding box center [1036, 213] width 143 height 26
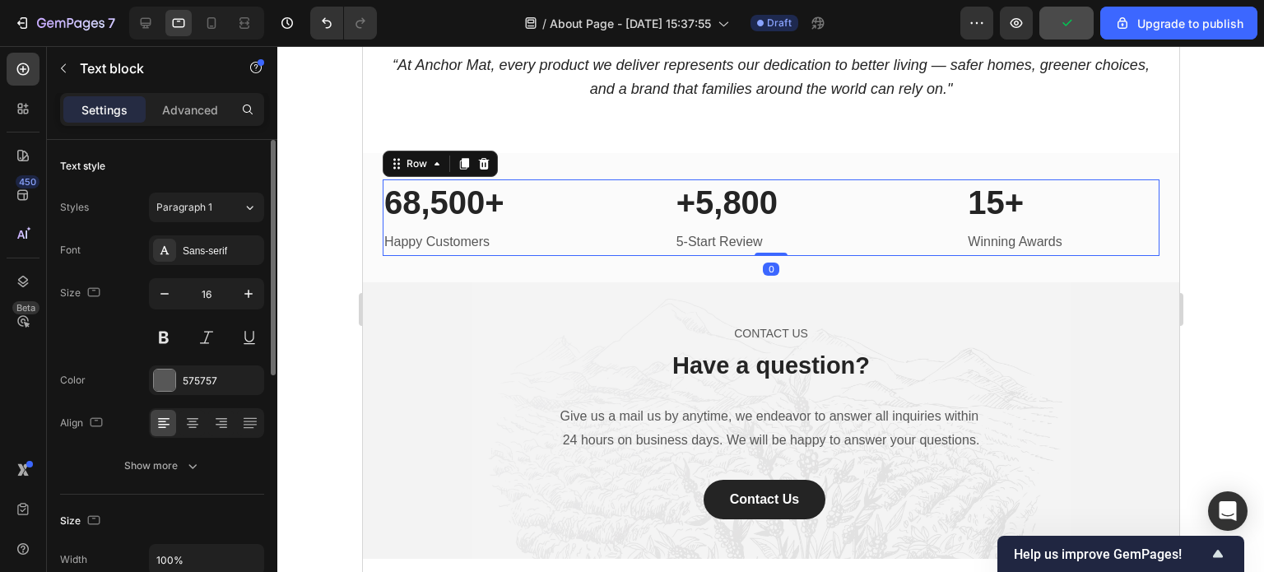
click at [598, 188] on div "68,500+ Heading Happy Customers Text block +5,800 Heading 5-Start Review Text b…" at bounding box center [770, 217] width 777 height 77
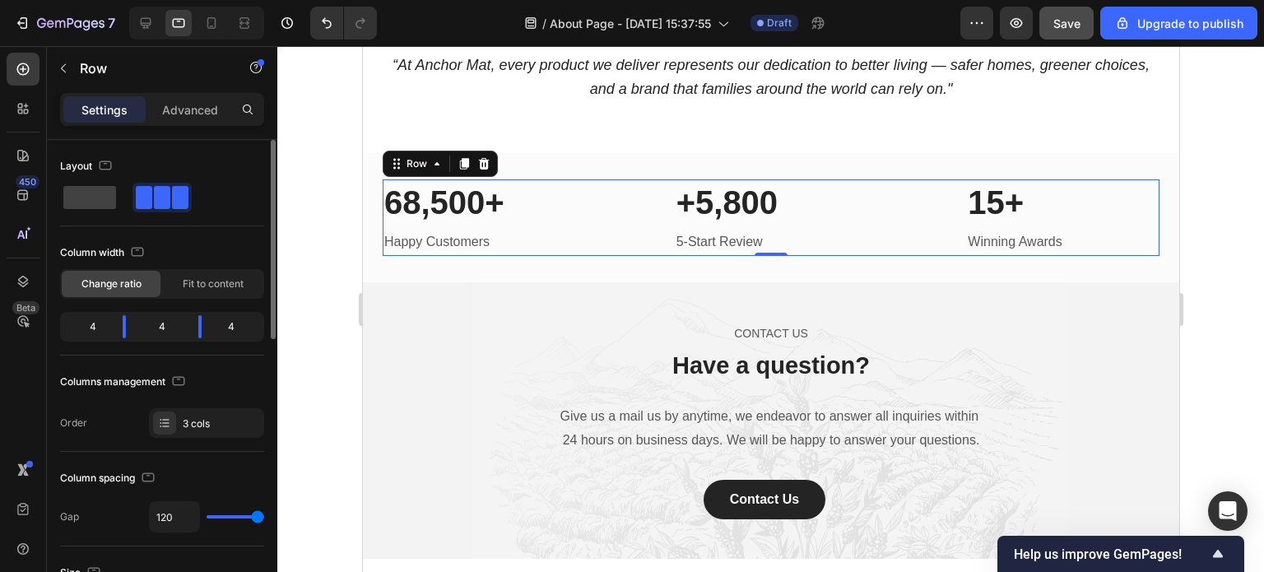
type input "111"
type input "104"
type input "98"
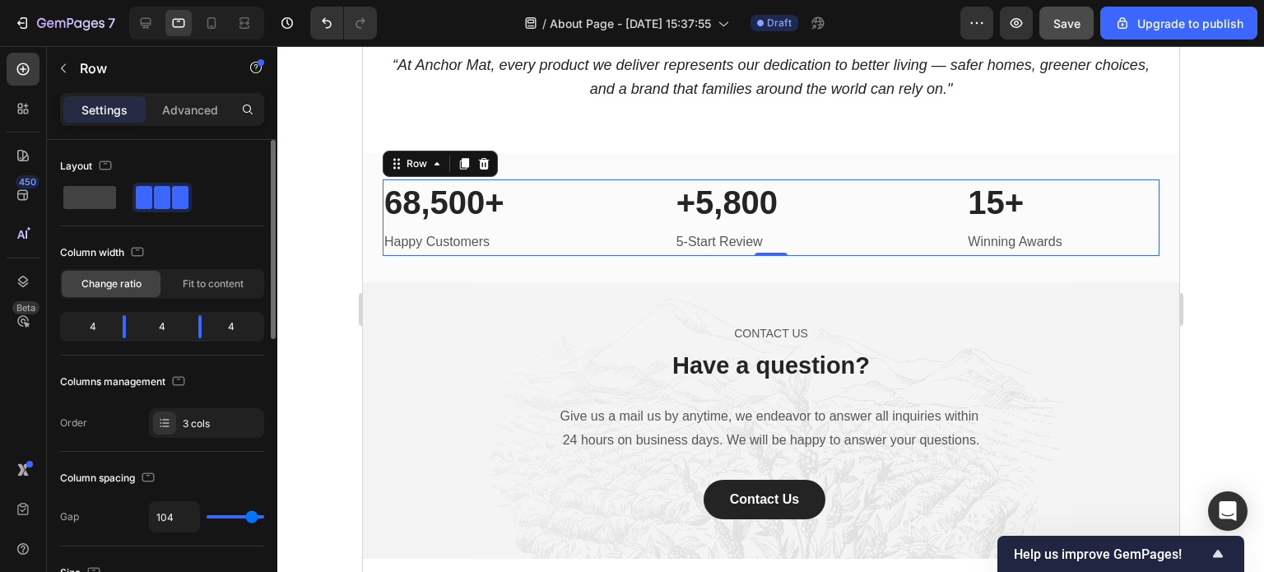
type input "98"
type input "93"
type input "82"
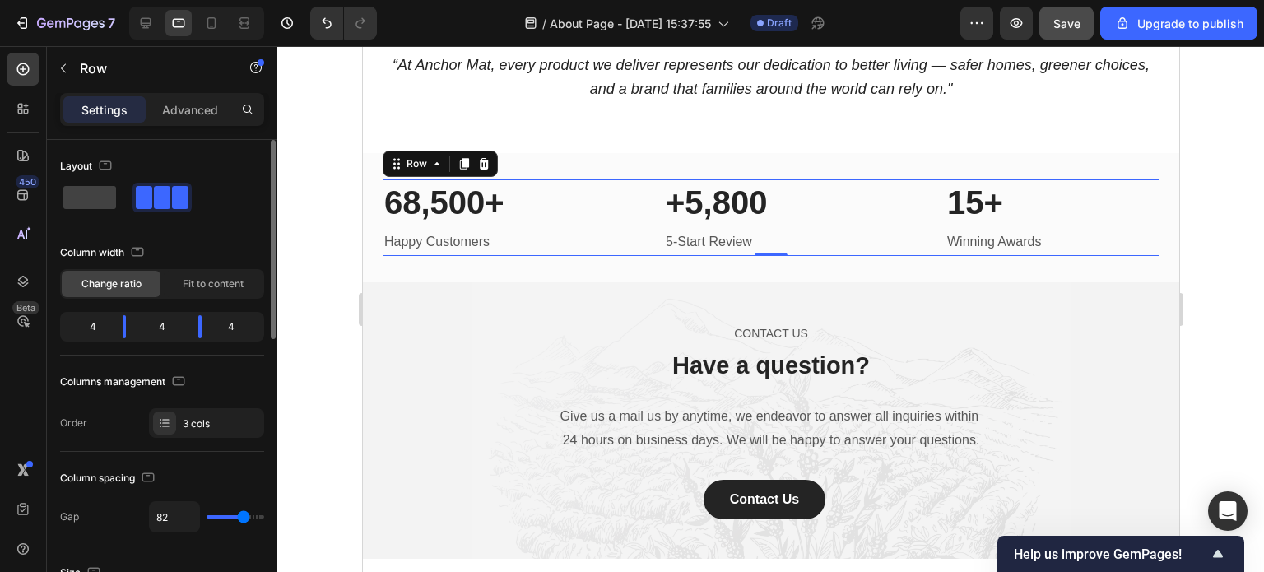
type input "80"
type input "79"
type input "75"
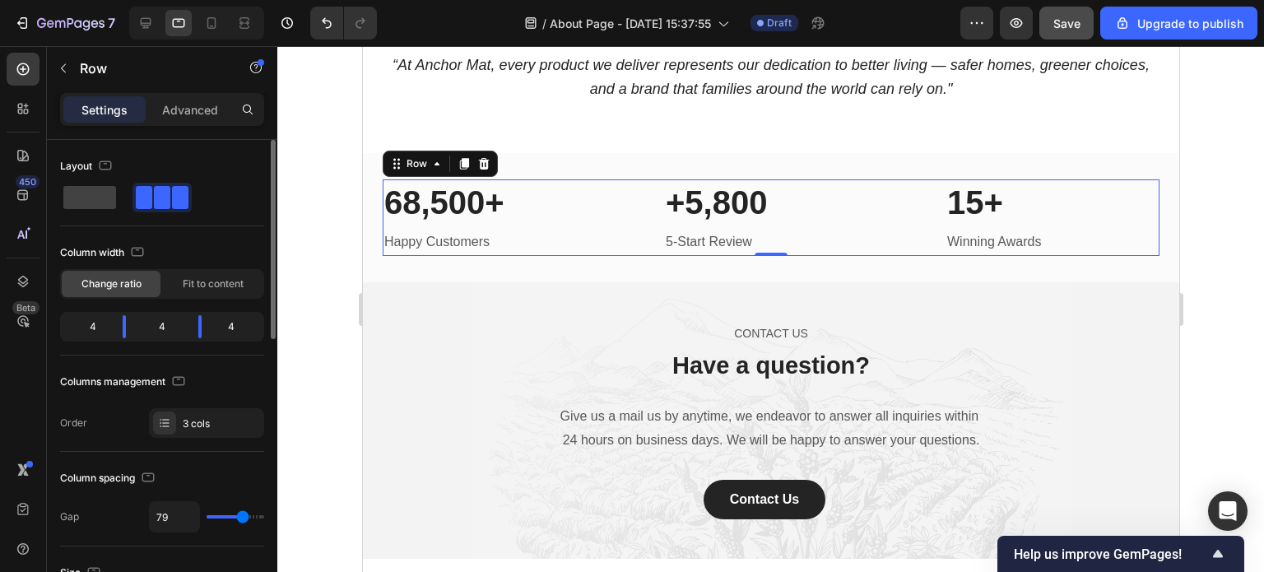
type input "75"
type input "73"
type input "72"
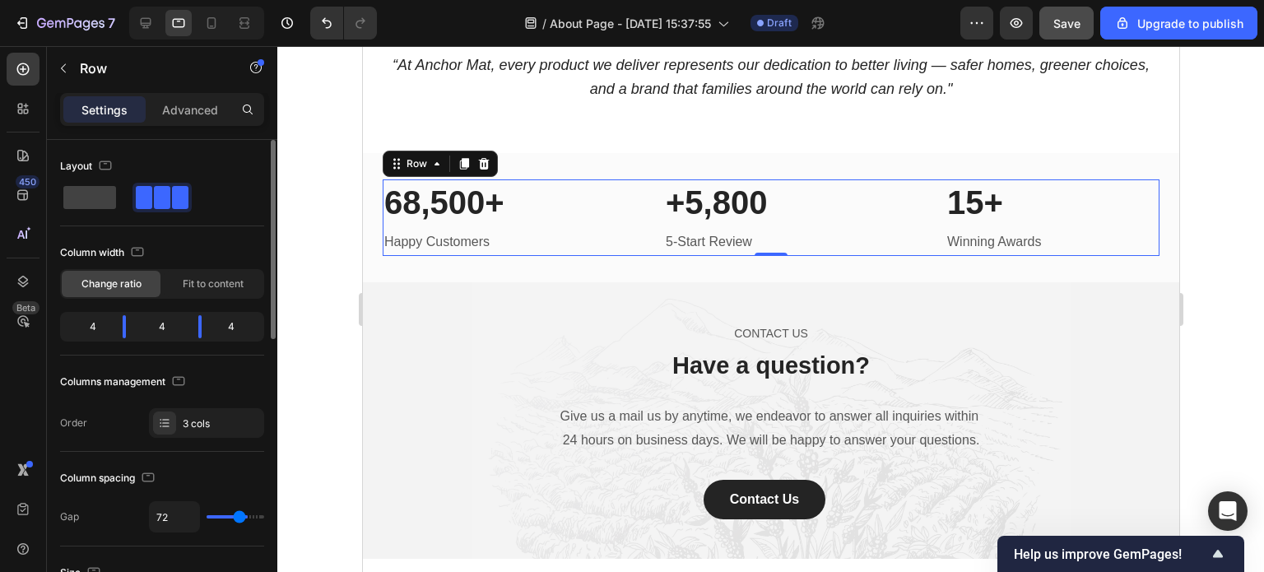
type input "70"
type input "68"
type input "66"
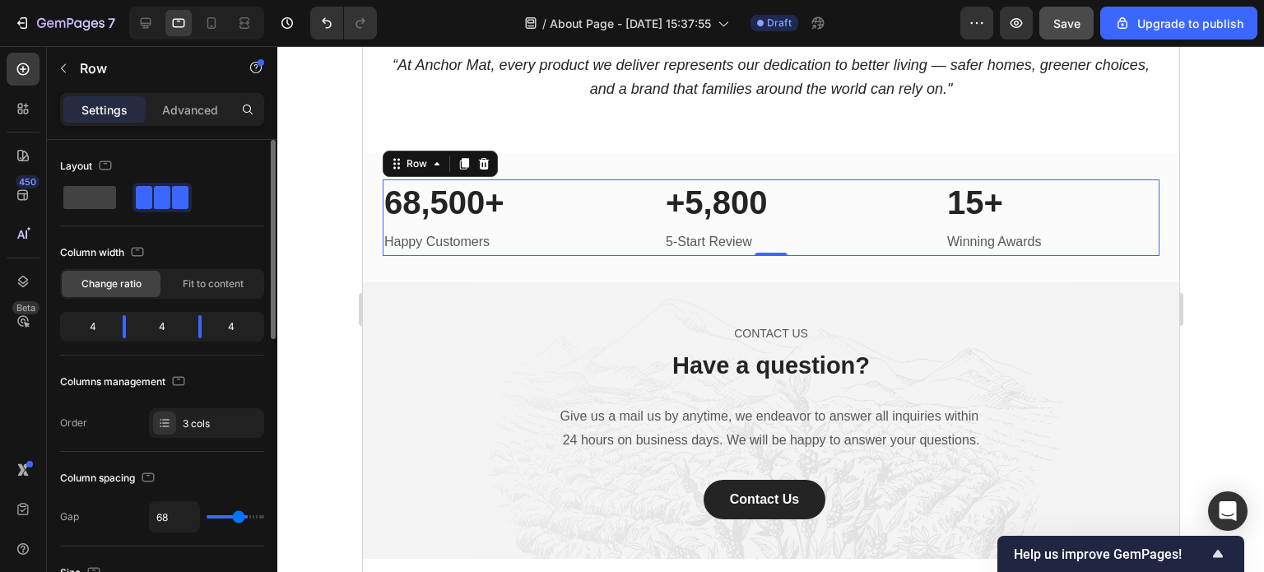
type input "66"
type input "64"
type input "61"
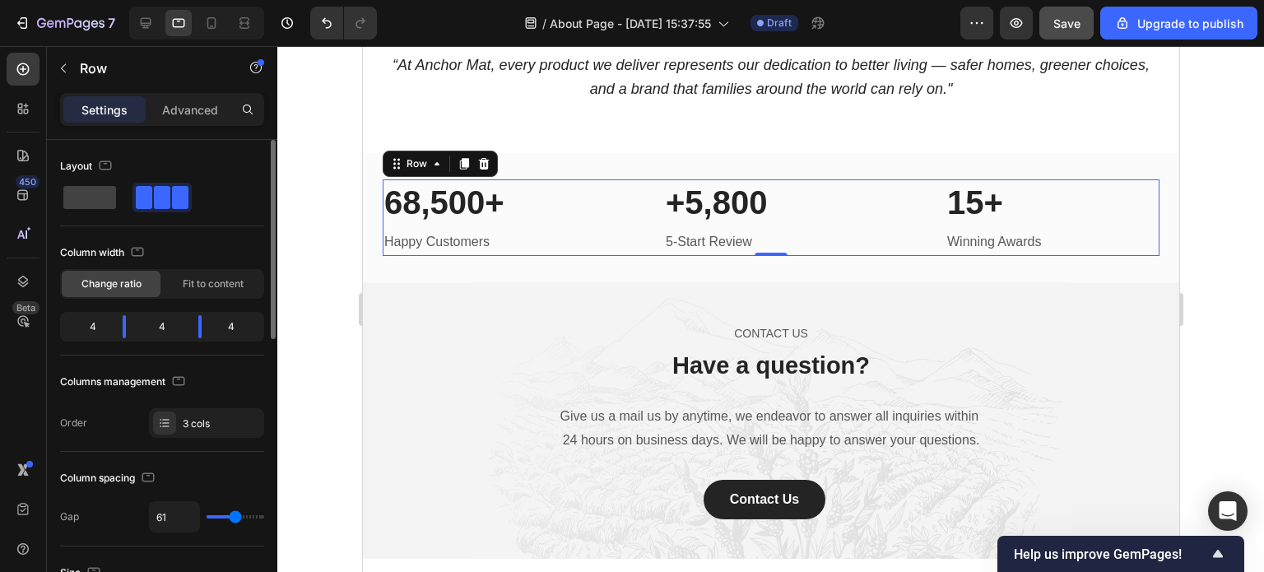
type input "57"
type input "52"
type input "50"
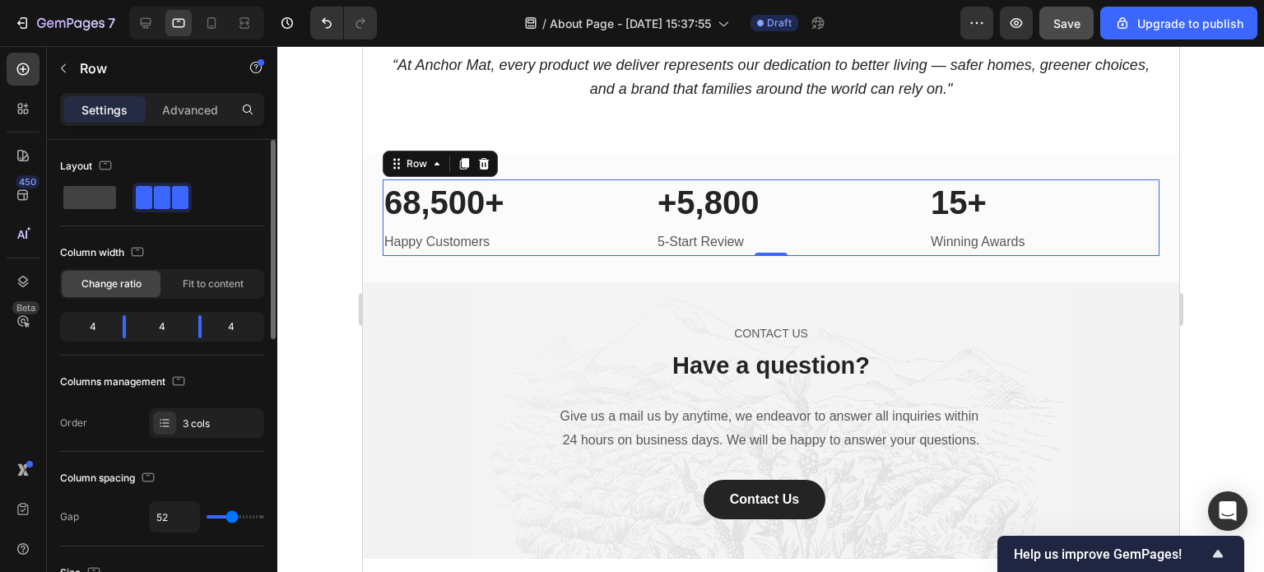
type input "50"
type input "48"
type input "47"
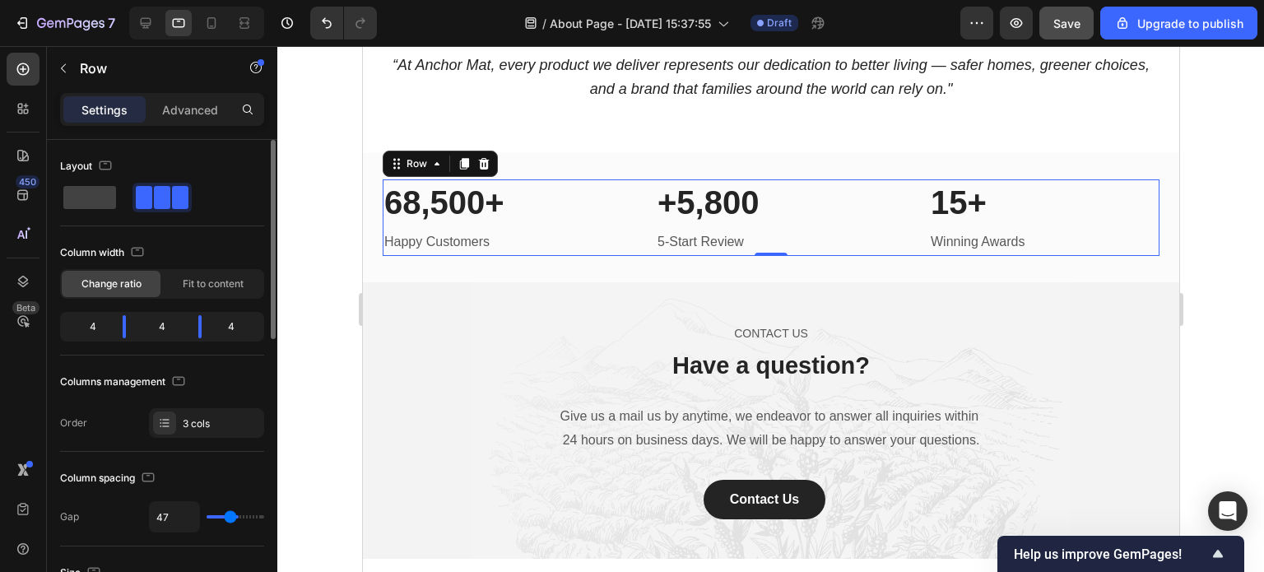
type input "45"
type input "43"
type input "40"
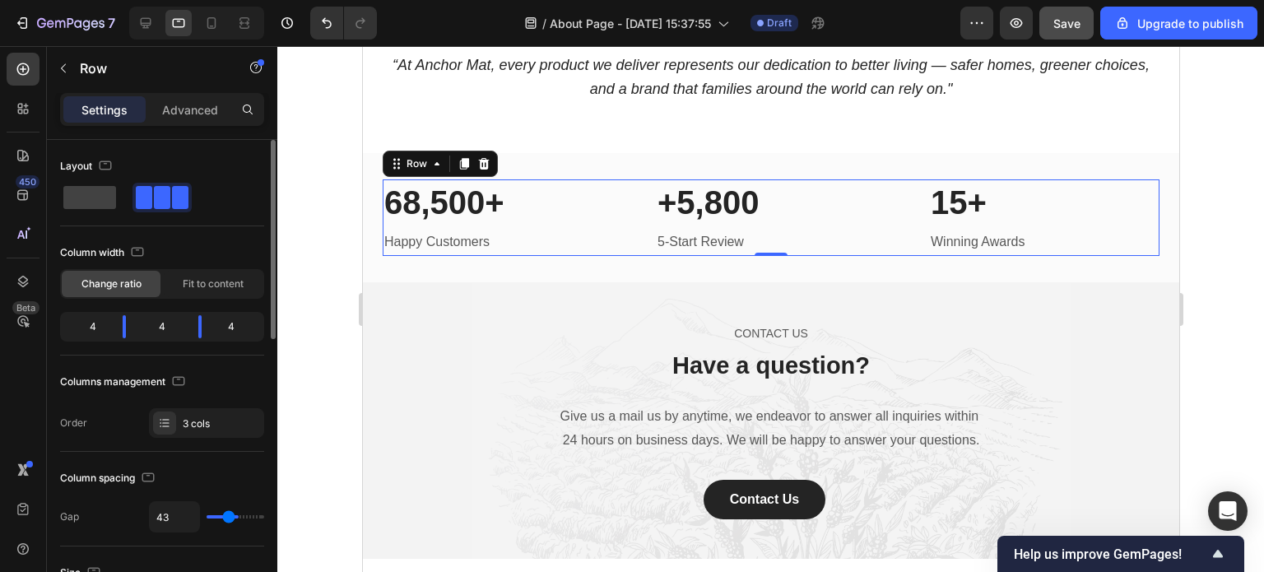
type input "40"
type input "38"
type input "34"
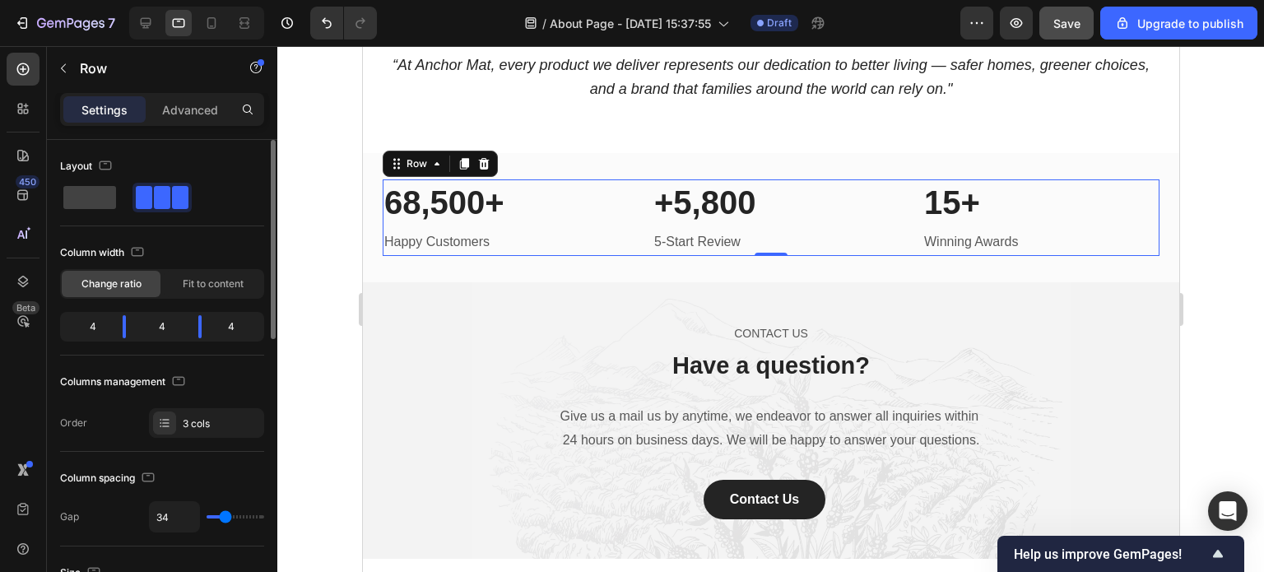
type input "32"
type input "31"
type input "29"
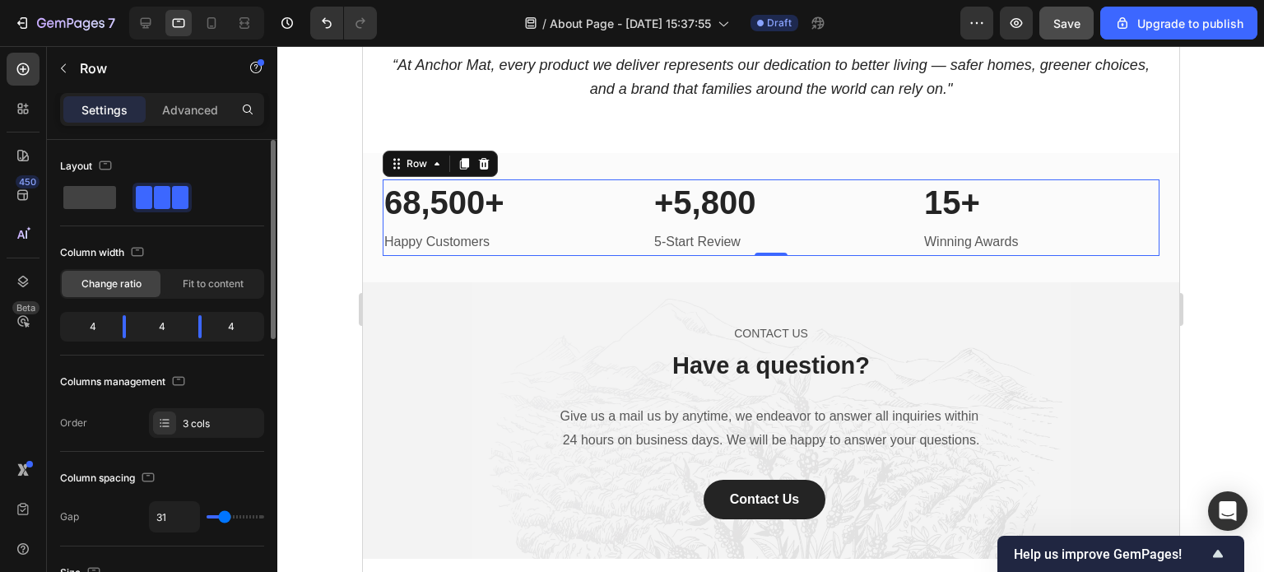
type input "29"
type input "25"
type input "16"
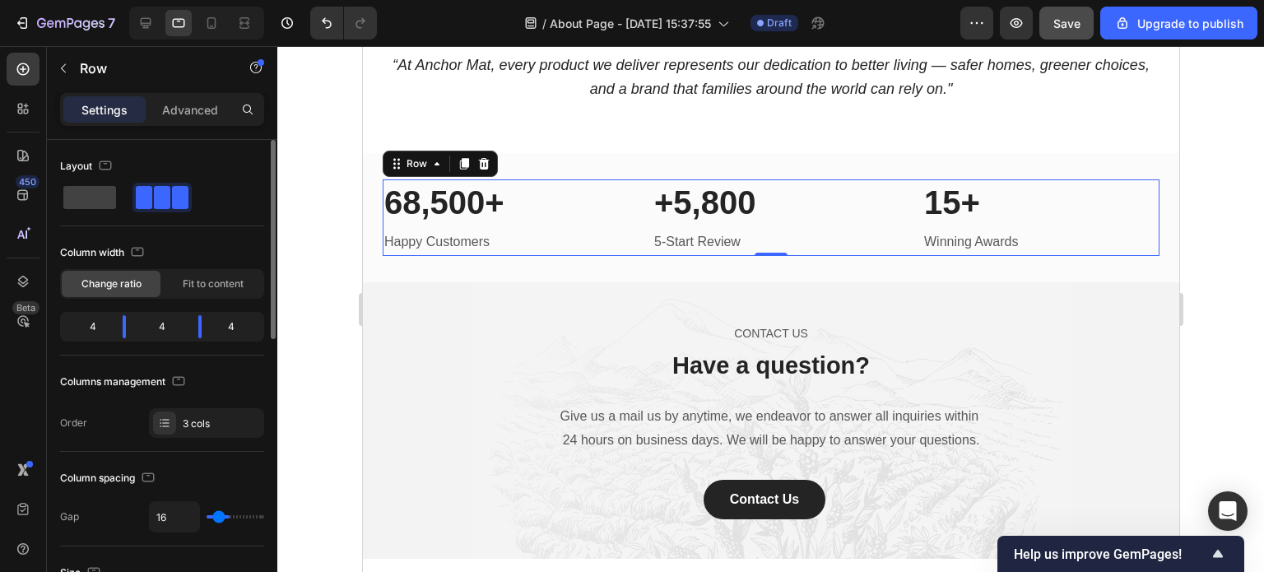
type input "15"
type input "13"
type input "11"
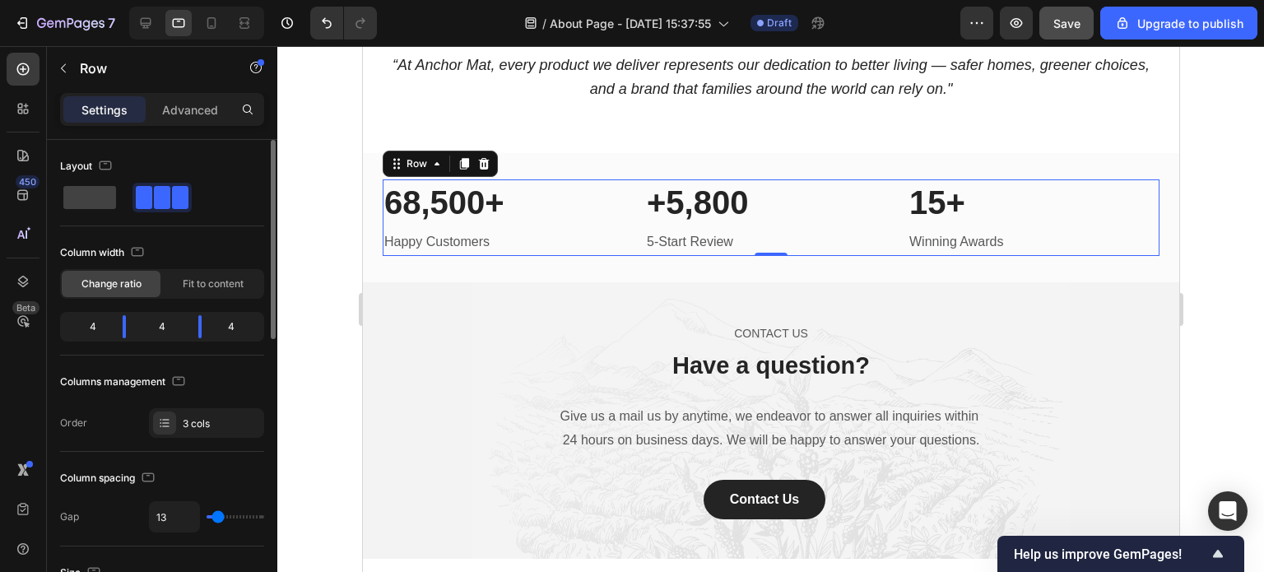
type input "11"
type input "9"
type input "6"
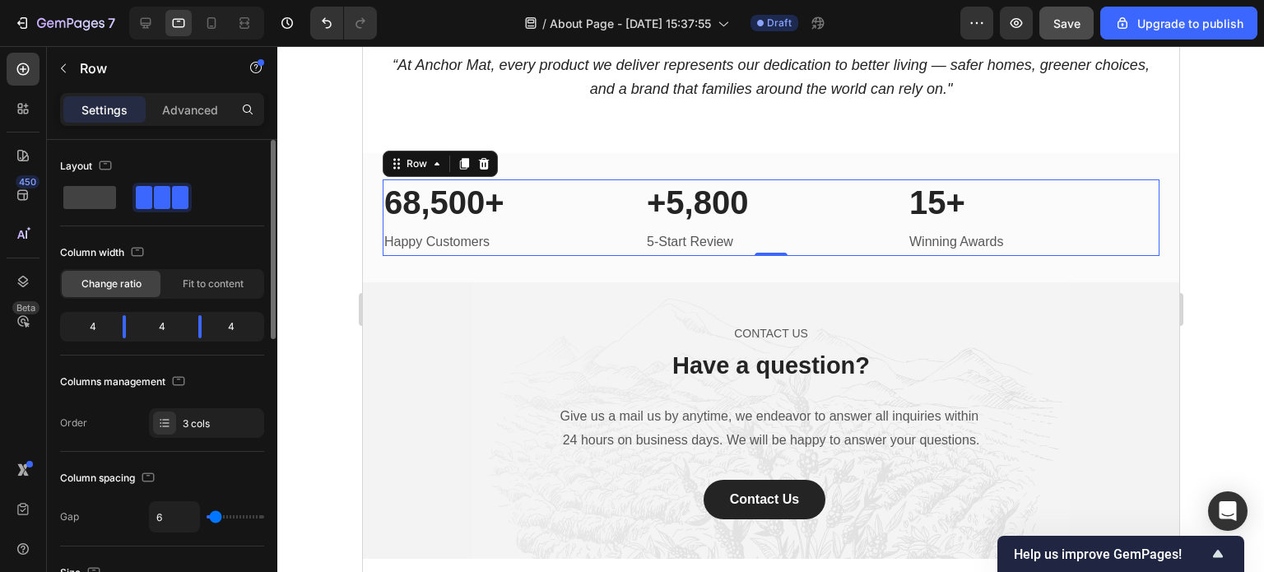
type input "4"
type input "6"
type input "59"
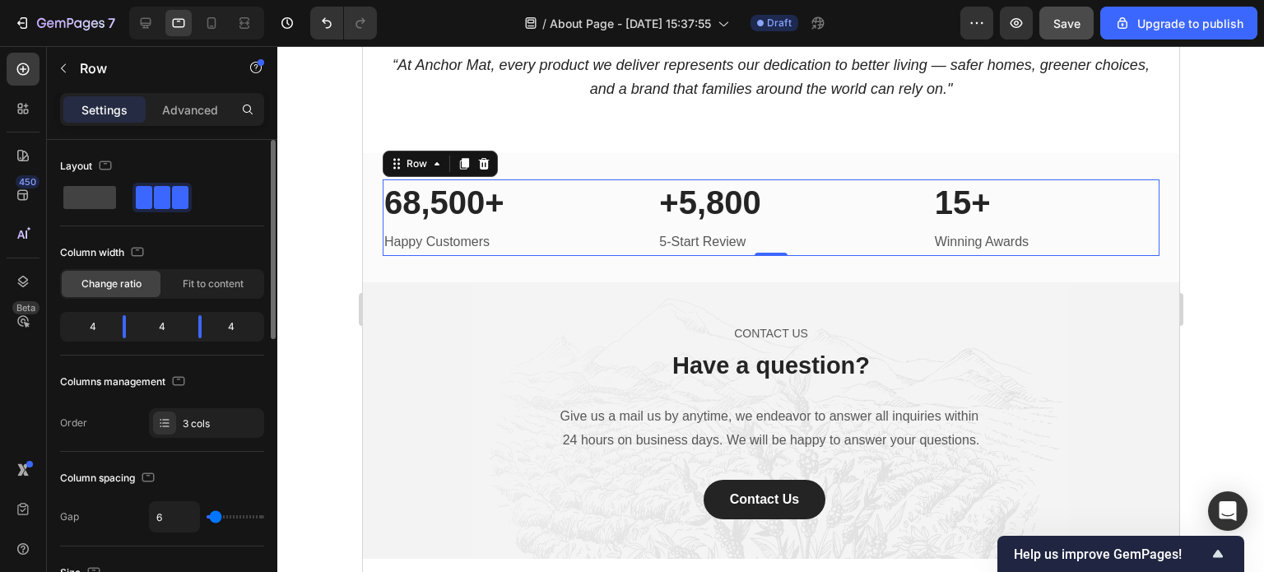
type input "59"
type input "68"
type input "70"
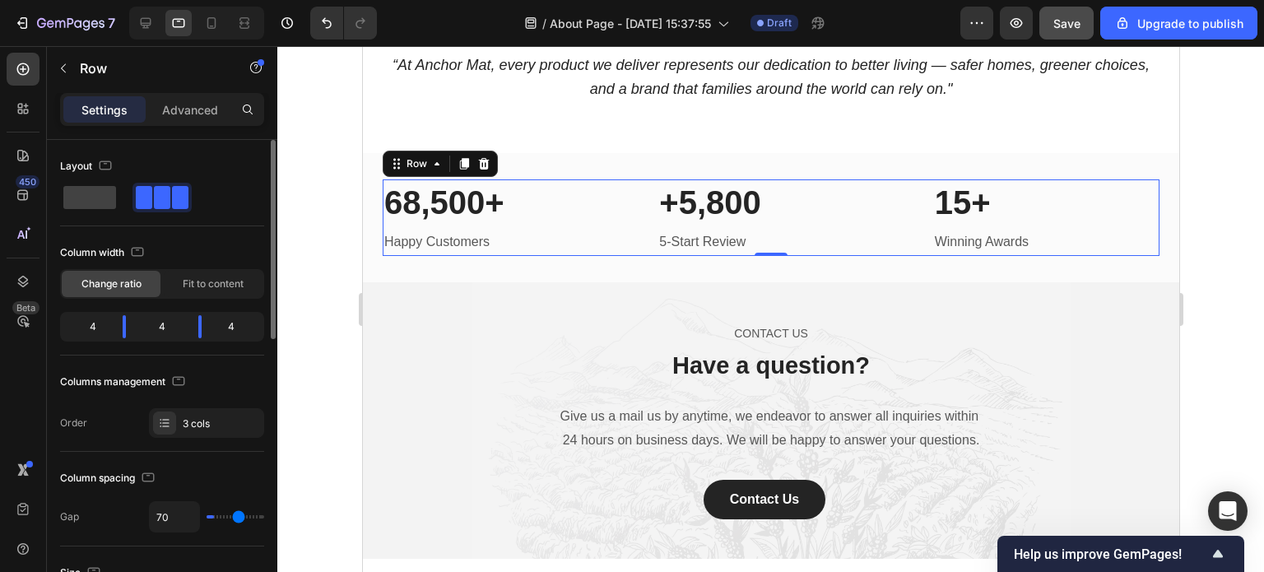
type input "75"
type input "77"
type input "80"
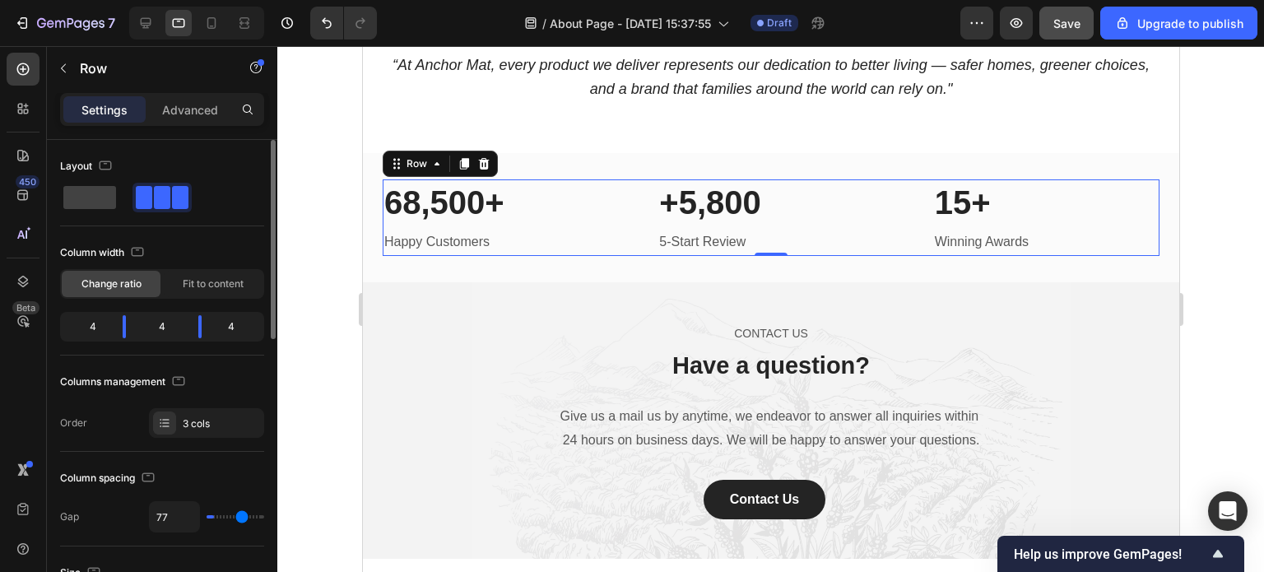
type input "80"
type input "82"
type input "84"
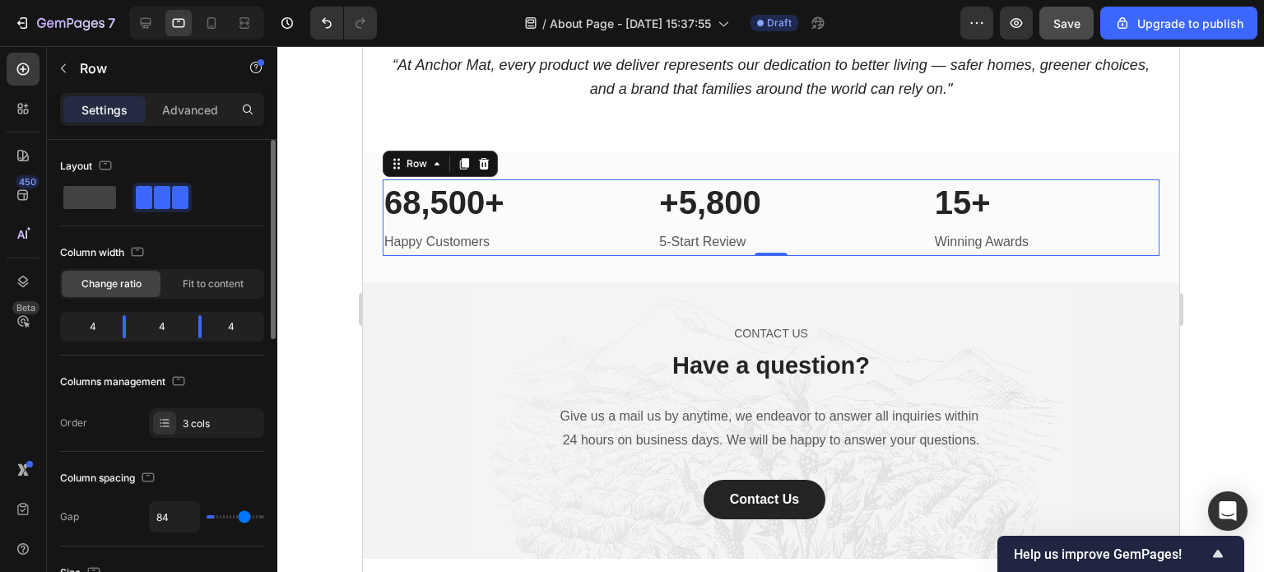
type input "88"
type input "93"
type input "105"
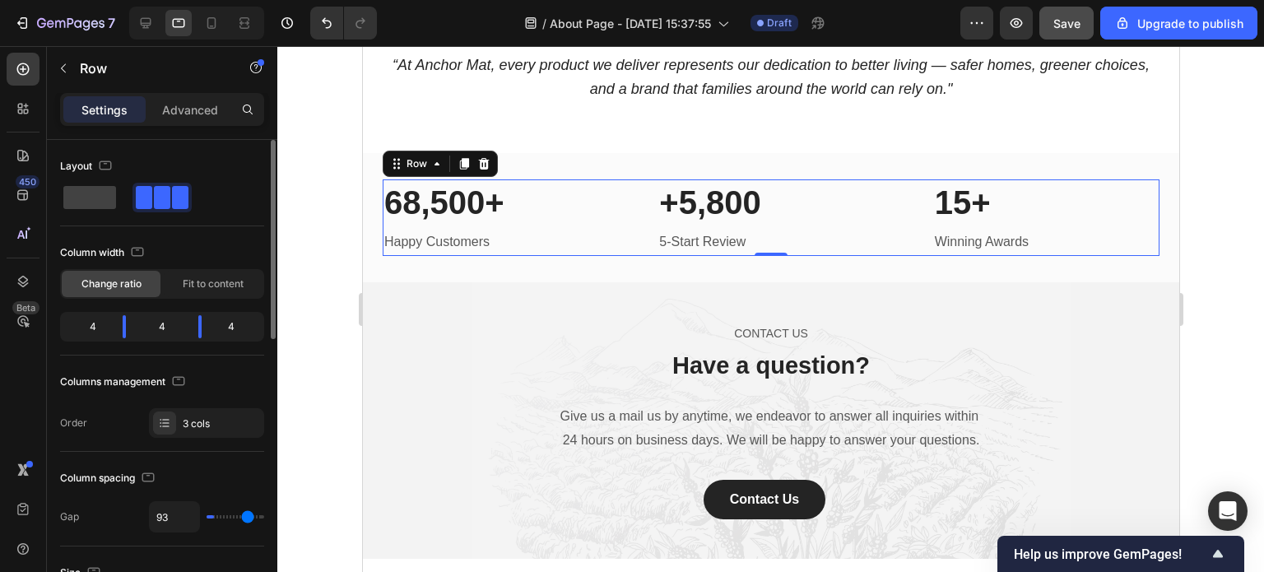
type input "105"
type input "120"
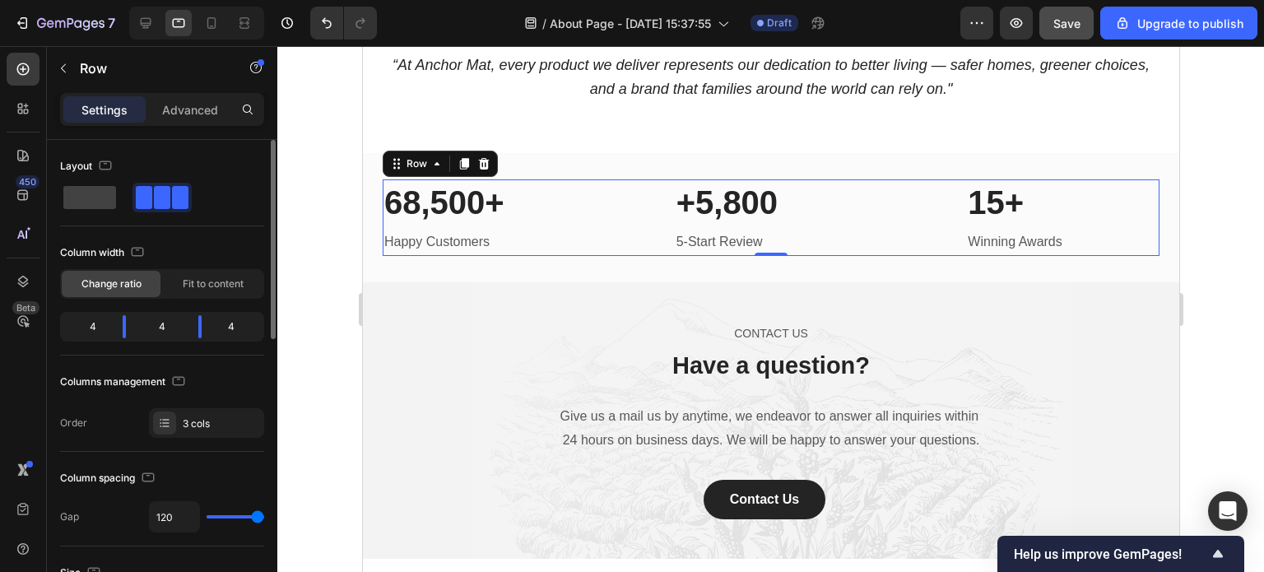
drag, startPoint x: 255, startPoint y: 516, endPoint x: 267, endPoint y: 518, distance: 11.6
click at [264, 518] on input "range" at bounding box center [236, 516] width 58 height 3
click at [89, 327] on div "4" at bounding box center [86, 326] width 46 height 23
click at [91, 325] on div "4" at bounding box center [86, 326] width 46 height 23
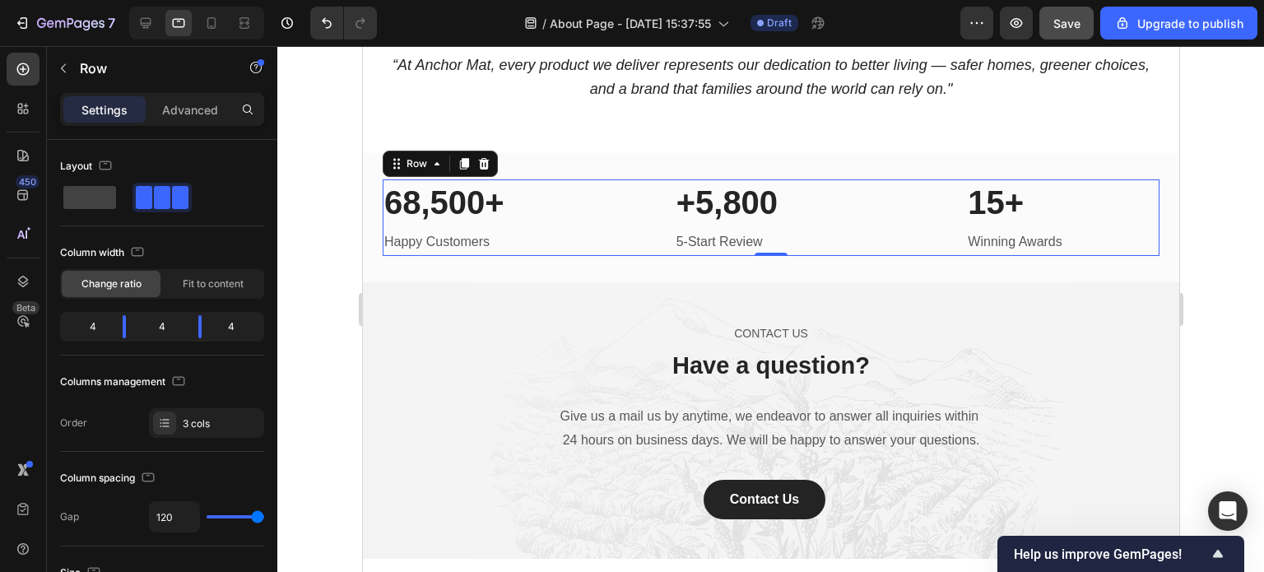
click at [91, 325] on div "4" at bounding box center [86, 326] width 46 height 23
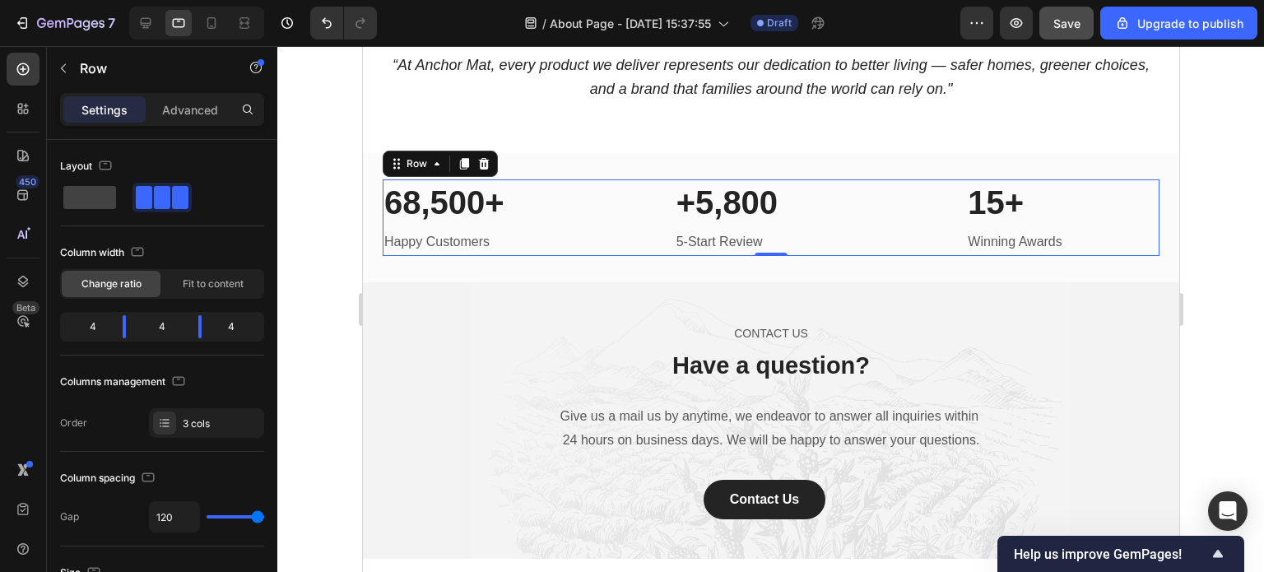
click at [91, 325] on div "4" at bounding box center [86, 326] width 46 height 23
drag, startPoint x: 174, startPoint y: 328, endPoint x: 166, endPoint y: 325, distance: 8.9
click at [171, 328] on div "4" at bounding box center [162, 326] width 46 height 23
click at [166, 325] on div "4" at bounding box center [162, 326] width 46 height 23
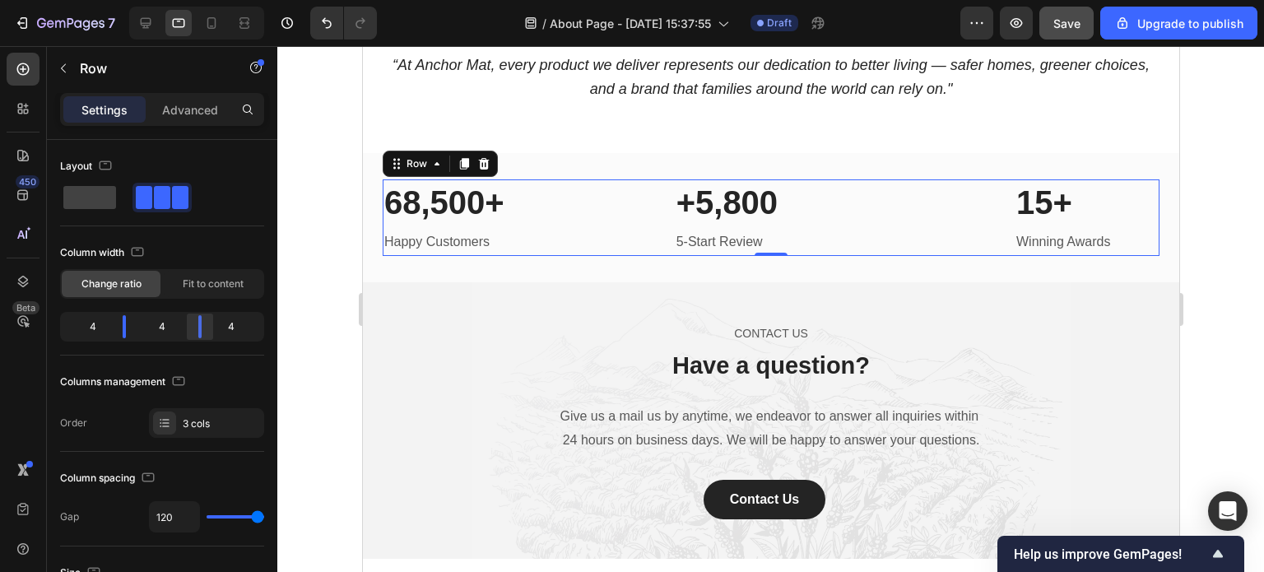
click at [200, 0] on body "7 / About Page - Sep 27, 15:37:55 Draft Preview Save Upgrade to publish 450 Bet…" at bounding box center [632, 0] width 1264 height 0
drag, startPoint x: 197, startPoint y: 325, endPoint x: 206, endPoint y: 325, distance: 9.1
click at [206, 0] on body "7 / About Page - Sep 27, 15:37:55 Draft Preview Save Upgrade to publish 450 Bet…" at bounding box center [632, 0] width 1264 height 0
click at [201, 0] on body "7 / About Page - Sep 27, 15:37:55 Draft Preview Save Upgrade to publish 450 Bet…" at bounding box center [632, 0] width 1264 height 0
click at [202, 0] on body "7 / About Page - Sep 27, 15:37:55 Draft Preview Save Upgrade to publish 450 Bet…" at bounding box center [632, 0] width 1264 height 0
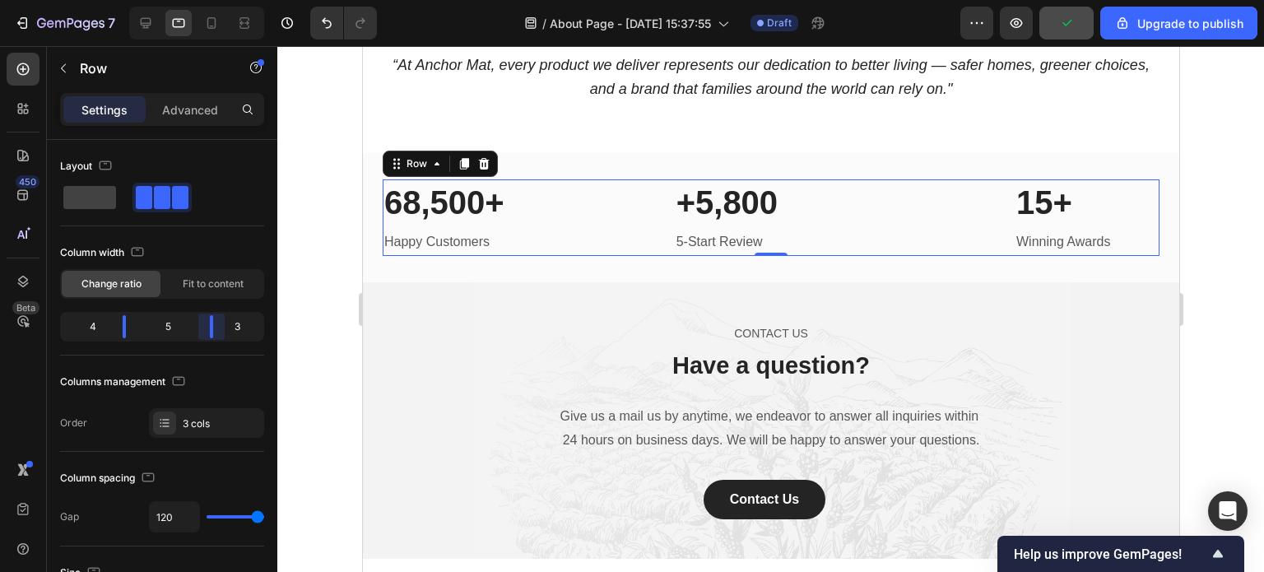
drag, startPoint x: 197, startPoint y: 325, endPoint x: 219, endPoint y: 325, distance: 22.2
click at [219, 0] on body "7 / About Page - Sep 27, 15:37:55 Draft Preview Upgrade to publish 450 Beta Sec…" at bounding box center [632, 0] width 1264 height 0
click at [342, 322] on div at bounding box center [770, 309] width 987 height 526
click at [612, 220] on div "68,500+ Heading Happy Customers Text block +5,800 Heading 5-Start Review Text b…" at bounding box center [770, 217] width 777 height 77
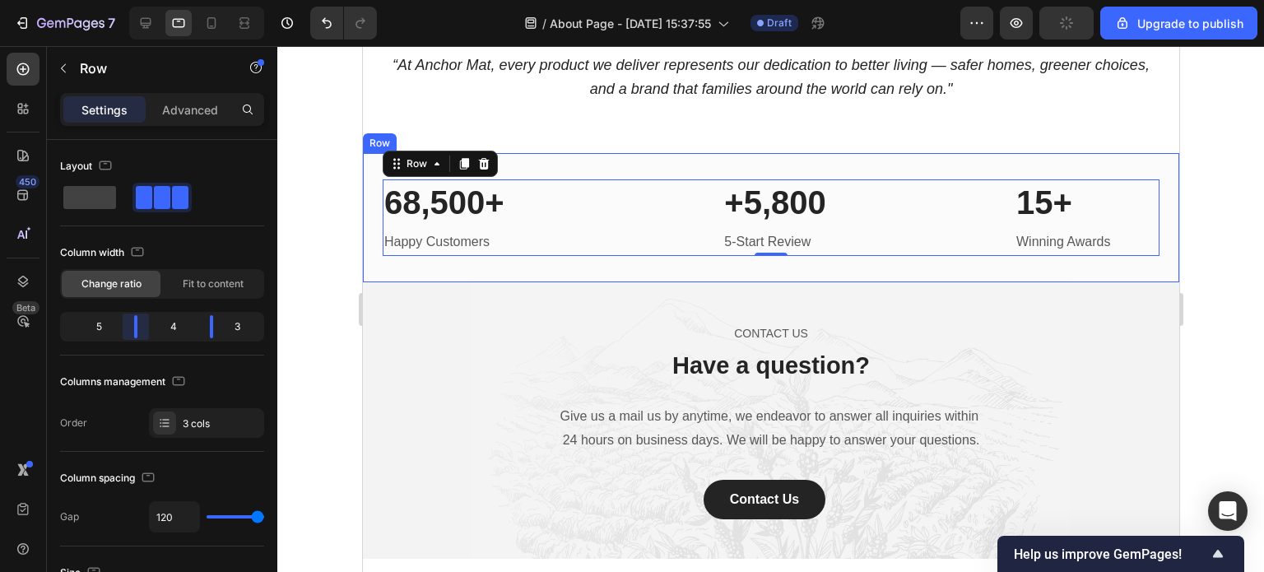
drag, startPoint x: 123, startPoint y: 326, endPoint x: 141, endPoint y: 326, distance: 18.1
click at [141, 0] on body "7 / About Page - Sep 27, 15:37:55 Draft Preview Upgrade to publish 450 Beta Sec…" at bounding box center [632, 0] width 1264 height 0
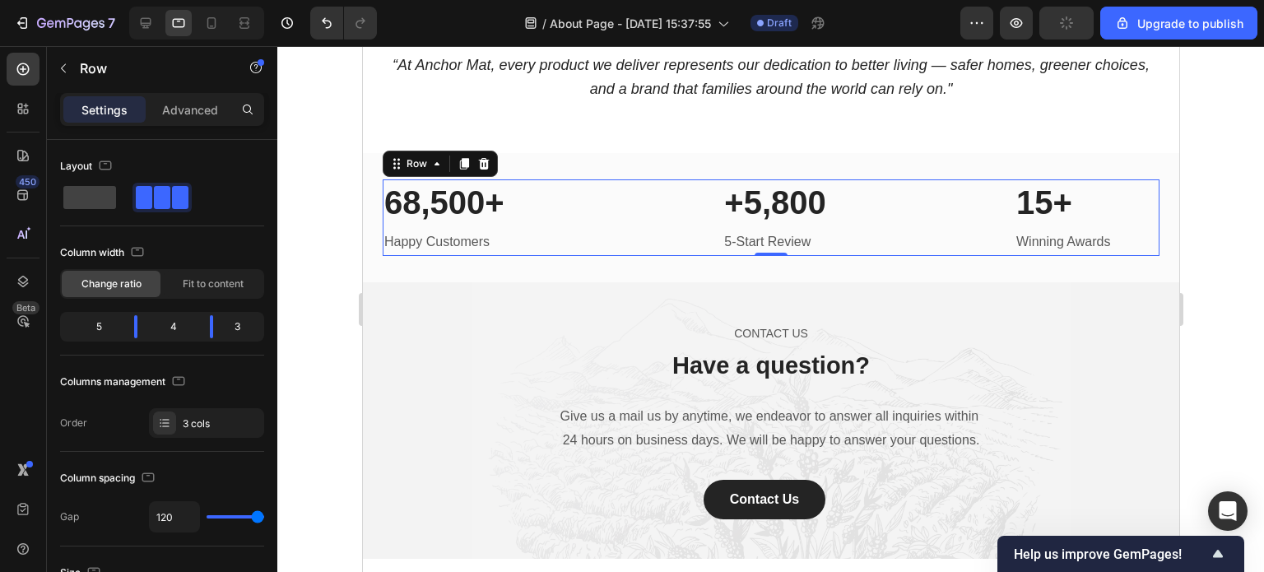
click at [1233, 309] on div at bounding box center [770, 309] width 987 height 526
click at [667, 204] on div "68,500+ Heading Happy Customers Text block +5,800 Heading 5-Start Review Text b…" at bounding box center [770, 217] width 777 height 77
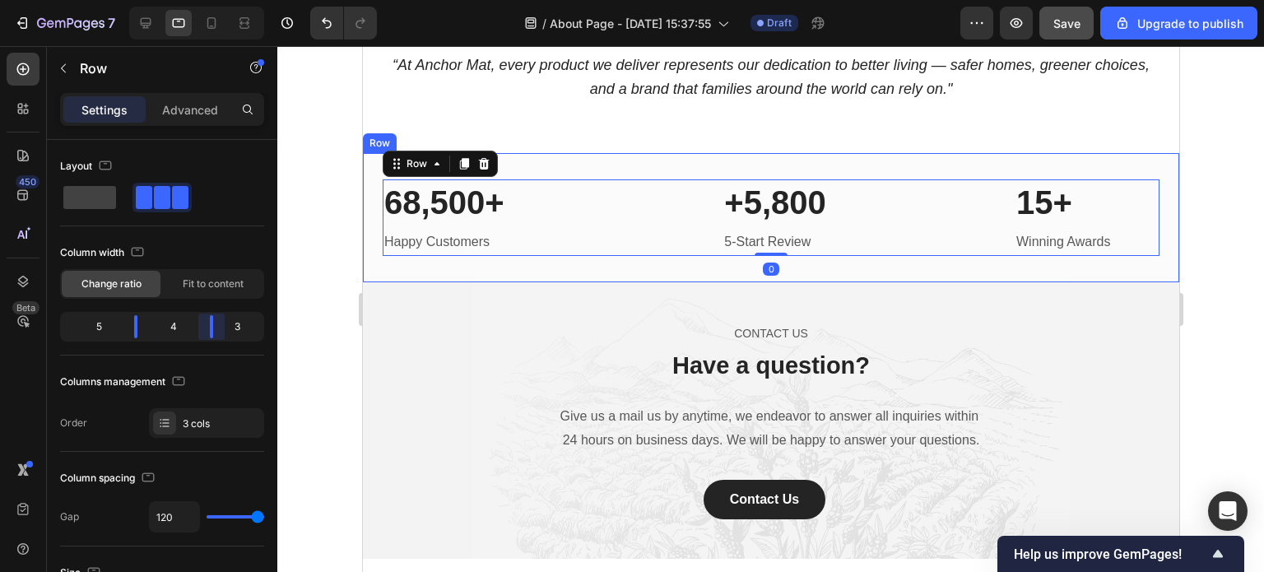
click at [217, 0] on body "7 / About Page - Sep 27, 15:37:55 Draft Preview Save Upgrade to publish 450 Bet…" at bounding box center [632, 0] width 1264 height 0
click at [326, 268] on div at bounding box center [770, 309] width 987 height 526
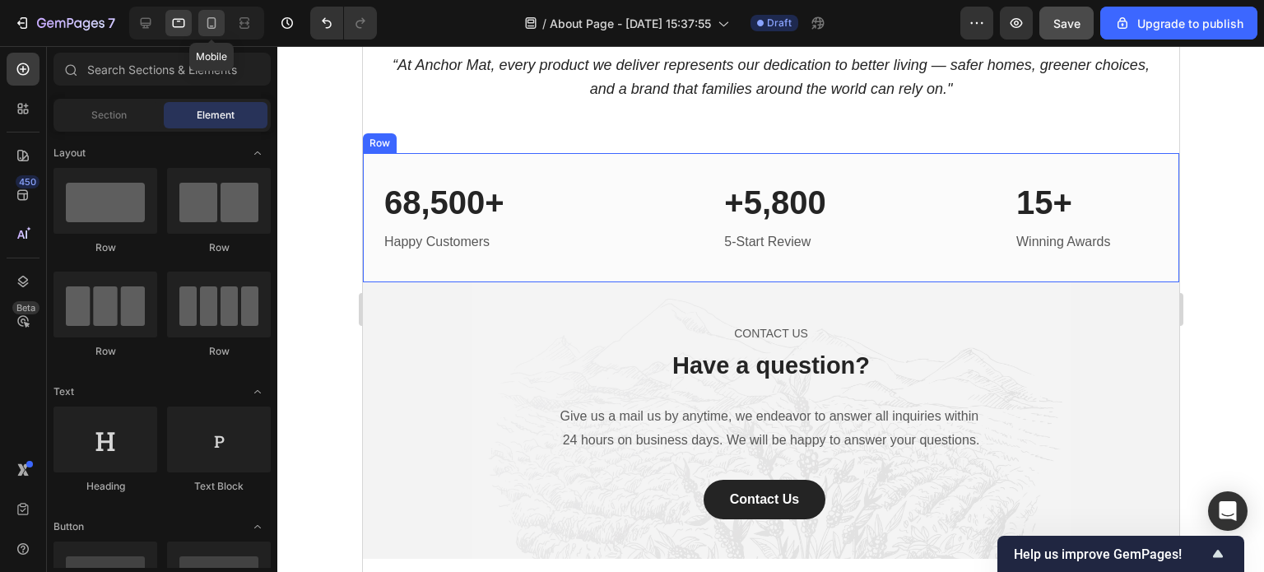
click at [203, 25] on icon at bounding box center [211, 23] width 16 height 16
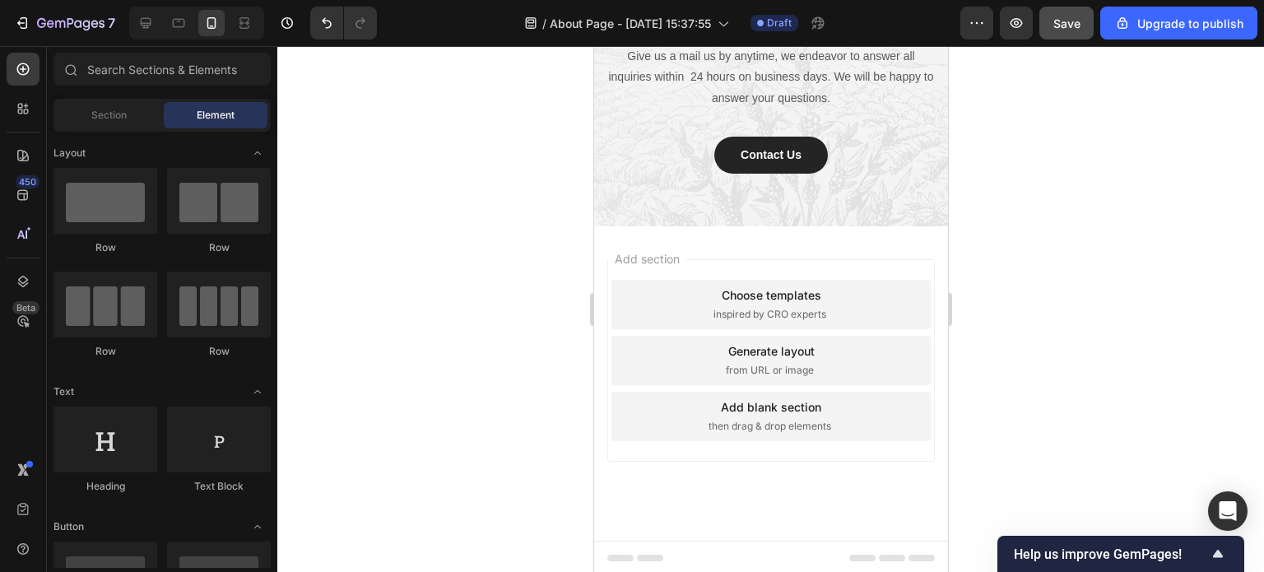
scroll to position [3514, 0]
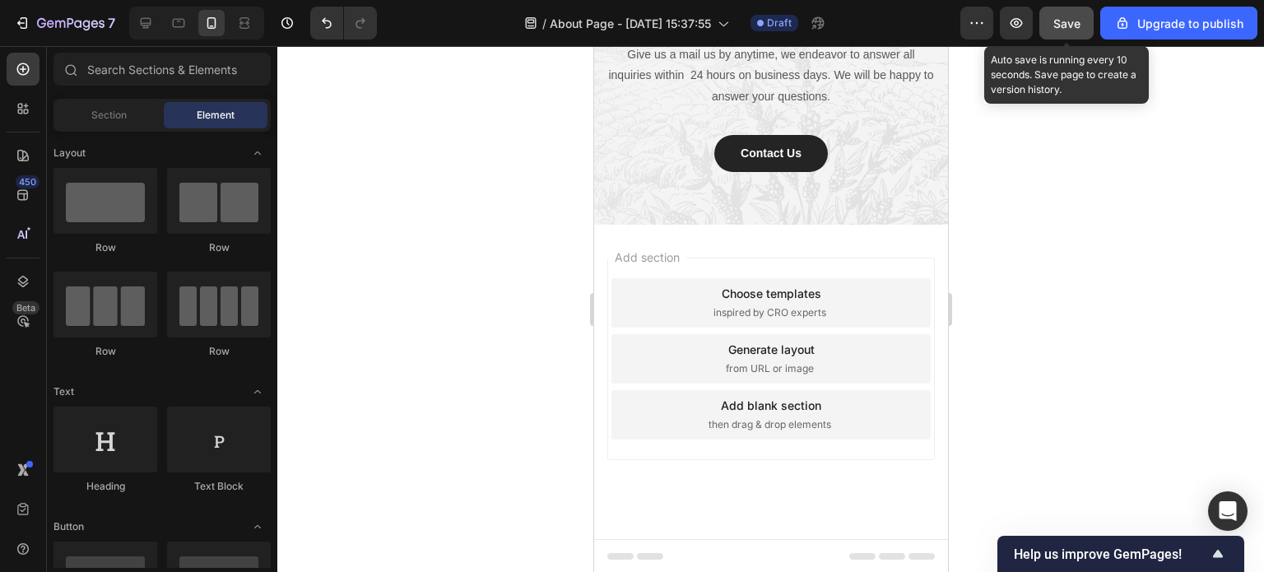
click at [1067, 27] on span "Save" at bounding box center [1066, 23] width 27 height 14
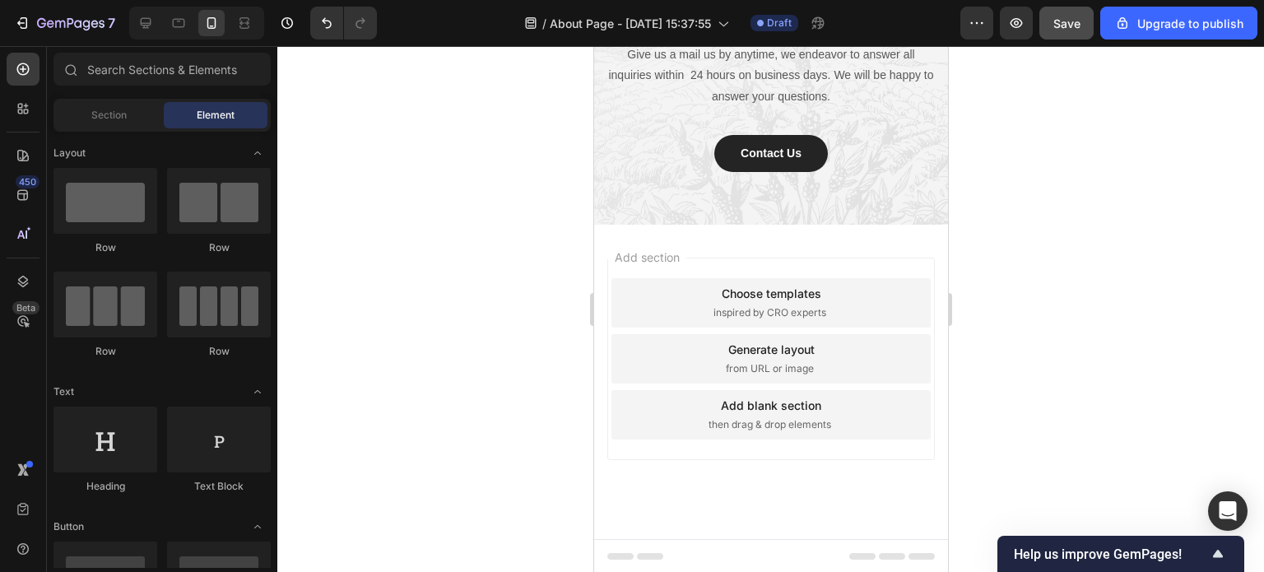
click at [771, 352] on div "Generate layout" at bounding box center [771, 349] width 86 height 17
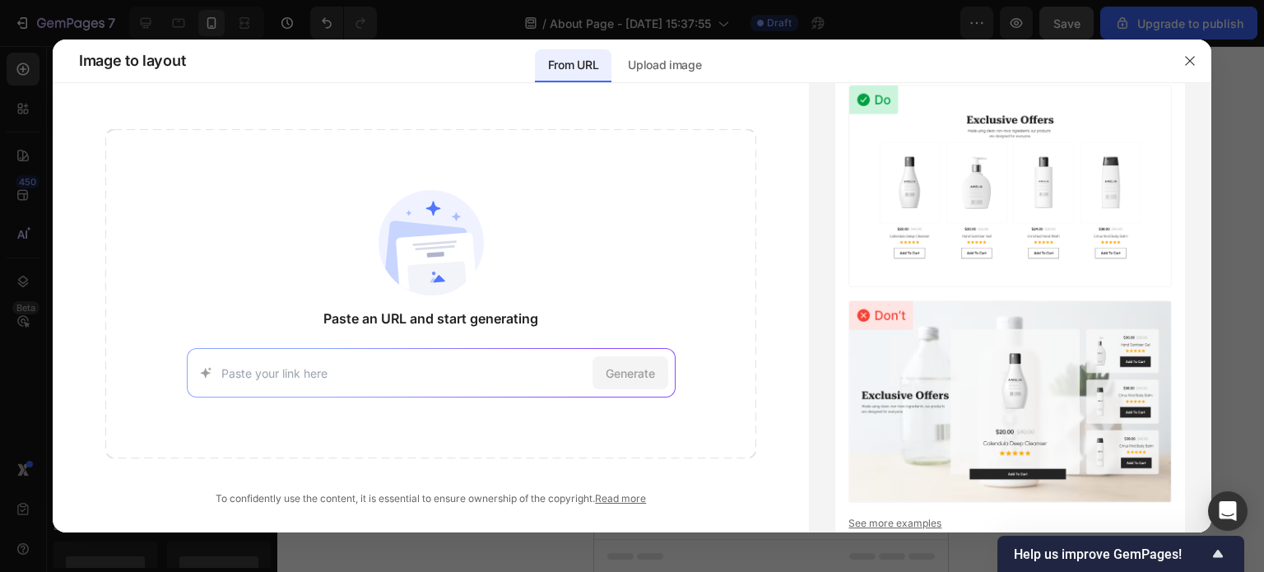
click at [321, 314] on div "Paste an URL and start generating Generate" at bounding box center [430, 293] width 651 height 329
drag, startPoint x: 326, startPoint y: 315, endPoint x: 559, endPoint y: 323, distance: 233.0
click at [559, 323] on div "Paste an URL and start generating Generate" at bounding box center [430, 293] width 651 height 329
click at [1197, 56] on button "button" at bounding box center [1190, 61] width 26 height 26
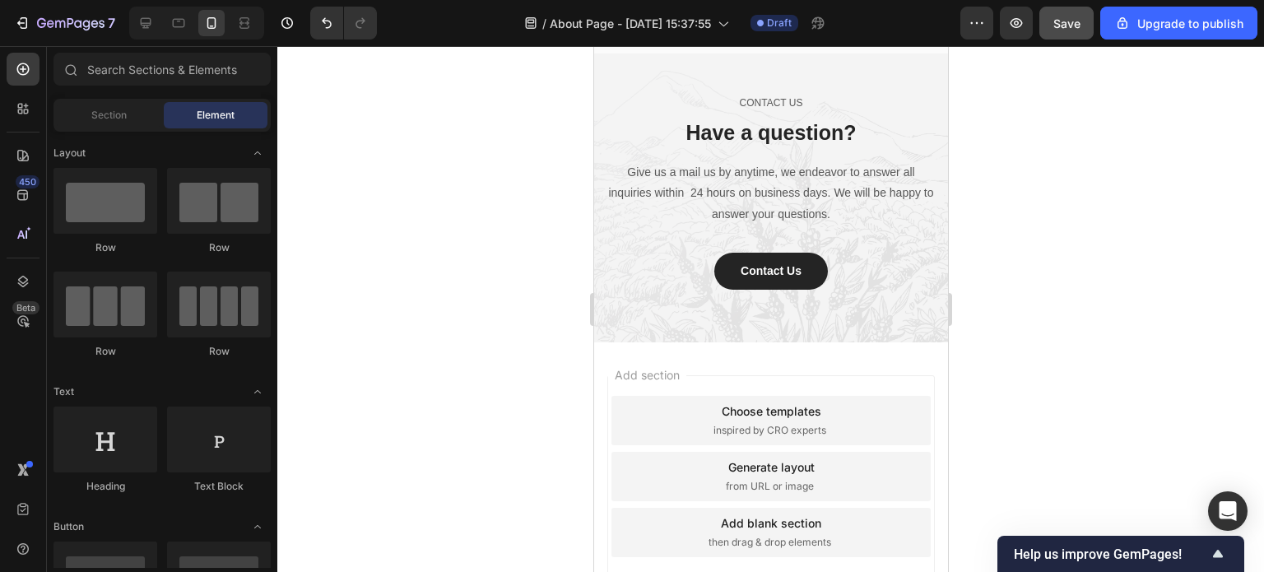
scroll to position [3185, 0]
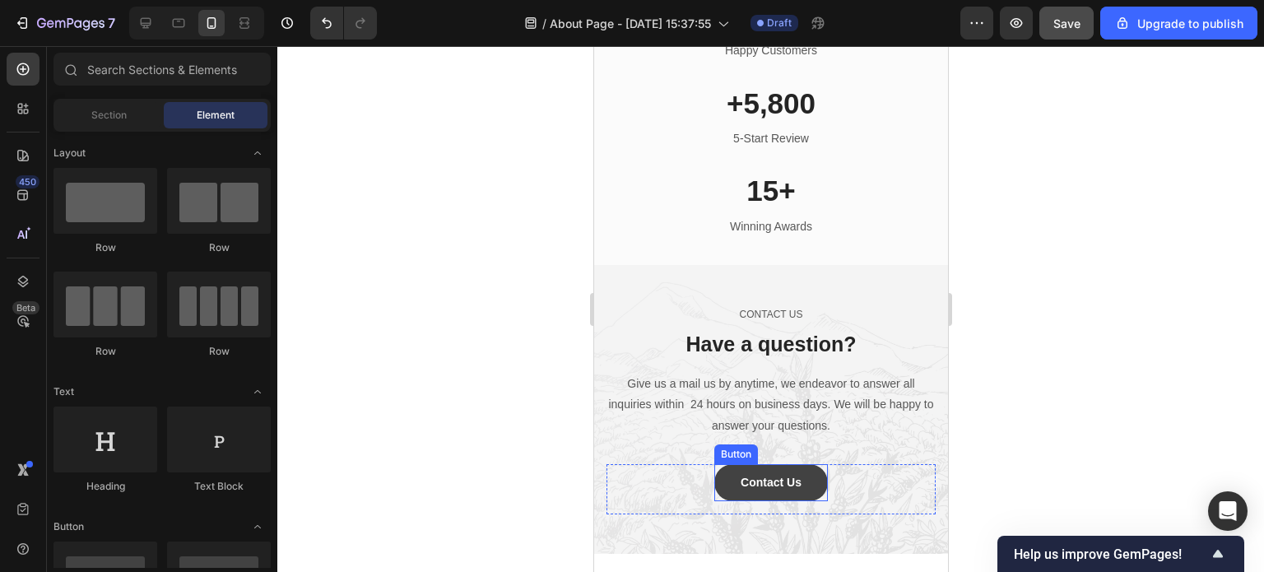
click at [807, 483] on link "Contact Us" at bounding box center [771, 482] width 114 height 37
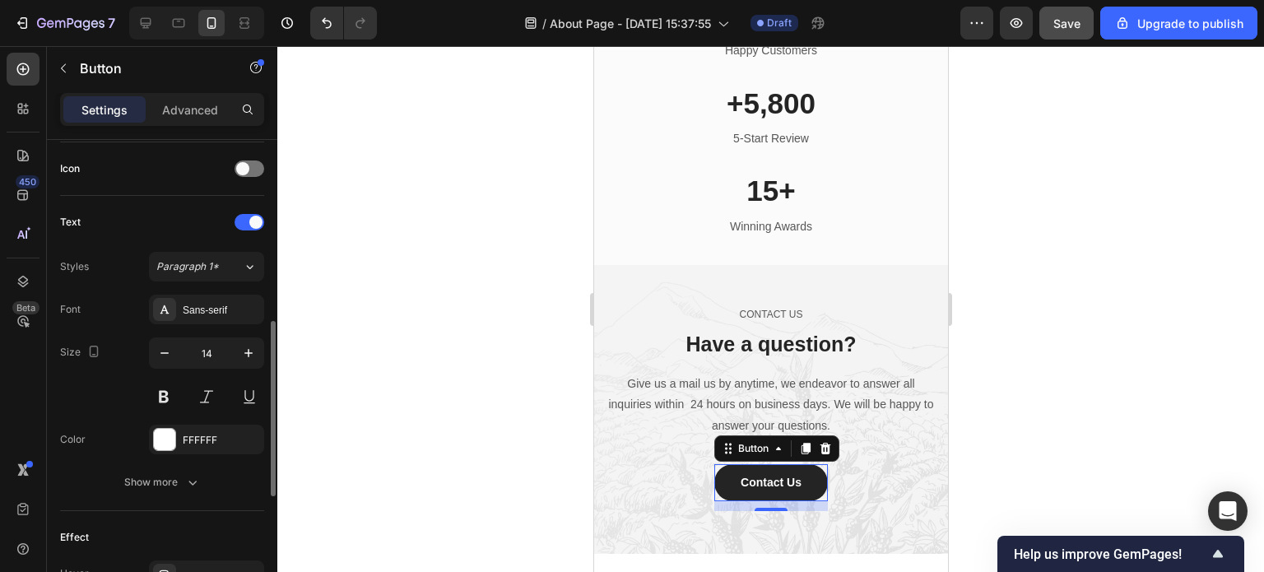
scroll to position [823, 0]
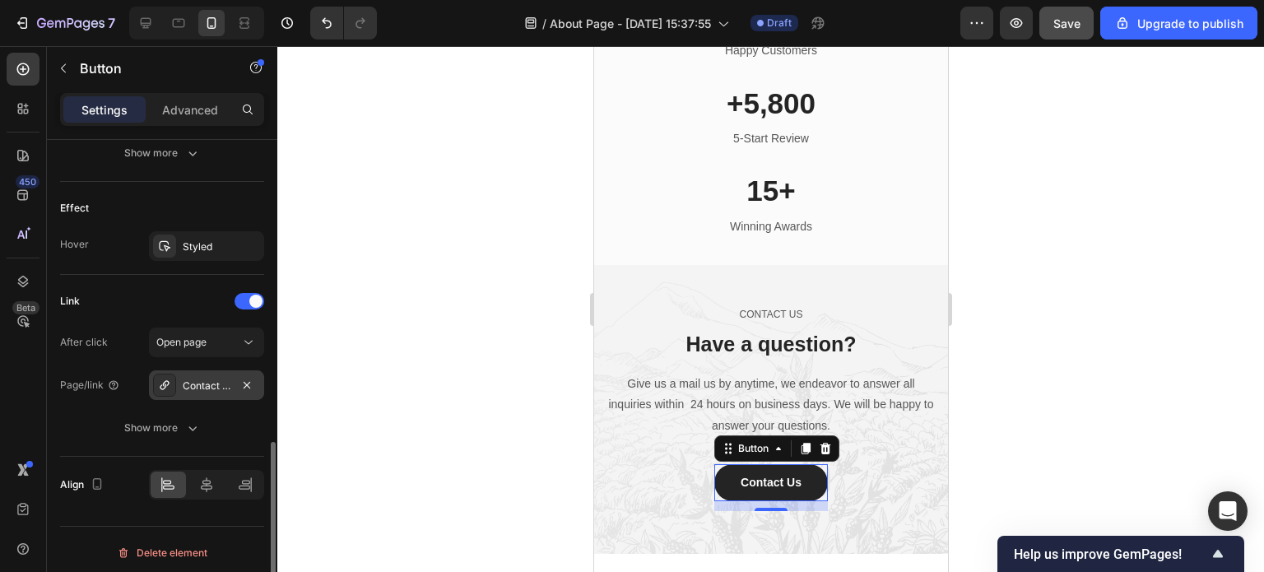
click at [204, 384] on div "Contact Us" at bounding box center [207, 386] width 48 height 15
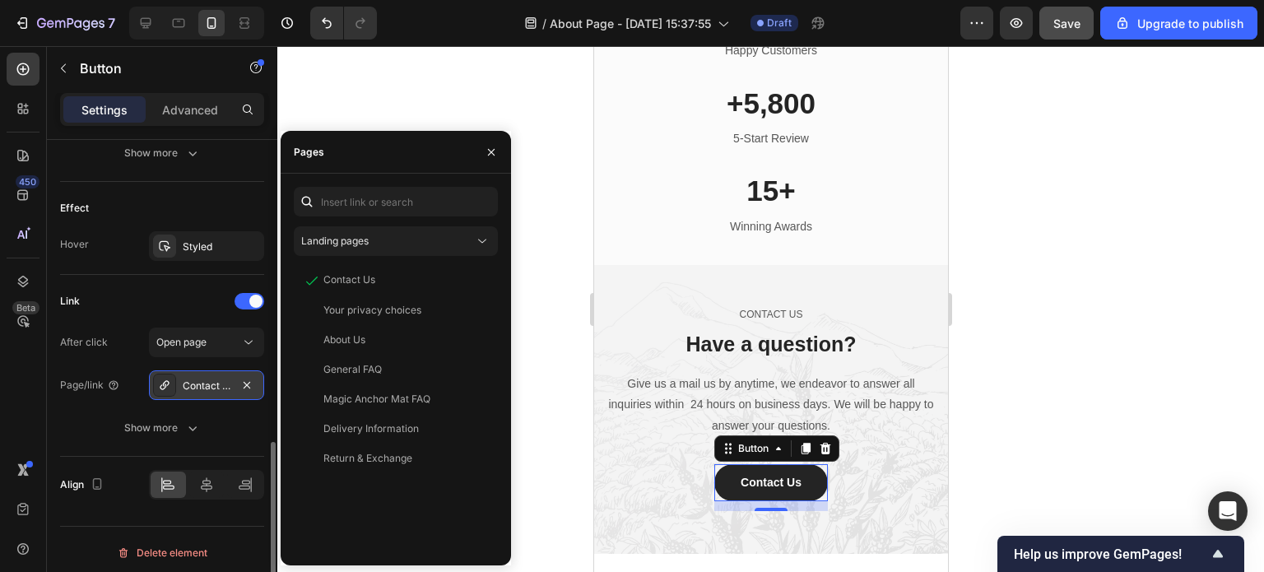
click at [204, 384] on div "Contact Us" at bounding box center [207, 386] width 48 height 15
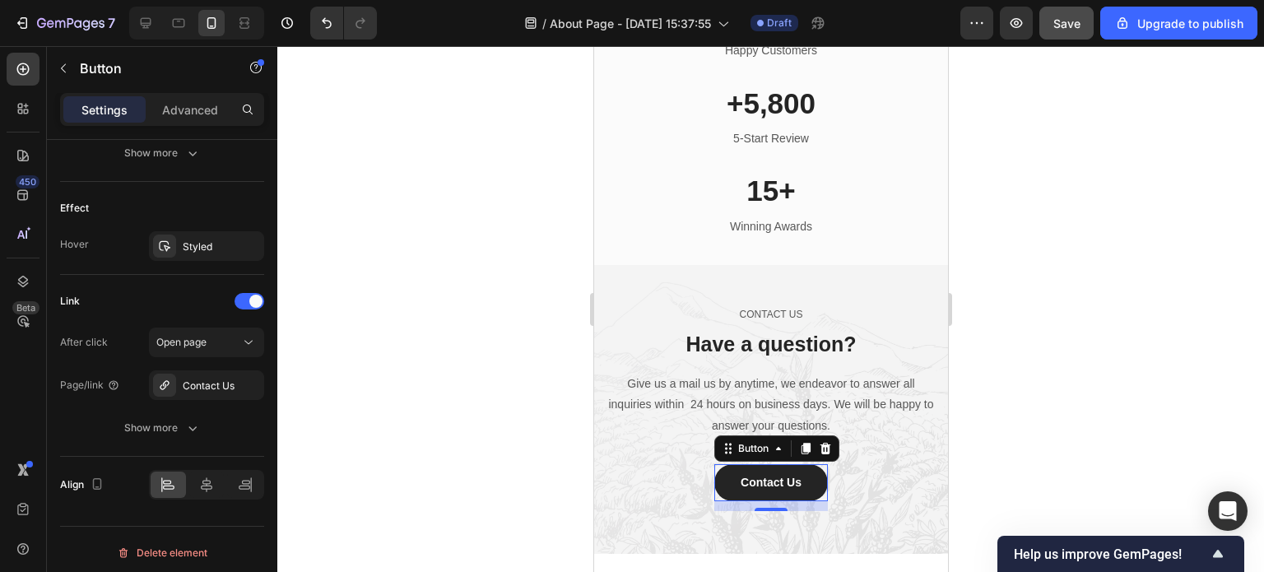
click at [1011, 438] on div at bounding box center [770, 309] width 987 height 526
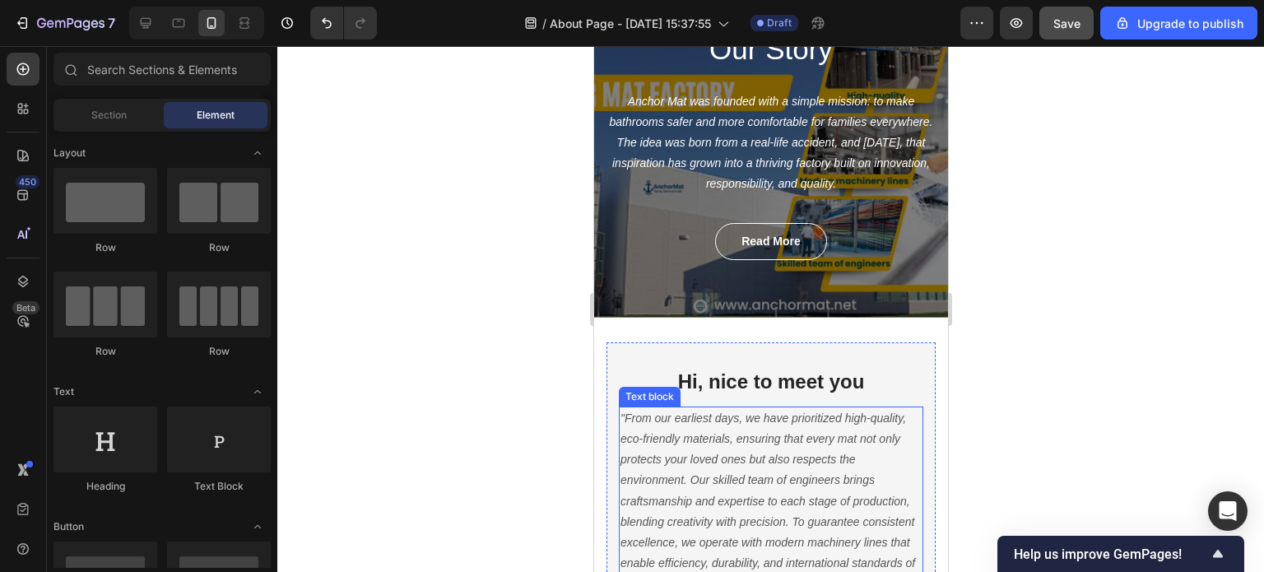
scroll to position [0, 0]
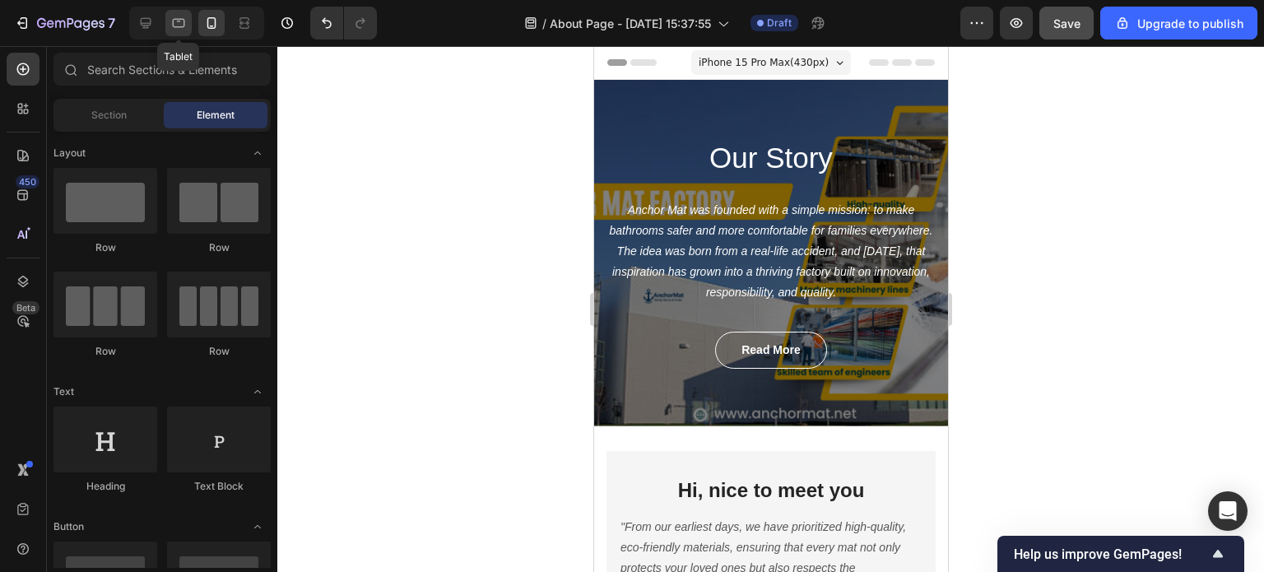
click at [173, 26] on icon at bounding box center [179, 23] width 12 height 9
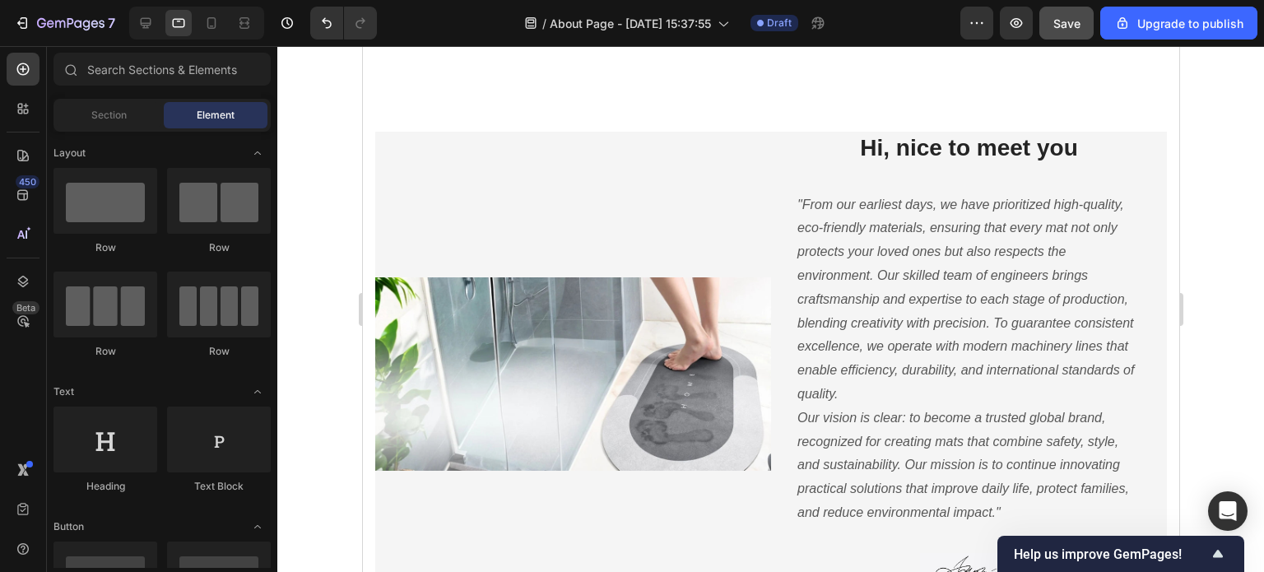
scroll to position [658, 0]
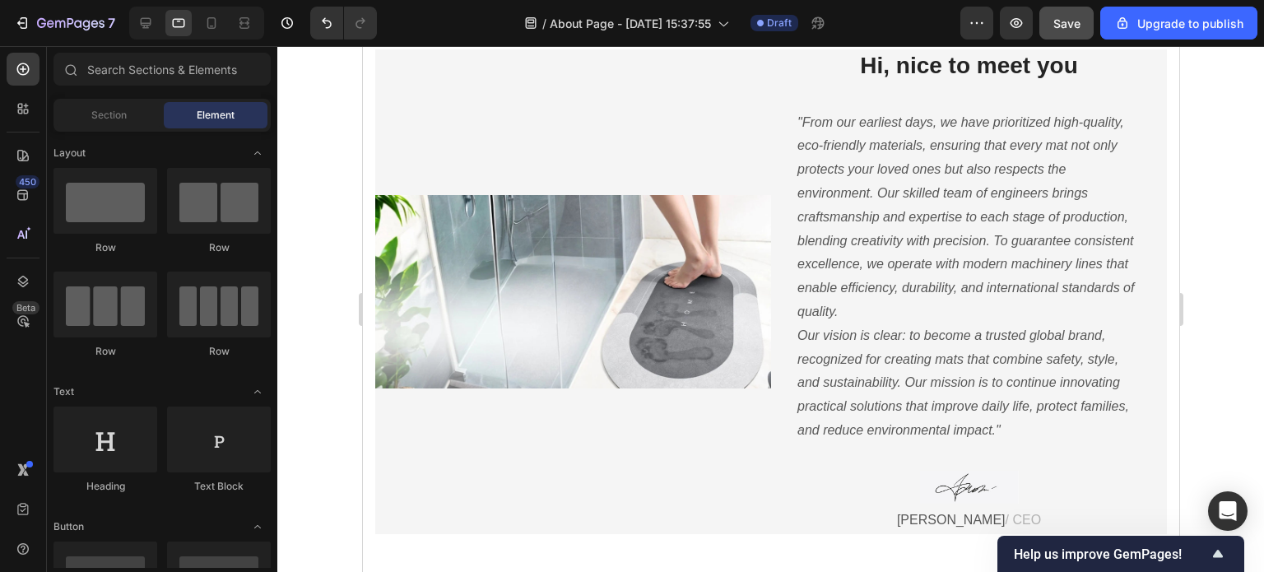
click at [1202, 276] on div at bounding box center [770, 309] width 987 height 526
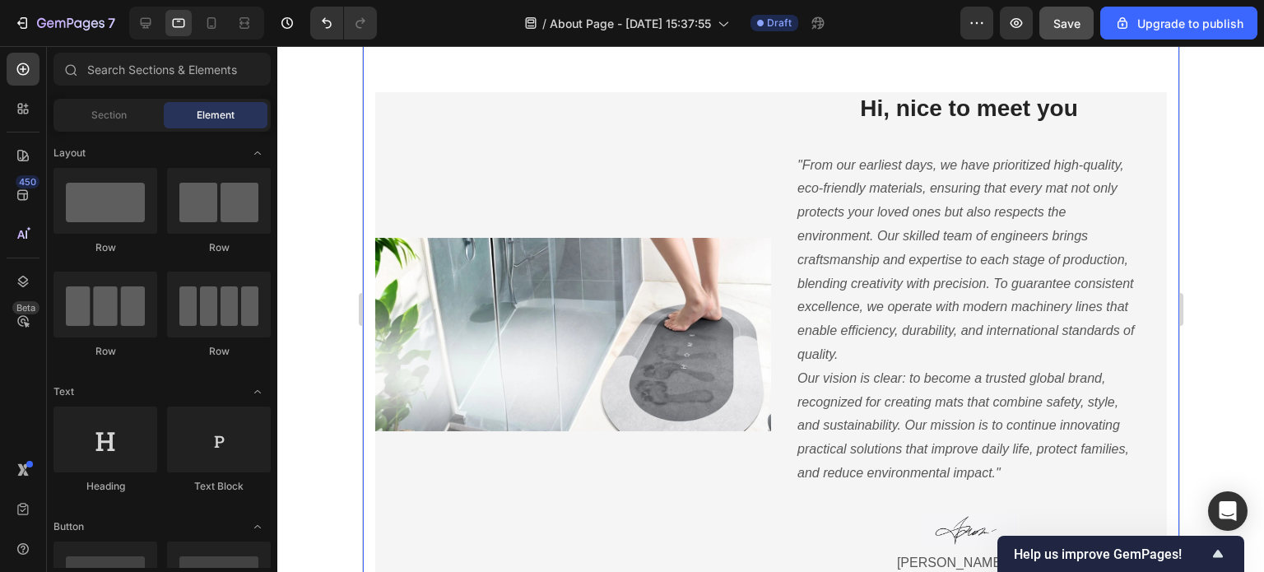
scroll to position [576, 0]
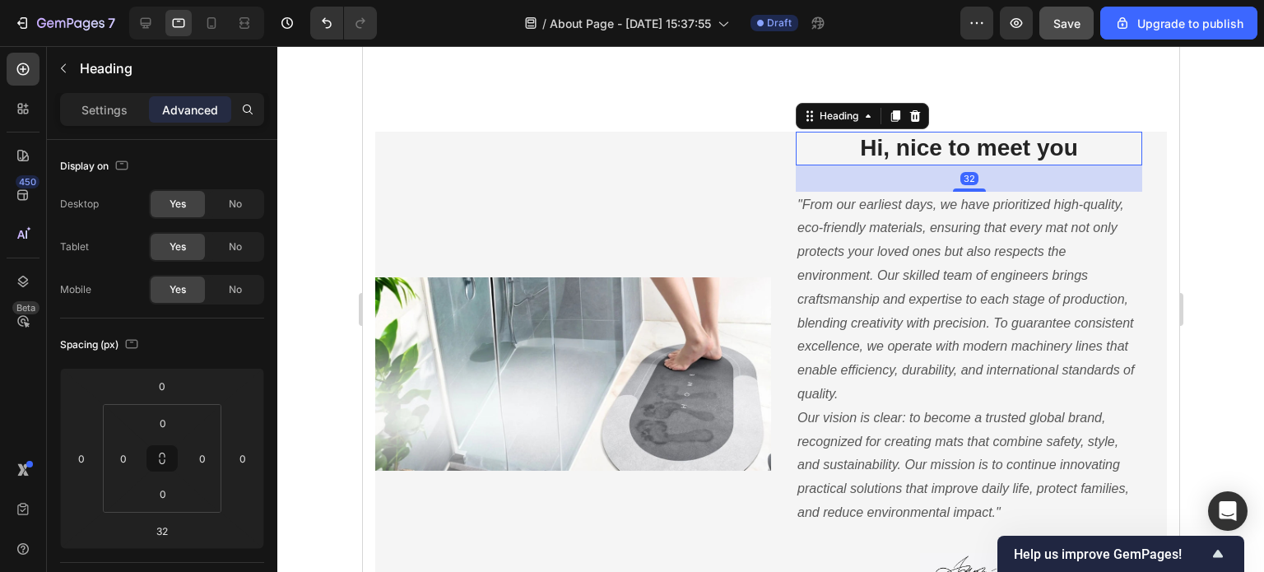
click at [925, 153] on p "Hi, nice to meet you" at bounding box center [968, 148] width 343 height 30
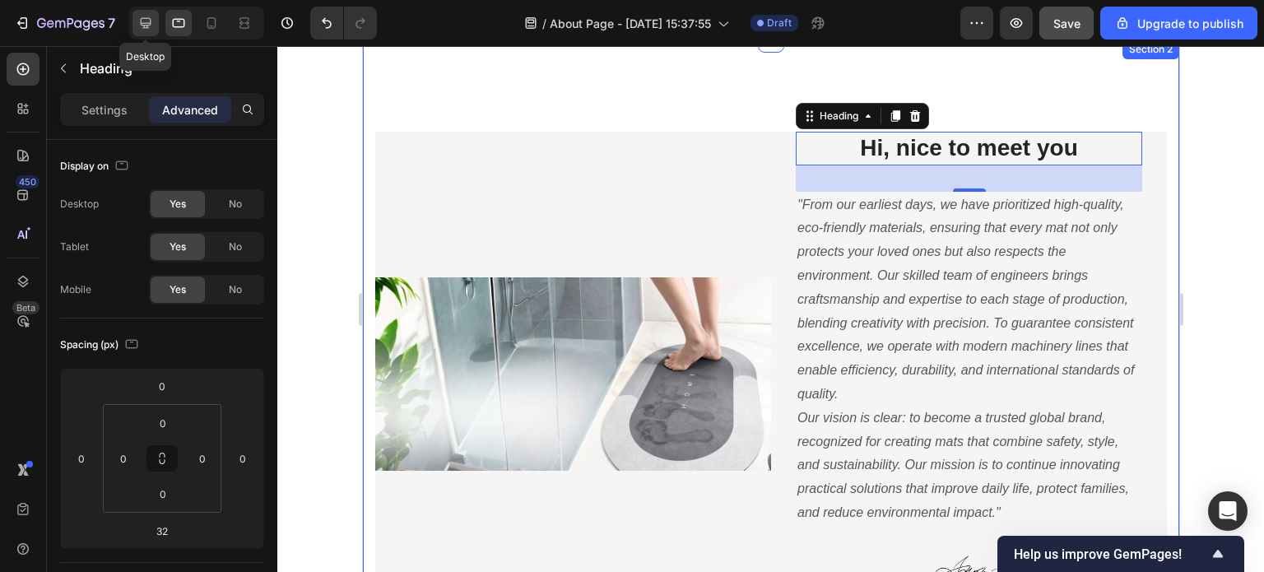
click at [145, 17] on icon at bounding box center [145, 23] width 16 height 16
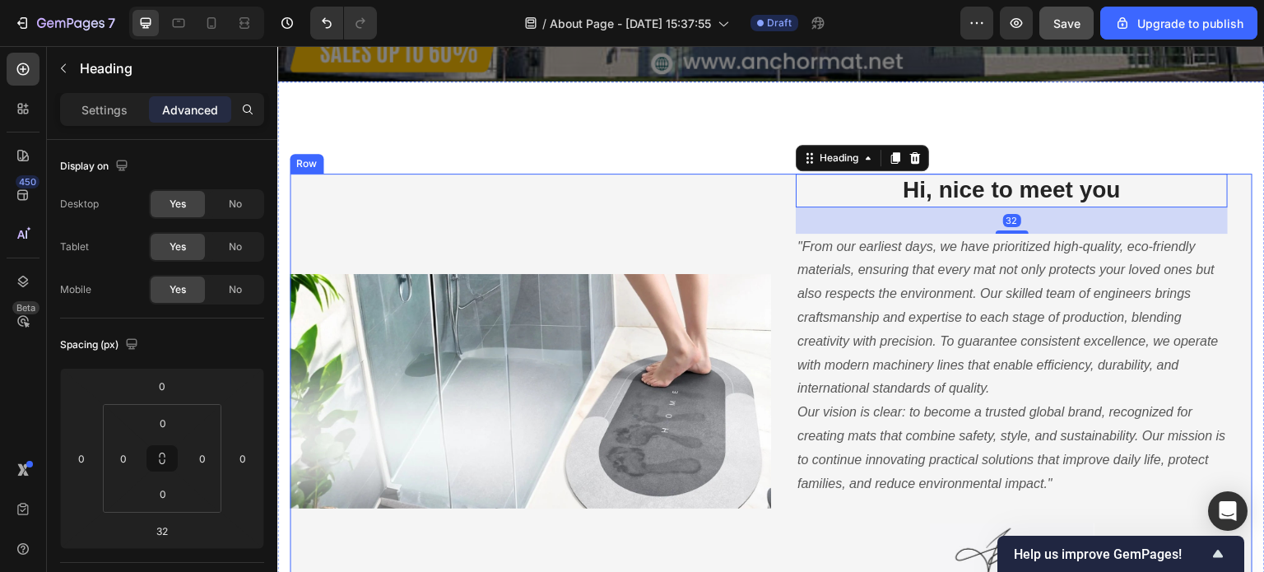
scroll to position [604, 0]
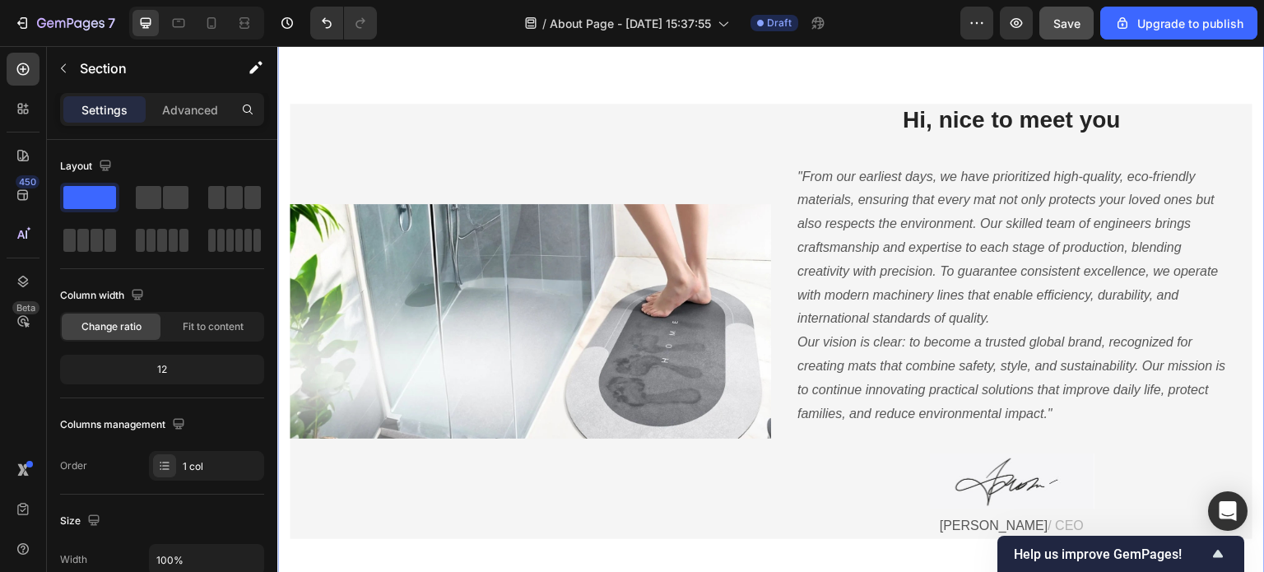
click at [690, 85] on div "Image Hi, nice to meet you Heading "From our earliest days, we have prioritized…" at bounding box center [771, 322] width 988 height 620
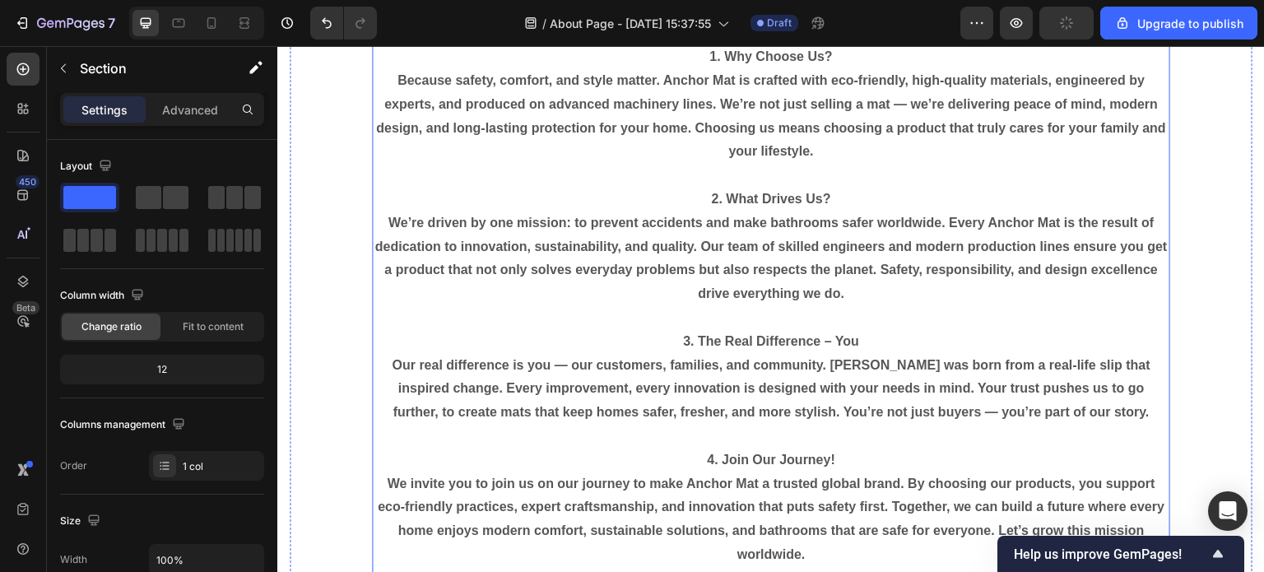
scroll to position [1317, 0]
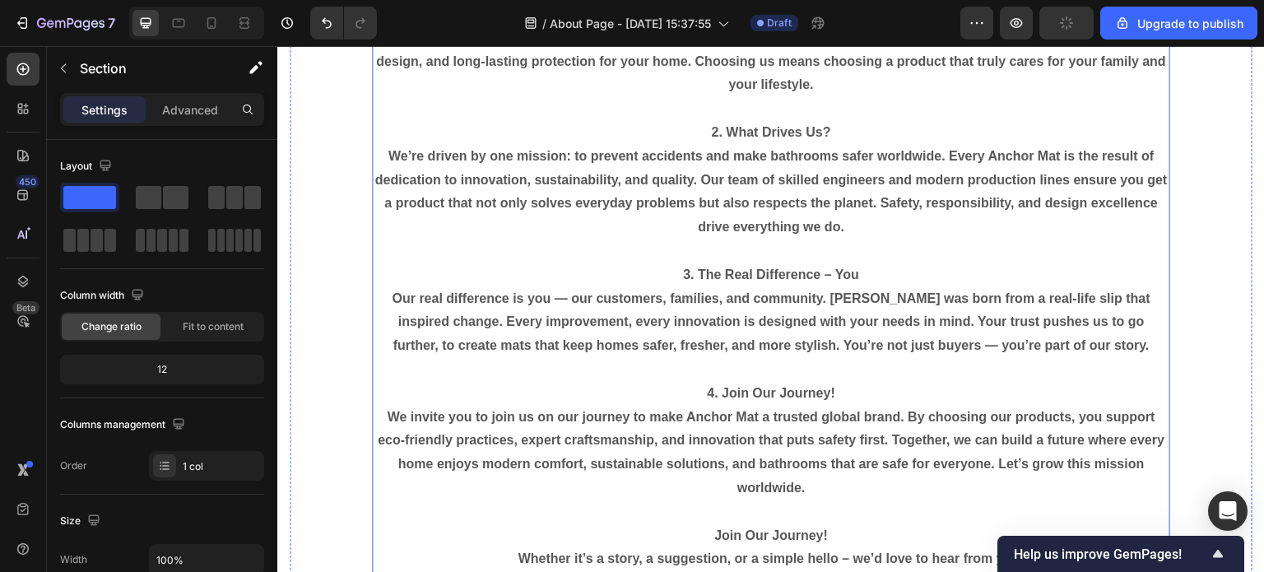
click at [549, 223] on p "We’re driven by one mission: to prevent accidents and make bathrooms safer worl…" at bounding box center [771, 192] width 795 height 95
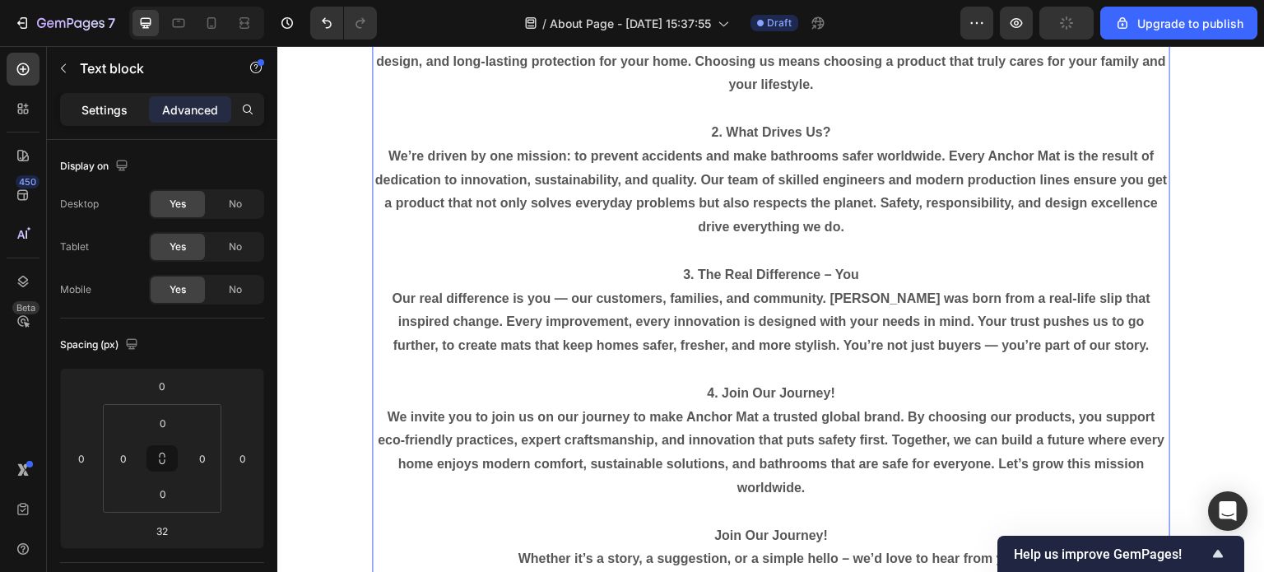
click at [110, 109] on p "Settings" at bounding box center [104, 109] width 46 height 17
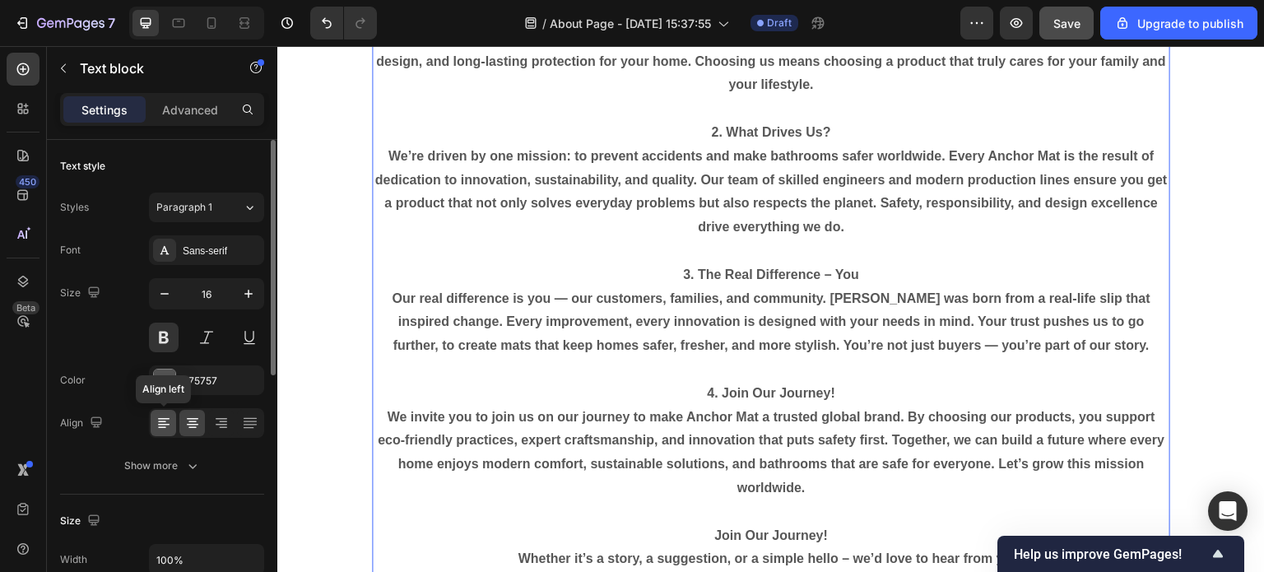
click at [160, 424] on icon at bounding box center [164, 423] width 16 height 16
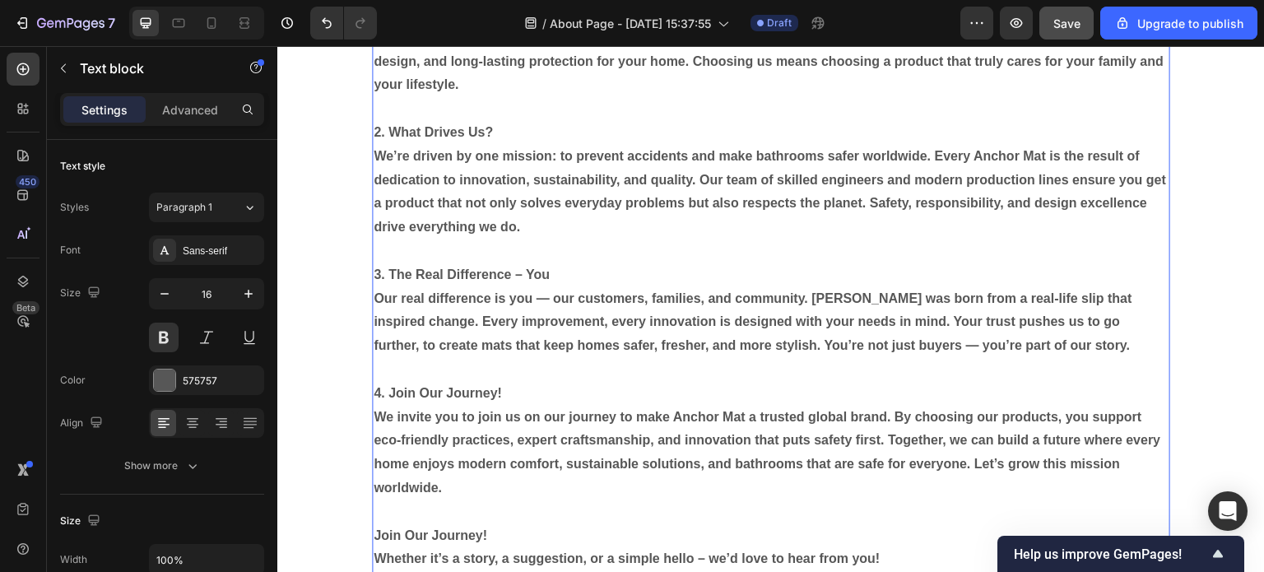
click at [565, 314] on p "Our real difference is you — our customers, families, and community. Anchor Mat…" at bounding box center [771, 322] width 795 height 71
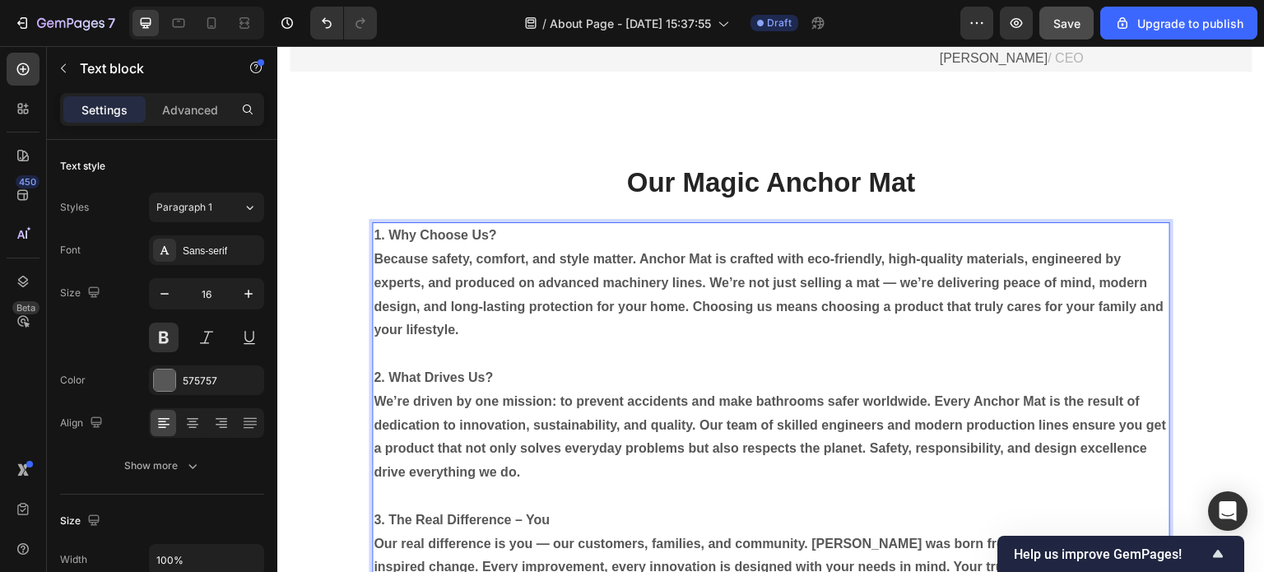
scroll to position [1070, 0]
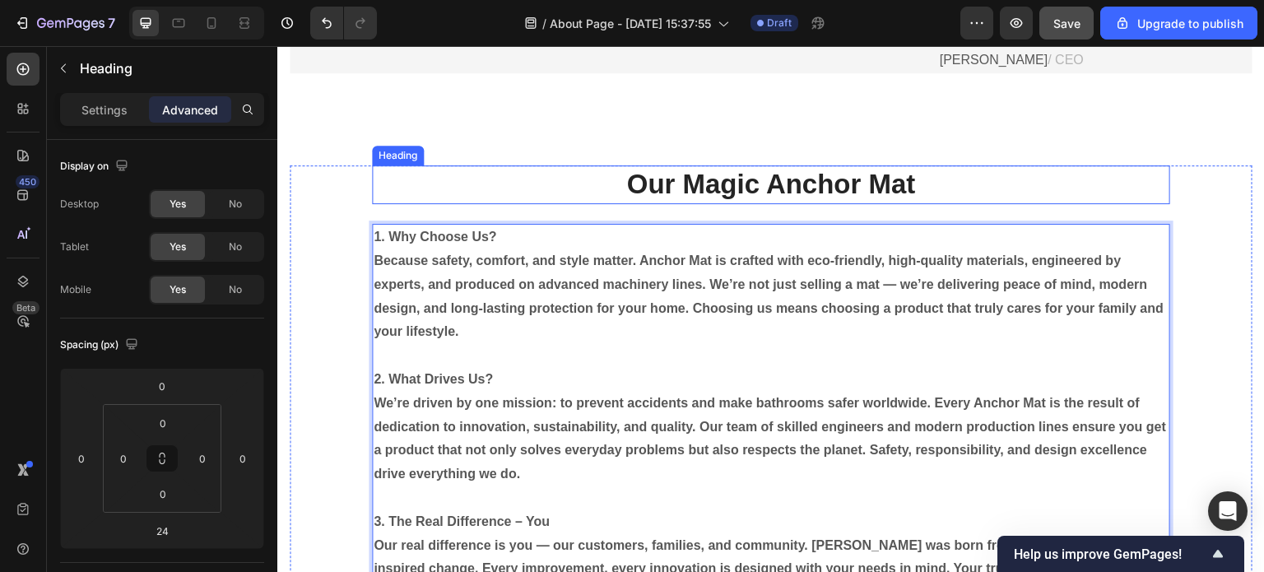
click at [526, 181] on h2 "Our Magic Anchor Mat" at bounding box center [771, 184] width 798 height 39
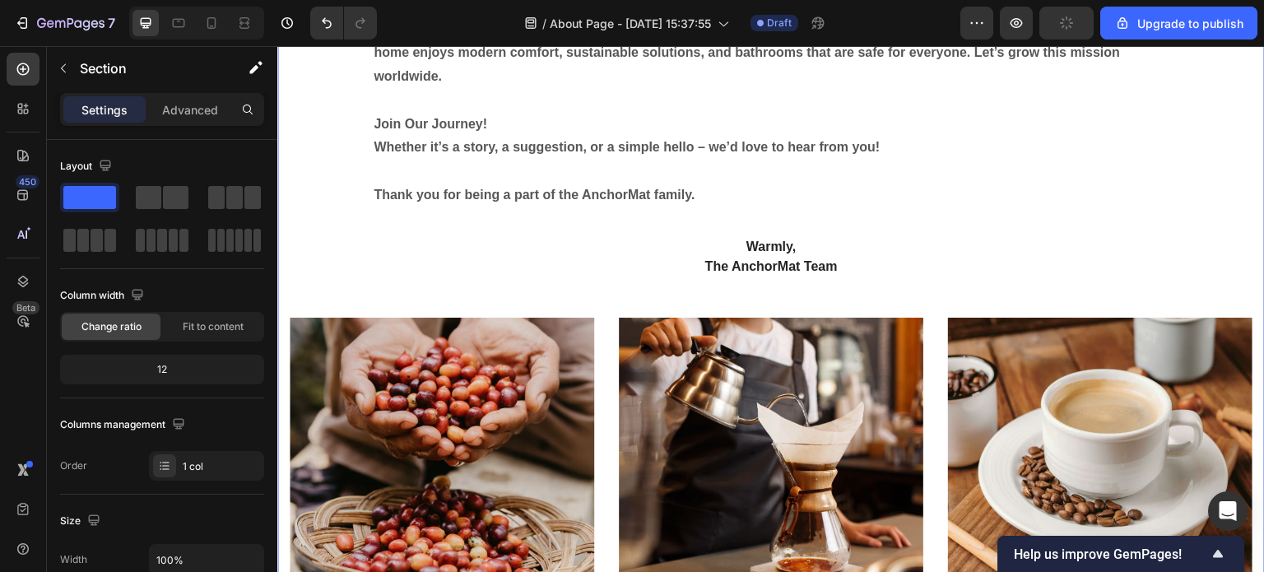
scroll to position [523, 0]
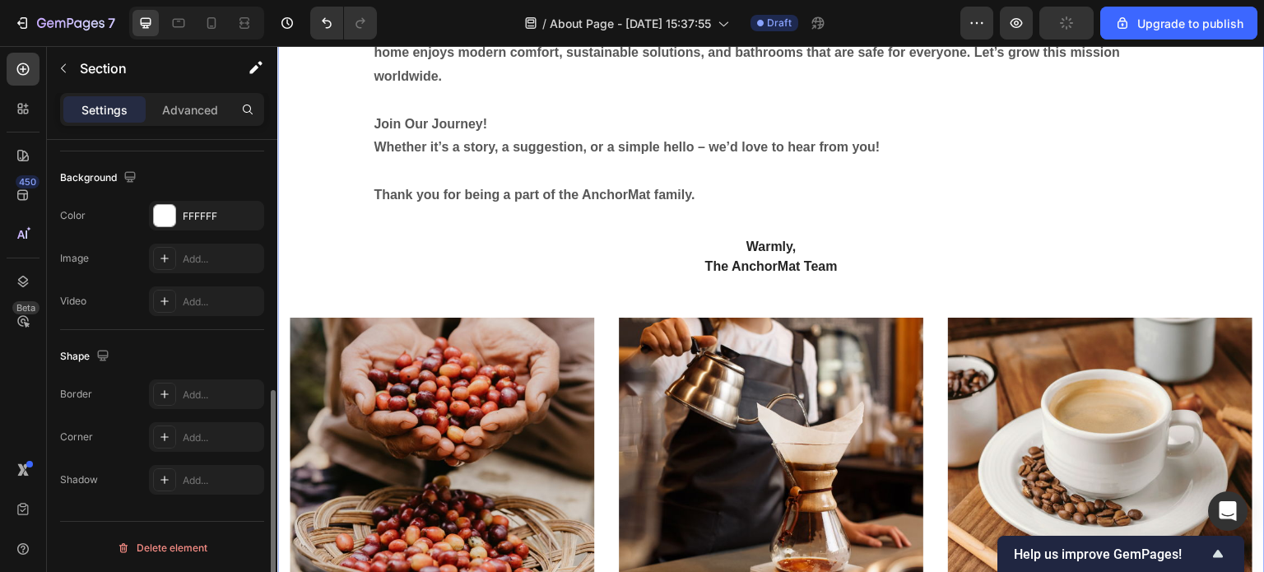
click at [1152, 286] on div "Our Magic Anchor Mat Heading 1. Why Choose Us? Because safety, comfort, and sty…" at bounding box center [771, 127] width 963 height 1241
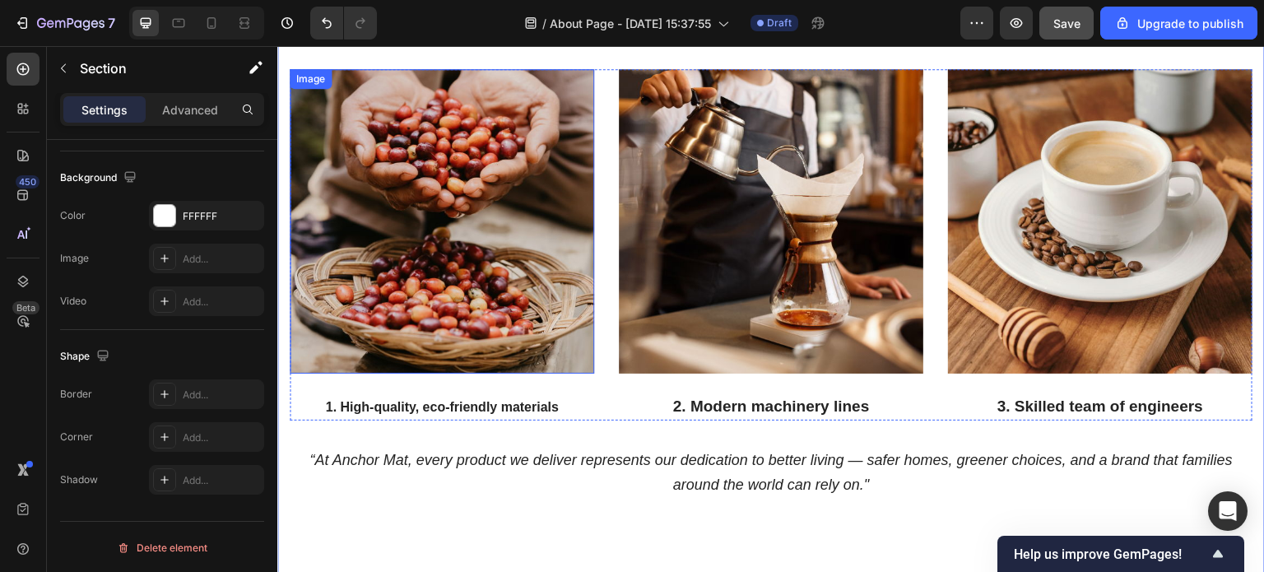
scroll to position [1975, 0]
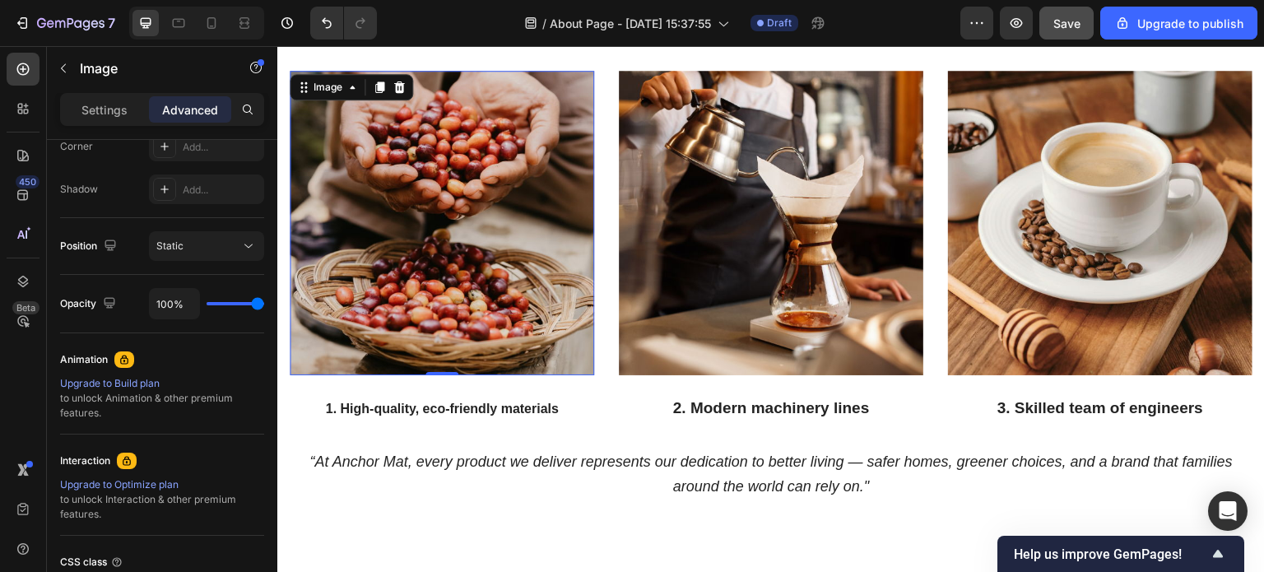
click at [444, 256] on img at bounding box center [442, 223] width 305 height 305
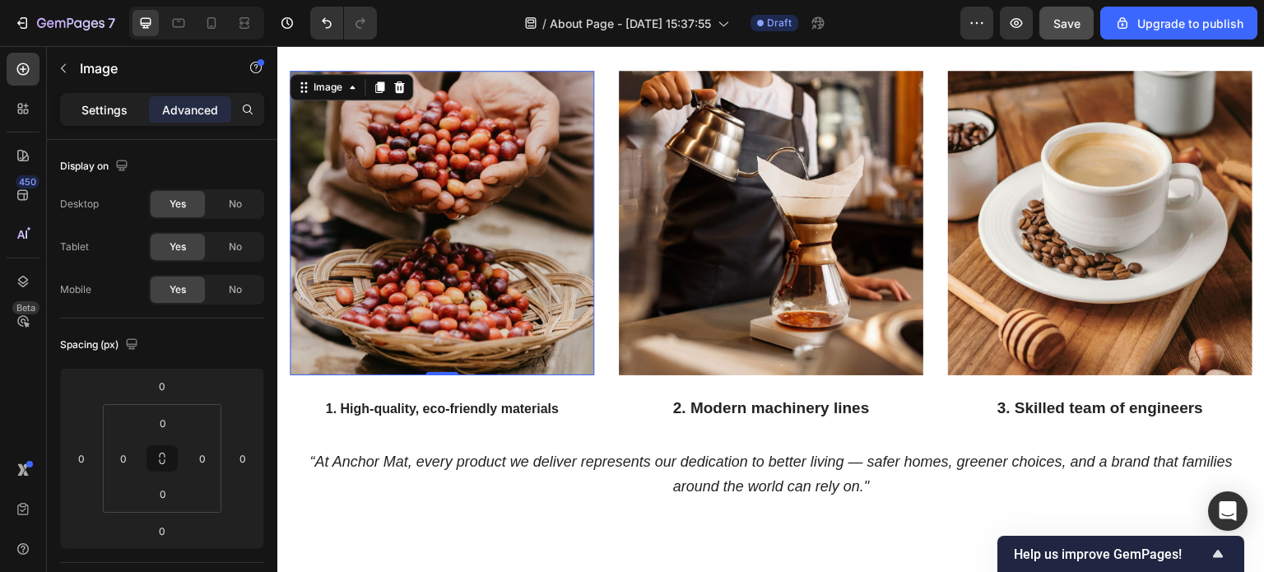
click at [115, 114] on p "Settings" at bounding box center [104, 109] width 46 height 17
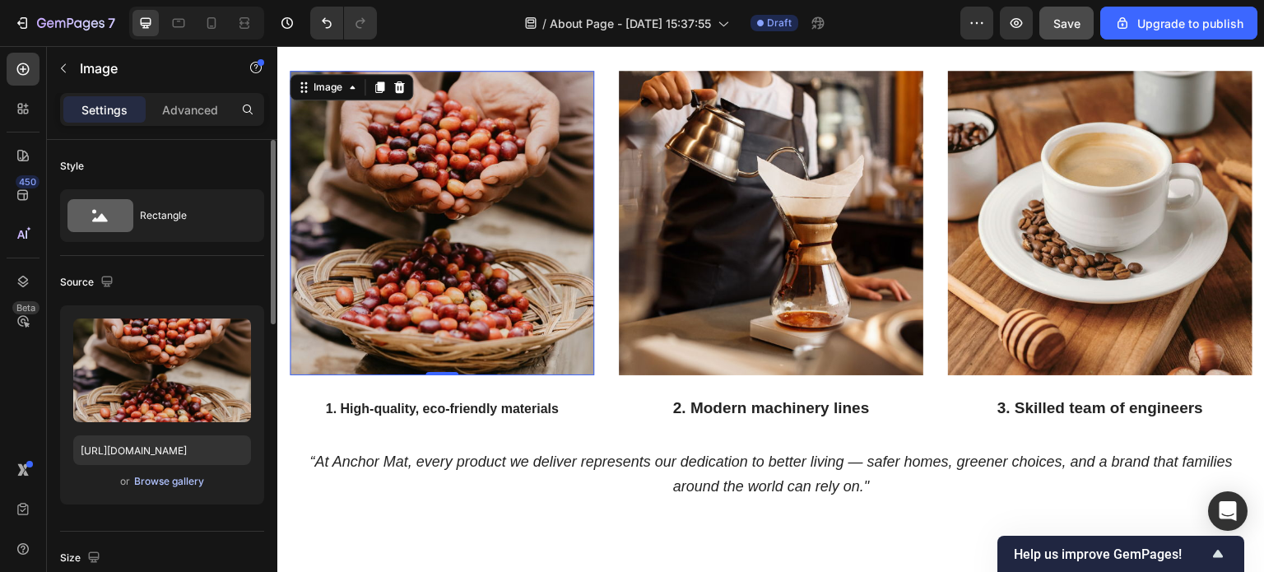
click at [179, 482] on div "Browse gallery" at bounding box center [169, 481] width 70 height 15
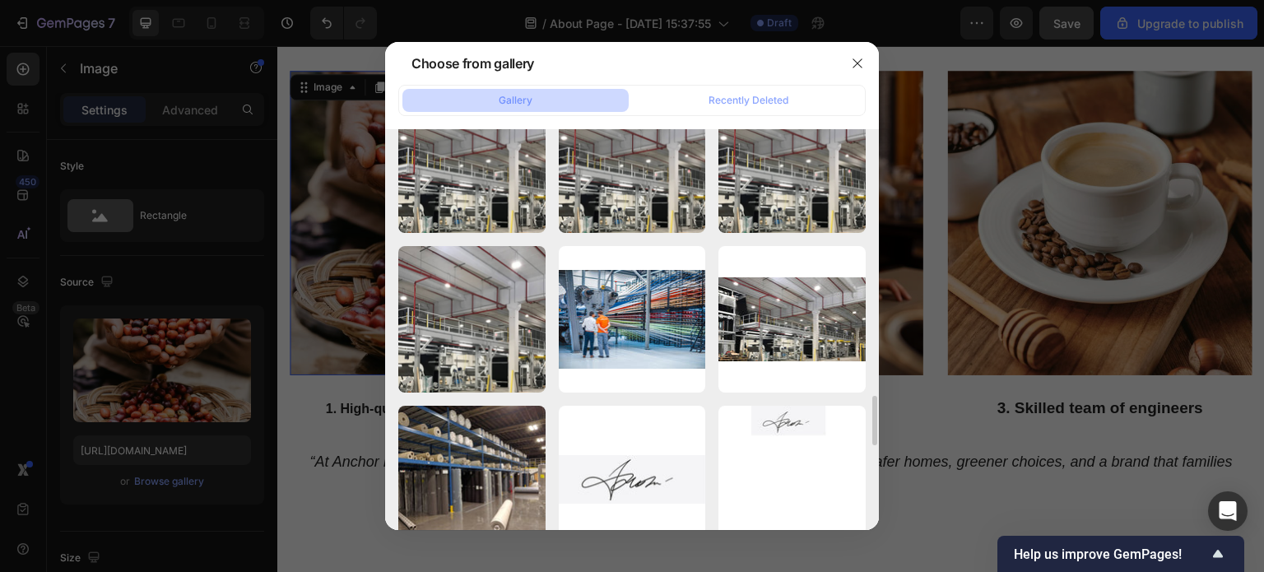
scroll to position [2304, 0]
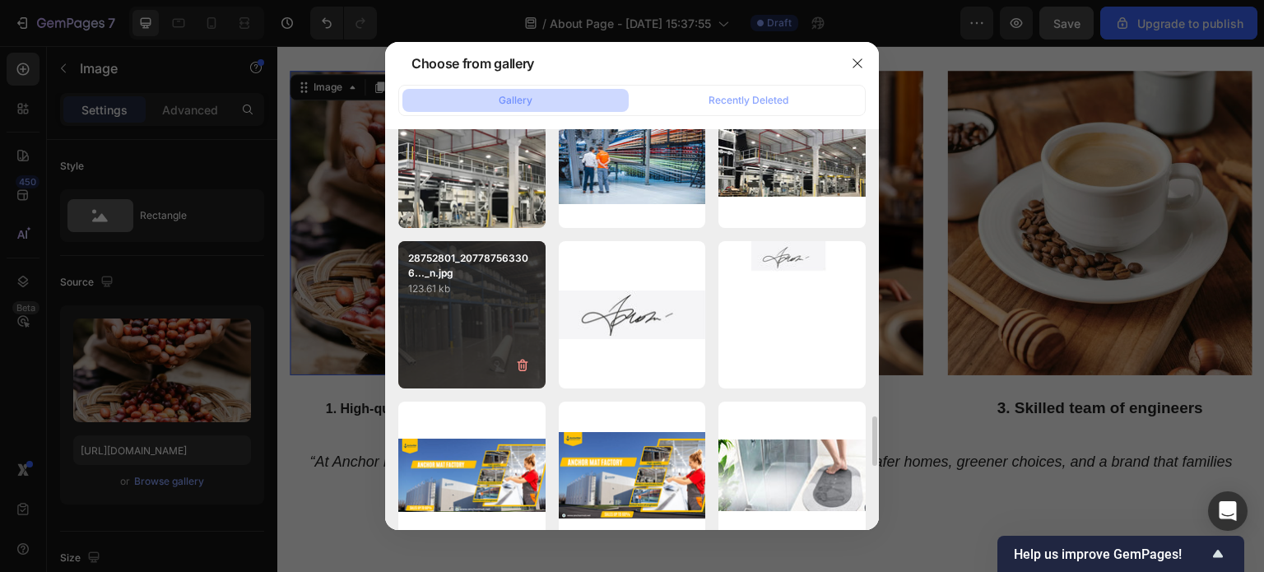
click at [491, 305] on div "28752801_207787563306..._n.jpg 123.61 kb" at bounding box center [471, 314] width 147 height 147
type input "https://cdn.shopify.com/s/files/1/0928/0408/8175/files/gempages_581590334857806…"
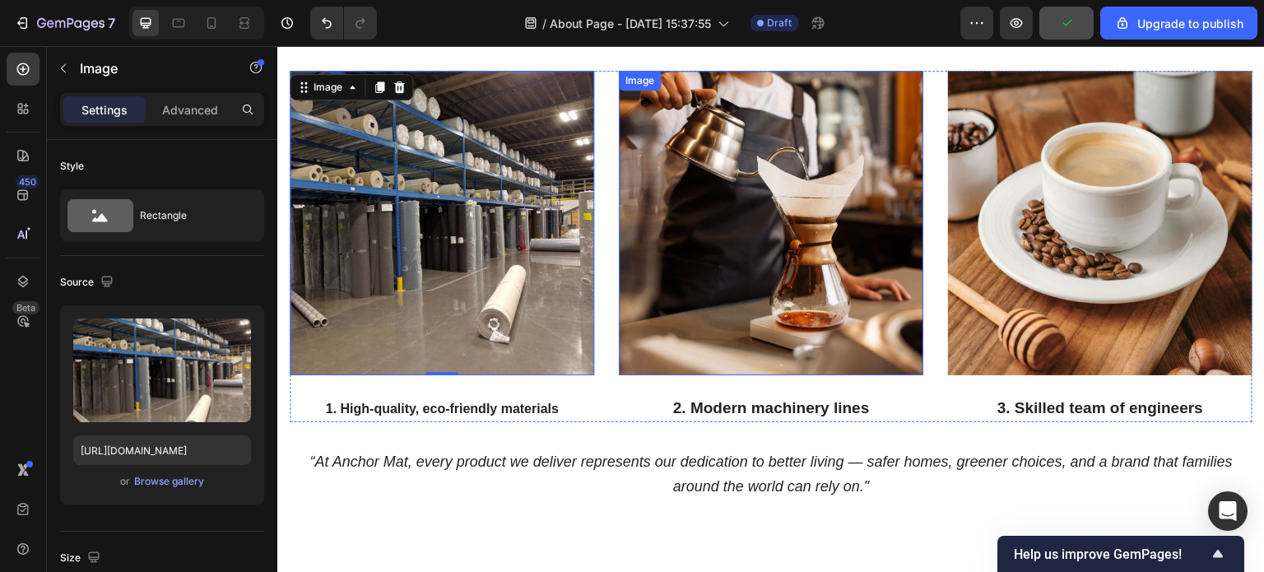
click at [770, 216] on img at bounding box center [771, 223] width 305 height 305
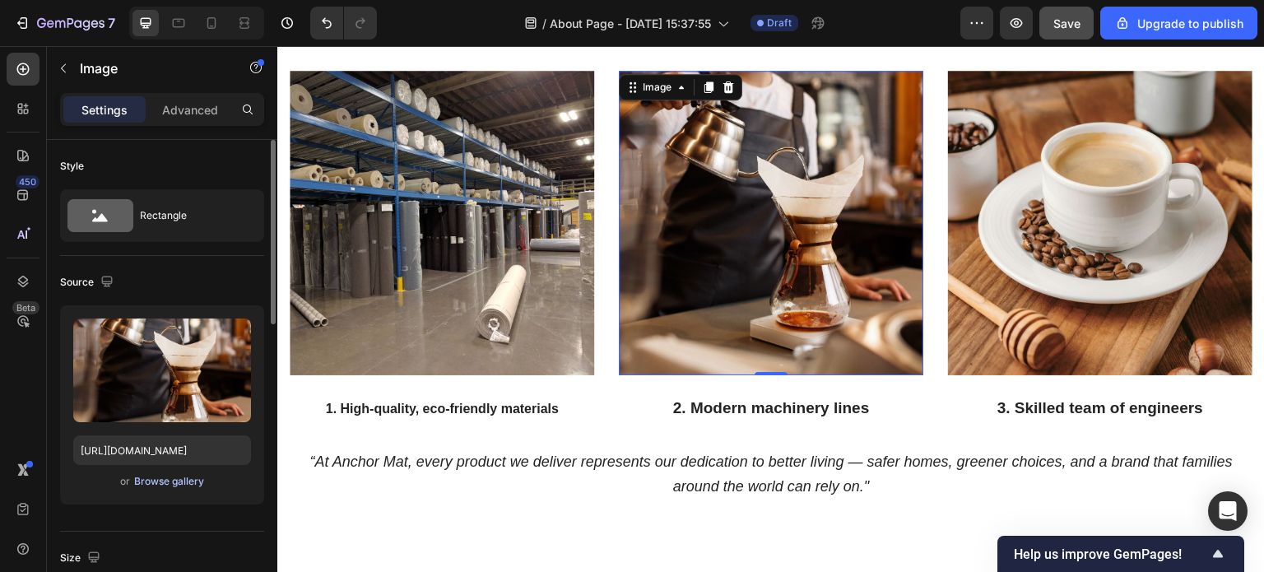
click at [184, 481] on div "Browse gallery" at bounding box center [169, 481] width 70 height 15
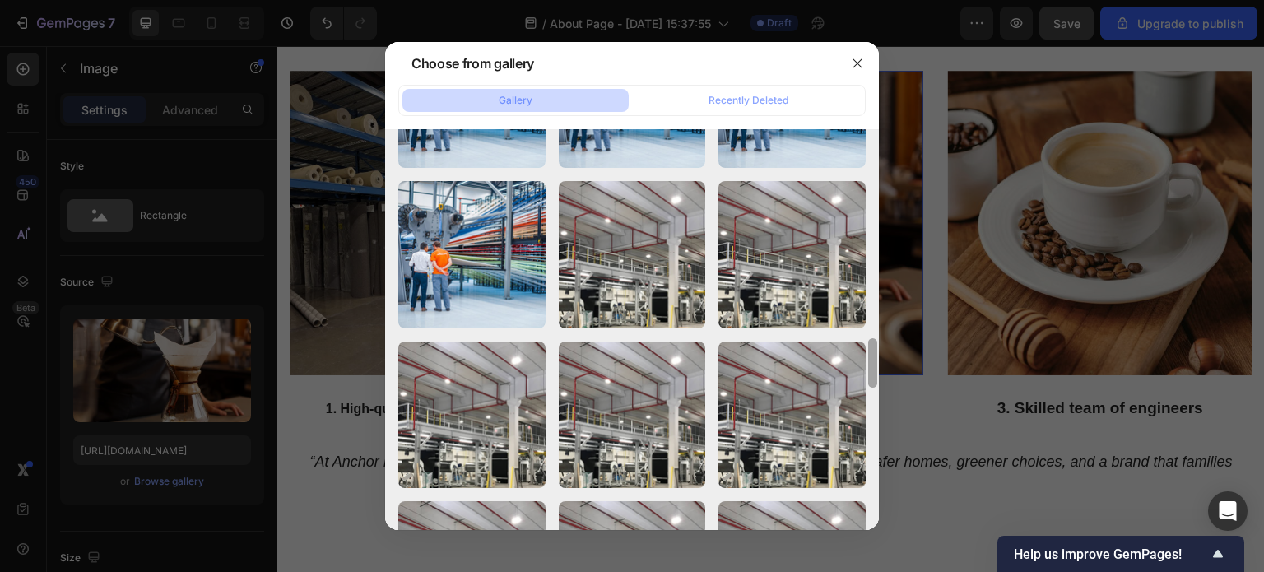
scroll to position [1169, 0]
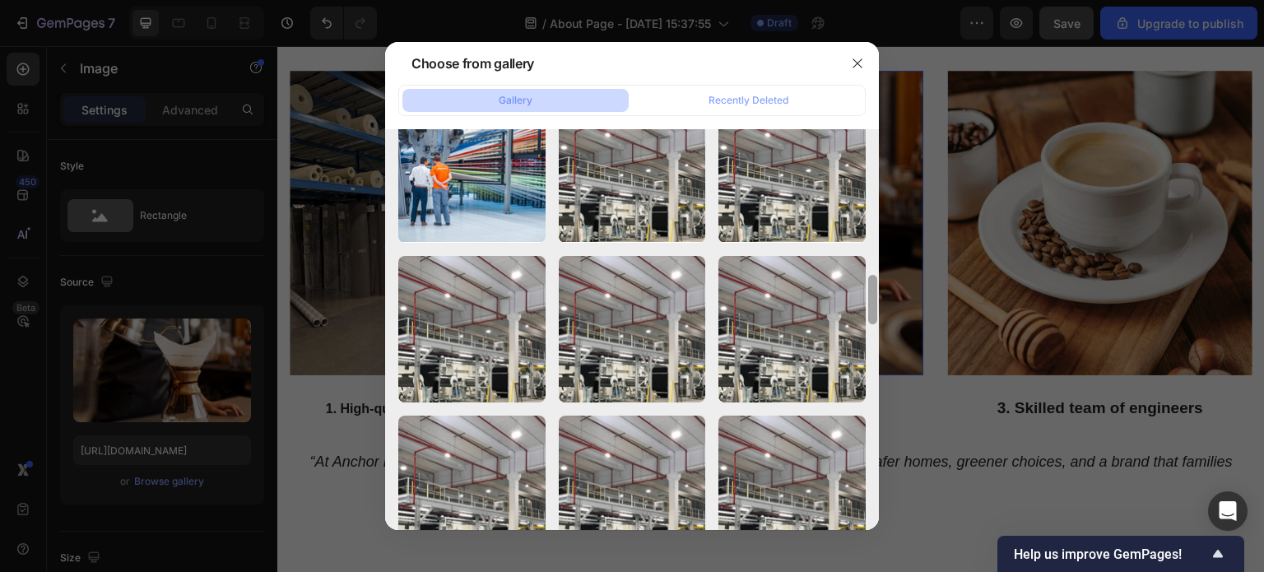
drag, startPoint x: 873, startPoint y: 268, endPoint x: 872, endPoint y: 301, distance: 32.9
click at [872, 301] on div at bounding box center [872, 299] width 9 height 49
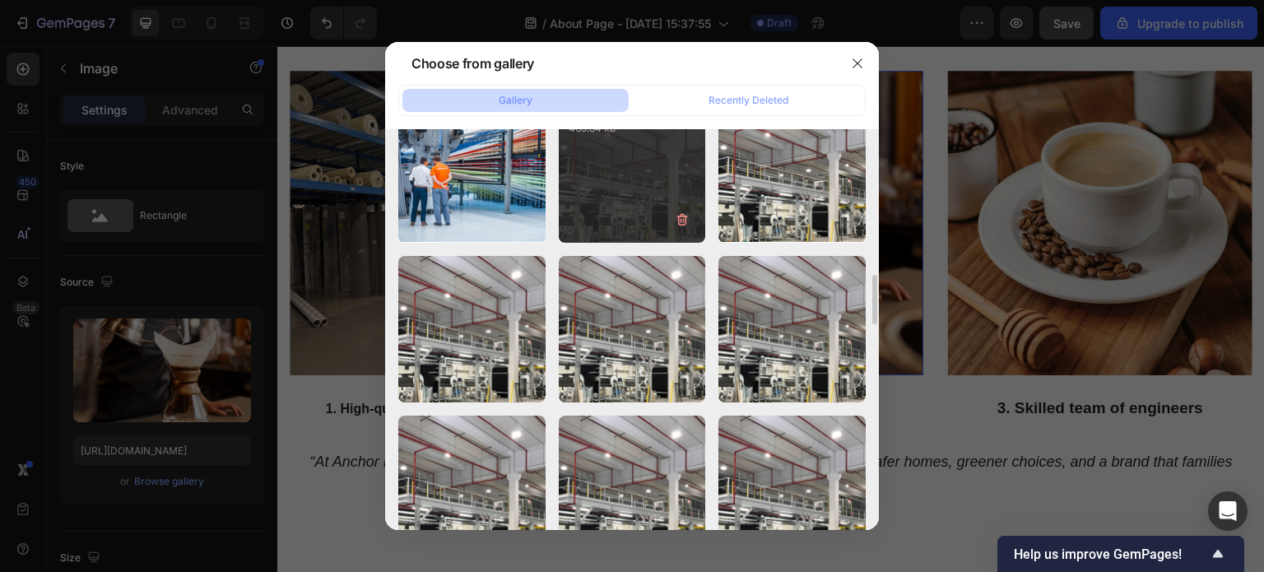
click at [613, 164] on div "💦 (1000 x 500 px) (1).png 465.34 kb" at bounding box center [632, 168] width 147 height 147
type input "https://cdn.shopify.com/s/files/1/0928/0408/8175/files/gempages_581590334857806…"
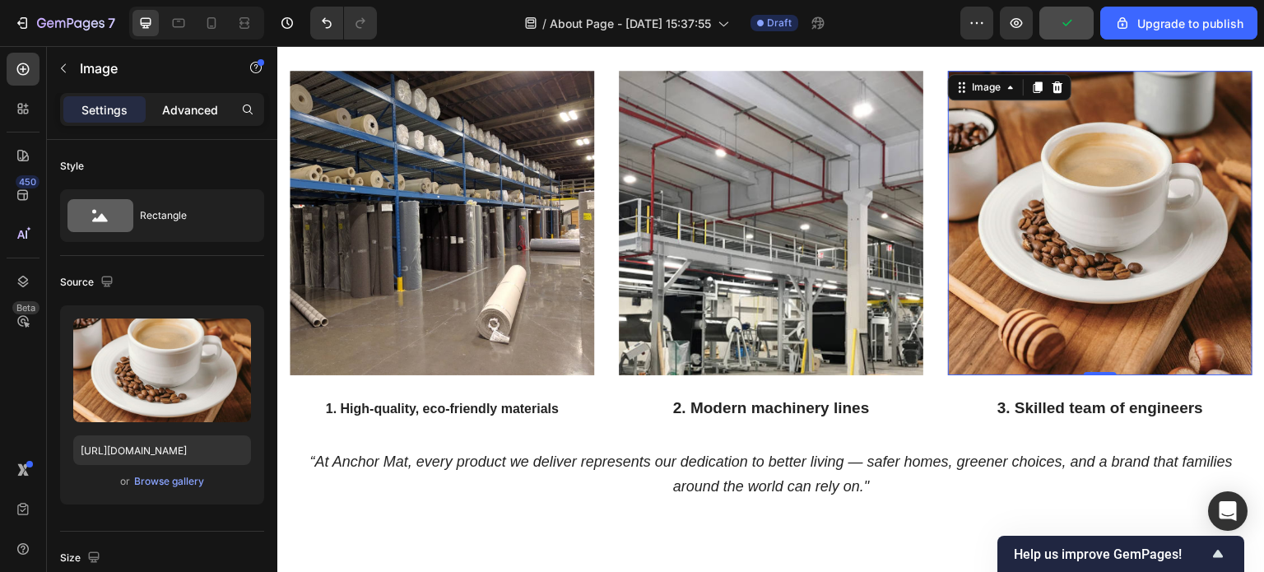
click at [183, 104] on p "Advanced" at bounding box center [190, 109] width 56 height 17
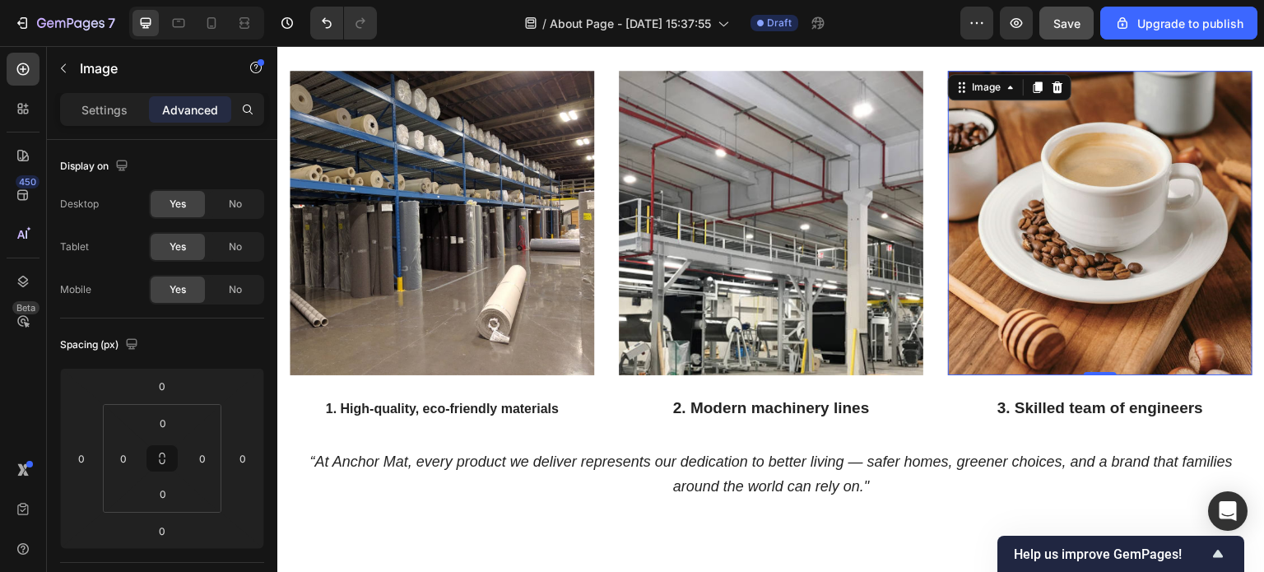
click at [1105, 213] on img at bounding box center [1100, 223] width 305 height 305
click at [97, 114] on p "Settings" at bounding box center [104, 109] width 46 height 17
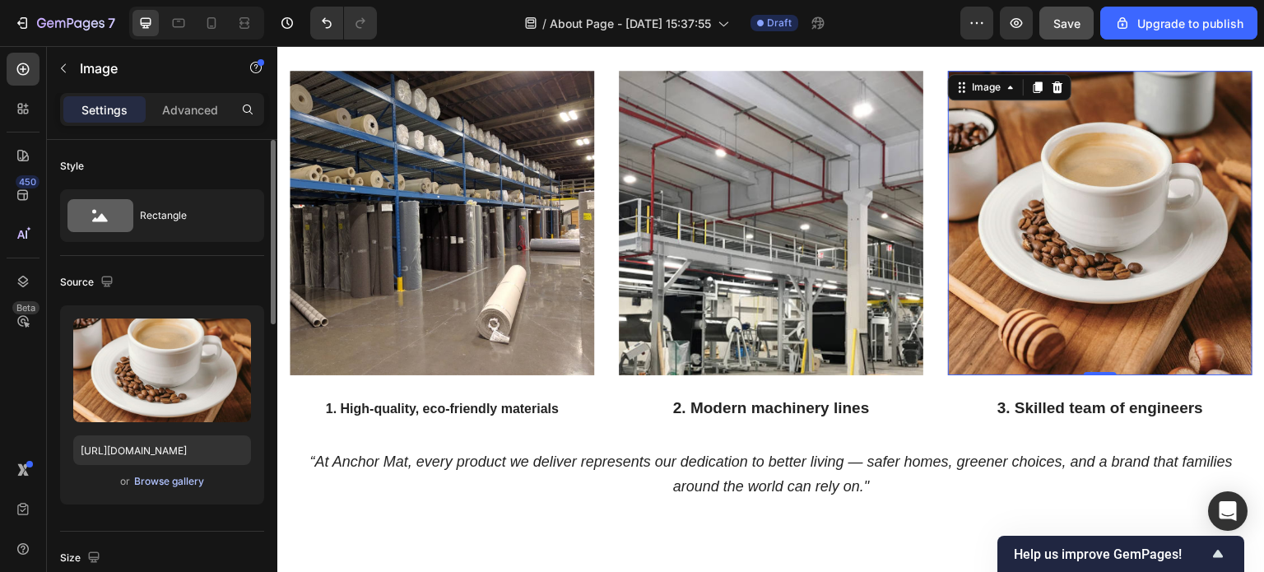
click at [188, 481] on div "Browse gallery" at bounding box center [169, 481] width 70 height 15
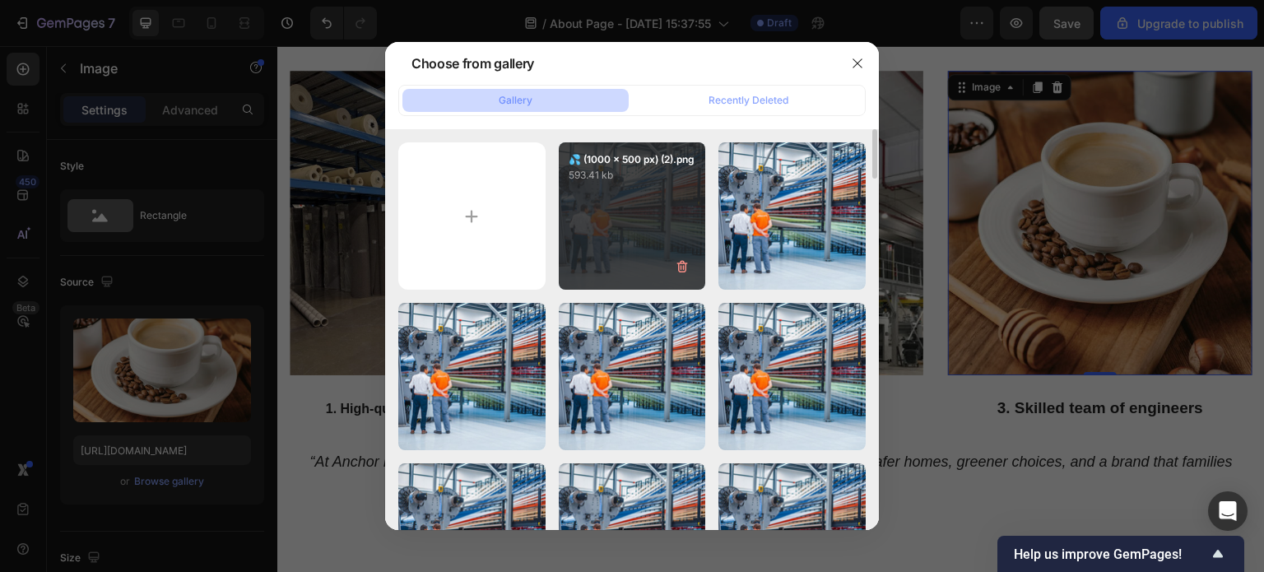
click at [638, 236] on div "💦 (1000 x 500 px) (2).png 593.41 kb" at bounding box center [632, 215] width 147 height 147
type input "https://cdn.shopify.com/s/files/1/0928/0408/8175/files/gempages_581590334857806…"
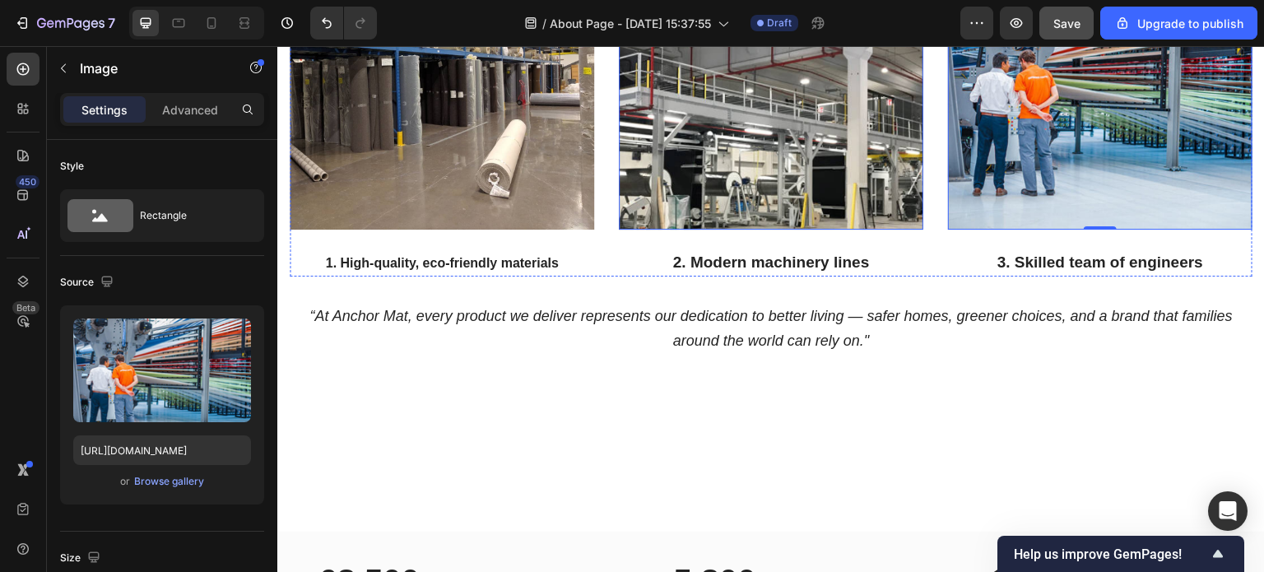
scroll to position [2222, 0]
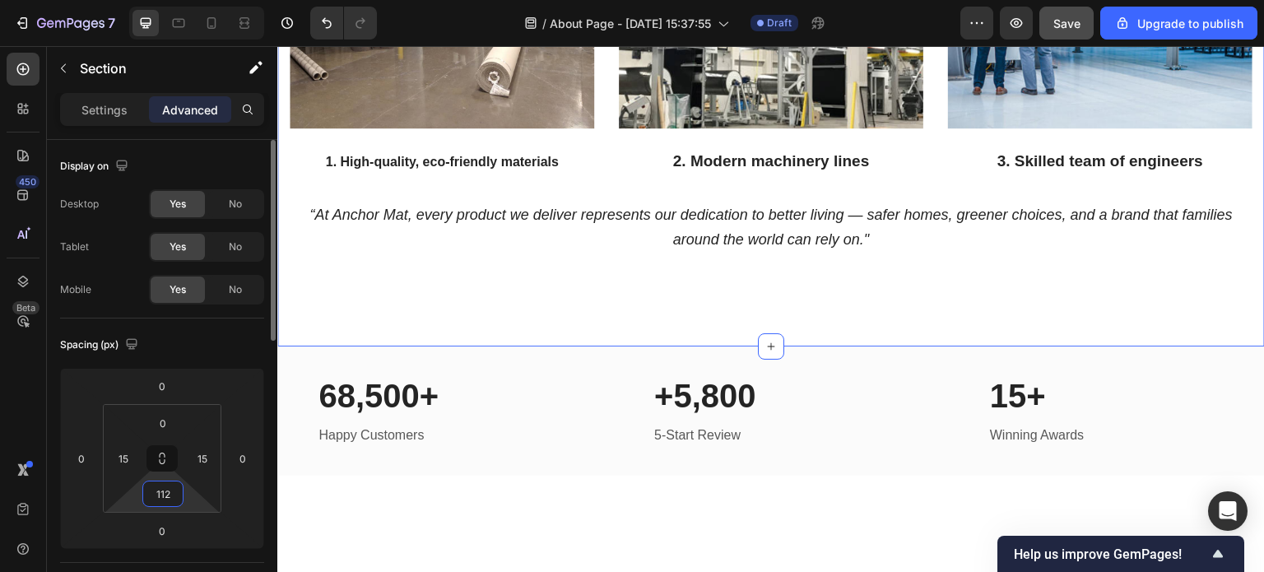
click at [174, 496] on input "112" at bounding box center [162, 493] width 33 height 25
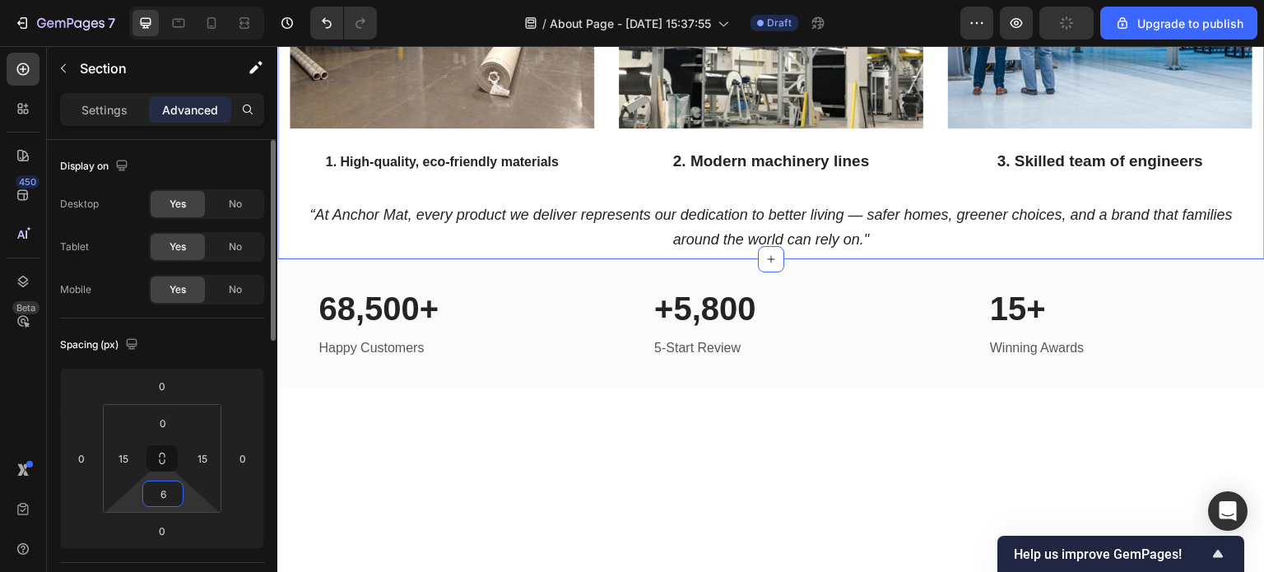
type input "60"
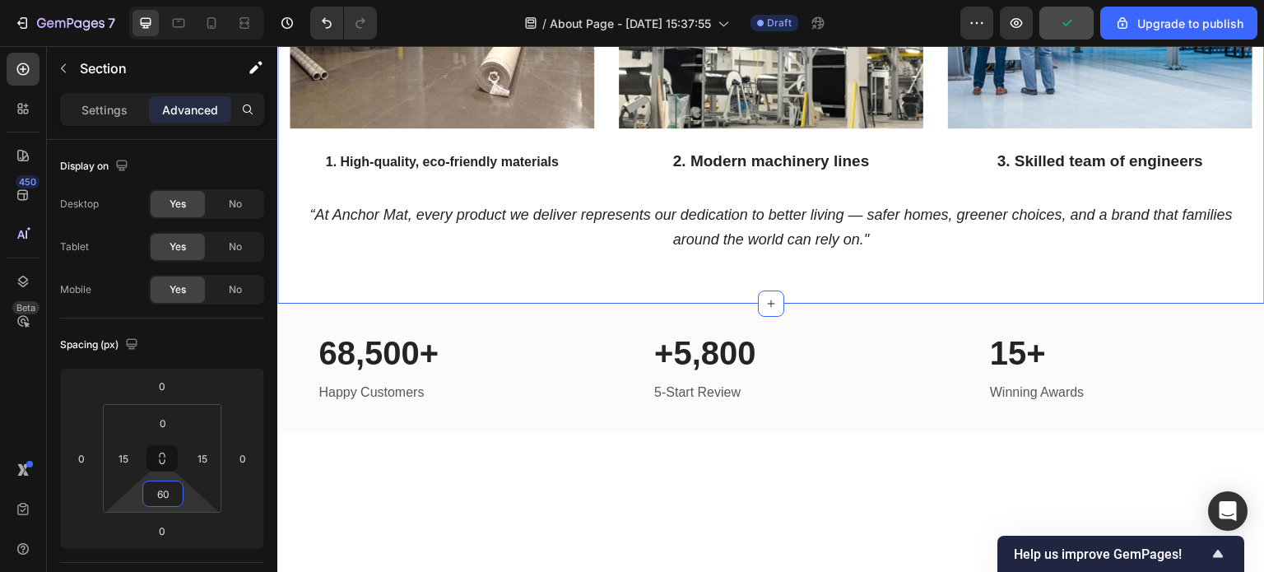
click at [553, 488] on div at bounding box center [771, 577] width 988 height 289
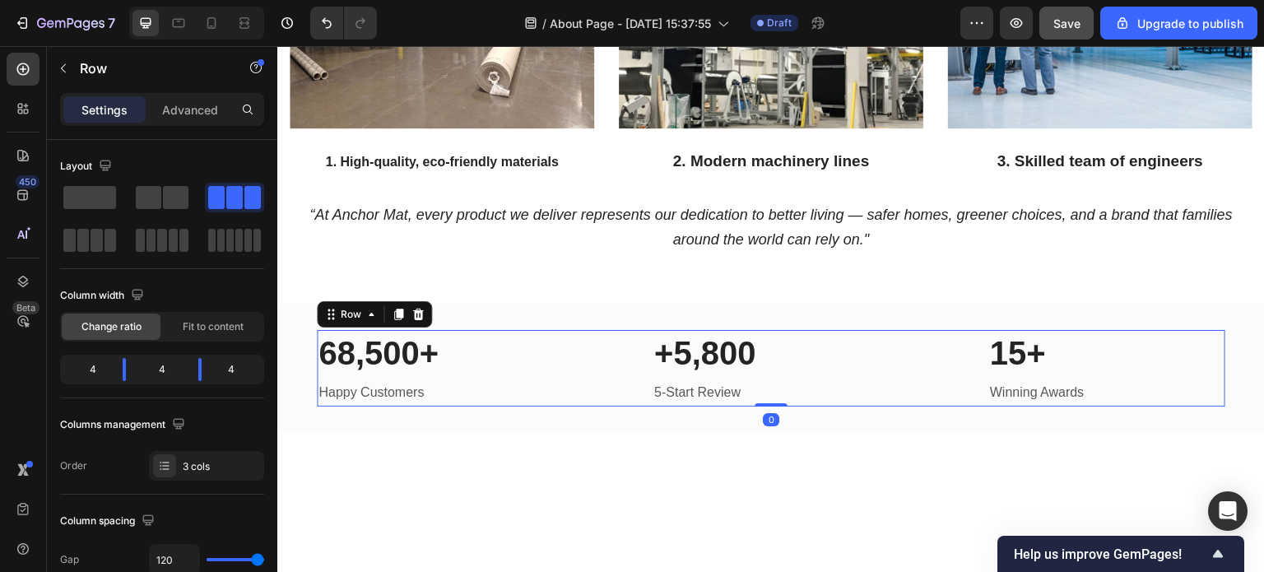
click at [560, 360] on div "68,500+ Heading Happy Customers Text block +5,800 Heading 5-Start Review Text b…" at bounding box center [771, 368] width 909 height 77
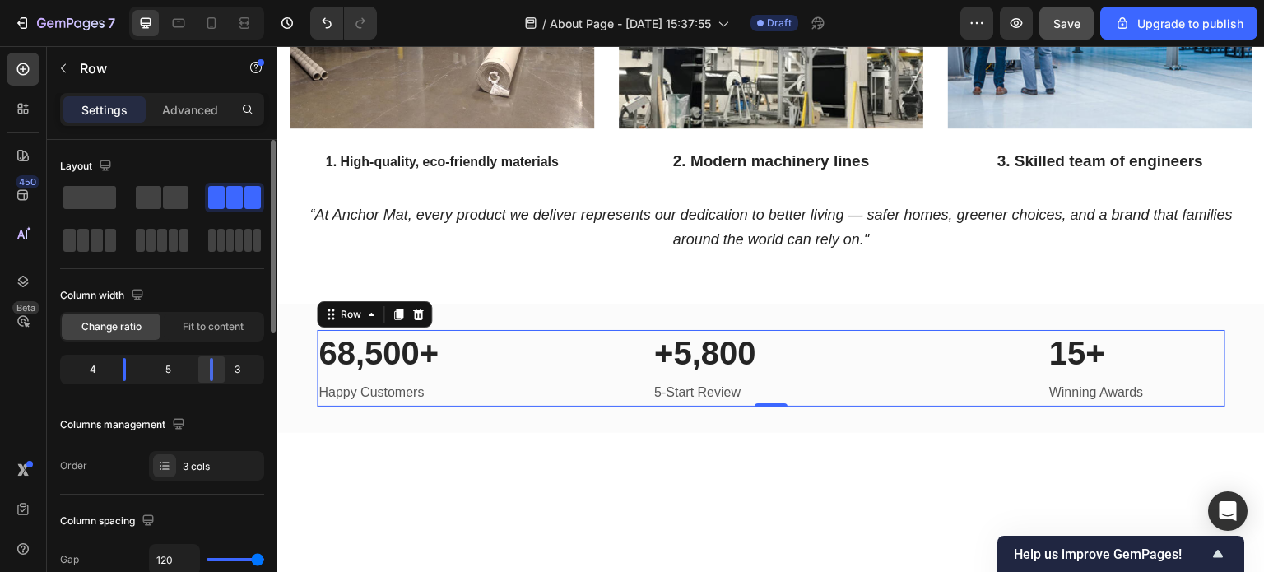
drag, startPoint x: 196, startPoint y: 372, endPoint x: 207, endPoint y: 371, distance: 11.6
click at [209, 0] on body "7 / About Page - Sep 27, 15:37:55 Draft Preview Save Upgrade to publish 450 Bet…" at bounding box center [632, 0] width 1264 height 0
drag, startPoint x: 212, startPoint y: 370, endPoint x: 221, endPoint y: 370, distance: 9.9
click at [221, 0] on body "7 / About Page - Sep 27, 15:37:55 Draft Preview Save Upgrade to publish 450 Bet…" at bounding box center [632, 0] width 1264 height 0
click at [659, 510] on div at bounding box center [771, 577] width 988 height 289
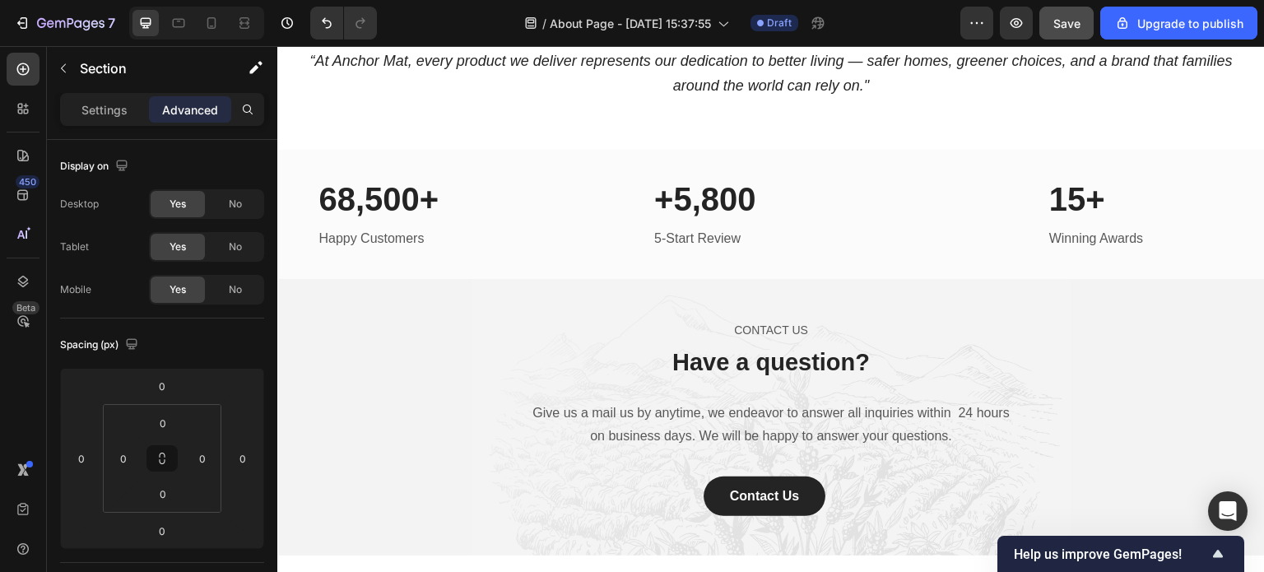
scroll to position [2387, 0]
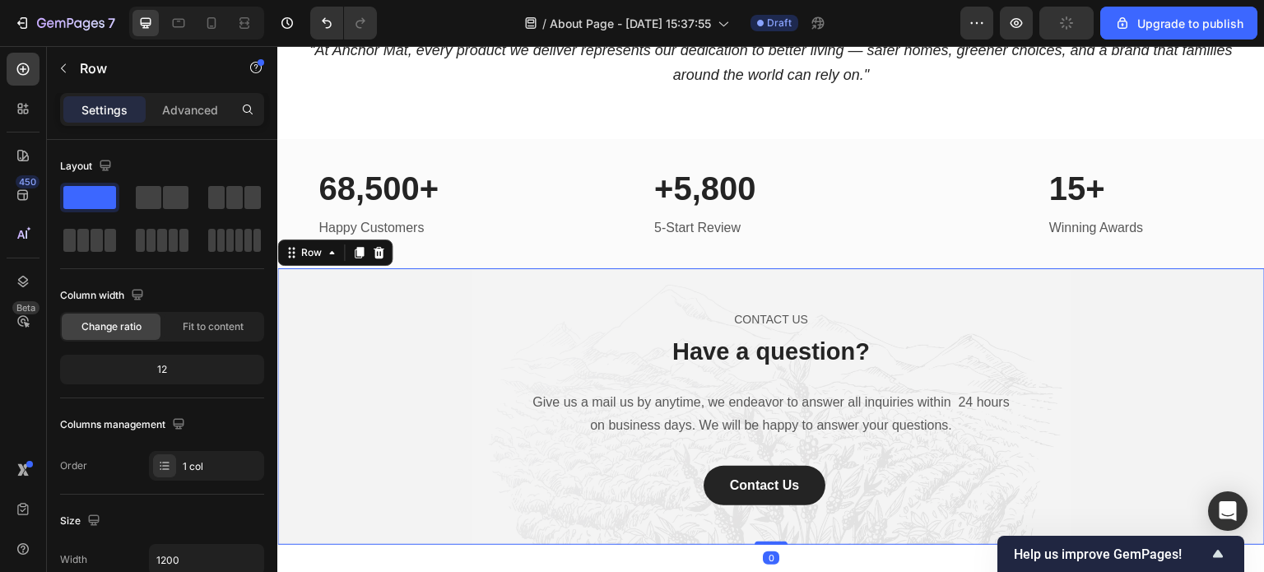
click at [1123, 418] on div "CONTACT US Text block Have a question? Heading Give us a mail us by anytime, we…" at bounding box center [771, 407] width 963 height 198
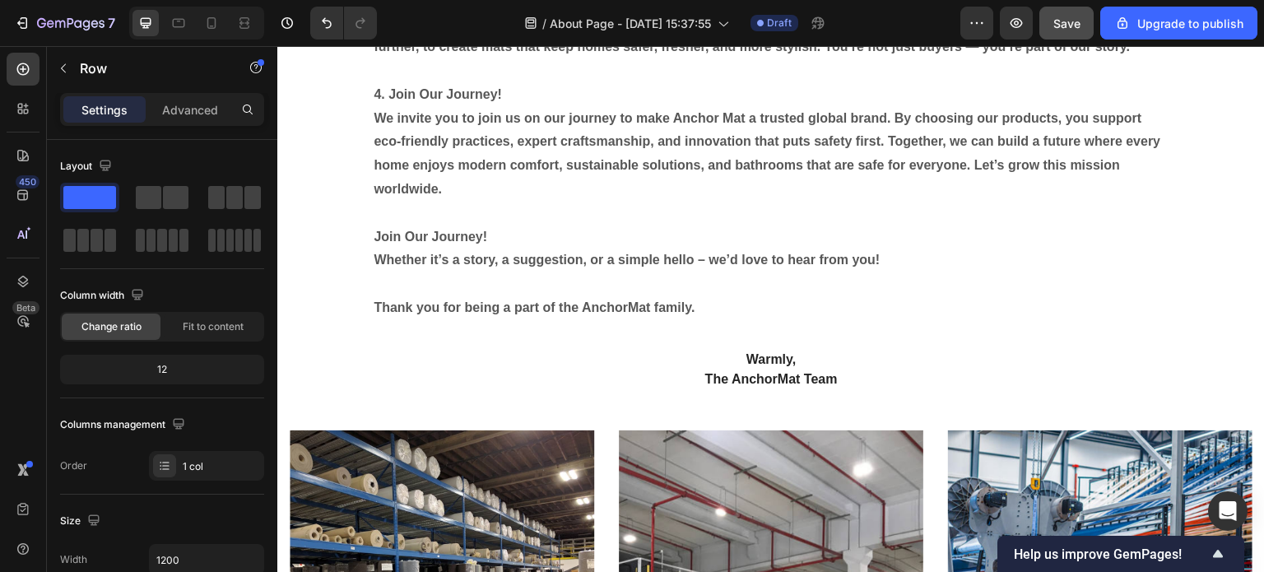
scroll to position [1602, 0]
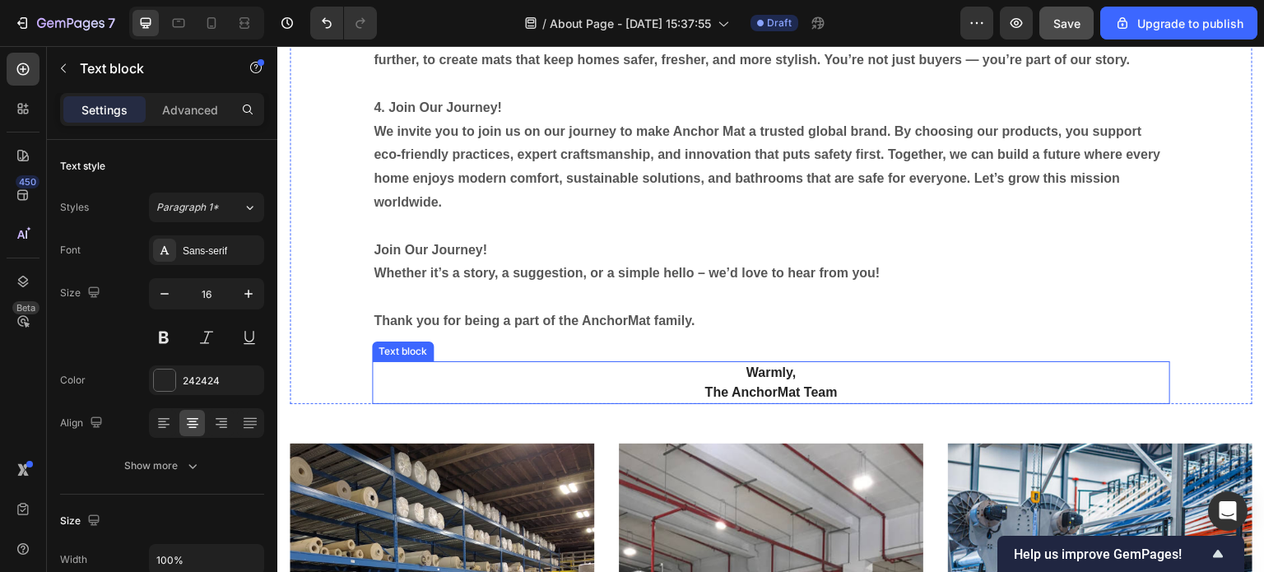
click at [776, 371] on strong "Warmly," at bounding box center [770, 372] width 49 height 14
click at [746, 375] on strong "Warmly," at bounding box center [770, 372] width 49 height 14
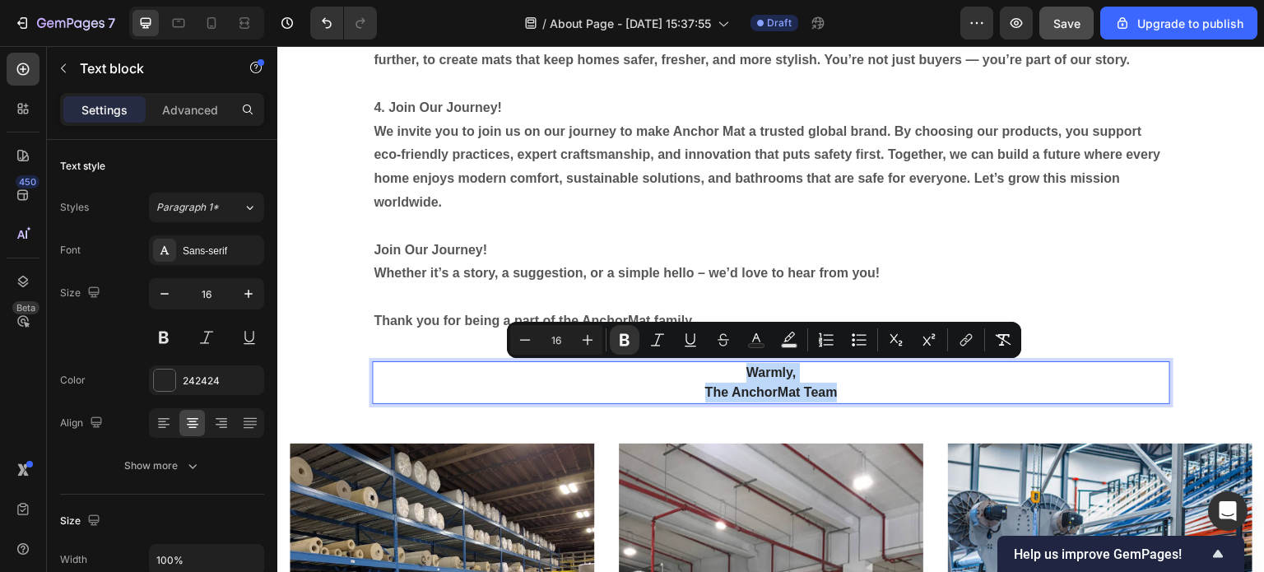
drag, startPoint x: 858, startPoint y: 395, endPoint x: 741, endPoint y: 371, distance: 119.3
click at [741, 371] on div "Warmly, The AnchorMat Team" at bounding box center [771, 382] width 798 height 43
click at [591, 337] on icon "Editor contextual toolbar" at bounding box center [587, 340] width 16 height 16
type input "18"
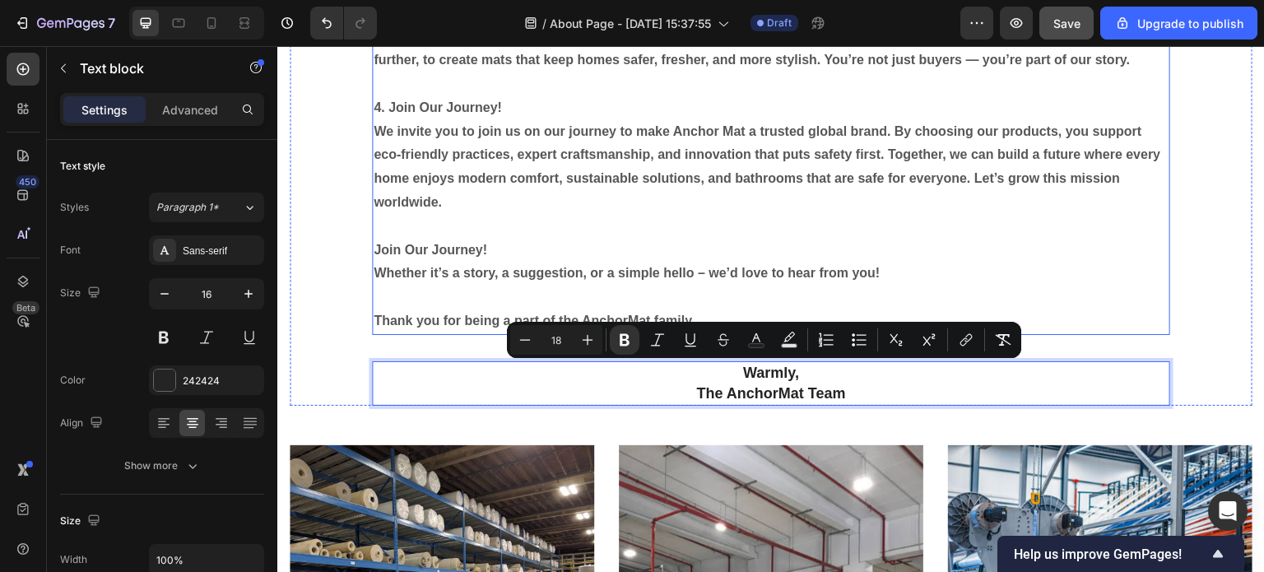
click at [676, 247] on p "Join Our Journey!" at bounding box center [771, 251] width 795 height 24
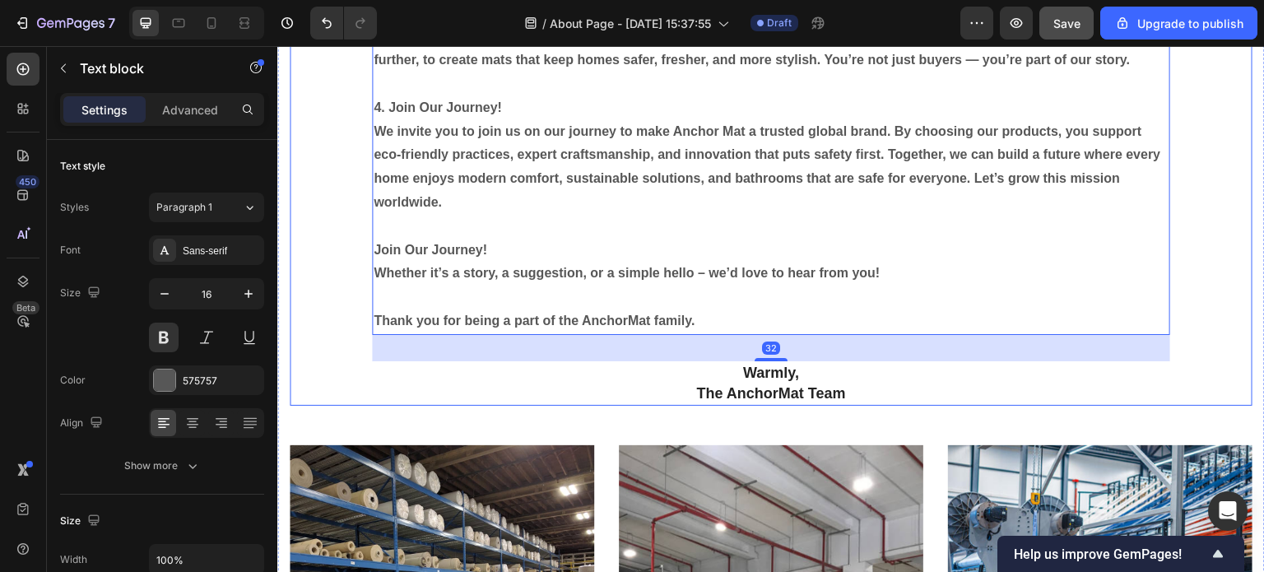
click at [1190, 257] on div "Our Magic Anchor Mat Heading 1. Why Choose Us? Because safety, comfort, and sty…" at bounding box center [771, 19] width 963 height 772
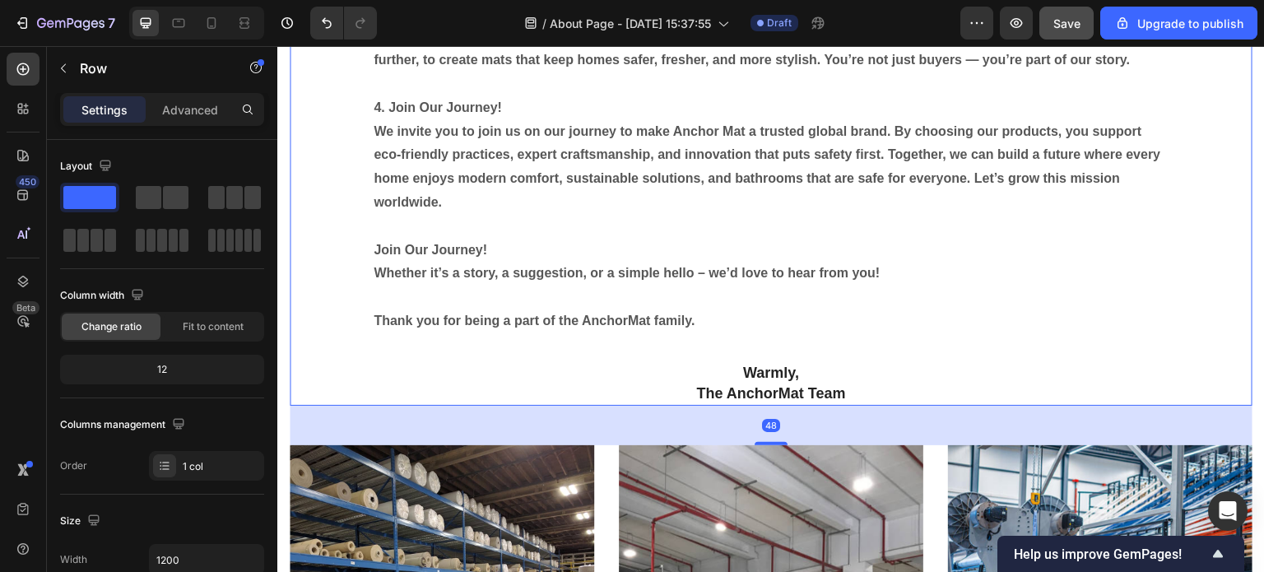
click at [345, 295] on div "Our Magic Anchor Mat Heading 1. Why Choose Us? Because safety, comfort, and sty…" at bounding box center [771, 19] width 963 height 772
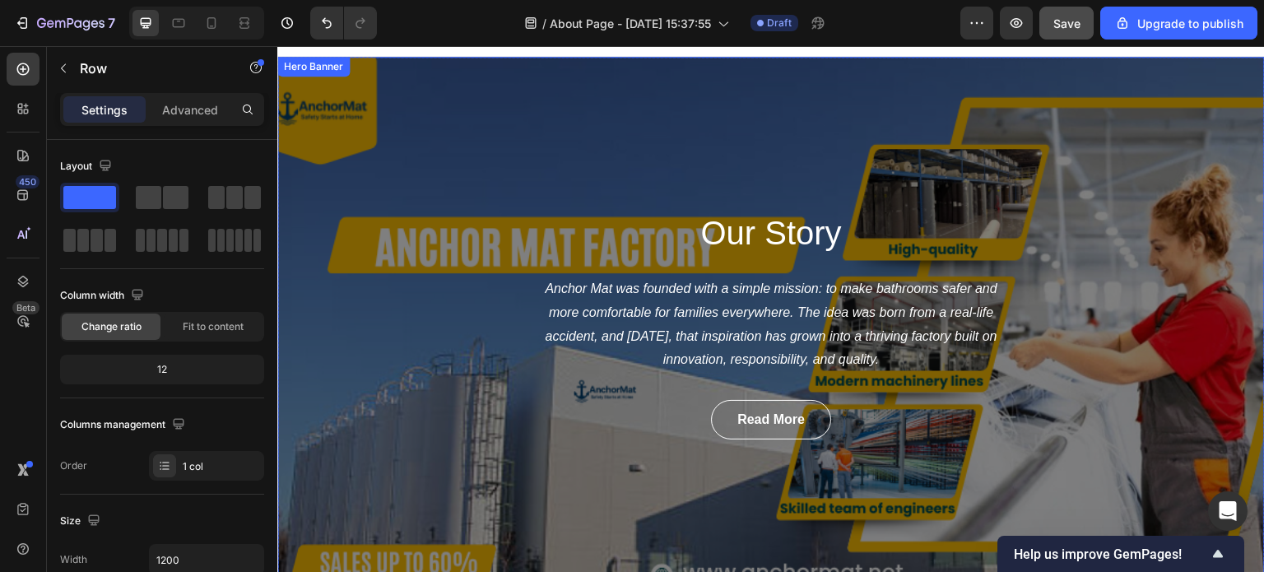
scroll to position [0, 0]
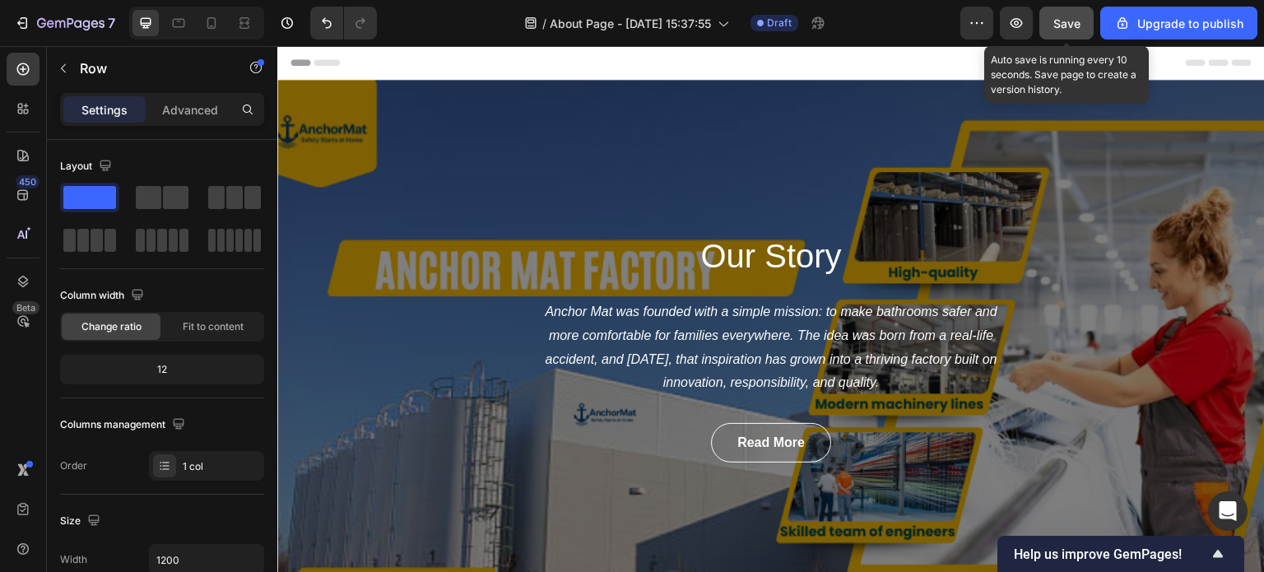
click at [1063, 19] on span "Save" at bounding box center [1066, 23] width 27 height 14
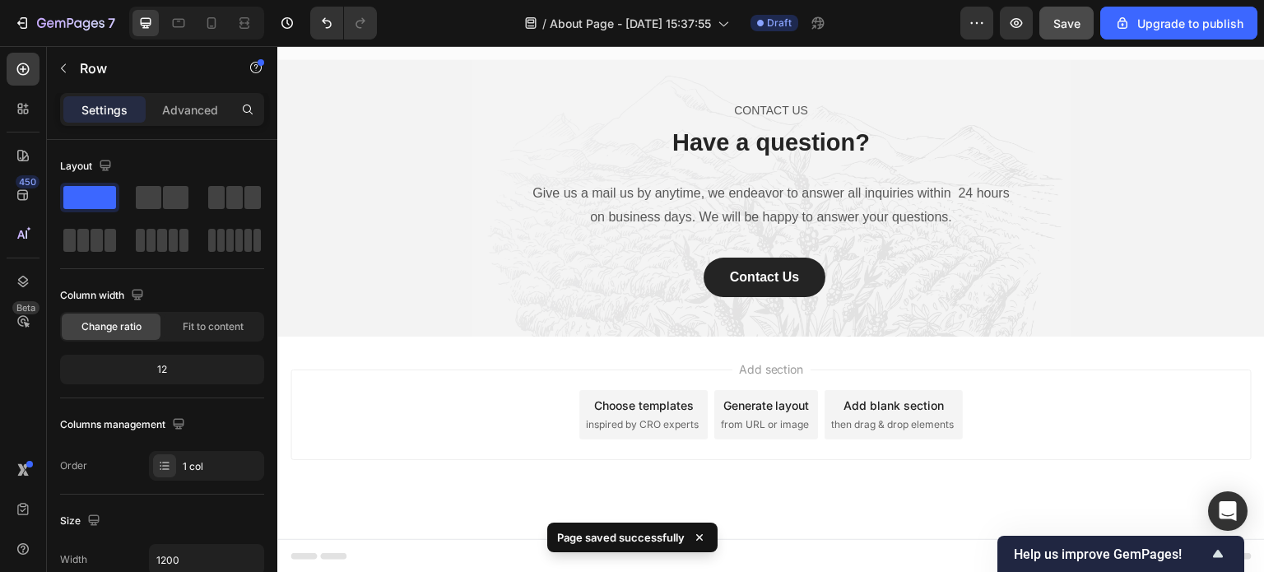
scroll to position [2261, 0]
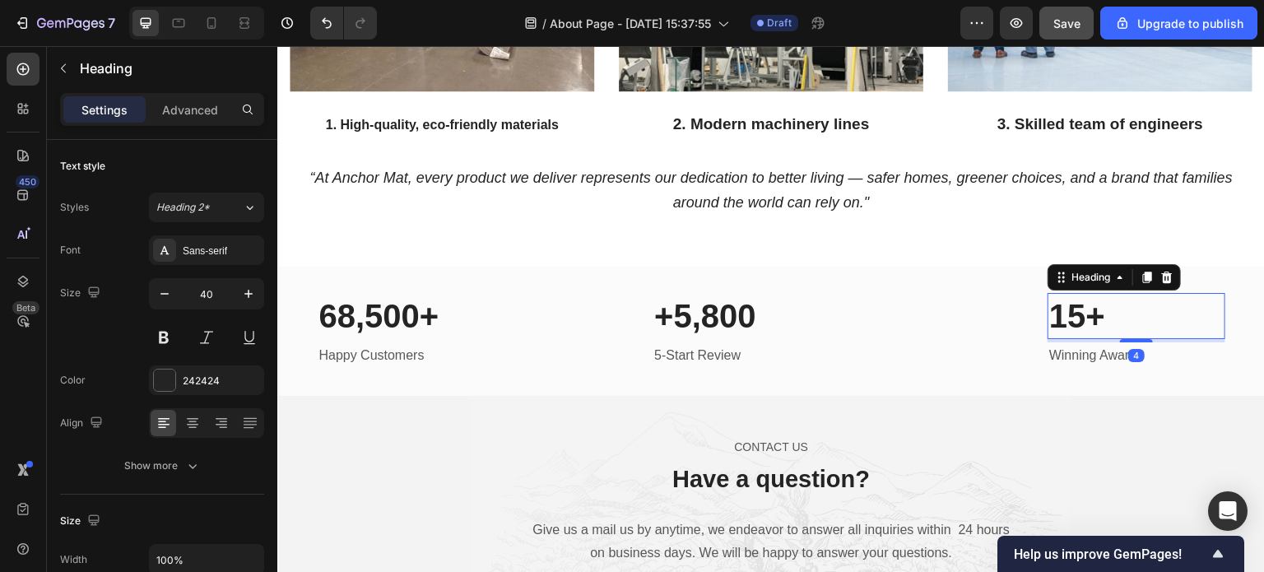
click at [1080, 319] on p "15+" at bounding box center [1136, 316] width 174 height 43
click at [1059, 351] on p "Winning Awards" at bounding box center [1136, 356] width 174 height 24
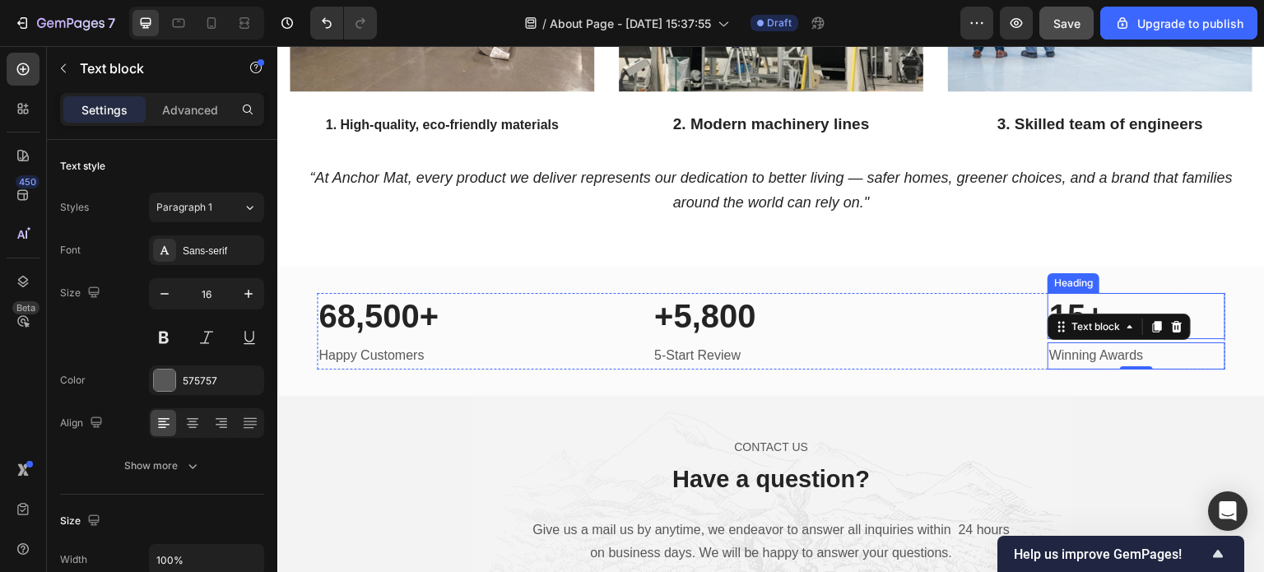
click at [1062, 303] on p "15+" at bounding box center [1136, 316] width 174 height 43
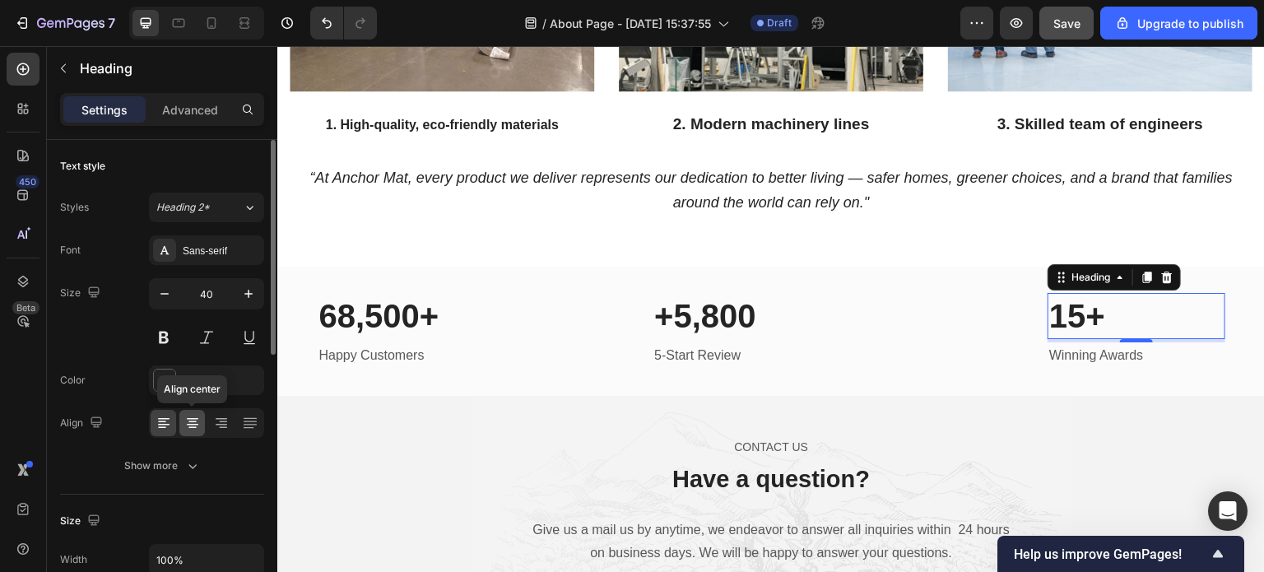
click at [192, 419] on icon at bounding box center [192, 423] width 16 height 16
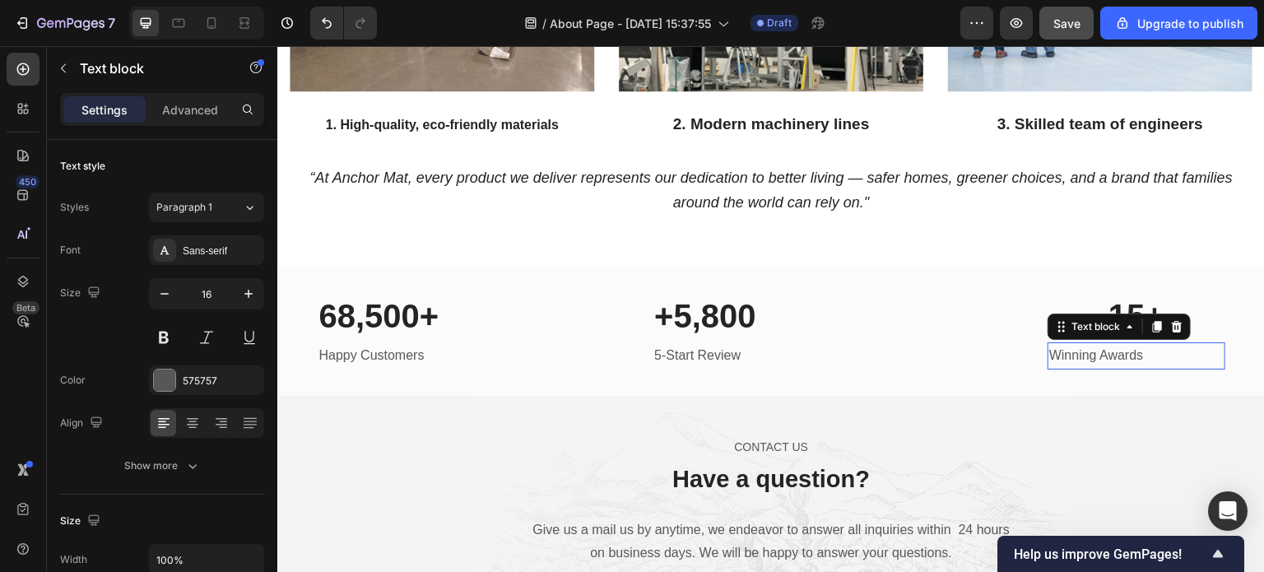
click at [1111, 344] on p "Winning Awards" at bounding box center [1136, 356] width 174 height 24
click at [191, 424] on icon at bounding box center [193, 425] width 12 height 2
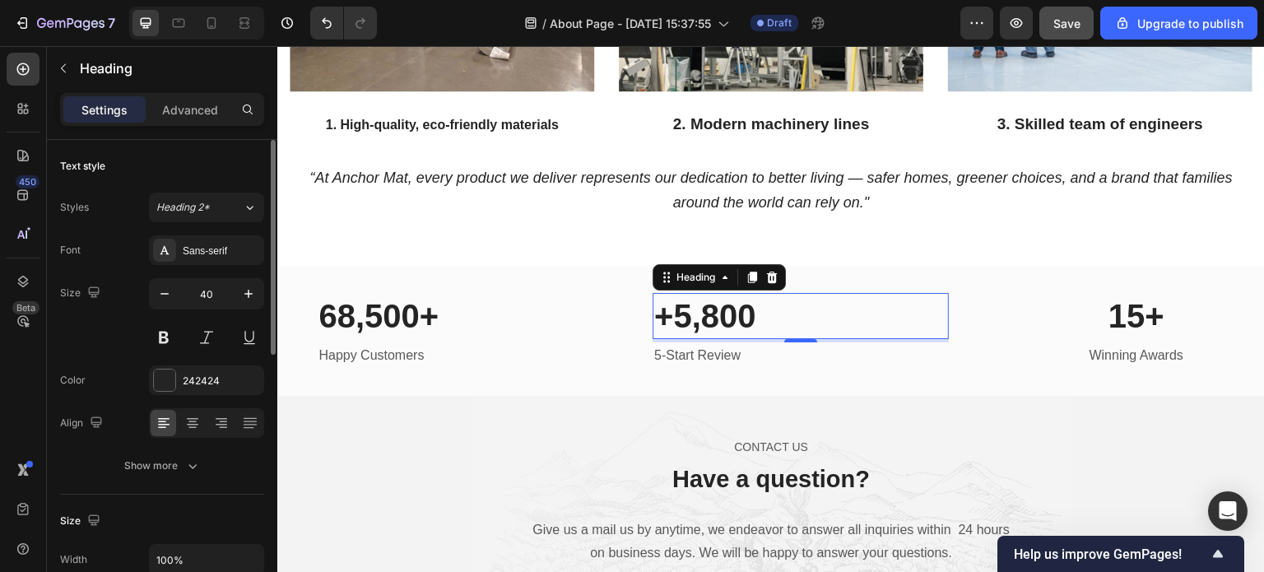
click at [684, 293] on h2 "+5,800" at bounding box center [801, 316] width 296 height 46
click at [188, 427] on icon at bounding box center [192, 423] width 16 height 16
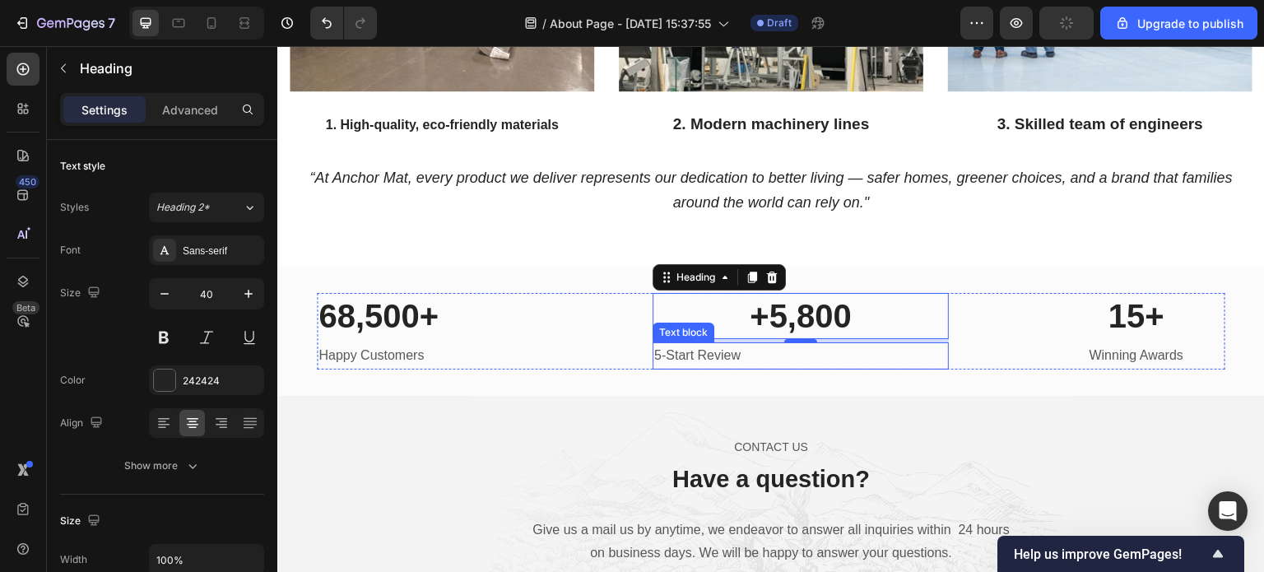
click at [706, 347] on p "5-Start Review" at bounding box center [800, 356] width 293 height 24
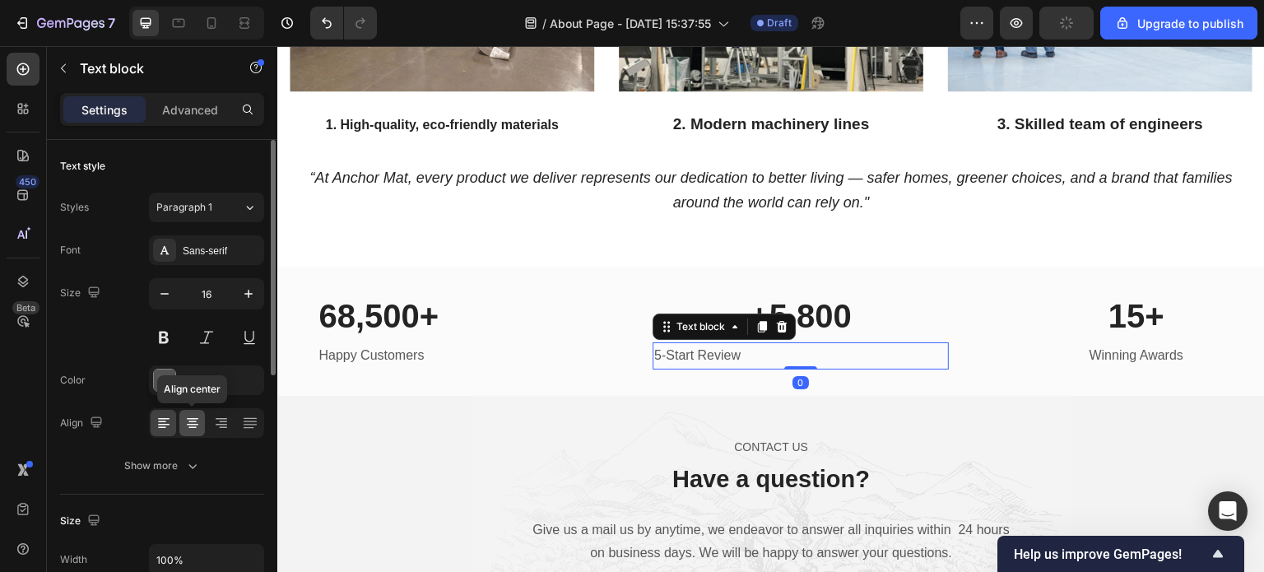
click at [193, 422] on icon at bounding box center [192, 423] width 16 height 16
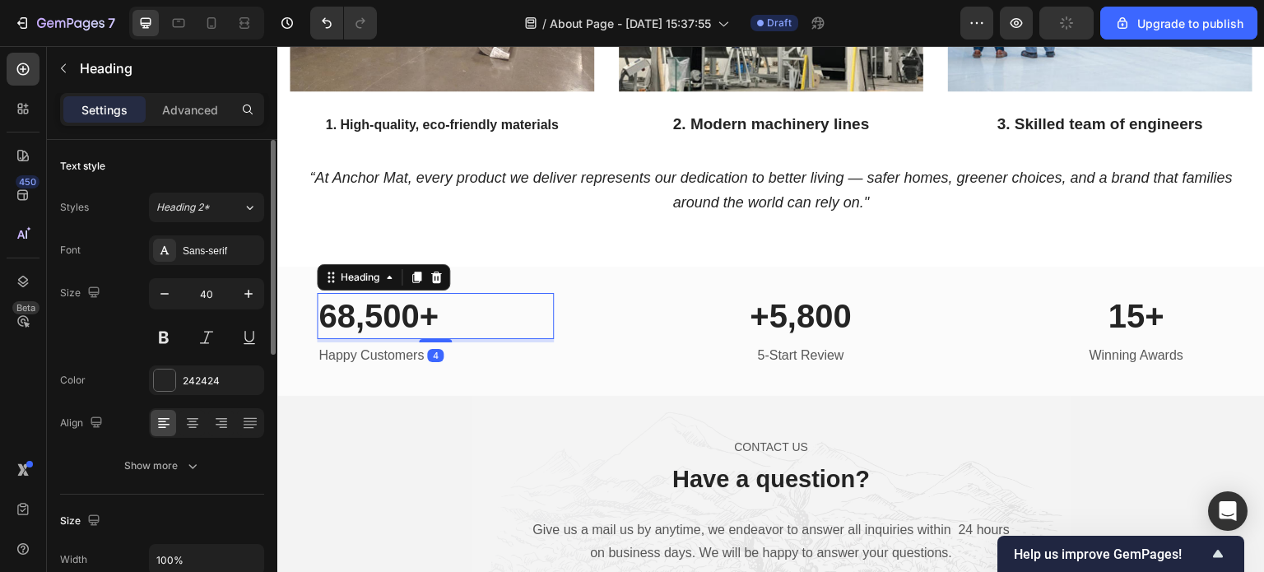
click at [381, 309] on h2 "68,500+" at bounding box center [435, 316] width 237 height 46
click at [193, 421] on icon at bounding box center [192, 422] width 8 height 2
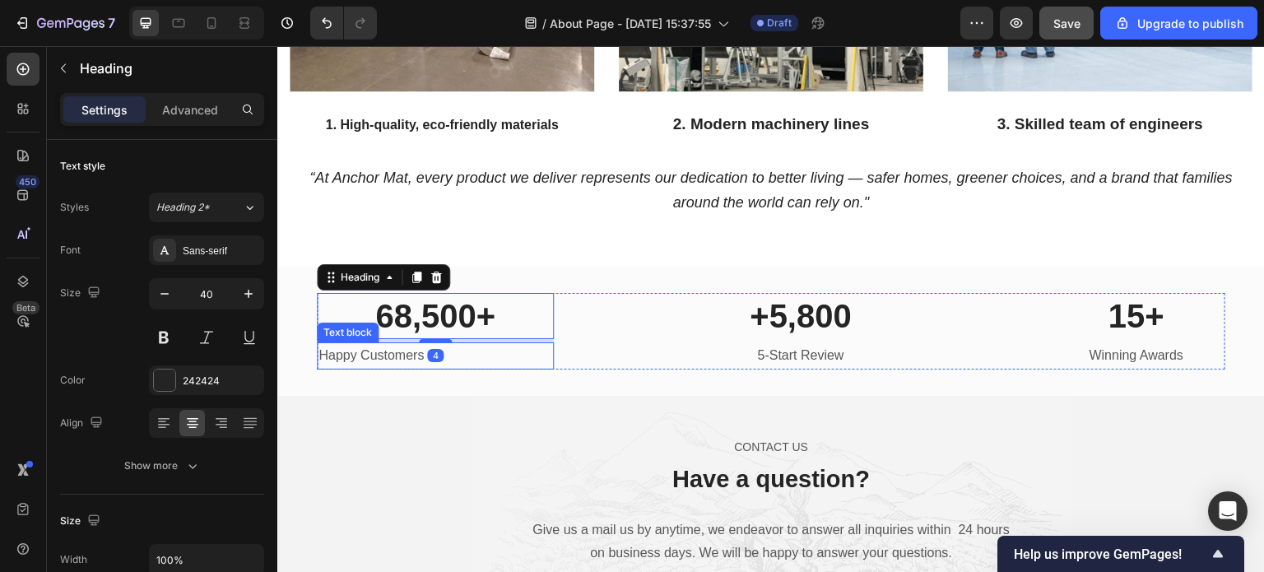
click at [368, 347] on p "Happy Customers" at bounding box center [436, 356] width 234 height 24
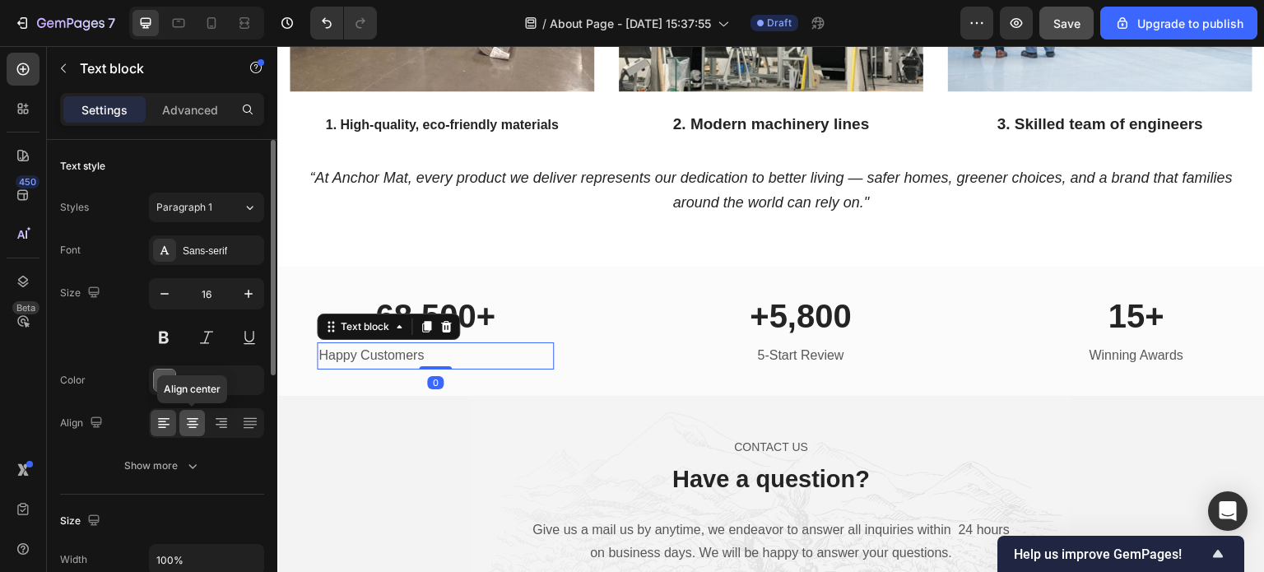
click at [188, 421] on icon at bounding box center [192, 423] width 16 height 16
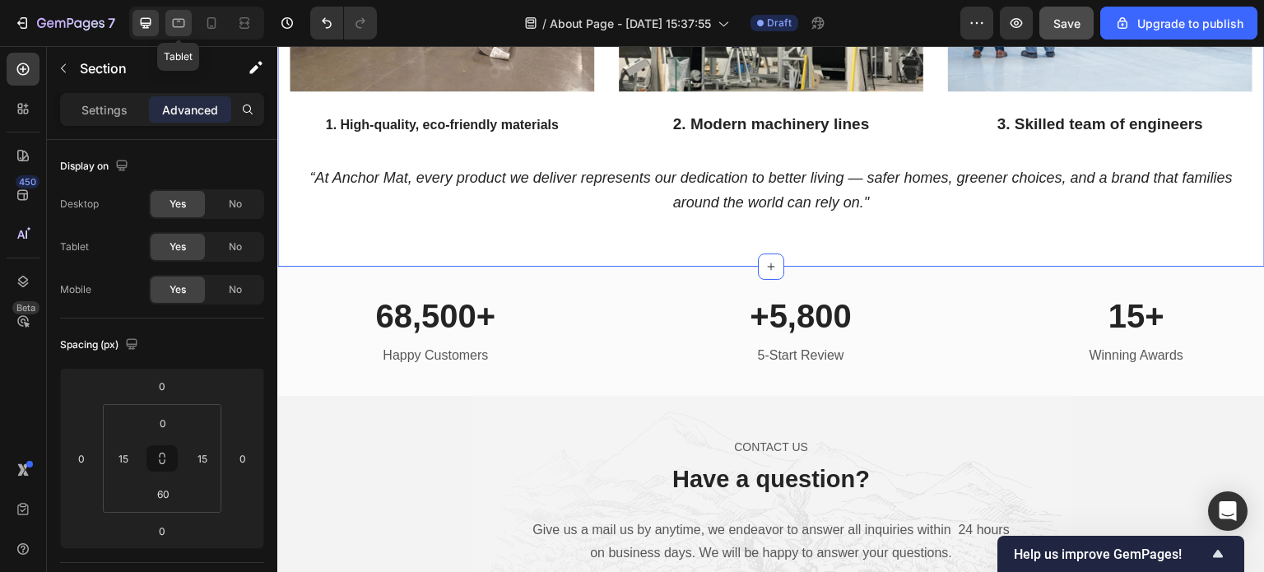
click at [180, 20] on icon at bounding box center [178, 23] width 16 height 16
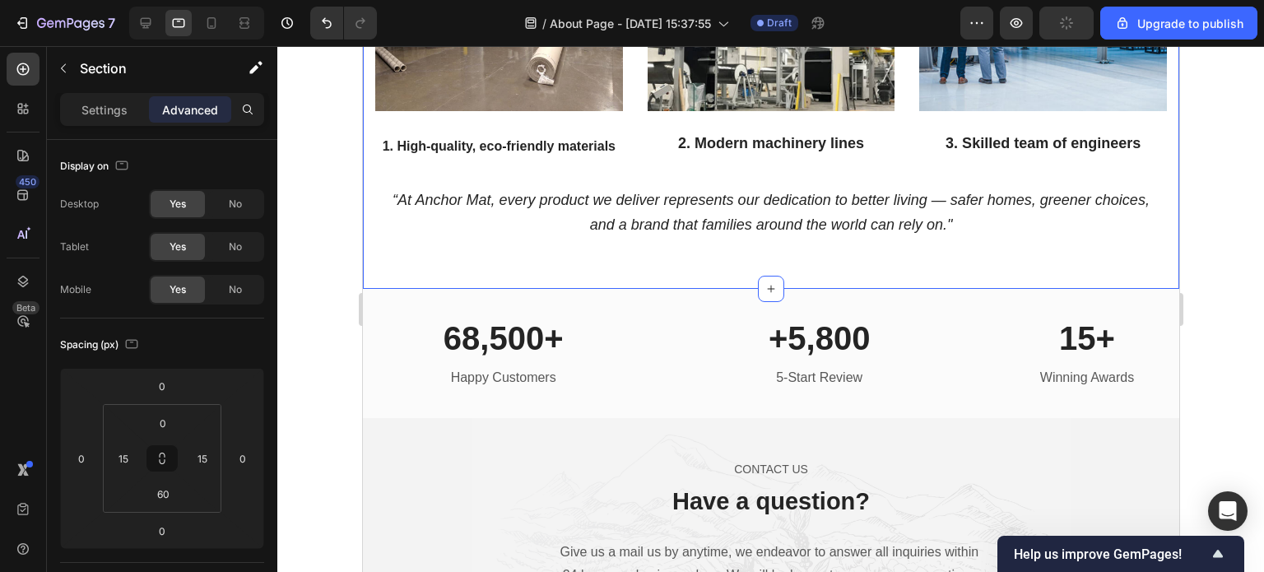
scroll to position [2284, 0]
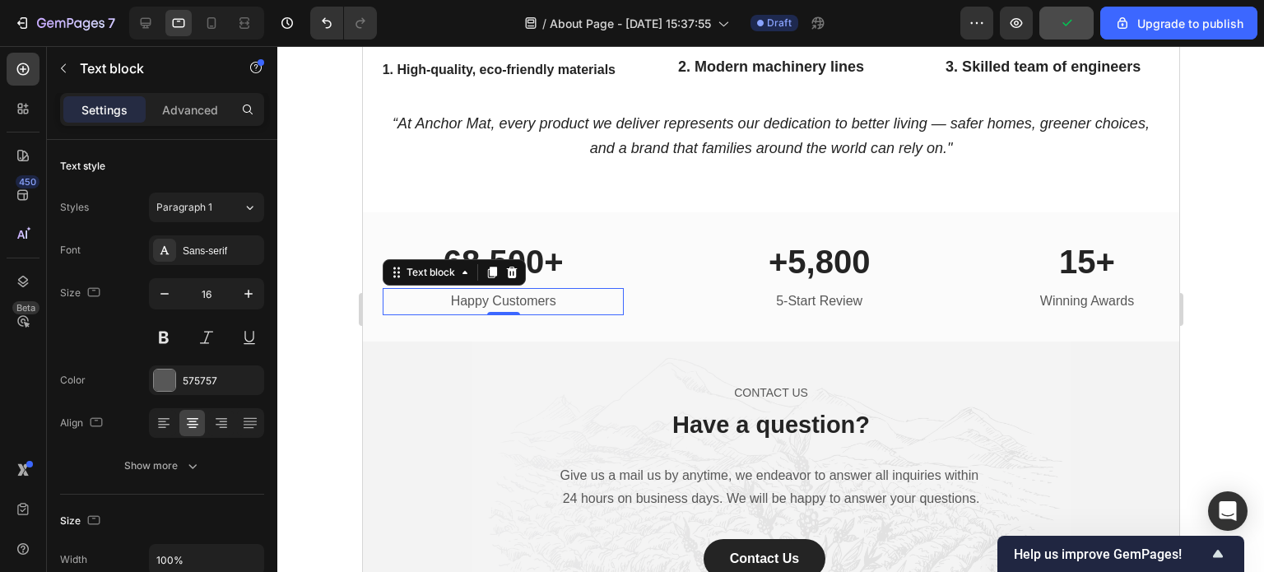
click at [515, 294] on p "Happy Customers" at bounding box center [503, 302] width 238 height 24
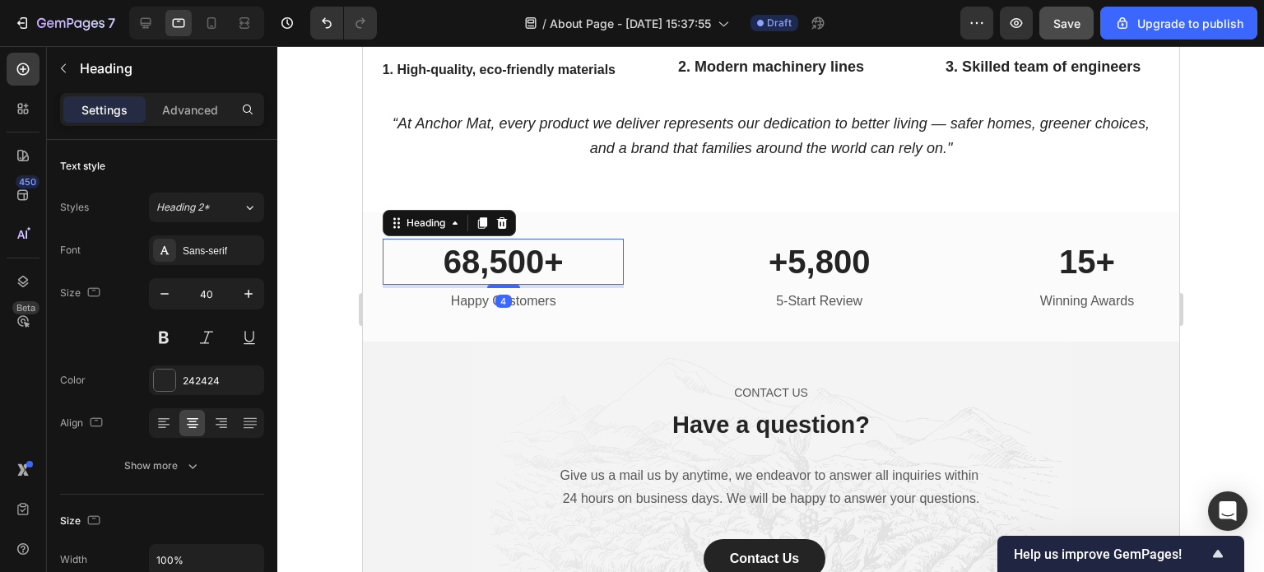
click at [514, 243] on h2 "68,500+" at bounding box center [502, 262] width 241 height 46
click at [789, 260] on h2 "+5,800" at bounding box center [818, 262] width 193 height 46
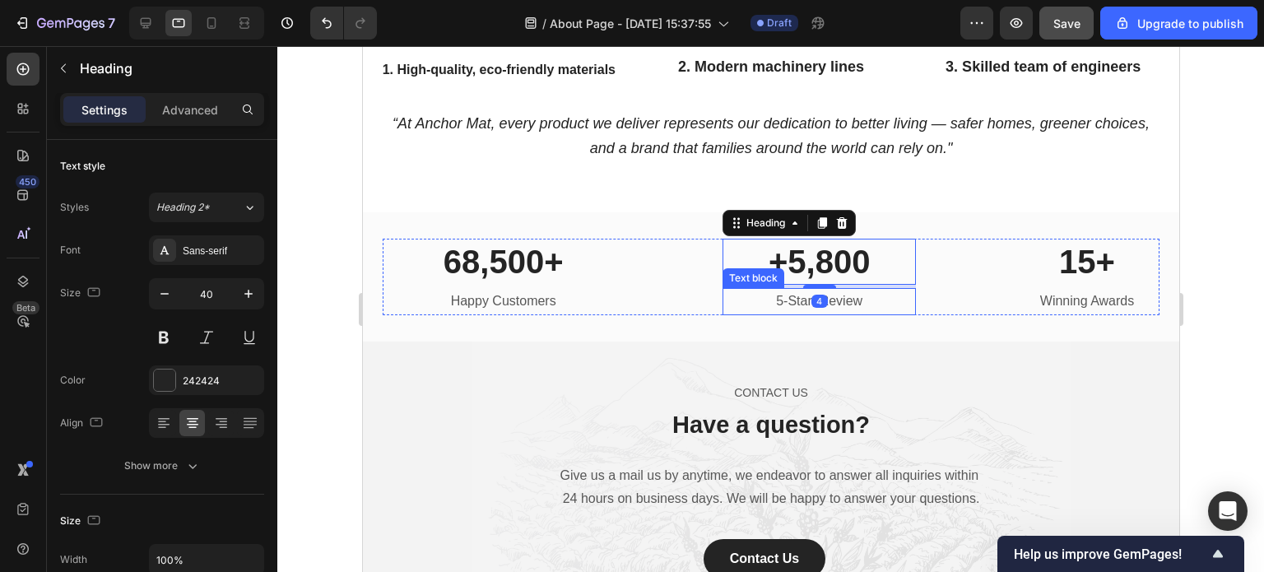
click at [762, 290] on p "5-Start Review" at bounding box center [818, 302] width 190 height 24
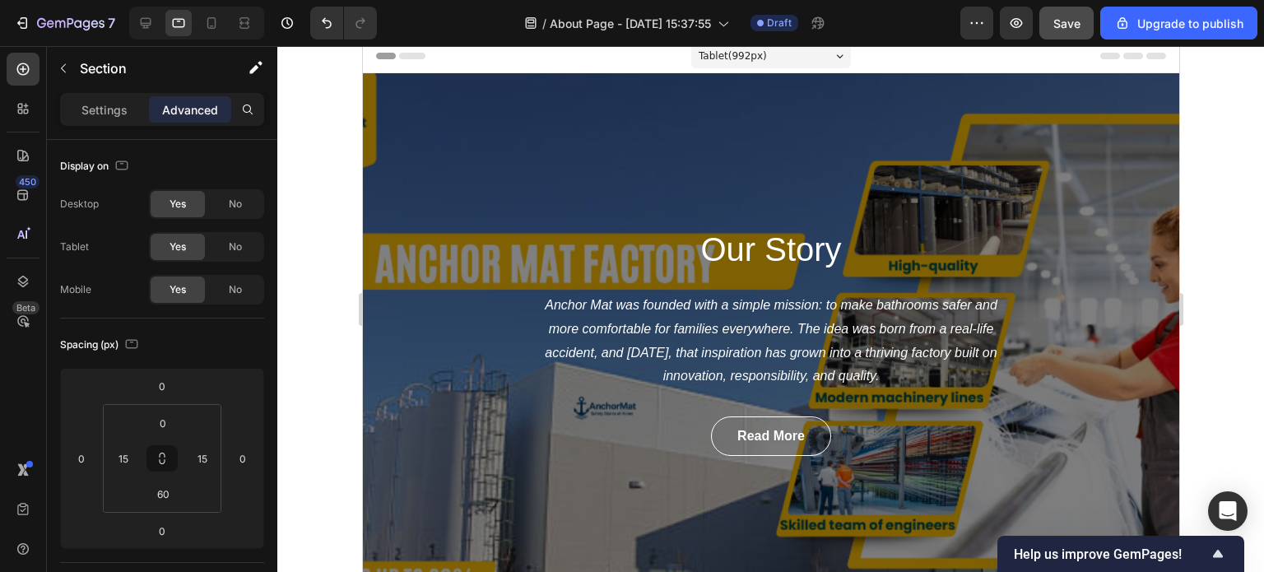
scroll to position [0, 0]
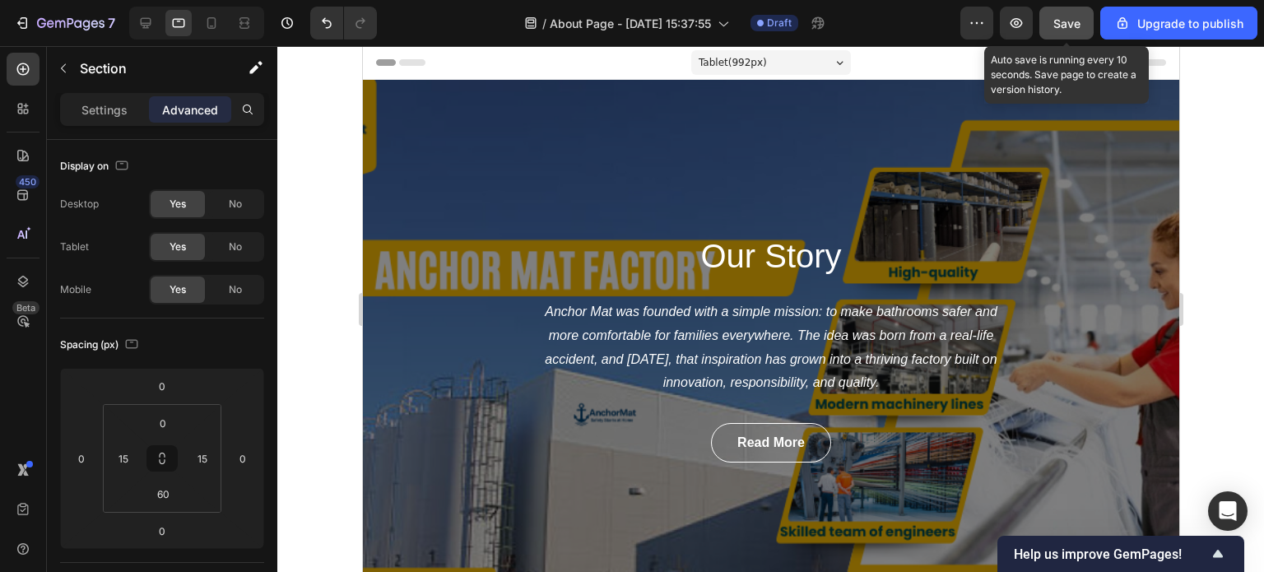
click at [1077, 15] on div "Save" at bounding box center [1066, 23] width 27 height 17
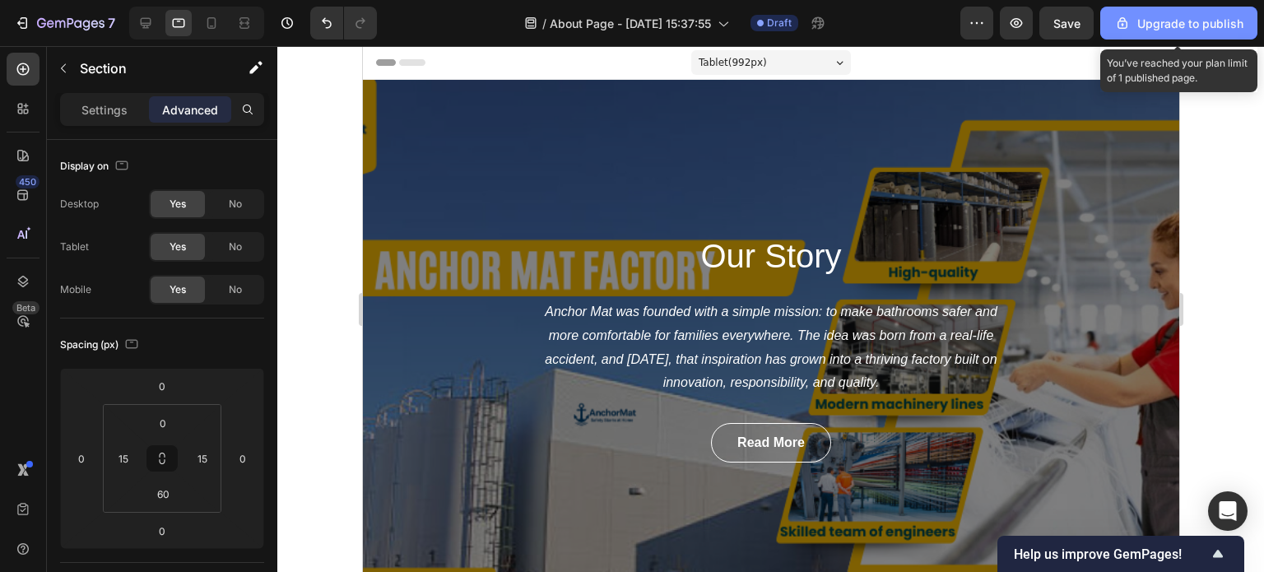
click at [1215, 24] on div "Upgrade to publish" at bounding box center [1178, 23] width 129 height 17
click at [1205, 20] on div "Upgrade to publish" at bounding box center [1178, 23] width 129 height 17
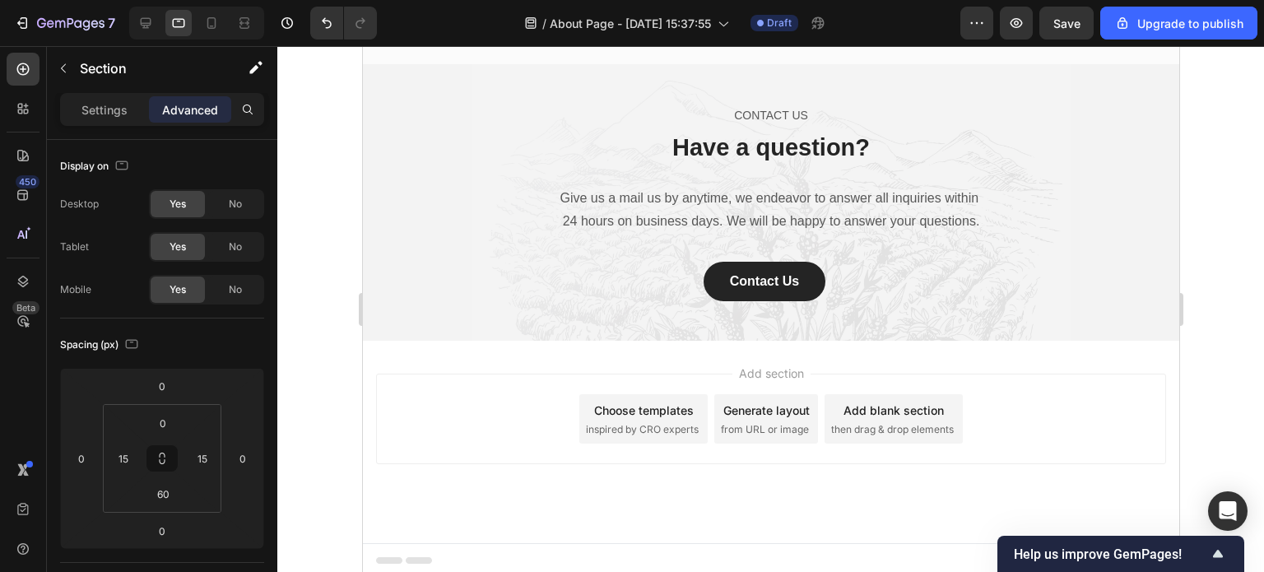
scroll to position [2607, 0]
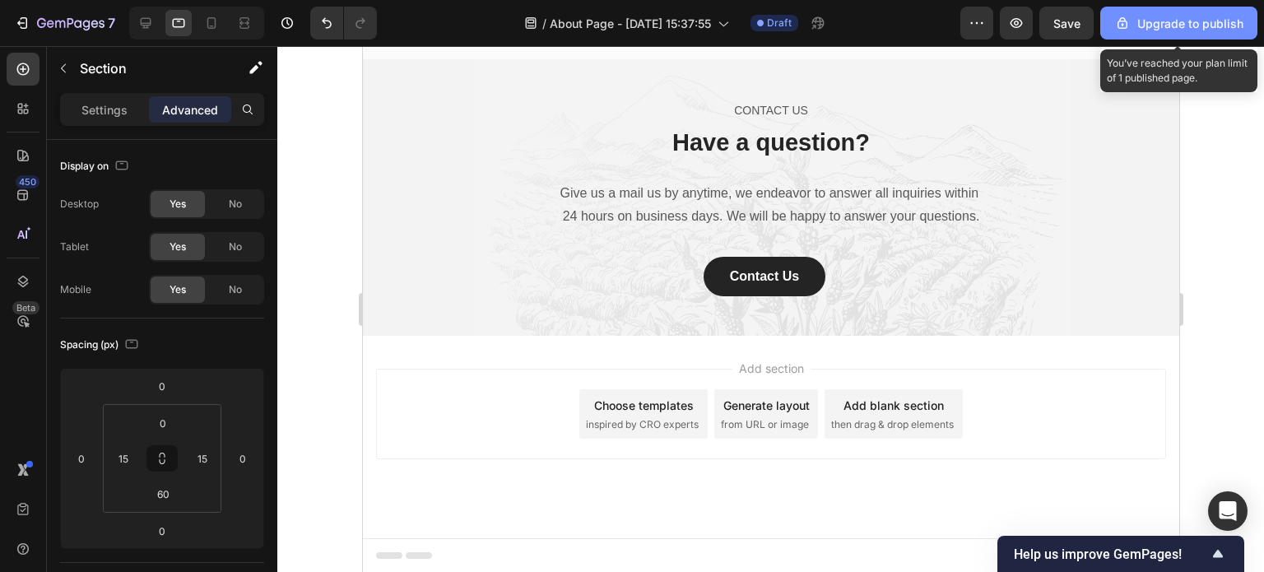
click at [1206, 19] on div "Upgrade to publish" at bounding box center [1178, 23] width 129 height 17
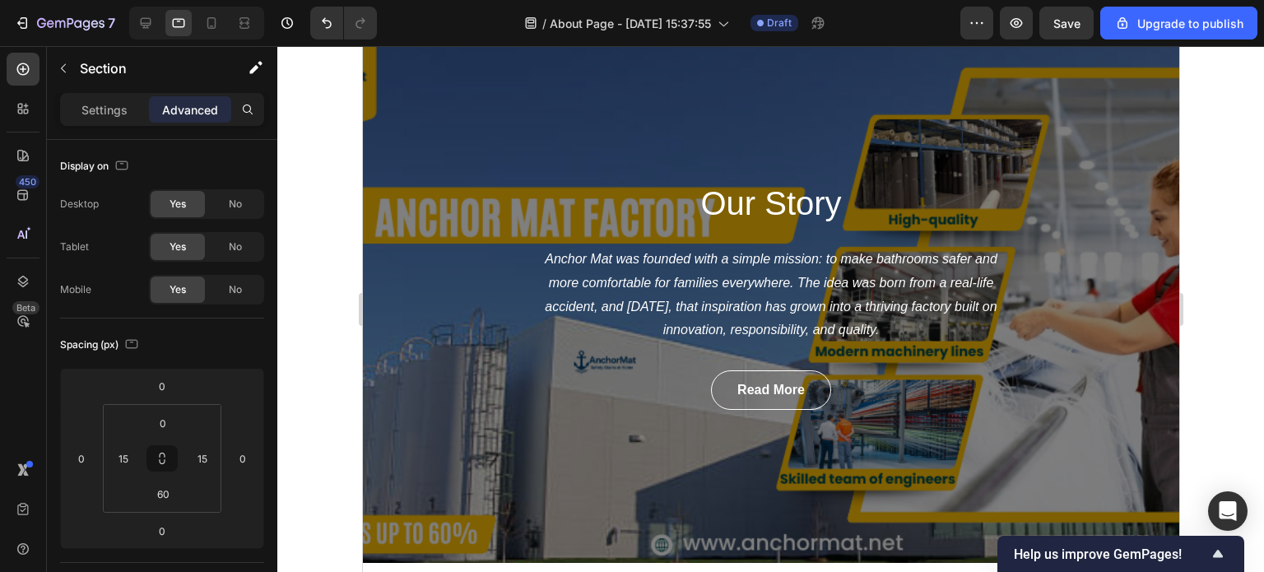
scroll to position [0, 0]
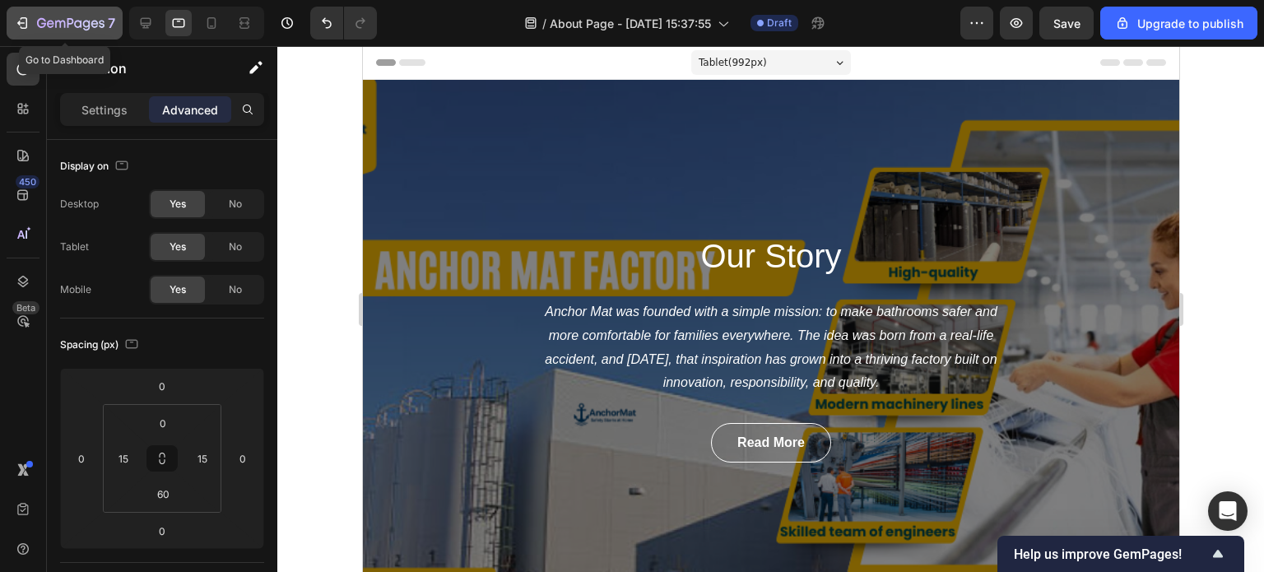
click at [49, 21] on icon "button" at bounding box center [50, 23] width 7 height 7
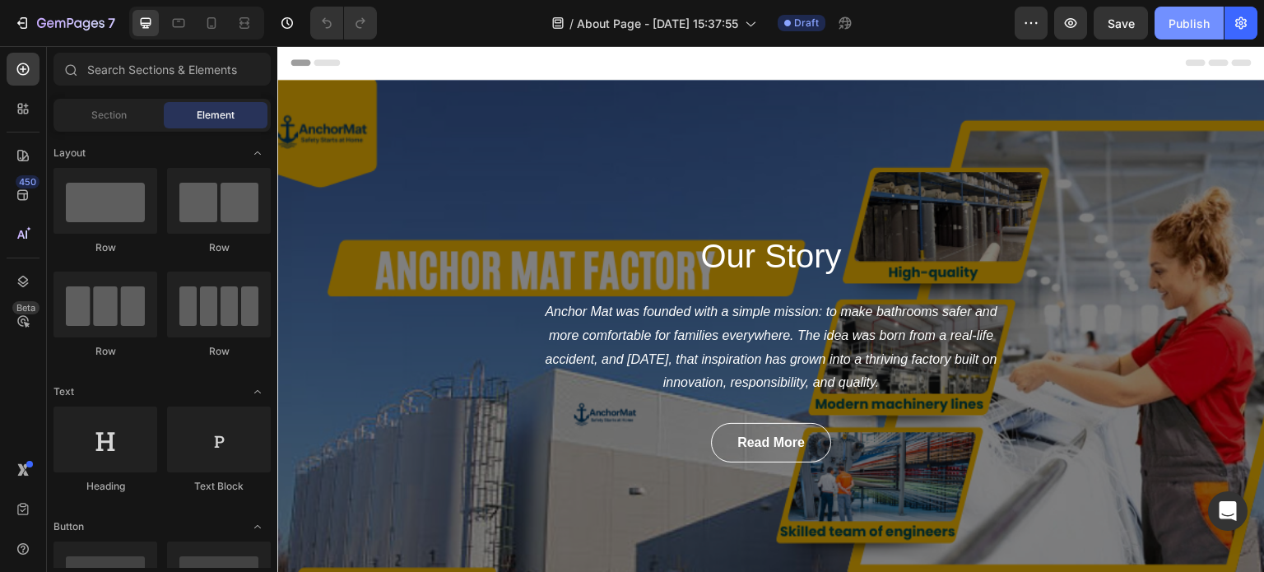
click at [1184, 19] on div "Publish" at bounding box center [1189, 23] width 41 height 17
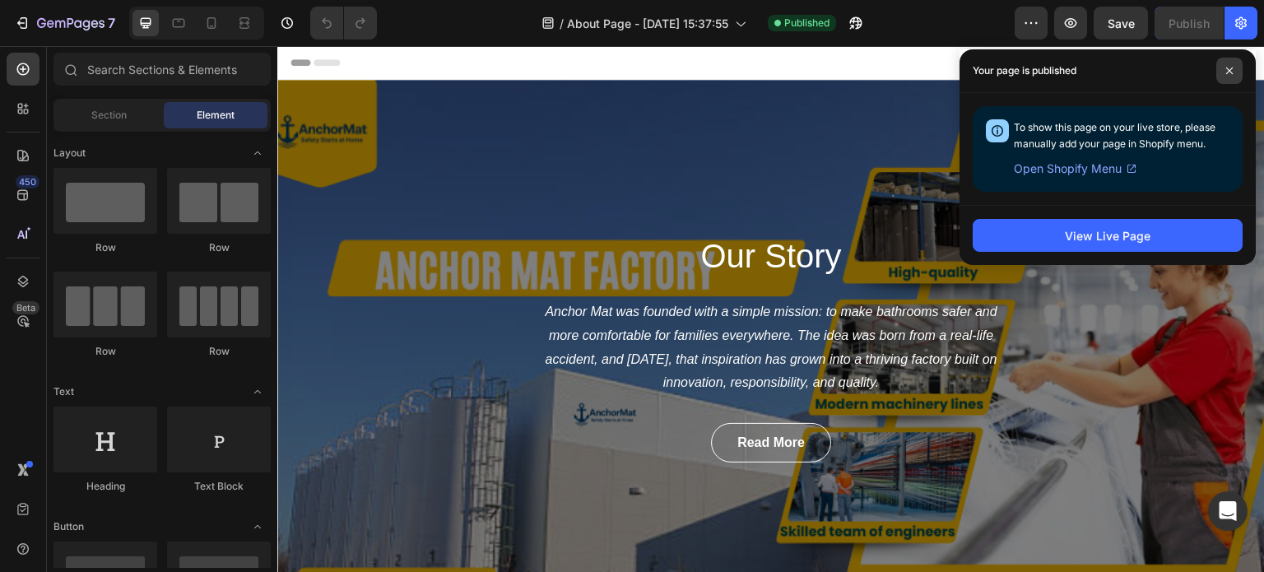
click at [1231, 63] on span at bounding box center [1229, 71] width 26 height 26
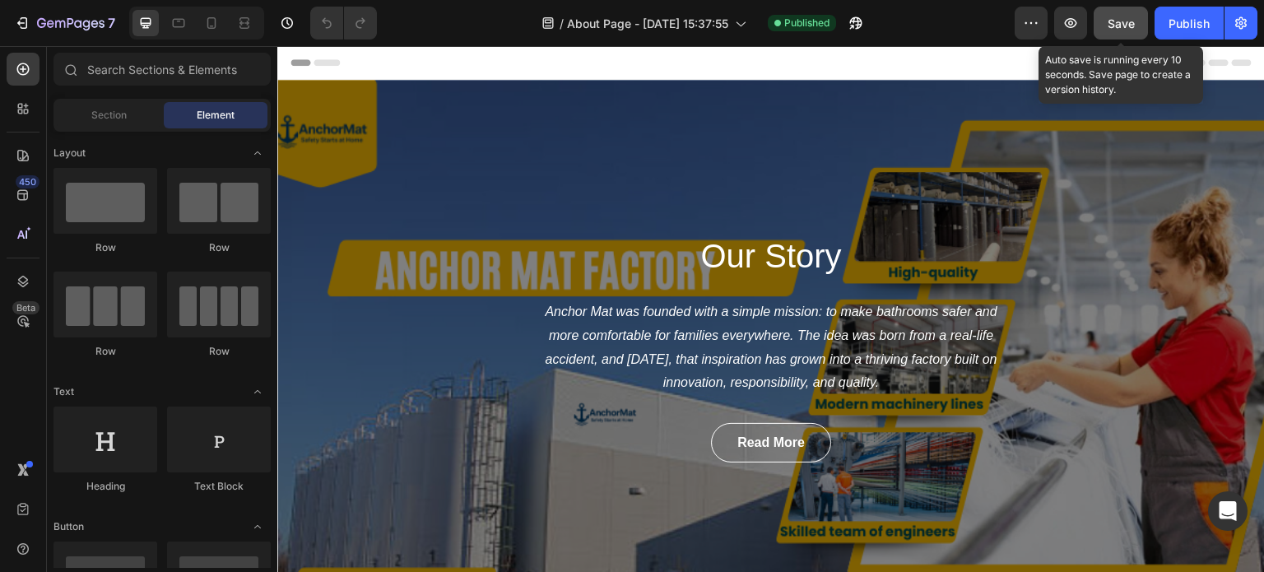
click at [1119, 21] on span "Save" at bounding box center [1121, 23] width 27 height 14
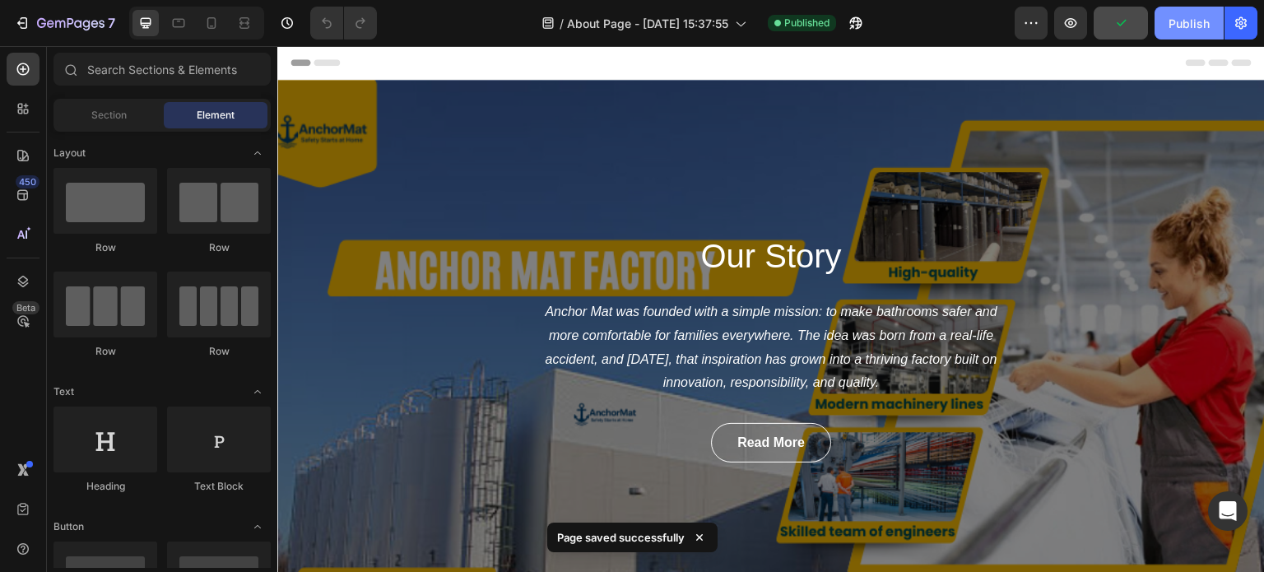
click at [1194, 26] on div "Publish" at bounding box center [1189, 23] width 41 height 17
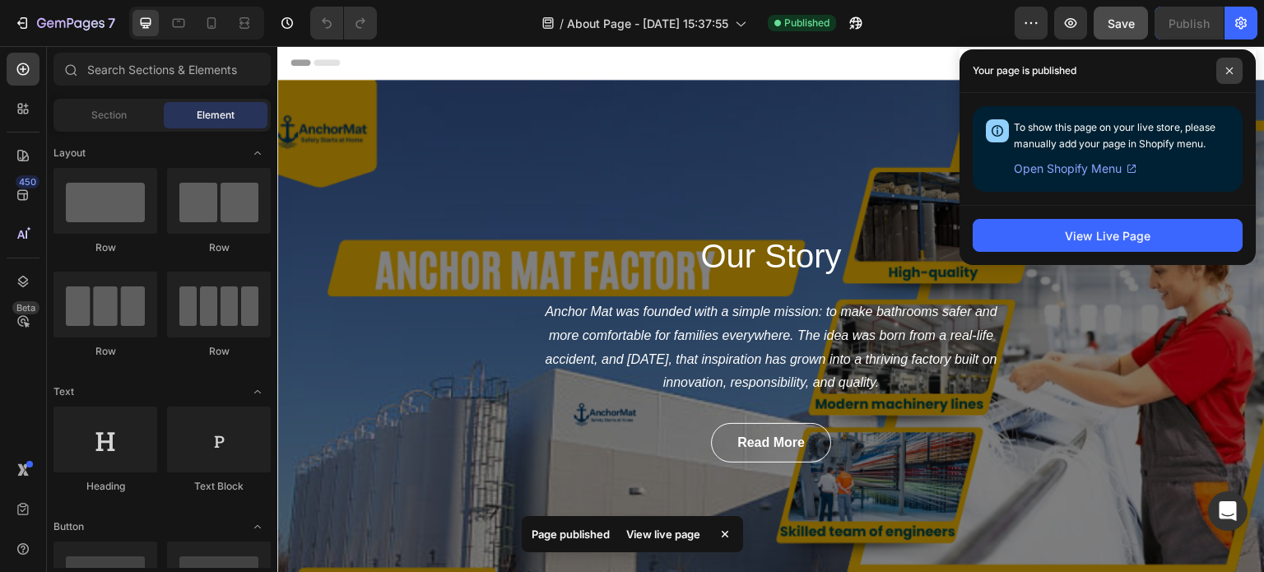
click at [1232, 65] on span at bounding box center [1229, 71] width 26 height 26
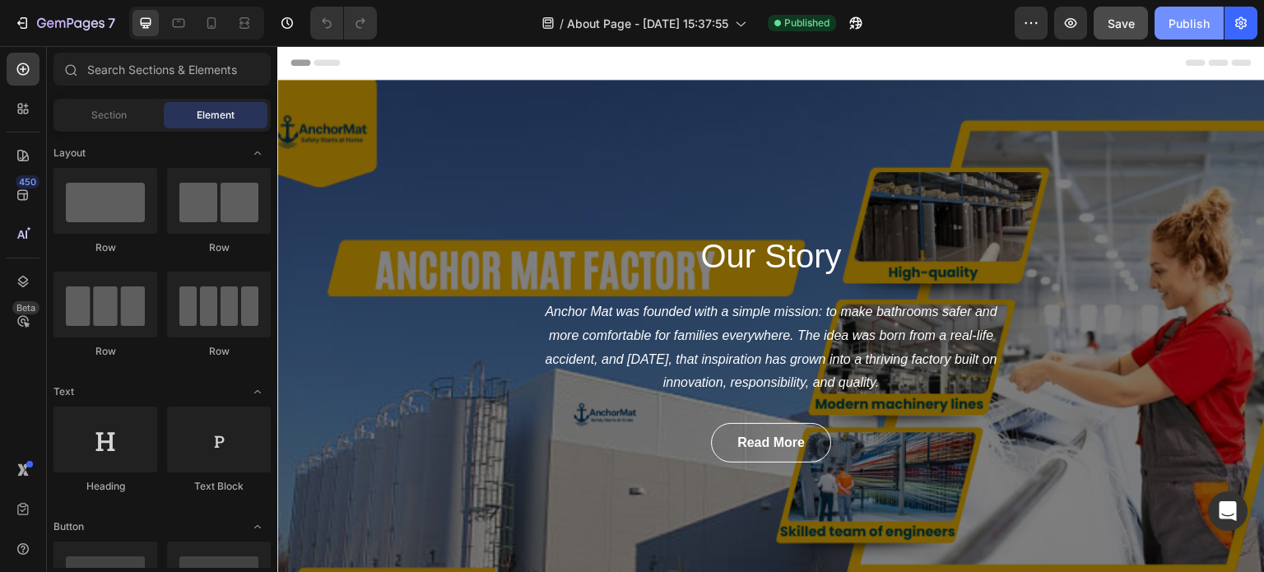
click at [1192, 29] on div "Publish" at bounding box center [1189, 23] width 41 height 17
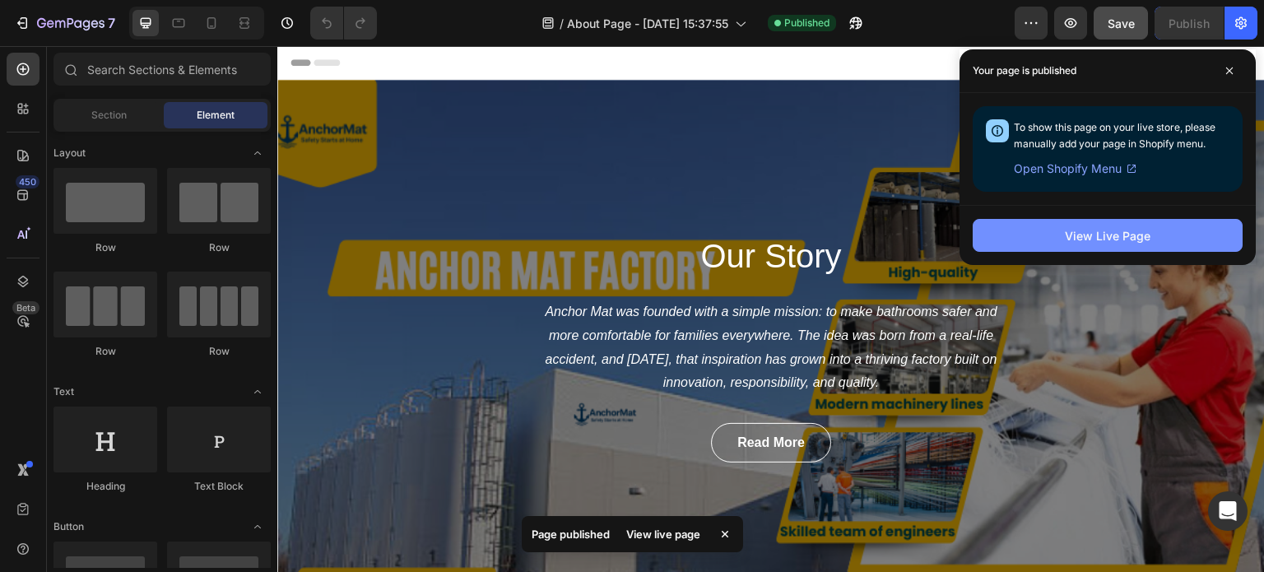
click at [1106, 236] on div "View Live Page" at bounding box center [1108, 235] width 86 height 17
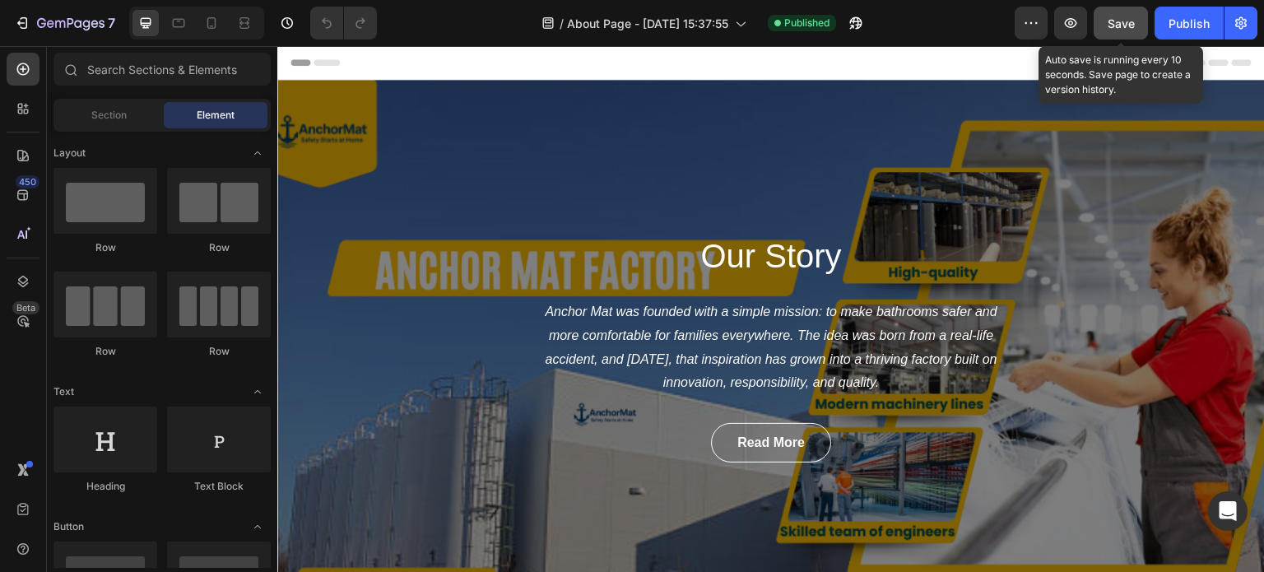
click at [1123, 21] on span "Save" at bounding box center [1121, 23] width 27 height 14
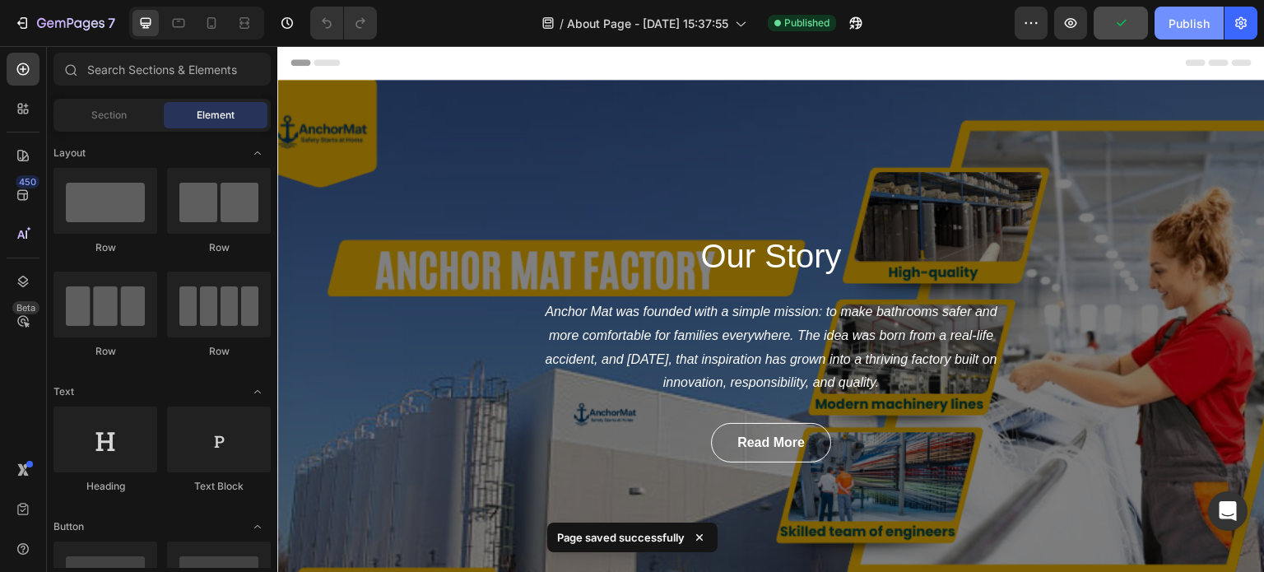
click at [1174, 26] on div "Publish" at bounding box center [1189, 23] width 41 height 17
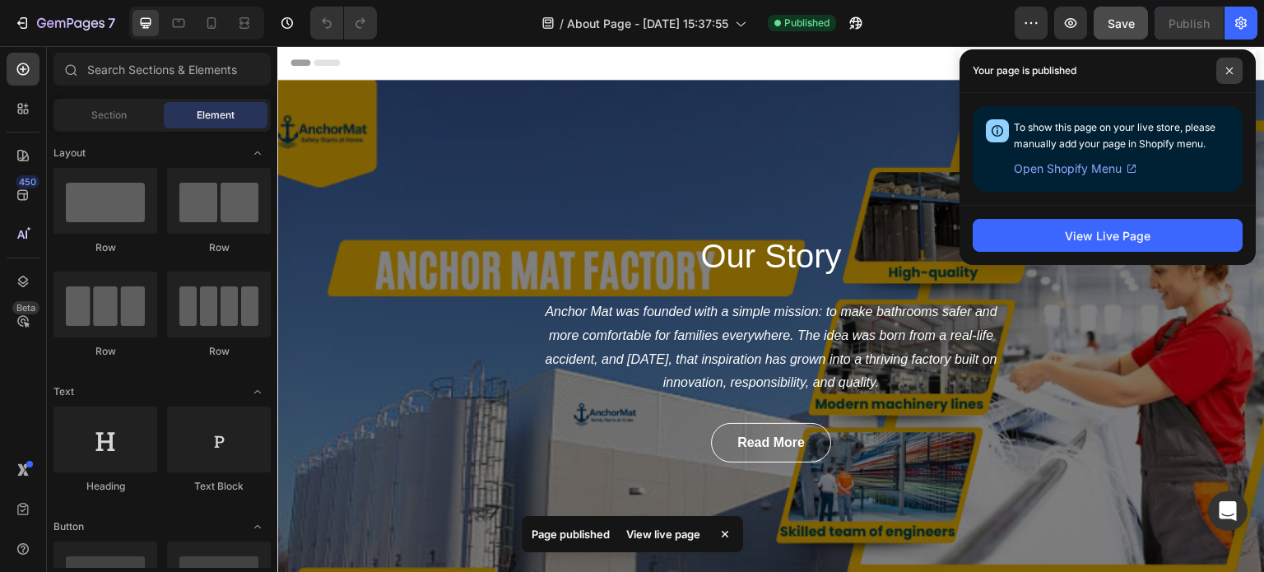
click at [1230, 65] on span at bounding box center [1229, 71] width 26 height 26
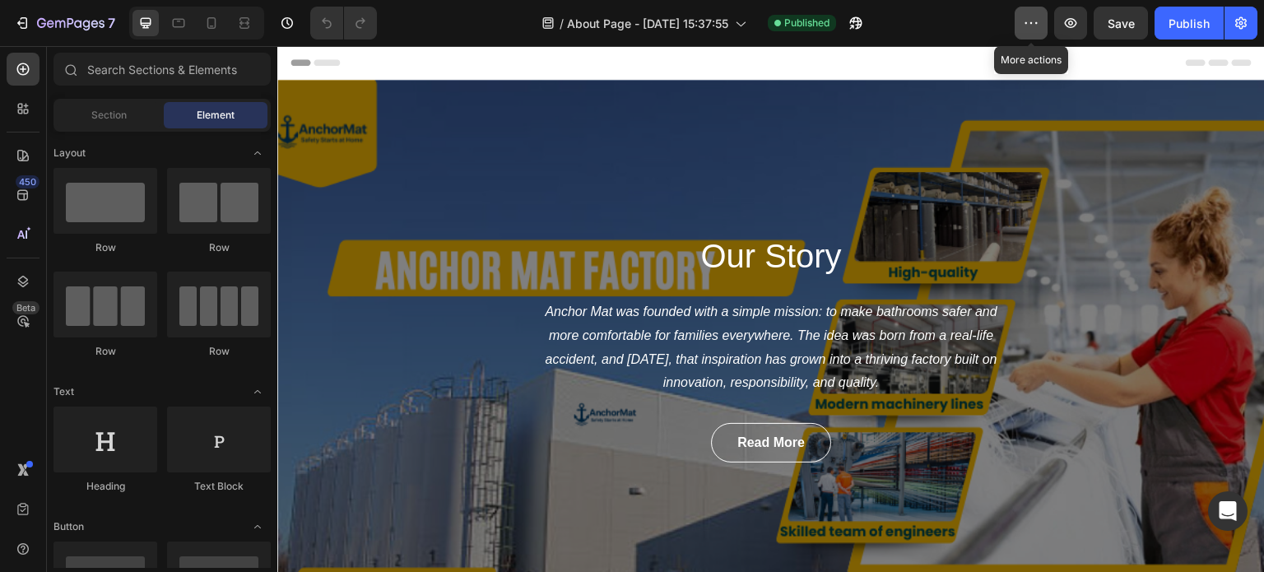
click at [1021, 23] on button "button" at bounding box center [1031, 23] width 33 height 33
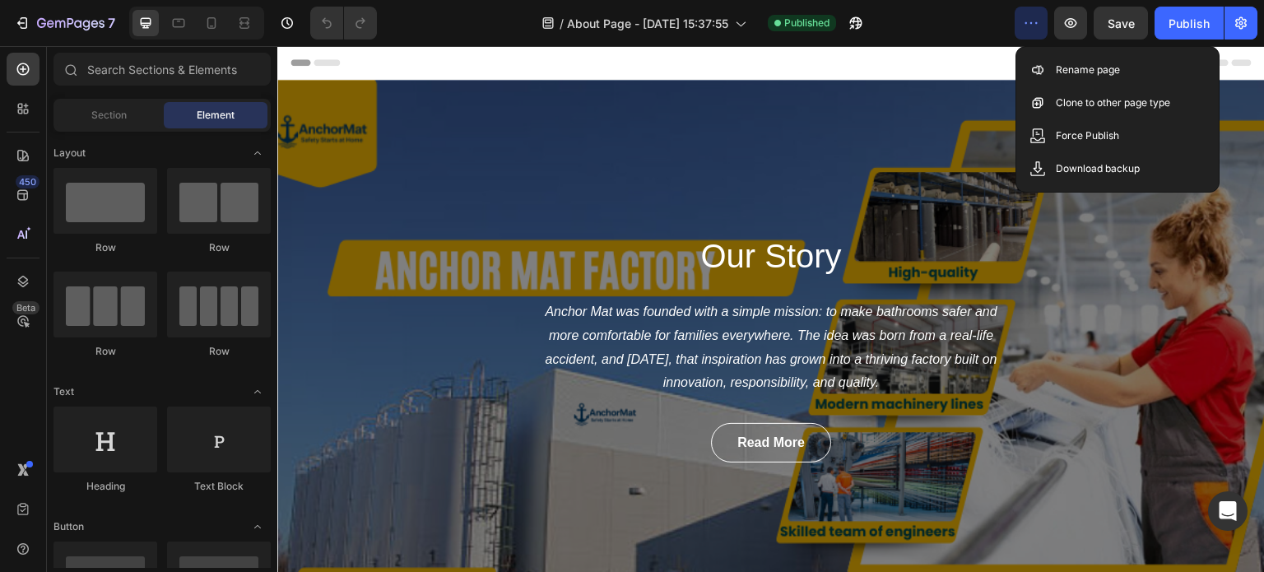
click at [970, 58] on div "Header" at bounding box center [771, 62] width 961 height 33
click at [1247, 19] on icon "button" at bounding box center [1241, 23] width 16 height 16
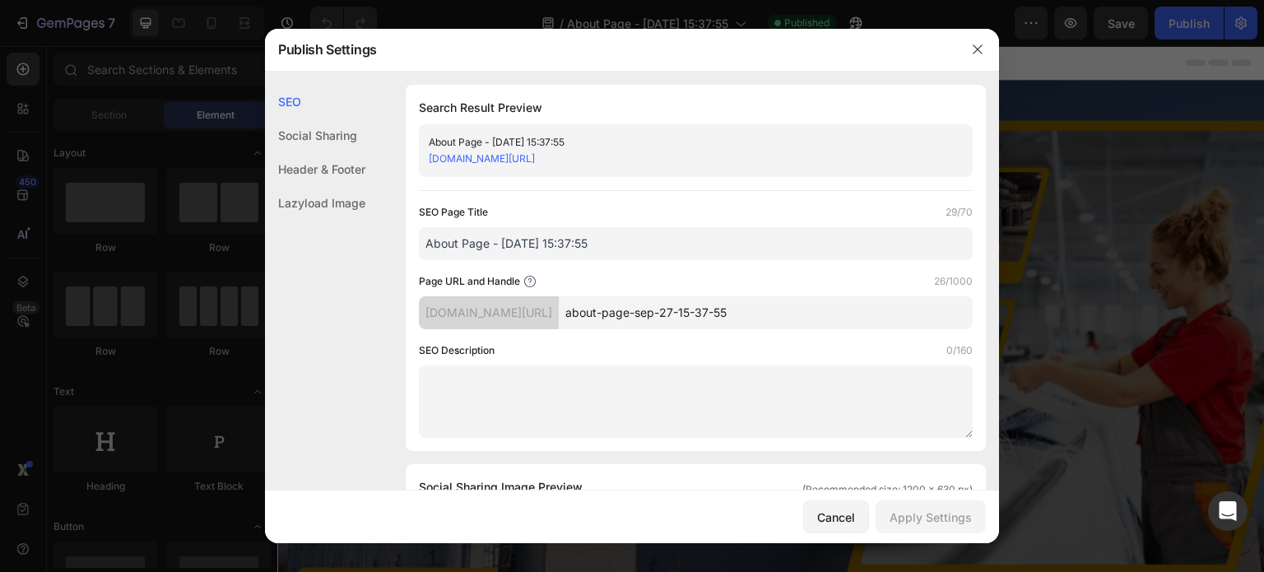
click at [786, 152] on div "pve1ie-ag.myshopify.com/pages/about-page-sep-27-15-37-55" at bounding box center [682, 159] width 507 height 16
click at [783, 152] on div "pve1ie-ag.myshopify.com/pages/about-page-sep-27-15-37-55" at bounding box center [682, 159] width 507 height 16
click at [323, 134] on div "Social Sharing" at bounding box center [315, 136] width 100 height 34
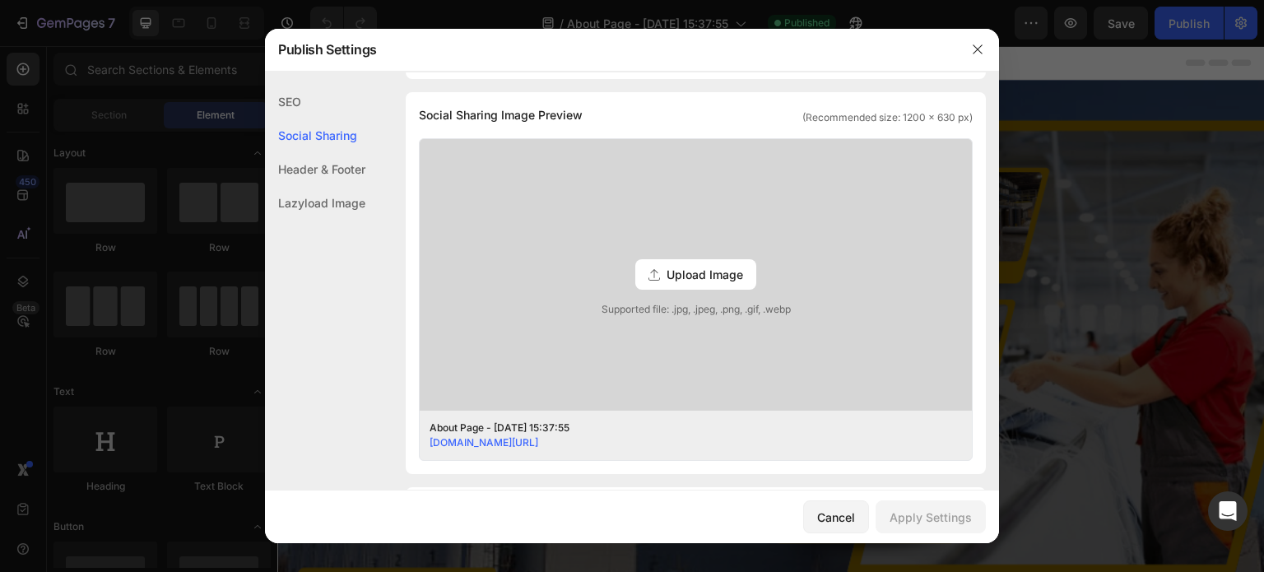
scroll to position [375, 0]
click at [288, 101] on div "SEO" at bounding box center [315, 102] width 100 height 34
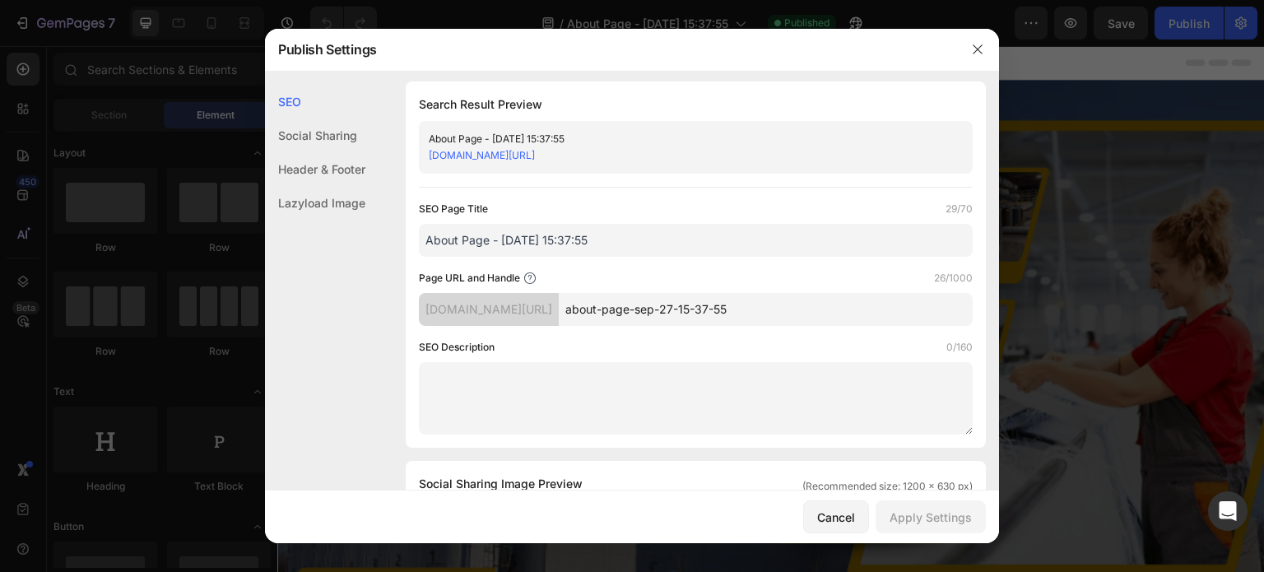
scroll to position [0, 0]
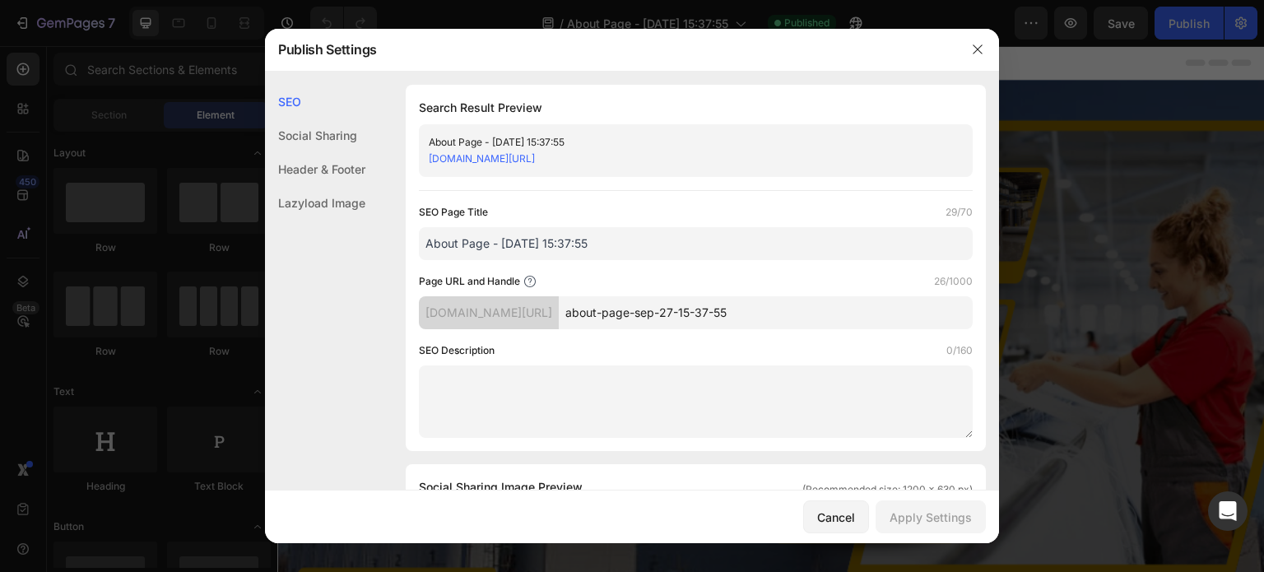
click at [760, 154] on div "pve1ie-ag.myshopify.com/pages/about-page-sep-27-15-37-55" at bounding box center [682, 159] width 507 height 16
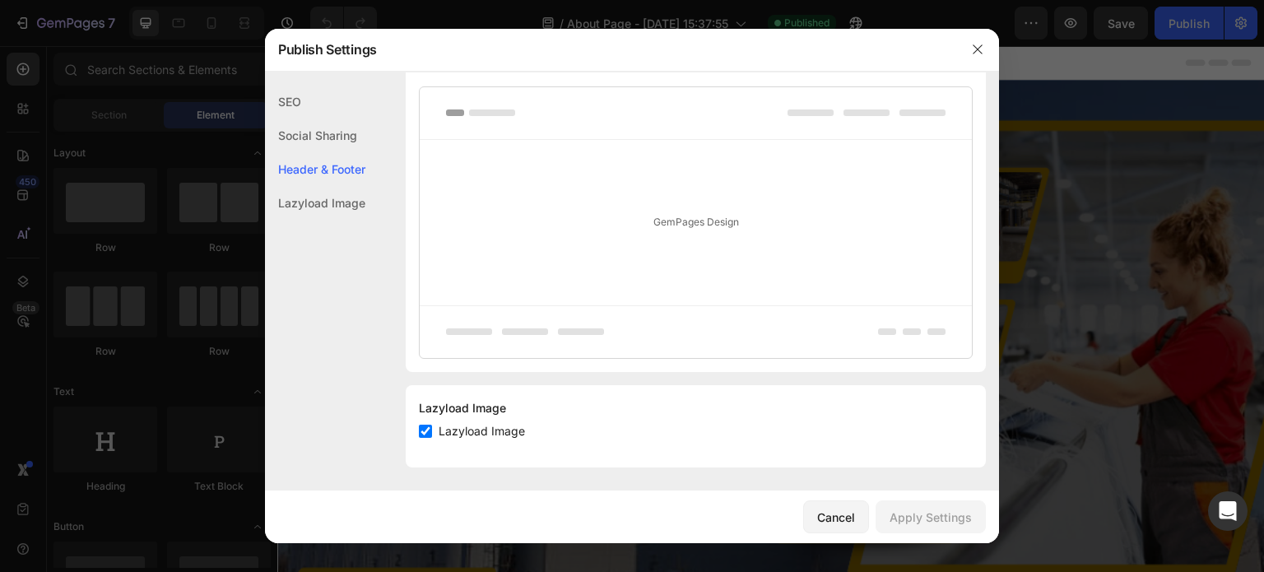
scroll to position [886, 0]
click at [977, 46] on icon "button" at bounding box center [977, 49] width 13 height 13
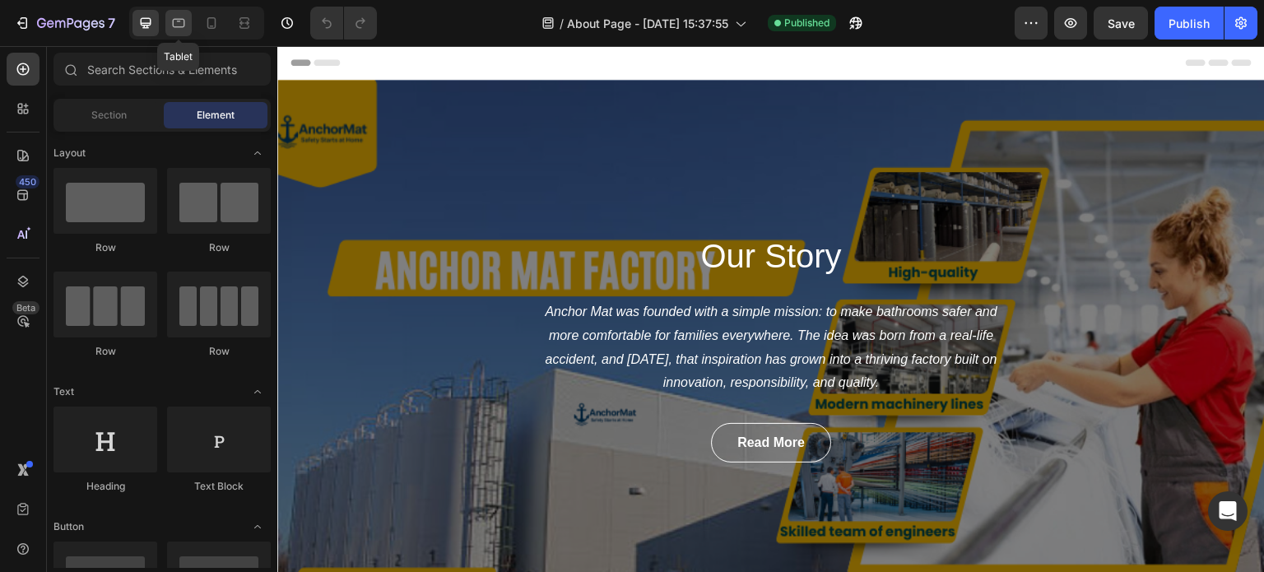
click at [176, 17] on icon at bounding box center [178, 23] width 16 height 16
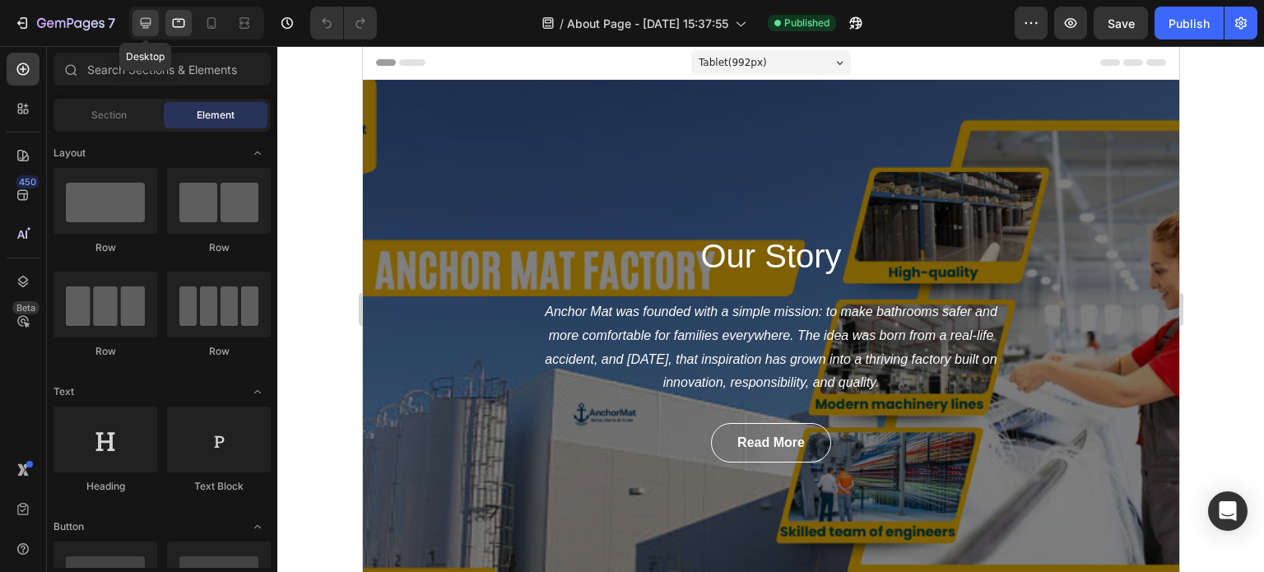
click at [143, 22] on icon at bounding box center [146, 23] width 11 height 11
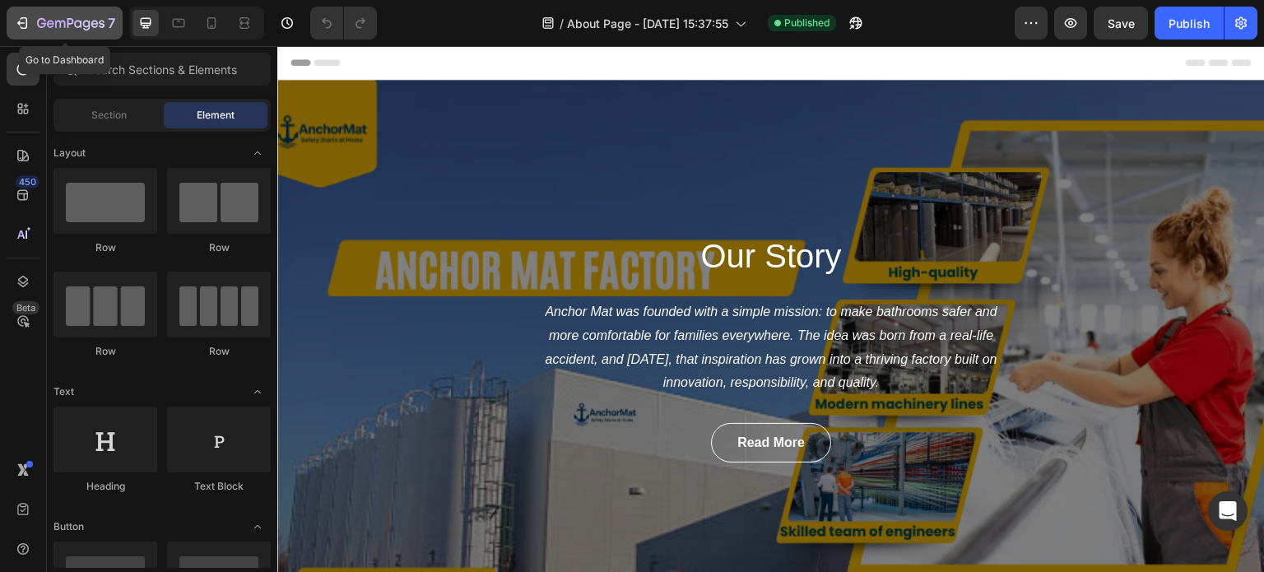
click at [55, 14] on div "7" at bounding box center [76, 23] width 78 height 20
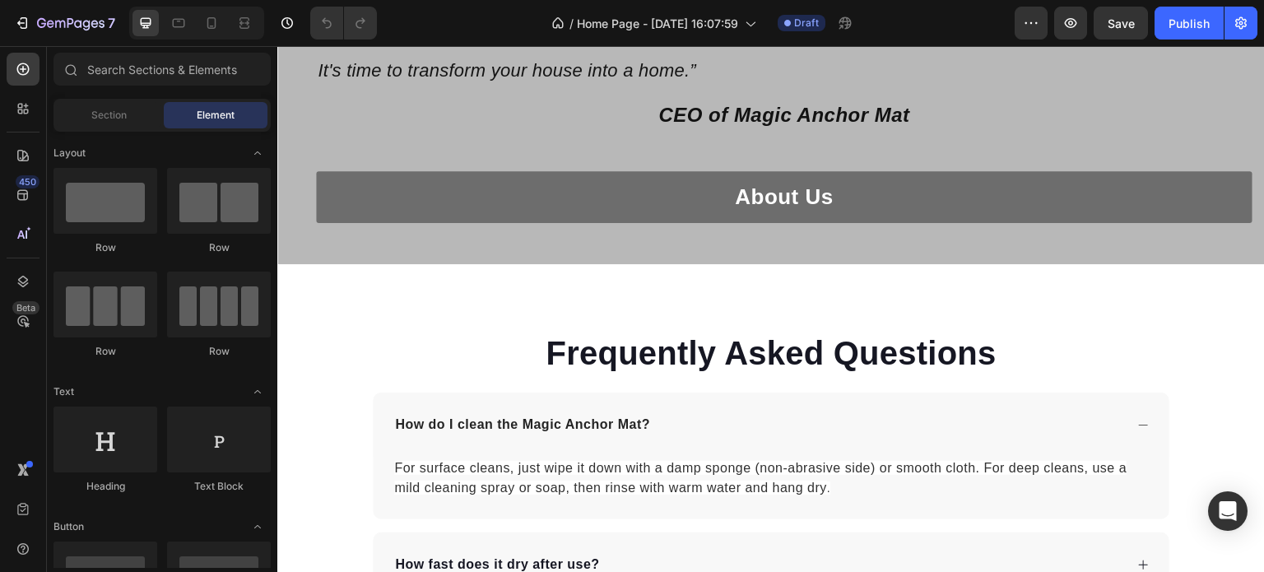
scroll to position [3383, 0]
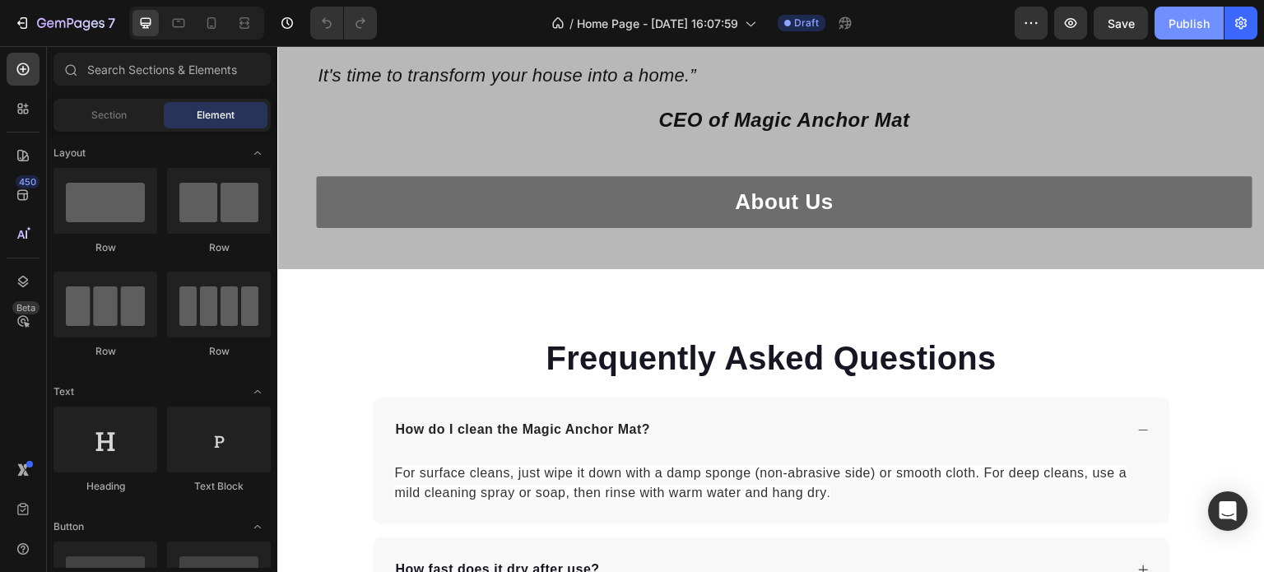
click at [1175, 22] on div "Publish" at bounding box center [1189, 23] width 41 height 17
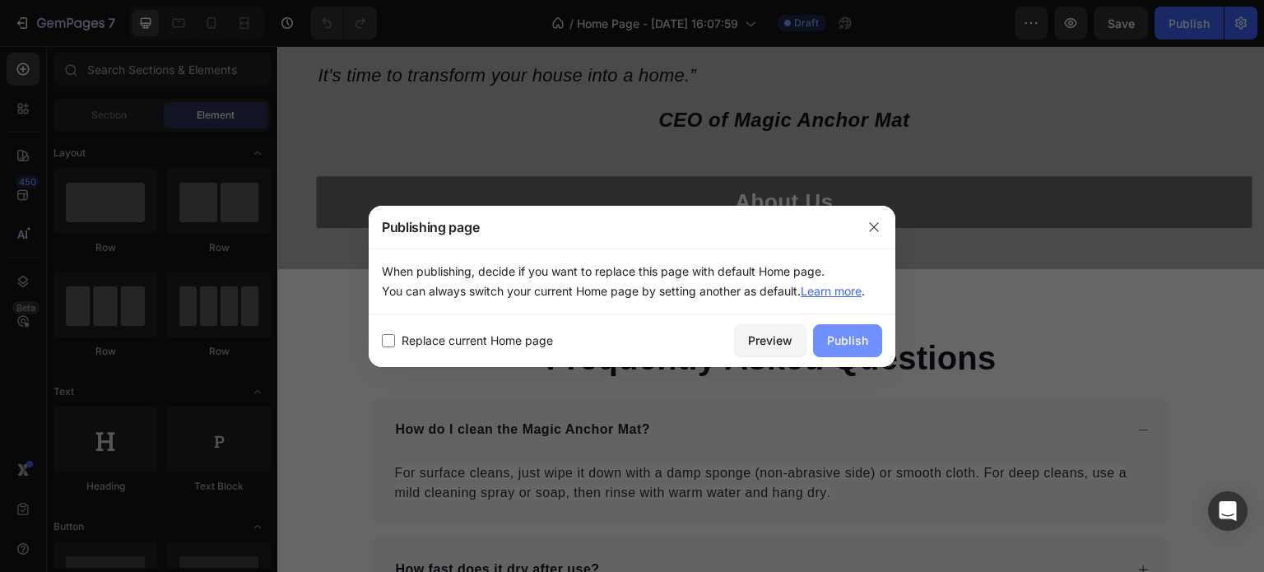
click at [847, 344] on div "Publish" at bounding box center [847, 340] width 41 height 17
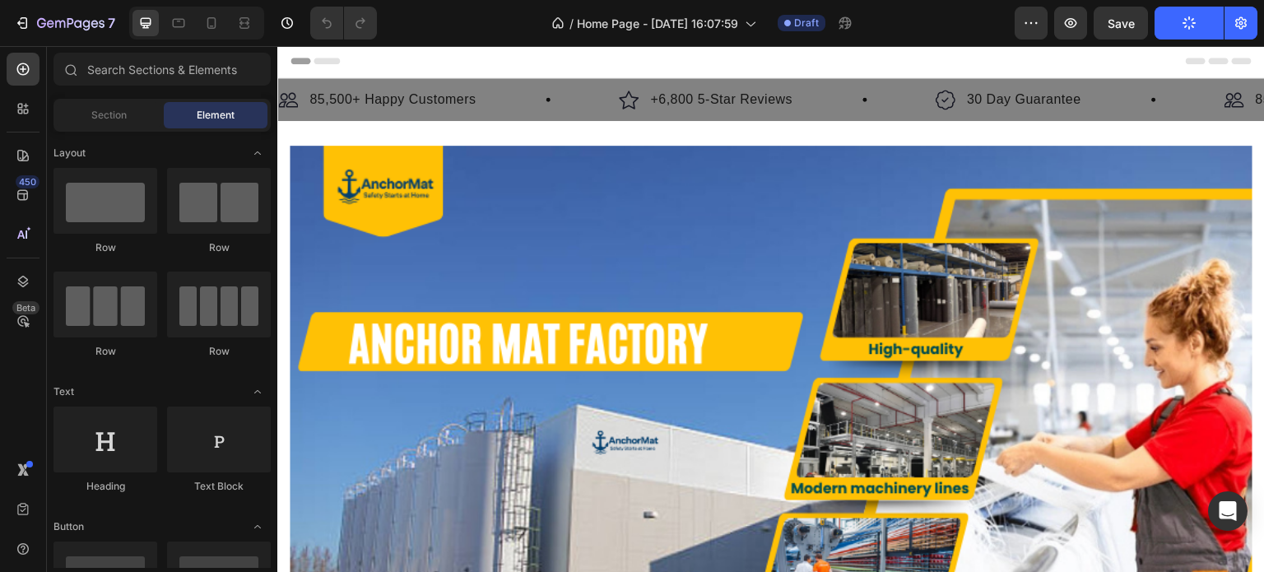
scroll to position [0, 0]
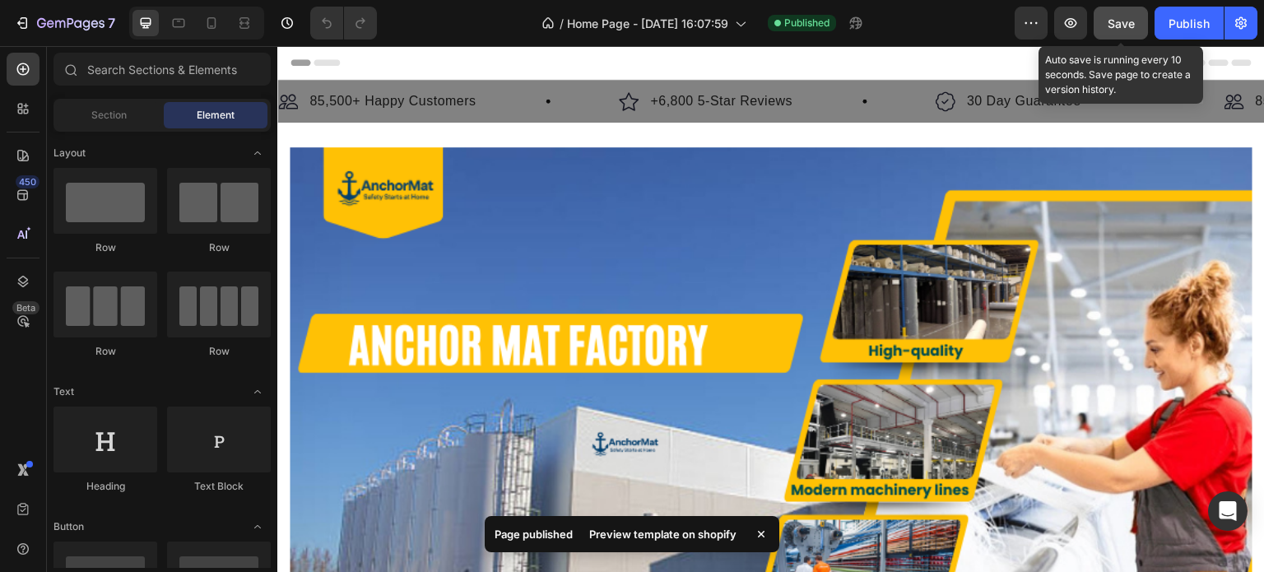
click at [1109, 26] on span "Save" at bounding box center [1121, 23] width 27 height 14
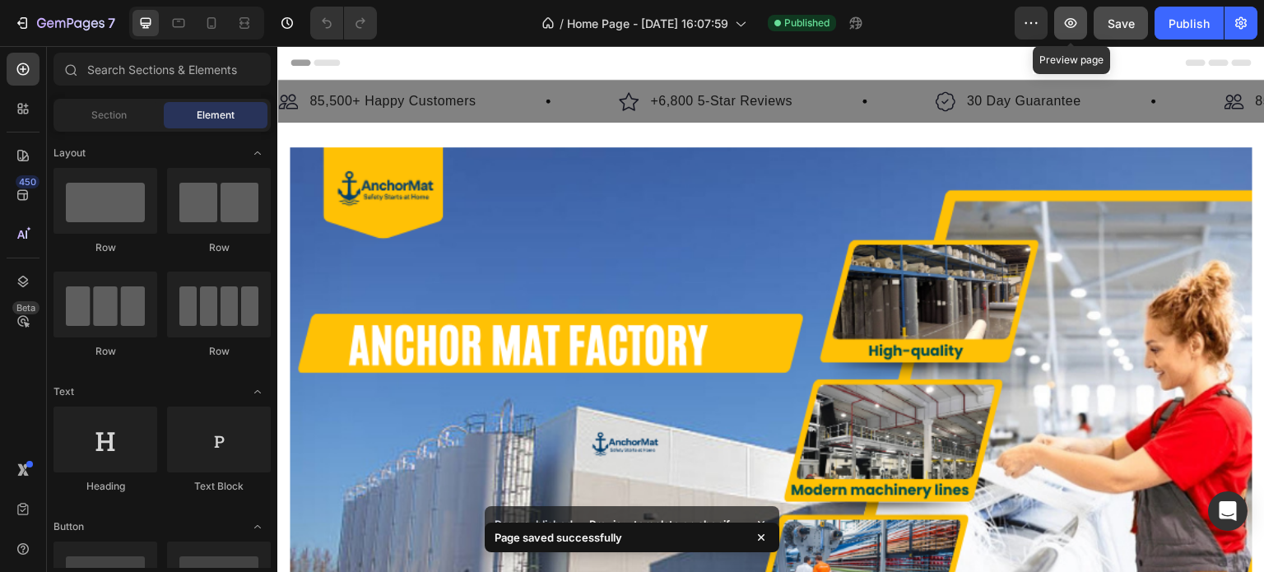
click at [1079, 24] on icon "button" at bounding box center [1071, 23] width 16 height 16
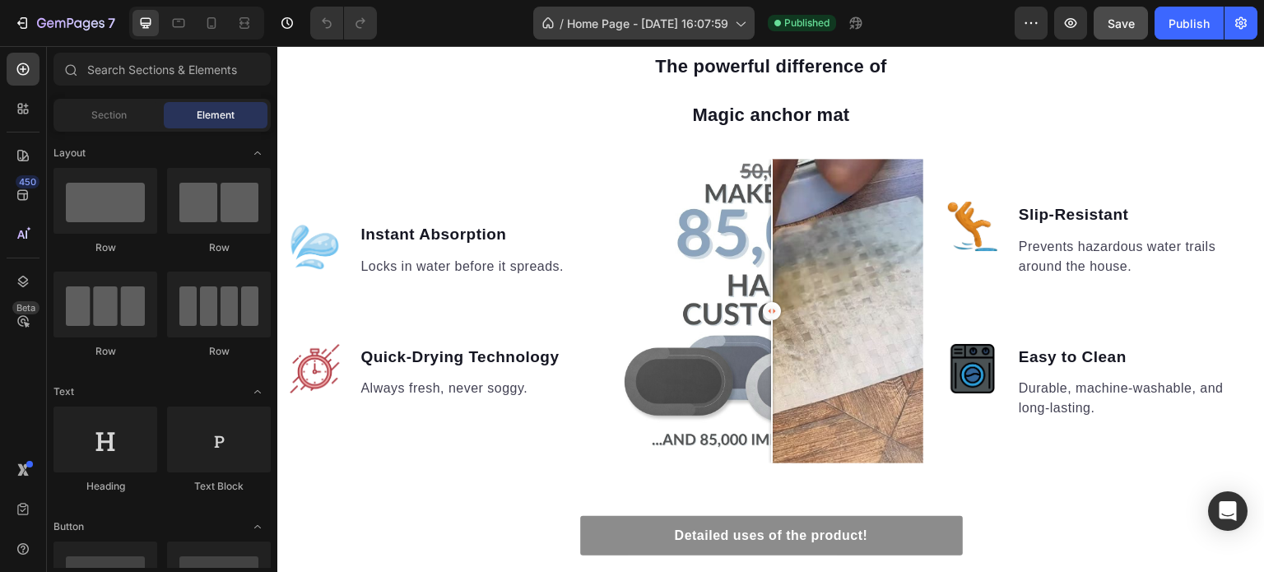
scroll to position [1317, 0]
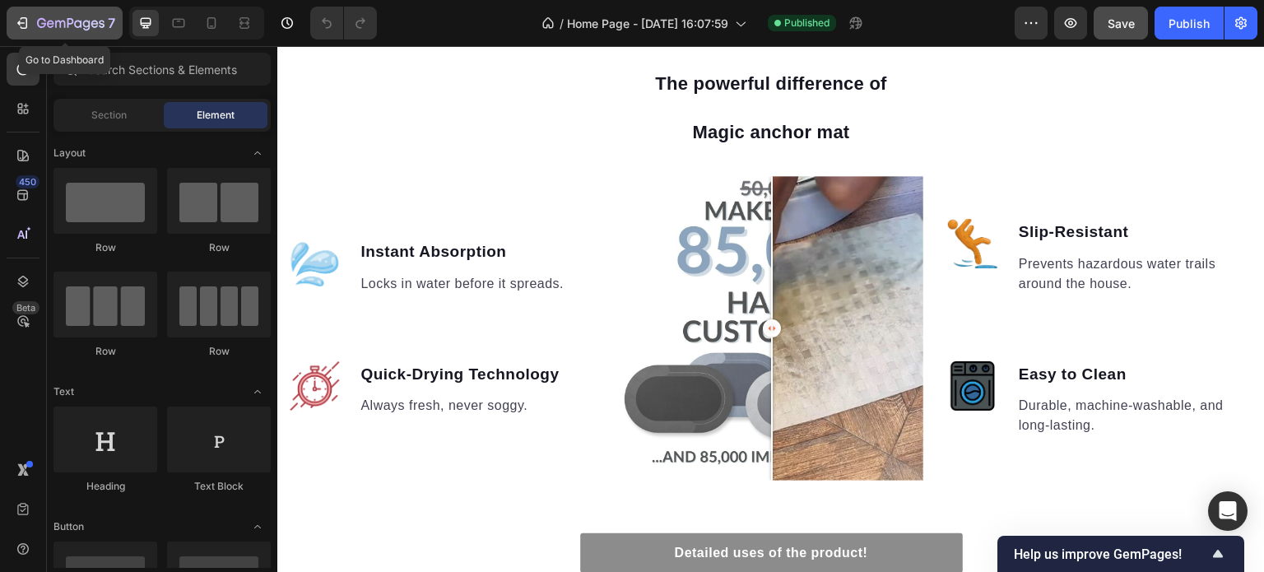
click at [71, 23] on icon "button" at bounding box center [70, 23] width 7 height 10
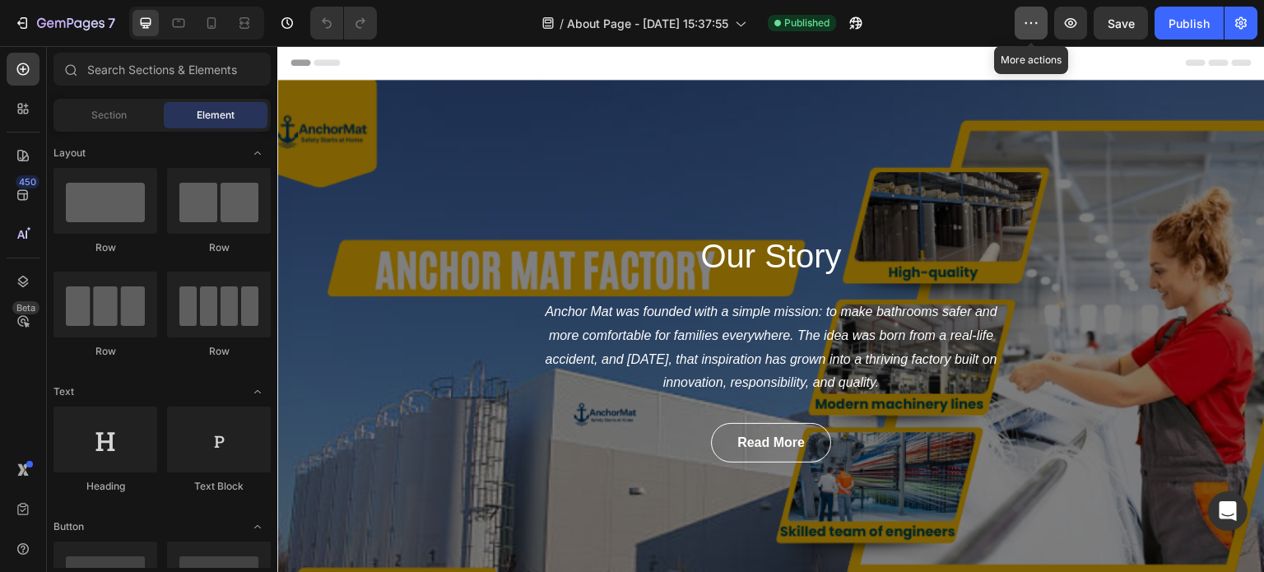
click at [1027, 19] on icon "button" at bounding box center [1031, 23] width 16 height 16
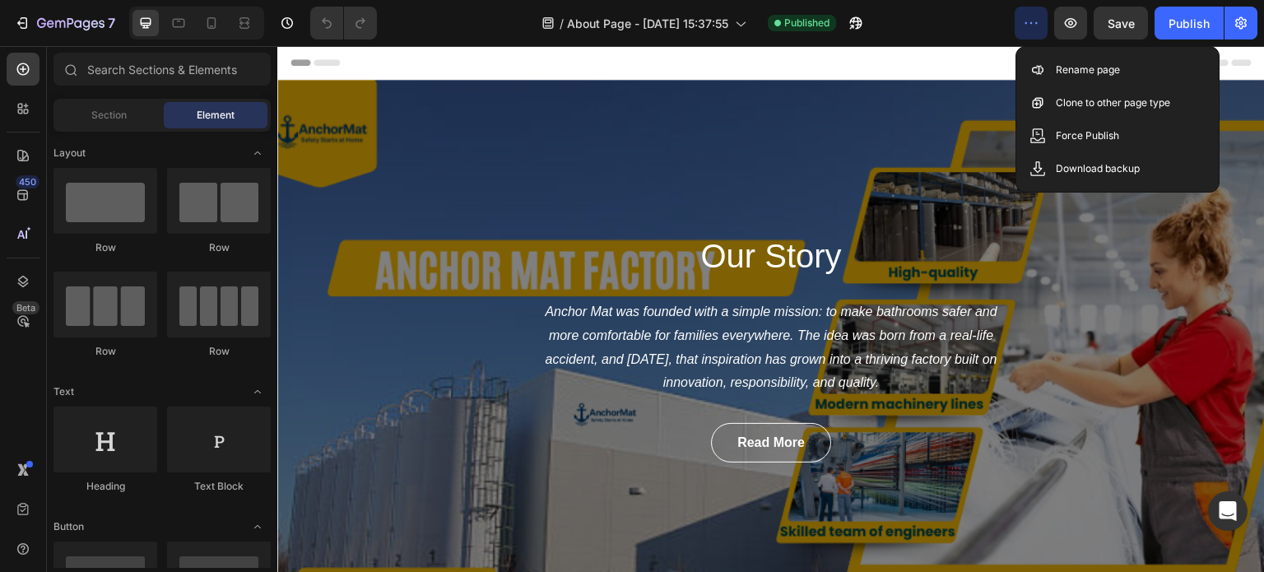
click at [911, 60] on div "Header" at bounding box center [771, 62] width 961 height 33
click at [316, 65] on span "Header" at bounding box center [327, 62] width 36 height 16
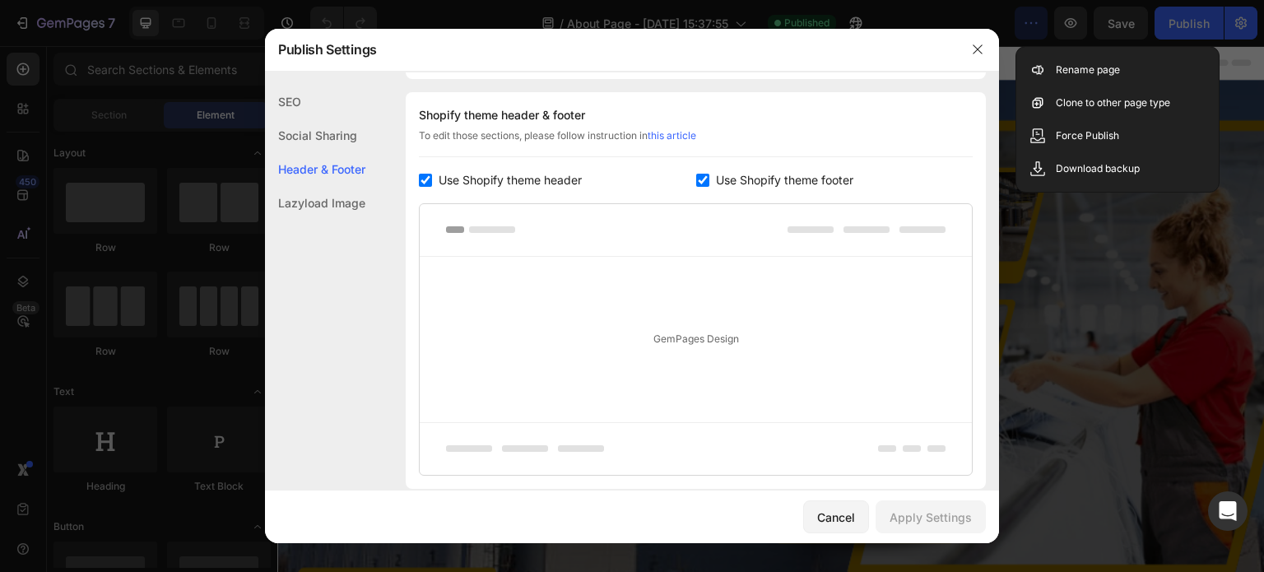
scroll to position [770, 0]
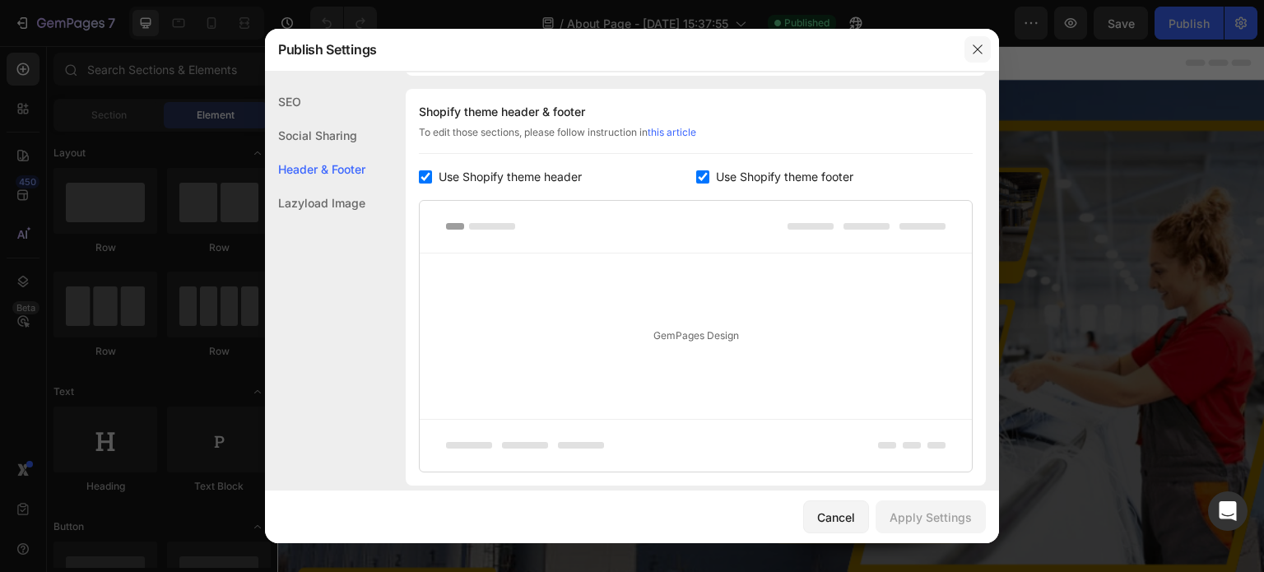
click at [973, 49] on icon "button" at bounding box center [977, 49] width 13 height 13
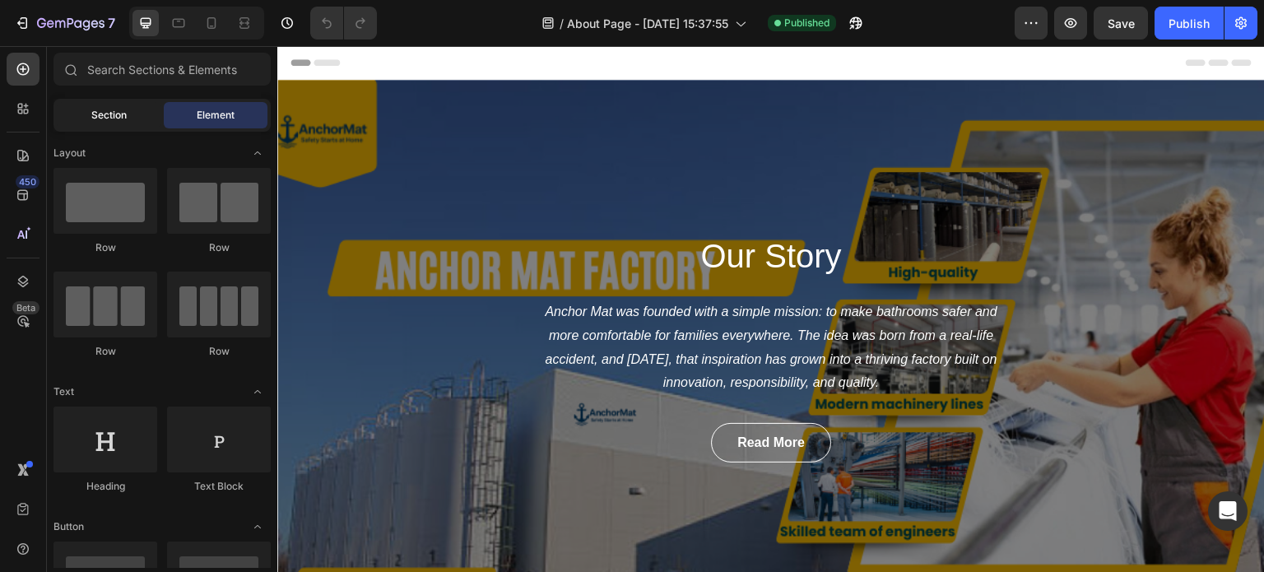
click at [122, 114] on span "Section" at bounding box center [108, 115] width 35 height 15
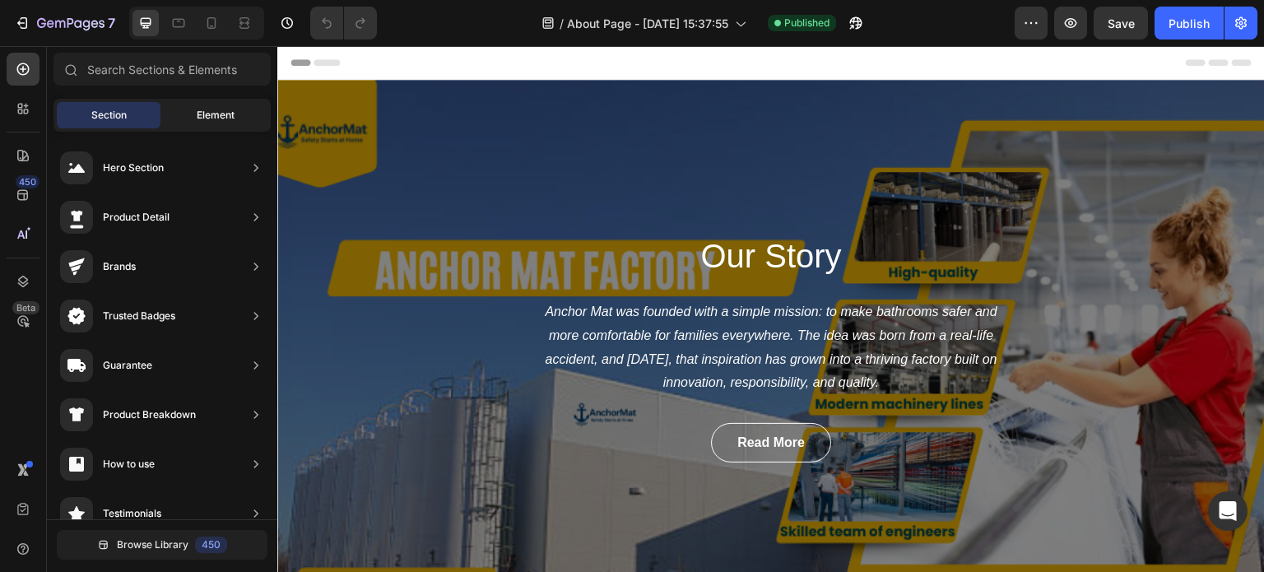
click at [182, 112] on div "Element" at bounding box center [216, 115] width 104 height 26
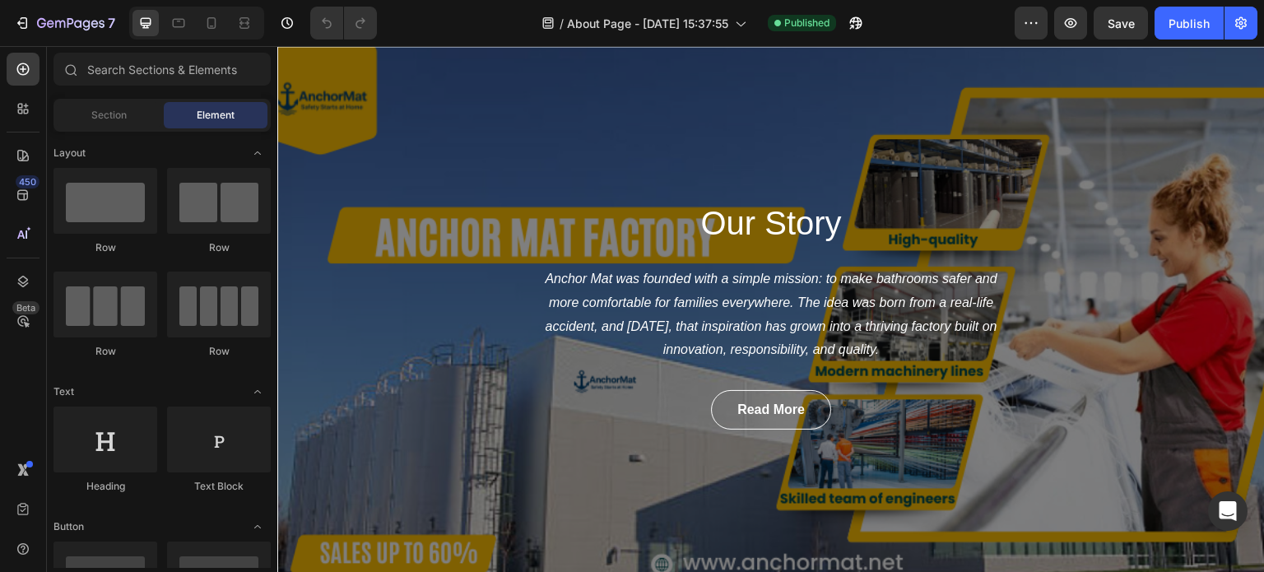
scroll to position [0, 0]
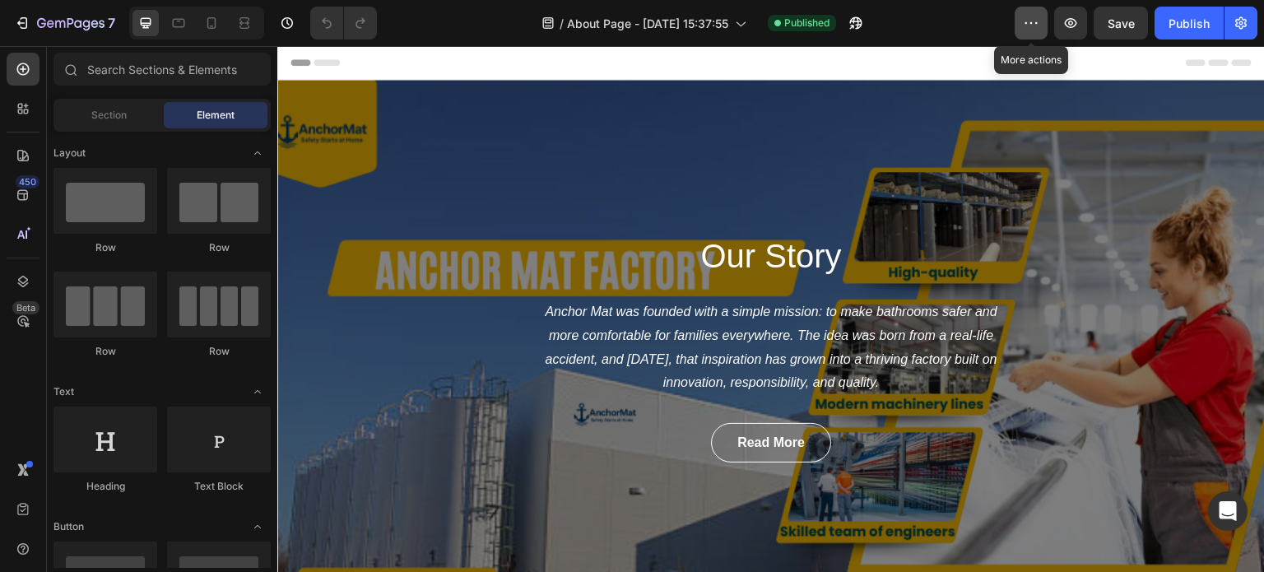
click at [1027, 18] on icon "button" at bounding box center [1031, 23] width 16 height 16
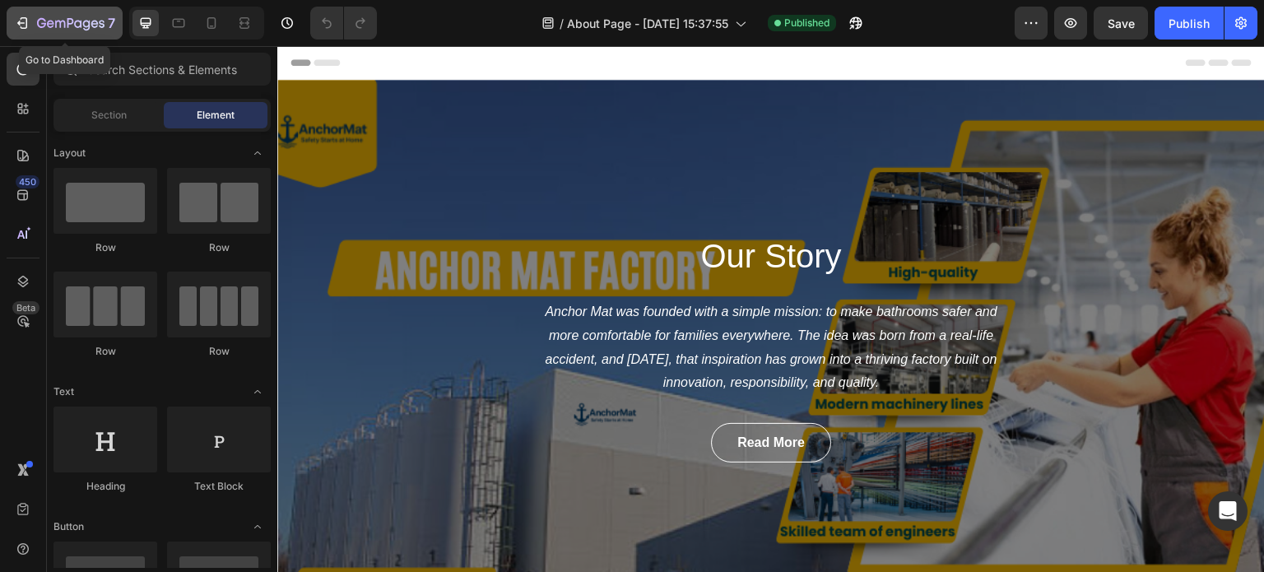
click at [70, 19] on icon "button" at bounding box center [70, 23] width 7 height 10
click at [77, 21] on icon "button" at bounding box center [77, 23] width 7 height 7
